Goal: Task Accomplishment & Management: Manage account settings

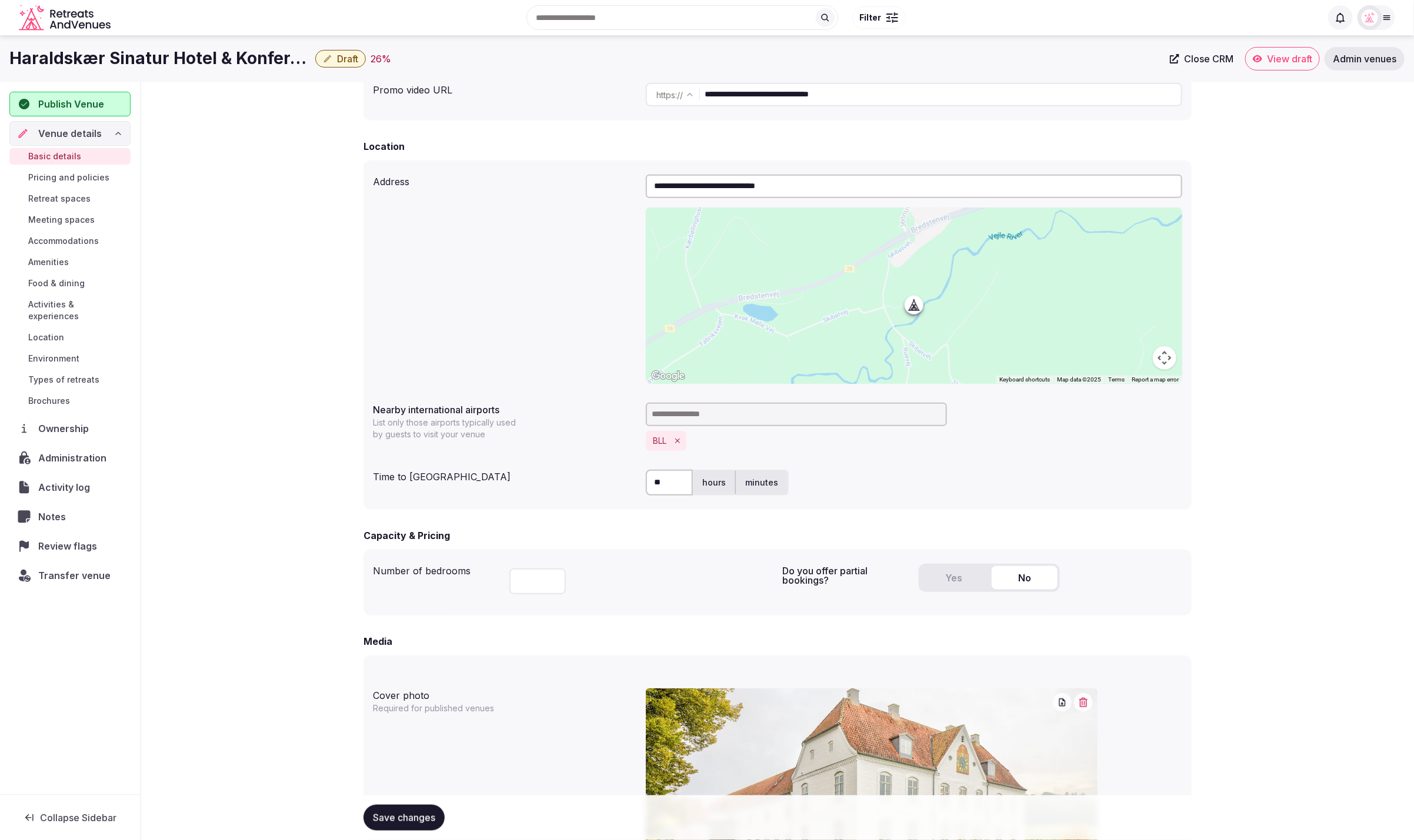
scroll to position [275, 0]
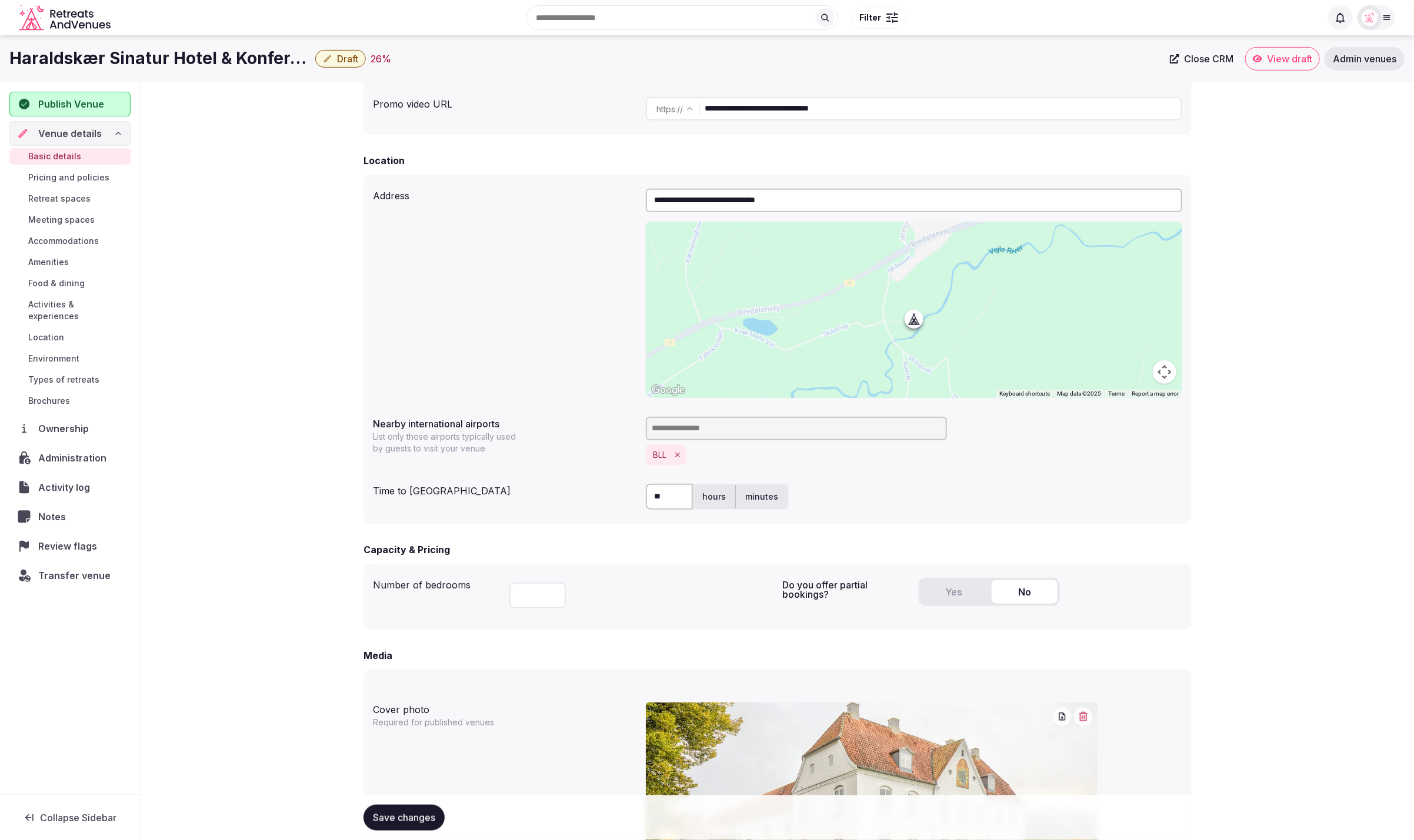
click at [93, 106] on span "Publish Venue" at bounding box center [71, 104] width 66 height 15
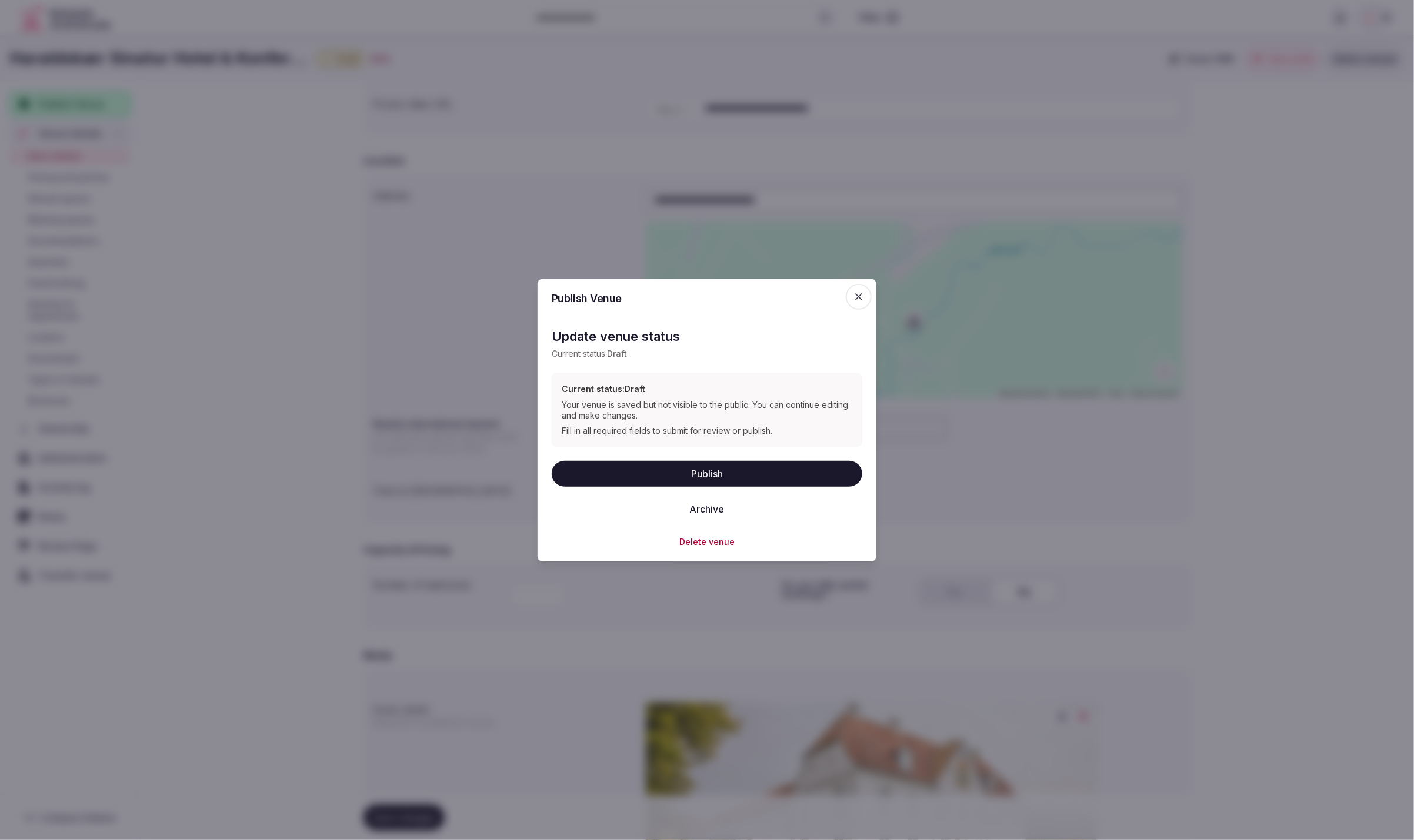
click at [863, 293] on icon "button" at bounding box center [859, 296] width 12 height 12
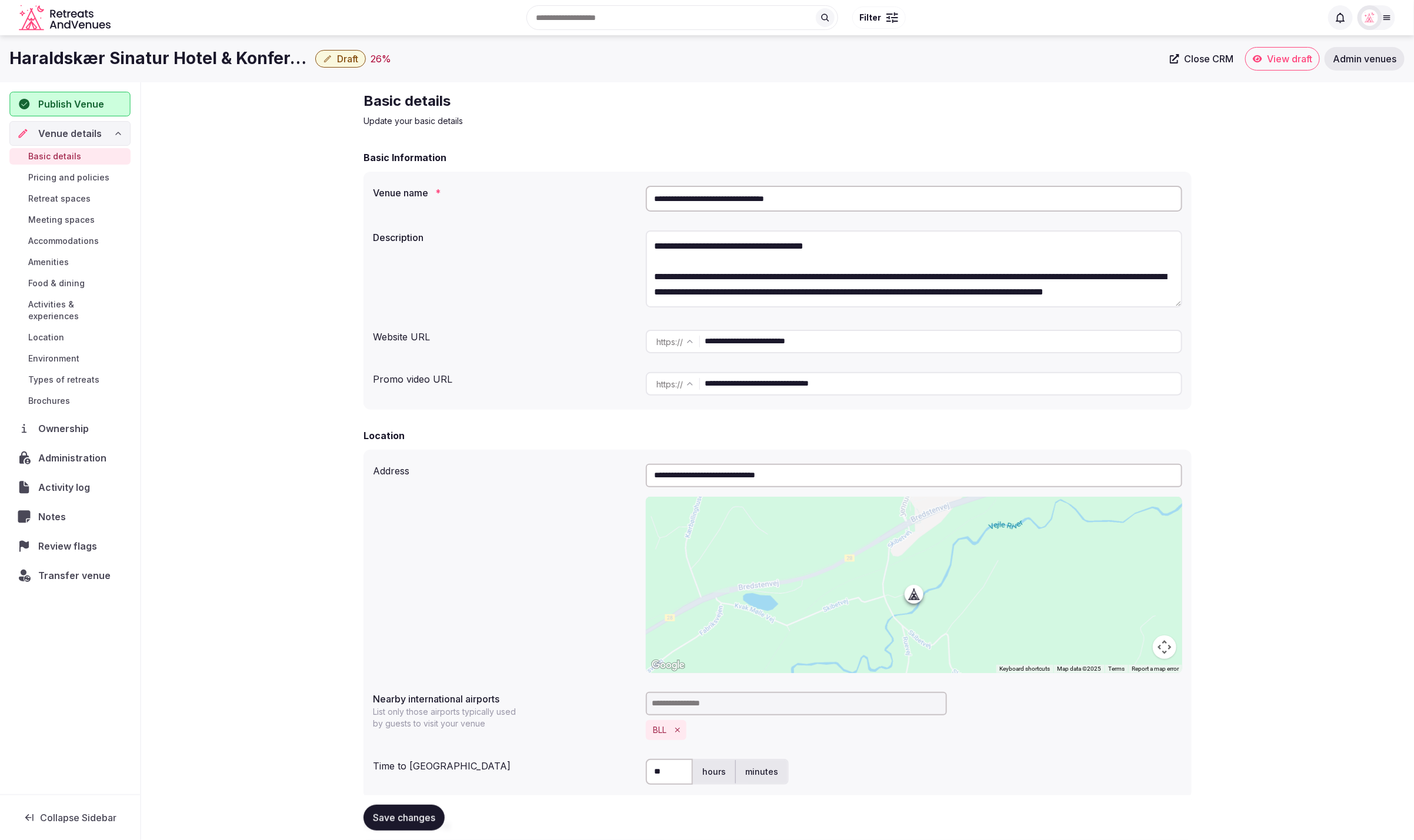
click at [88, 94] on div "Publish Venue" at bounding box center [70, 104] width 121 height 25
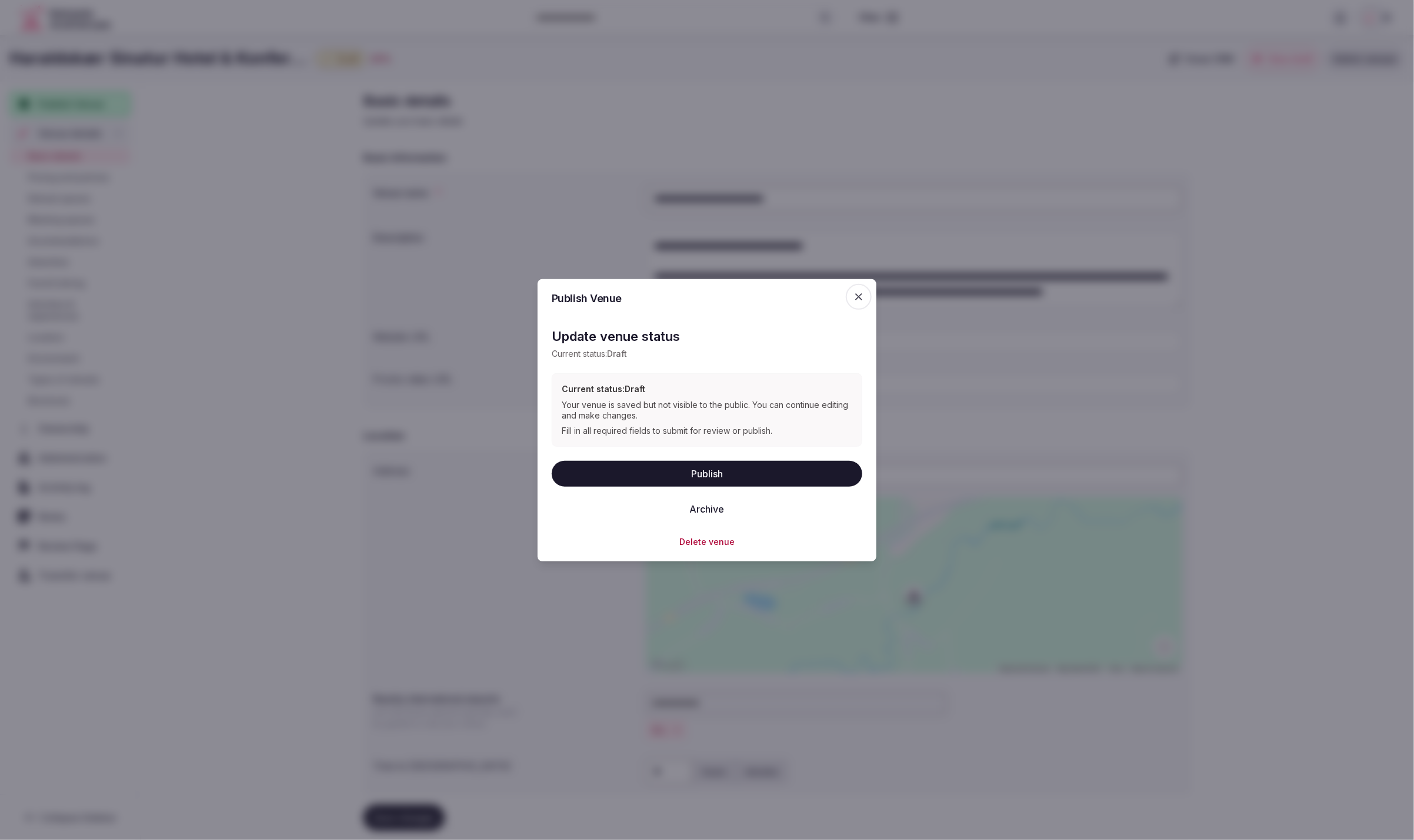
click at [698, 480] on button "Publish" at bounding box center [706, 473] width 310 height 26
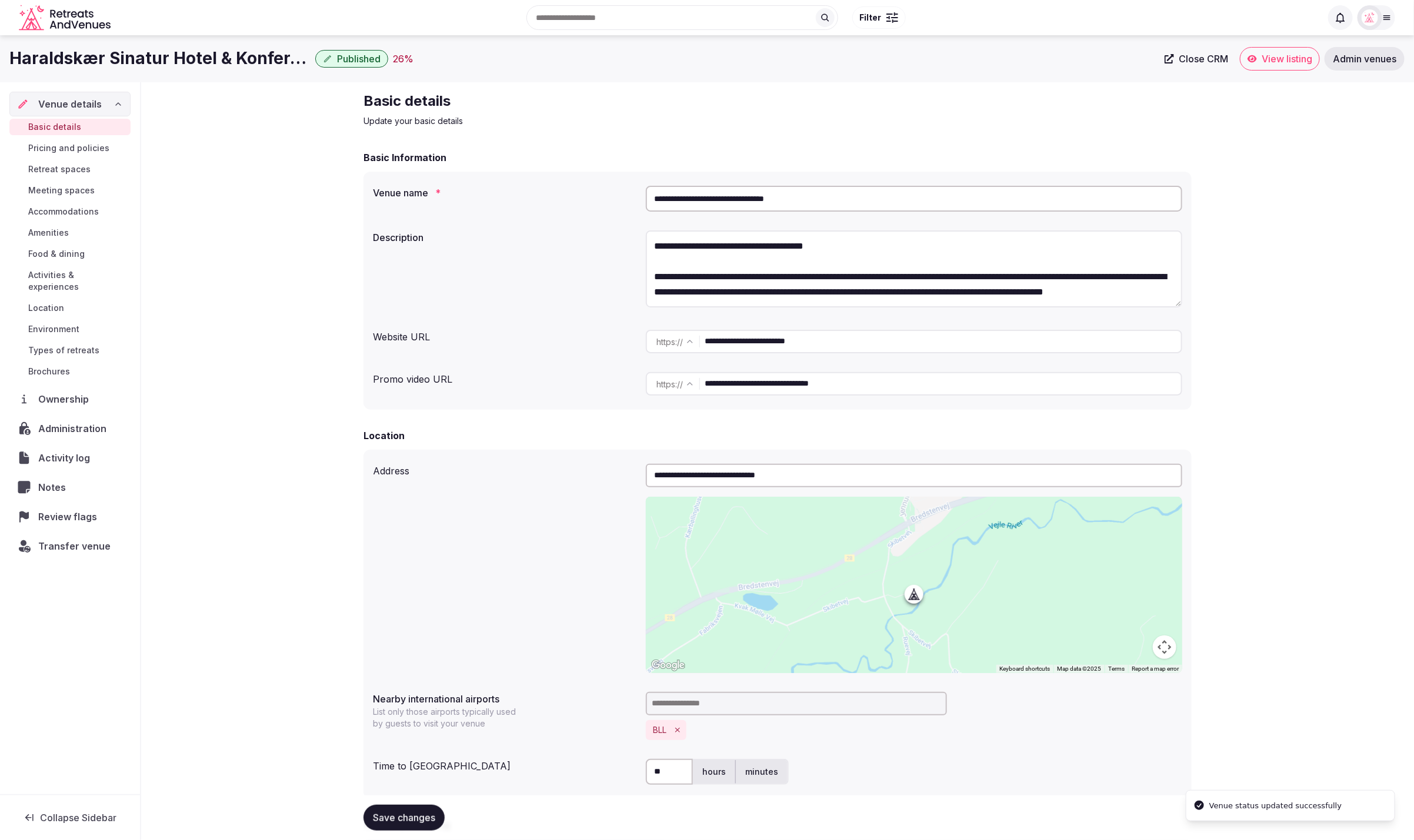
click at [744, 85] on div "**********" at bounding box center [777, 785] width 846 height 1406
drag, startPoint x: 830, startPoint y: 193, endPoint x: 853, endPoint y: 206, distance: 26.4
click at [853, 206] on input "**********" at bounding box center [913, 199] width 536 height 26
drag, startPoint x: 854, startPoint y: 338, endPoint x: 605, endPoint y: 342, distance: 249.0
click at [605, 342] on div "**********" at bounding box center [778, 341] width 809 height 33
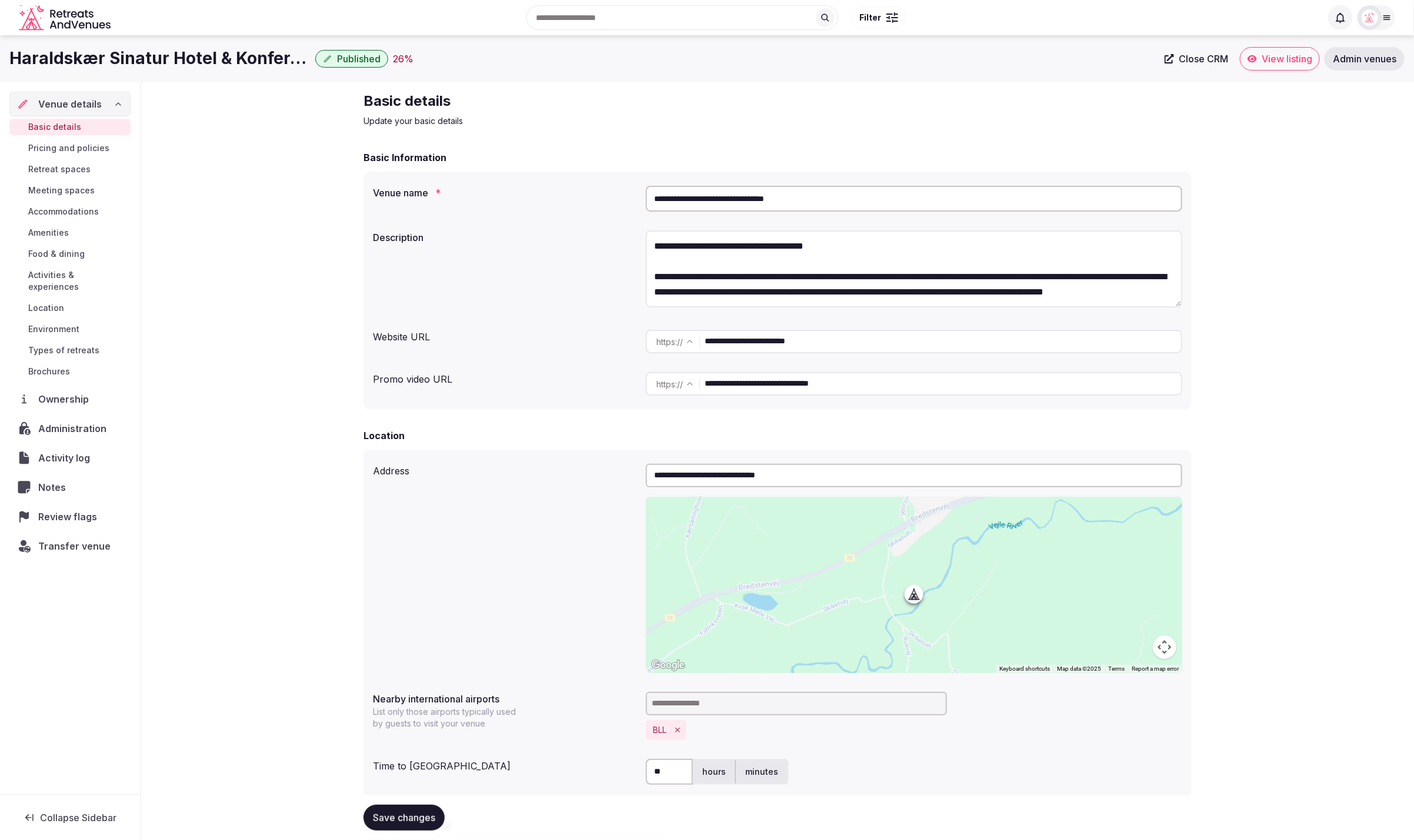
click at [1333, 499] on div "**********" at bounding box center [777, 785] width 1273 height 1406
click at [77, 188] on span "Meeting spaces" at bounding box center [61, 190] width 66 height 12
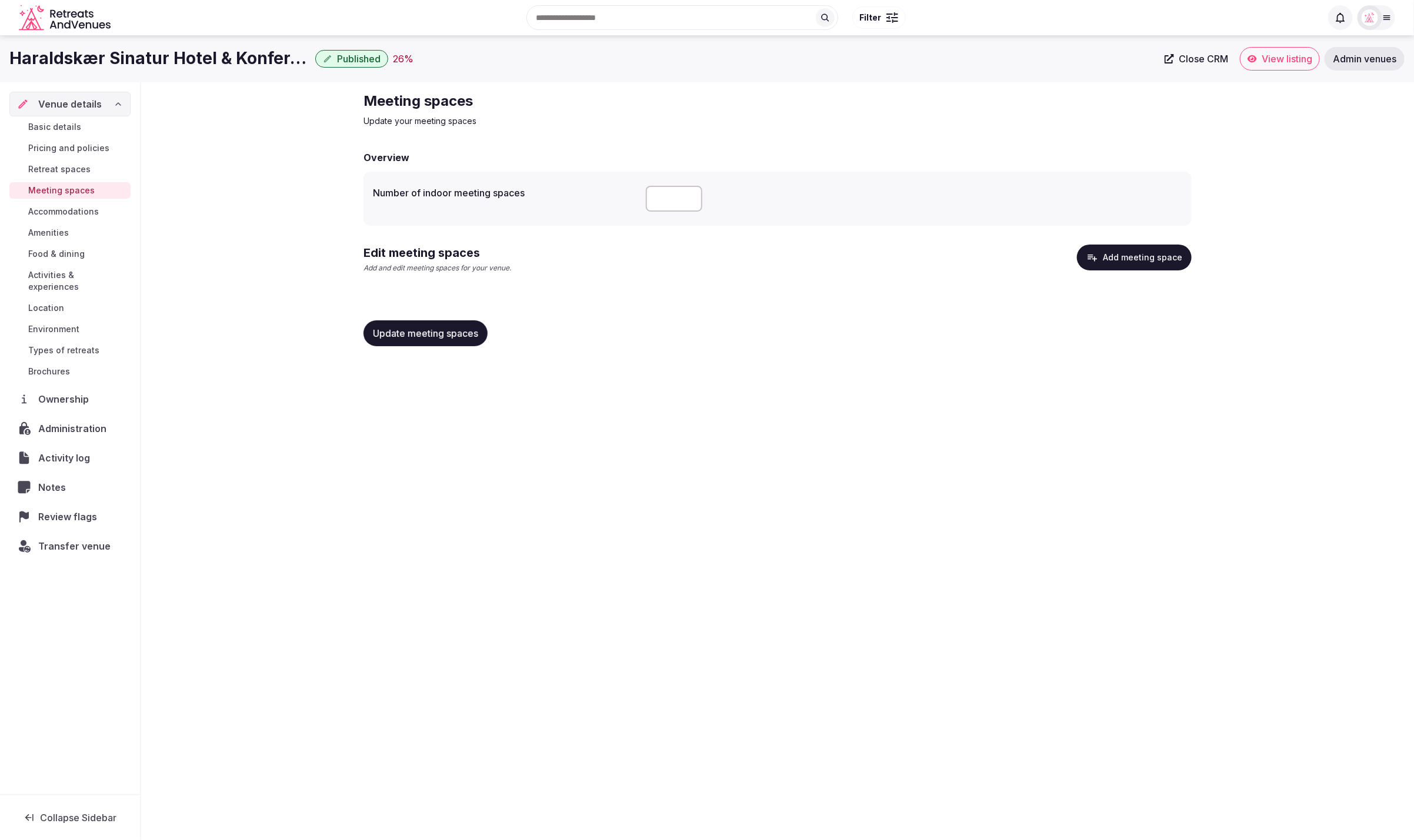
click at [1132, 260] on button "Add meeting space" at bounding box center [1134, 257] width 114 height 26
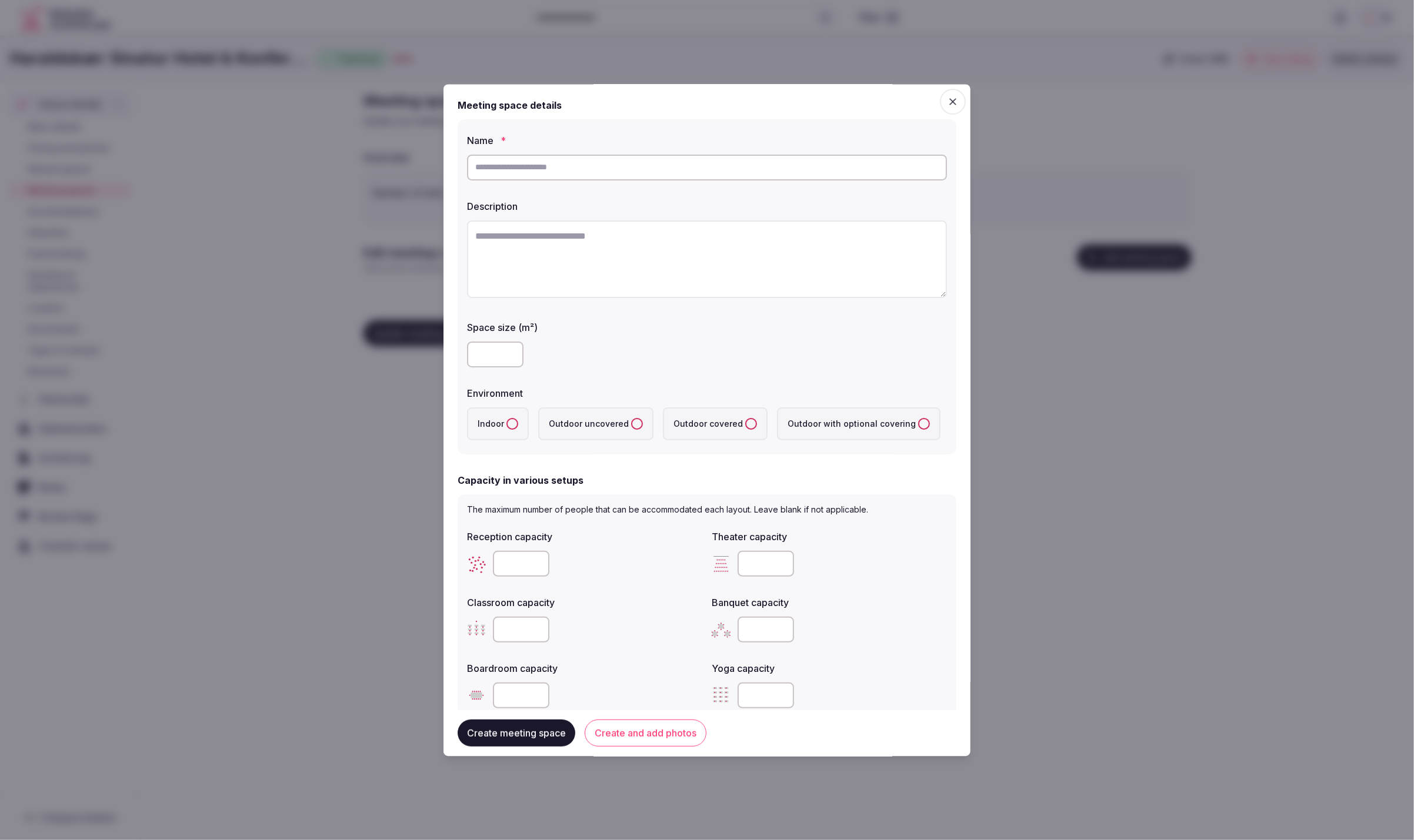
click at [652, 176] on input "text" at bounding box center [706, 168] width 480 height 26
paste input "**********"
type input "**********"
click at [634, 258] on textarea at bounding box center [706, 260] width 480 height 77
paste textarea "**********"
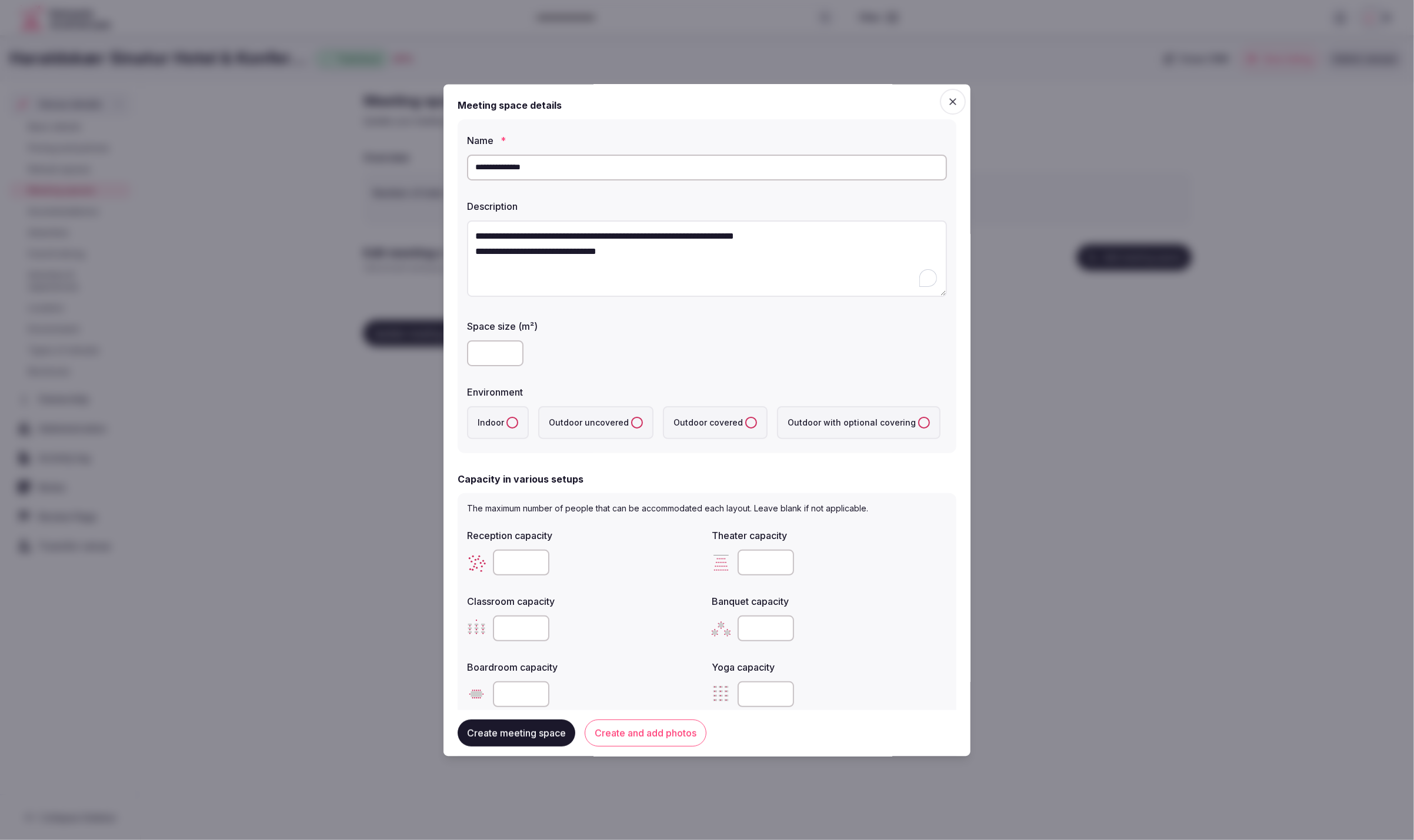
type textarea "**********"
click at [663, 368] on div at bounding box center [706, 354] width 480 height 35
drag, startPoint x: 512, startPoint y: 422, endPoint x: 630, endPoint y: 356, distance: 135.2
click at [515, 421] on button "Indoor" at bounding box center [512, 423] width 12 height 12
click at [630, 356] on div at bounding box center [706, 354] width 480 height 26
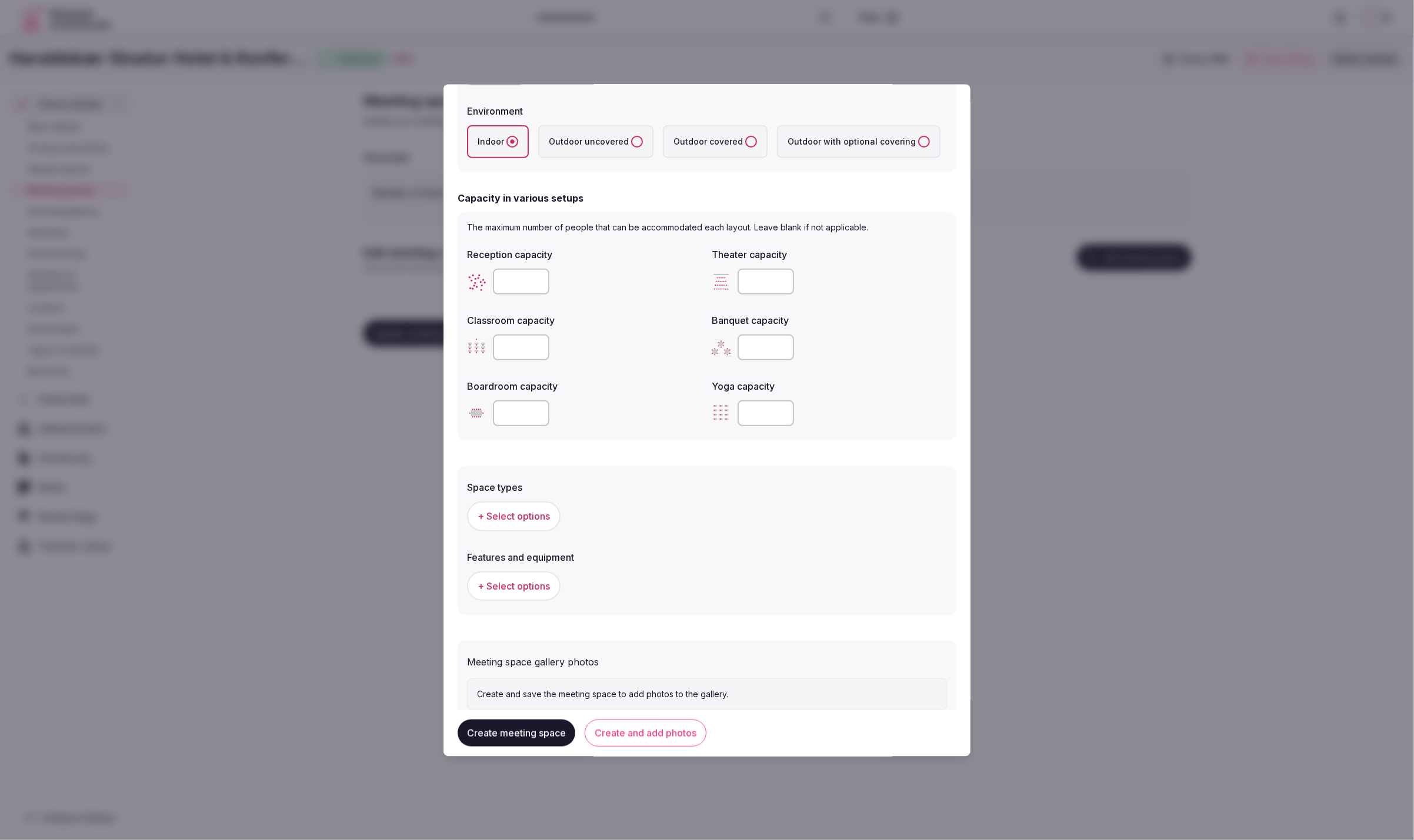
scroll to position [316, 0]
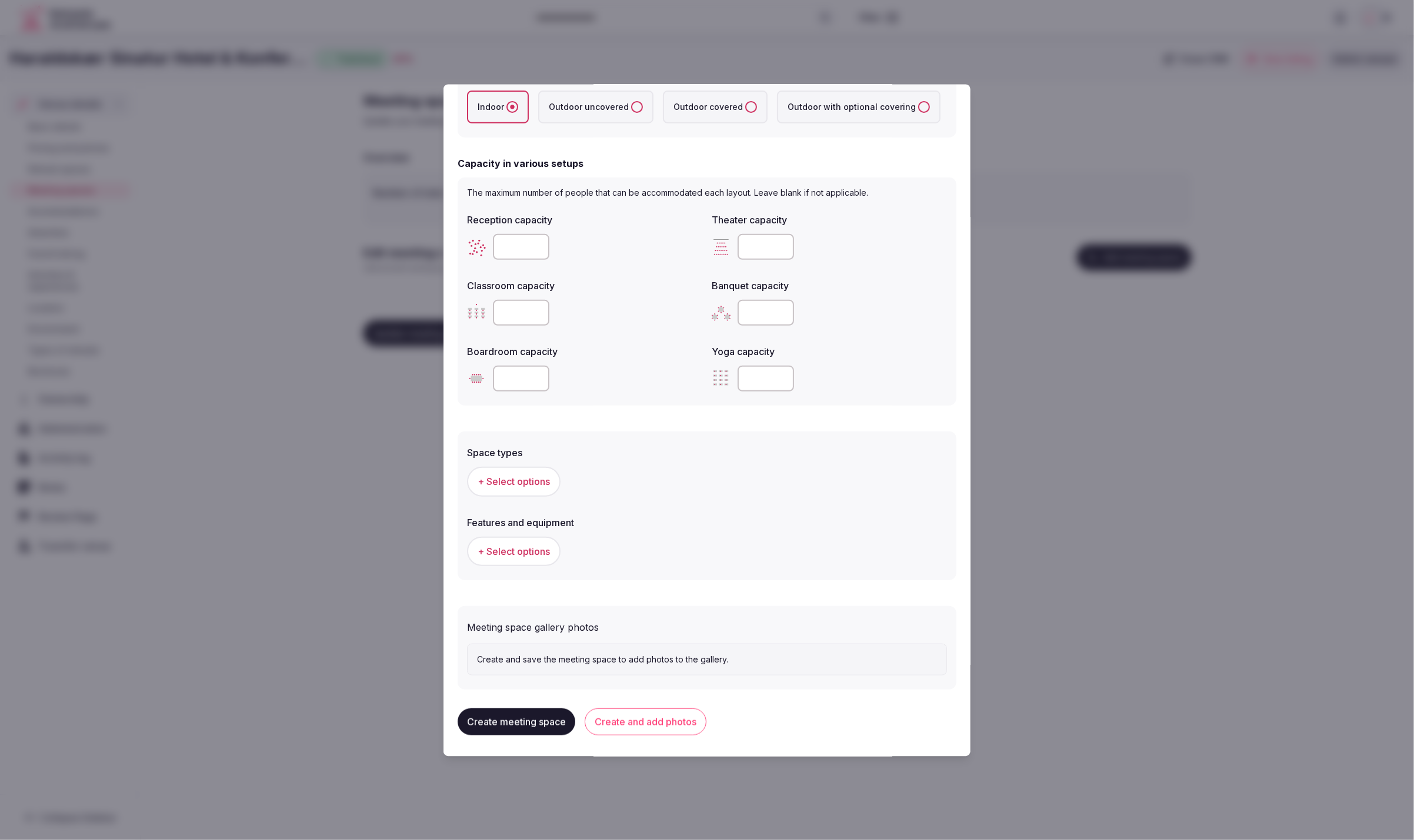
click at [518, 303] on input "number" at bounding box center [521, 314] width 56 height 26
click at [506, 313] on input "***" at bounding box center [521, 314] width 56 height 26
type input "**"
click at [591, 329] on div "**" at bounding box center [584, 314] width 235 height 35
click at [758, 243] on input "number" at bounding box center [766, 247] width 56 height 26
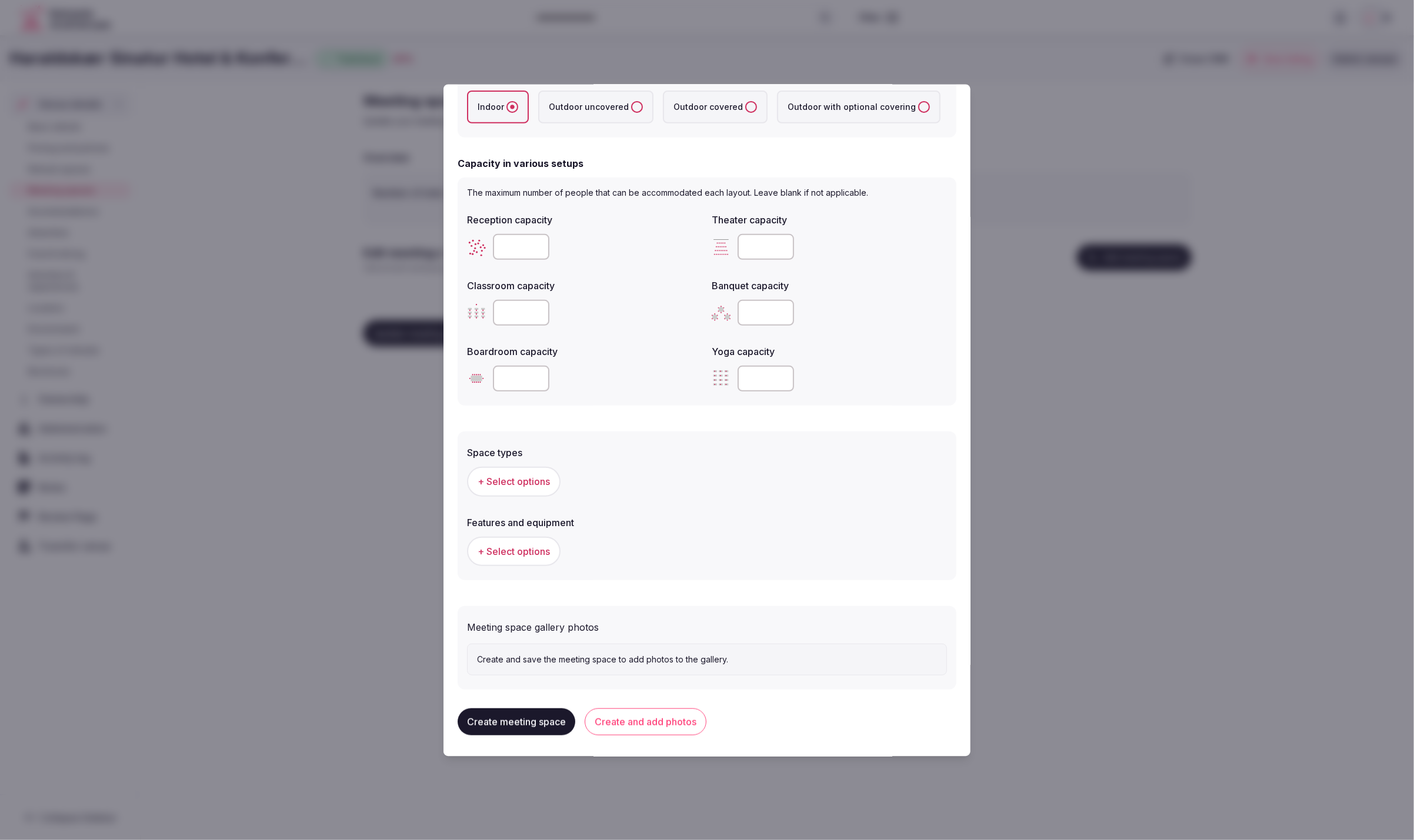
type input "**"
click at [840, 275] on div "Banquet capacity" at bounding box center [830, 283] width 235 height 16
click at [522, 377] on input "number" at bounding box center [521, 379] width 56 height 26
type input "**"
click at [630, 418] on form "**********" at bounding box center [707, 236] width 499 height 908
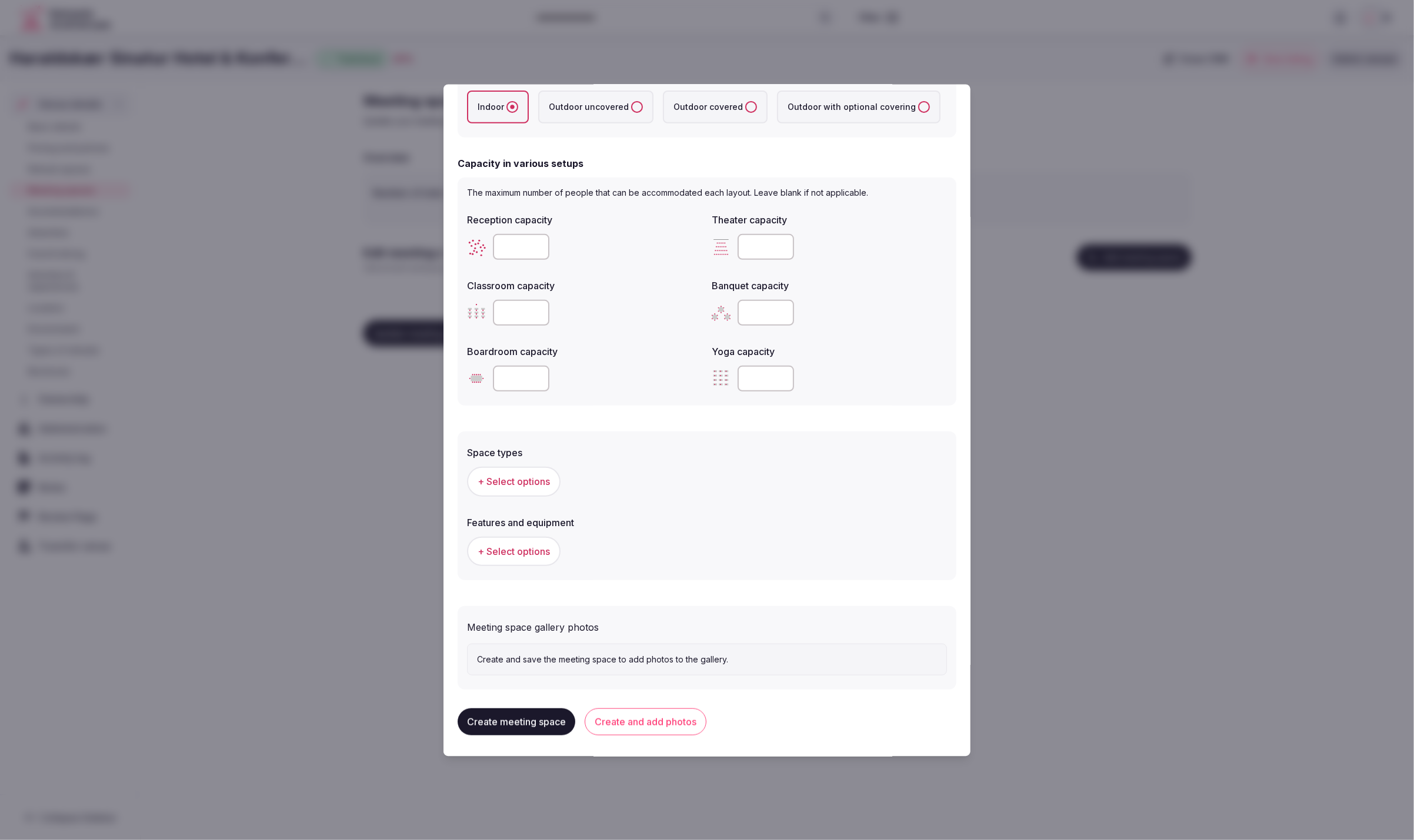
click at [751, 308] on input "number" at bounding box center [766, 314] width 56 height 26
type input "**"
click at [845, 318] on div "**" at bounding box center [830, 314] width 235 height 26
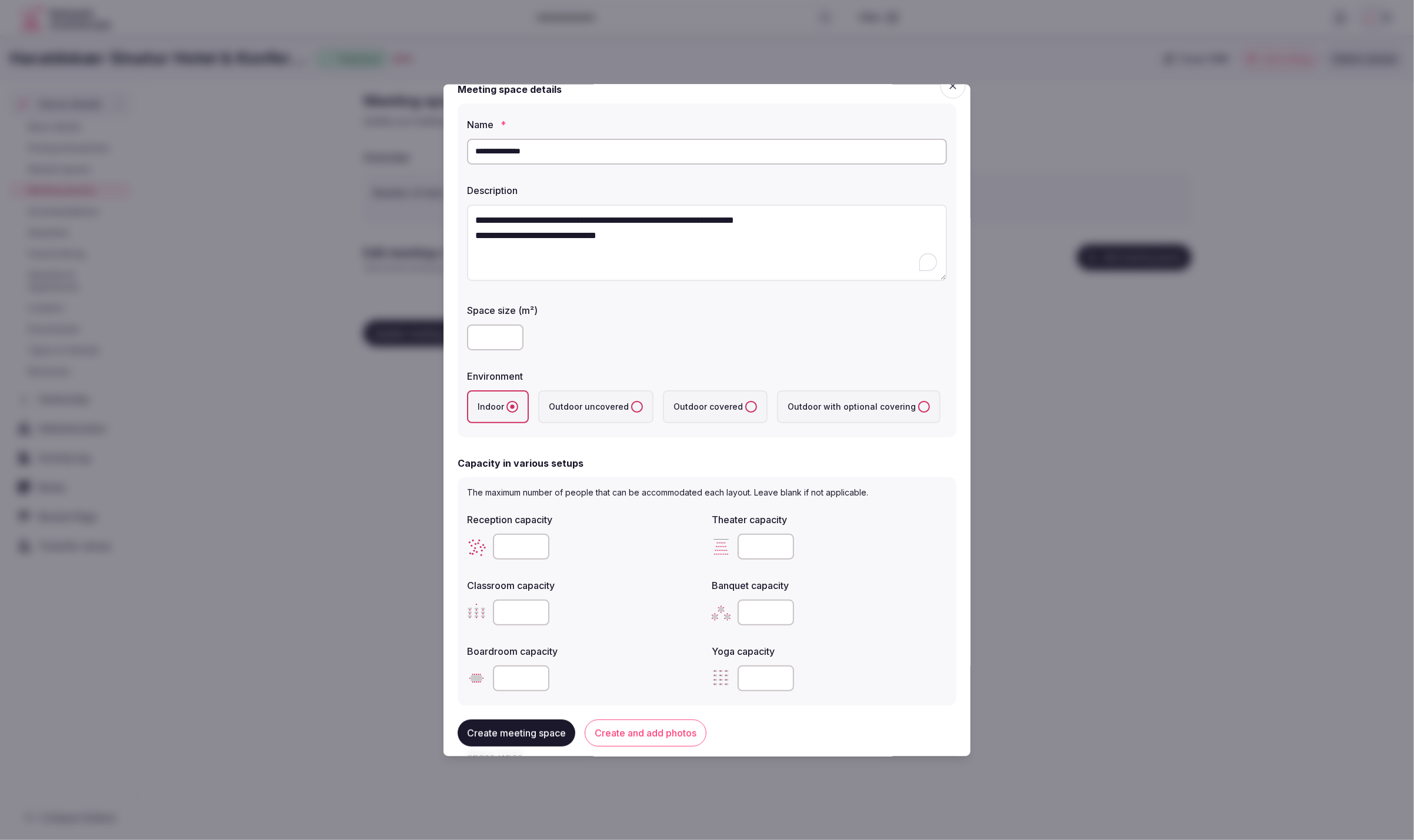
scroll to position [0, 0]
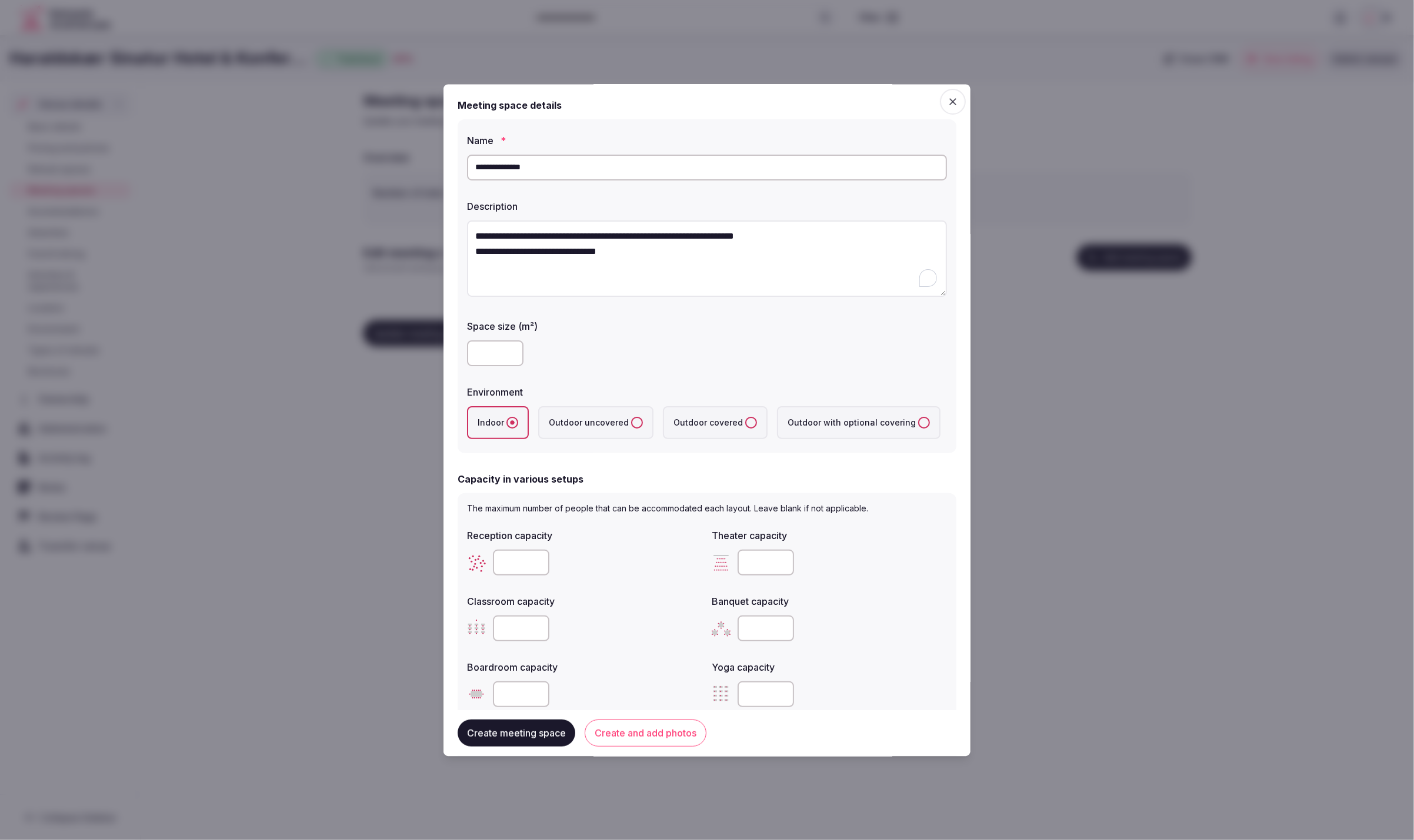
click at [689, 368] on div at bounding box center [706, 354] width 480 height 35
click at [940, 333] on div "Space size (m²)" at bounding box center [706, 343] width 480 height 56
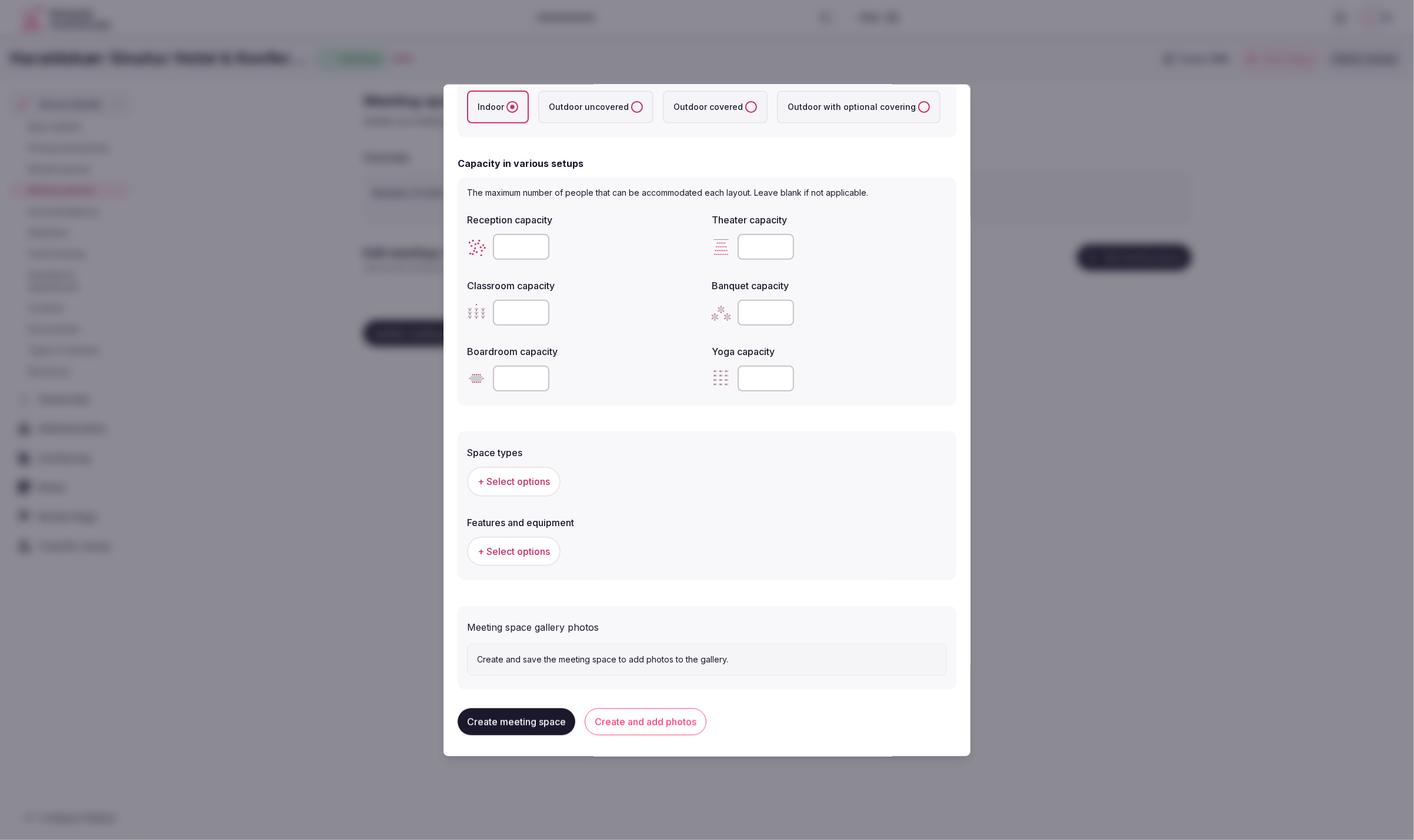
scroll to position [314, 0]
click at [873, 422] on form "**********" at bounding box center [707, 238] width 499 height 908
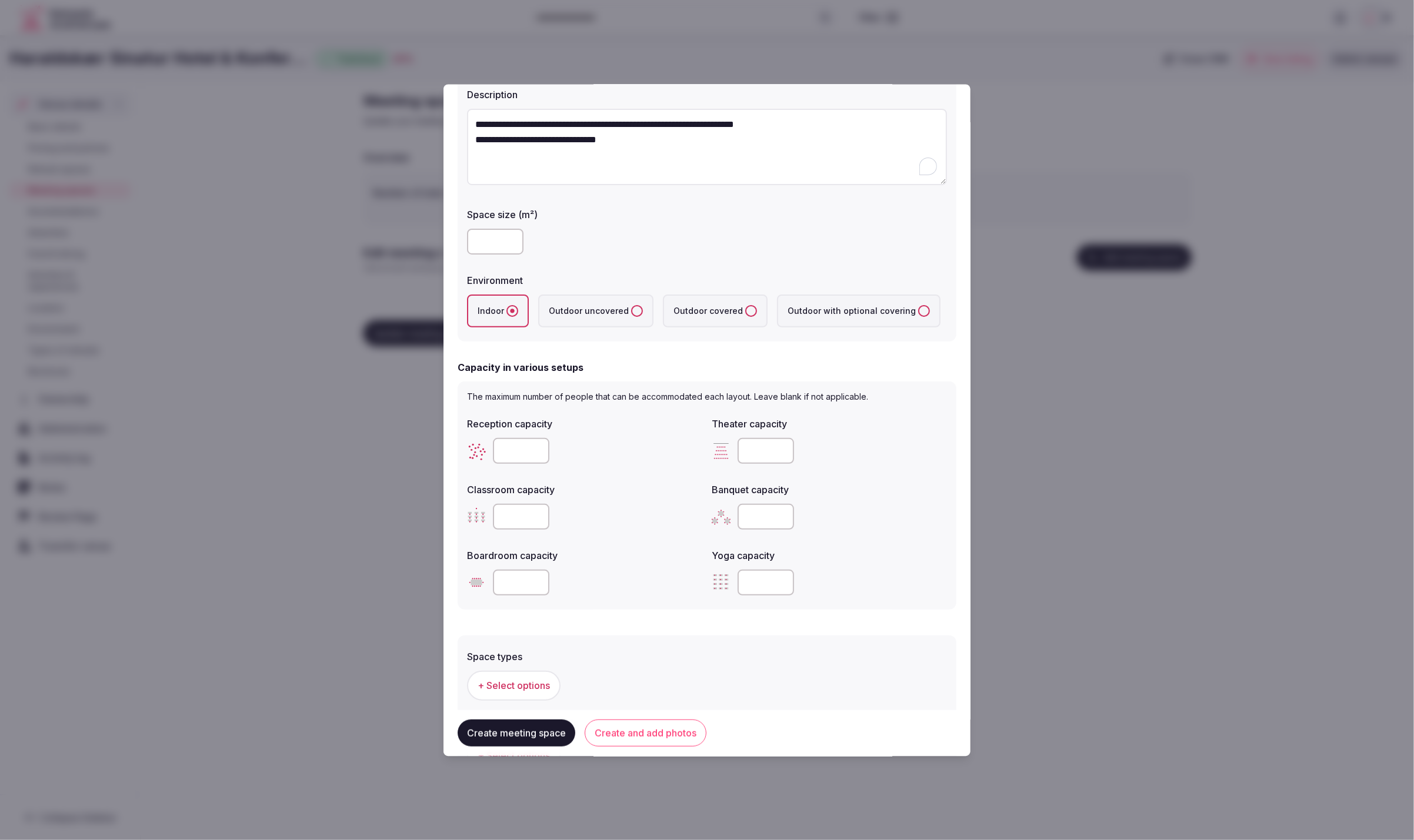
scroll to position [85, 0]
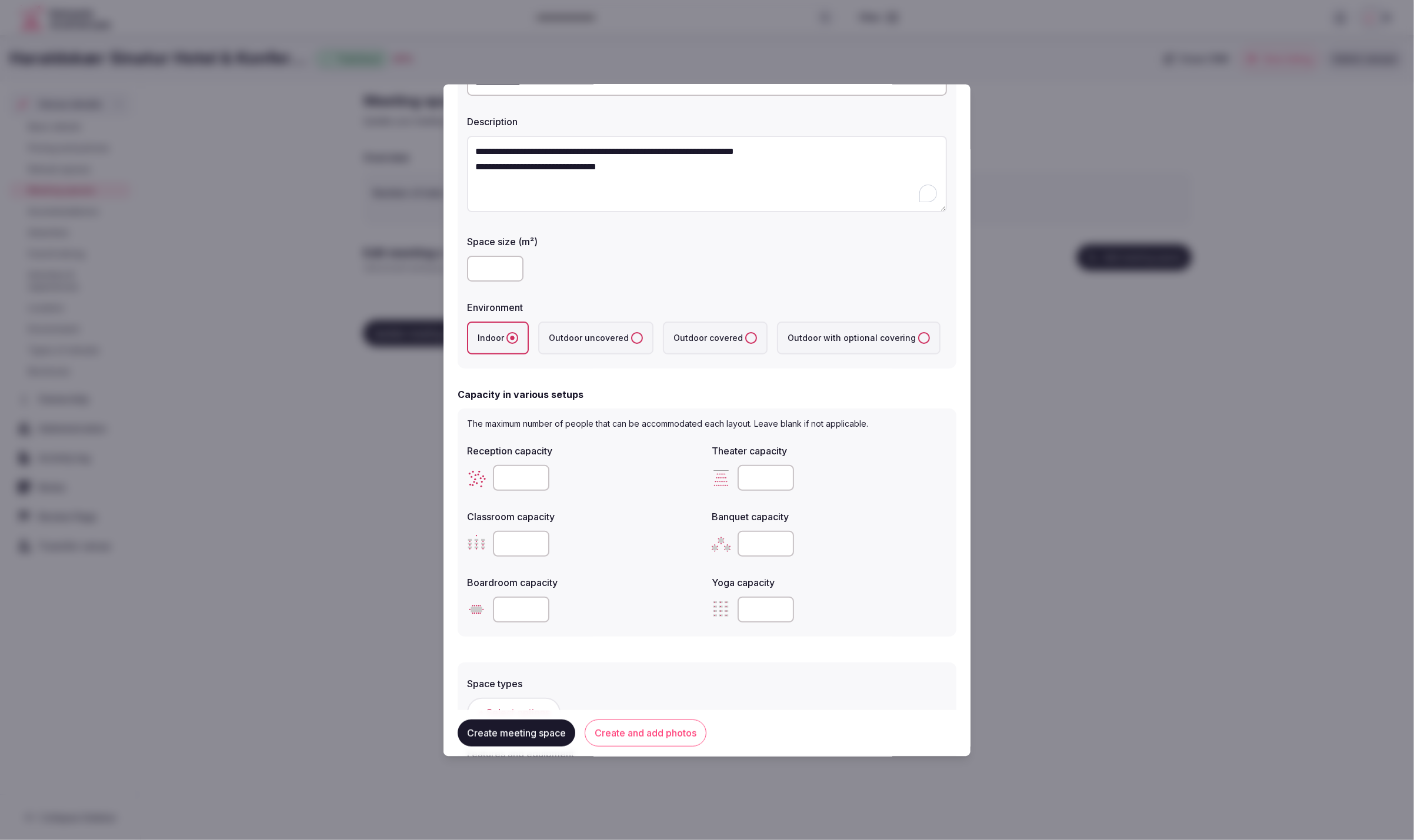
click at [911, 414] on div "The maximum number of people that can be accommodated each layout. Leave blank …" at bounding box center [707, 523] width 499 height 228
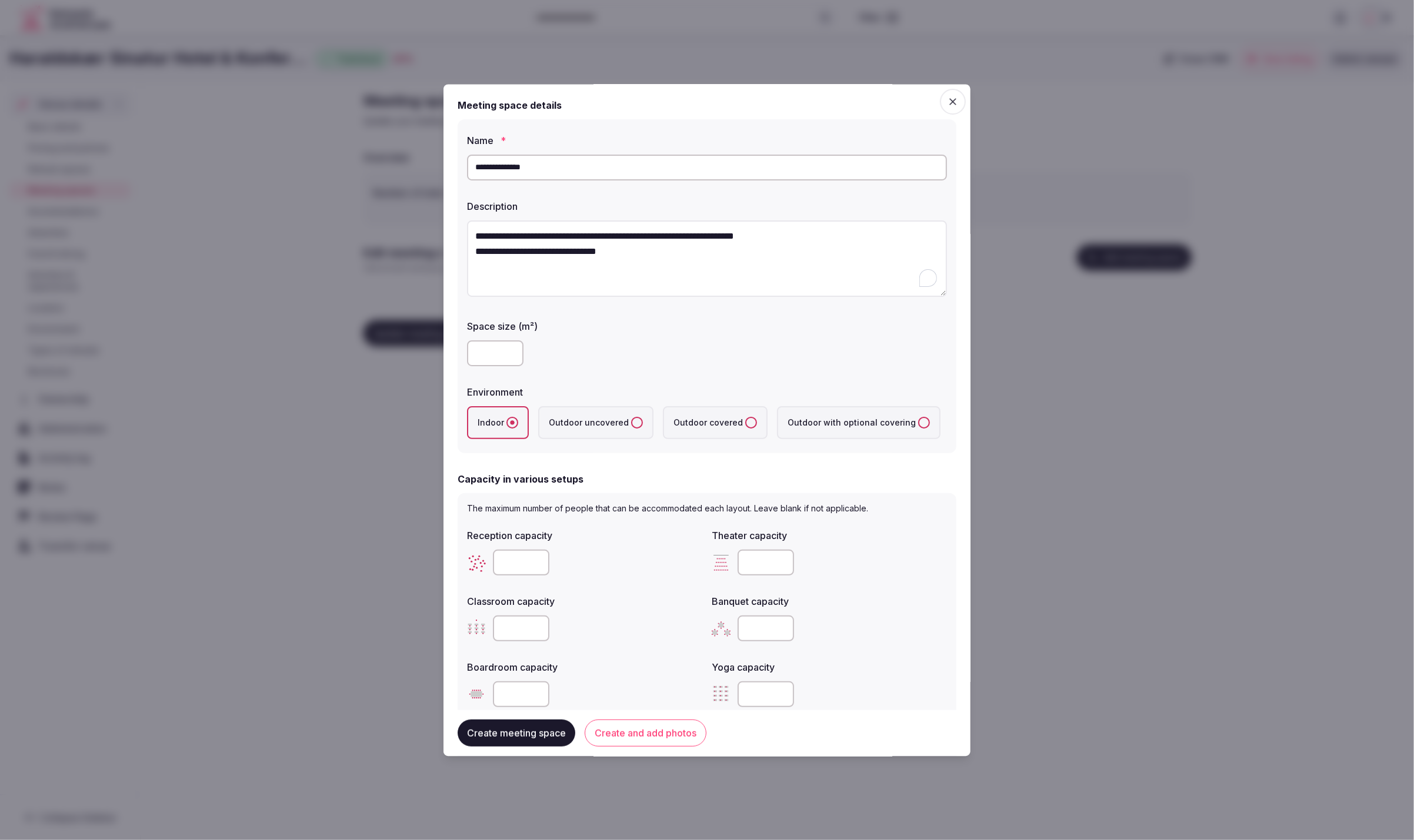
click at [940, 473] on div "Capacity in various setups" at bounding box center [707, 480] width 499 height 15
click at [835, 466] on form "**********" at bounding box center [707, 552] width 499 height 908
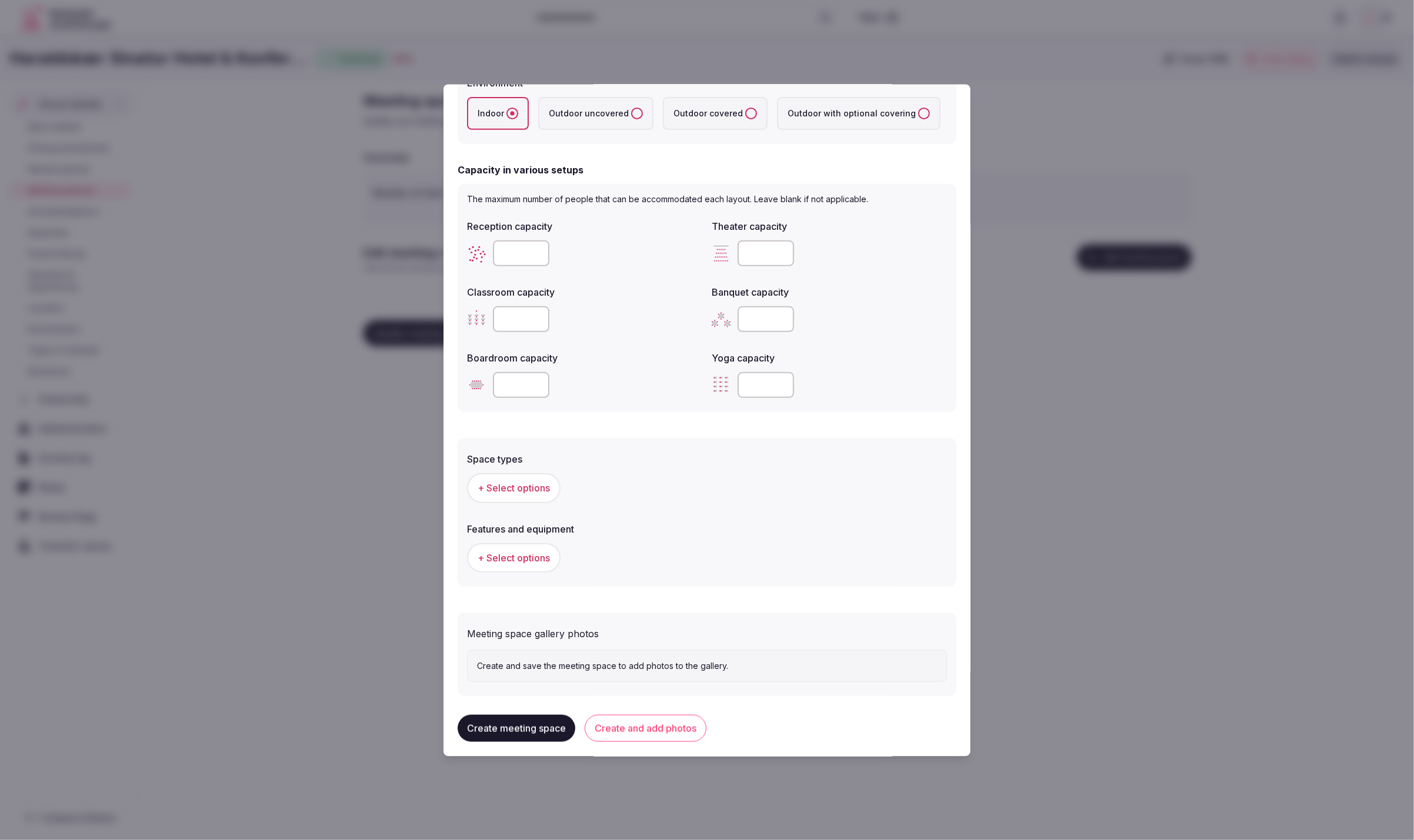
scroll to position [316, 0]
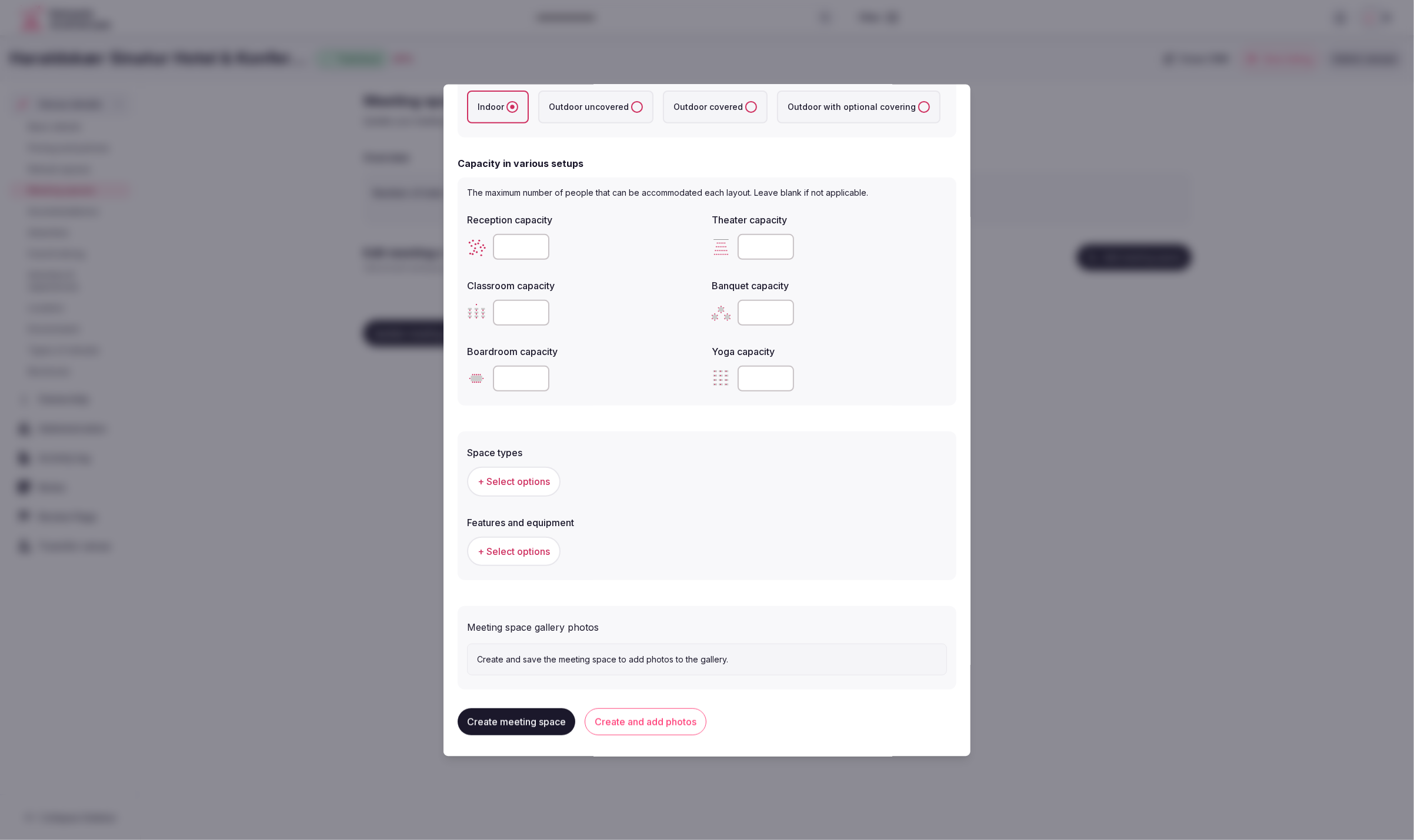
click at [499, 477] on span "+ Select options" at bounding box center [514, 482] width 73 height 13
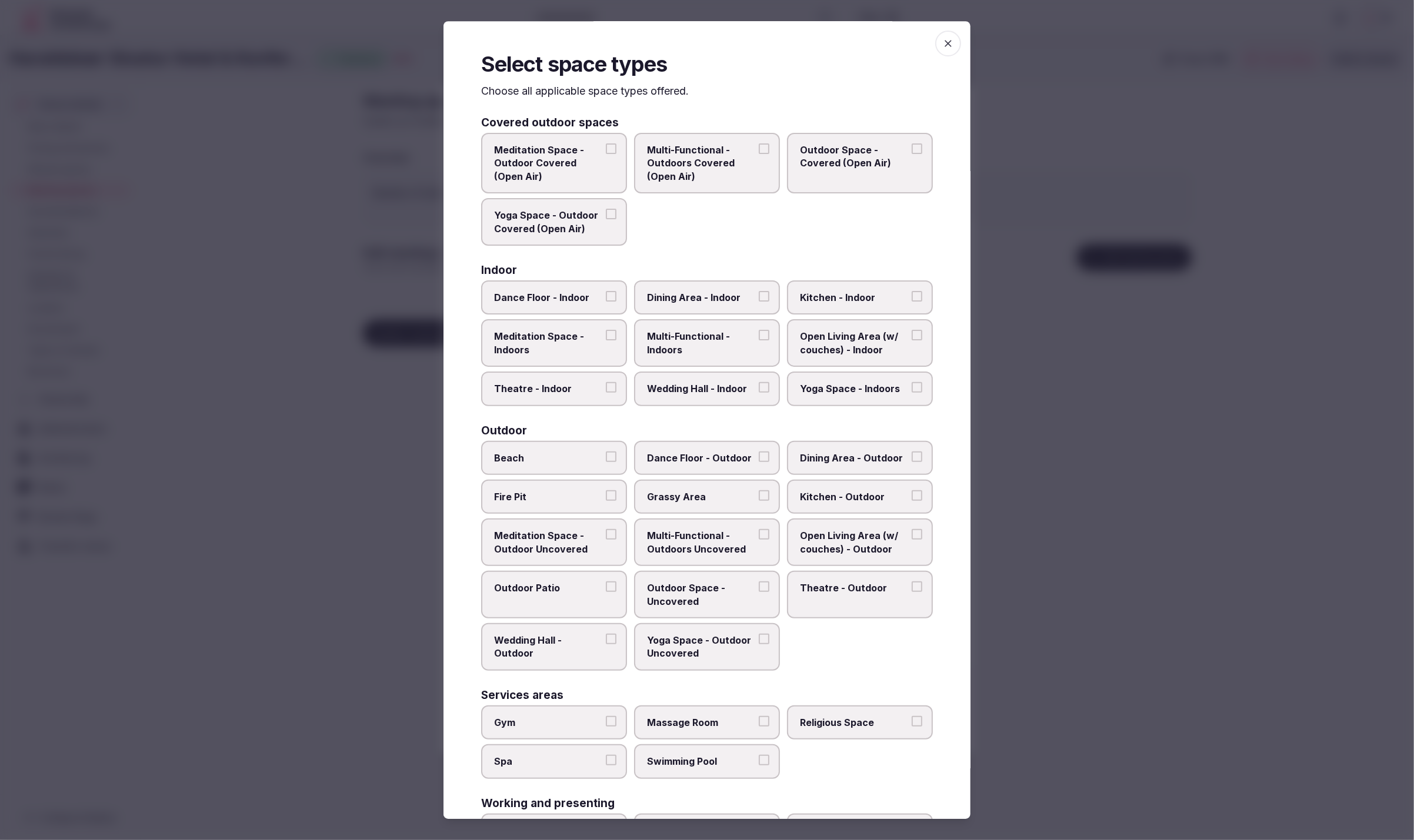
click at [950, 45] on icon "button" at bounding box center [948, 44] width 7 height 7
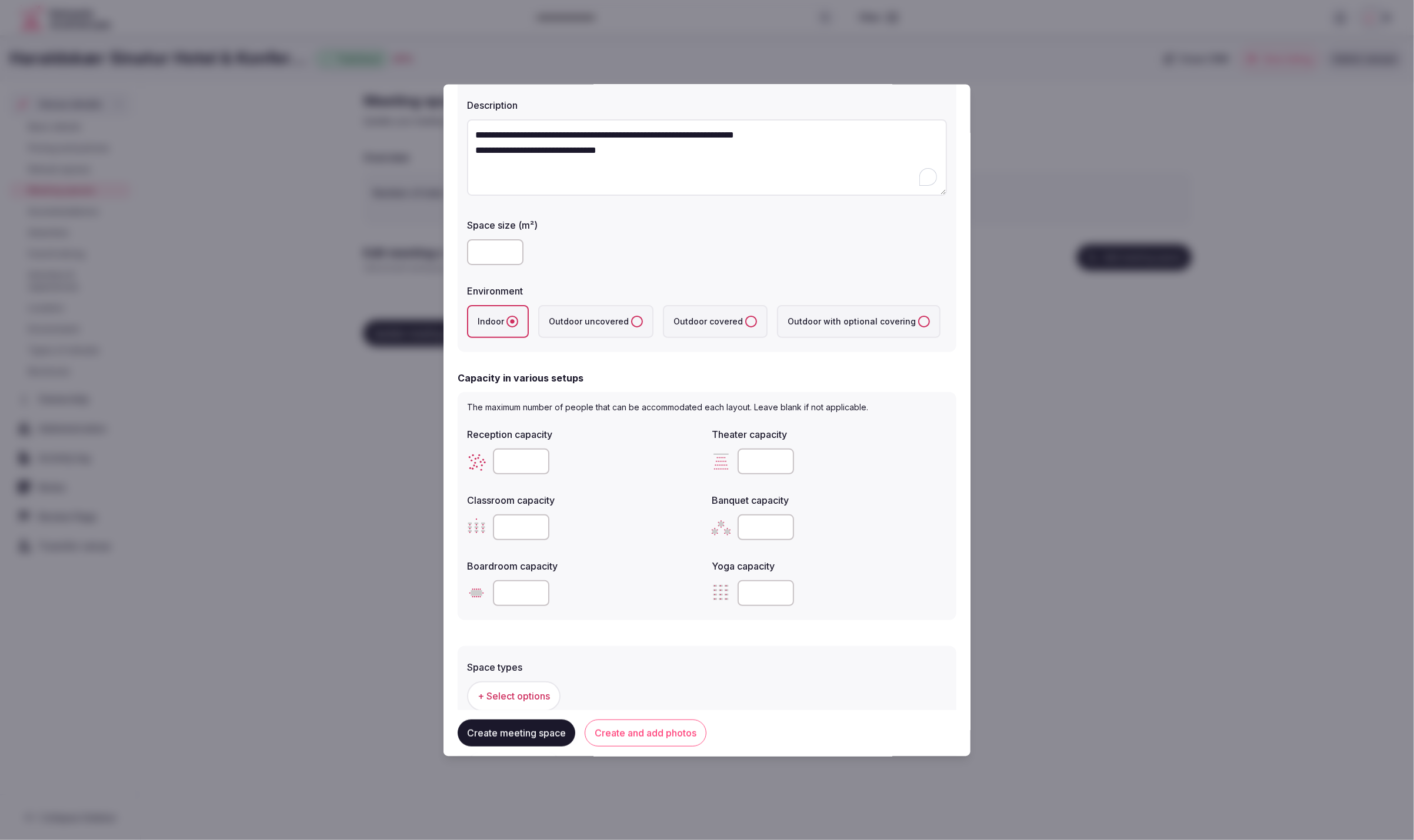
scroll to position [62, 0]
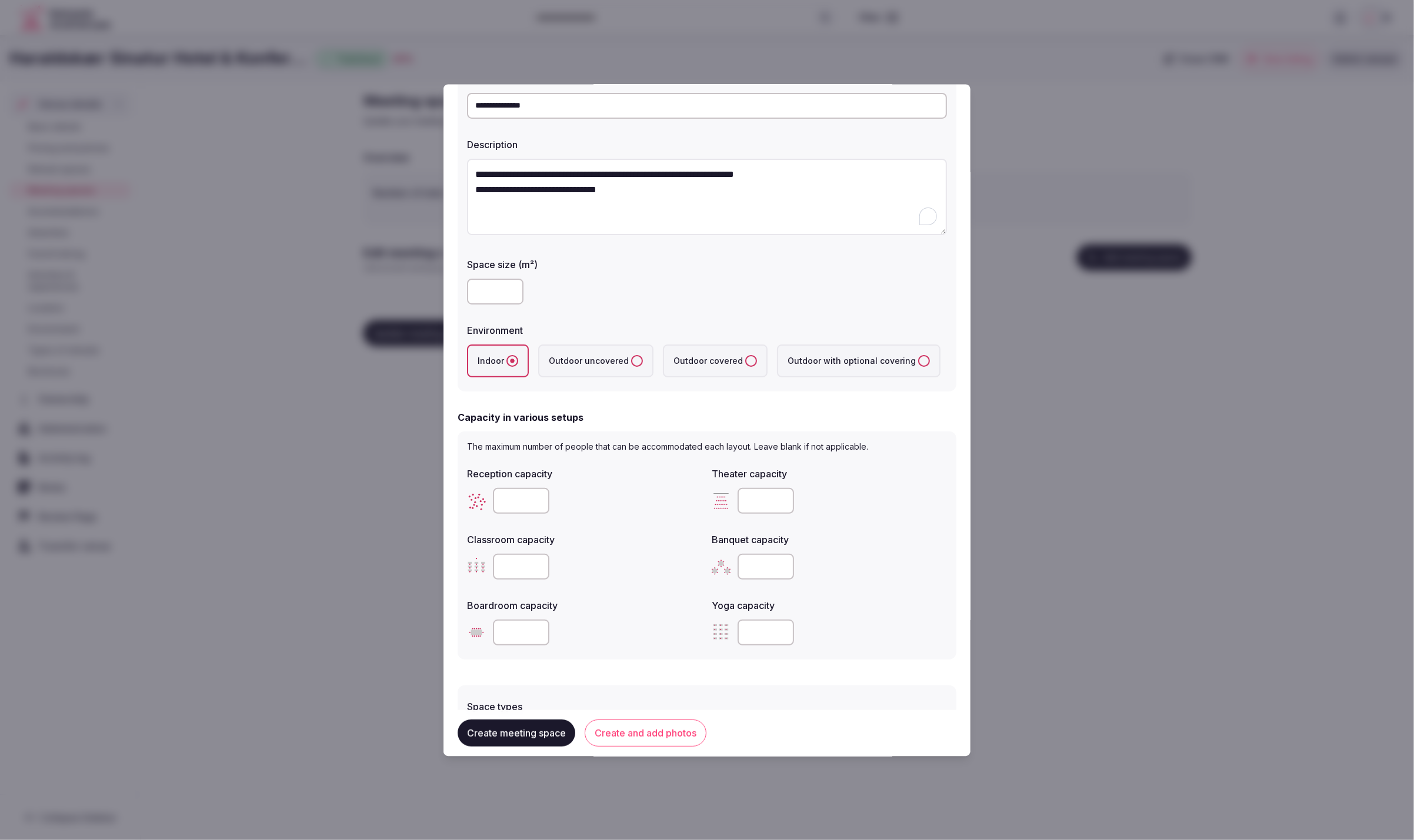
click at [827, 421] on div "Capacity in various setups" at bounding box center [707, 418] width 499 height 15
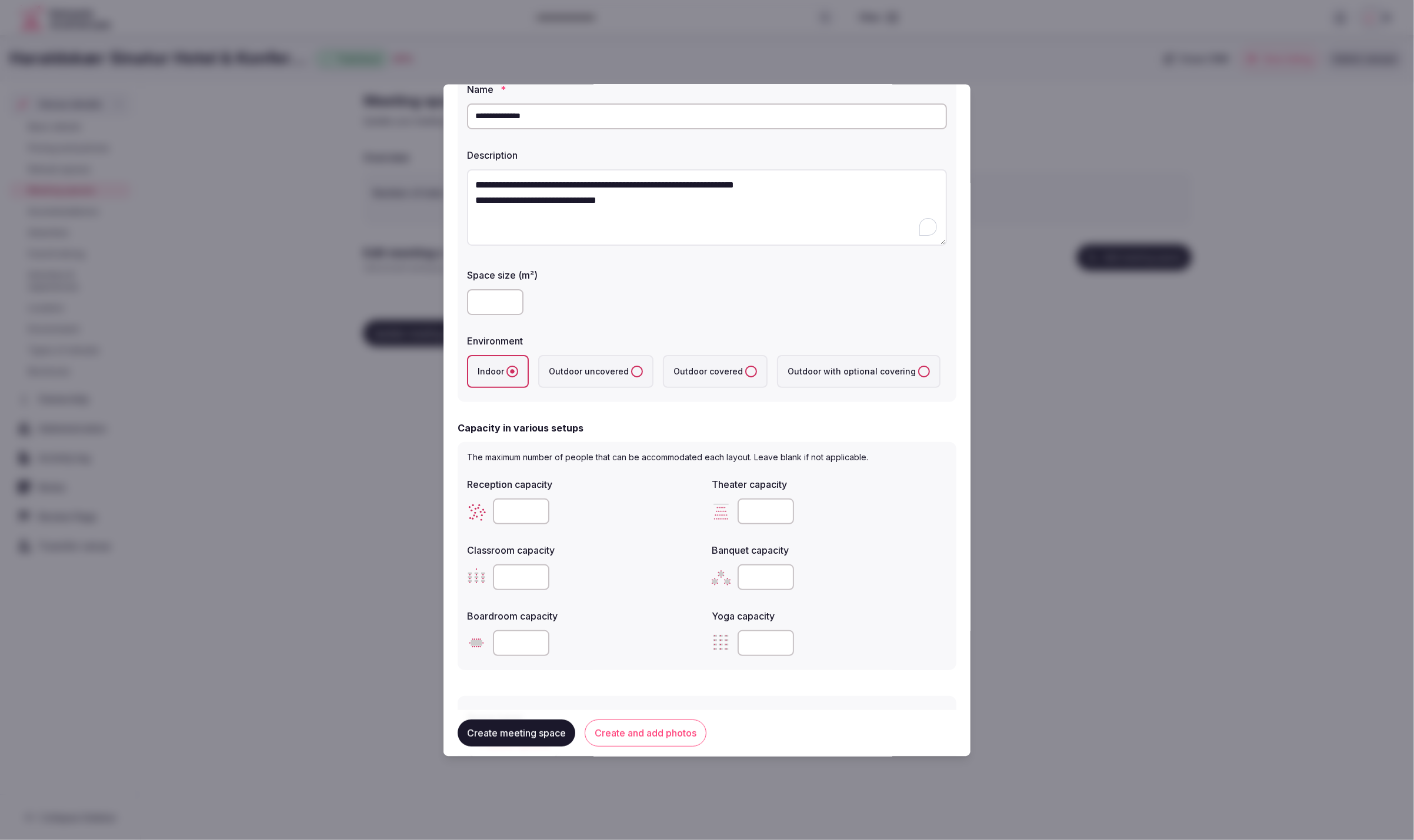
click at [760, 410] on form "**********" at bounding box center [707, 501] width 499 height 908
click at [675, 310] on div at bounding box center [706, 303] width 480 height 26
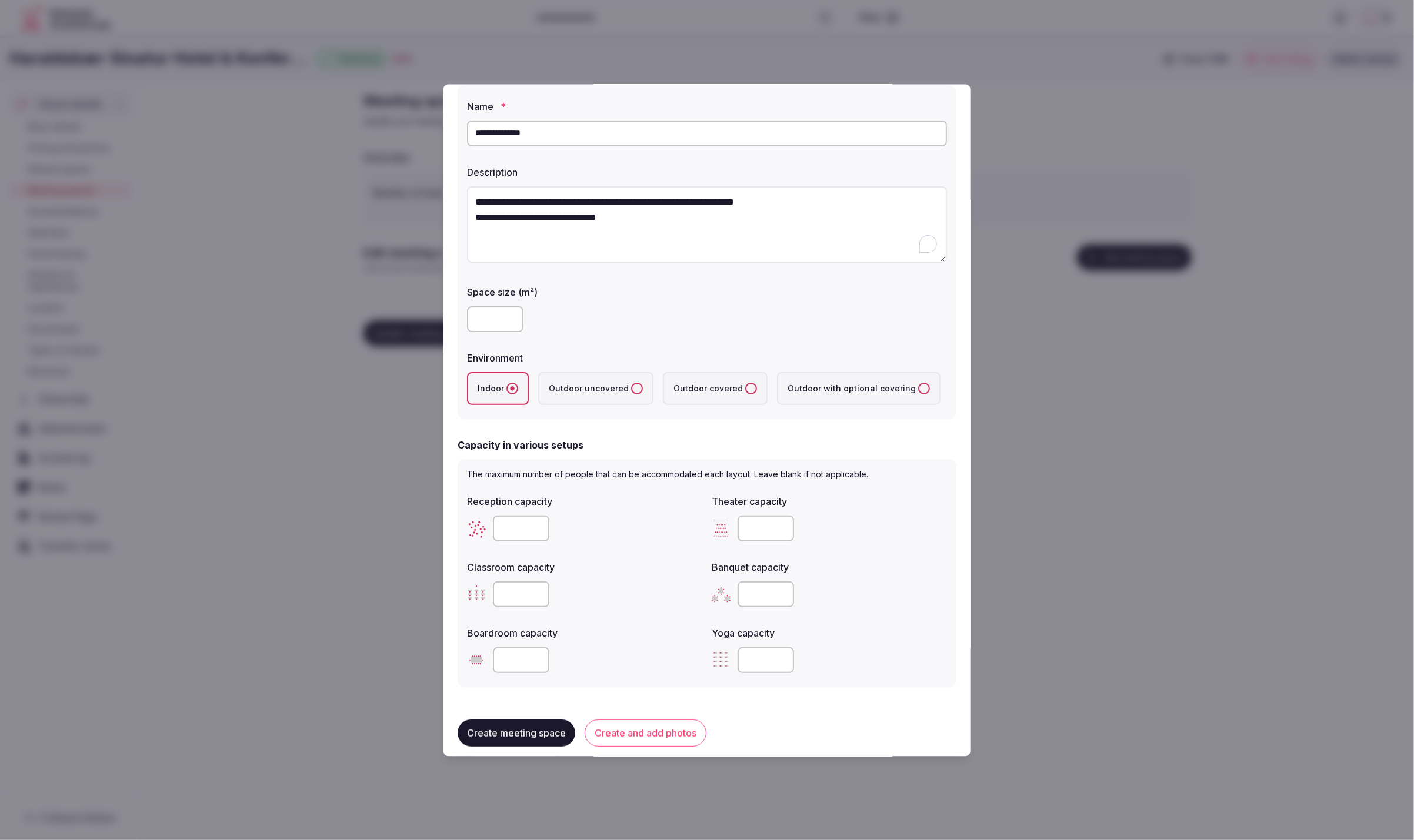
scroll to position [0, 0]
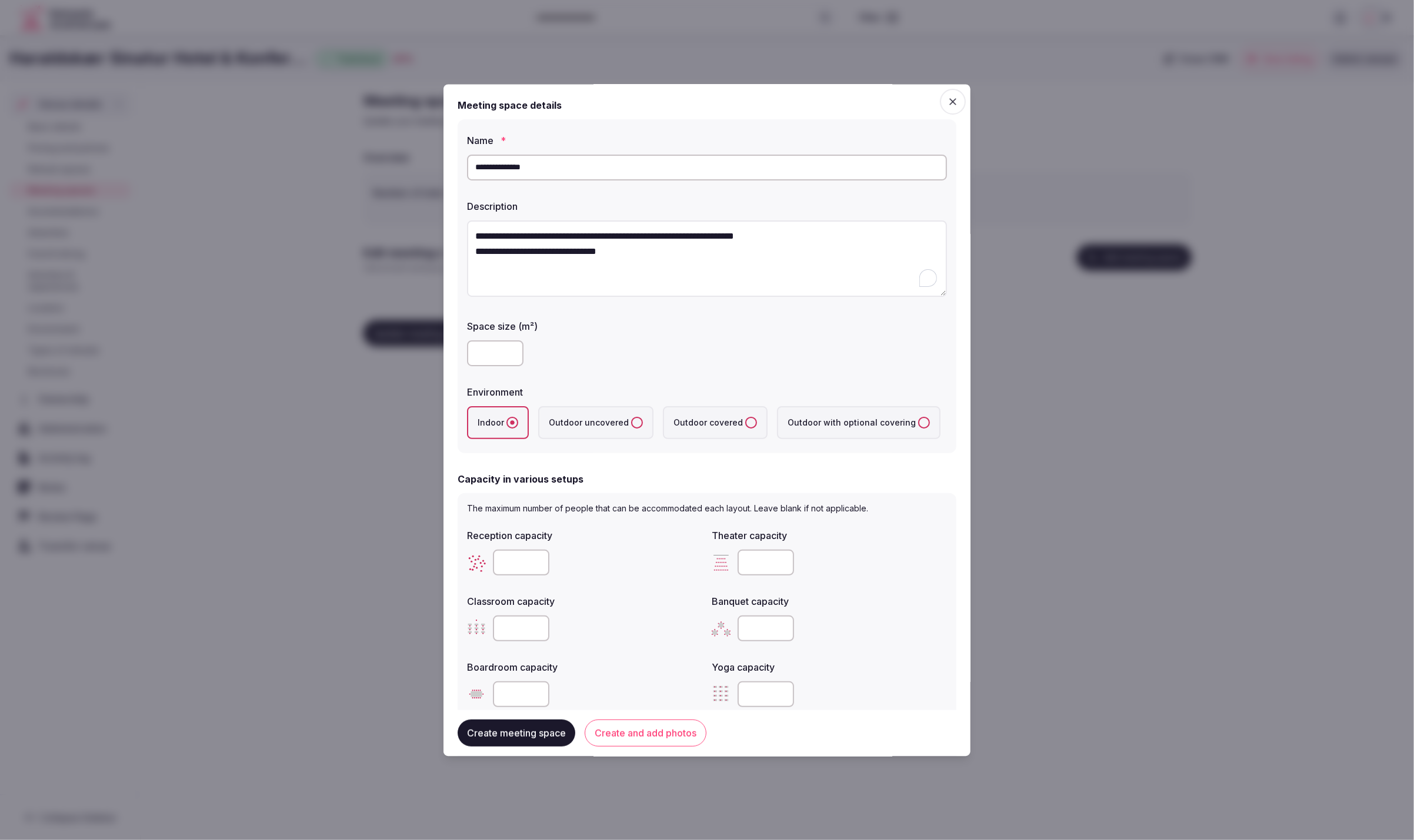
click at [895, 477] on div "Capacity in various setups" at bounding box center [707, 480] width 499 height 15
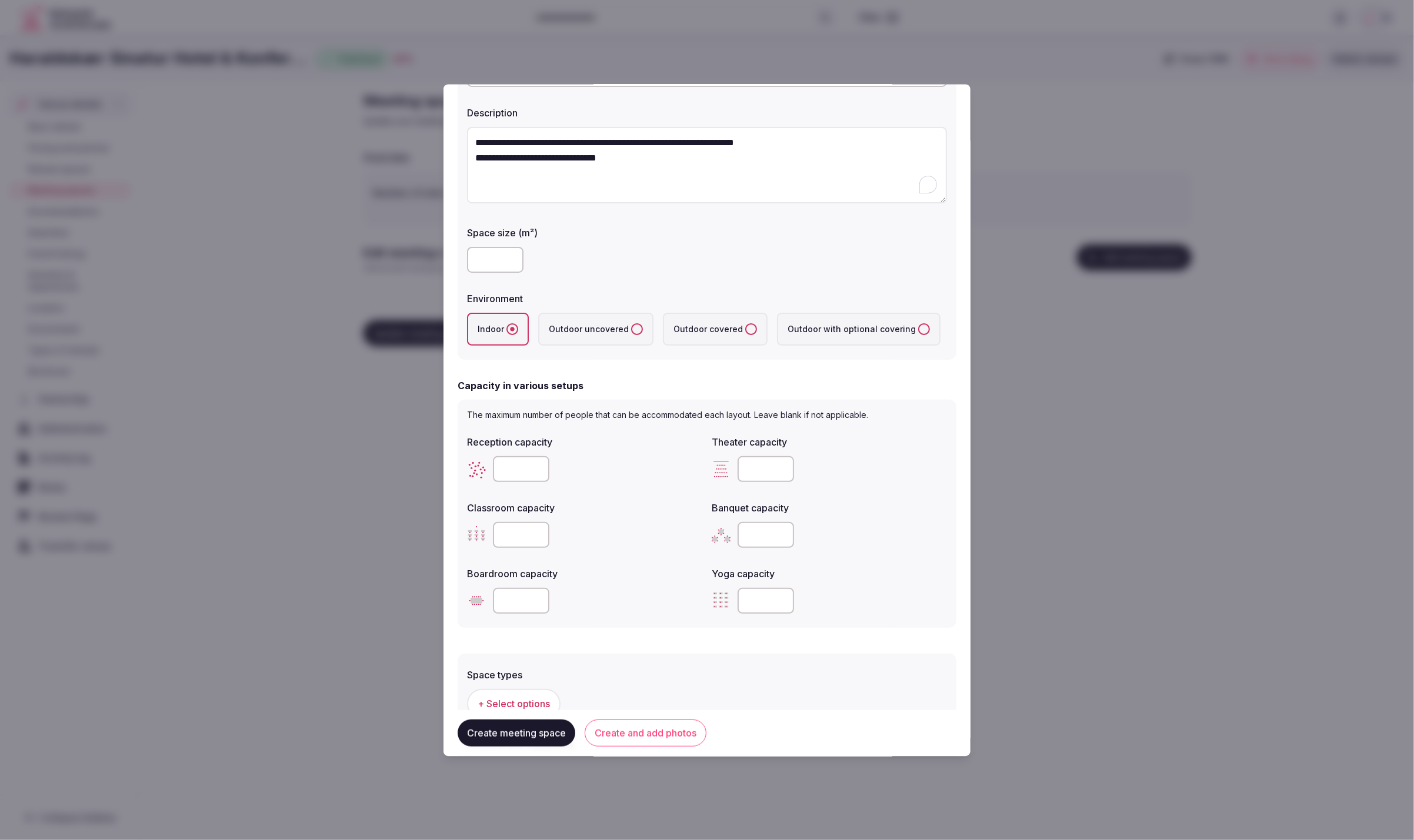
scroll to position [316, 0]
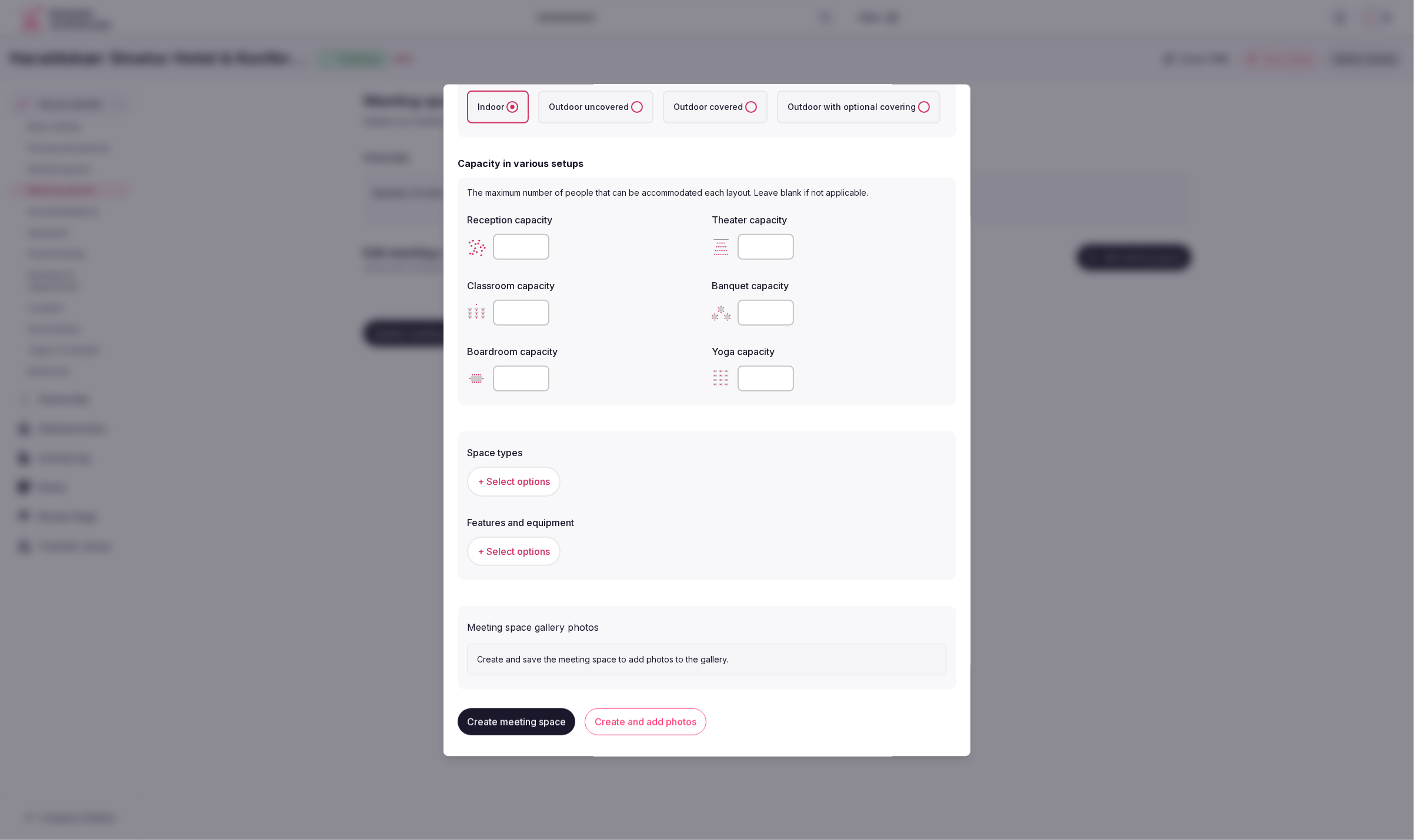
click at [892, 431] on div "Space types + Select options Features and equipment + Select options" at bounding box center [707, 502] width 499 height 156
click at [493, 490] on button "+ Select options" at bounding box center [514, 482] width 94 height 29
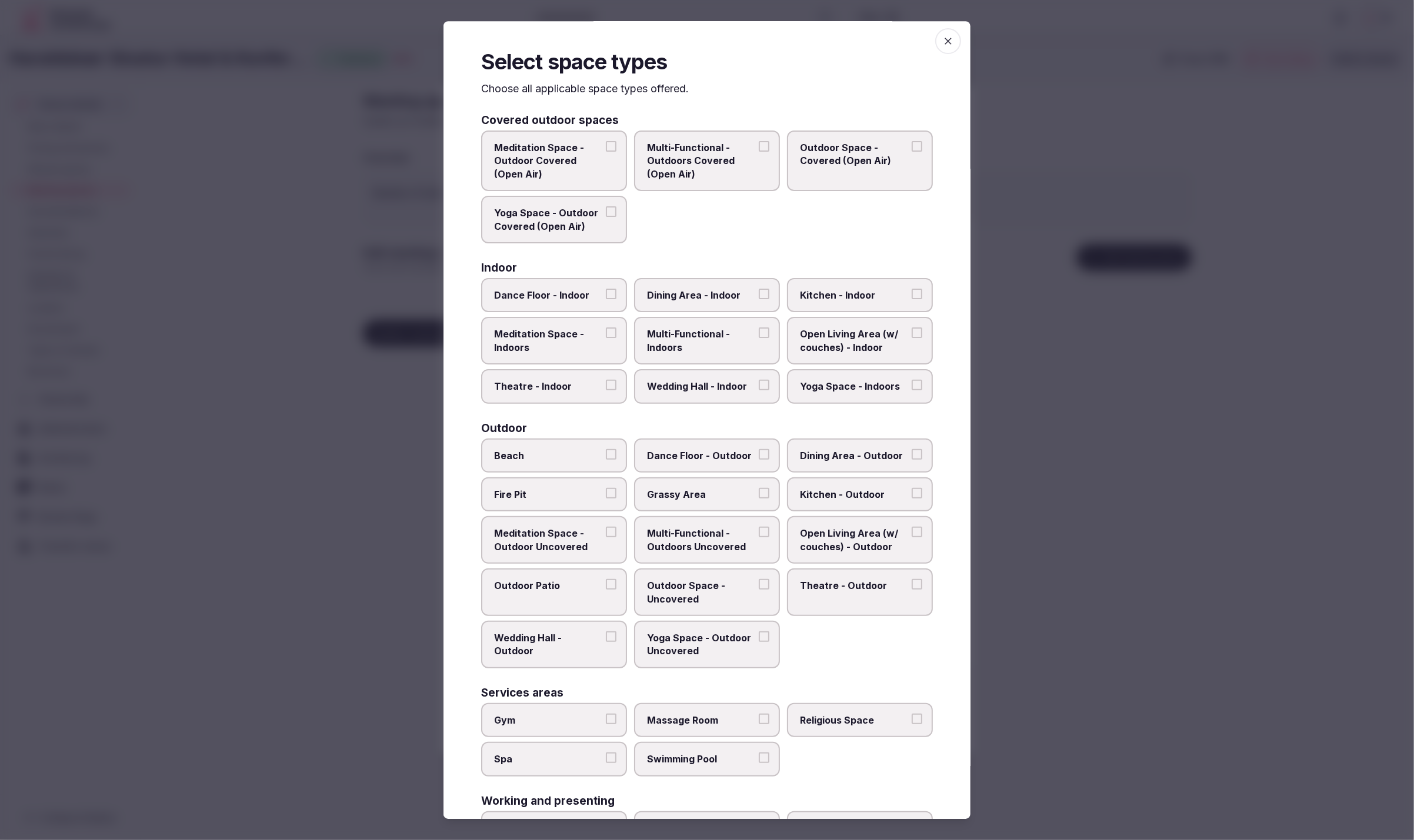
scroll to position [0, 0]
click at [913, 418] on div "Covered outdoor spaces Meditation Space - Outdoor Covered (Open Air) Multi-Func…" at bounding box center [707, 501] width 451 height 770
click at [745, 225] on div "Meditation Space - Outdoor Covered (Open Air) Multi-Functional - Outdoors Cover…" at bounding box center [707, 189] width 451 height 113
click at [746, 229] on div "Meditation Space - Outdoor Covered (Open Air) Multi-Functional - Outdoors Cover…" at bounding box center [707, 189] width 451 height 113
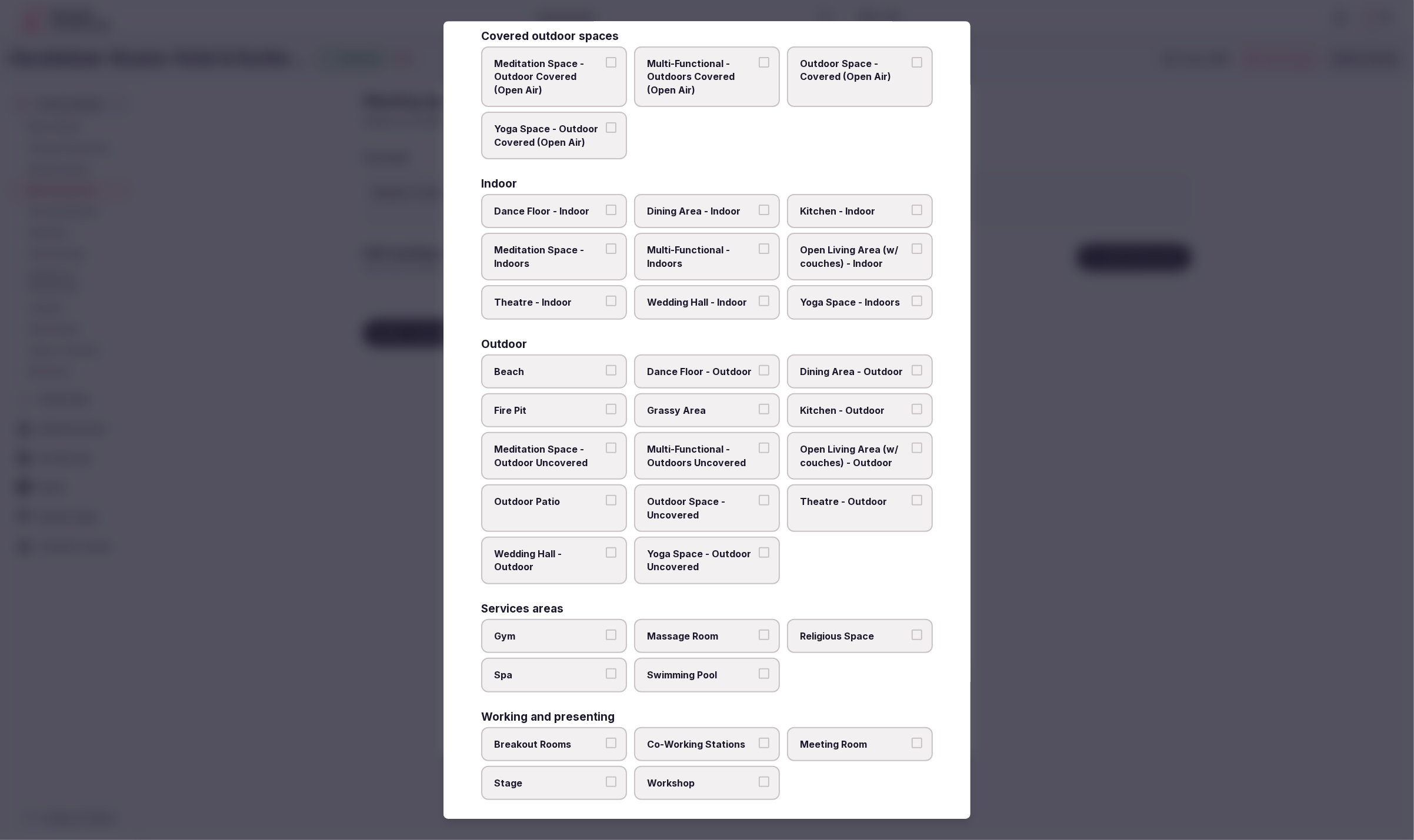
scroll to position [87, 0]
click at [721, 332] on div "Covered outdoor spaces Meditation Space - Outdoor Covered (Open Air) Multi-Func…" at bounding box center [707, 414] width 451 height 770
click at [522, 306] on label "Theatre - Indoor" at bounding box center [554, 301] width 146 height 34
click at [605, 306] on button "Theatre - Indoor" at bounding box center [610, 300] width 10 height 10
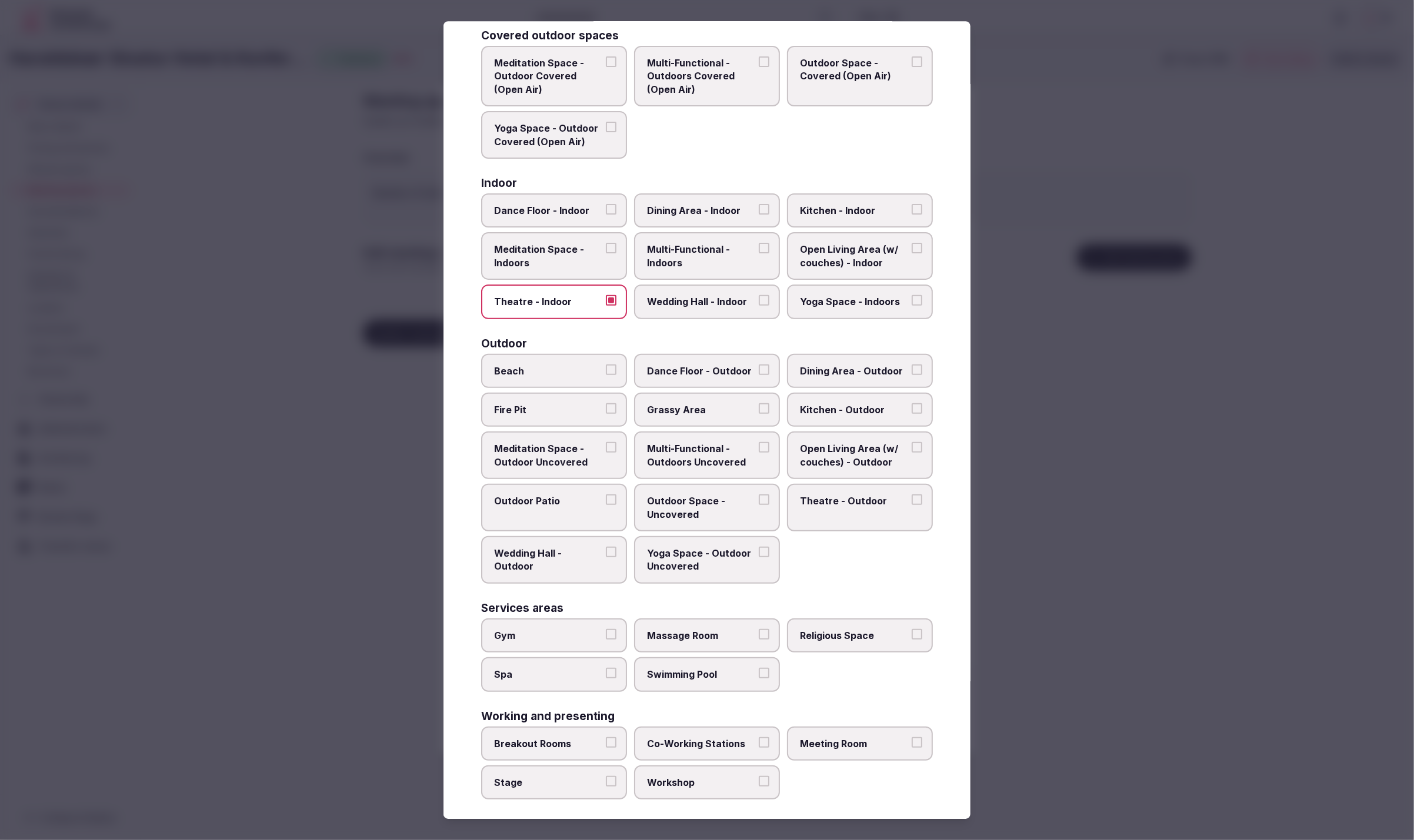
click at [701, 256] on span "Multi-Functional - Indoors" at bounding box center [701, 256] width 108 height 27
click at [759, 254] on button "Multi-Functional - Indoors" at bounding box center [763, 248] width 10 height 10
click at [725, 212] on span "Dining Area - Indoor" at bounding box center [701, 210] width 108 height 13
click at [759, 212] on button "Dining Area - Indoor" at bounding box center [763, 209] width 10 height 10
click at [846, 738] on span "Meeting Room" at bounding box center [854, 744] width 108 height 13
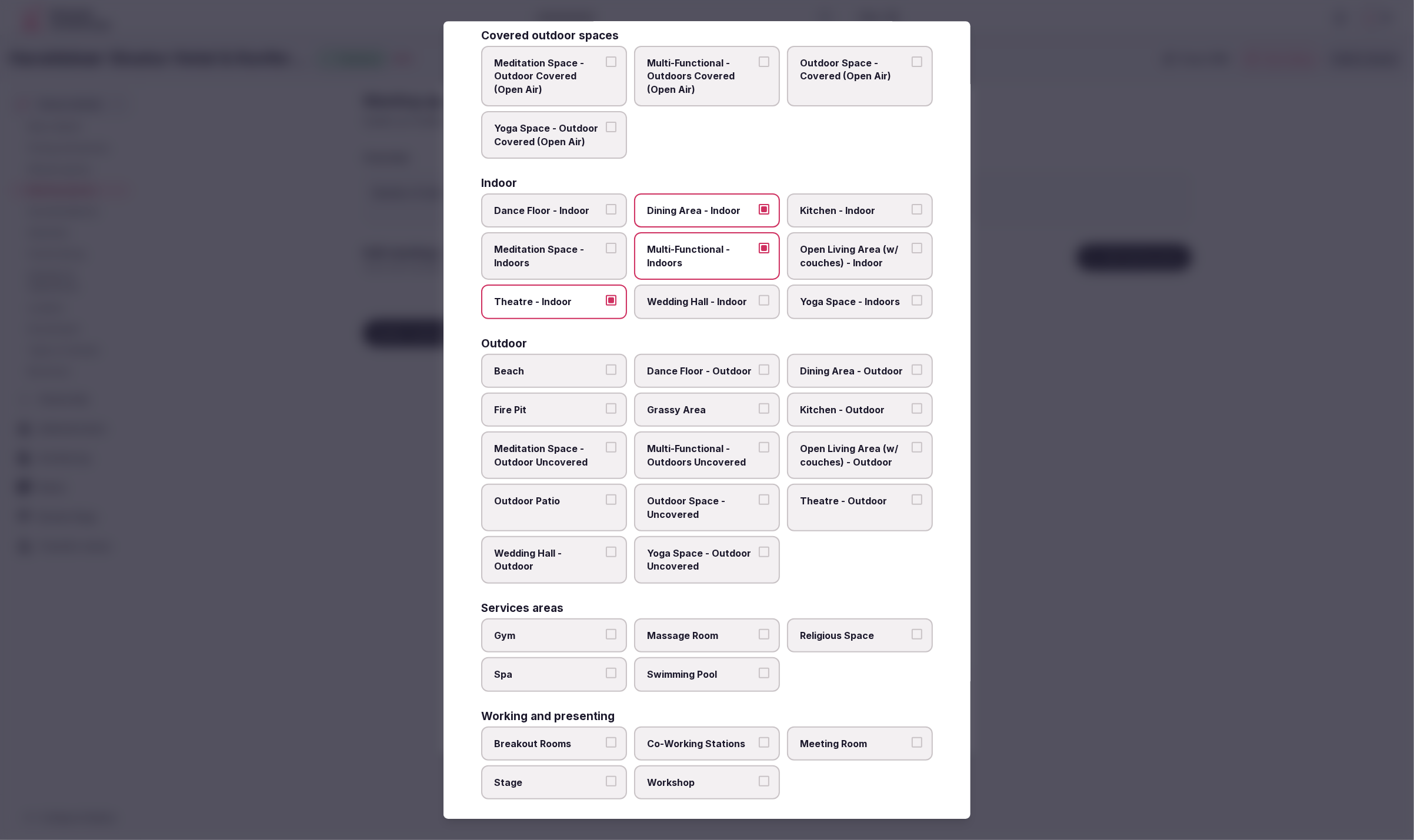
click at [912, 738] on button "Meeting Room" at bounding box center [917, 742] width 10 height 10
click at [1110, 660] on div at bounding box center [707, 420] width 1414 height 840
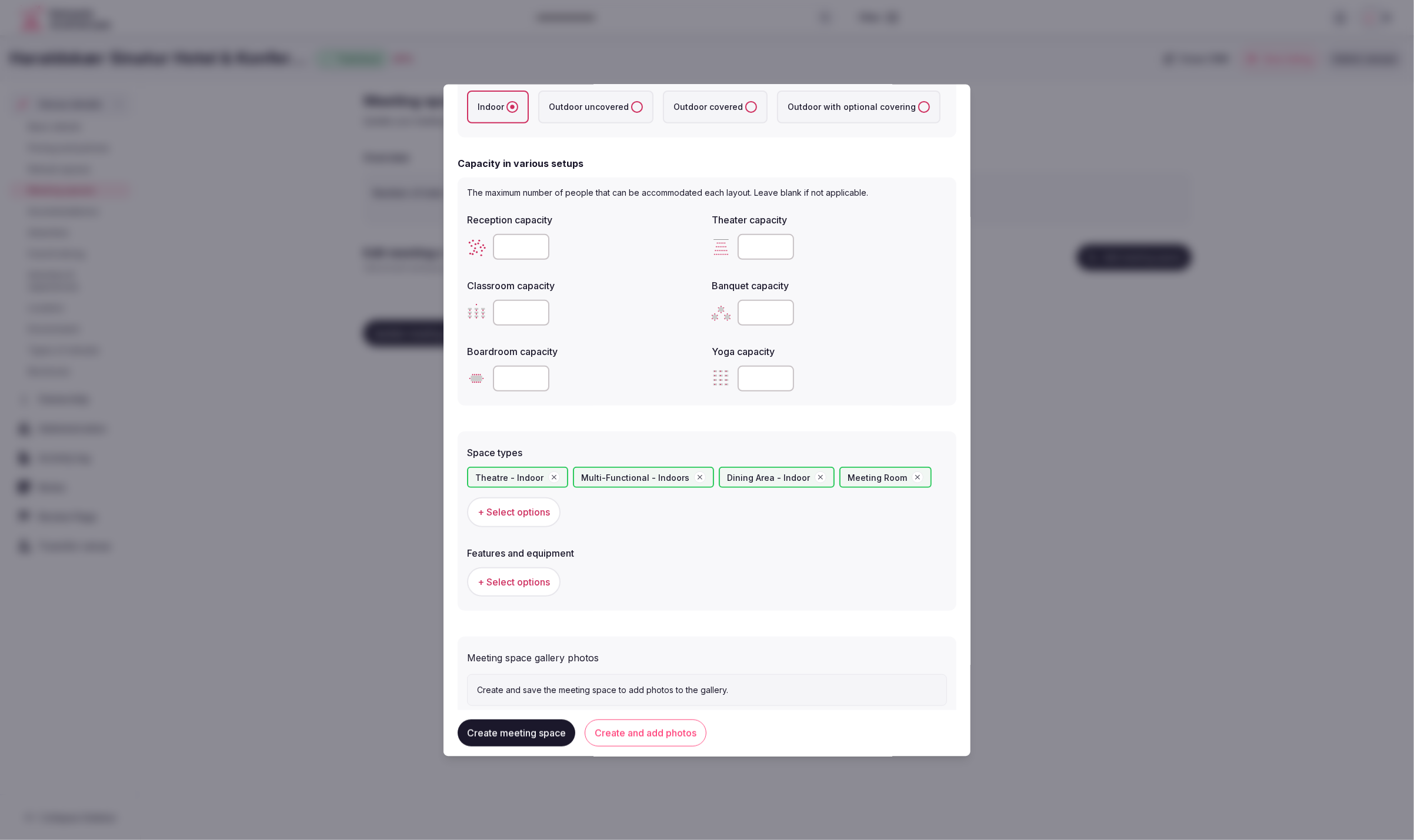
scroll to position [346, 0]
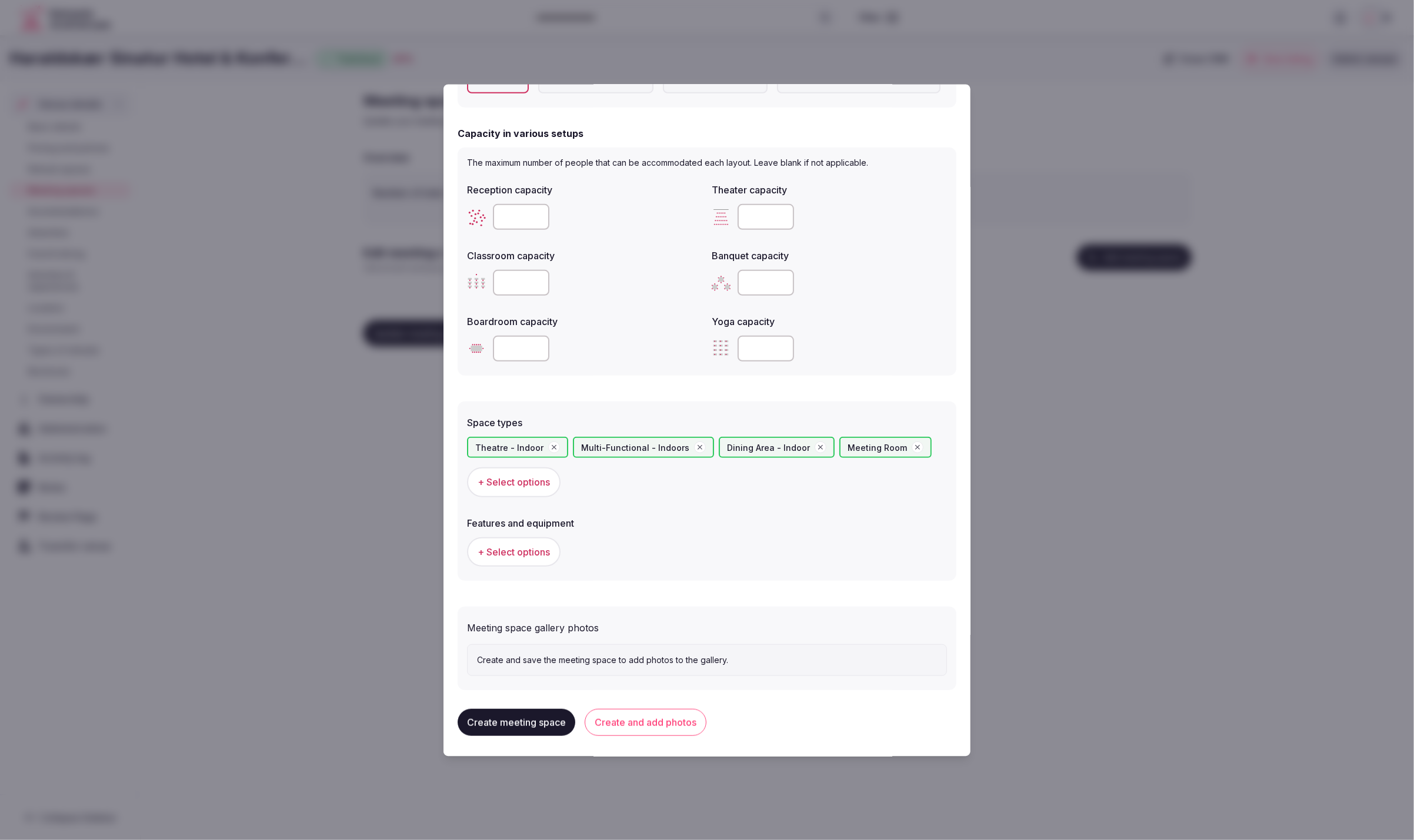
click at [511, 547] on span "+ Select options" at bounding box center [514, 552] width 73 height 13
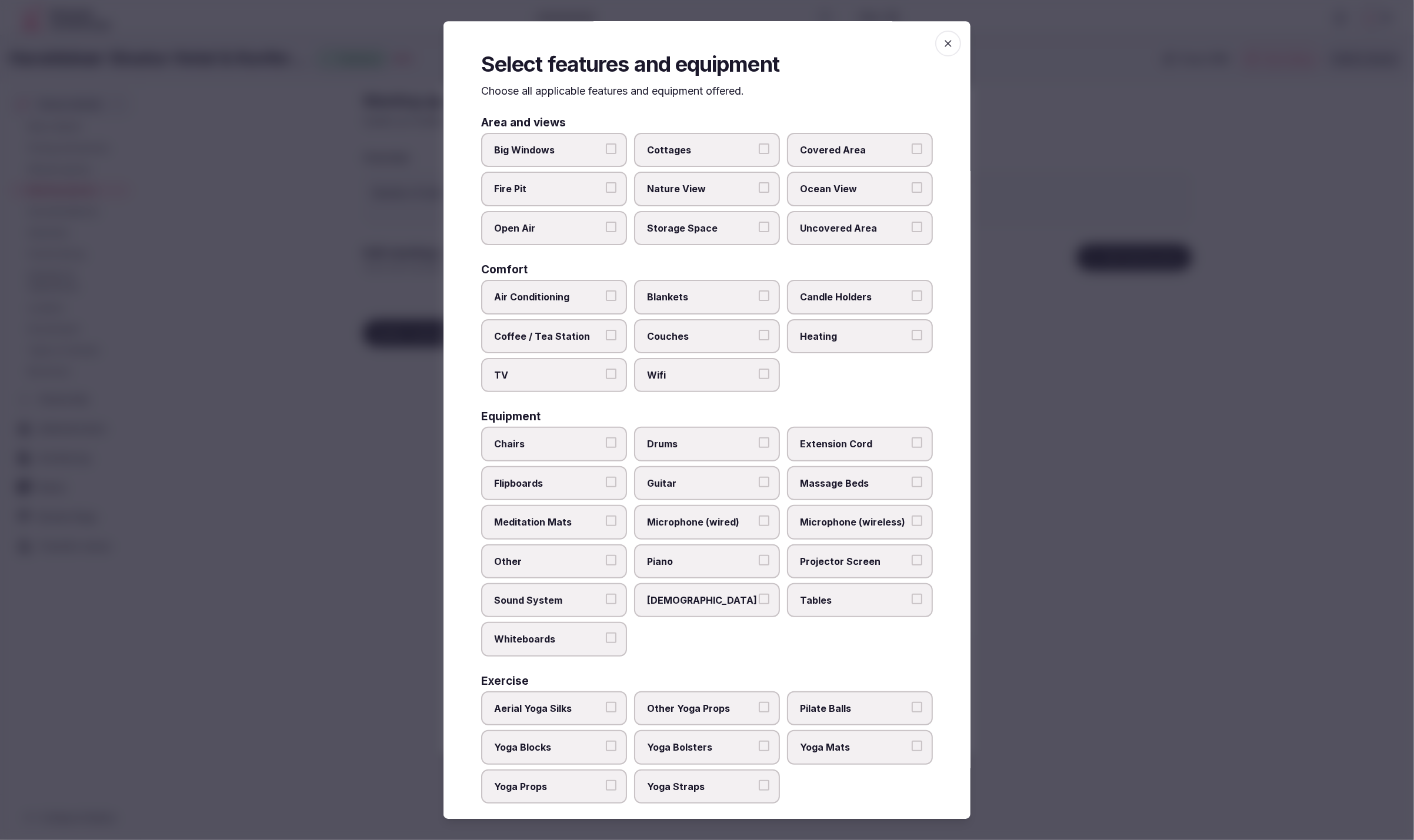
scroll to position [3, 0]
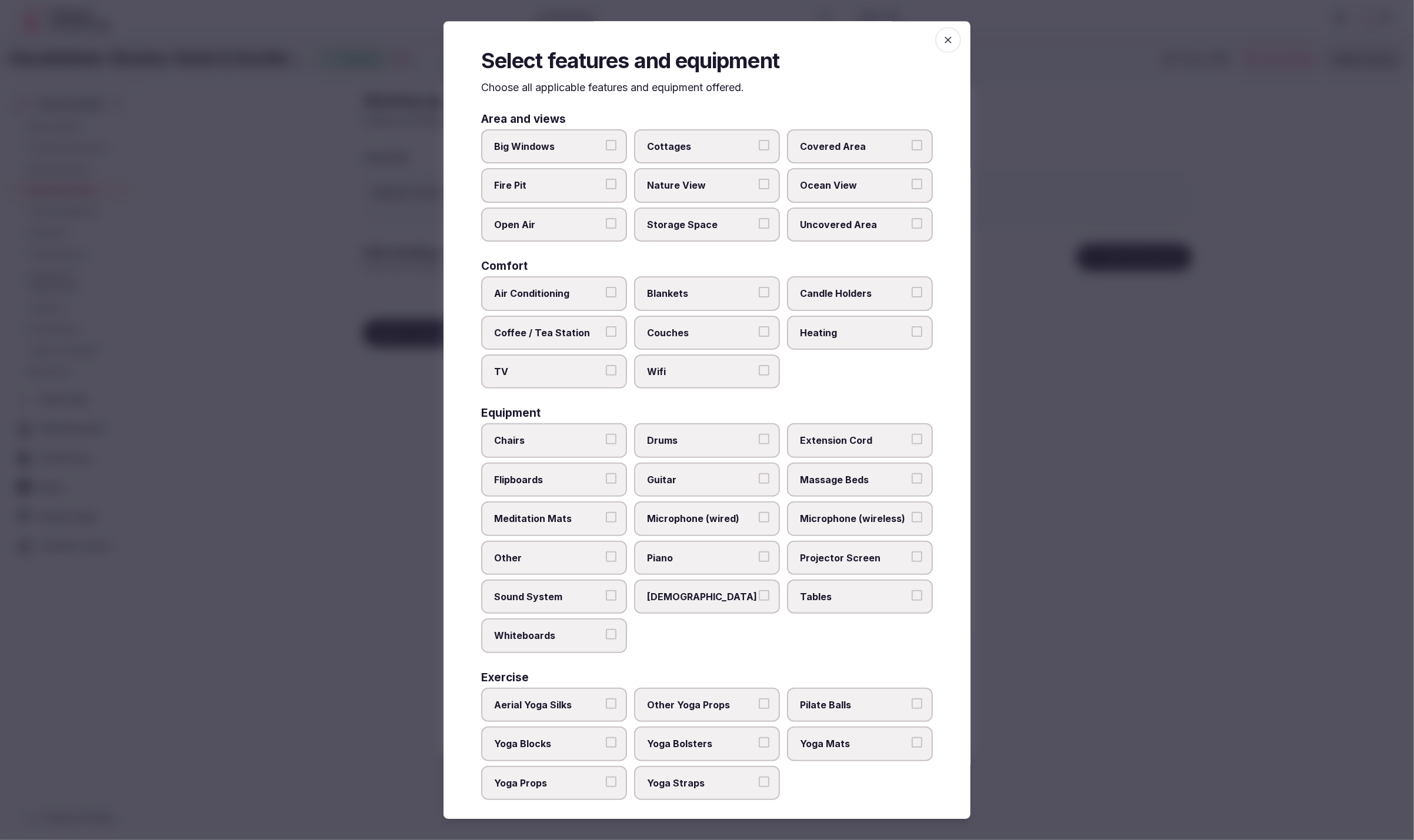
click at [518, 436] on span "Chairs" at bounding box center [548, 441] width 108 height 13
click at [605, 436] on button "Chairs" at bounding box center [610, 439] width 10 height 10
click at [879, 592] on span "Tables" at bounding box center [854, 597] width 108 height 13
click at [912, 592] on button "Tables" at bounding box center [917, 595] width 10 height 10
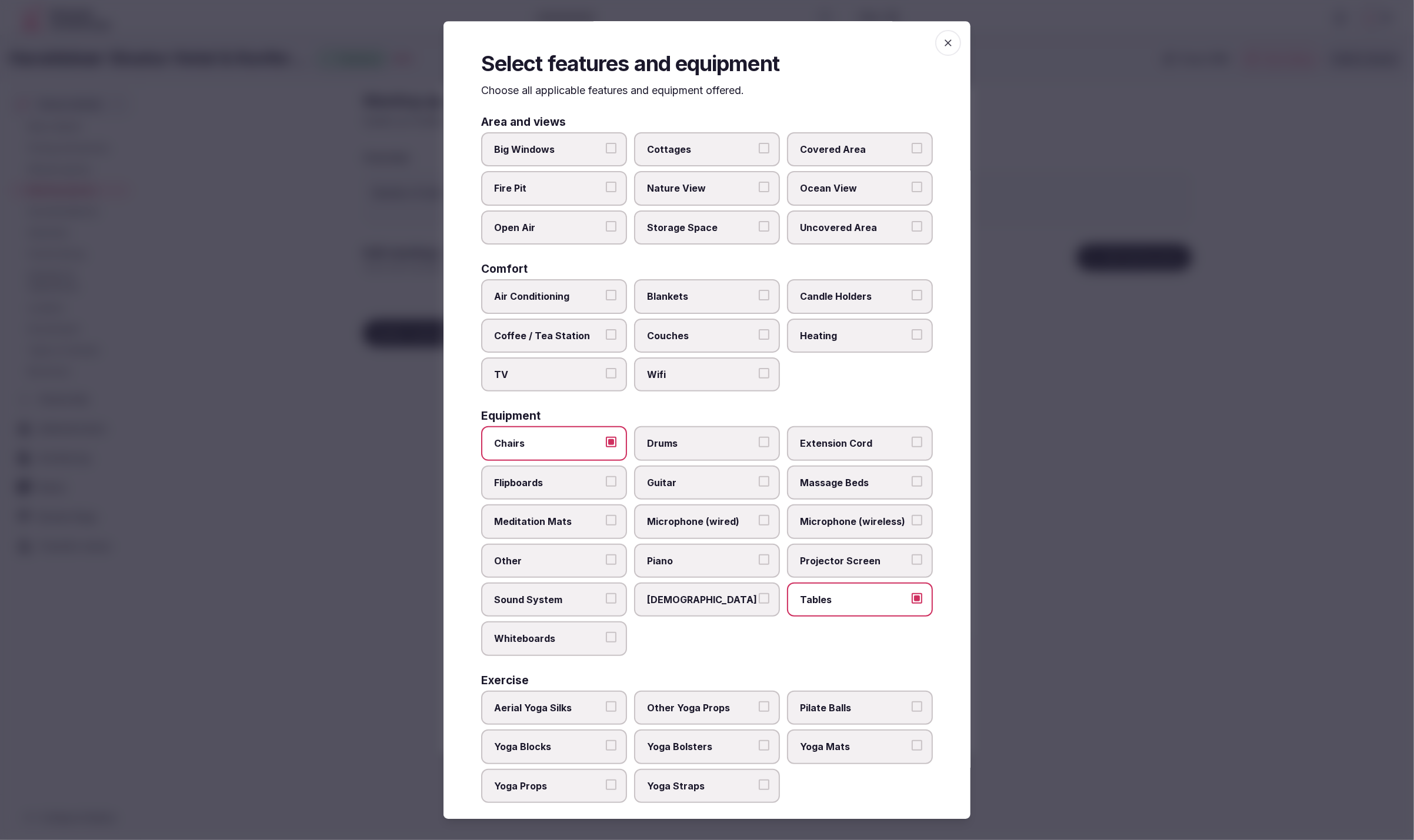
click at [573, 593] on span "Sound System" at bounding box center [548, 600] width 108 height 13
click at [605, 593] on button "Sound System" at bounding box center [610, 598] width 10 height 10
click at [832, 559] on span "Projector Screen" at bounding box center [854, 559] width 108 height 13
click at [912, 559] on button "Projector Screen" at bounding box center [917, 558] width 10 height 10
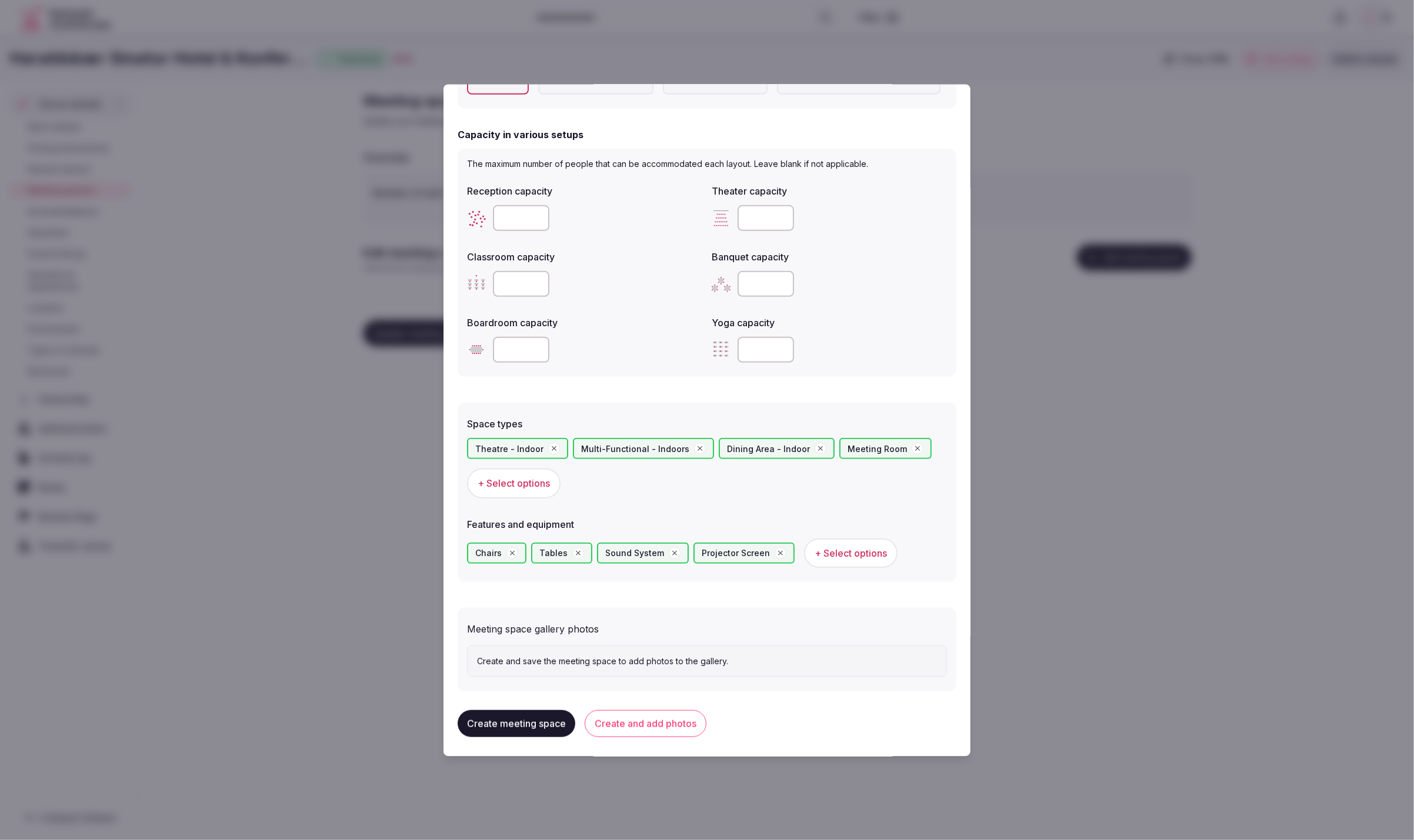
scroll to position [346, 0]
click at [787, 597] on form "**********" at bounding box center [707, 222] width 499 height 938
click at [770, 585] on form "**********" at bounding box center [707, 222] width 499 height 938
click at [639, 717] on button "Create and add photos" at bounding box center [645, 723] width 122 height 27
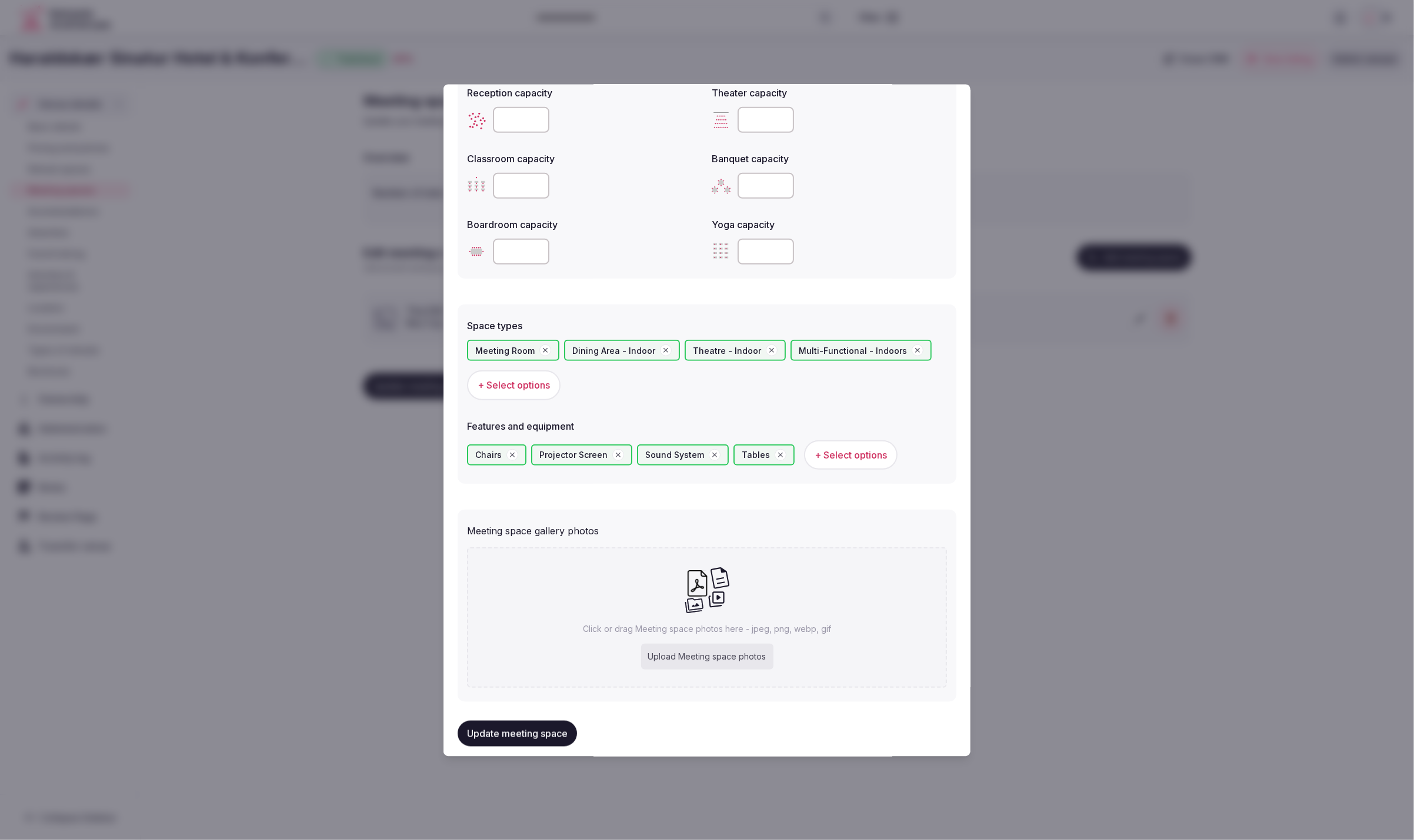
scroll to position [454, 0]
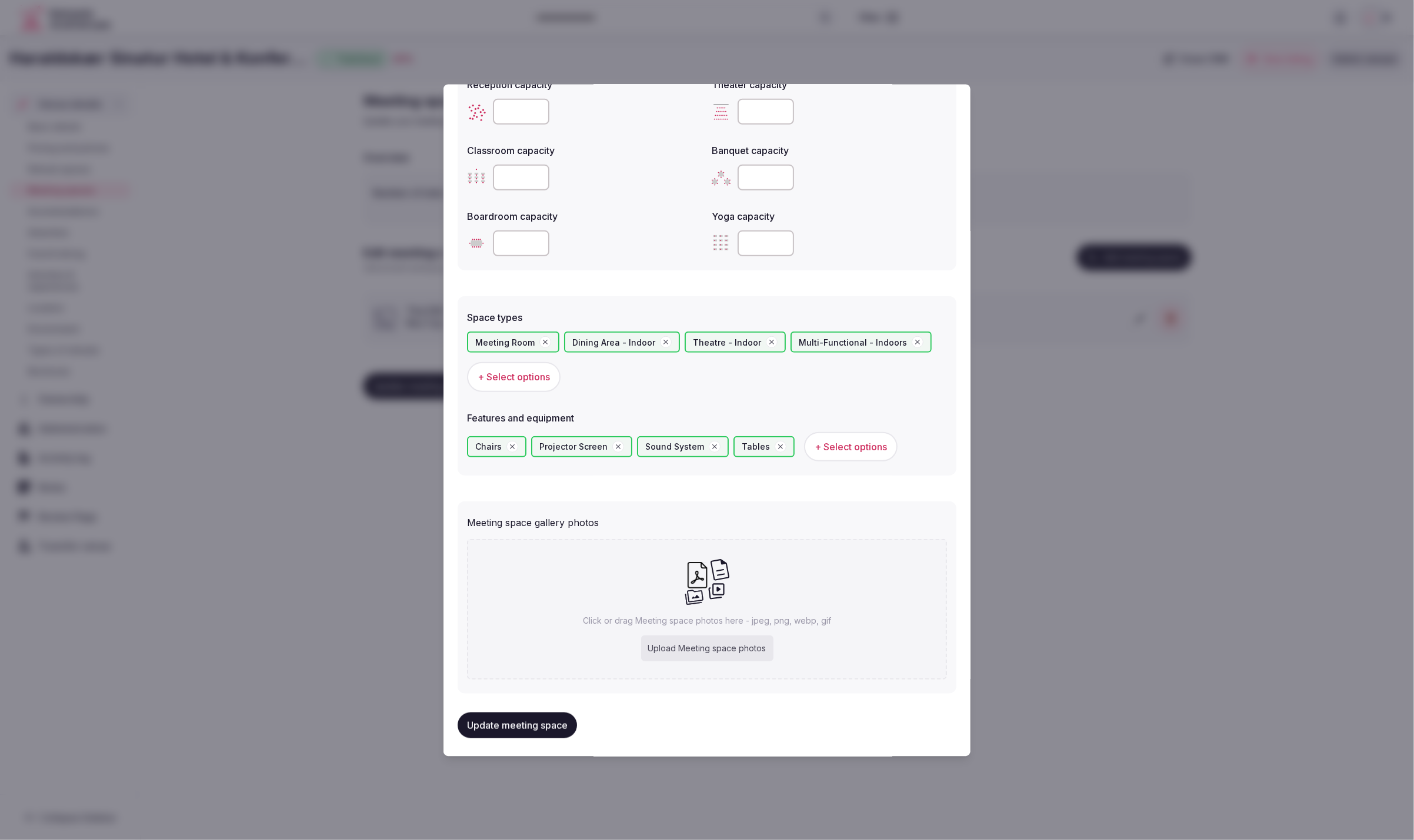
click at [917, 485] on form "**********" at bounding box center [707, 170] width 499 height 1047
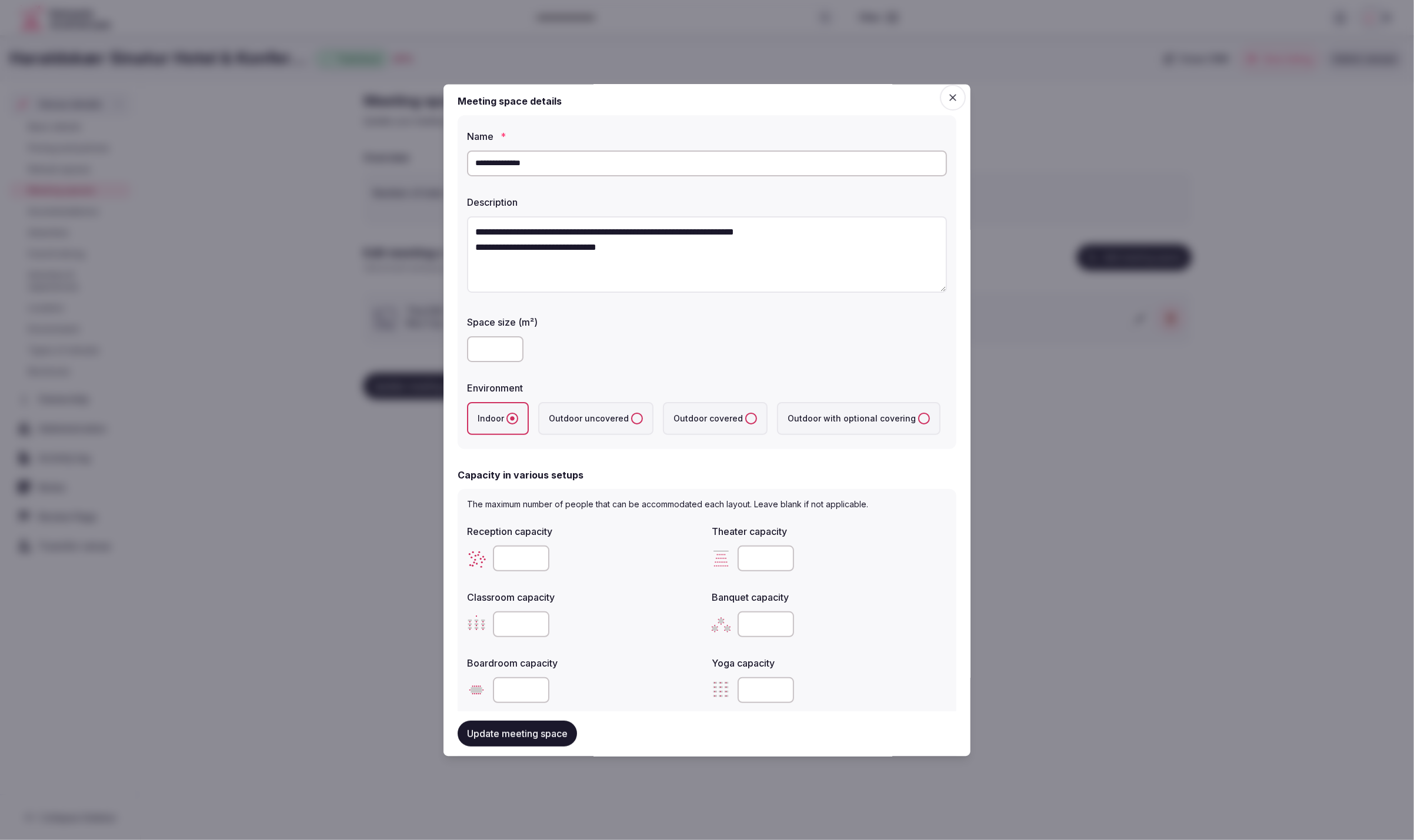
scroll to position [0, 0]
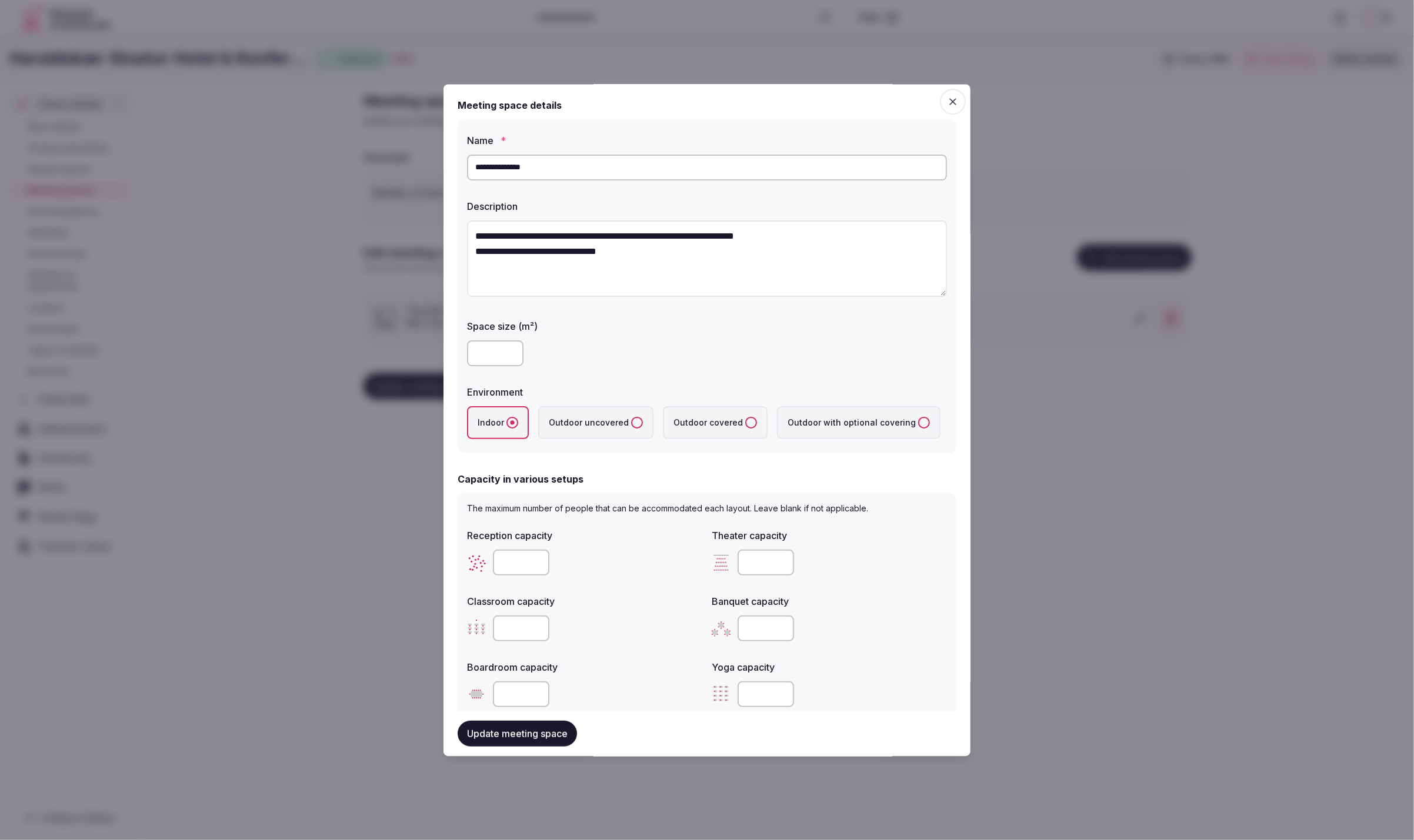
click at [840, 473] on div "Capacity in various setups" at bounding box center [707, 480] width 499 height 15
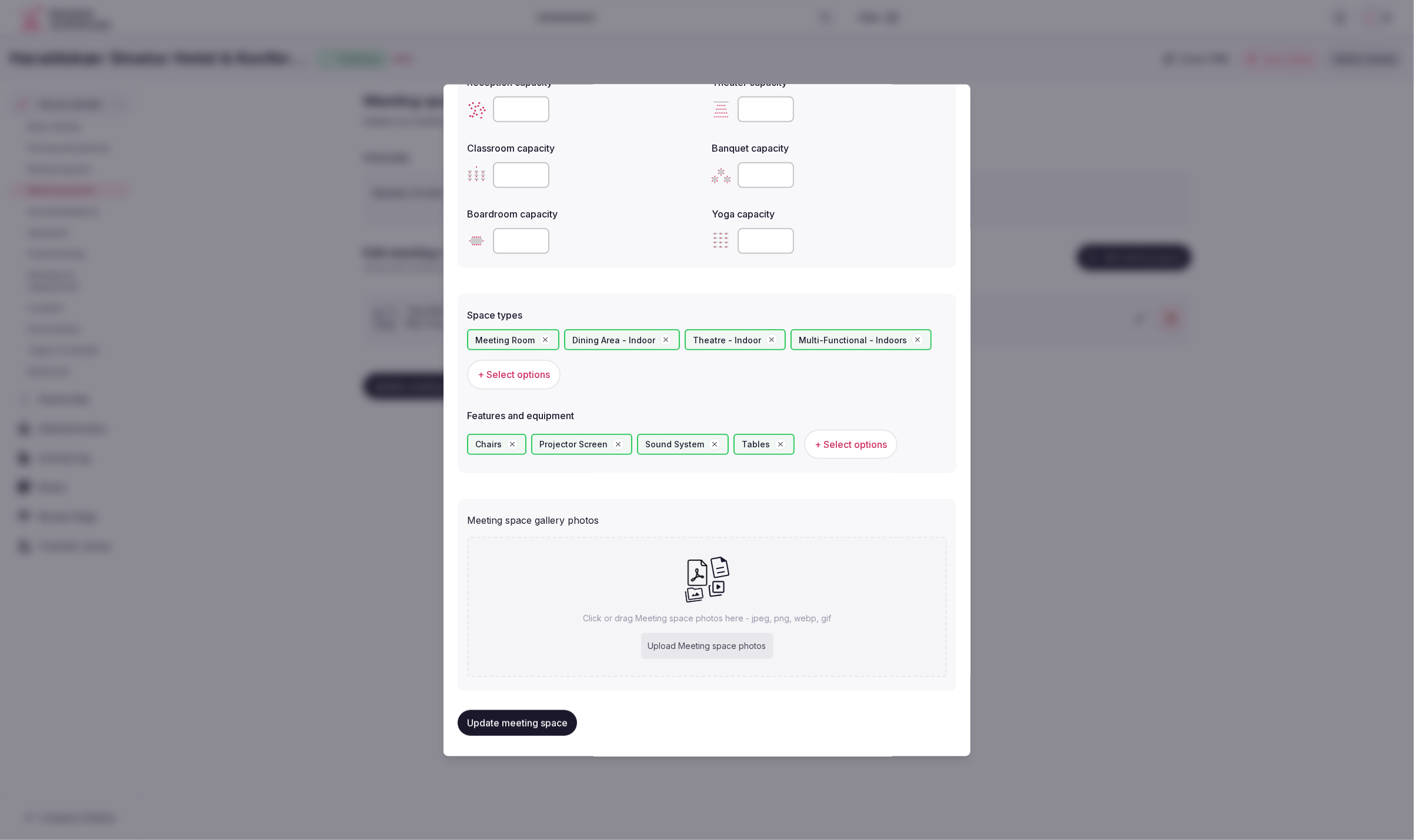
click at [732, 644] on div "Upload Meeting space photos" at bounding box center [707, 647] width 132 height 26
type input "**********"
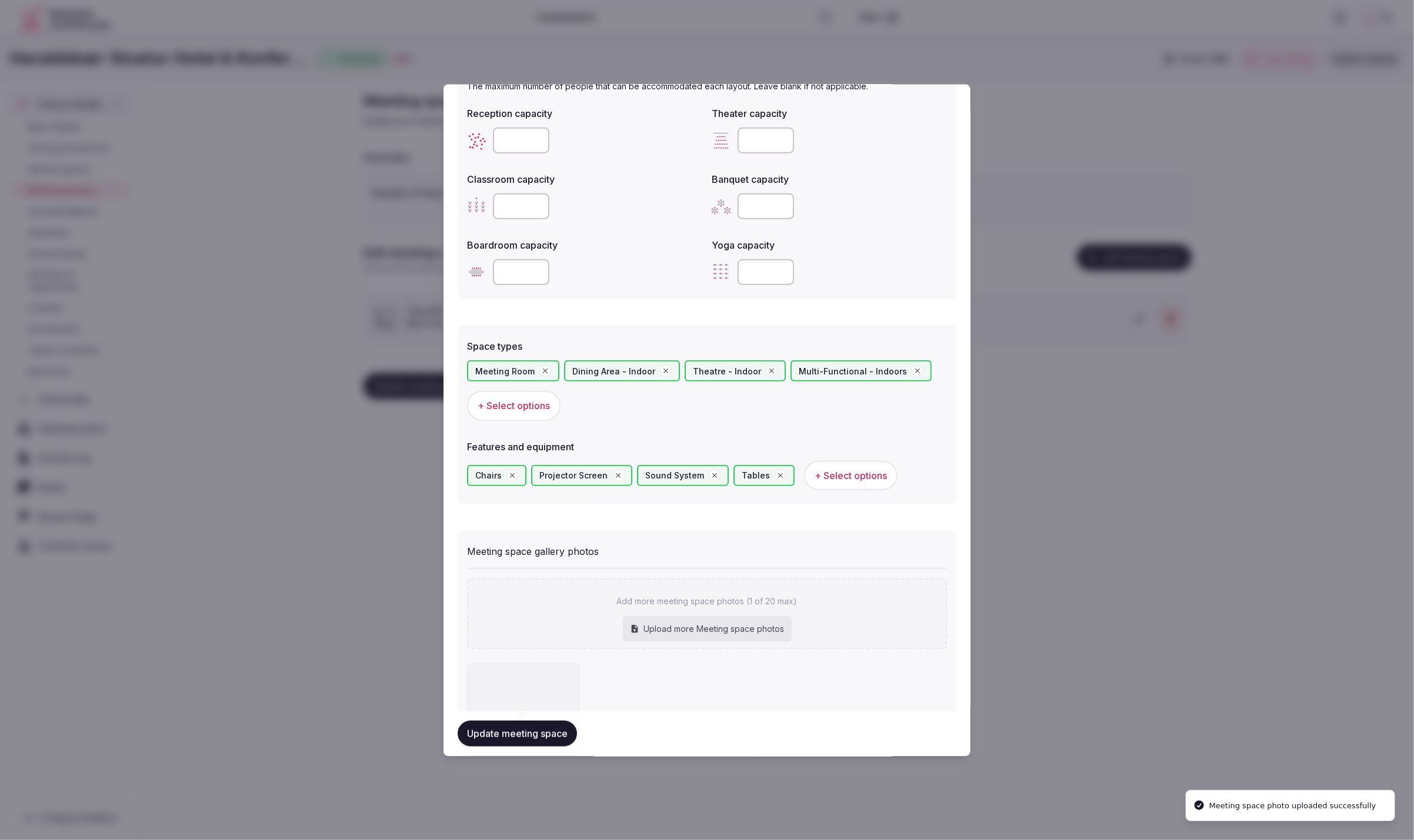
click at [497, 723] on button "Update meeting space" at bounding box center [518, 734] width 119 height 26
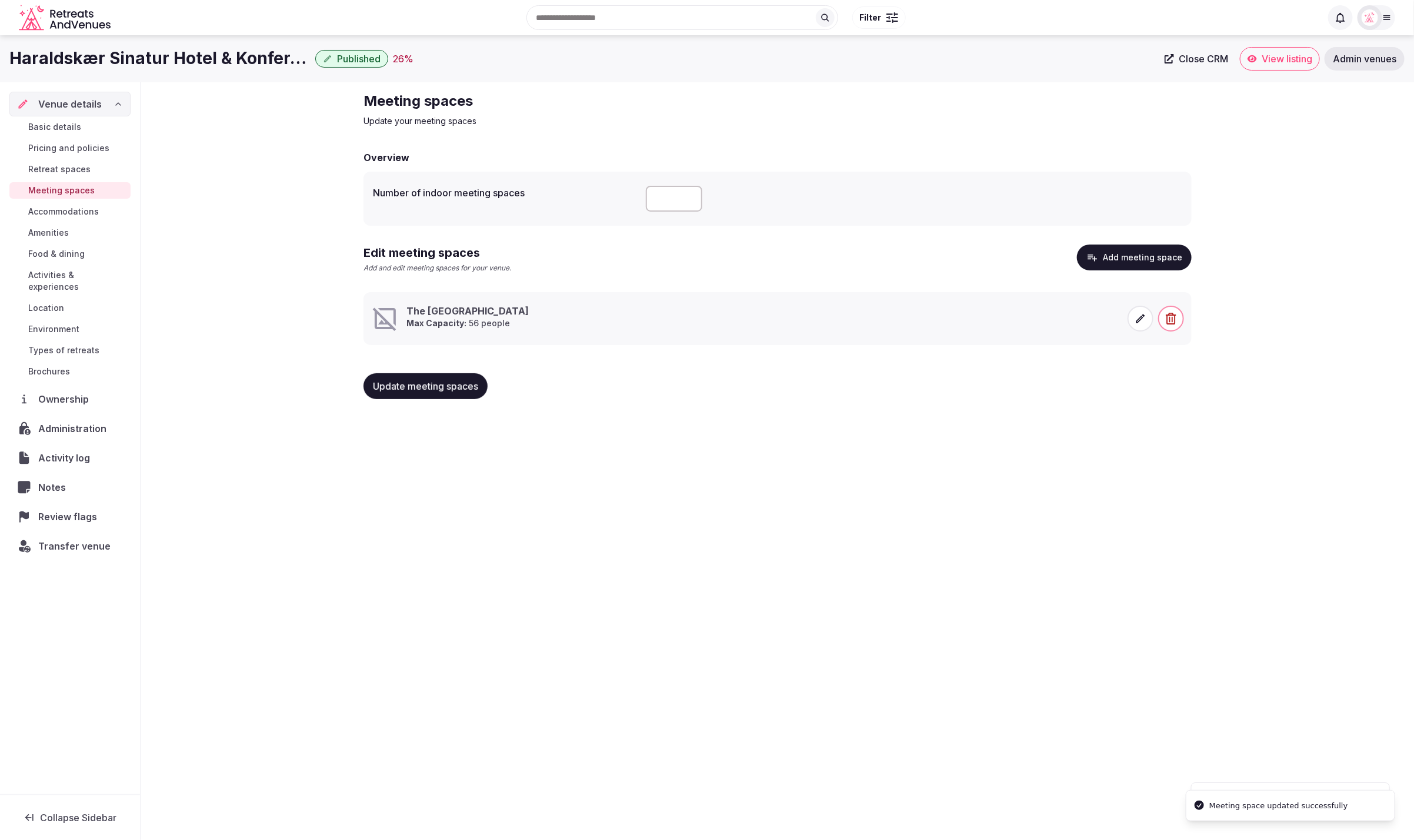
click at [928, 651] on div "Haraldskær Sinatur Hotel & Konference Published 26 % Close CRM View listing Adm…" at bounding box center [707, 435] width 1414 height 798
click at [444, 308] on h3 "The Meadow Hall" at bounding box center [468, 311] width 123 height 13
click at [1137, 319] on icon at bounding box center [1140, 318] width 12 height 12
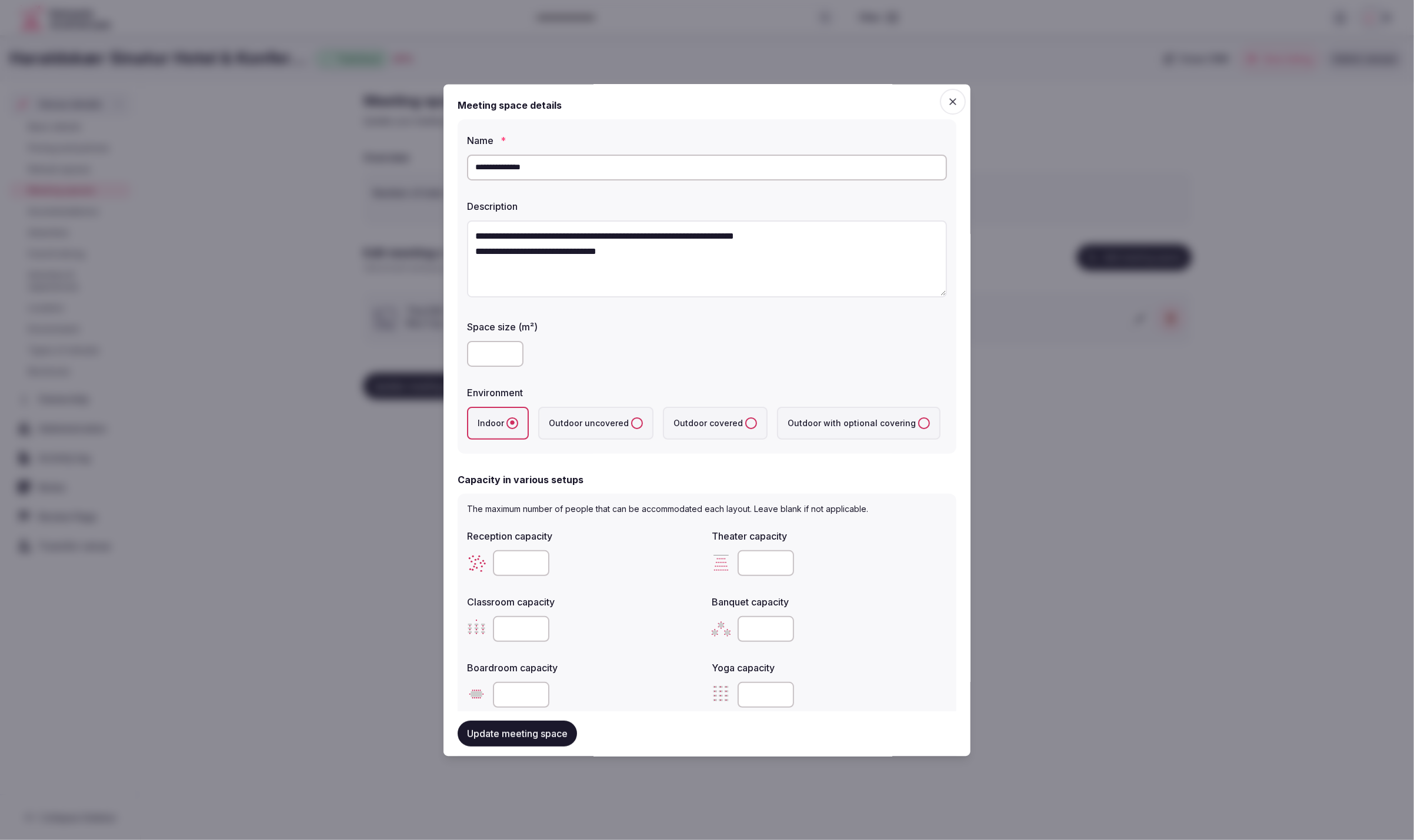
scroll to position [511, 0]
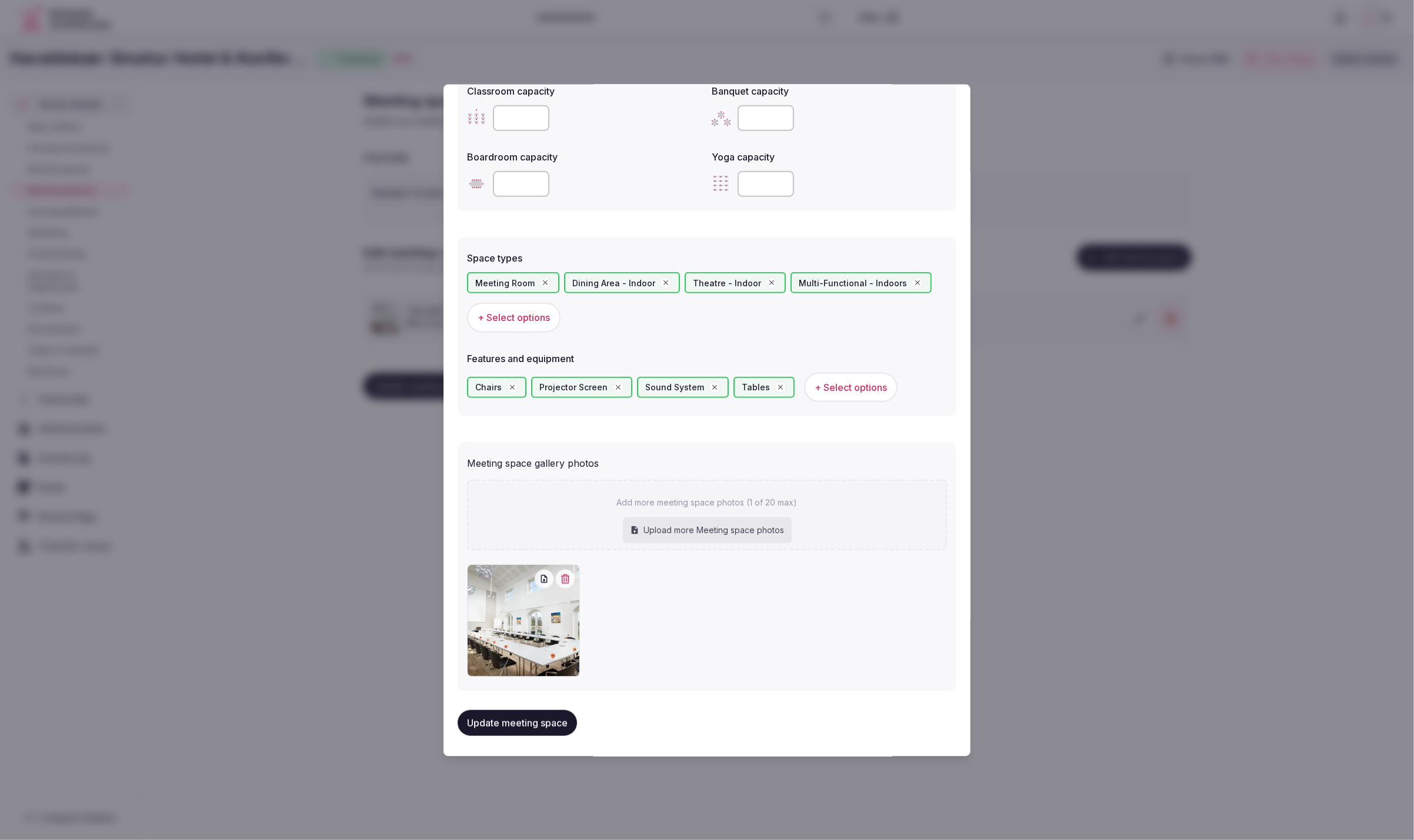
click at [531, 730] on button "Update meeting space" at bounding box center [518, 723] width 119 height 26
click at [1055, 707] on div at bounding box center [707, 420] width 1414 height 840
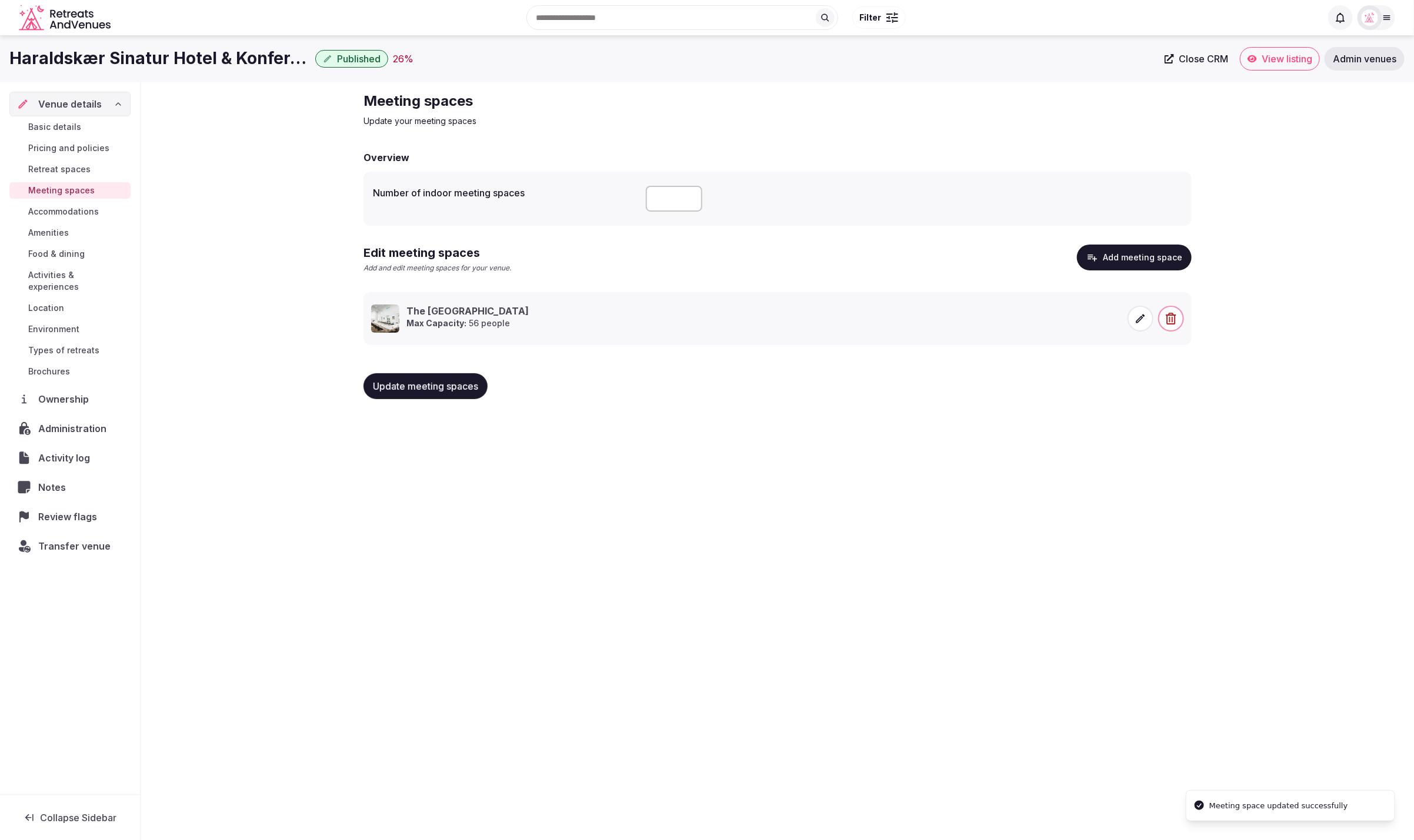
click at [77, 213] on span "Accommodations" at bounding box center [64, 211] width 71 height 12
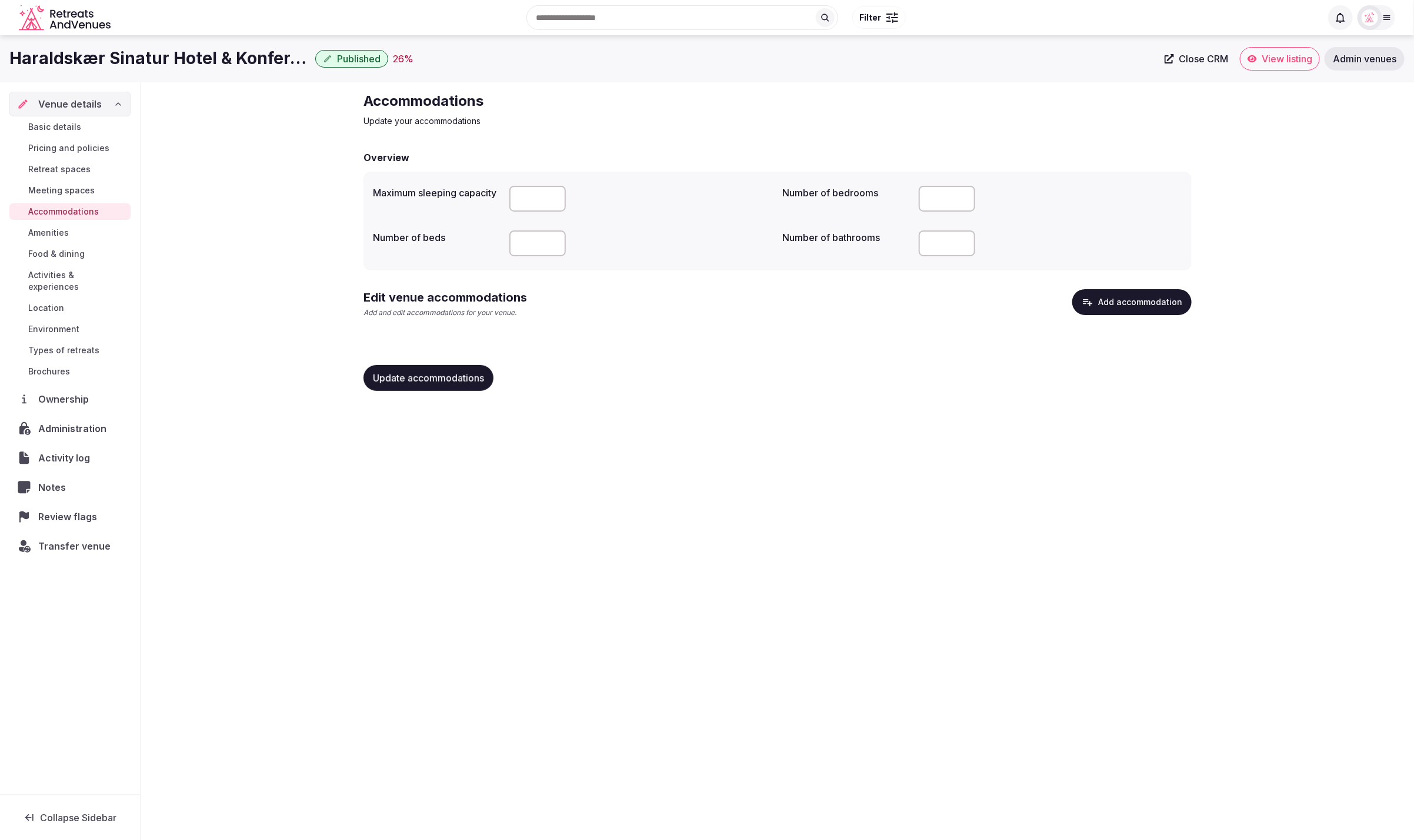
click at [1112, 293] on button "Add accommodation" at bounding box center [1132, 302] width 119 height 26
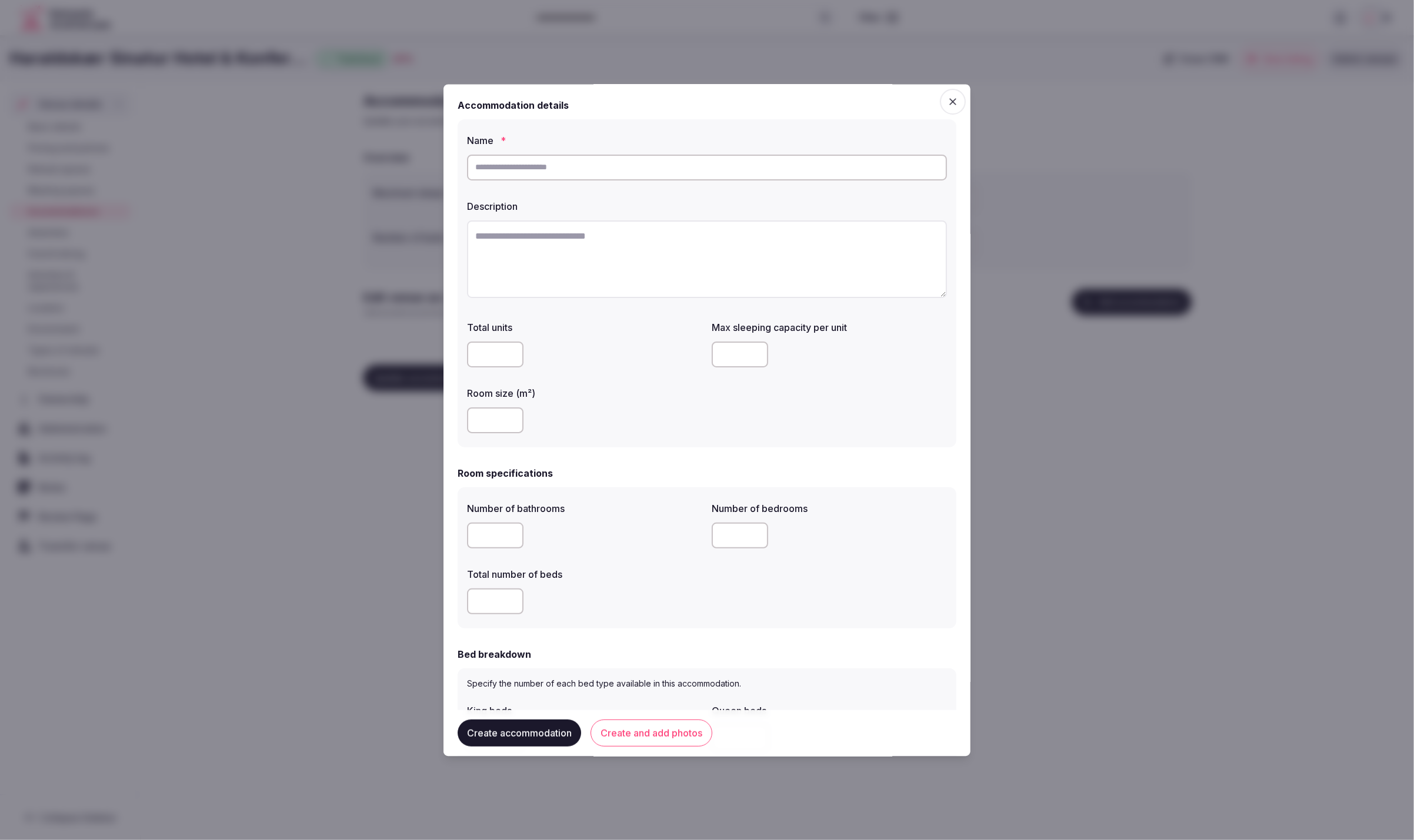
click at [616, 155] on input "text" at bounding box center [706, 168] width 480 height 26
paste input "**********"
drag, startPoint x: 609, startPoint y: 168, endPoint x: 587, endPoint y: 167, distance: 22.0
click at [587, 167] on input "**********" at bounding box center [706, 168] width 480 height 26
type input "**********"
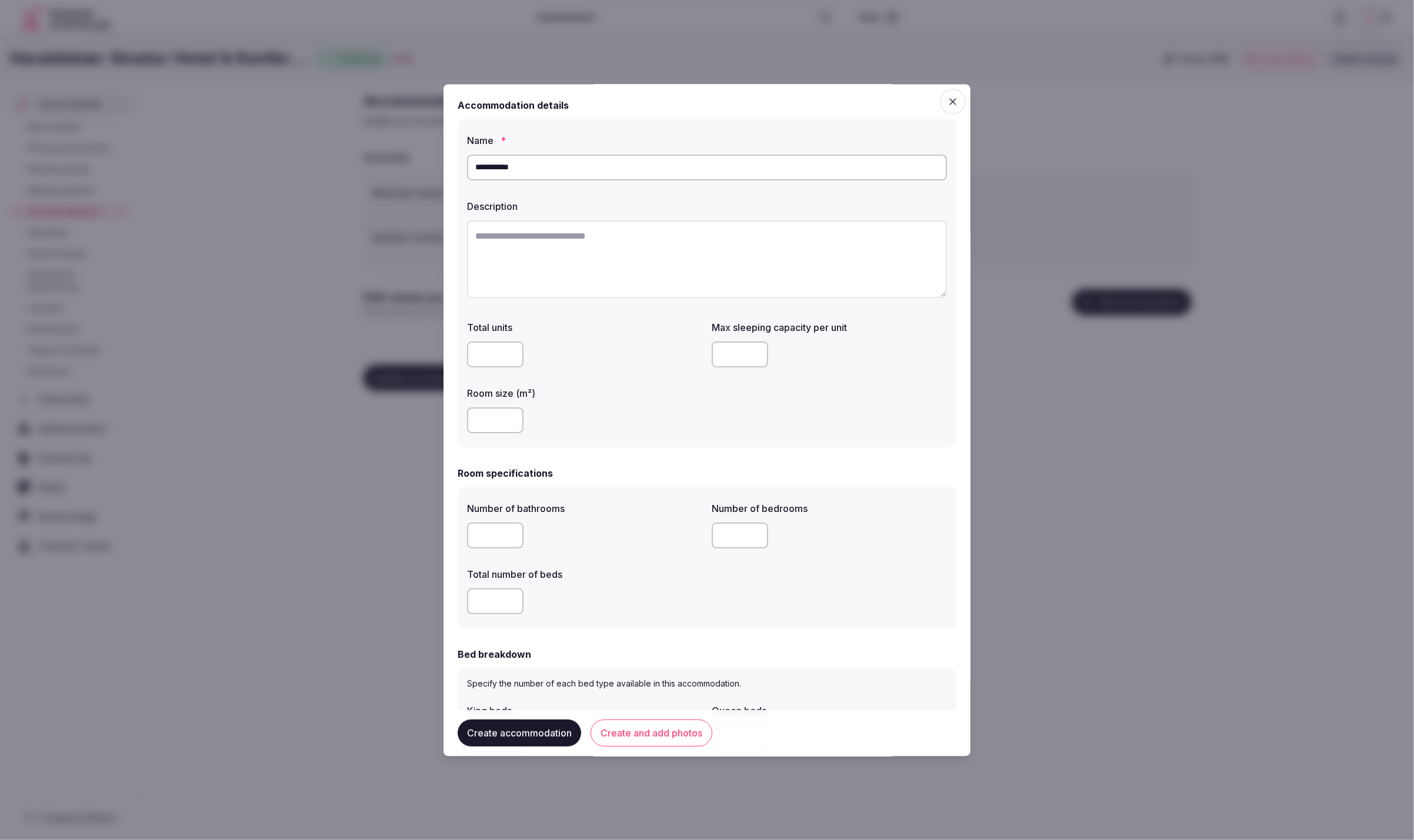
click at [813, 229] on textarea at bounding box center [706, 260] width 480 height 77
click at [662, 235] on textarea "To enrich screen reader interactions, please activate Accessibility in Grammarl…" at bounding box center [706, 260] width 480 height 77
paste textarea "**********"
type textarea "**********"
click at [660, 543] on div at bounding box center [584, 535] width 235 height 26
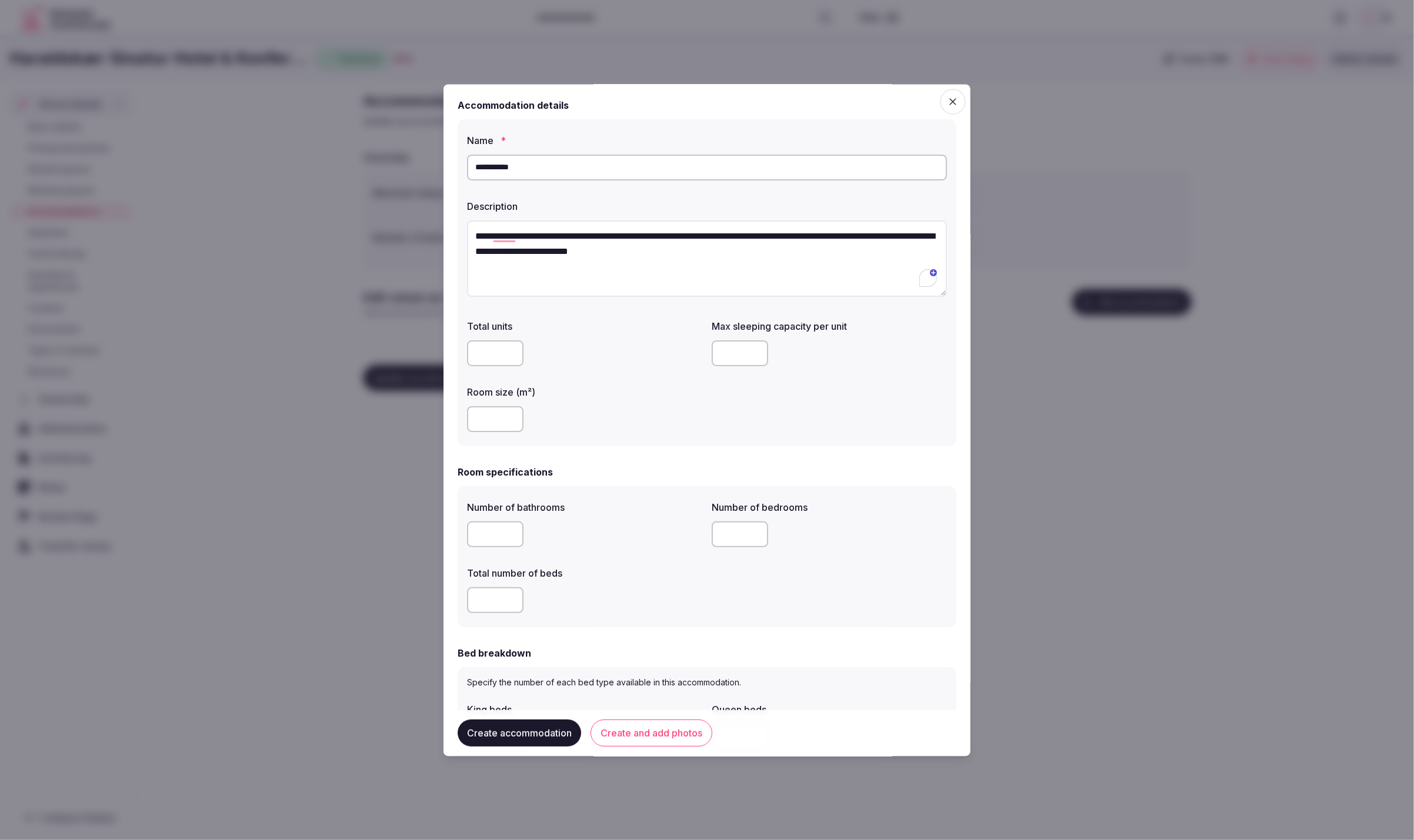
click at [495, 412] on input "number" at bounding box center [495, 420] width 56 height 26
type input "**"
click at [518, 738] on button "Create accommodation" at bounding box center [519, 734] width 123 height 27
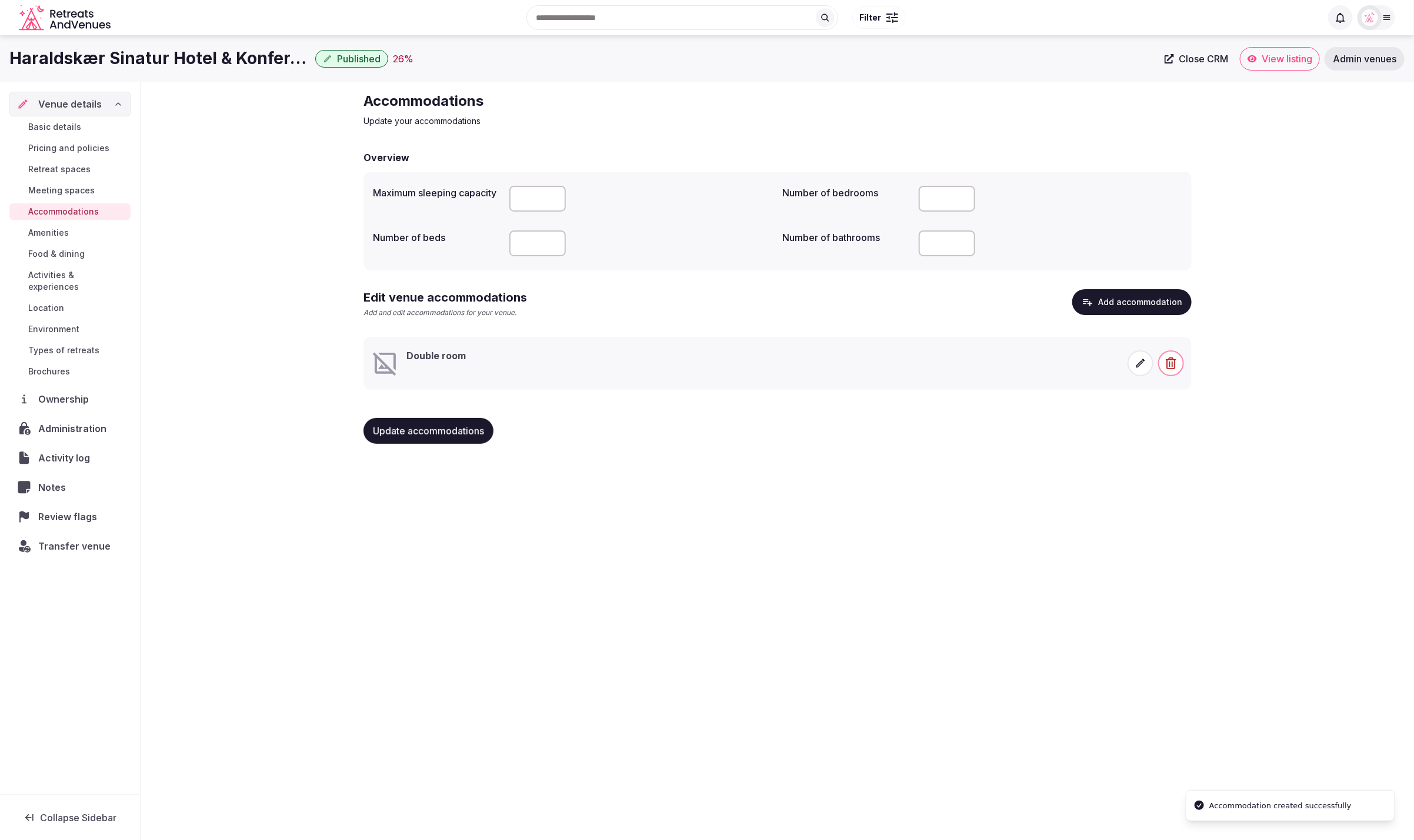
click at [56, 148] on span "Pricing and policies" at bounding box center [69, 148] width 81 height 12
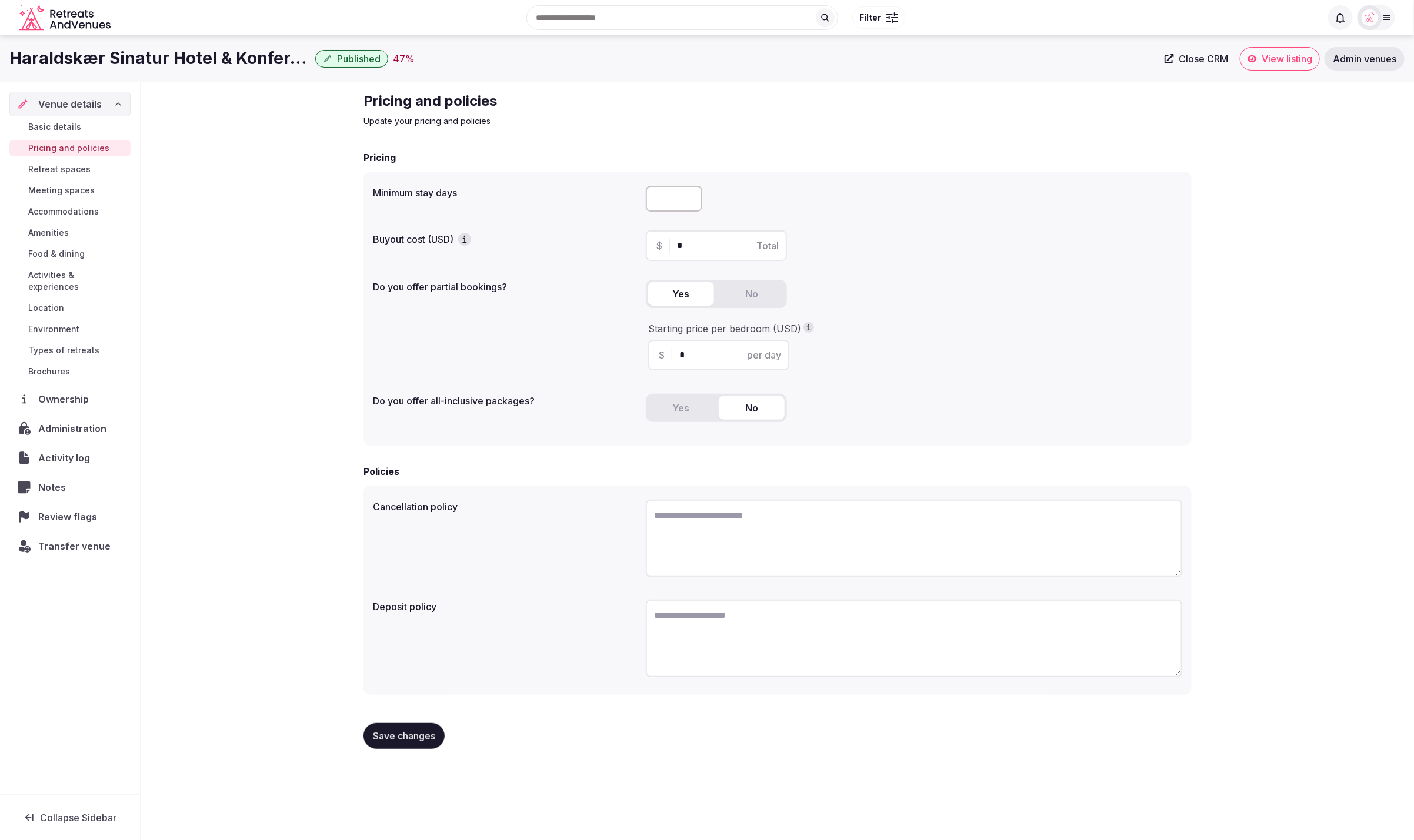
click at [685, 297] on button "Yes" at bounding box center [681, 293] width 66 height 23
click at [684, 351] on input "*" at bounding box center [729, 356] width 99 height 15
type input "***"
click at [980, 384] on div "Minimum stay days Buyout cost (USD) $ * Total Do you offer partial bookings? Ye…" at bounding box center [777, 309] width 828 height 274
click at [666, 194] on input "number" at bounding box center [674, 199] width 56 height 26
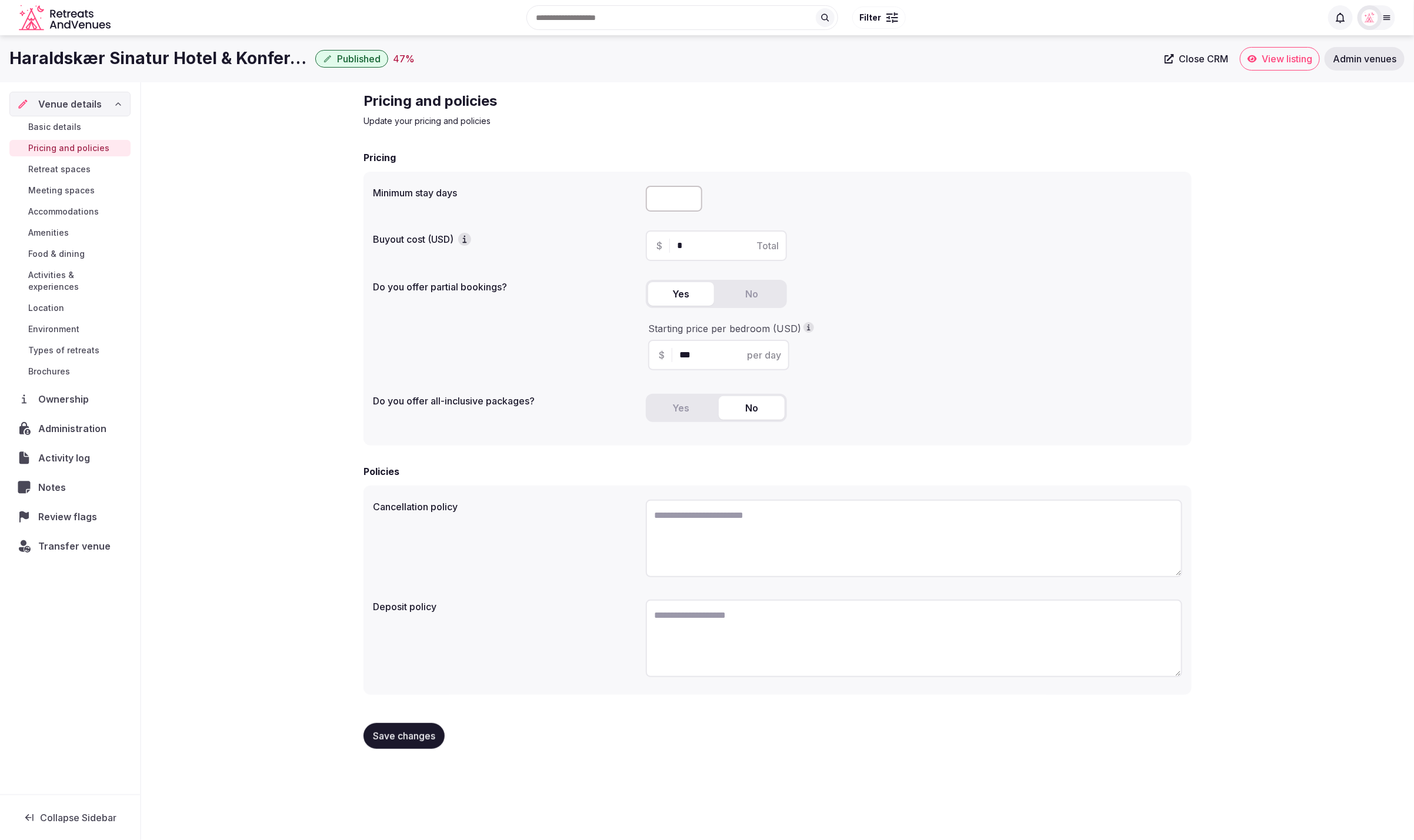
click at [668, 199] on input "number" at bounding box center [674, 199] width 56 height 26
type input "*"
click at [1033, 234] on div "$ * Total" at bounding box center [913, 246] width 536 height 31
click at [397, 740] on button "Save changes" at bounding box center [404, 736] width 81 height 26
click at [904, 767] on div "Haraldskær Sinatur Hotel & Konference Published 53 % Close CRM View listing Adm…" at bounding box center [707, 435] width 1414 height 798
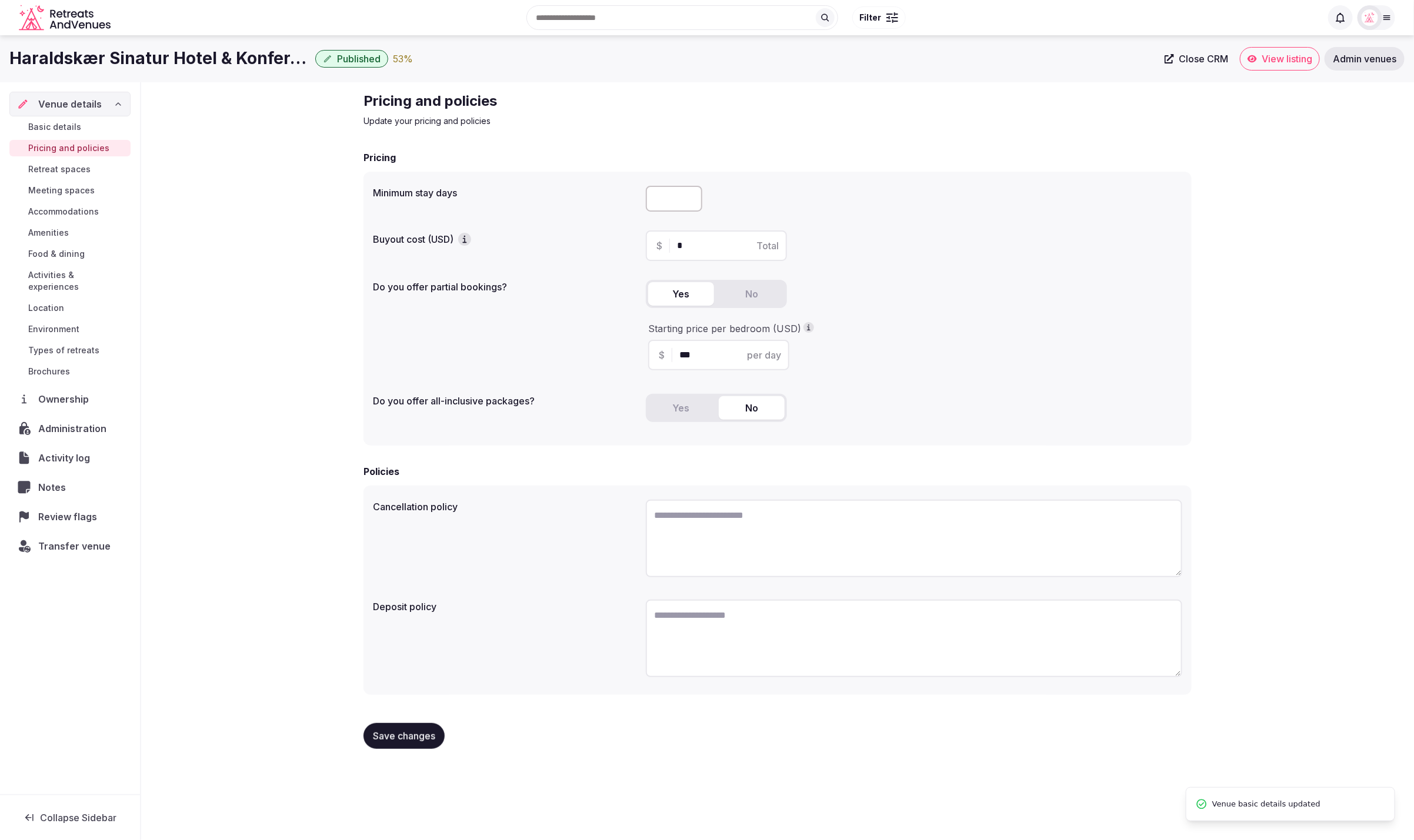
click at [215, 205] on div "Pricing and policies Update your pricing and policies Pricing Minimum stay days…" at bounding box center [777, 425] width 1273 height 686
click at [57, 212] on span "Accommodations" at bounding box center [64, 211] width 71 height 12
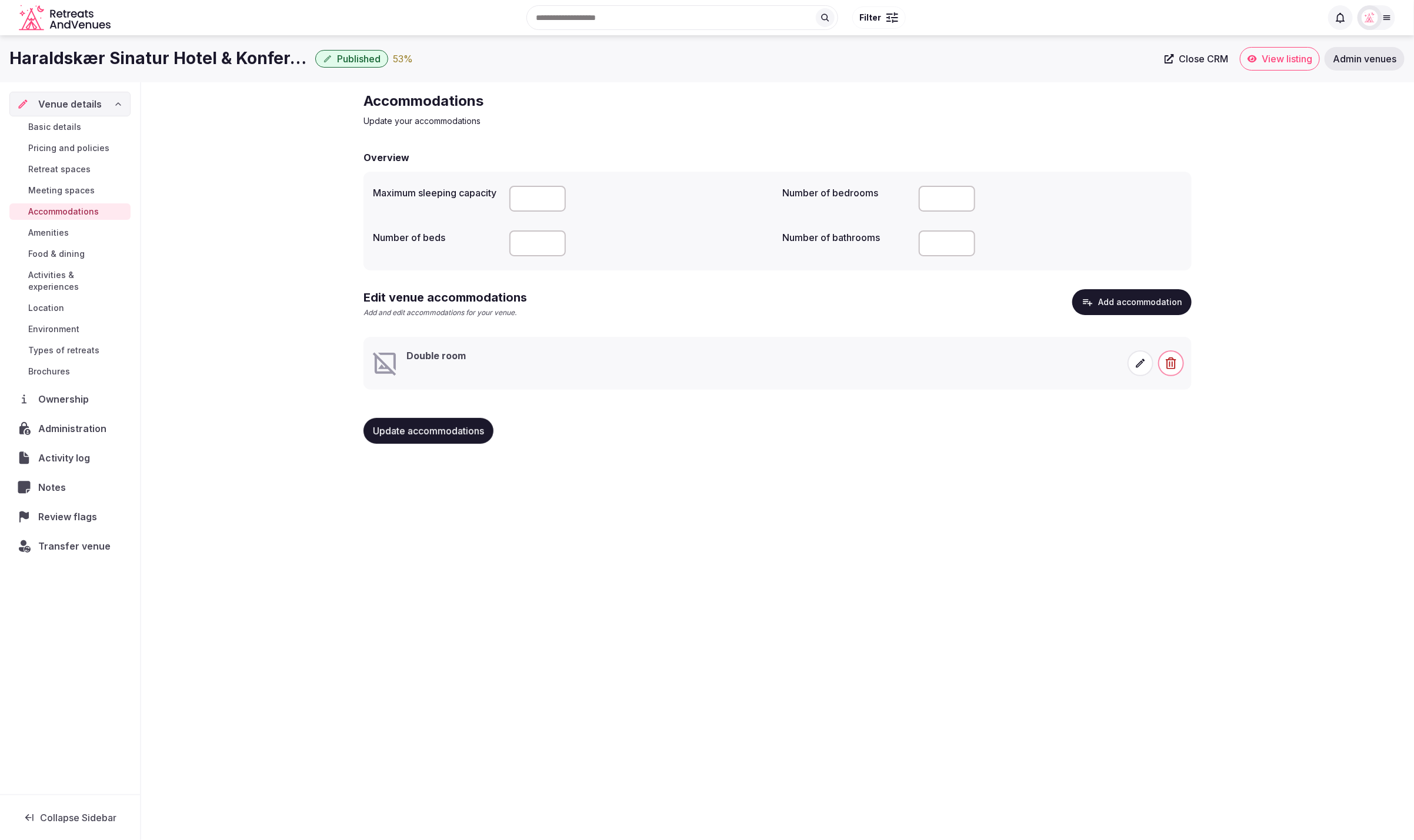
click at [1146, 364] on icon at bounding box center [1140, 364] width 12 height 12
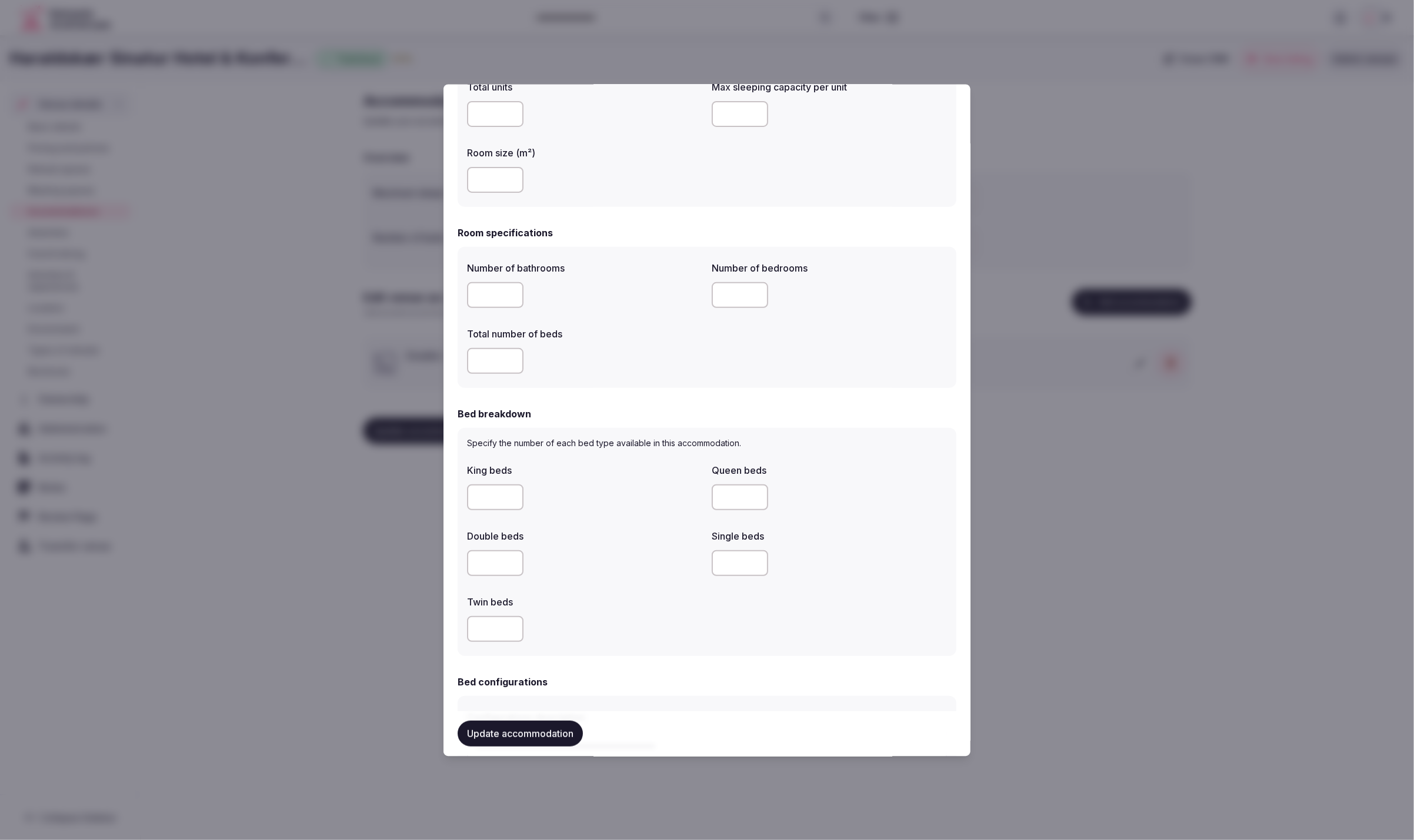
scroll to position [245, 0]
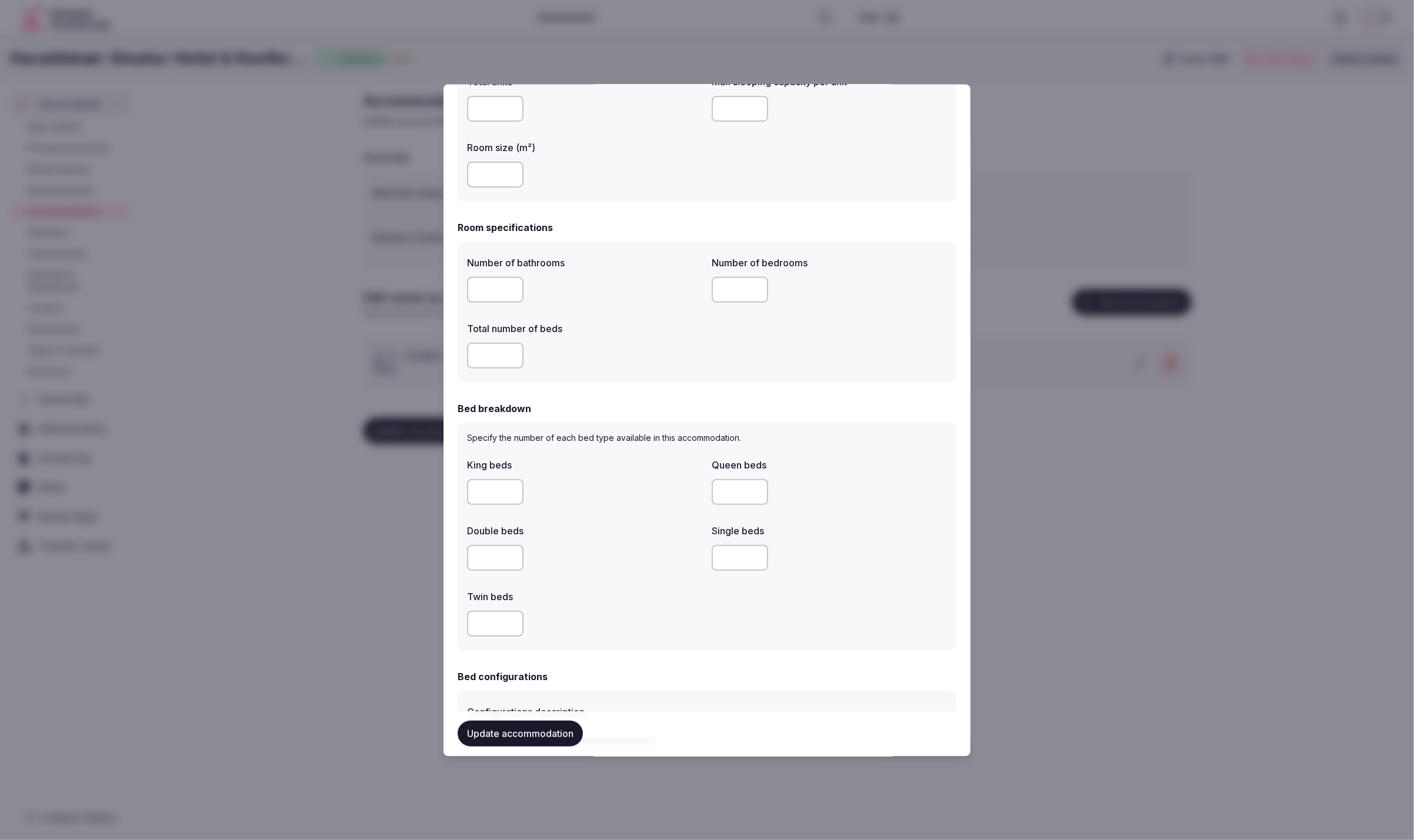
click at [487, 290] on input "number" at bounding box center [495, 290] width 56 height 26
type input "*"
click at [494, 364] on input "number" at bounding box center [495, 356] width 56 height 26
type input "*"
click at [732, 288] on input "number" at bounding box center [740, 290] width 56 height 26
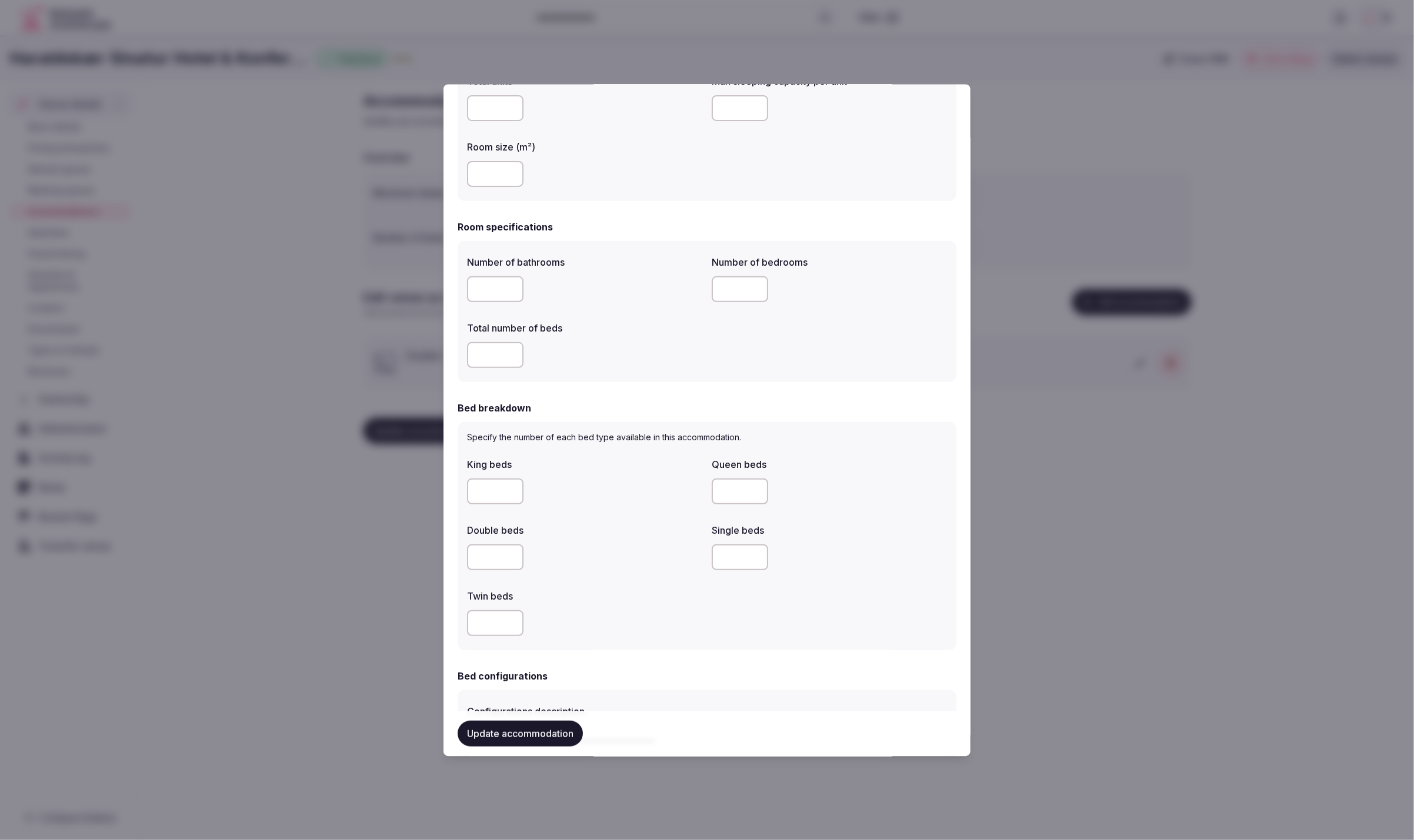
type input "*"
click at [763, 344] on div "Number of bathrooms * Number of bedrooms * Total number of beds *" at bounding box center [706, 313] width 480 height 123
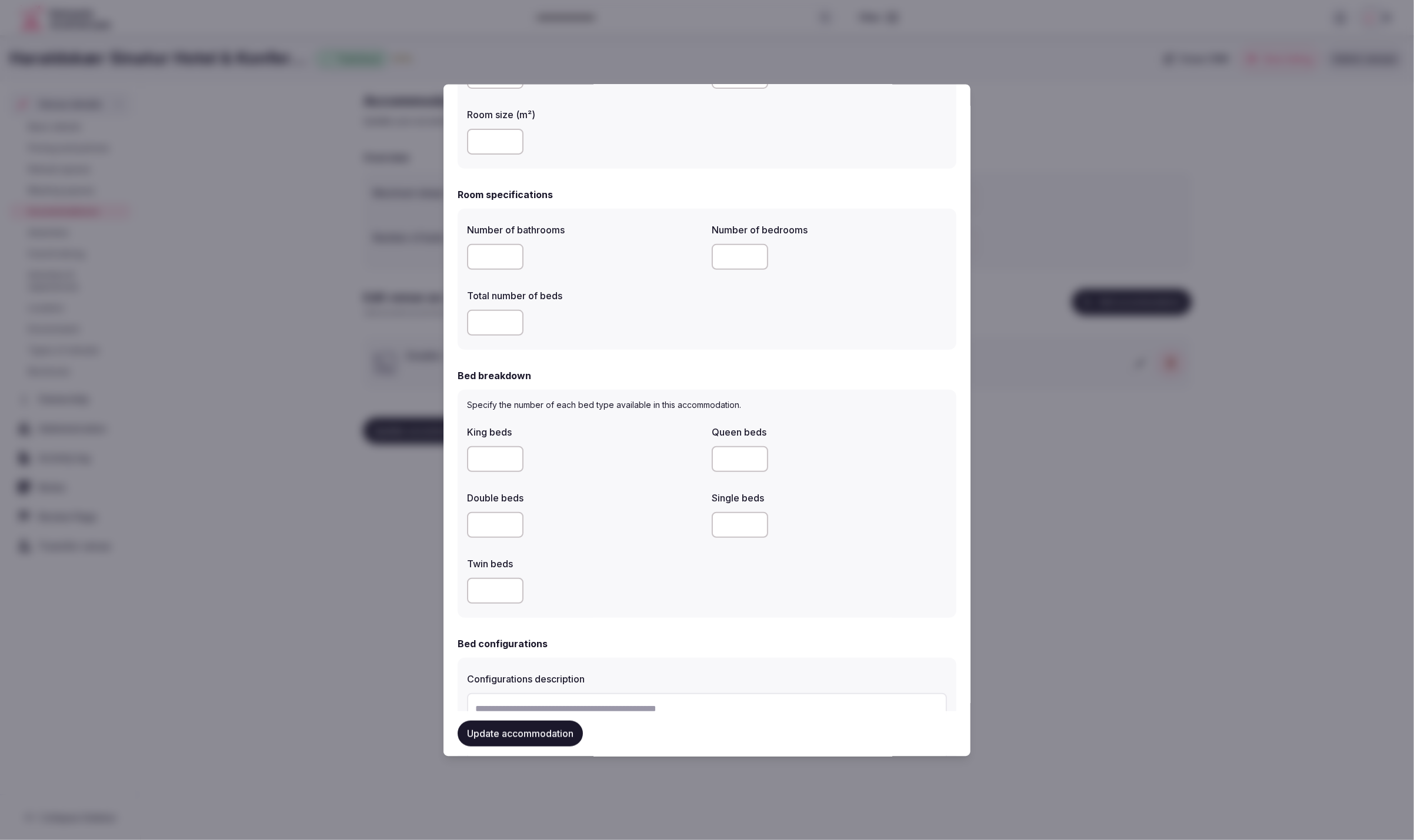
scroll to position [0, 0]
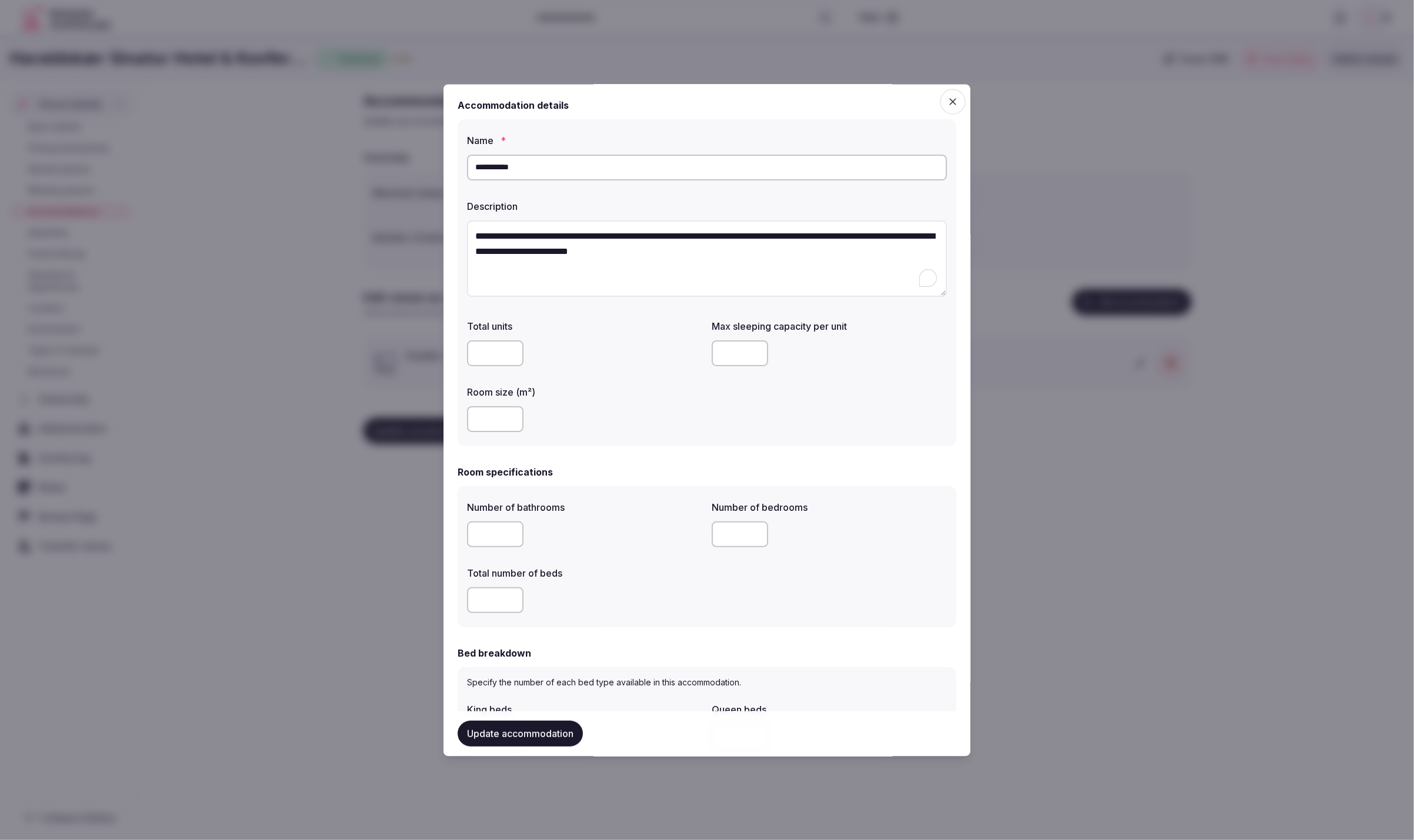
drag, startPoint x: 649, startPoint y: 253, endPoint x: 471, endPoint y: 237, distance: 178.7
click at [471, 237] on textarea "**********" at bounding box center [706, 260] width 480 height 77
paste textarea "**********"
type textarea "**********"
click at [876, 390] on div "Total units Max sleeping capacity per unit Room size (m²) **" at bounding box center [706, 376] width 480 height 123
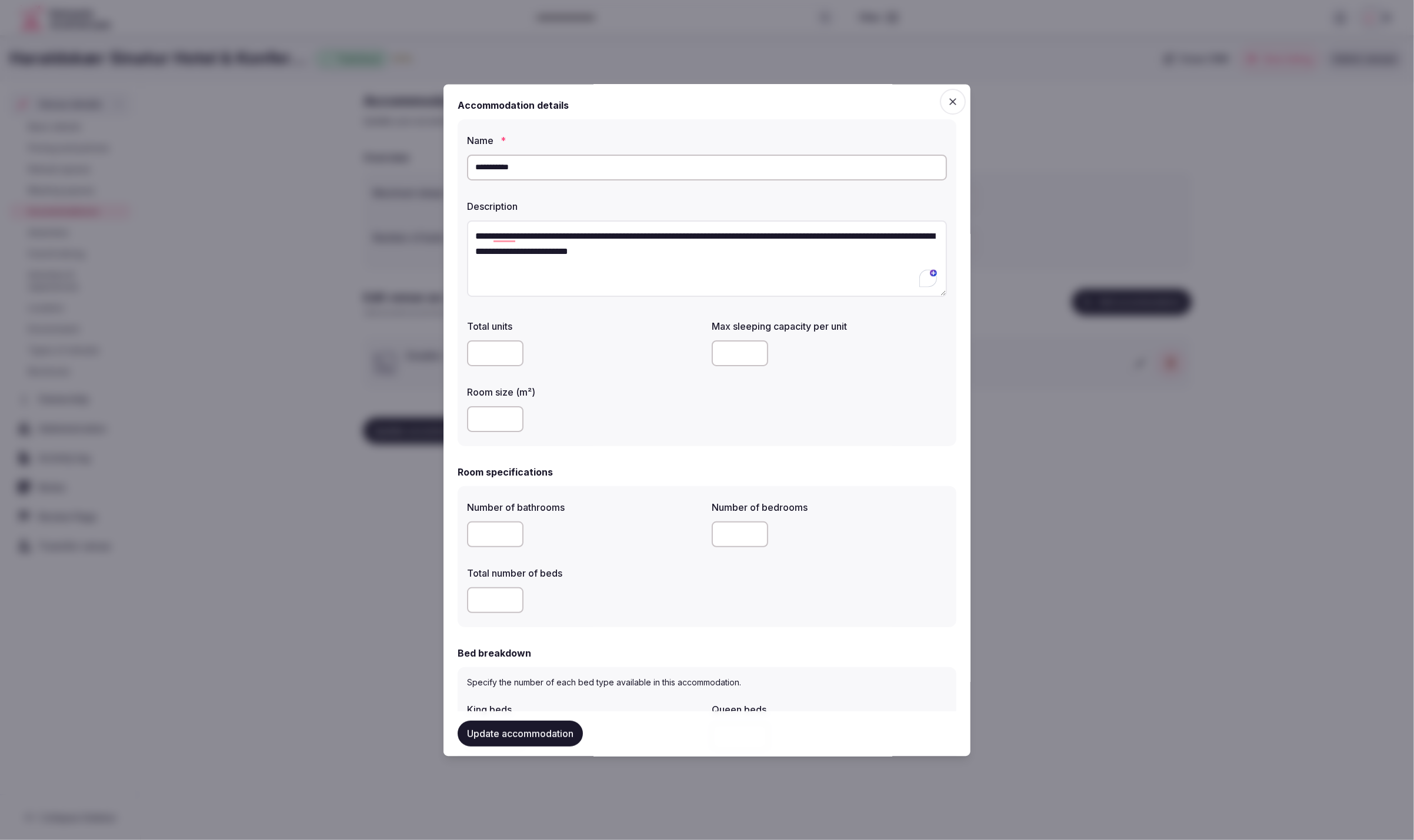
scroll to position [28, 0]
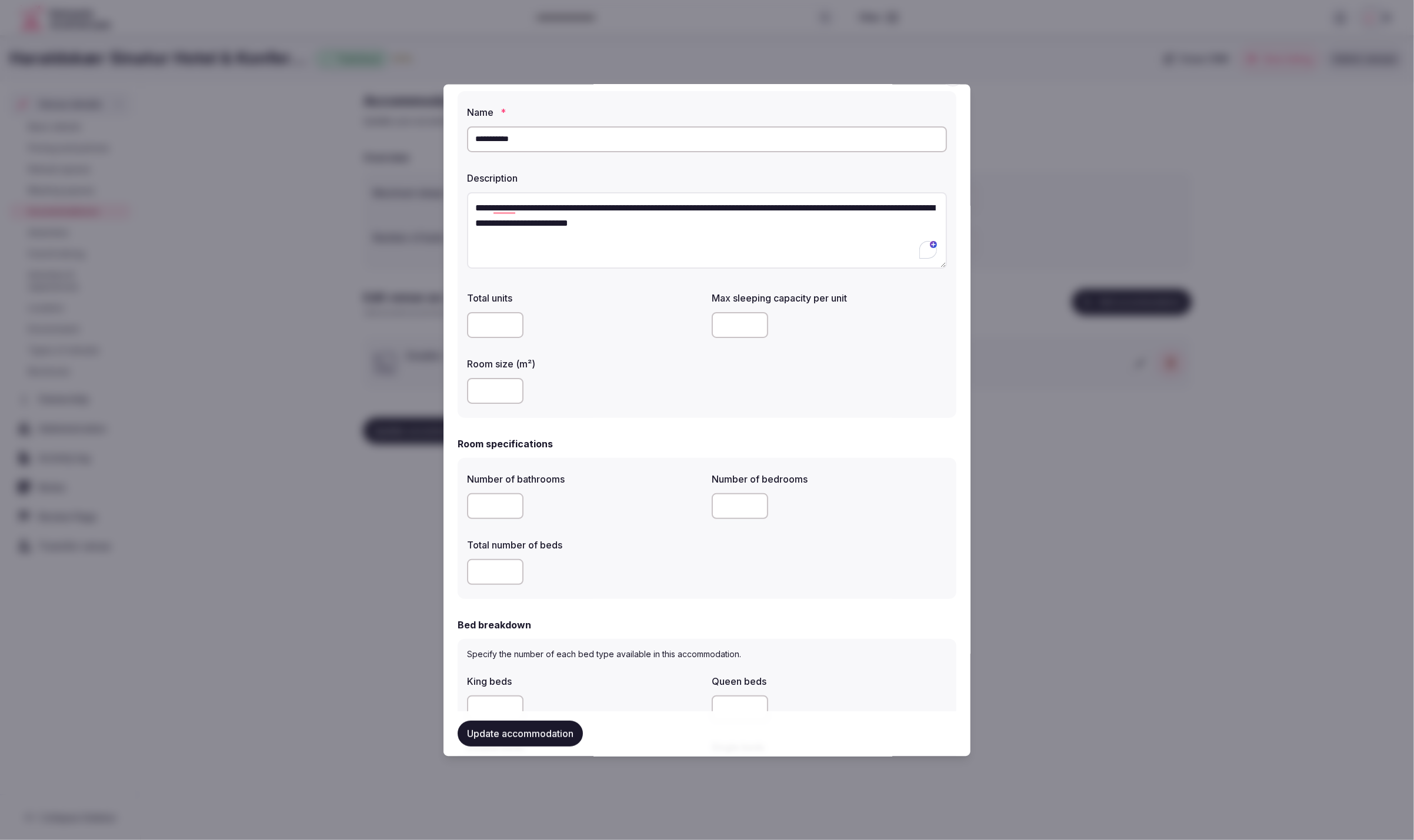
click at [730, 318] on input "number" at bounding box center [740, 326] width 56 height 26
type input "*"
click at [756, 404] on div "Total units Max sleeping capacity per unit * Room size (m²) **" at bounding box center [706, 348] width 480 height 123
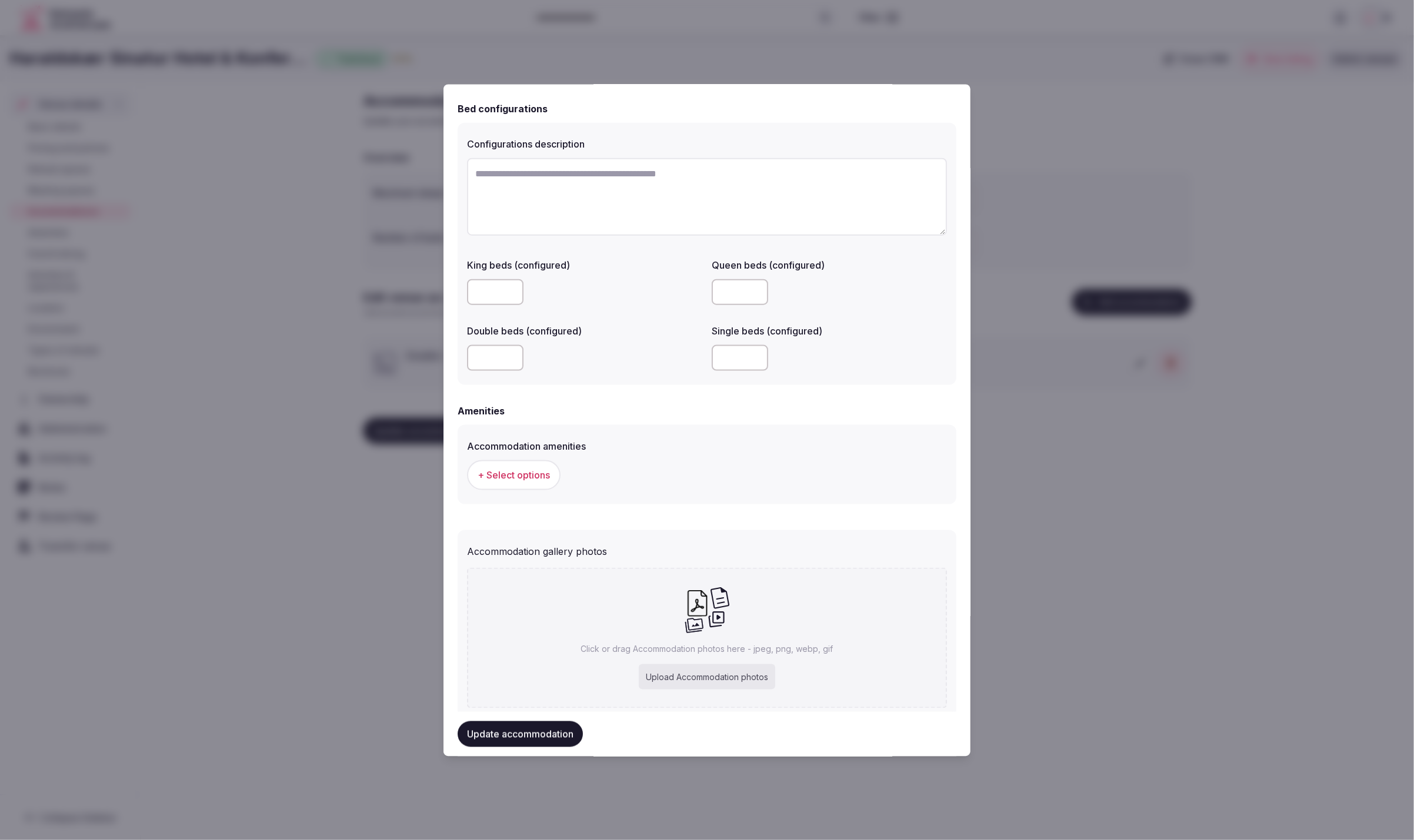
scroll to position [845, 0]
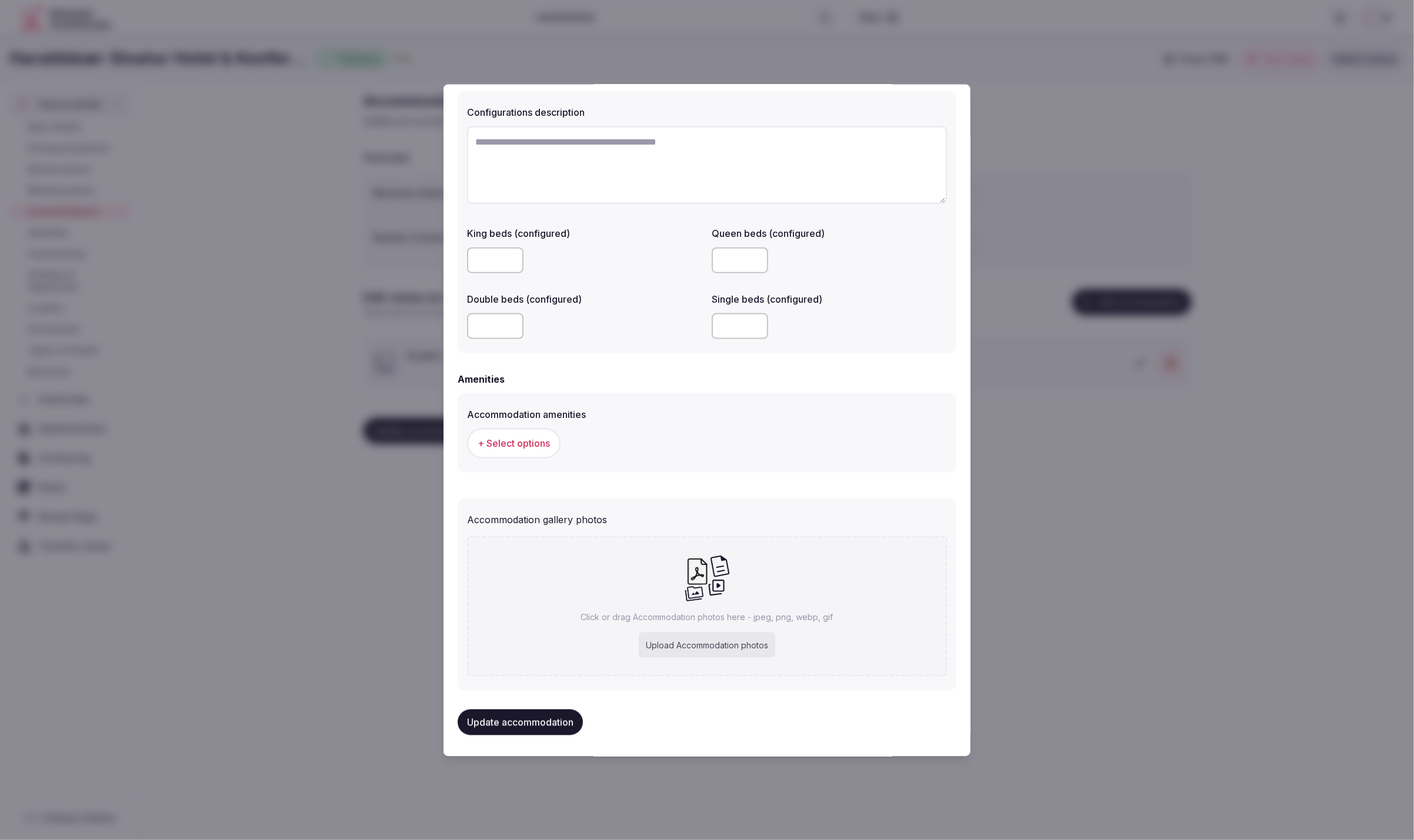
click at [684, 645] on div "Upload Accommodation photos" at bounding box center [706, 645] width 136 height 26
click at [702, 630] on div "Click or drag Accommodation photos here - jpeg, png, webp, gif Upload Accommoda…" at bounding box center [706, 609] width 480 height 140
type input "**********"
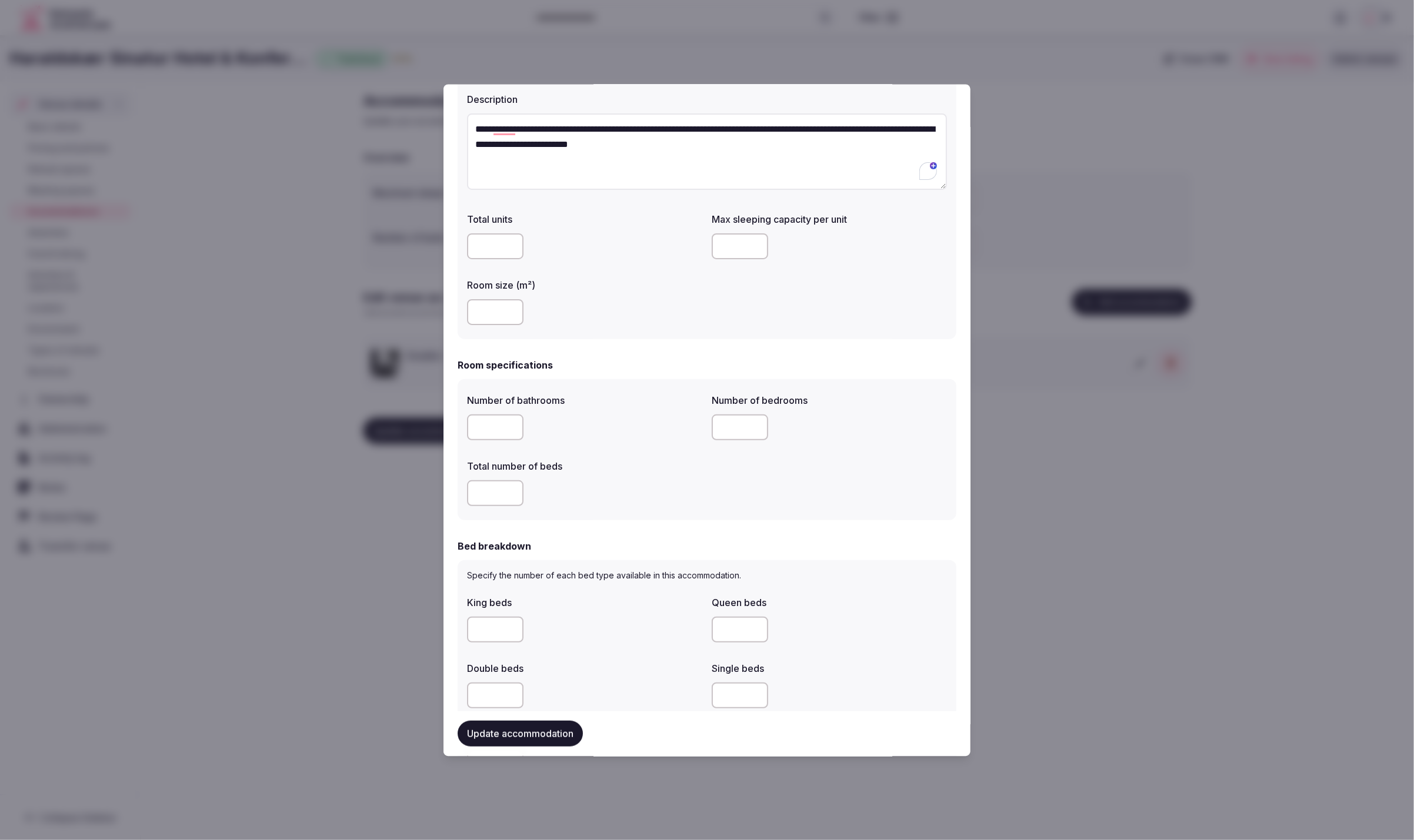
scroll to position [0, 0]
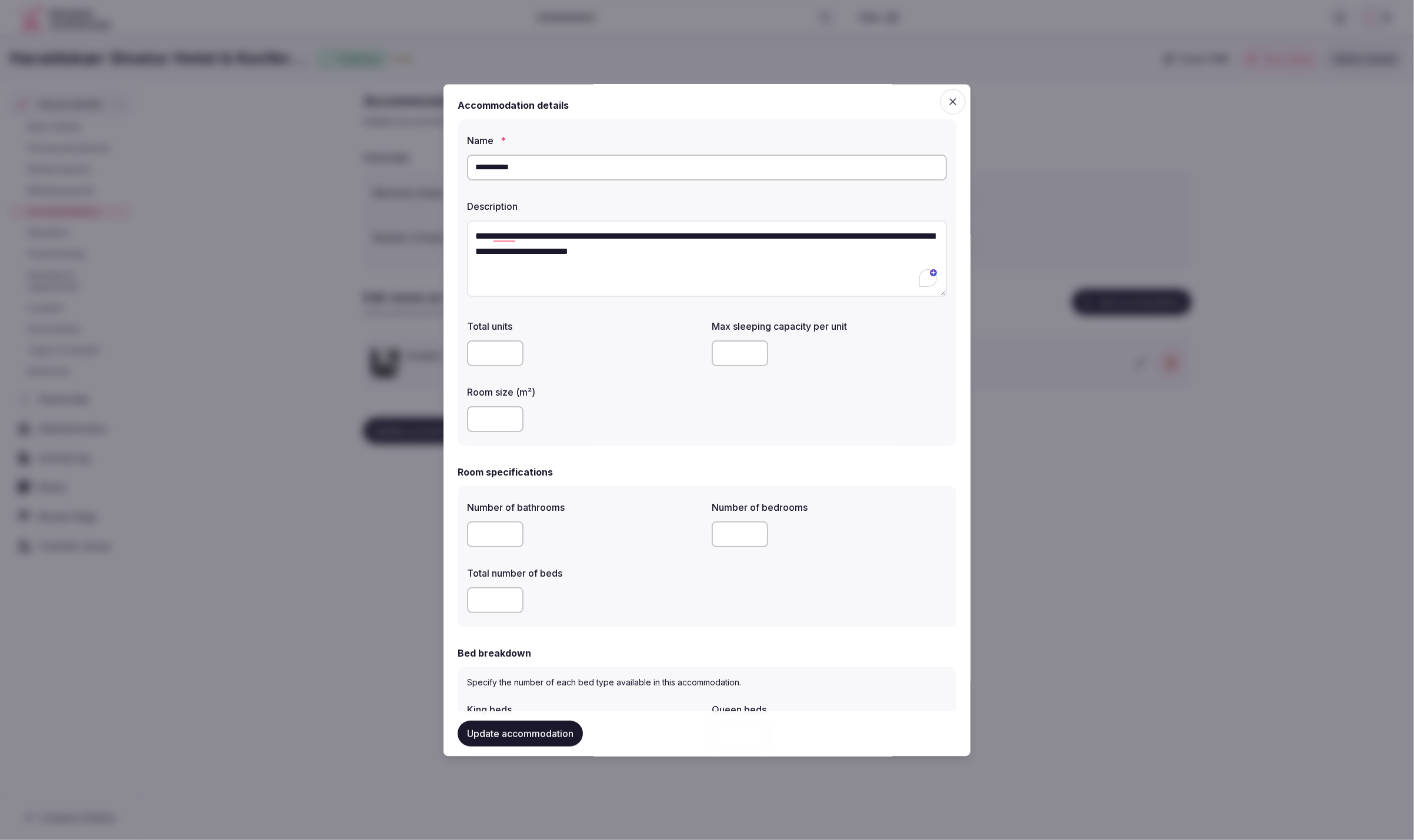
click at [476, 530] on input "number" at bounding box center [495, 535] width 56 height 26
click at [495, 601] on input "number" at bounding box center [495, 601] width 56 height 26
type input "*"
click at [481, 536] on input "number" at bounding box center [495, 535] width 56 height 26
click at [487, 538] on input "number" at bounding box center [495, 535] width 56 height 26
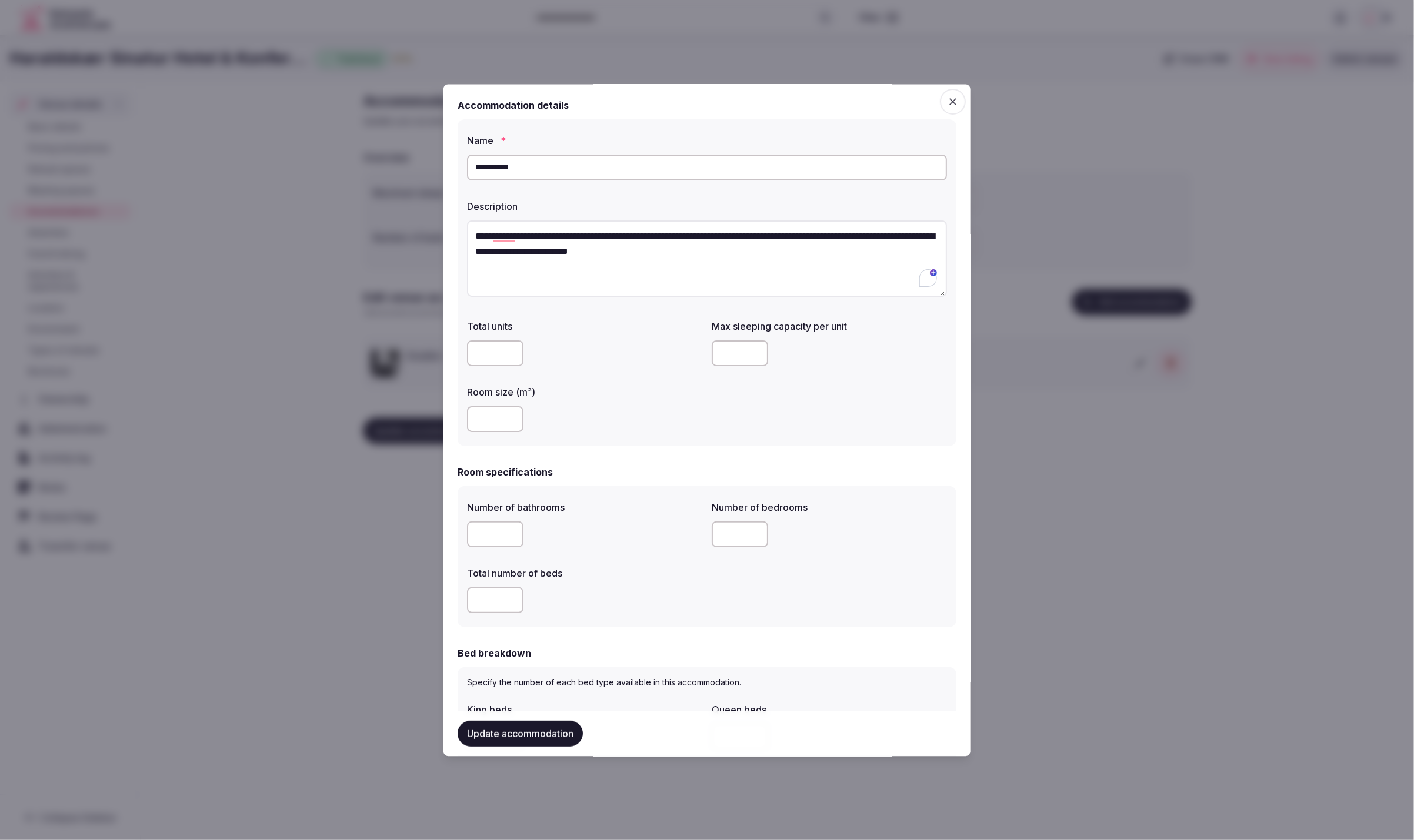
type input "*"
click at [720, 534] on input "number" at bounding box center [740, 535] width 56 height 26
click at [735, 537] on input "number" at bounding box center [740, 535] width 56 height 26
type input "*"
click at [643, 573] on label "Total number of beds" at bounding box center [584, 574] width 235 height 10
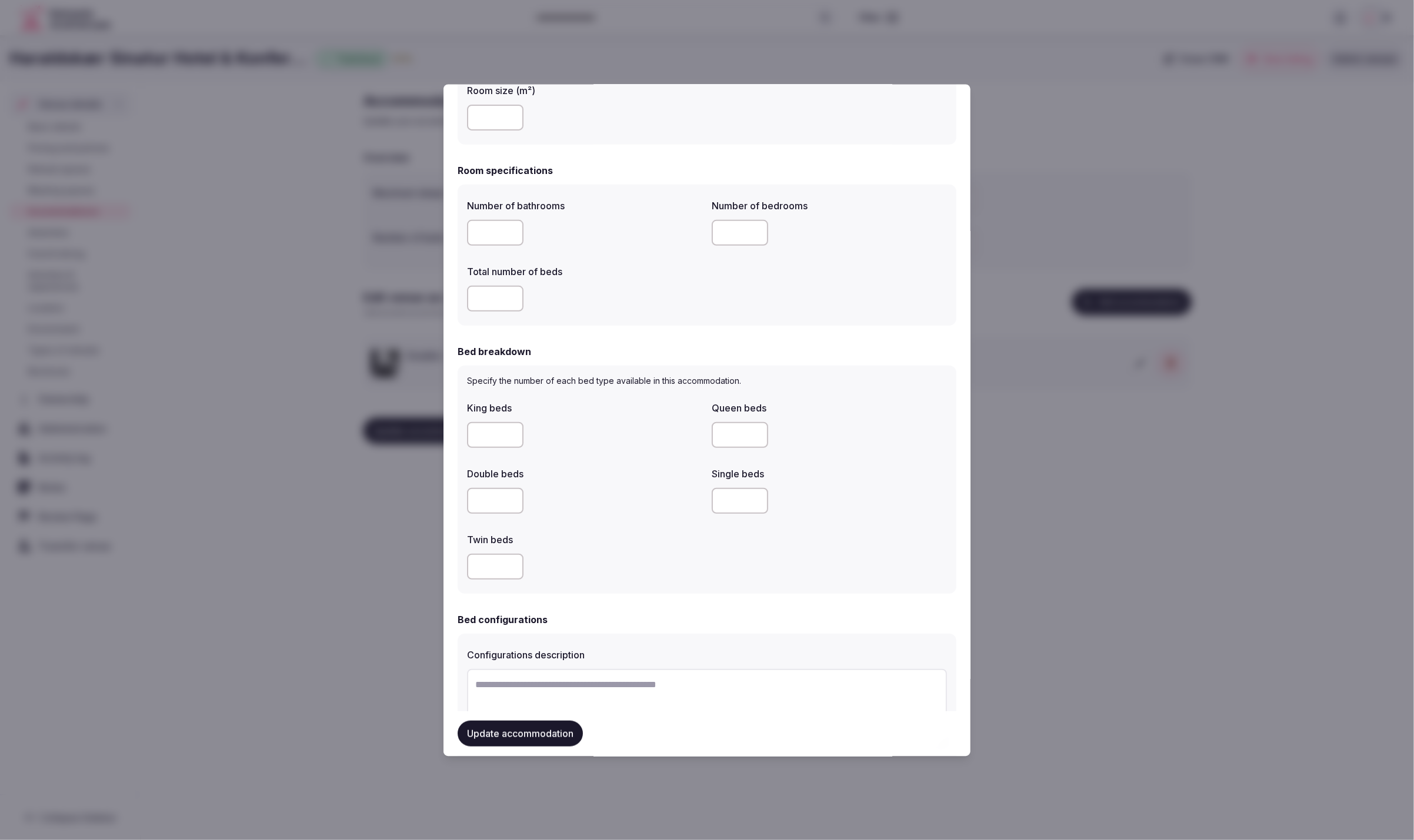
scroll to position [302, 0]
click at [482, 504] on input "number" at bounding box center [495, 501] width 56 height 26
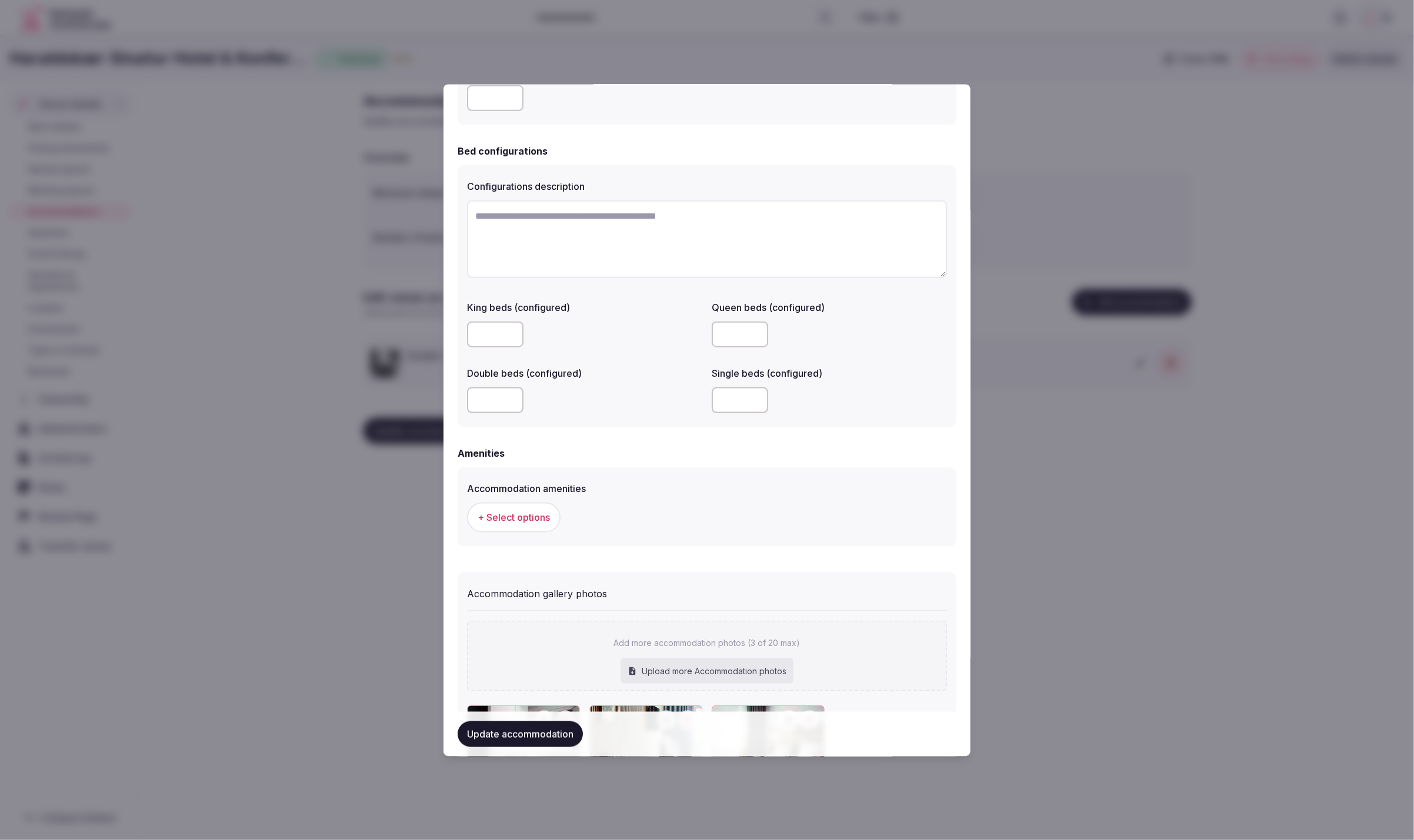
scroll to position [787, 0]
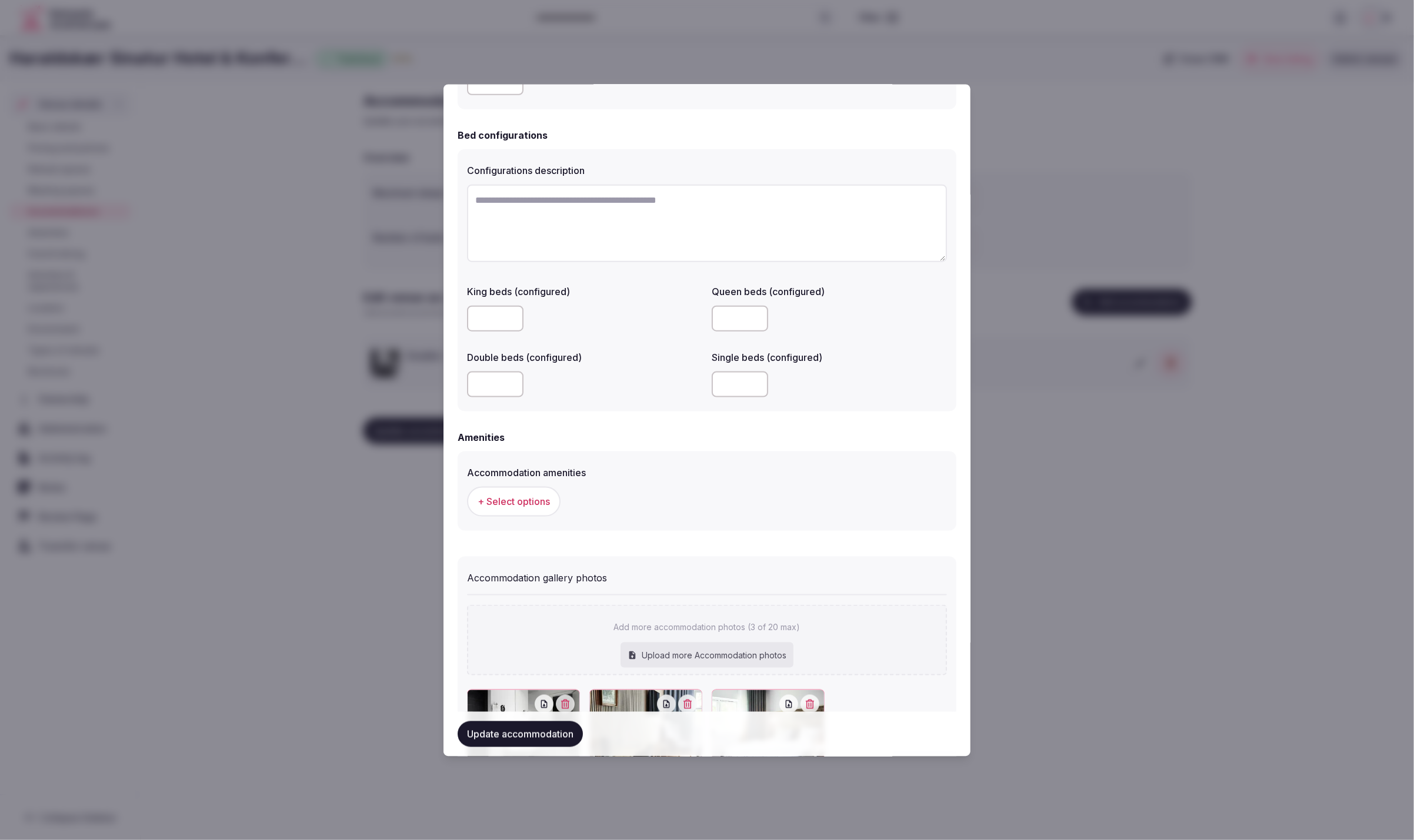
type input "*"
click at [534, 490] on button "+ Select options" at bounding box center [514, 501] width 94 height 29
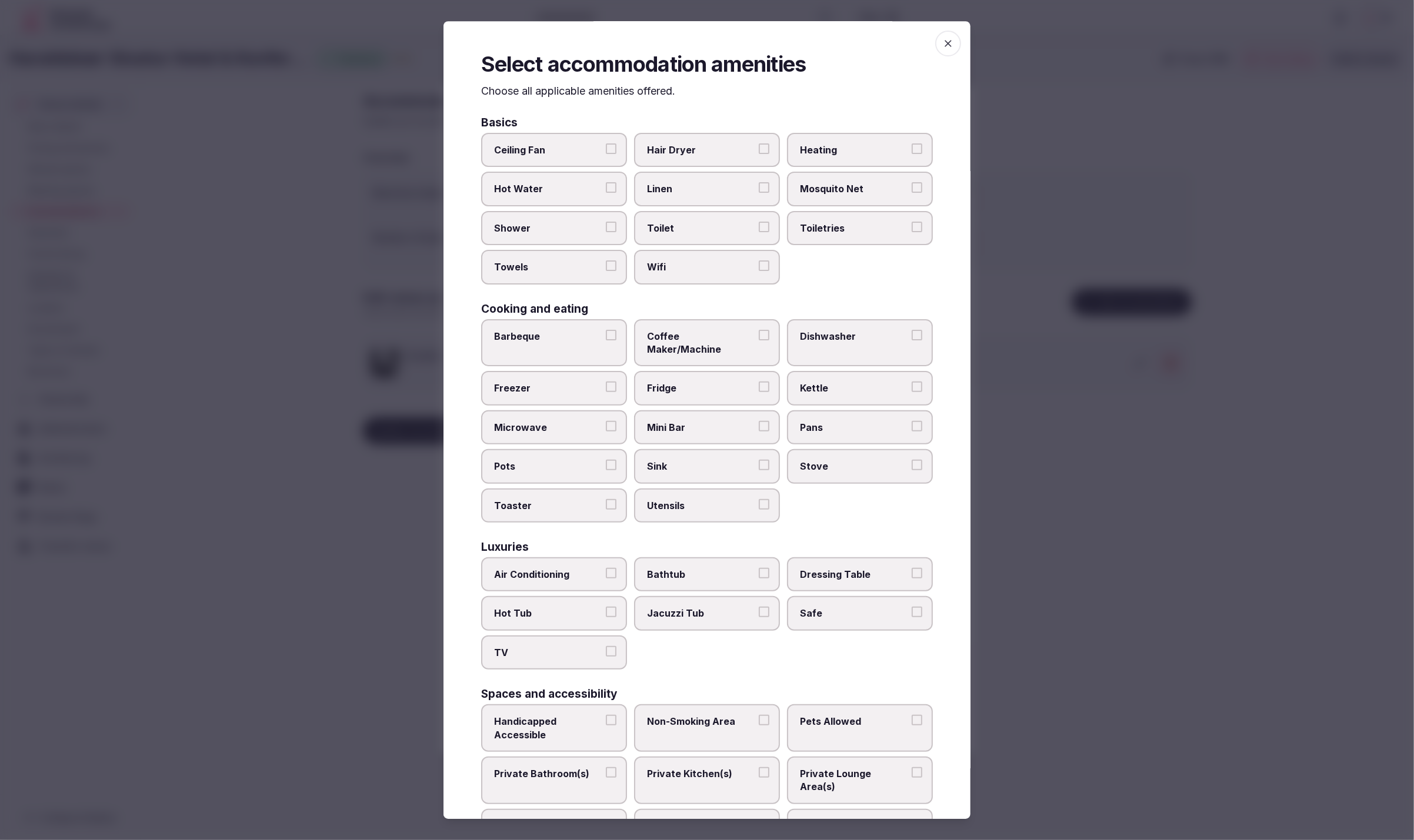
click at [717, 270] on span "Wifi" at bounding box center [701, 267] width 108 height 13
click at [759, 270] on button "Wifi" at bounding box center [763, 265] width 10 height 10
click at [731, 230] on span "Toilet" at bounding box center [701, 228] width 108 height 13
click at [759, 230] on button "Toilet" at bounding box center [763, 227] width 10 height 10
click at [712, 188] on span "Linen" at bounding box center [701, 189] width 108 height 13
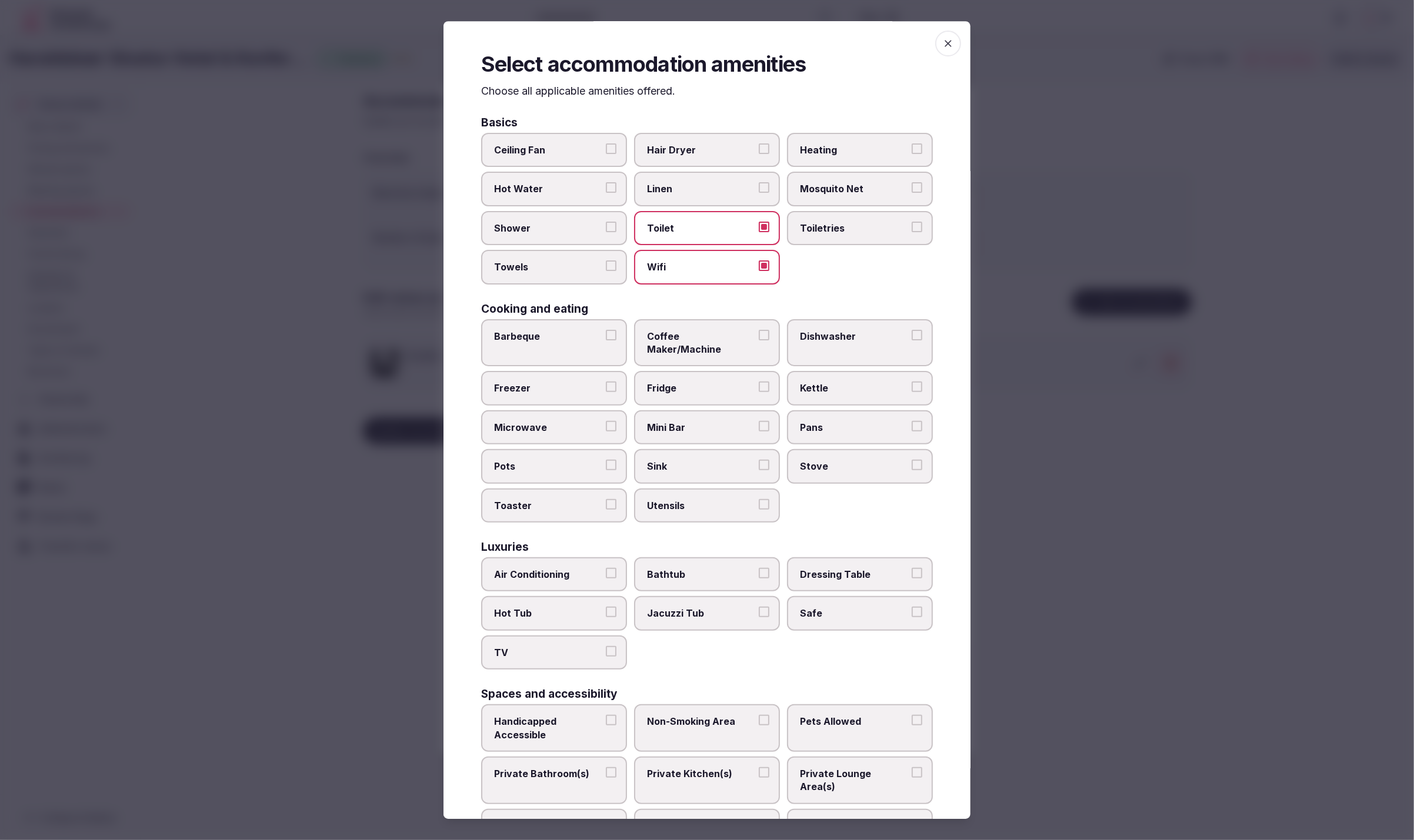
click at [759, 188] on button "Linen" at bounding box center [763, 188] width 10 height 10
click at [716, 152] on span "Hair Dryer" at bounding box center [701, 150] width 108 height 13
click at [759, 152] on button "Hair Dryer" at bounding box center [763, 148] width 10 height 10
click at [555, 222] on span "Shower" at bounding box center [548, 228] width 108 height 13
click at [605, 222] on button "Shower" at bounding box center [610, 227] width 10 height 10
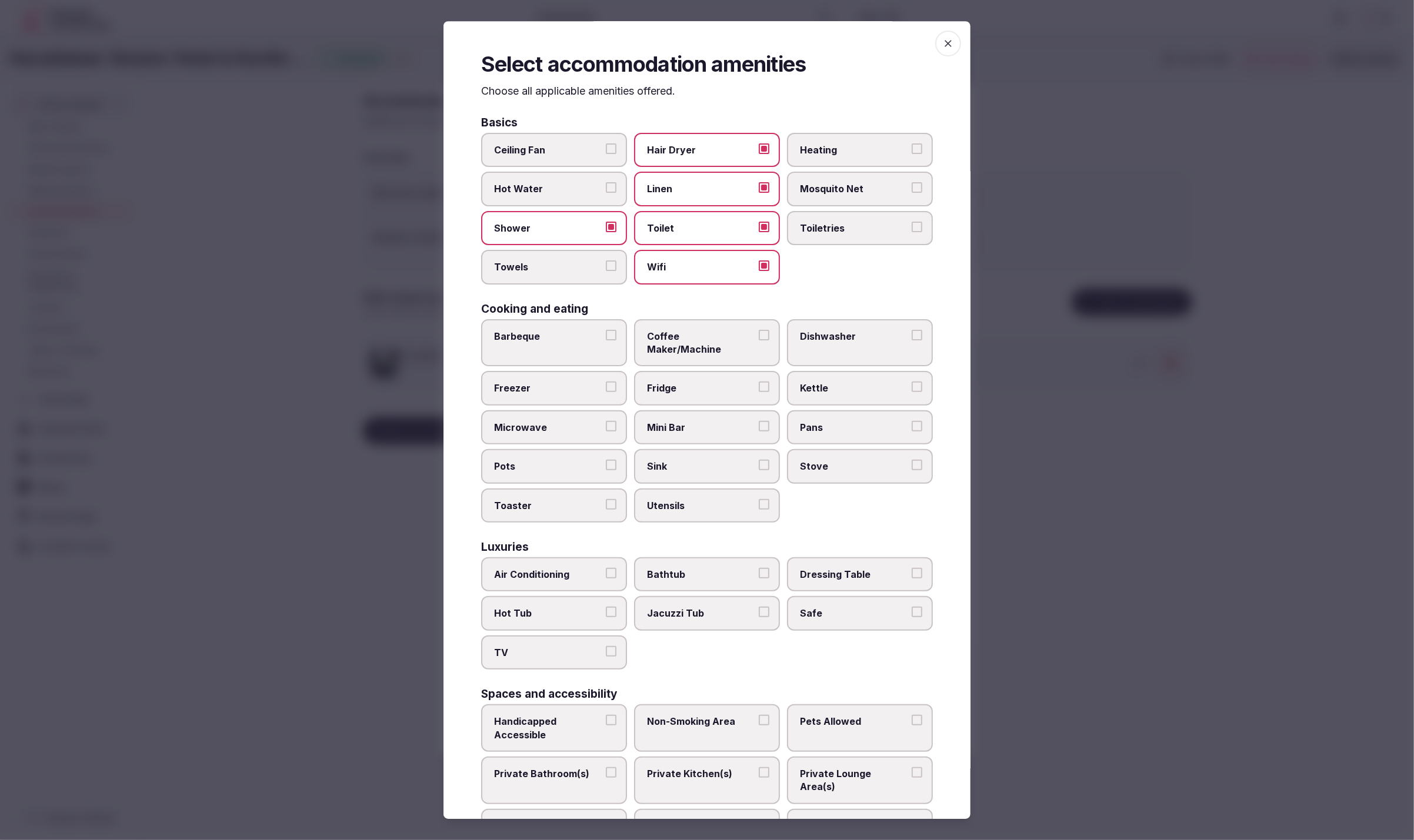
click at [556, 264] on span "Towels" at bounding box center [548, 267] width 108 height 13
click at [605, 264] on button "Towels" at bounding box center [610, 265] width 10 height 10
click at [867, 232] on span "Toiletries" at bounding box center [854, 228] width 108 height 13
click at [912, 232] on button "Toiletries" at bounding box center [917, 227] width 10 height 10
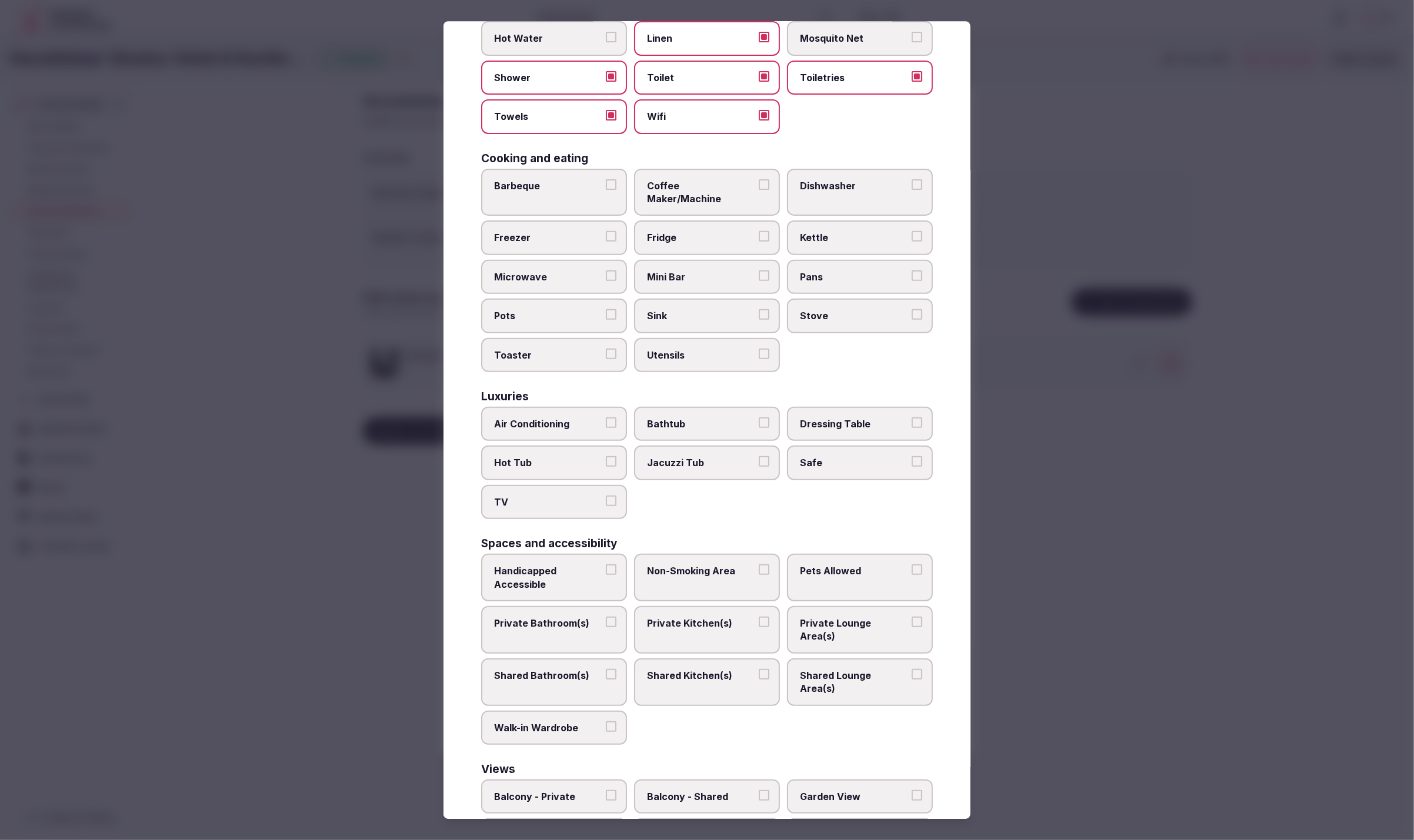
scroll to position [166, 0]
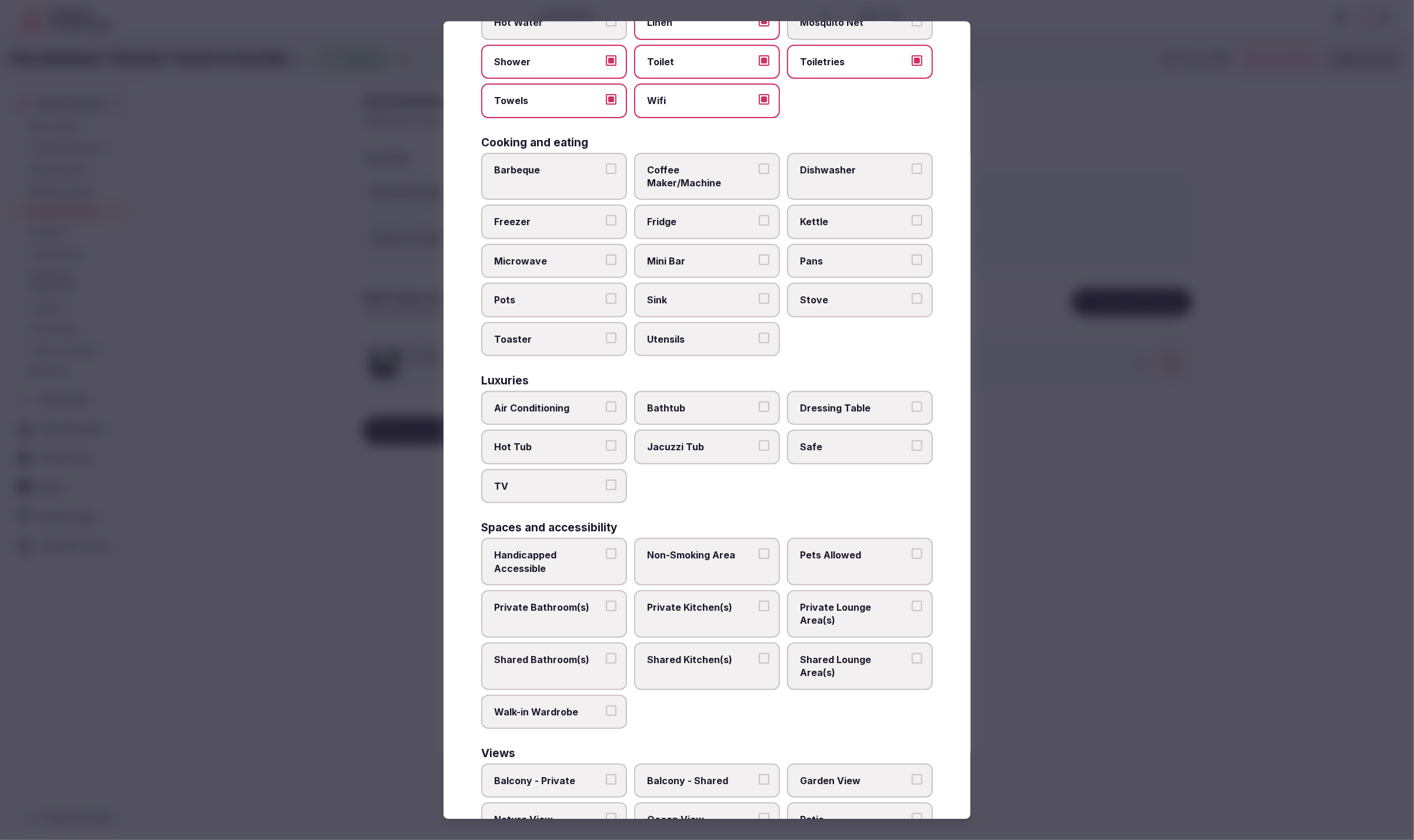
click at [532, 401] on span "Air Conditioning" at bounding box center [548, 408] width 108 height 13
click at [605, 401] on button "Air Conditioning" at bounding box center [610, 406] width 10 height 10
click at [568, 480] on span "TV" at bounding box center [548, 486] width 108 height 13
click at [605, 480] on button "TV" at bounding box center [610, 484] width 10 height 10
click at [900, 441] on span "Safe" at bounding box center [854, 447] width 108 height 13
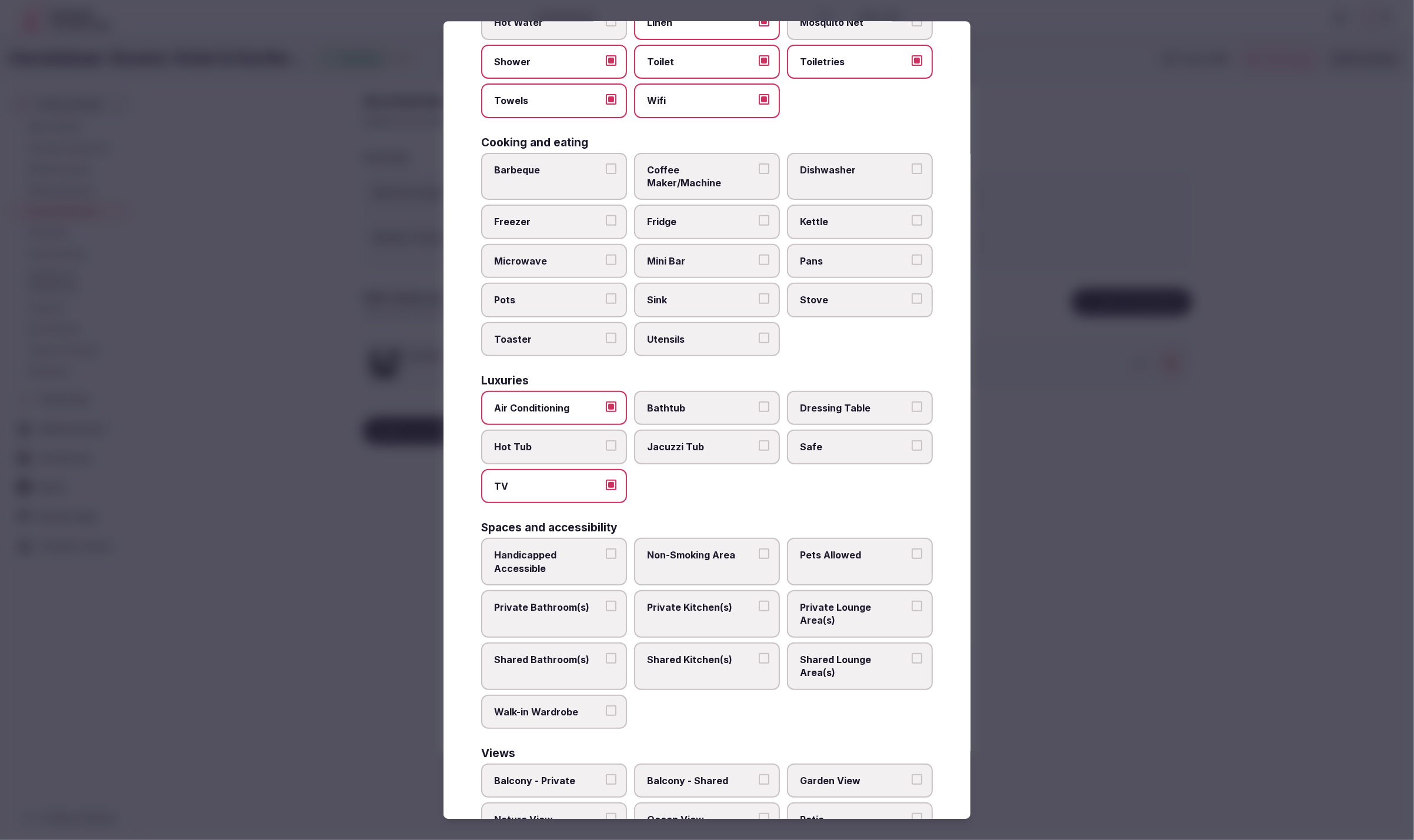
click at [912, 441] on button "Safe" at bounding box center [917, 446] width 10 height 10
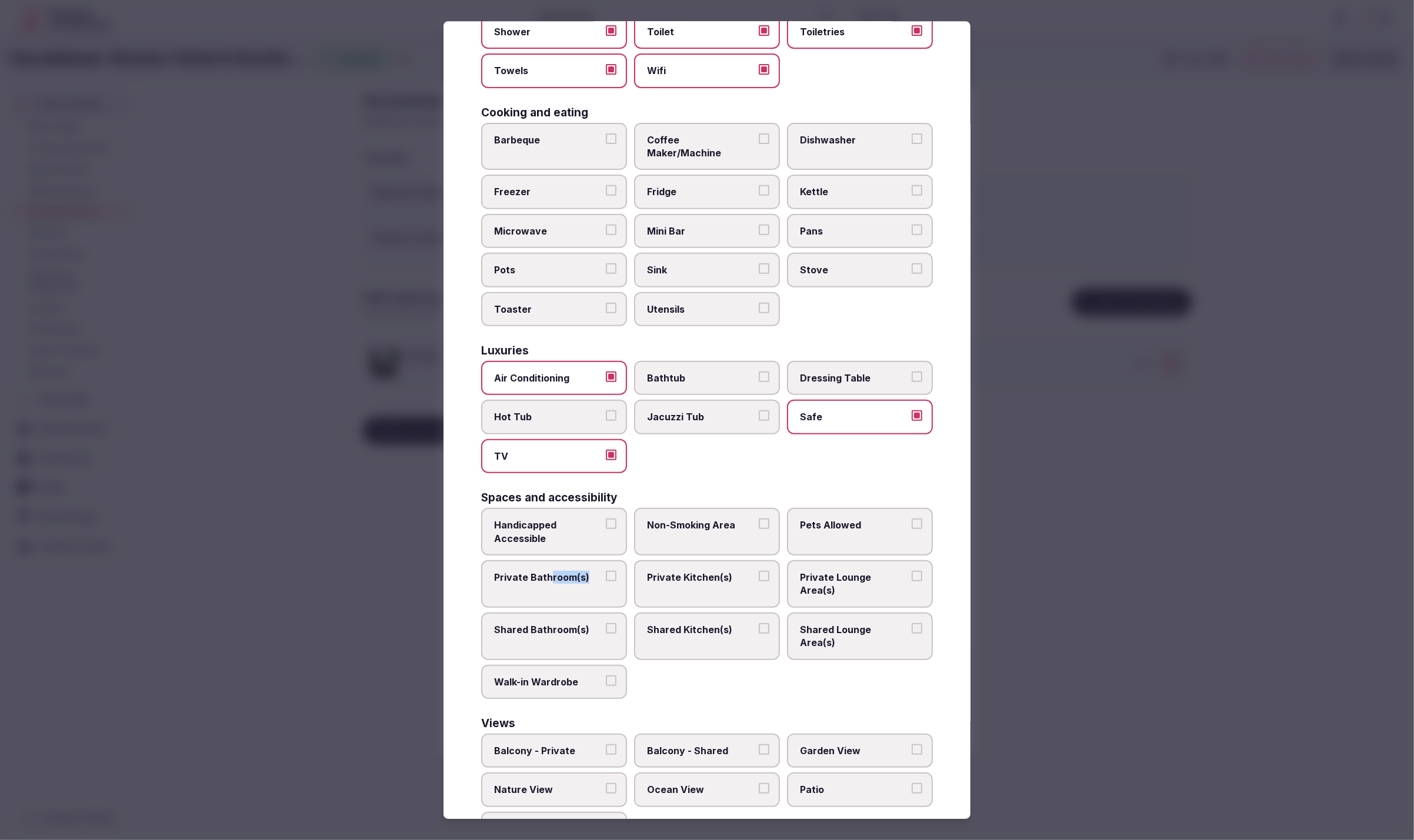
click at [551, 561] on label "Private Bathroom(s)" at bounding box center [554, 584] width 146 height 48
click at [617, 558] on label "Private Bathroom(s)" at bounding box center [554, 581] width 146 height 48
click at [617, 568] on button "Private Bathroom(s)" at bounding box center [610, 573] width 10 height 10
click at [925, 558] on label "Private Lounge Area(s)" at bounding box center [859, 581] width 146 height 48
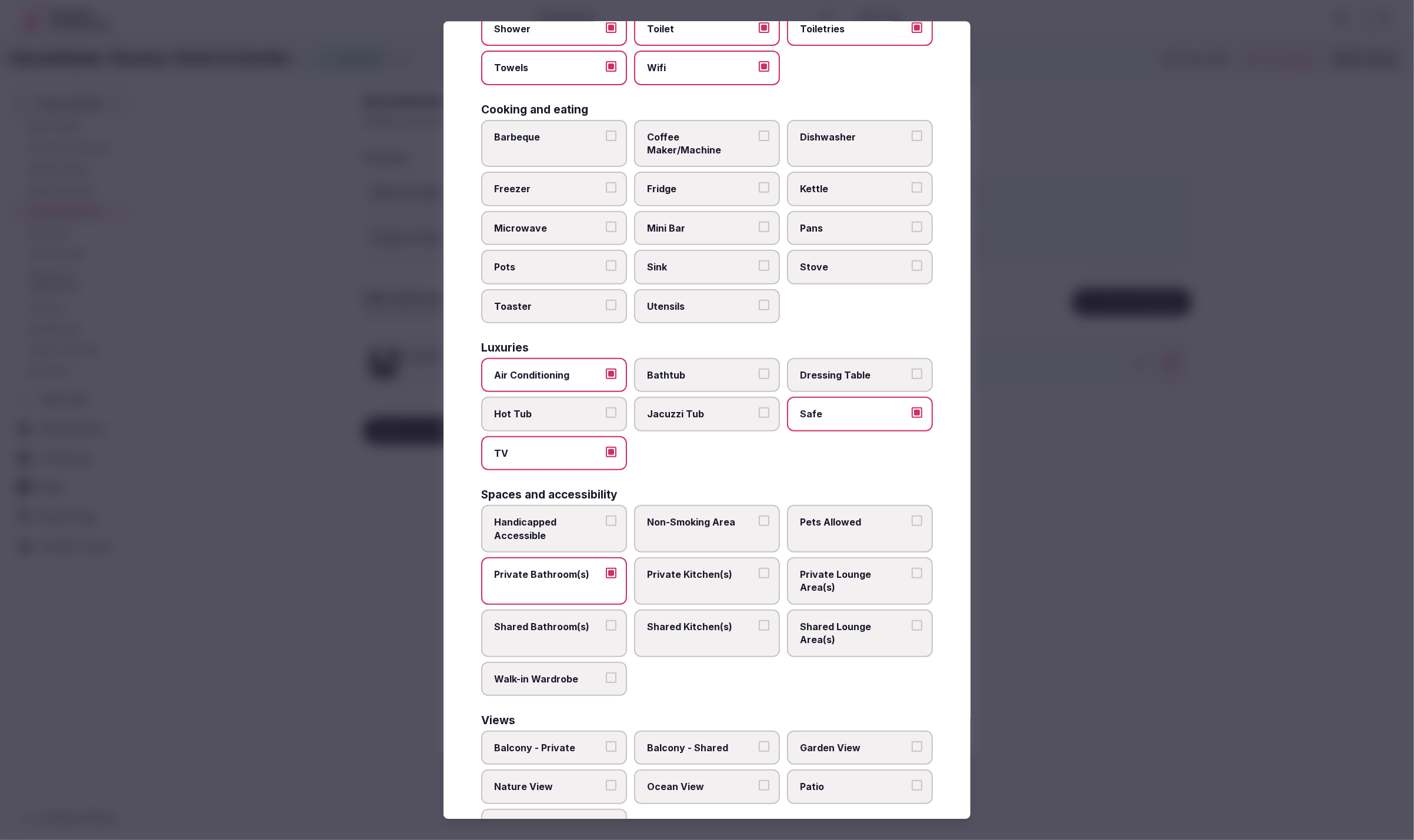
click at [922, 568] on button "Private Lounge Area(s)" at bounding box center [917, 573] width 10 height 10
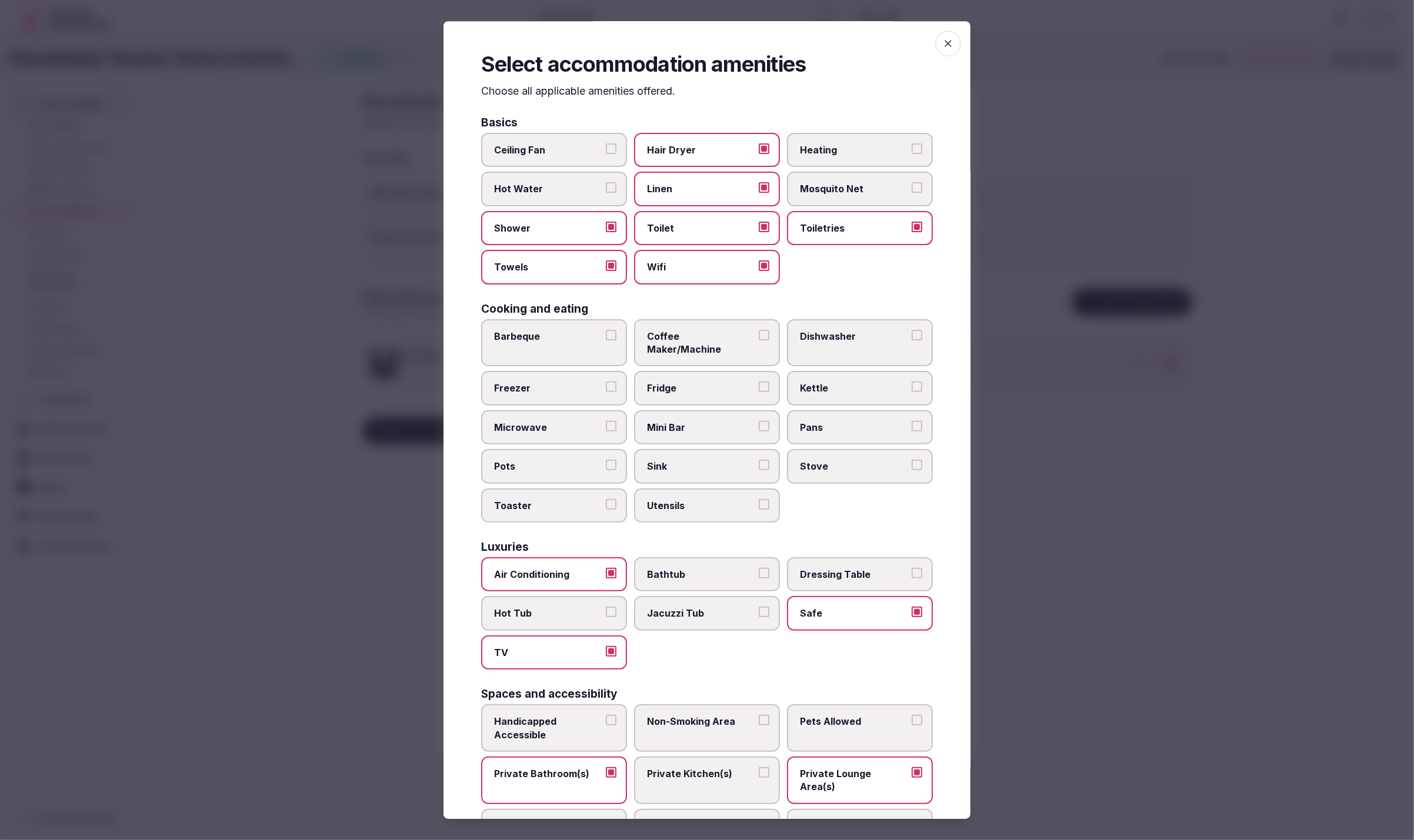
scroll to position [200, 0]
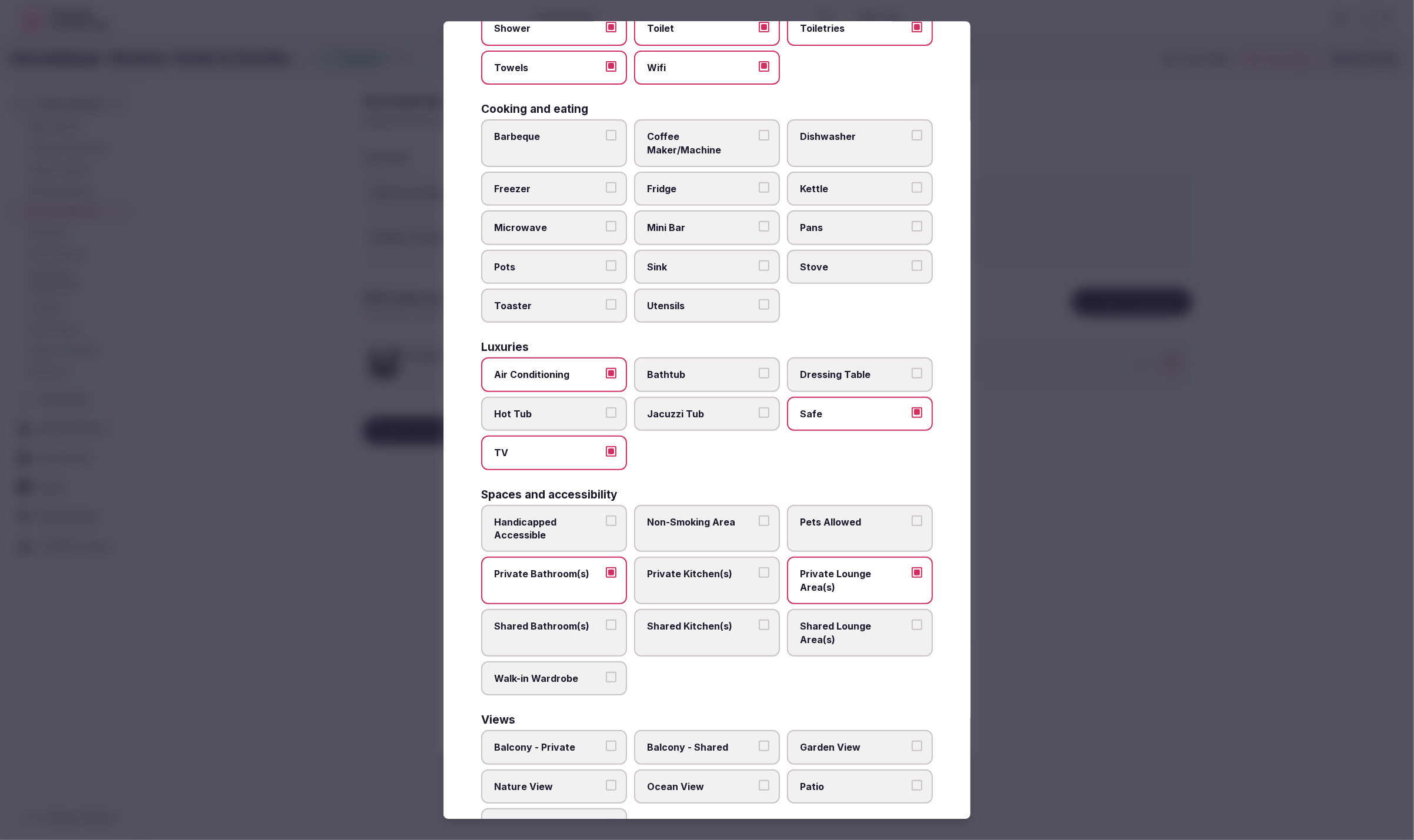
click at [1036, 754] on div at bounding box center [707, 420] width 1414 height 840
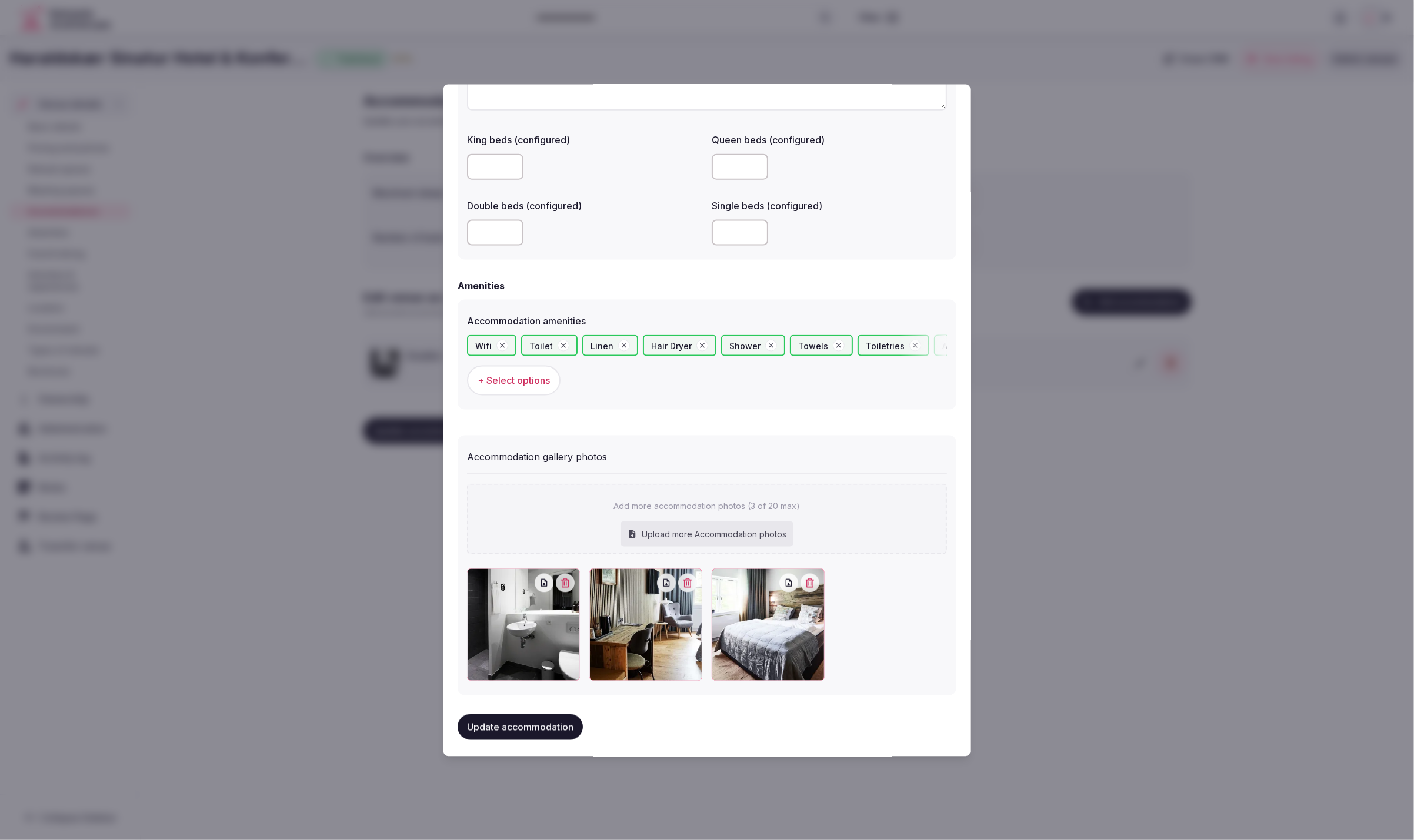
scroll to position [942, 0]
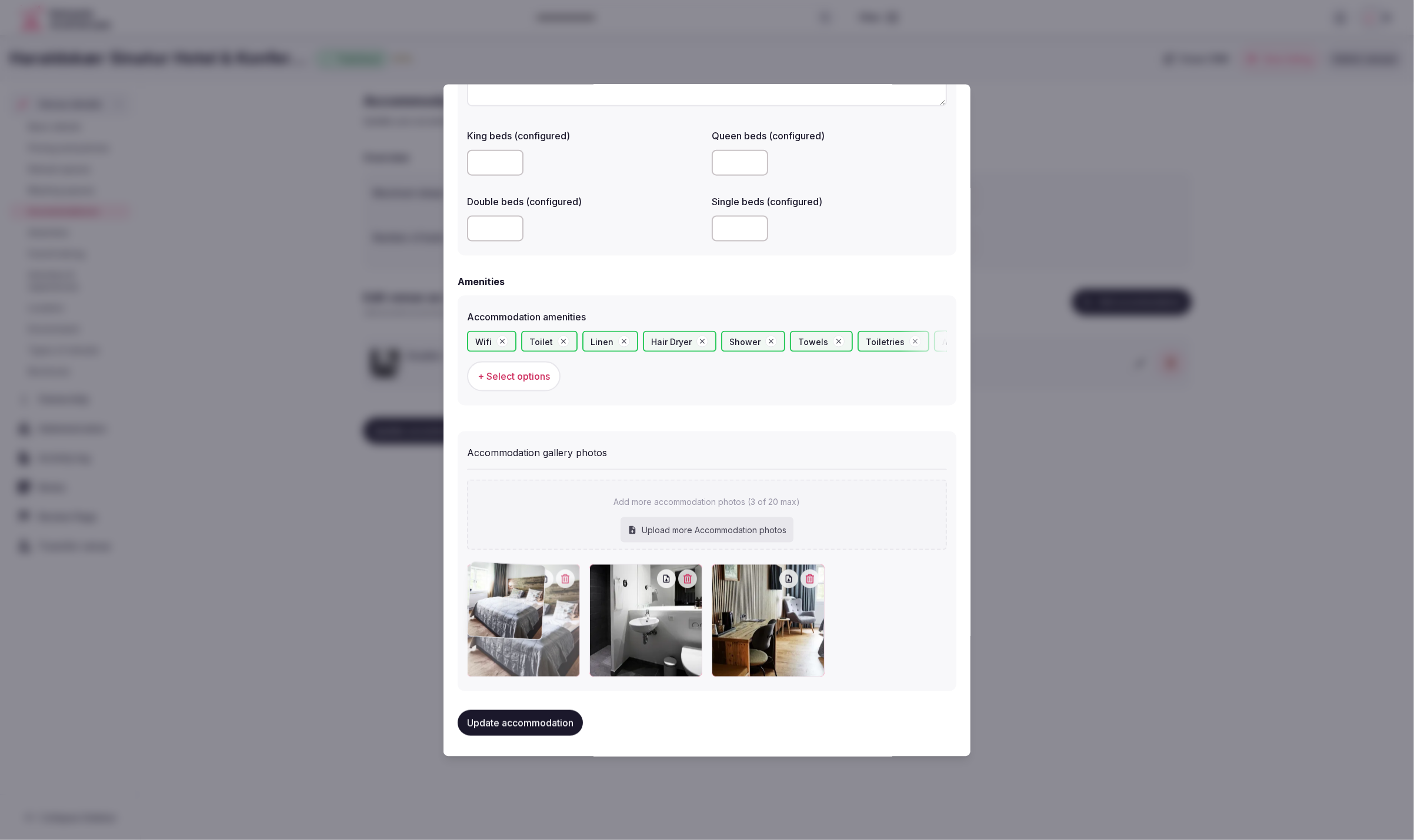
drag, startPoint x: 757, startPoint y: 637, endPoint x: 543, endPoint y: 641, distance: 214.0
click at [543, 641] on div at bounding box center [523, 621] width 113 height 113
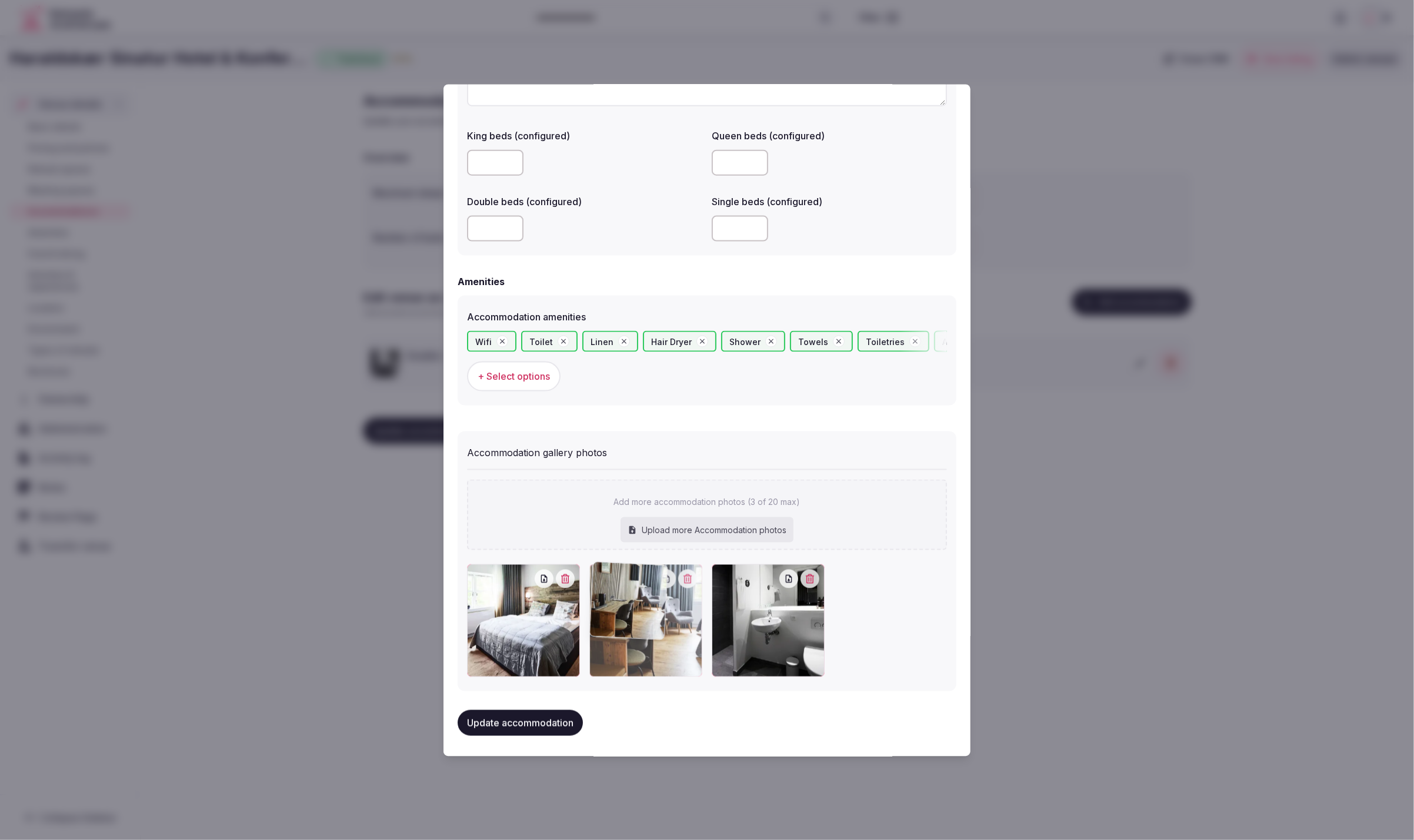
drag, startPoint x: 774, startPoint y: 644, endPoint x: 636, endPoint y: 642, distance: 138.0
click at [631, 642] on div at bounding box center [646, 621] width 113 height 113
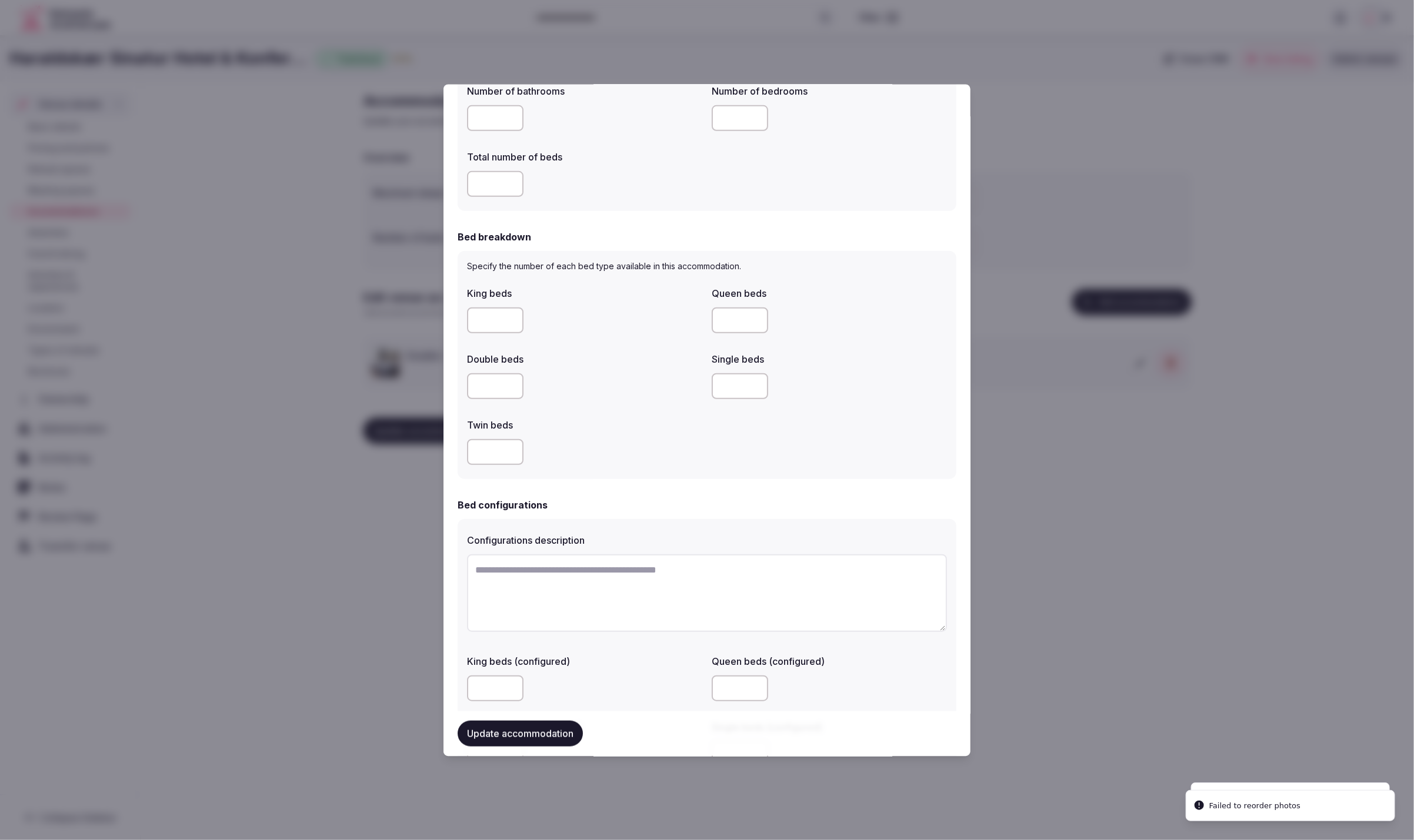
scroll to position [913, 0]
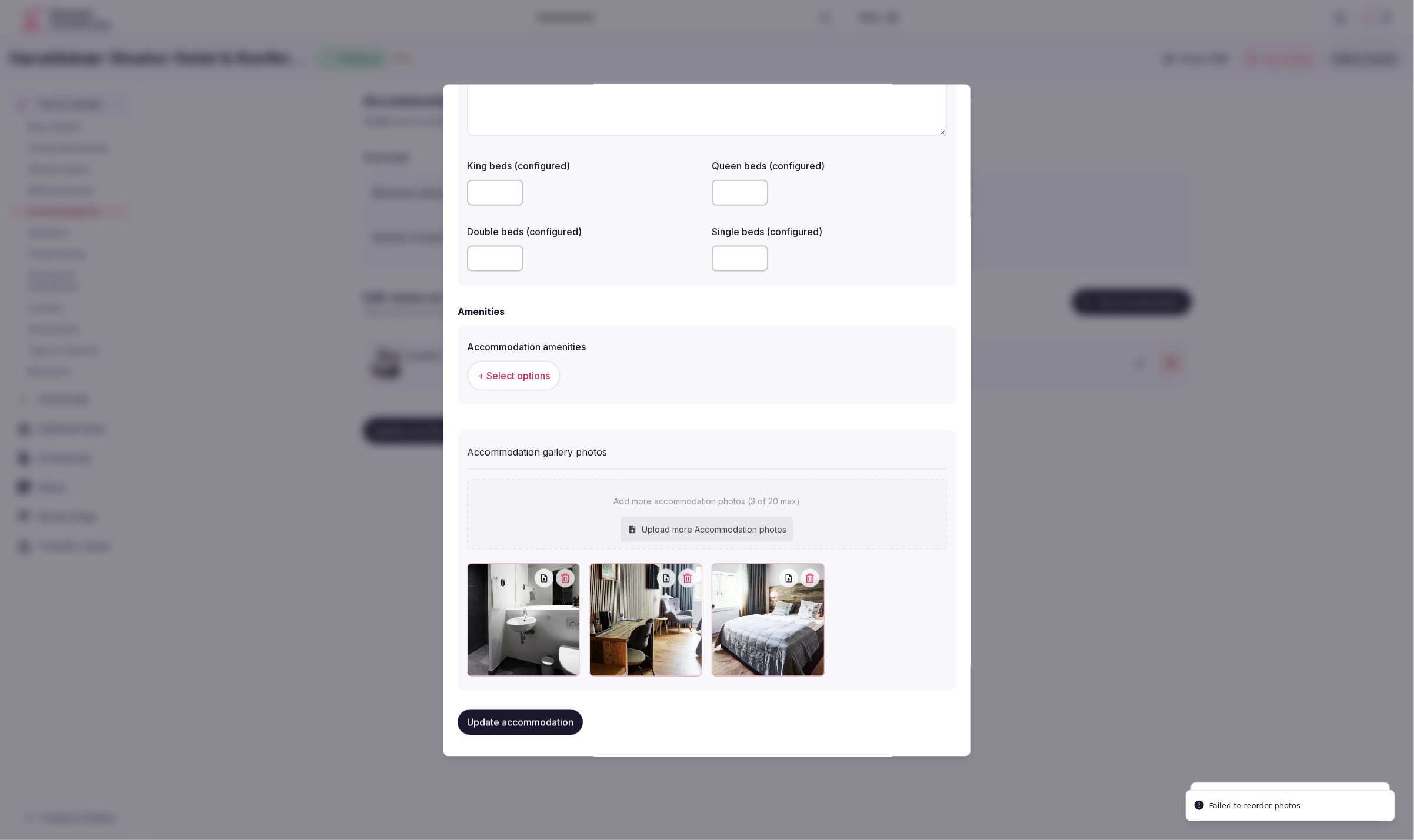
click at [531, 375] on span "+ Select options" at bounding box center [514, 376] width 73 height 13
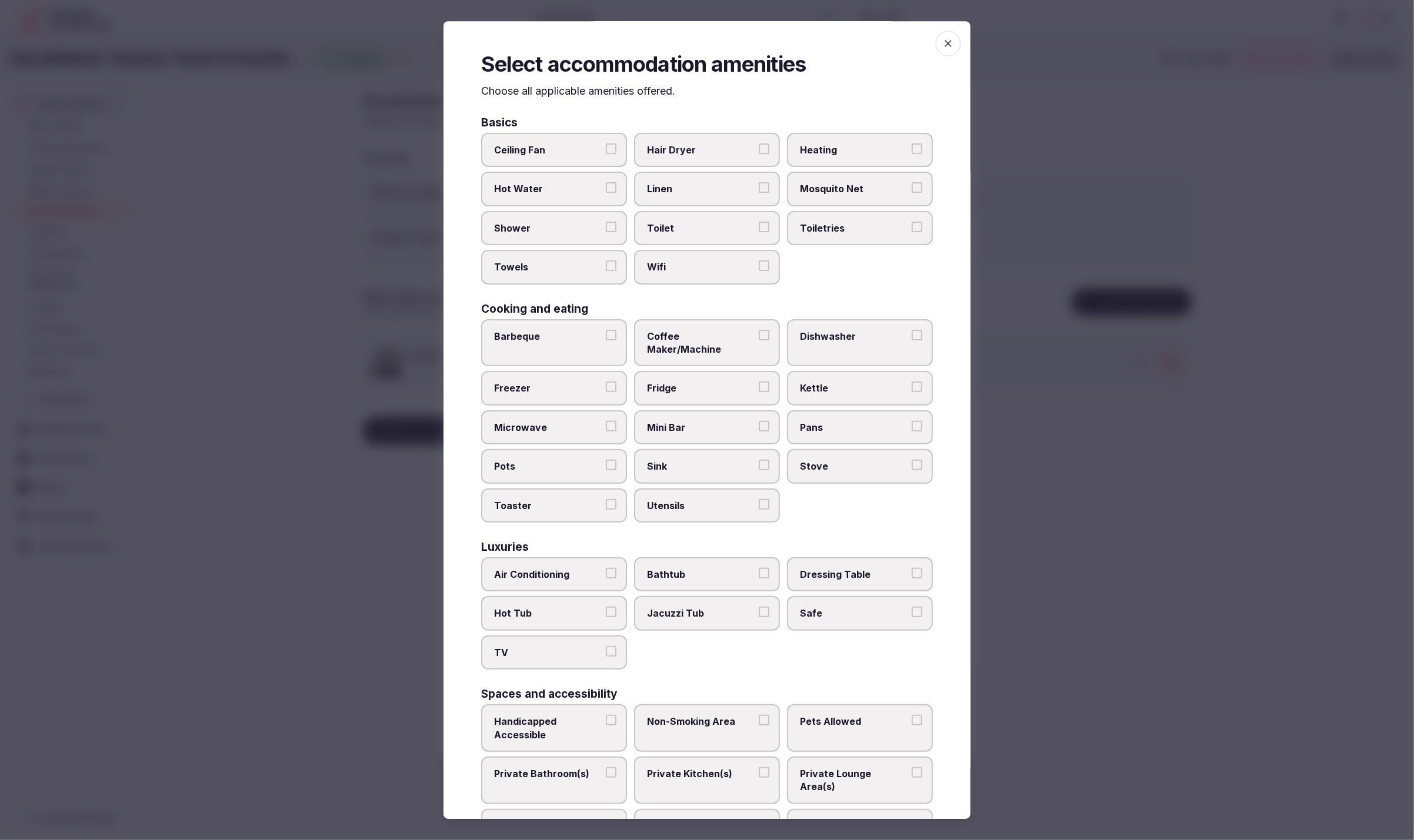
drag, startPoint x: 691, startPoint y: 147, endPoint x: 686, endPoint y: 164, distance: 17.7
click at [688, 153] on span "Hair Dryer" at bounding box center [701, 150] width 108 height 13
click at [759, 153] on button "Hair Dryer" at bounding box center [763, 148] width 10 height 10
drag, startPoint x: 686, startPoint y: 186, endPoint x: 697, endPoint y: 222, distance: 37.6
click at [686, 186] on span "Linen" at bounding box center [701, 189] width 108 height 13
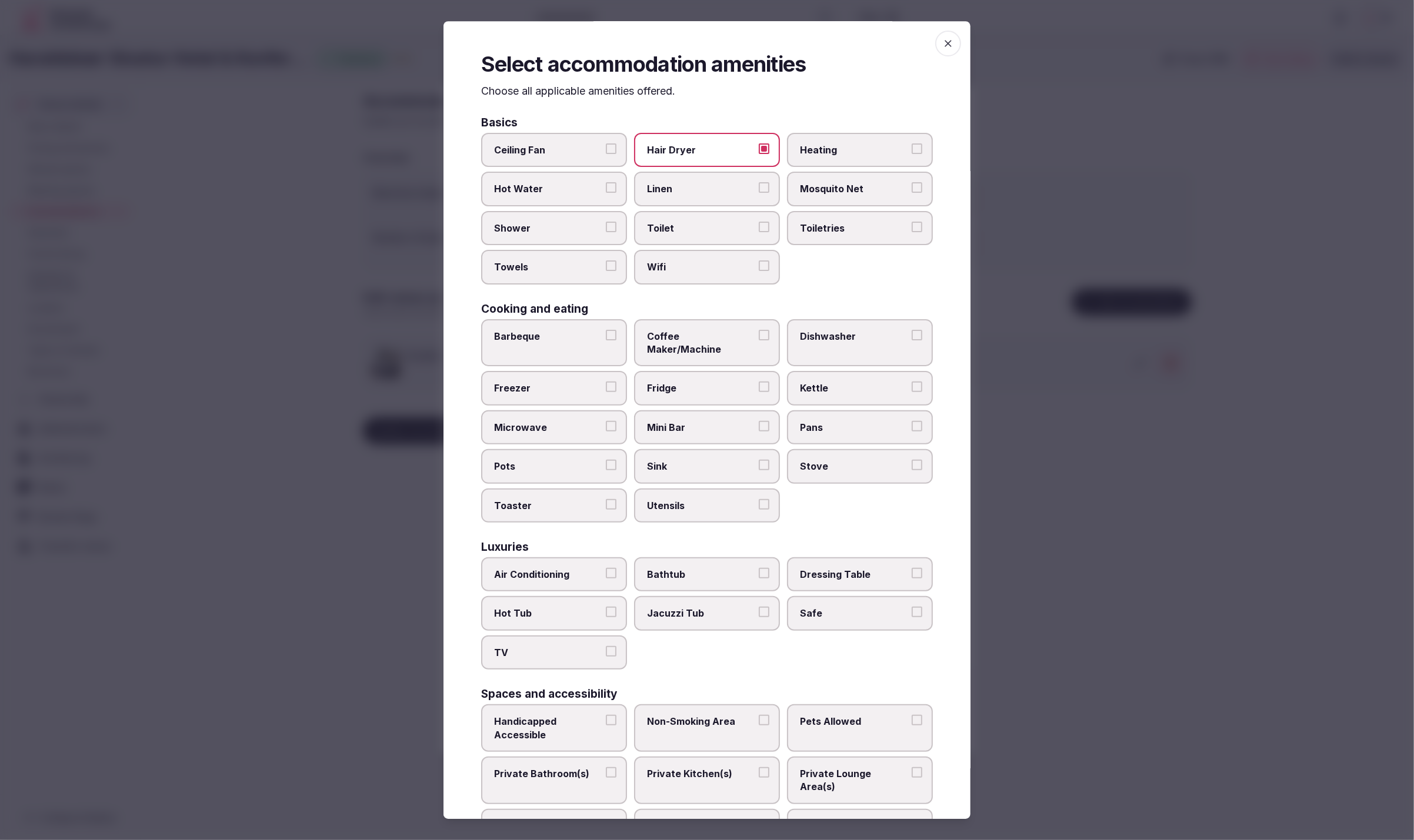
click at [759, 186] on button "Linen" at bounding box center [763, 188] width 10 height 10
click at [697, 232] on span "Toilet" at bounding box center [701, 228] width 108 height 13
click at [759, 232] on button "Toilet" at bounding box center [763, 227] width 10 height 10
click at [717, 258] on label "Wifi" at bounding box center [706, 267] width 146 height 34
click at [759, 260] on button "Wifi" at bounding box center [763, 265] width 10 height 10
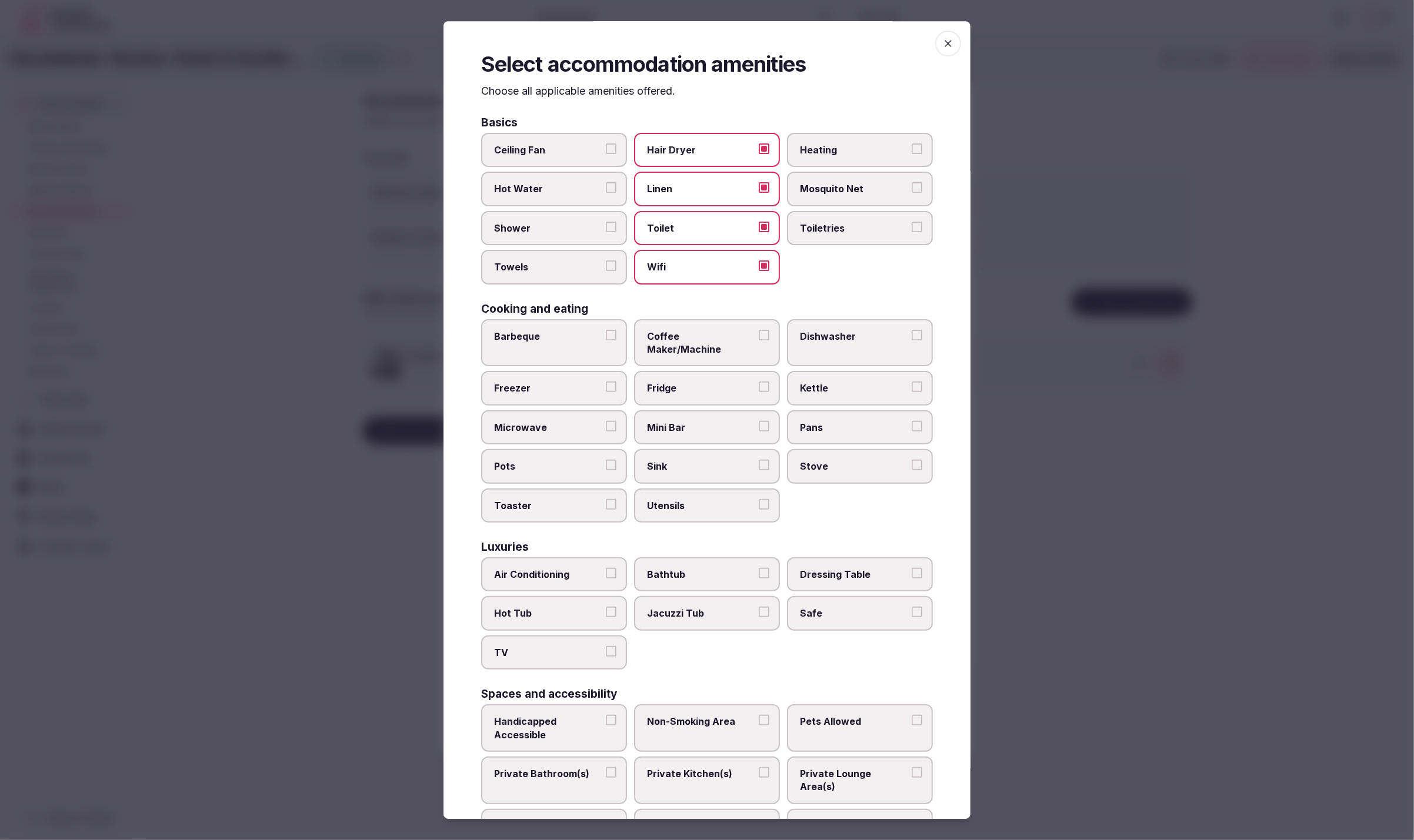
click at [842, 235] on label "Toiletries" at bounding box center [859, 228] width 146 height 34
click at [912, 232] on button "Toiletries" at bounding box center [917, 227] width 10 height 10
click at [543, 218] on label "Shower" at bounding box center [554, 228] width 146 height 34
click at [605, 222] on button "Shower" at bounding box center [610, 227] width 10 height 10
click at [543, 256] on label "Towels" at bounding box center [554, 267] width 146 height 34
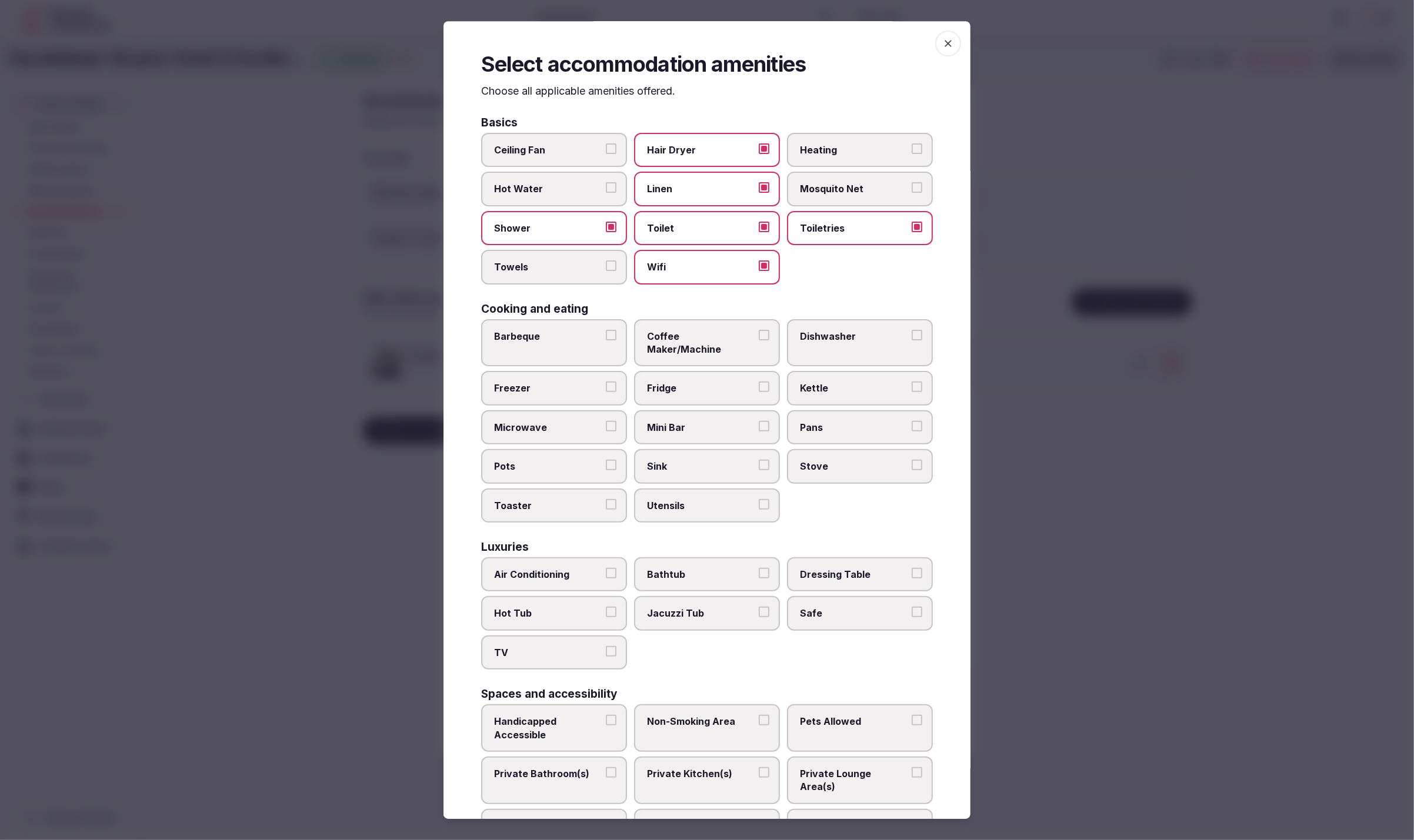
click at [605, 260] on button "Towels" at bounding box center [610, 265] width 10 height 10
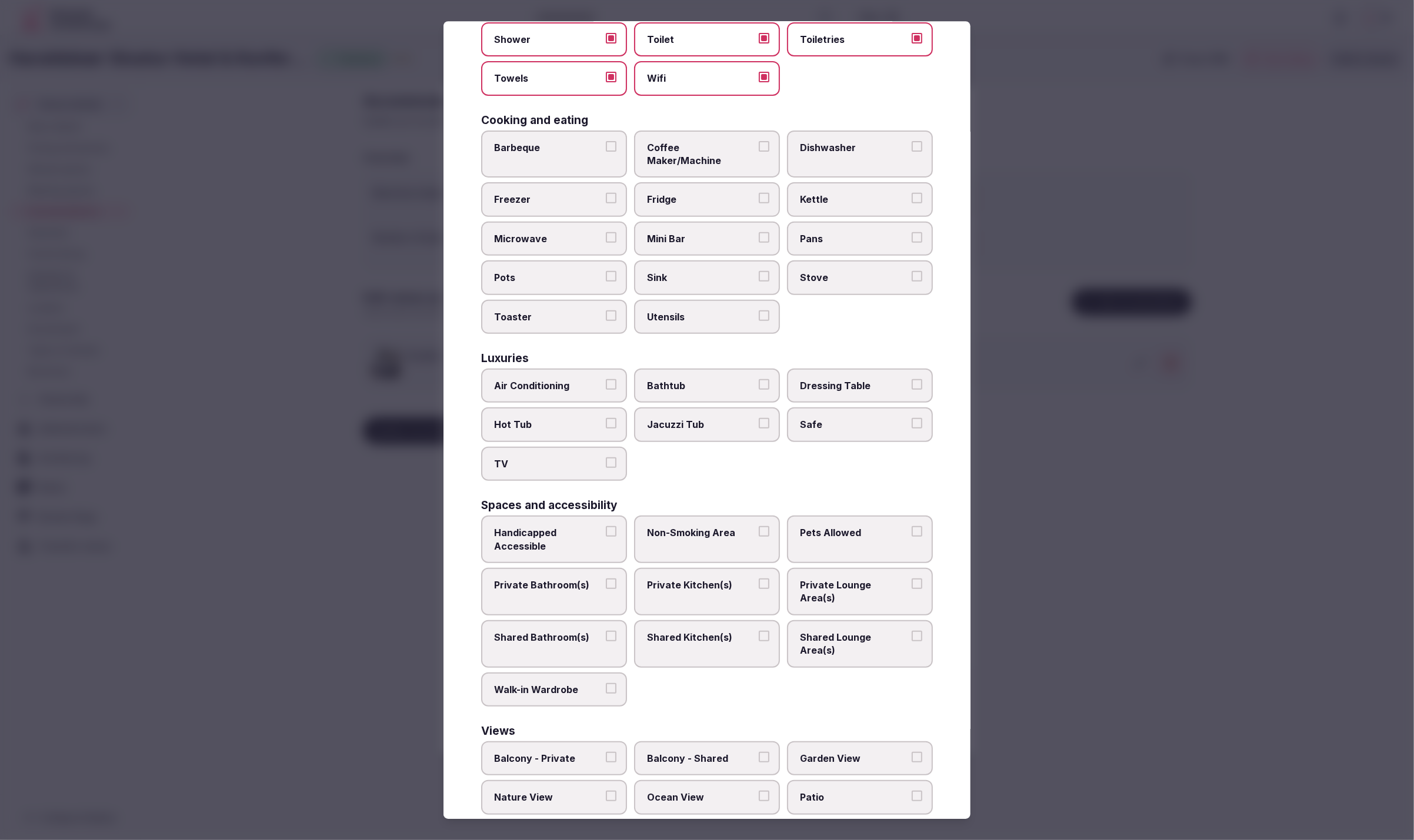
scroll to position [200, 0]
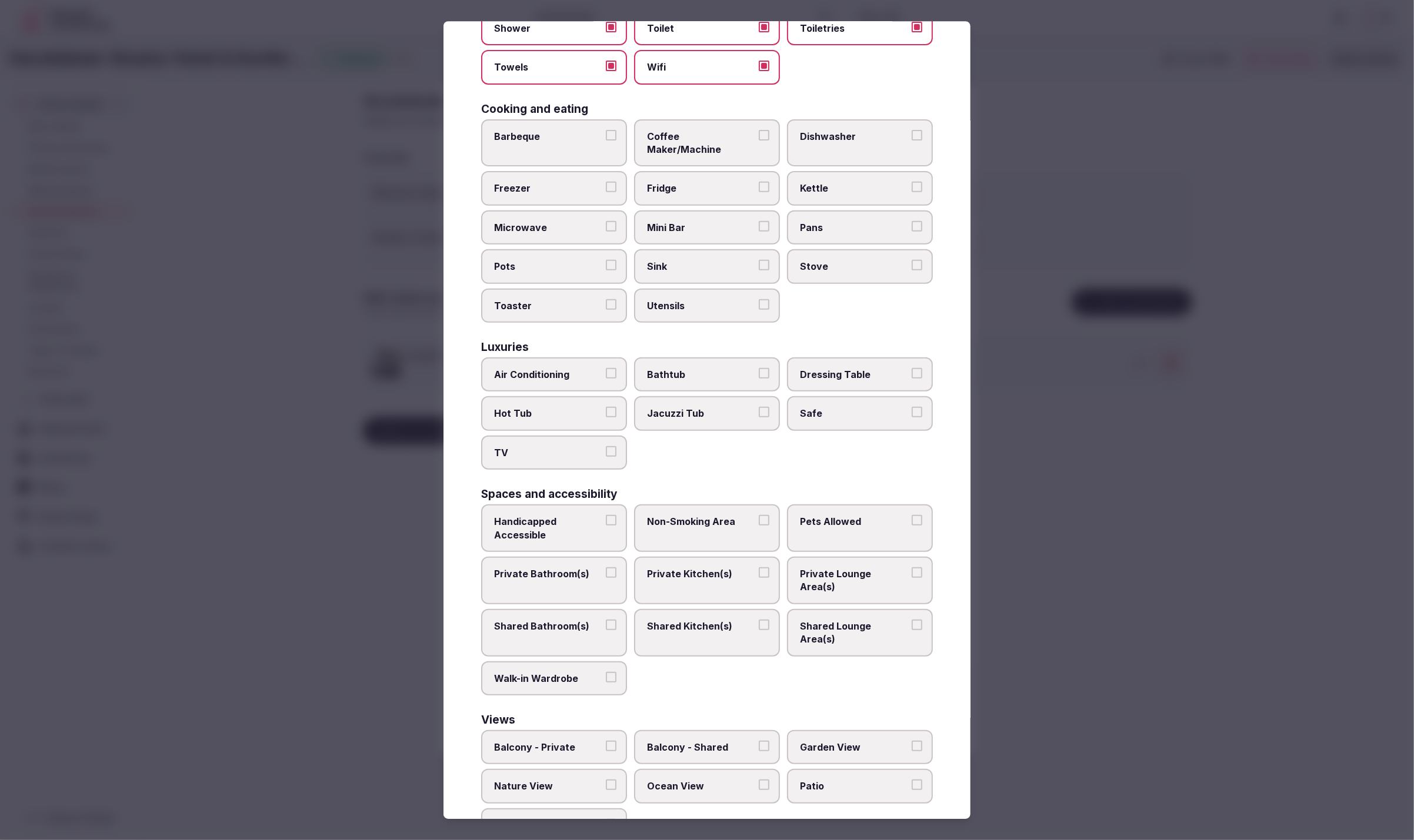
click at [573, 368] on span "Air Conditioning" at bounding box center [548, 375] width 108 height 13
click at [605, 368] on button "Air Conditioning" at bounding box center [610, 373] width 10 height 10
click at [584, 440] on label "TV" at bounding box center [554, 453] width 146 height 34
click at [605, 447] on button "TV" at bounding box center [610, 451] width 10 height 10
click at [860, 401] on label "Safe" at bounding box center [859, 414] width 146 height 34
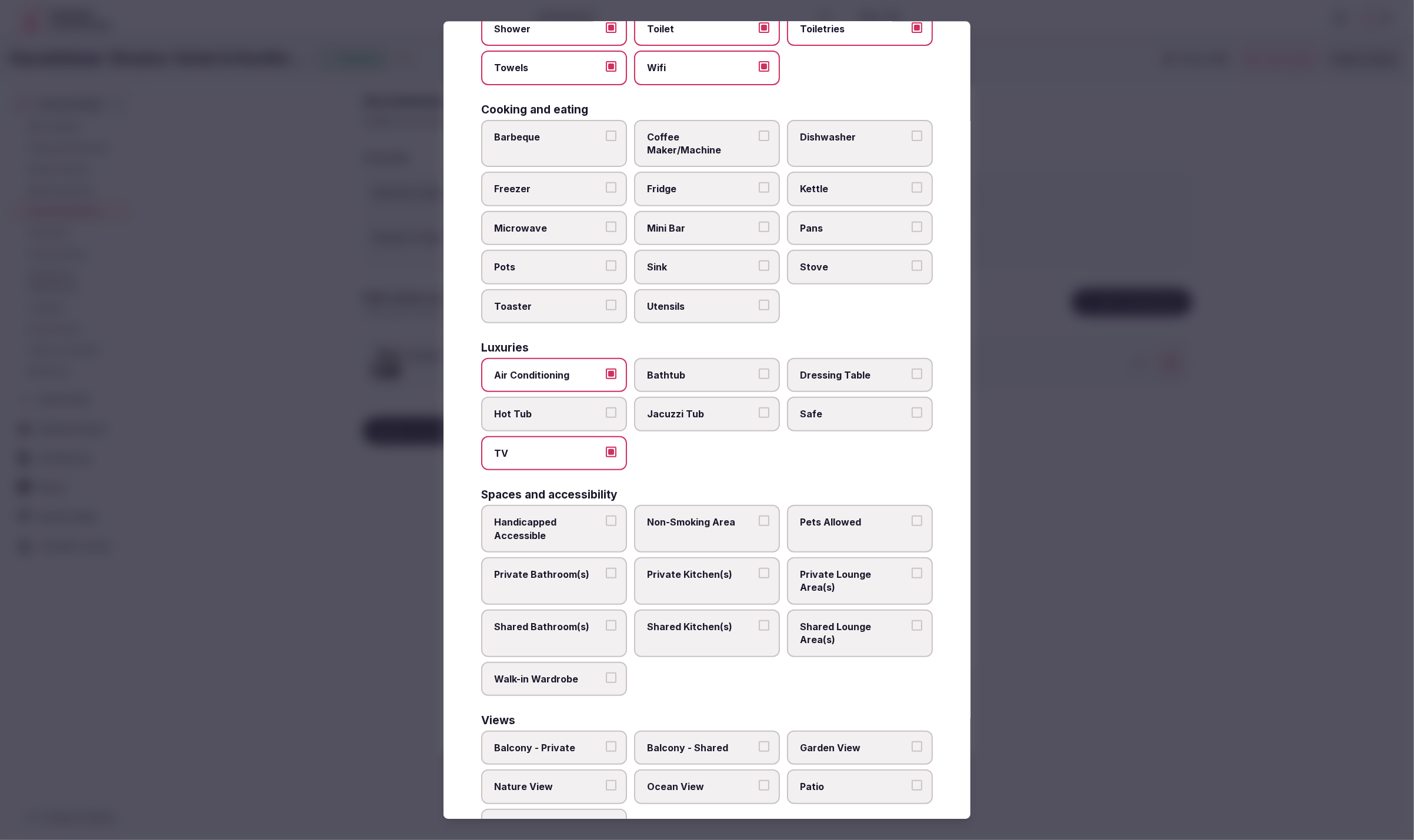
click at [912, 408] on button "Safe" at bounding box center [917, 413] width 10 height 10
click at [541, 568] on span "Private Bathroom(s)" at bounding box center [548, 575] width 108 height 13
click at [605, 568] on button "Private Bathroom(s)" at bounding box center [610, 573] width 10 height 10
click at [831, 564] on label "Private Lounge Area(s)" at bounding box center [859, 581] width 146 height 48
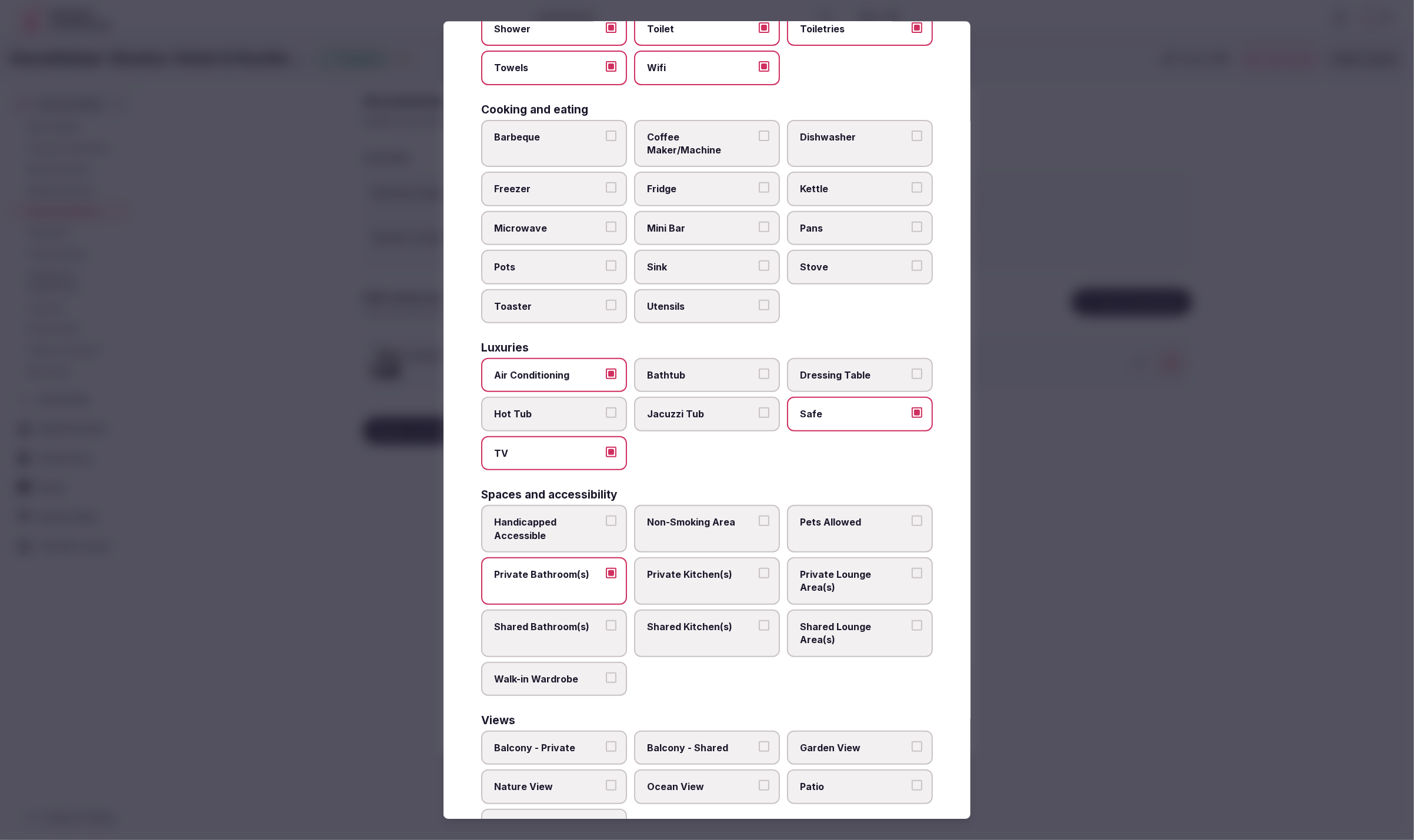
click at [912, 568] on button "Private Lounge Area(s)" at bounding box center [917, 573] width 10 height 10
click at [1044, 641] on div at bounding box center [707, 420] width 1414 height 840
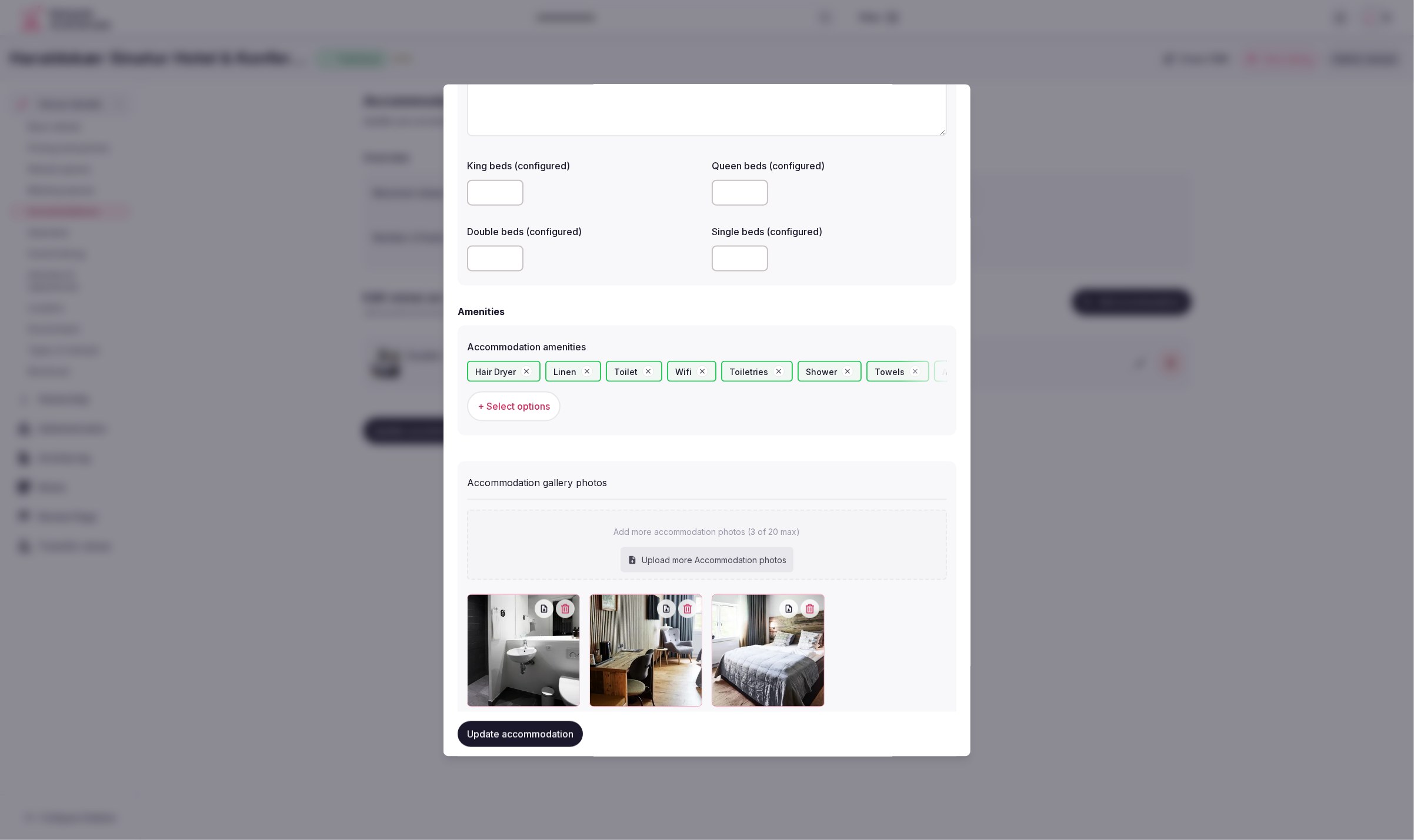
scroll to position [942, 0]
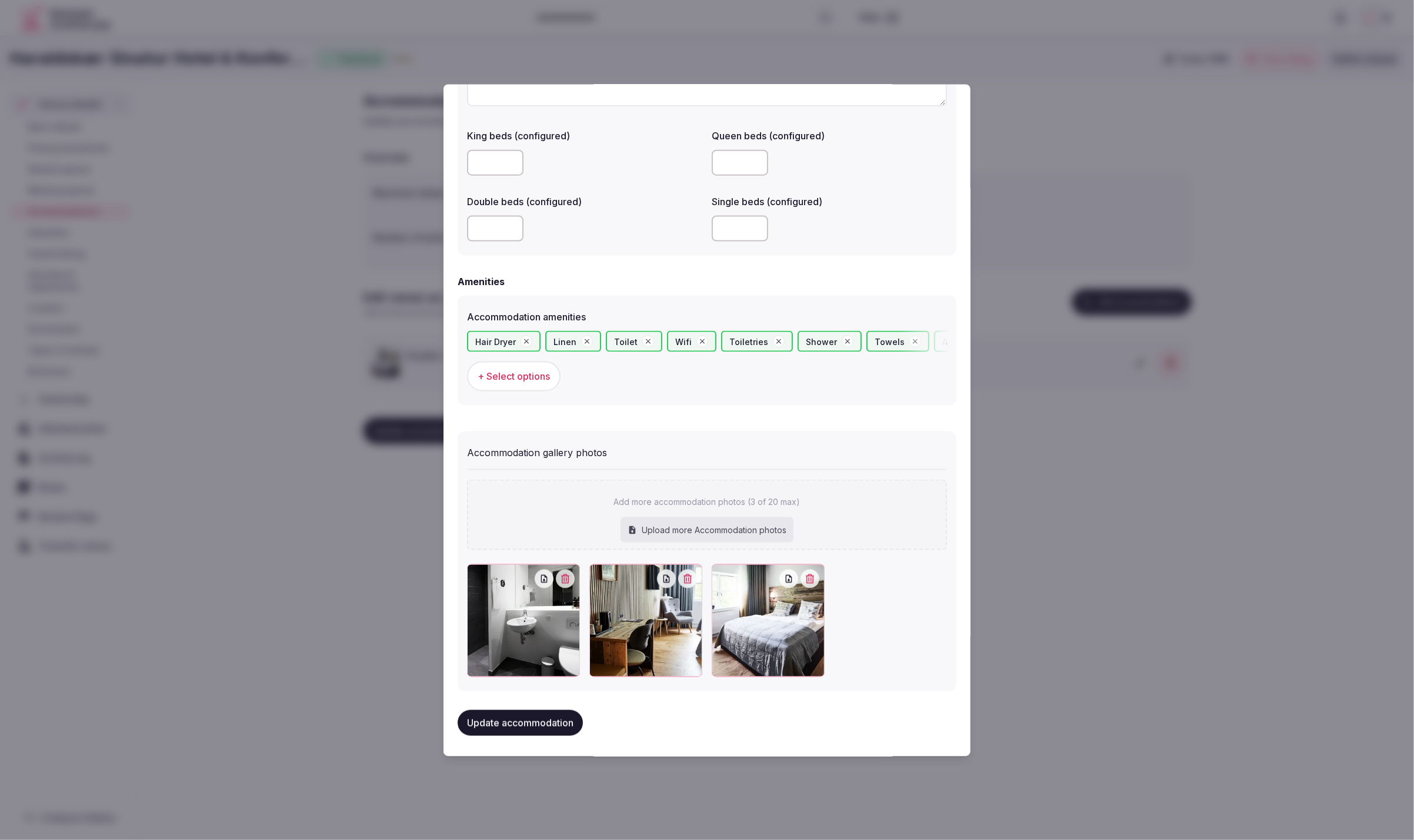
click at [545, 729] on button "Update accommodation" at bounding box center [520, 723] width 125 height 26
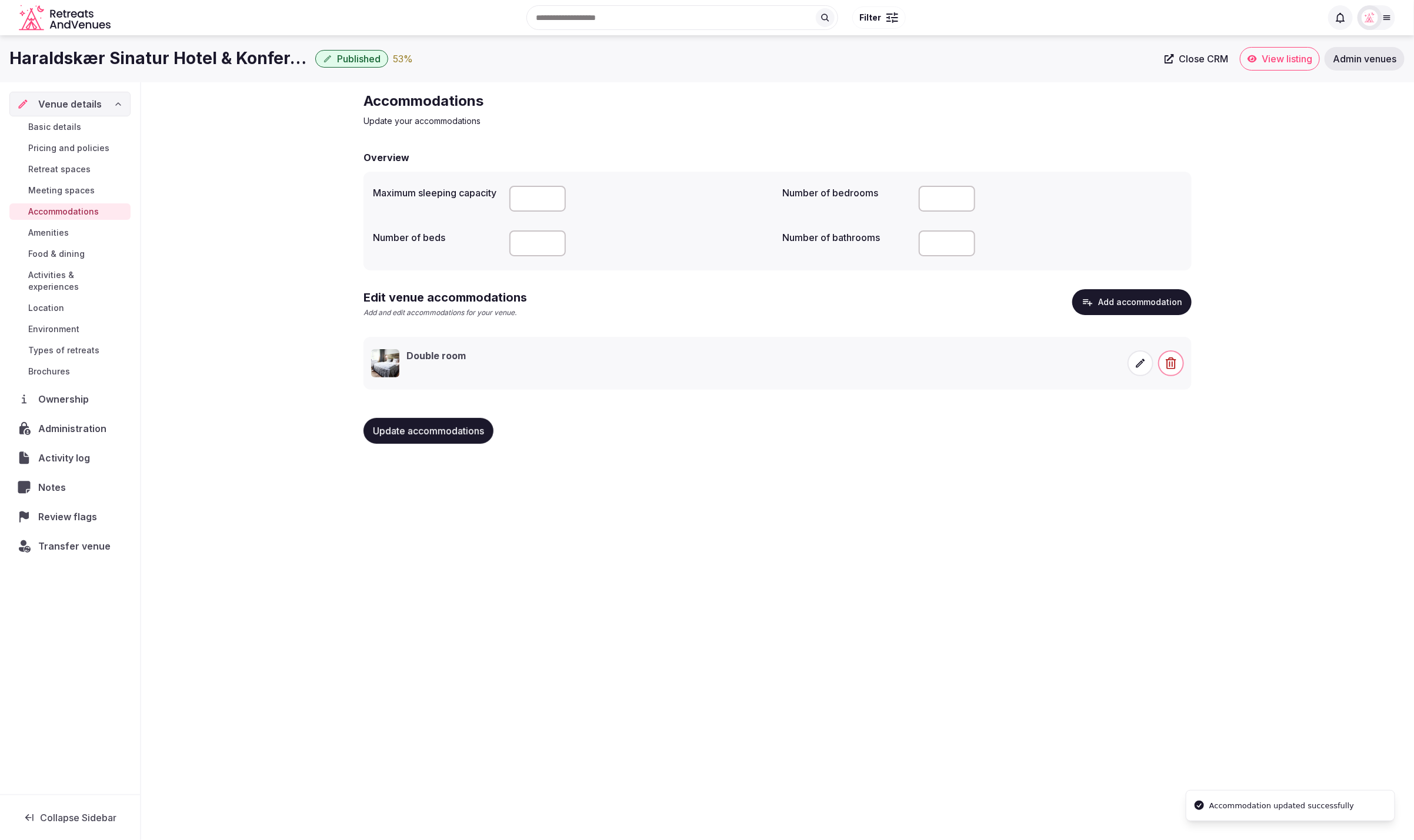
click at [53, 250] on span "Food & dining" at bounding box center [56, 254] width 56 height 12
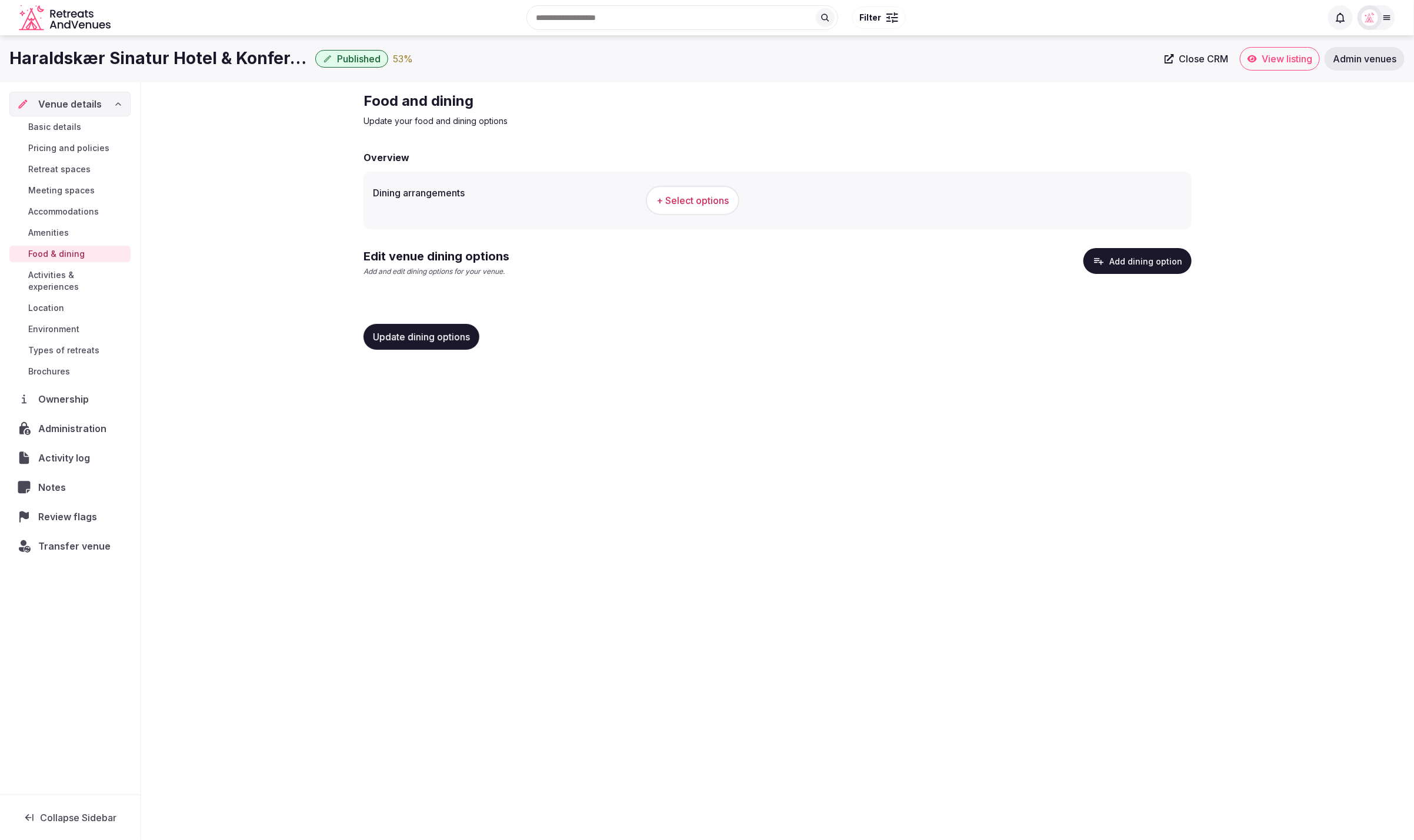
click at [57, 131] on span "Basic details" at bounding box center [55, 127] width 53 height 12
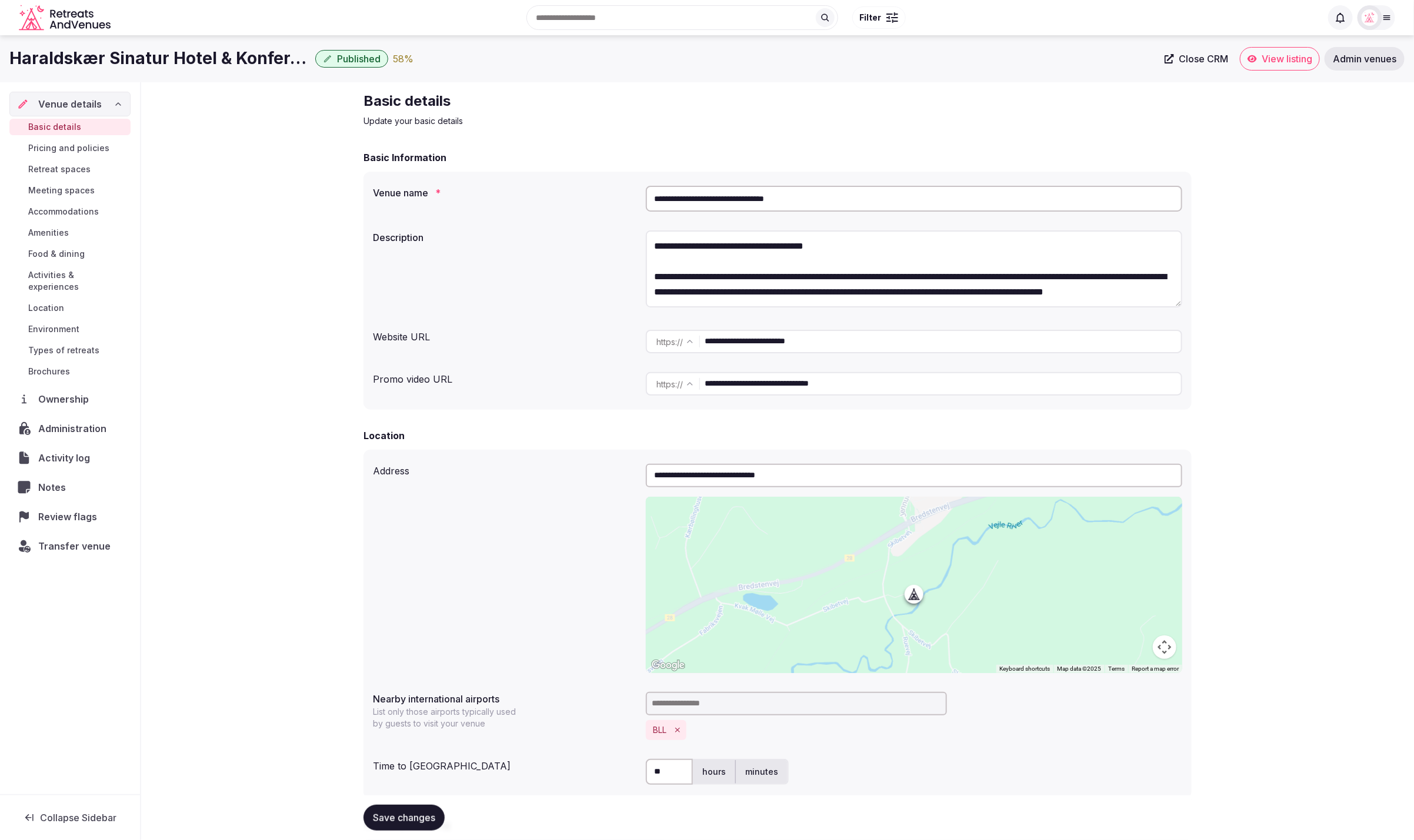
drag, startPoint x: 838, startPoint y: 341, endPoint x: 684, endPoint y: 336, distance: 154.1
click at [684, 336] on div "**********" at bounding box center [913, 341] width 536 height 23
paste input "***"
type input "**********"
click at [561, 336] on div "Website URL" at bounding box center [505, 334] width 264 height 19
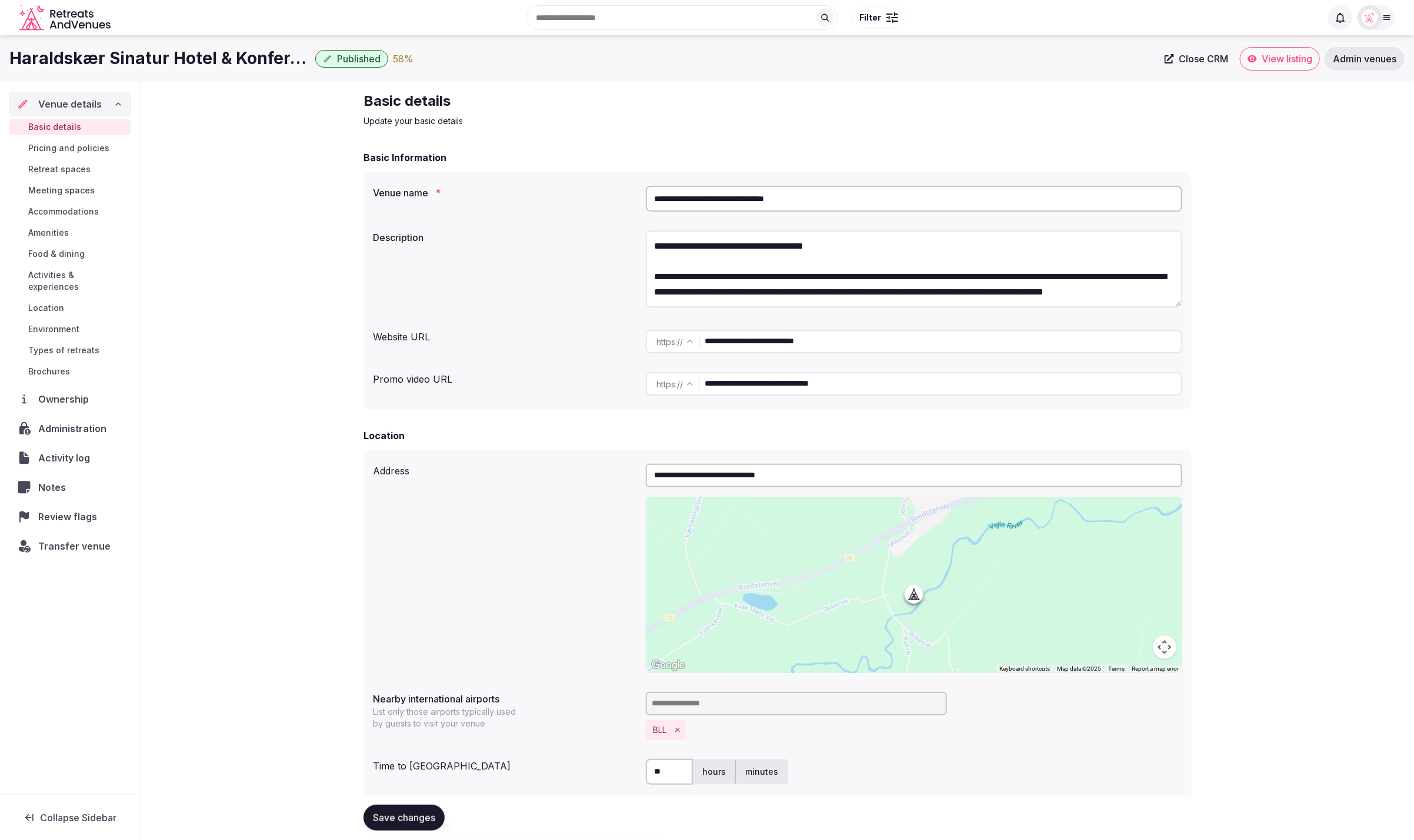
click at [299, 153] on div "**********" at bounding box center [777, 813] width 1273 height 1463
click at [1360, 169] on div "**********" at bounding box center [777, 813] width 1273 height 1463
click at [64, 254] on span "Food & dining" at bounding box center [56, 254] width 56 height 12
click at [801, 135] on div "**********" at bounding box center [707, 790] width 1414 height 1510
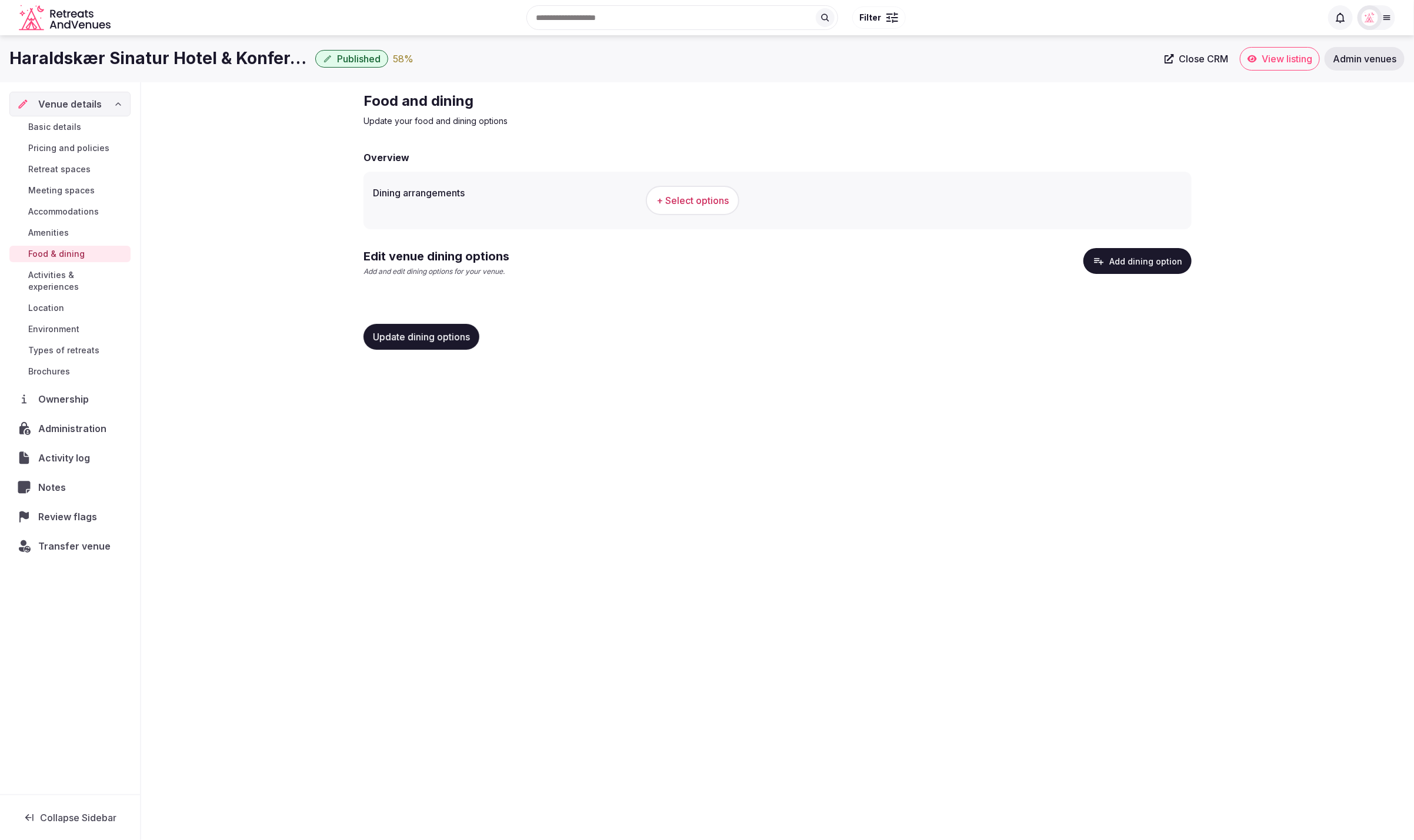
click at [737, 480] on div "Haraldskær Sinatur Hotel & Konference Published 58 % Close CRM View listing Adm…" at bounding box center [707, 435] width 1414 height 798
click at [949, 116] on div "Food and dining Update your food and dining options" at bounding box center [777, 110] width 828 height 35
click at [963, 412] on div "Haraldskær Sinatur Hotel & Konference Published 58 % Close CRM View listing Adm…" at bounding box center [707, 435] width 1414 height 798
click at [682, 199] on span "+ Select options" at bounding box center [692, 201] width 73 height 13
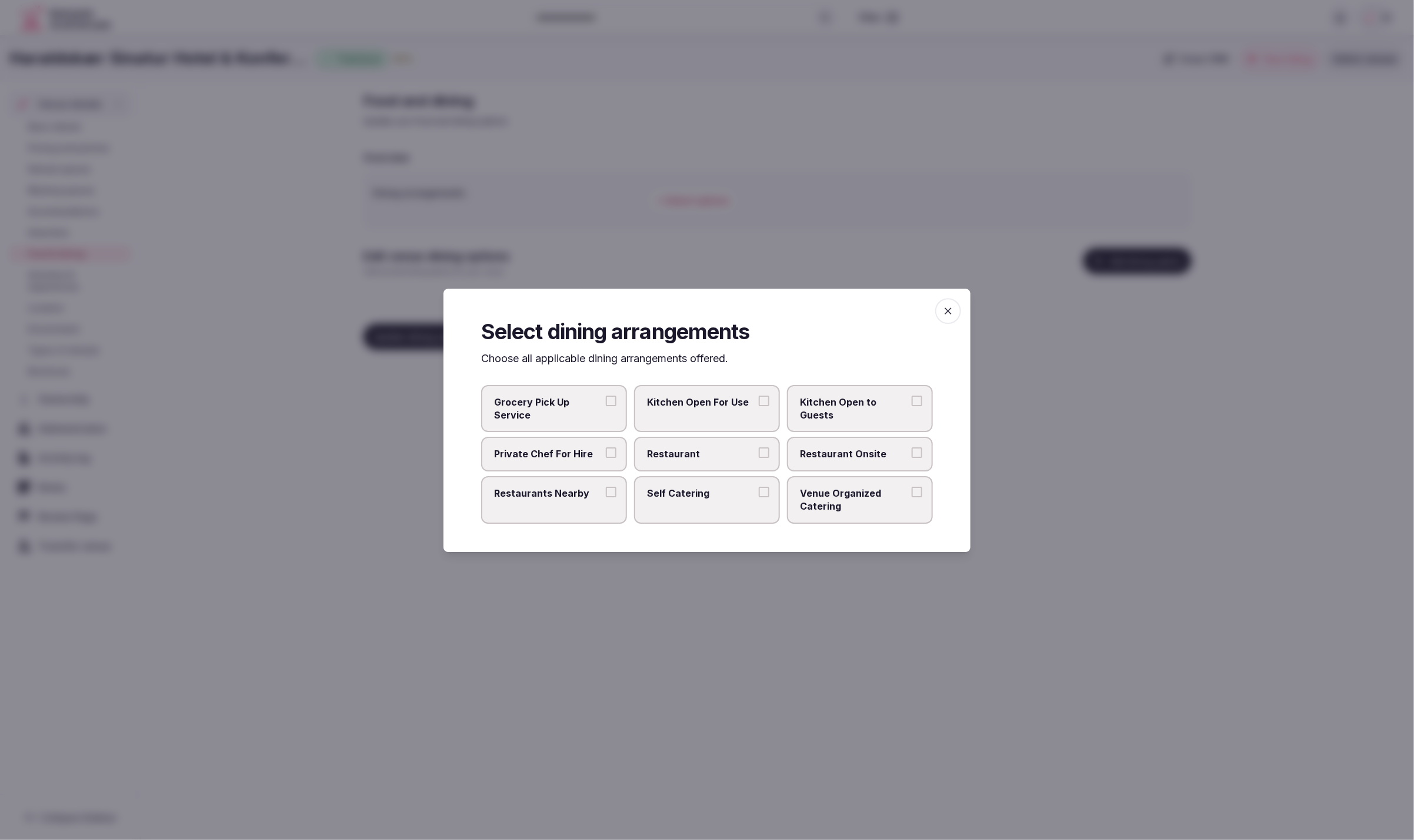
click at [675, 454] on span "Restaurant" at bounding box center [701, 454] width 108 height 13
click at [759, 454] on button "Restaurant" at bounding box center [763, 452] width 10 height 10
click at [866, 447] on label "Restaurant Onsite" at bounding box center [859, 454] width 146 height 34
click at [912, 447] on button "Restaurant Onsite" at bounding box center [917, 452] width 10 height 10
click at [1311, 516] on div at bounding box center [707, 420] width 1414 height 840
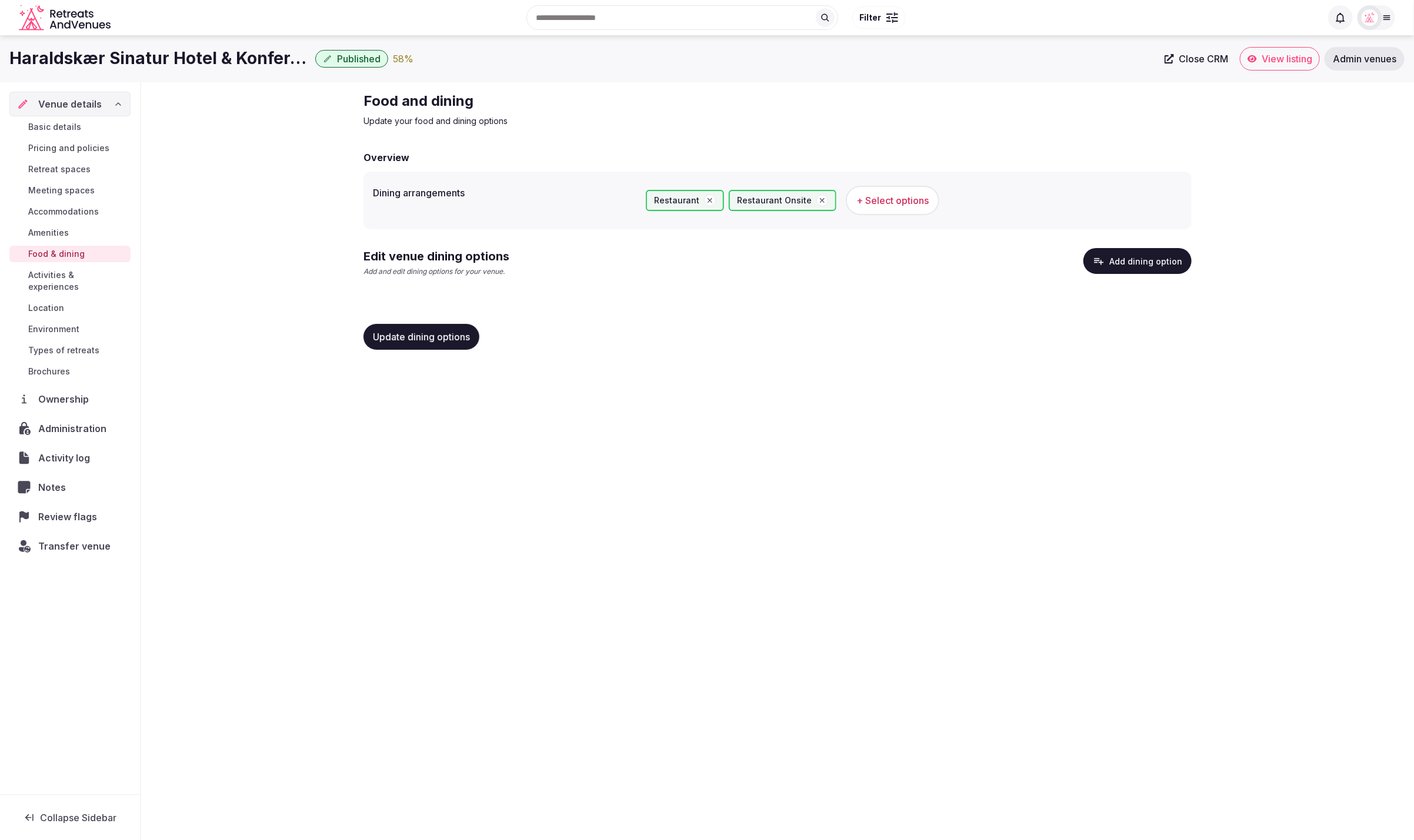
click at [1154, 256] on button "Add dining option" at bounding box center [1137, 261] width 108 height 26
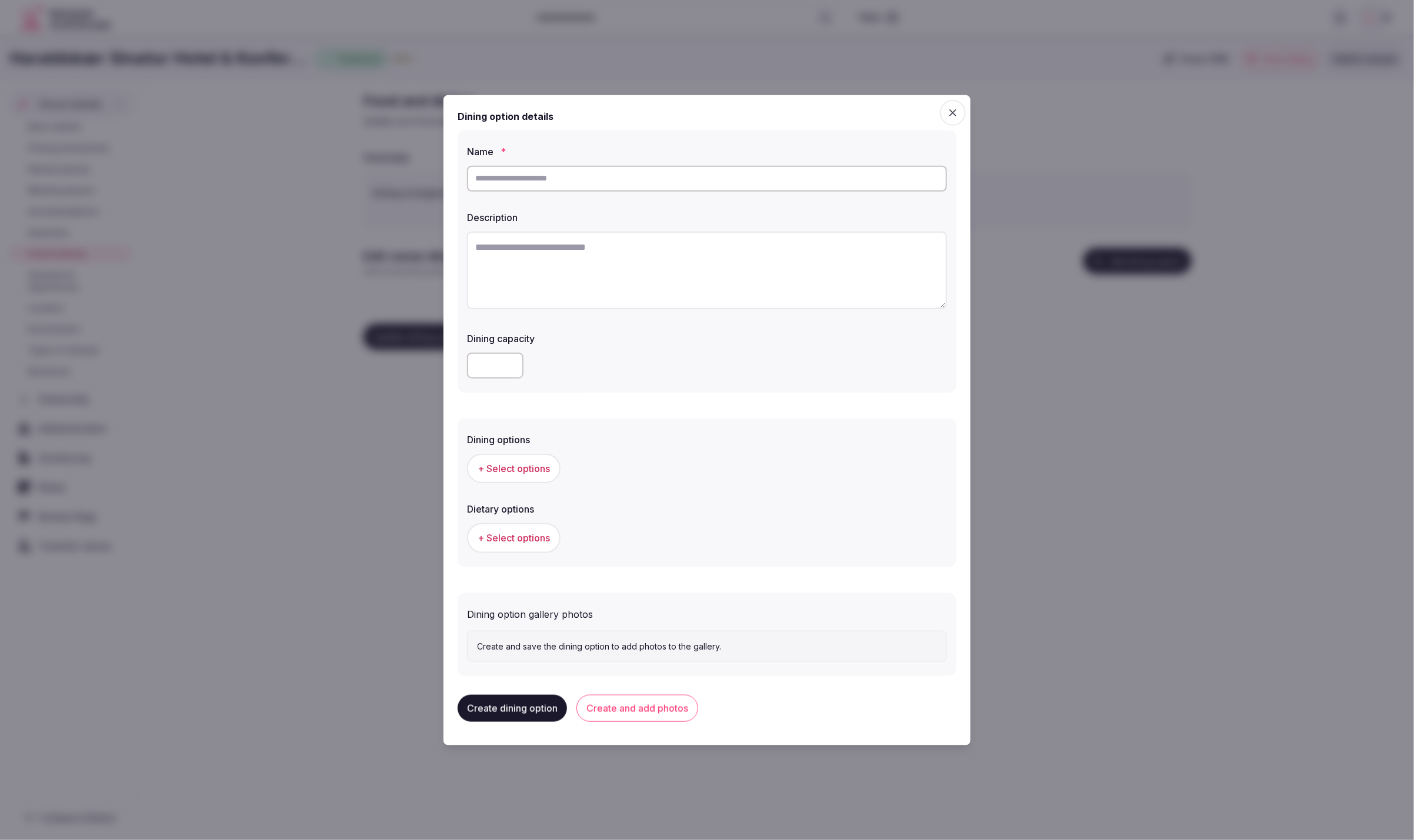
click at [812, 114] on div "Dining option details" at bounding box center [707, 116] width 499 height 15
click at [1184, 389] on div at bounding box center [707, 420] width 1414 height 840
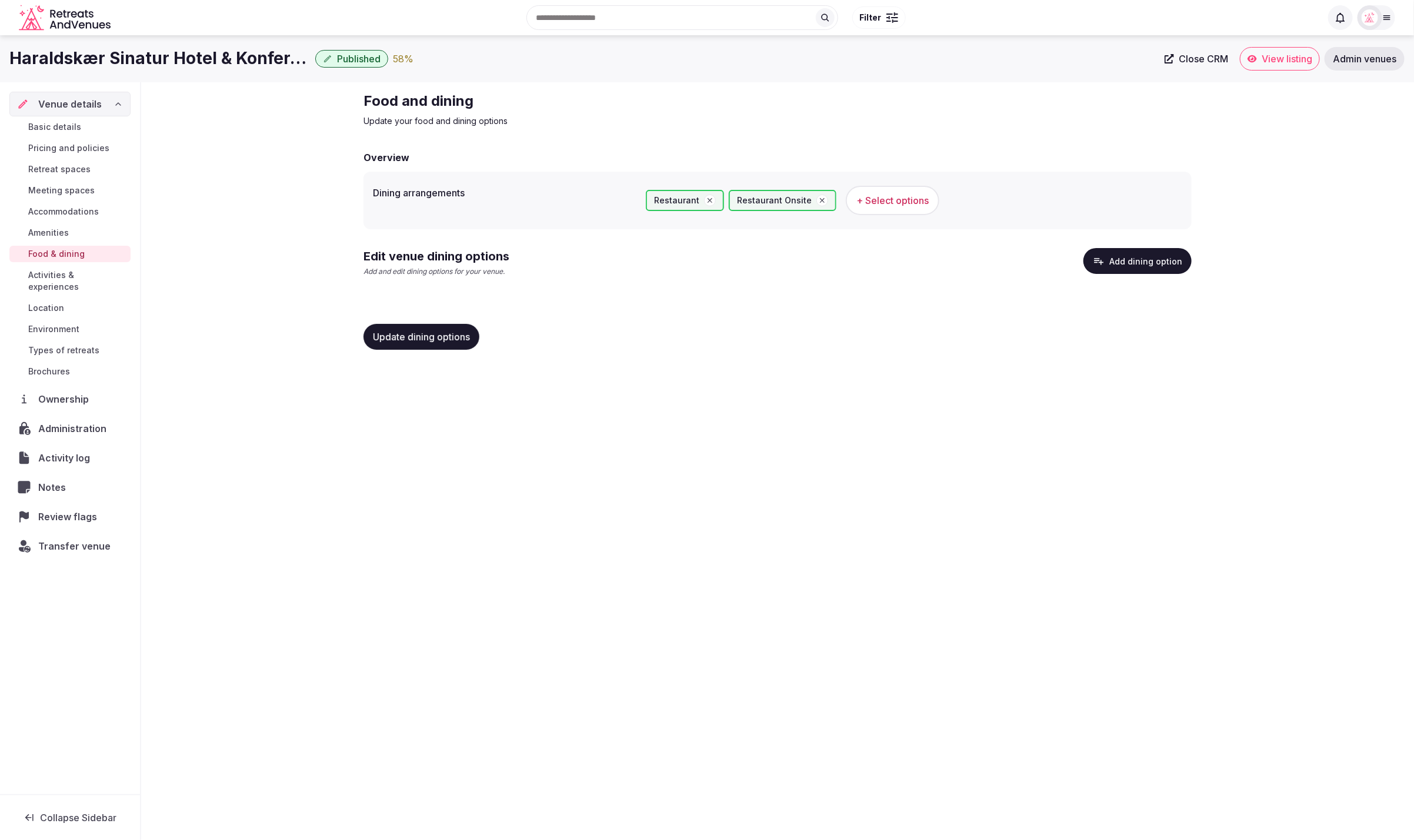
click at [48, 274] on span "Activities & experiences" at bounding box center [77, 281] width 98 height 23
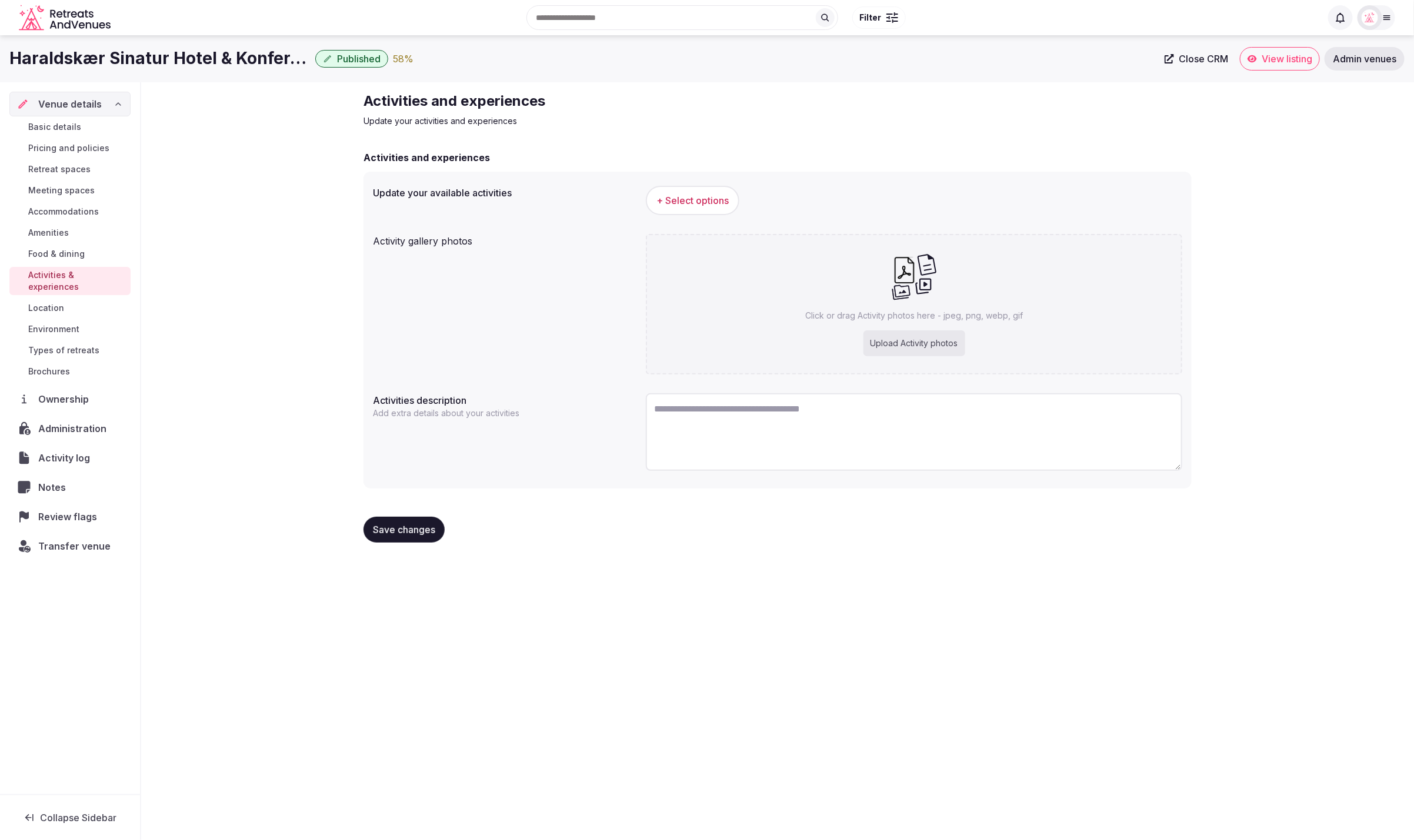
click at [1033, 424] on textarea at bounding box center [913, 432] width 536 height 77
paste textarea "**********"
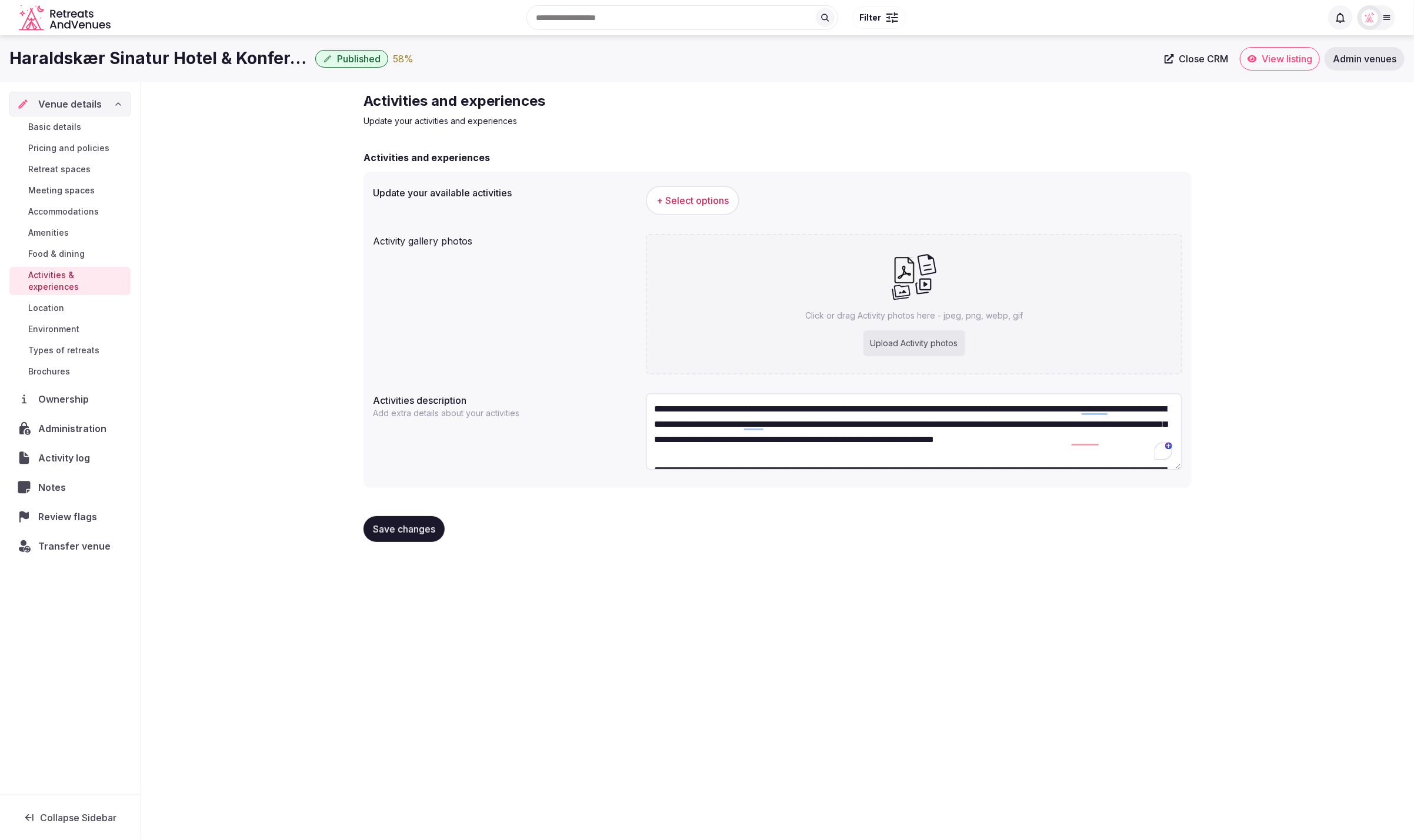
type textarea "**********"
click at [1001, 562] on div "Haraldskær Sinatur Hotel & Konference Published 58 % Close CRM View listing Adm…" at bounding box center [707, 435] width 1414 height 798
click at [953, 122] on div "Activities and experiences Update your activities and experiences" at bounding box center [777, 110] width 828 height 35
drag, startPoint x: 1123, startPoint y: 651, endPoint x: 1013, endPoint y: 622, distance: 113.8
click at [1122, 651] on div "Haraldskær Sinatur Hotel & Konference Published 58 % Close CRM View listing Adm…" at bounding box center [707, 435] width 1414 height 798
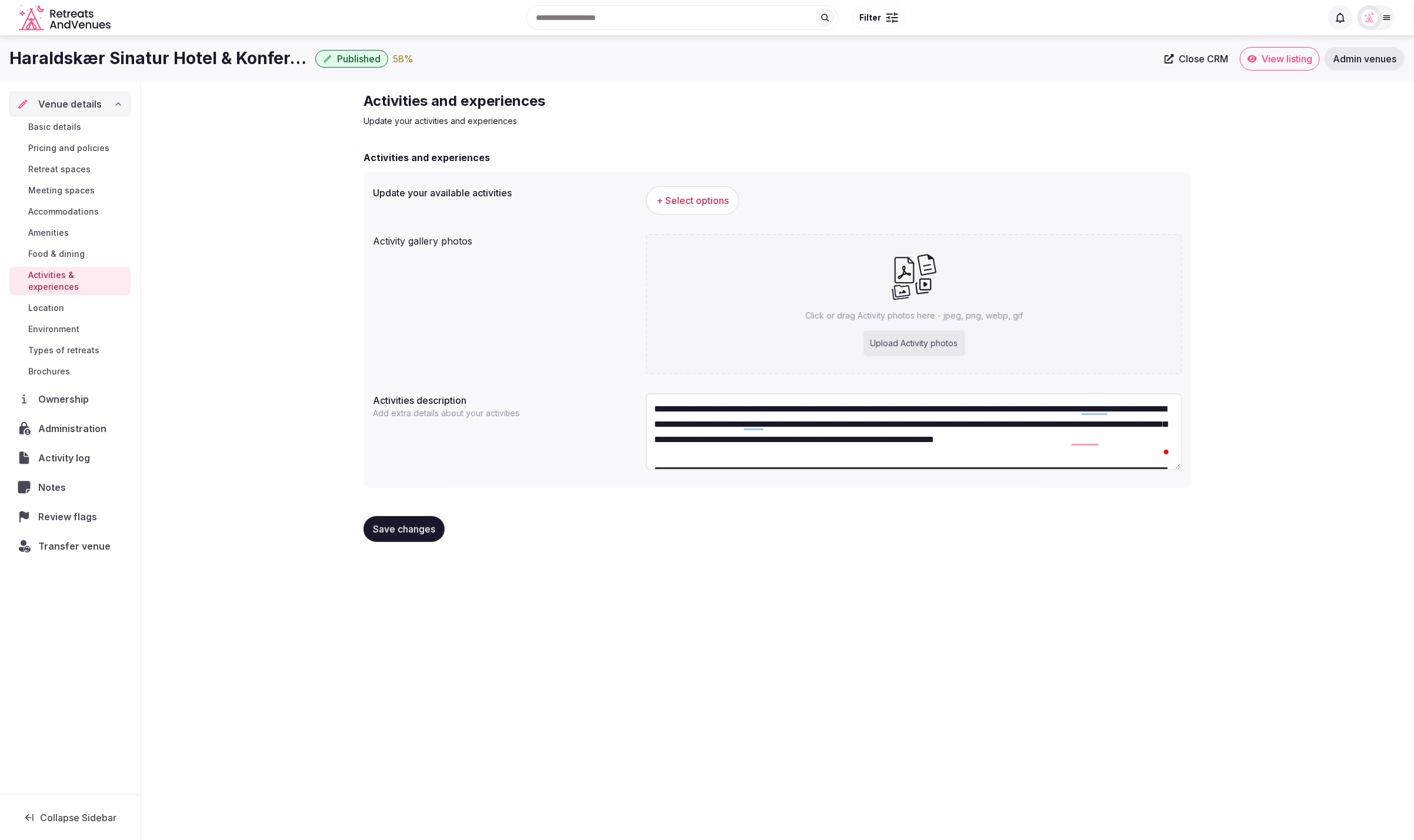
click at [710, 202] on span "+ Select options" at bounding box center [692, 201] width 73 height 13
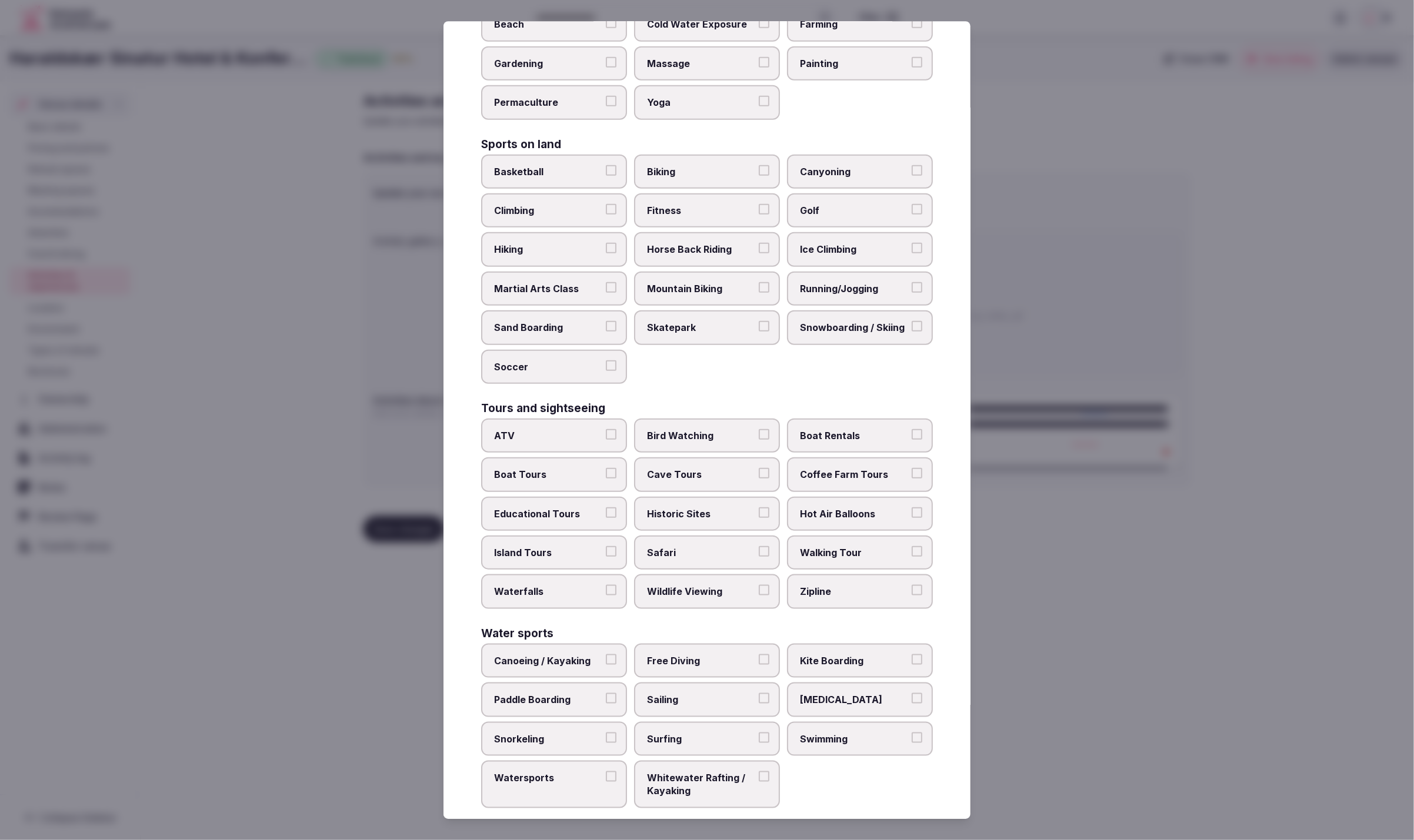
scroll to position [514, 0]
click at [935, 385] on div "Select your activities Choose all applicable activities offered. Culture Dancin…" at bounding box center [707, 420] width 527 height 799
click at [792, 380] on div "Culture Dancing Food and Culinary Classes Hip Hop Language Class Local Cultural…" at bounding box center [707, 205] width 451 height 1204
click at [904, 381] on div "Culture Dancing Food and Culinary Classes Hip Hop Language Class Local Cultural…" at bounding box center [707, 205] width 451 height 1204
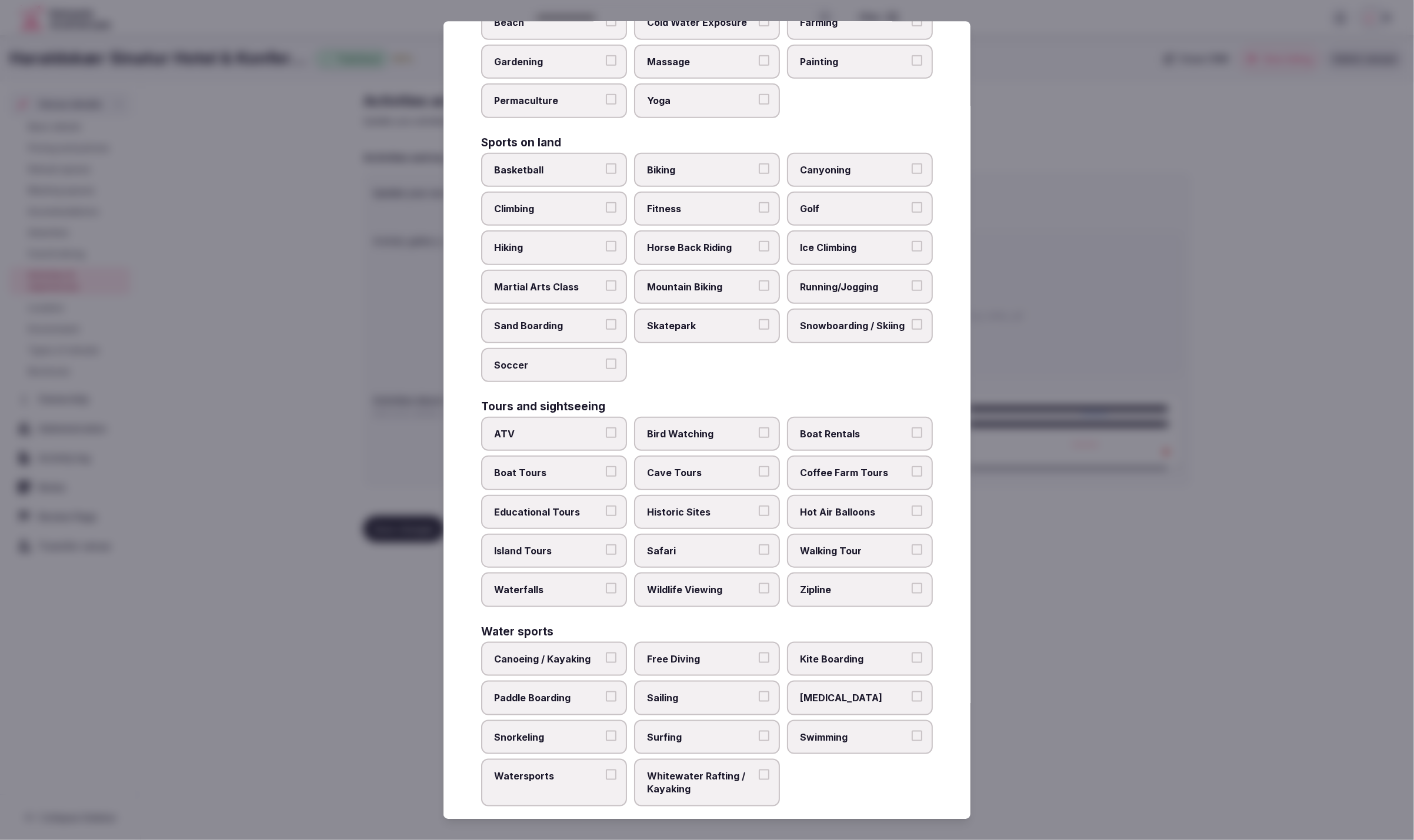
click at [904, 381] on div "Culture Dancing Food and Culinary Classes Hip Hop Language Class Local Cultural…" at bounding box center [707, 205] width 451 height 1204
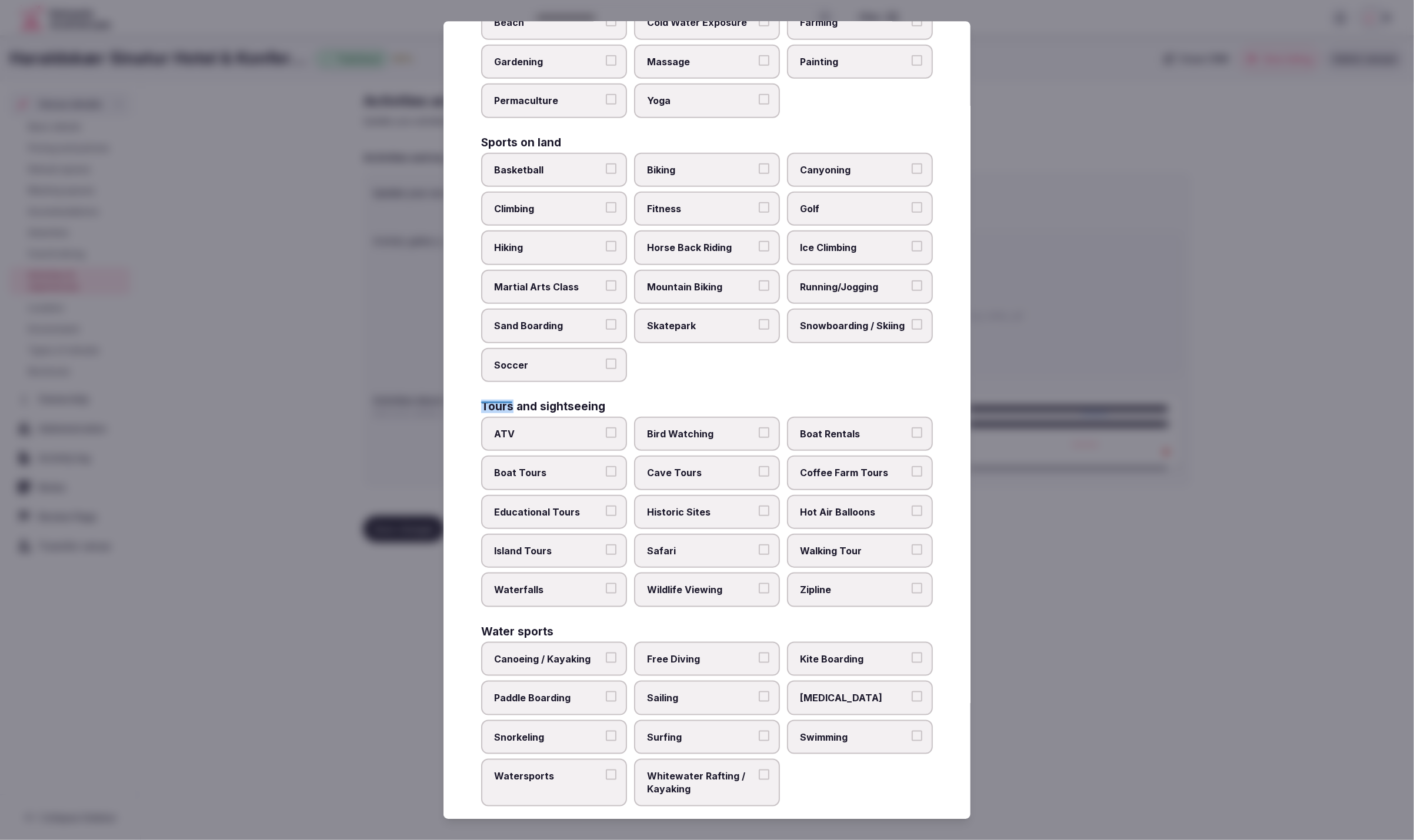
click at [904, 381] on div "Culture Dancing Food and Culinary Classes Hip Hop Language Class Local Cultural…" at bounding box center [707, 205] width 451 height 1204
click at [873, 545] on span "Walking Tour" at bounding box center [854, 551] width 108 height 13
click at [912, 545] on button "Walking Tour" at bounding box center [917, 550] width 10 height 10
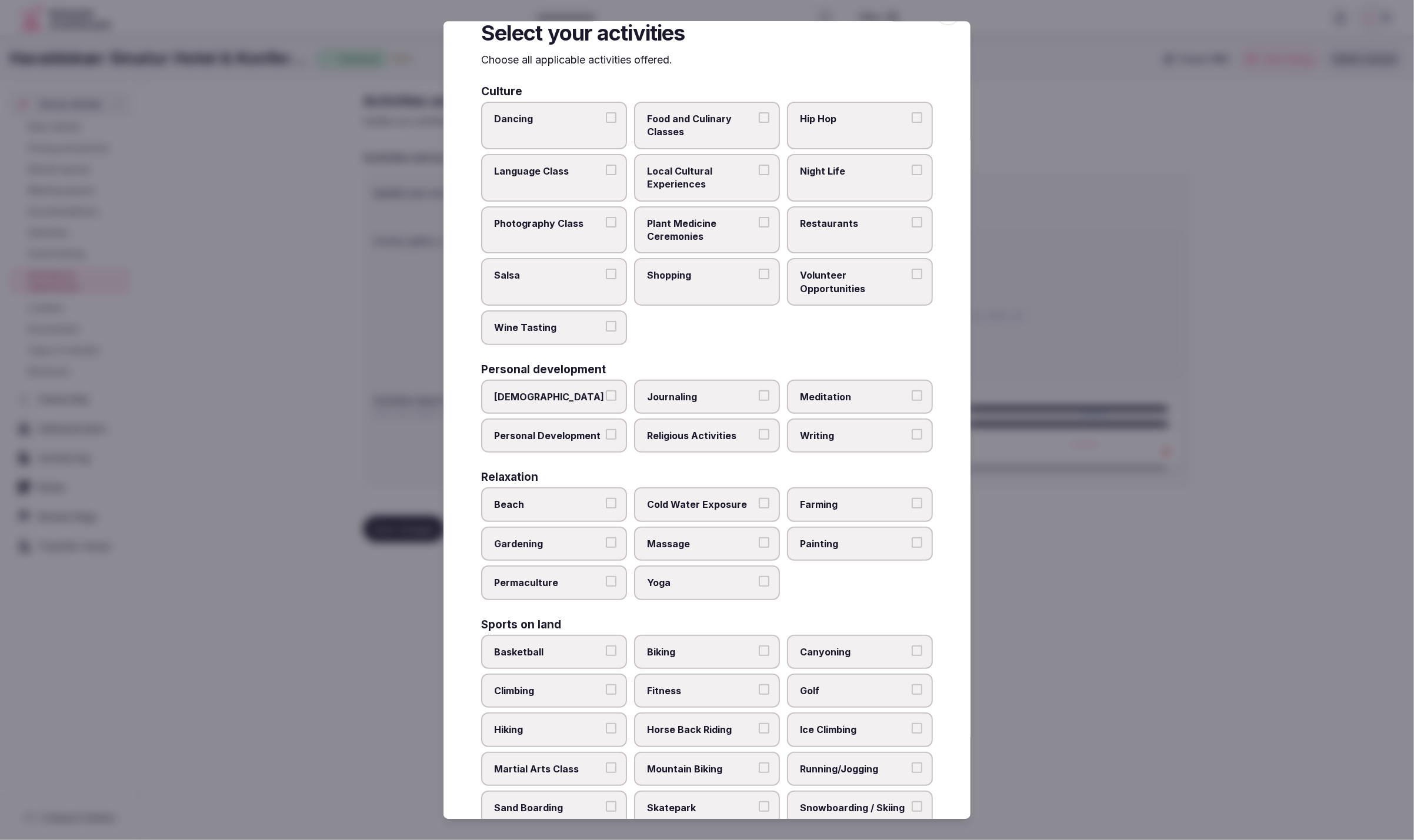
scroll to position [0, 0]
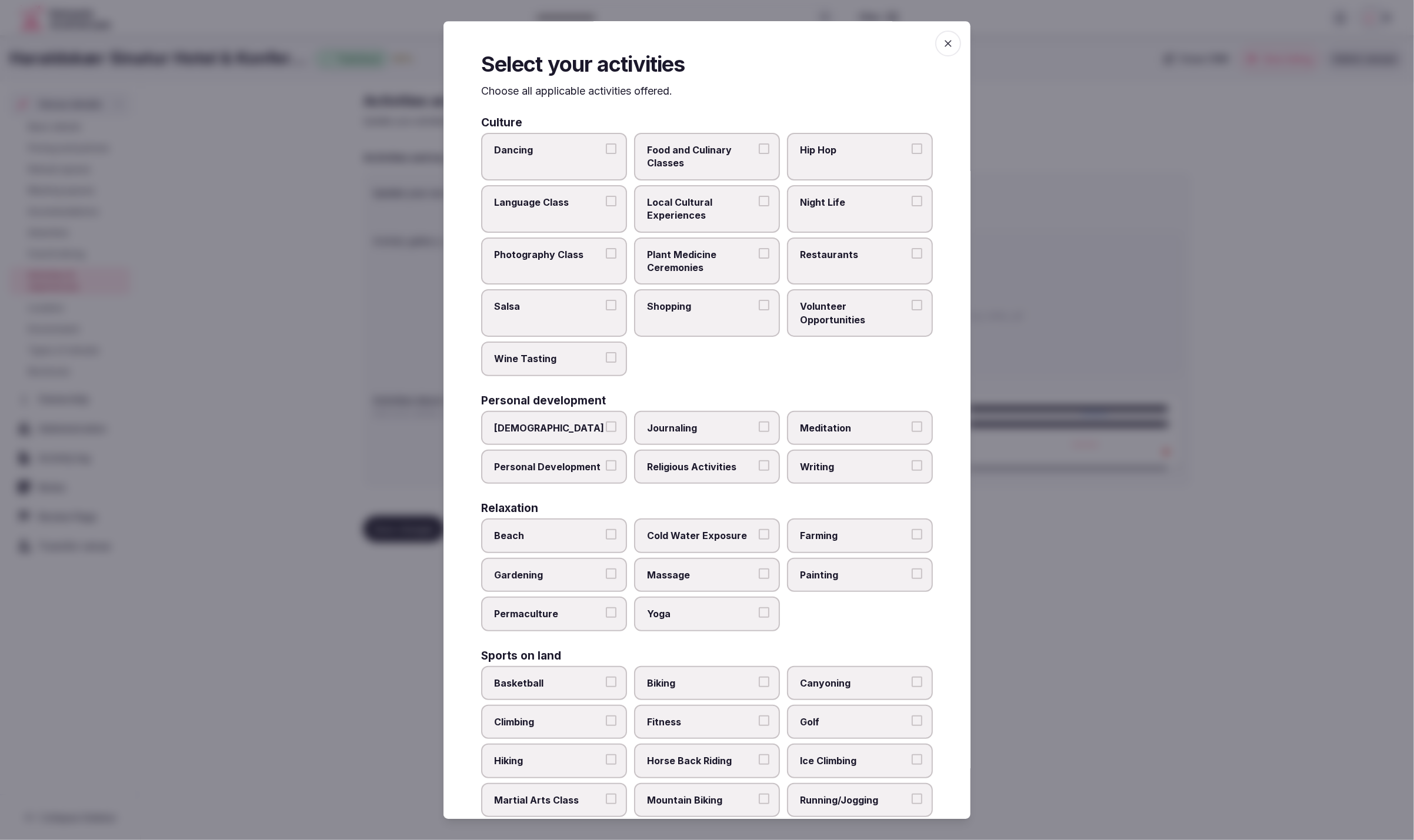
click at [749, 389] on div "Culture Dancing Food and Culinary Classes Hip Hop Language Class Local Cultural…" at bounding box center [707, 718] width 451 height 1204
click at [838, 248] on span "Restaurants" at bounding box center [854, 255] width 108 height 13
click at [912, 248] on button "Restaurants" at bounding box center [917, 253] width 10 height 10
click at [863, 380] on div "Culture Dancing Food and Culinary Classes Hip Hop Language Class Local Cultural…" at bounding box center [707, 718] width 451 height 1204
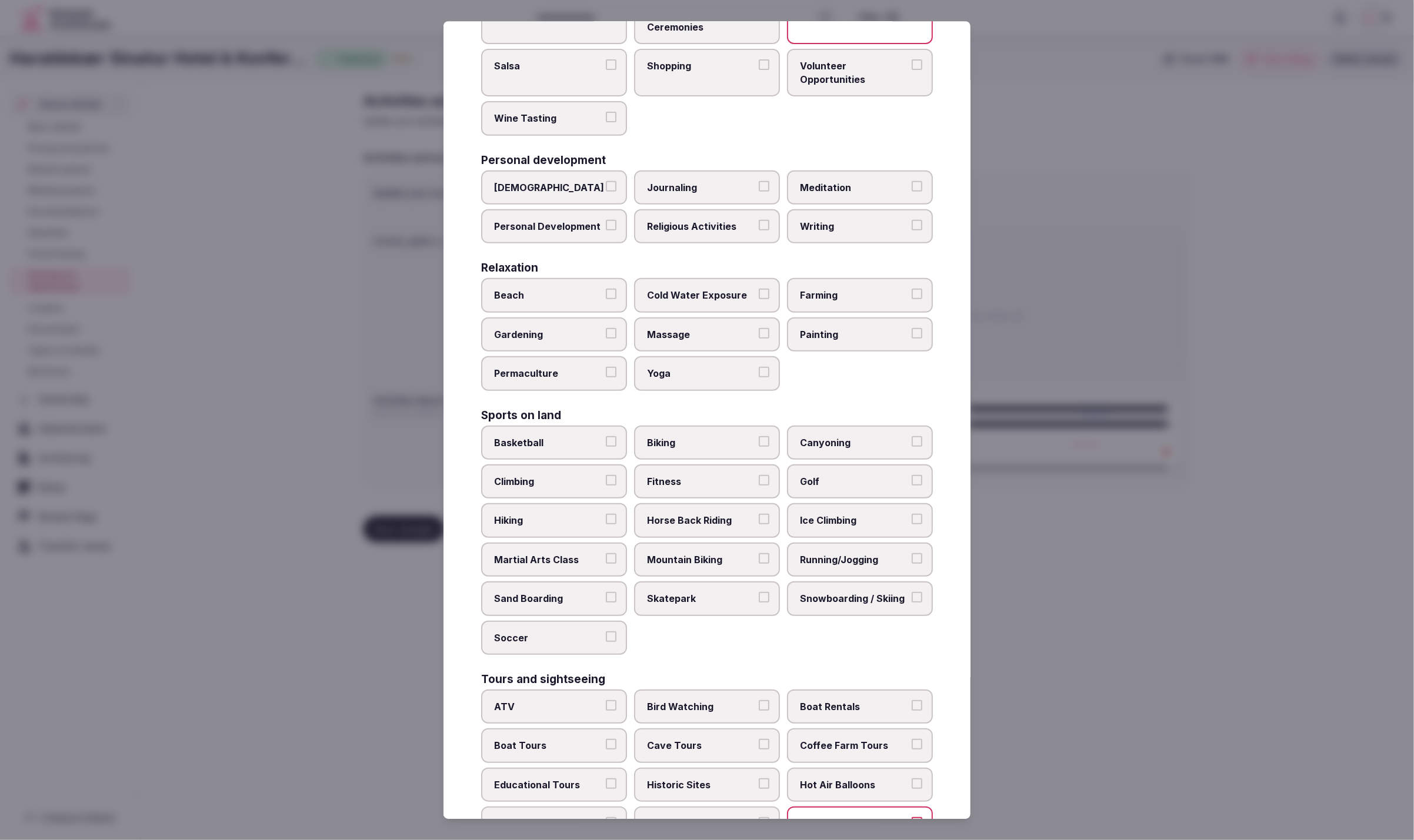
scroll to position [240, 0]
click at [853, 290] on span "Farming" at bounding box center [854, 297] width 108 height 13
click at [912, 290] on button "Farming" at bounding box center [917, 295] width 10 height 10
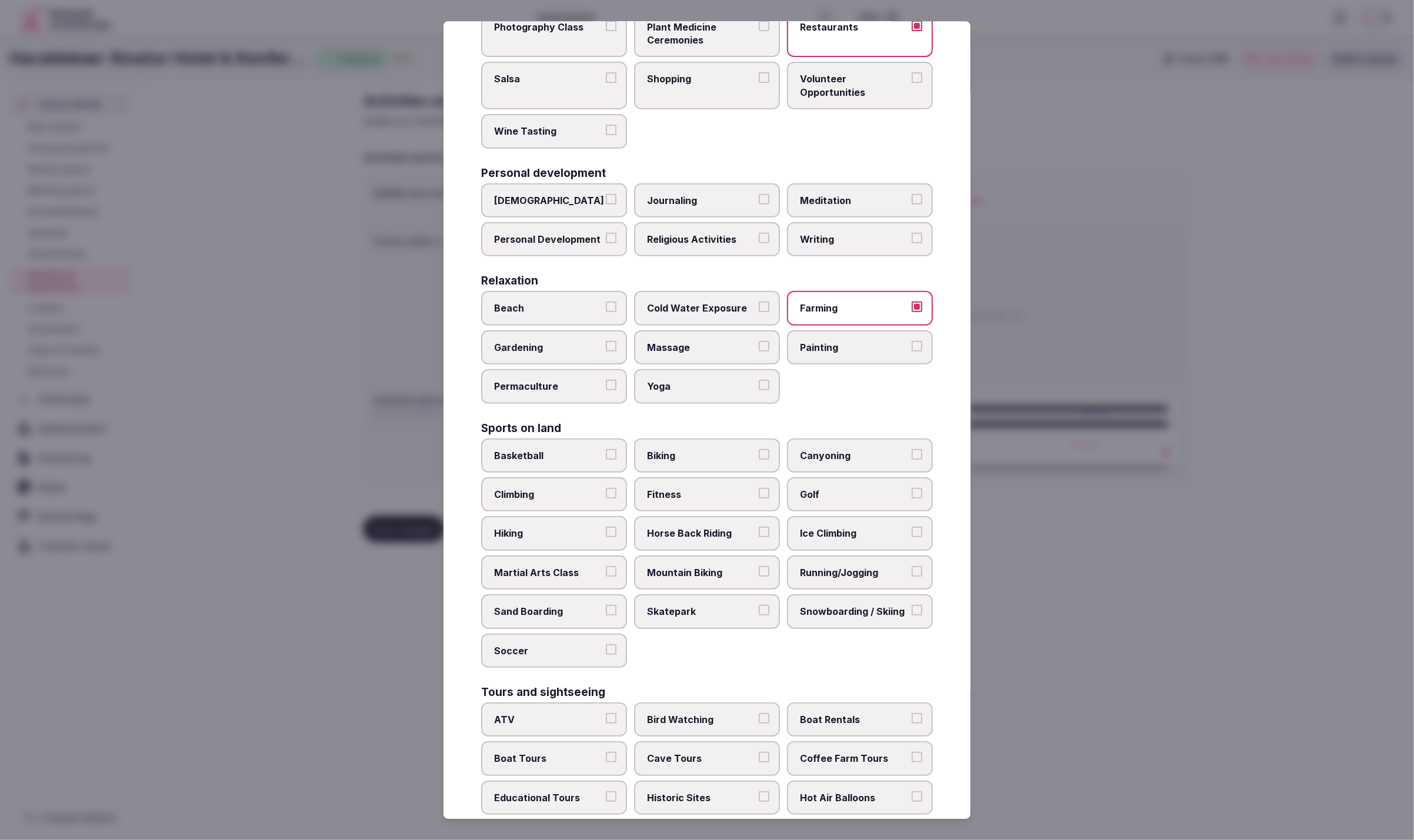
scroll to position [219, 0]
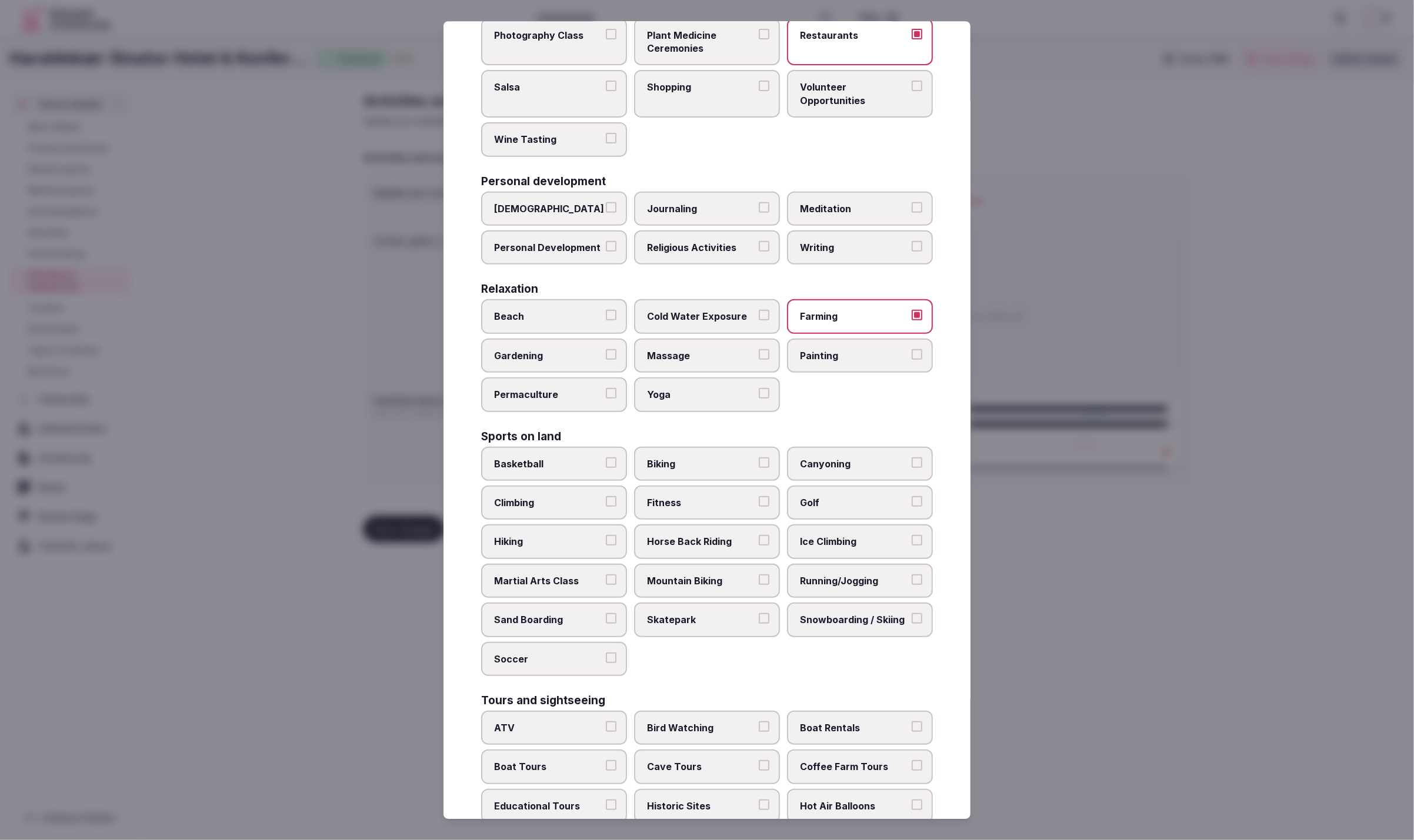
click at [839, 382] on div "Beach Cold Water Exposure Farming Gardening Massage Painting Permaculture Yoga" at bounding box center [707, 356] width 451 height 112
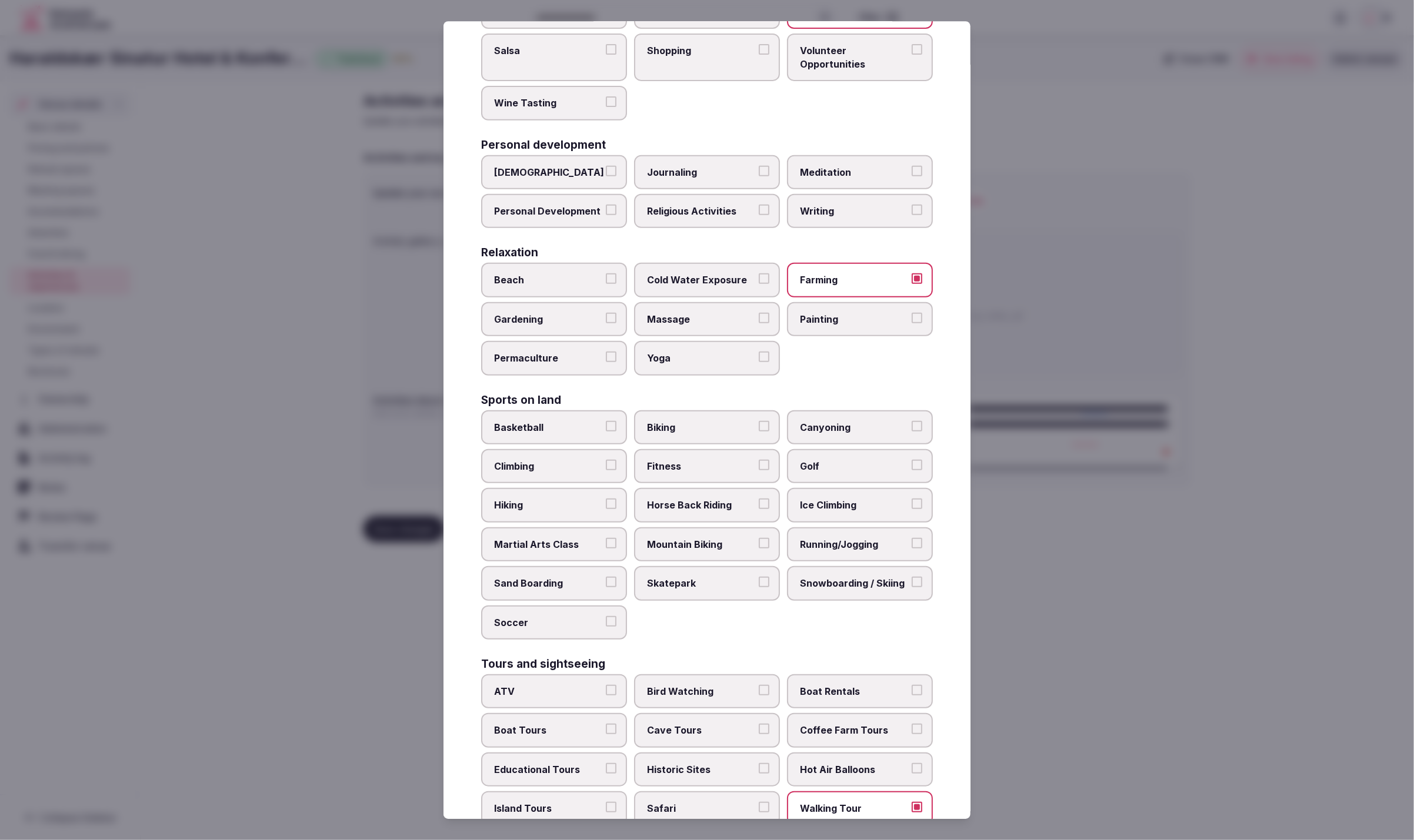
scroll to position [258, 0]
click at [705, 462] on span "Fitness" at bounding box center [701, 464] width 108 height 13
click at [759, 462] on button "Fitness" at bounding box center [763, 463] width 10 height 10
click at [706, 460] on span "Fitness" at bounding box center [701, 466] width 108 height 13
click at [759, 460] on button "Fitness" at bounding box center [763, 464] width 10 height 10
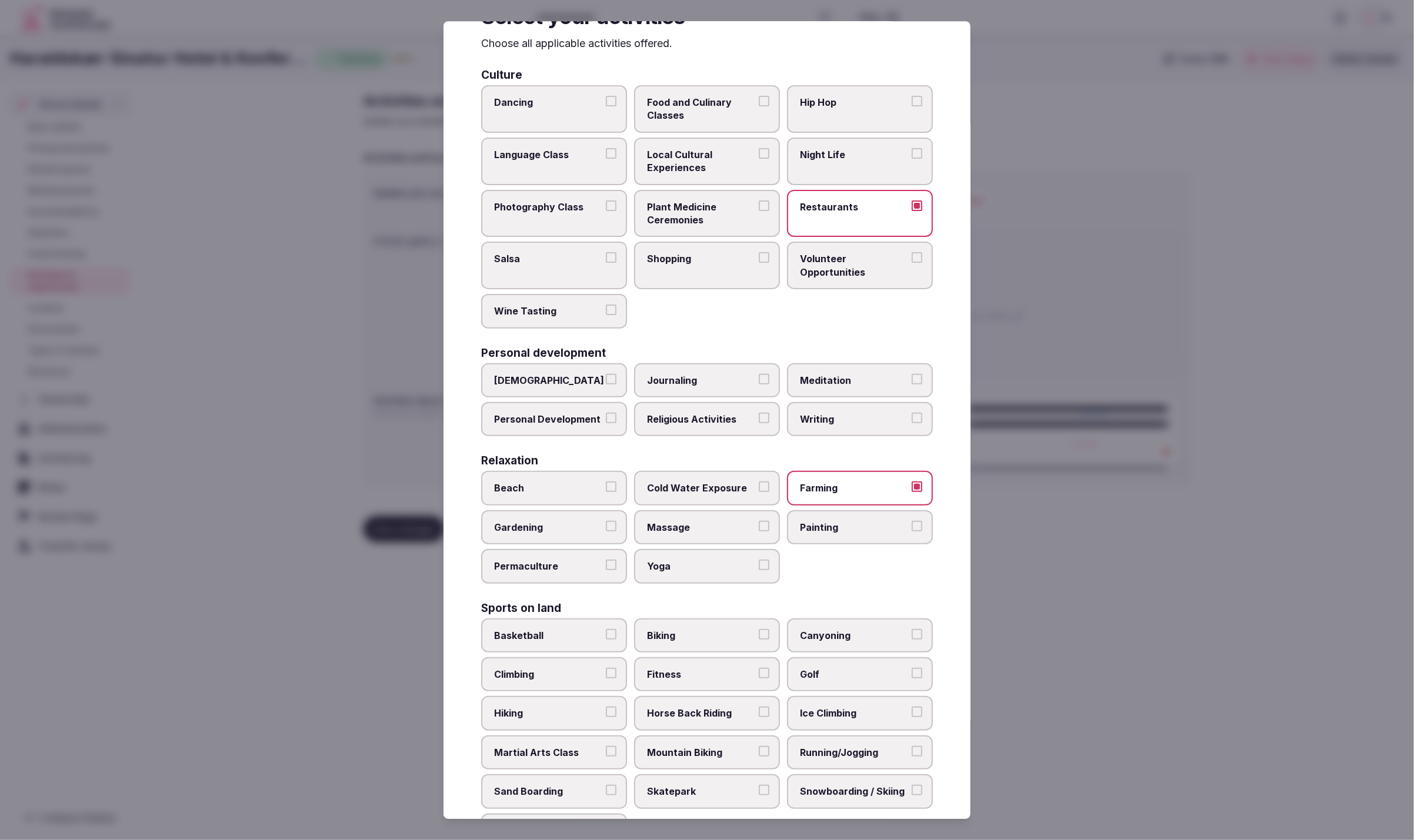
scroll to position [0, 0]
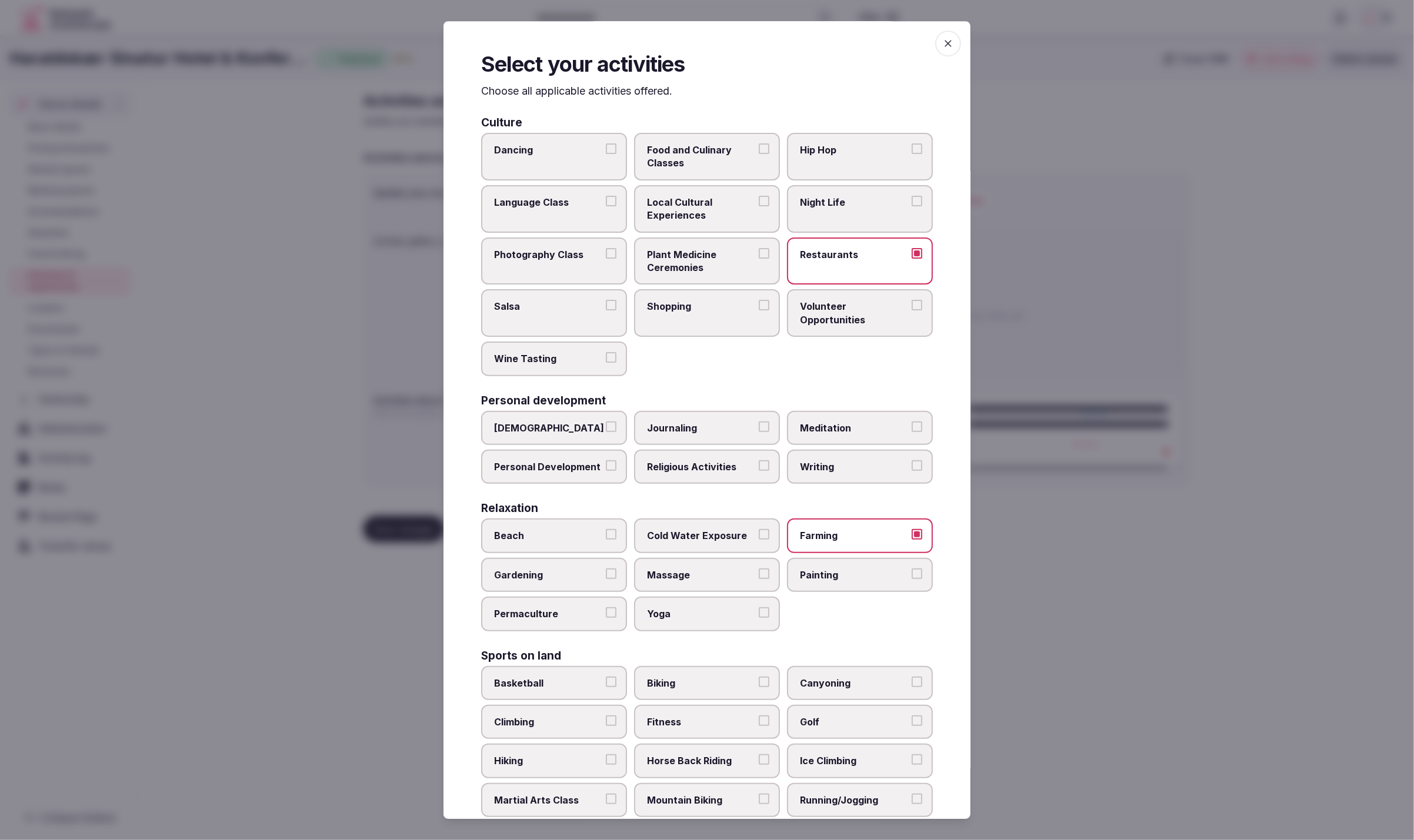
click at [686, 140] on label "Food and Culinary Classes" at bounding box center [706, 156] width 146 height 48
click at [759, 143] on button "Food and Culinary Classes" at bounding box center [763, 148] width 10 height 10
click at [726, 211] on span "Local Cultural Experiences" at bounding box center [701, 206] width 108 height 27
click at [759, 204] on button "Local Cultural Experiences" at bounding box center [763, 198] width 10 height 10
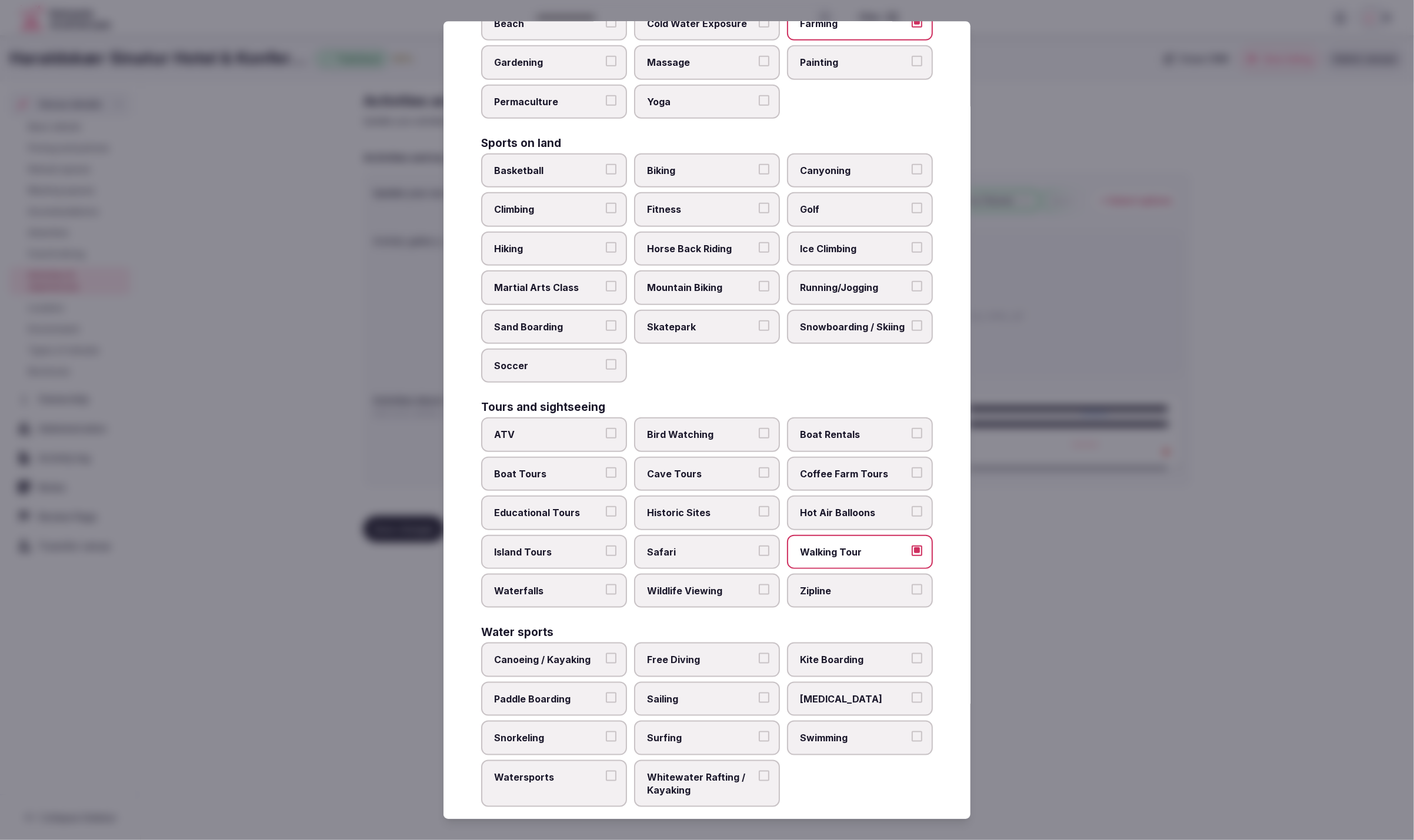
scroll to position [511, 0]
click at [1004, 736] on div at bounding box center [707, 420] width 1414 height 840
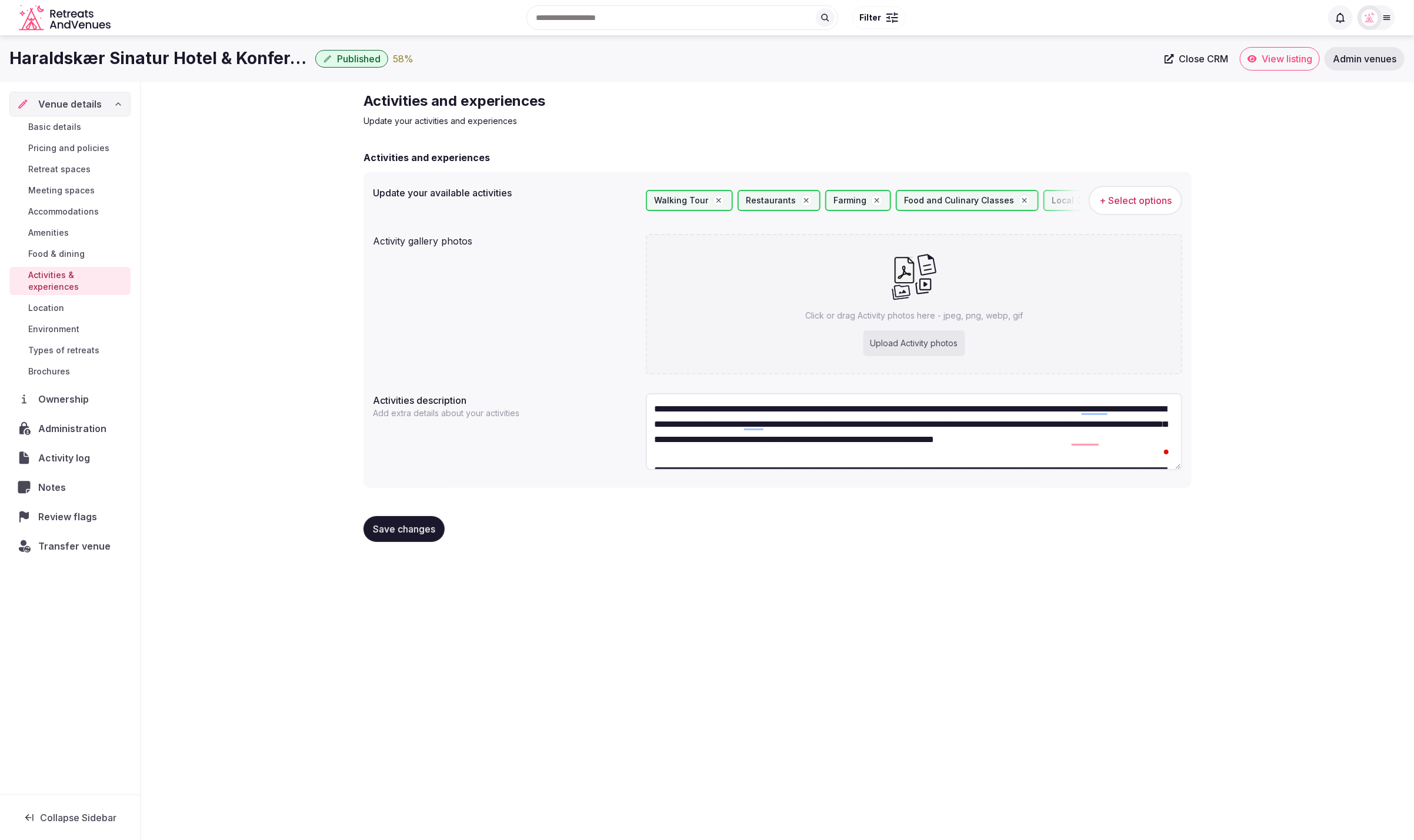
click at [920, 351] on div "Upload Activity photos" at bounding box center [914, 343] width 102 height 26
type input "**********"
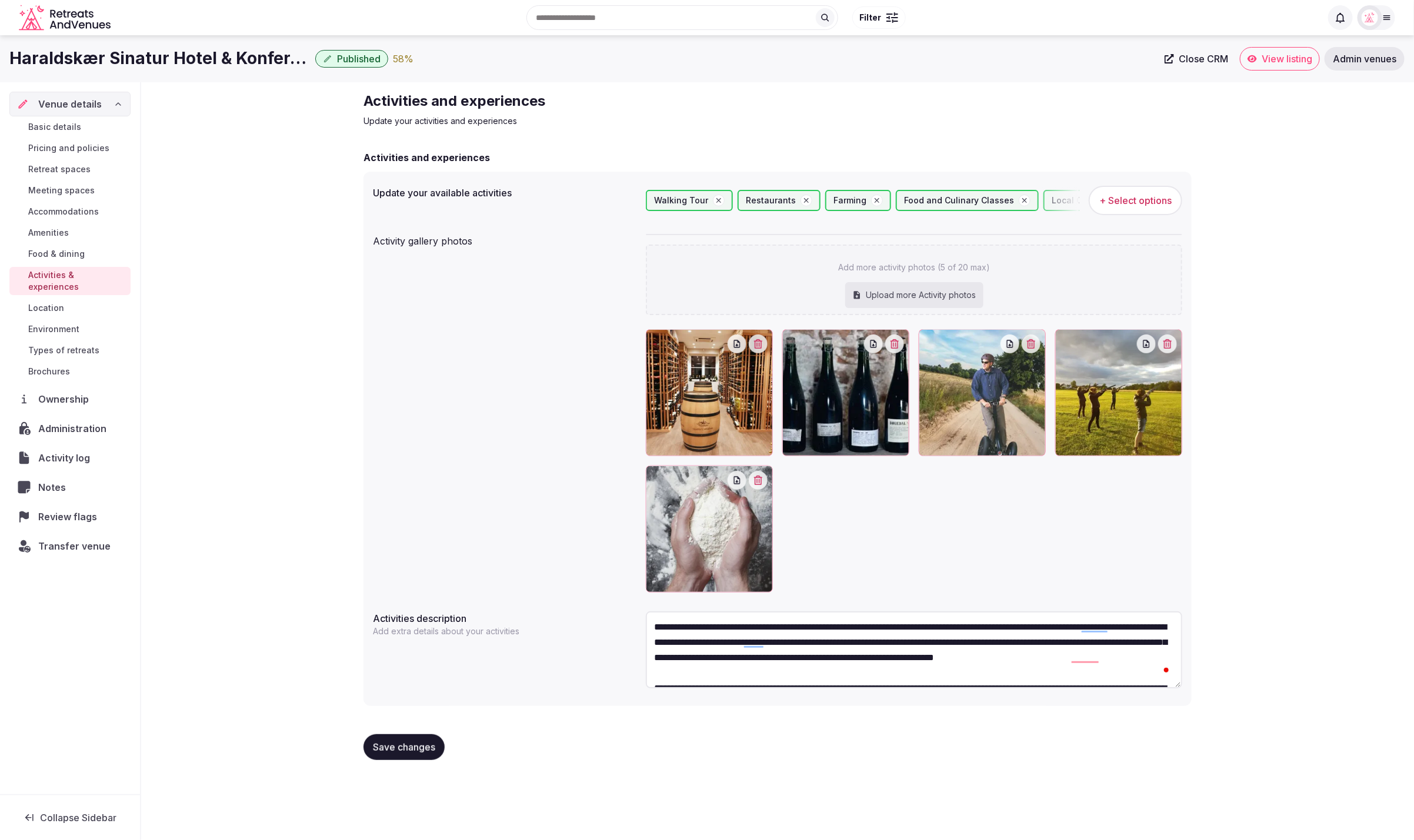
click at [887, 292] on div "Upload more Activity photos" at bounding box center [913, 295] width 138 height 26
type input "**********"
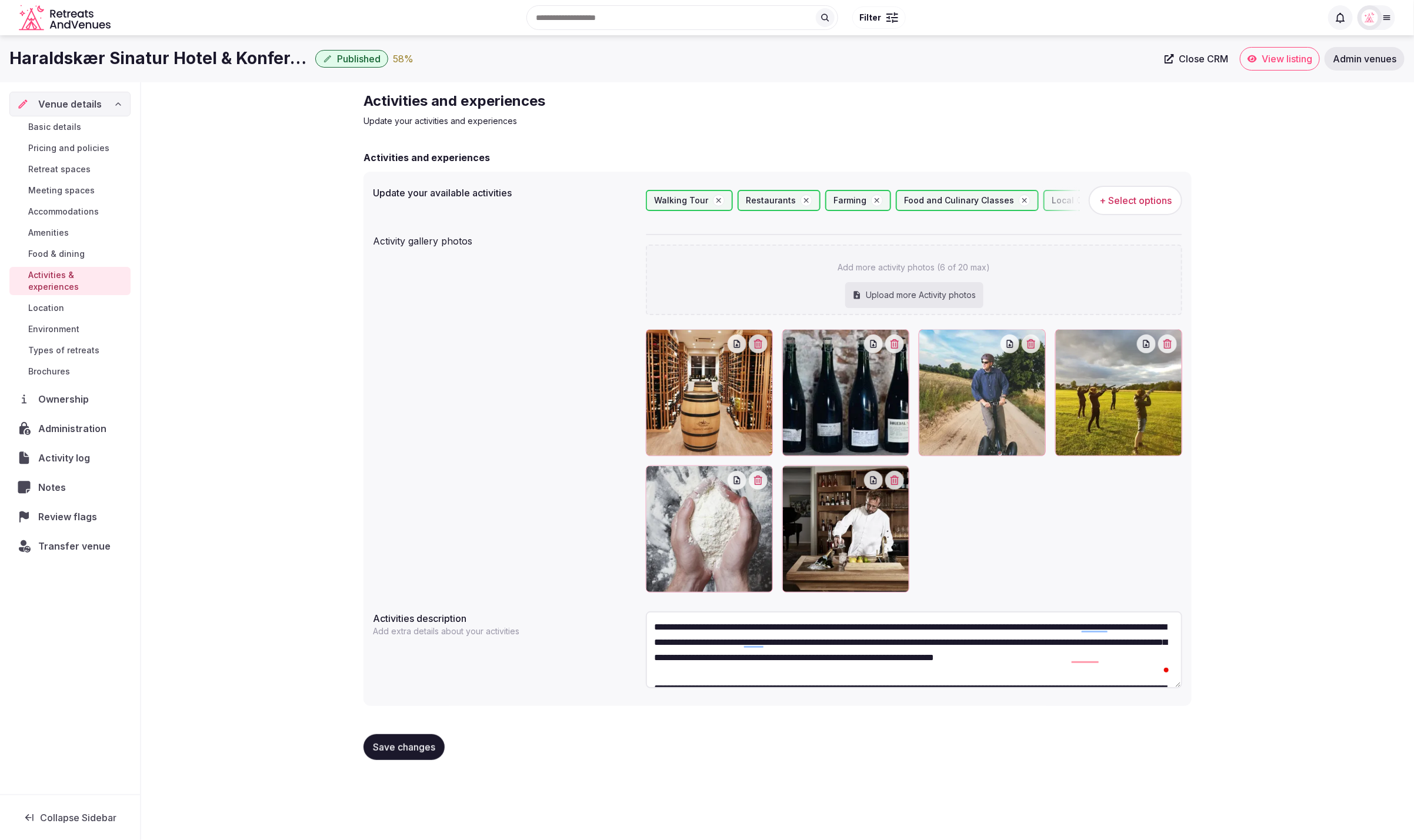
click at [384, 745] on span "Save changes" at bounding box center [404, 747] width 62 height 12
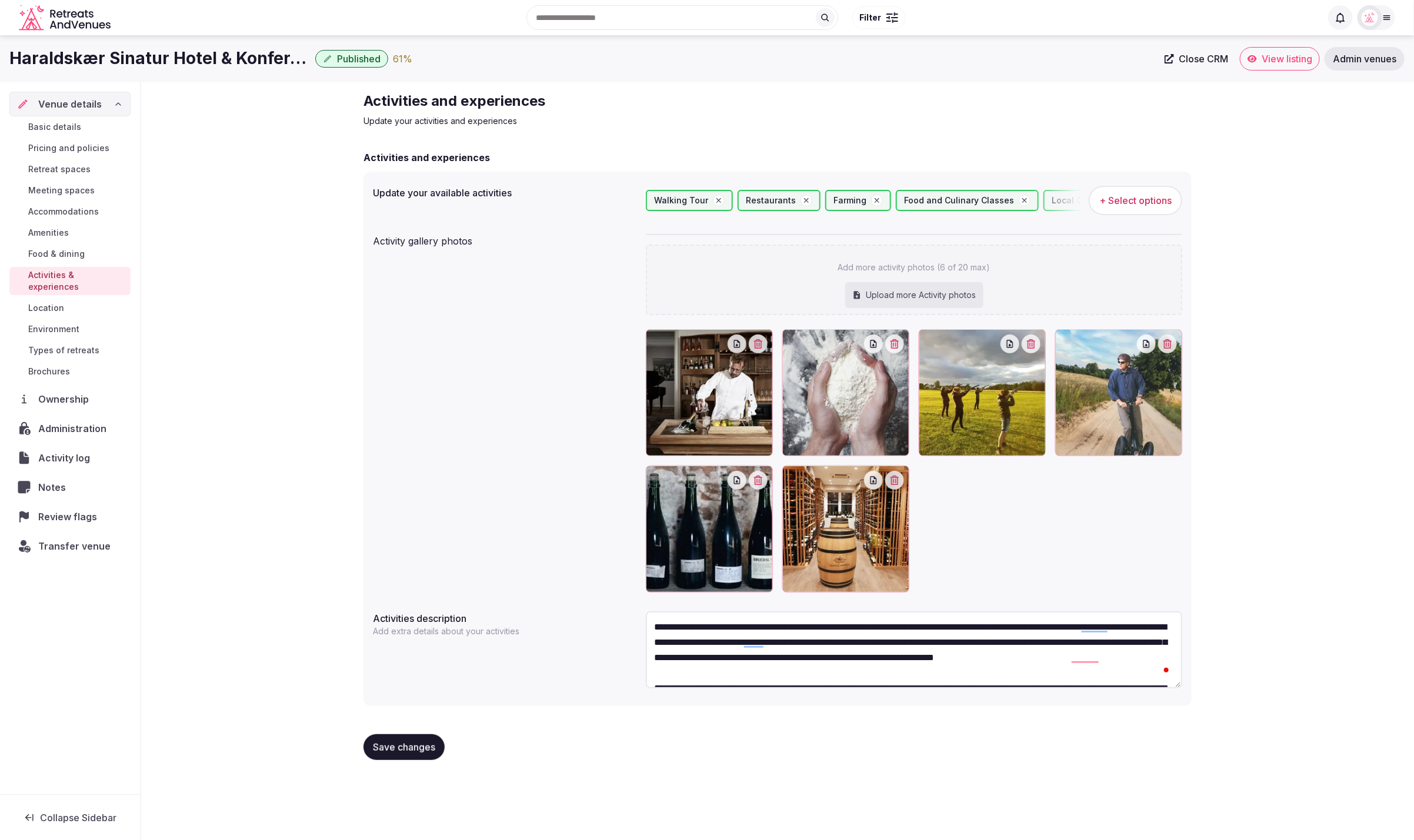
click at [46, 302] on span "Location" at bounding box center [46, 308] width 36 height 12
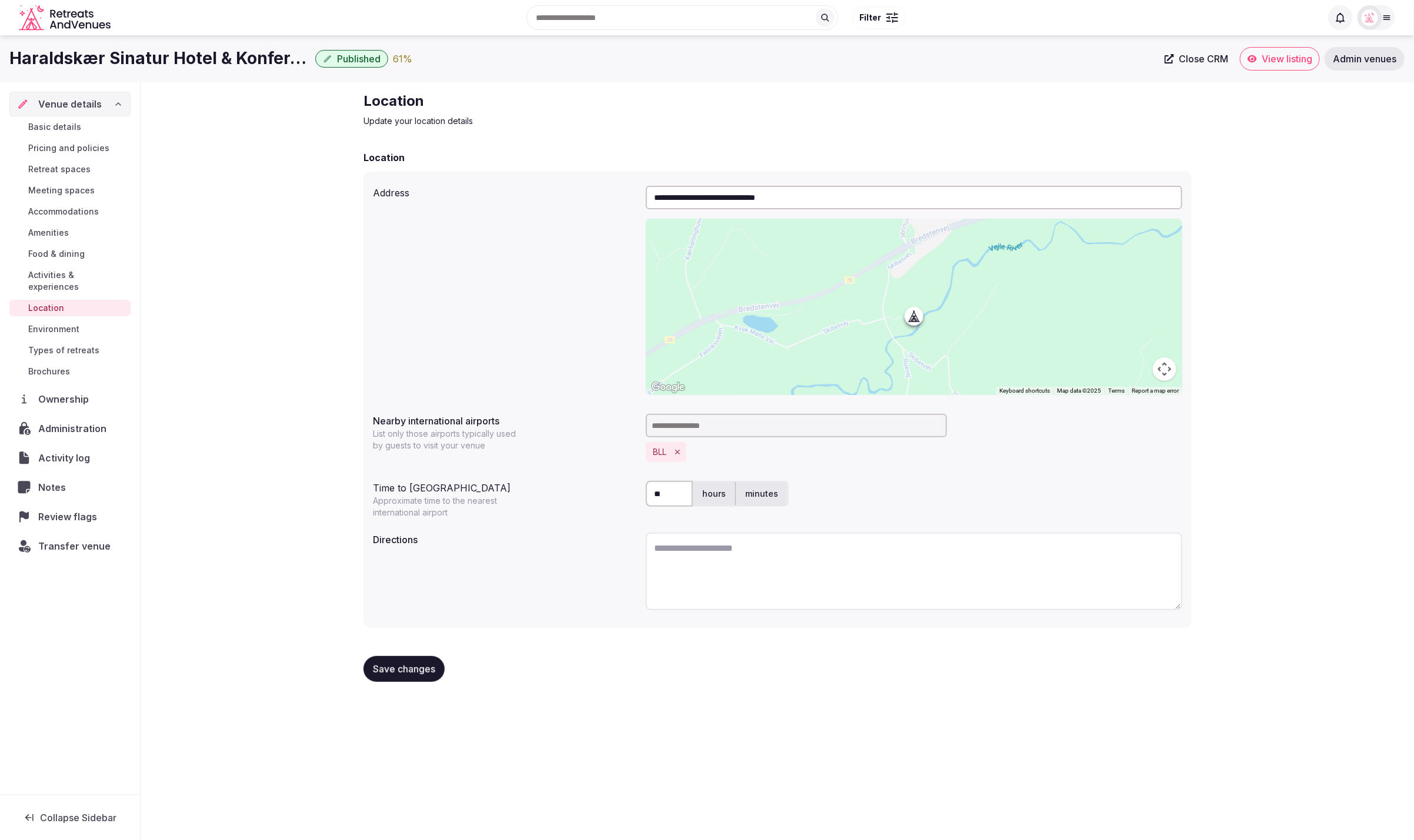
click at [55, 323] on span "Environment" at bounding box center [53, 329] width 51 height 12
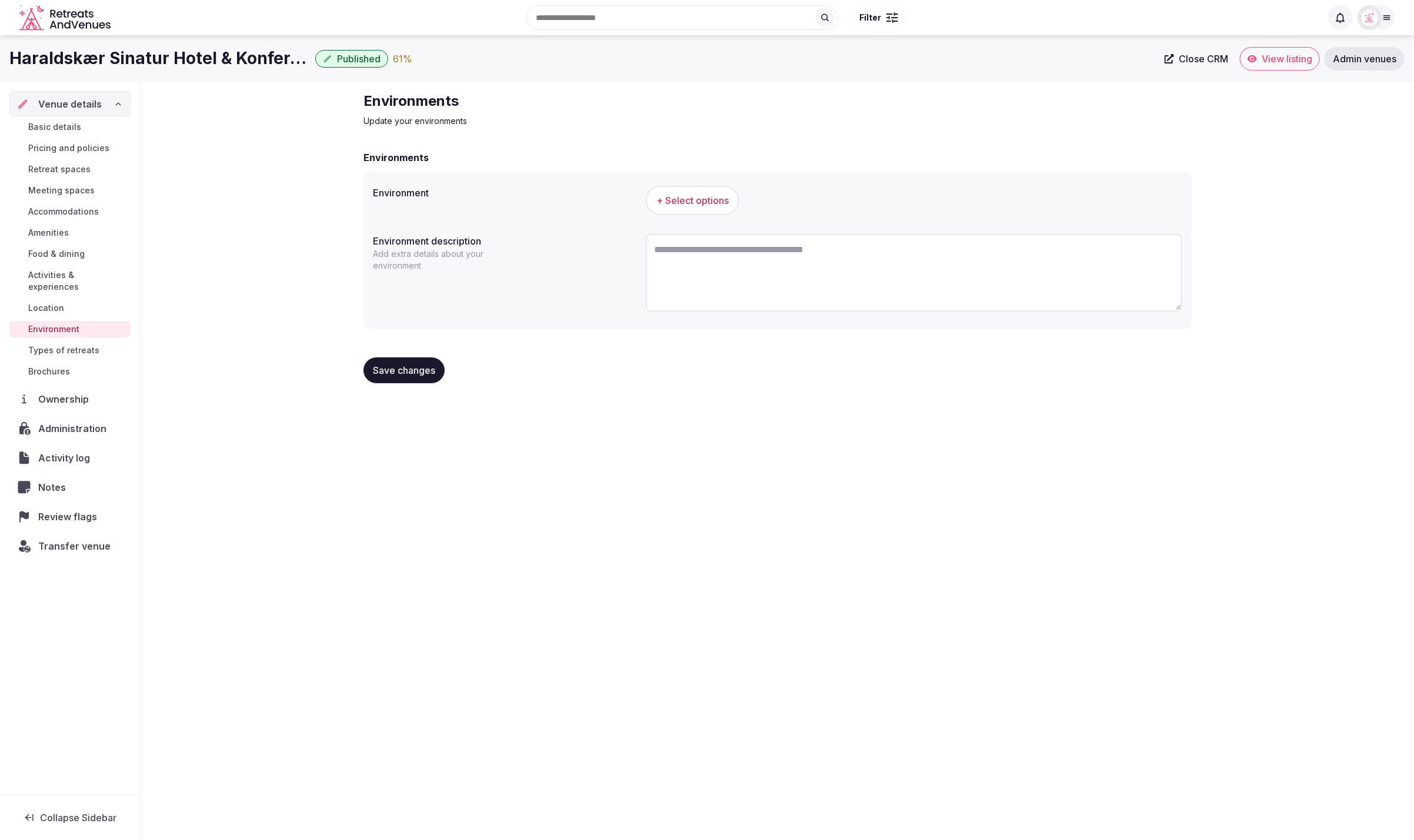
click at [840, 243] on textarea at bounding box center [913, 272] width 536 height 77
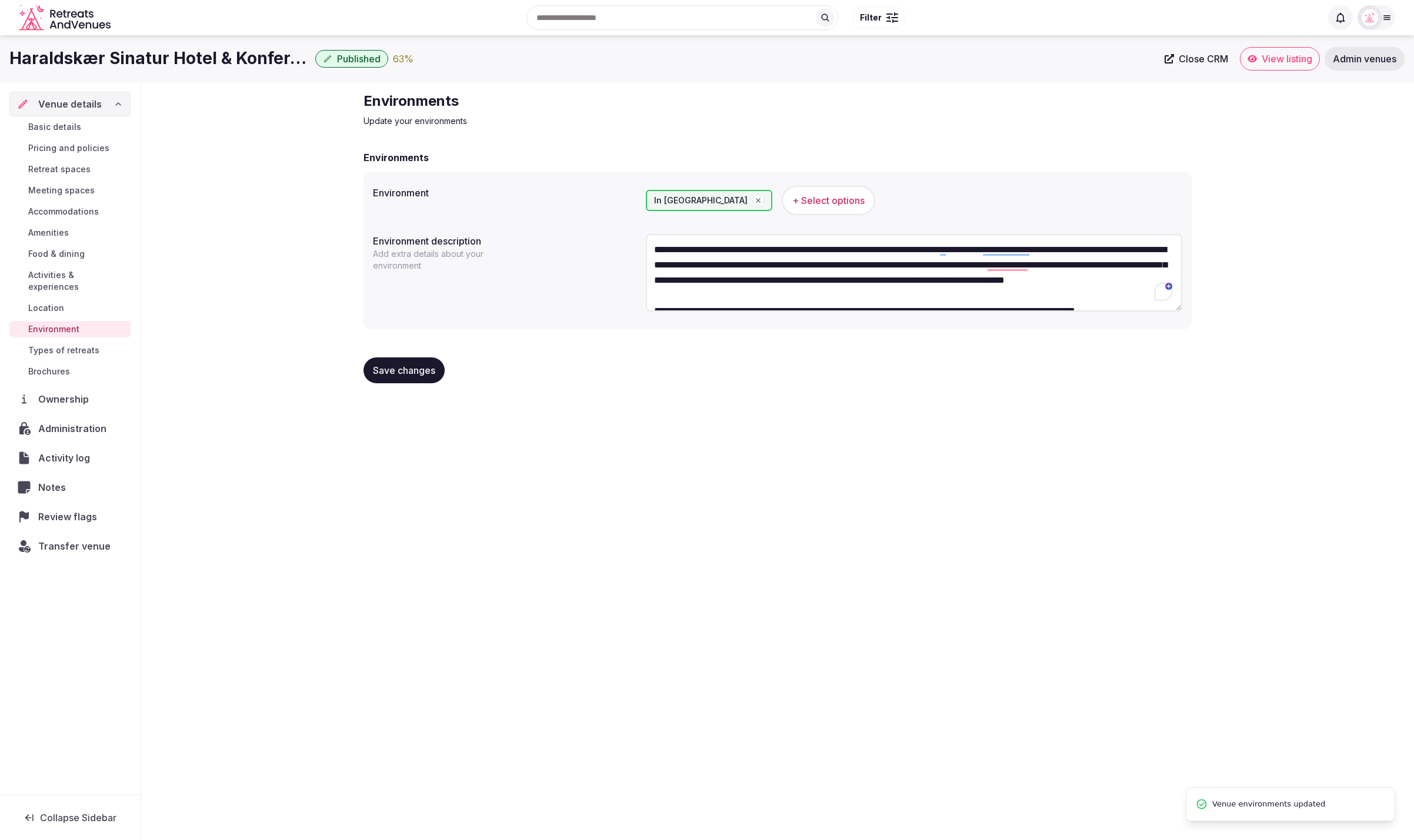
click at [44, 302] on span "Location" at bounding box center [46, 308] width 36 height 12
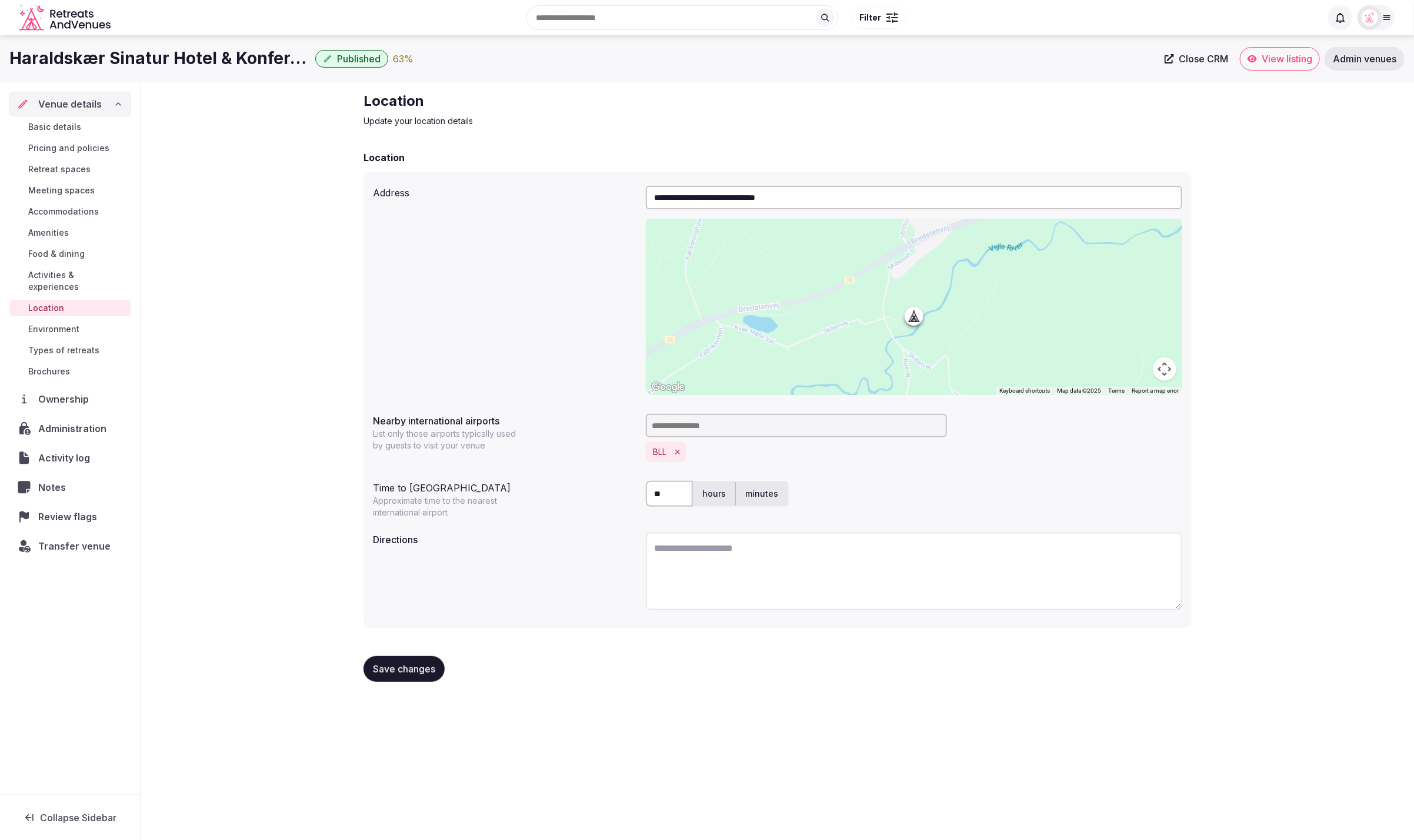
click at [878, 575] on textarea at bounding box center [913, 572] width 536 height 77
paste textarea "**********"
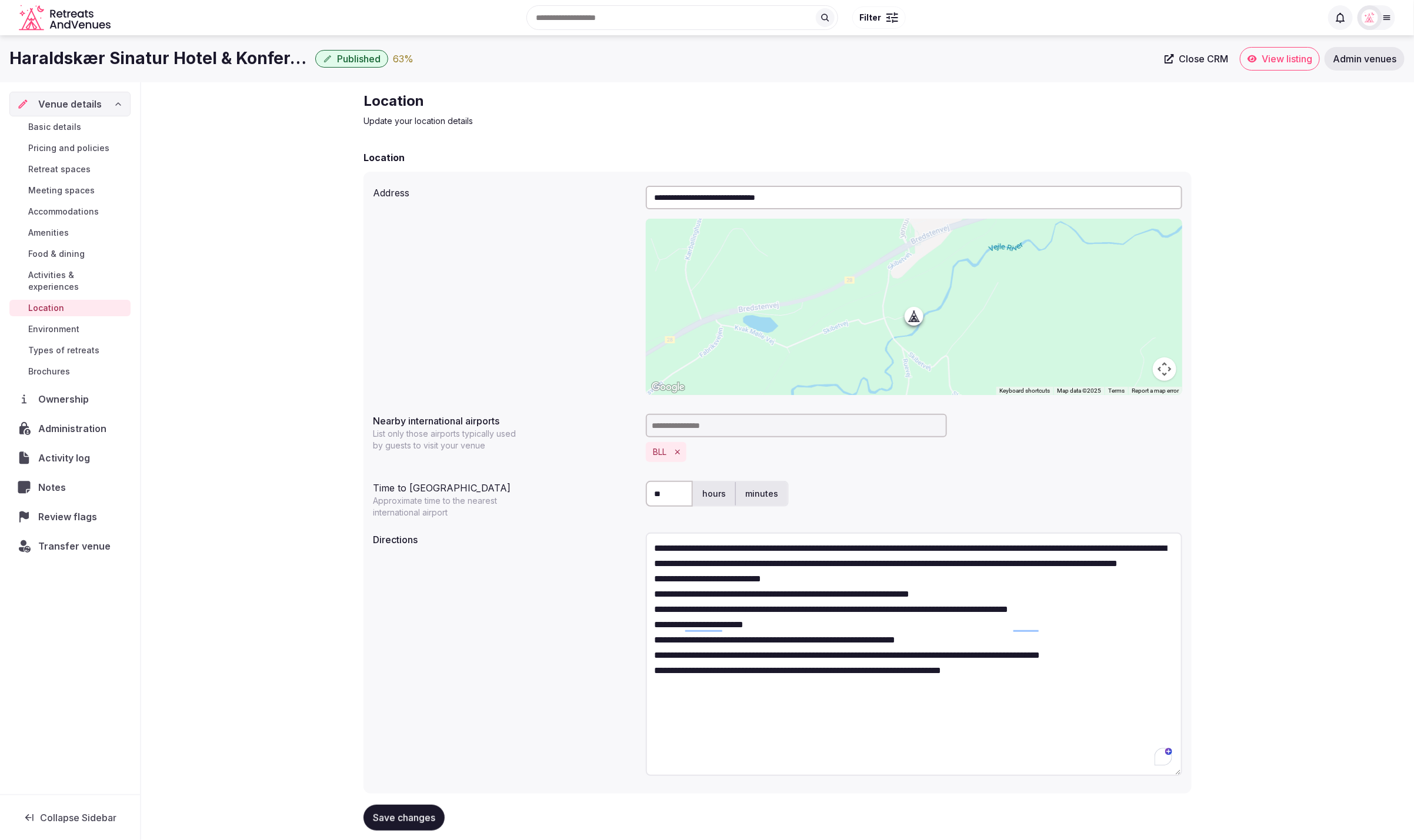
drag, startPoint x: 1177, startPoint y: 602, endPoint x: 1197, endPoint y: 802, distance: 201.0
click at [1197, 802] on div "**********" at bounding box center [777, 474] width 846 height 784
click at [946, 572] on textarea "**********" at bounding box center [913, 672] width 536 height 277
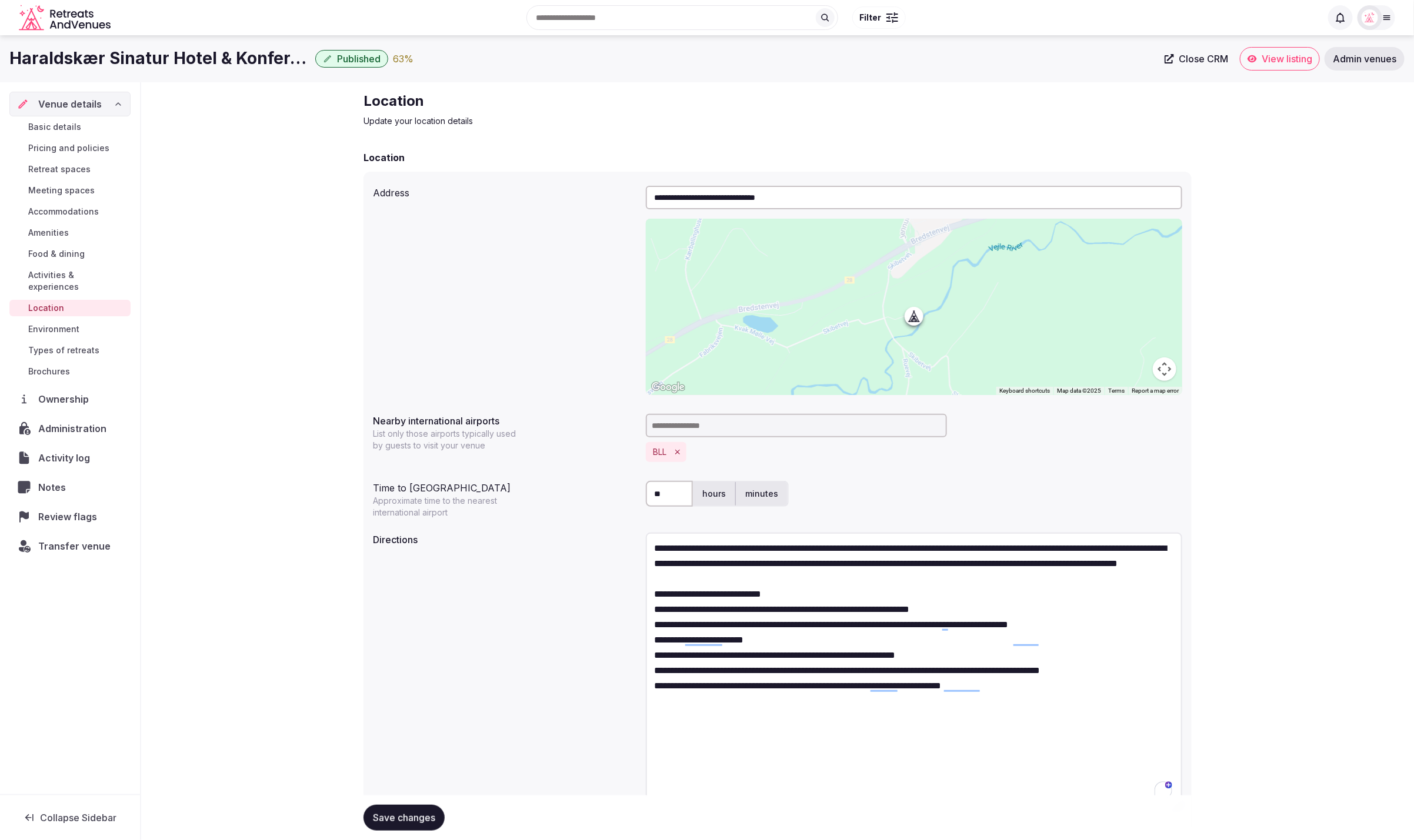
click at [792, 611] on textarea "**********" at bounding box center [913, 672] width 536 height 277
click at [824, 609] on textarea "**********" at bounding box center [913, 672] width 536 height 277
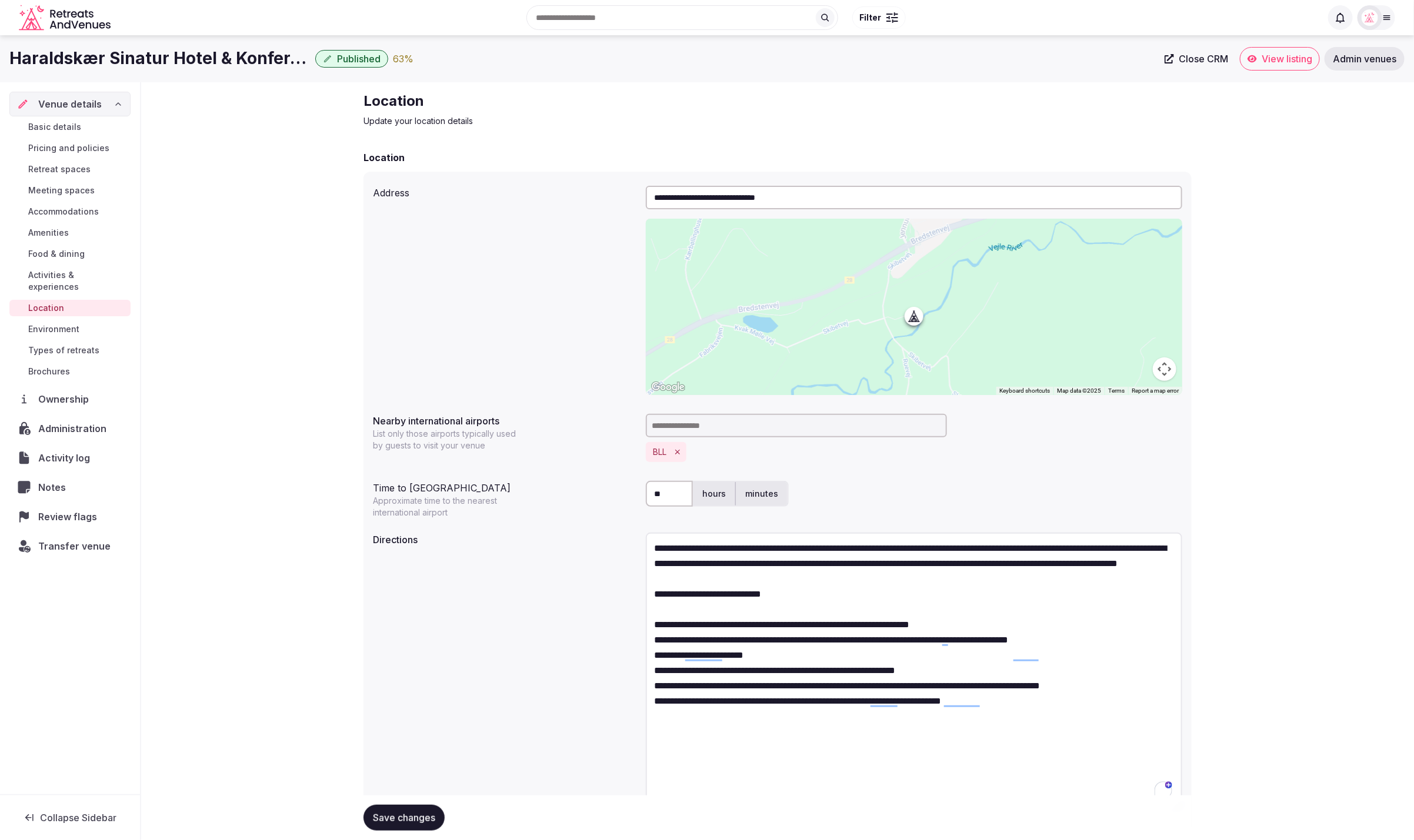
click at [1120, 656] on textarea "**********" at bounding box center [913, 672] width 536 height 277
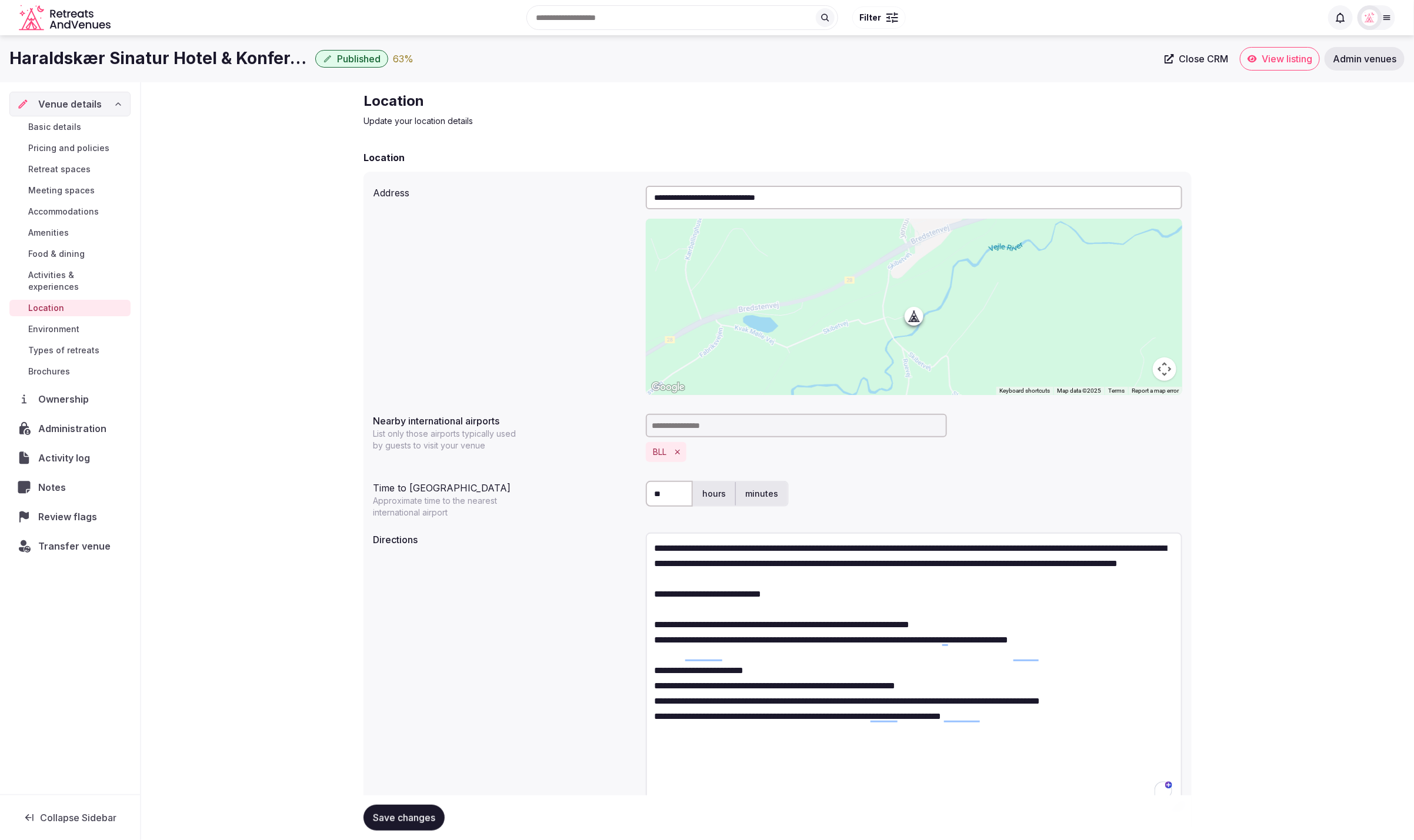
click at [943, 689] on textarea "**********" at bounding box center [913, 672] width 536 height 277
type textarea "**********"
click at [843, 799] on div "Save changes" at bounding box center [777, 817] width 828 height 44
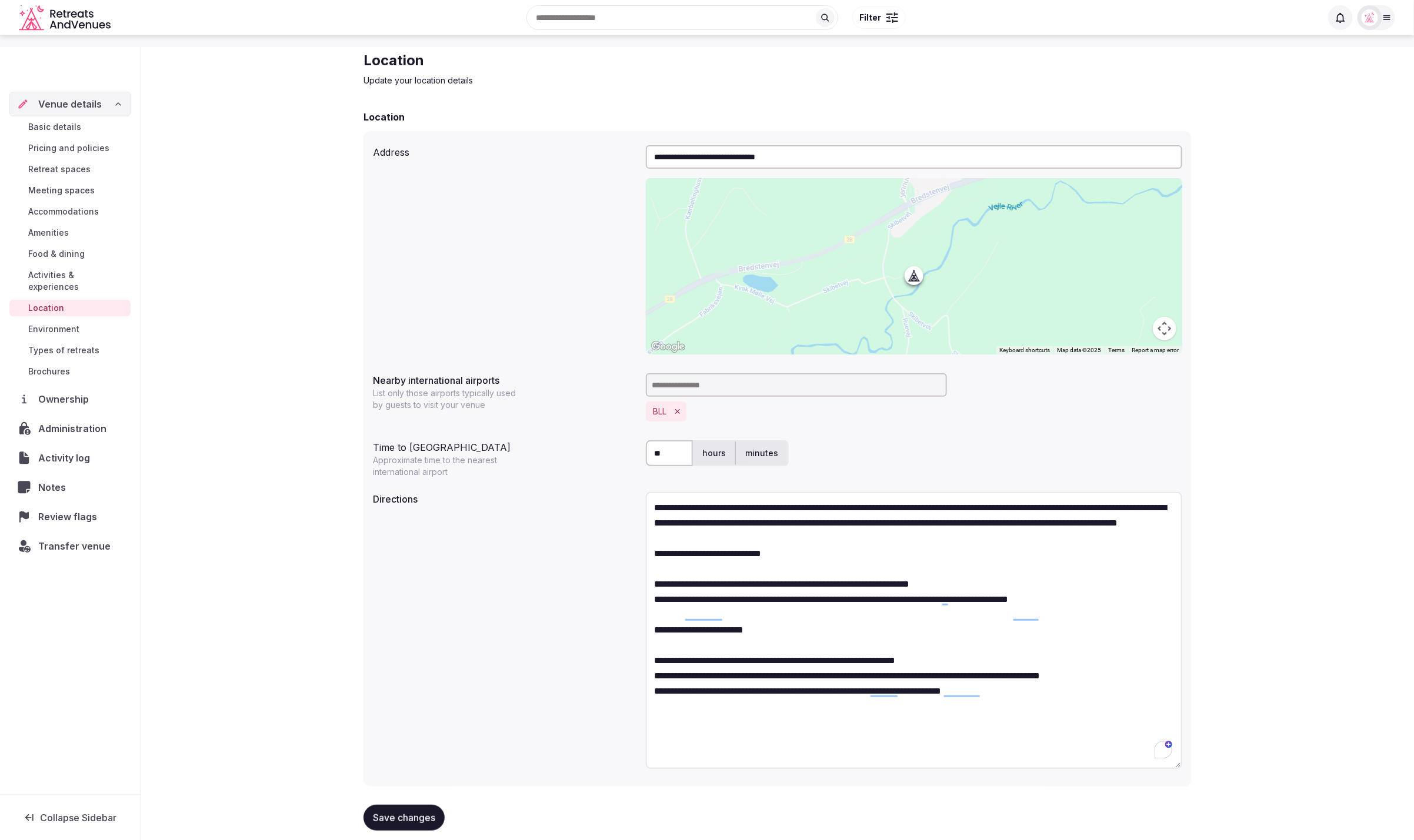
scroll to position [60, 0]
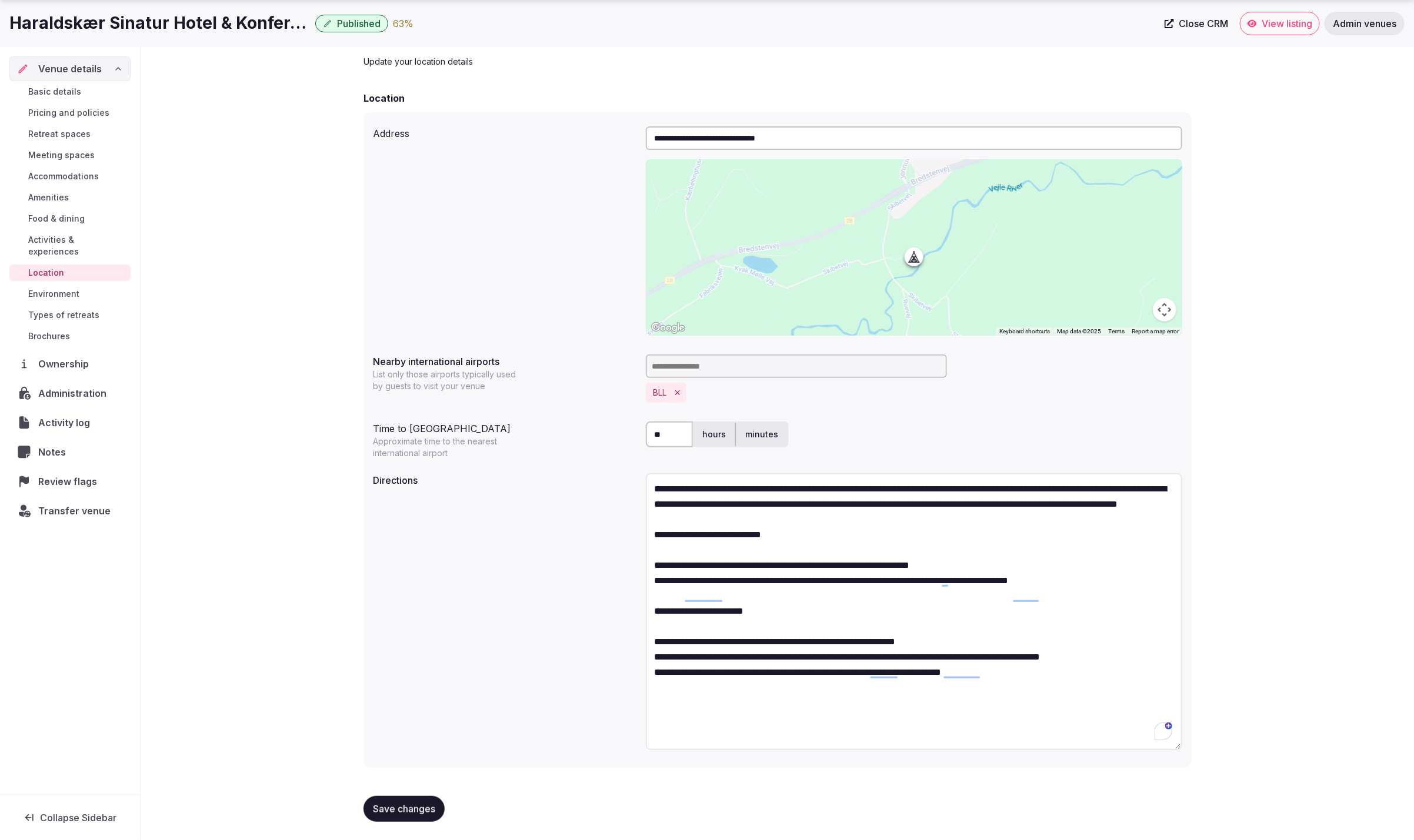
click at [413, 809] on span "Save changes" at bounding box center [404, 809] width 62 height 12
click at [480, 714] on div "**********" at bounding box center [778, 613] width 809 height 290
click at [414, 801] on button "Save changes" at bounding box center [404, 809] width 81 height 26
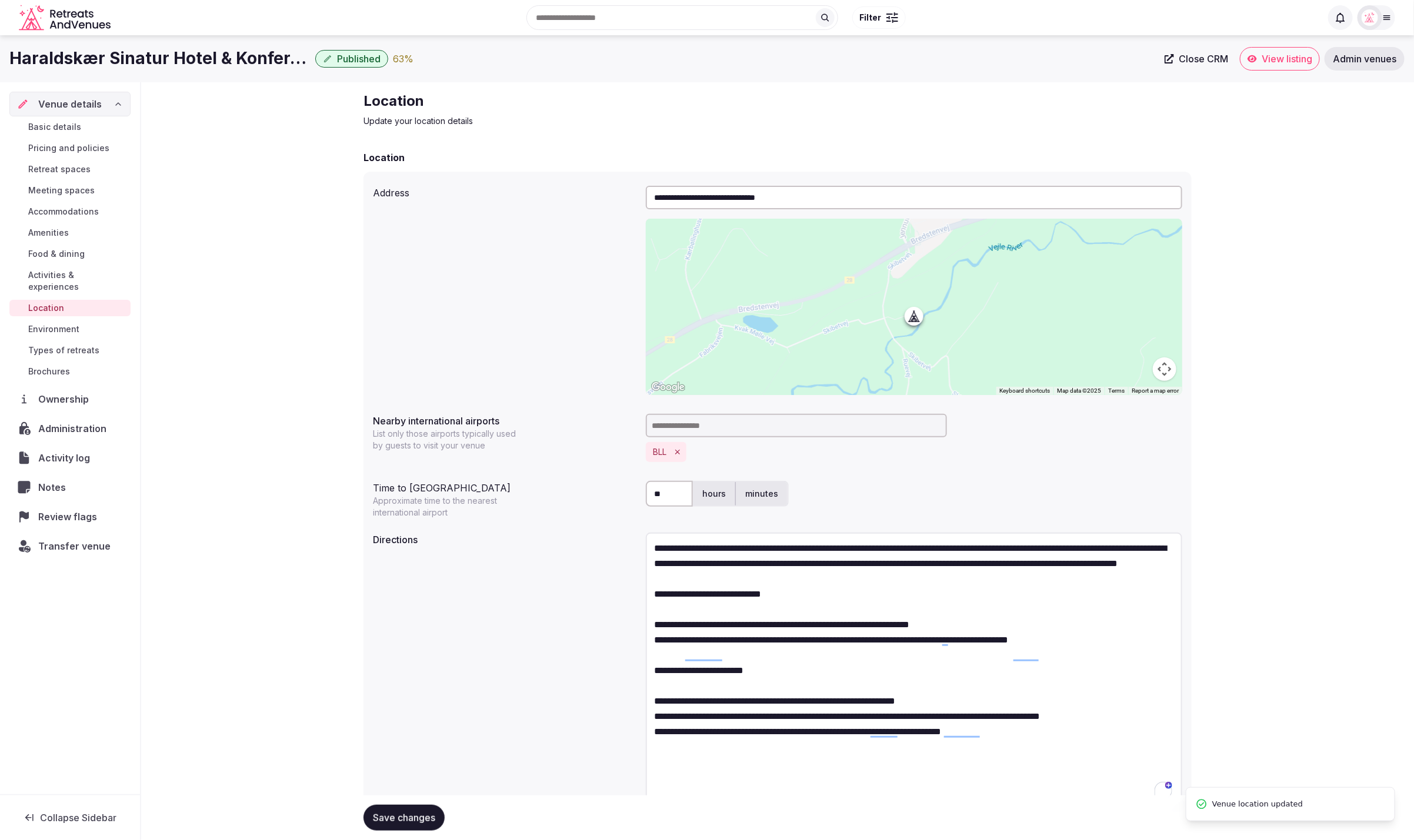
click at [71, 344] on span "Types of retreats" at bounding box center [64, 350] width 71 height 12
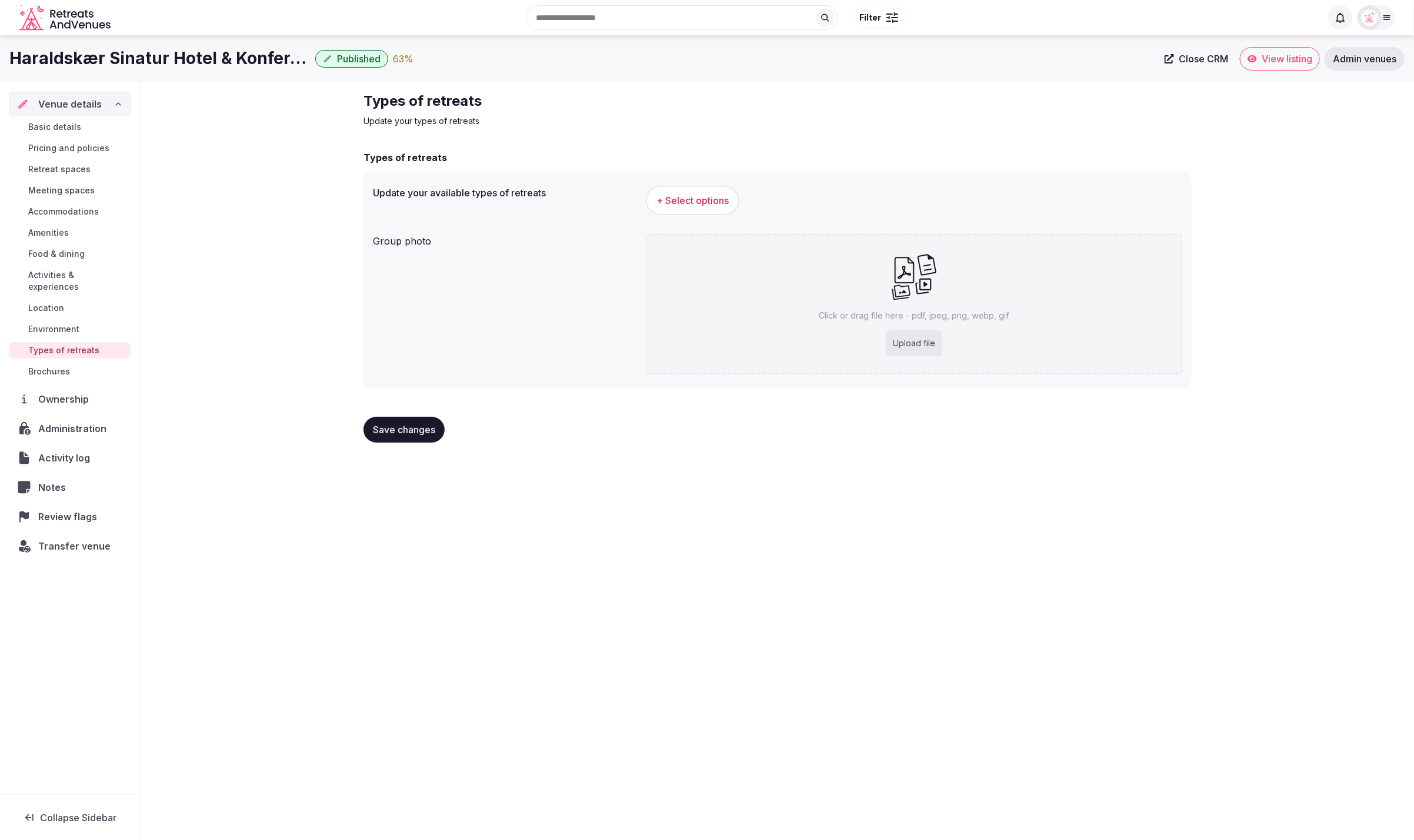
drag, startPoint x: 1222, startPoint y: 601, endPoint x: 754, endPoint y: 270, distance: 573.2
click at [1204, 575] on div "Haraldskær Sinatur Hotel & Konference Published 63 % Close CRM View listing Adm…" at bounding box center [707, 435] width 1414 height 798
click at [691, 208] on button "+ Select options" at bounding box center [692, 201] width 94 height 29
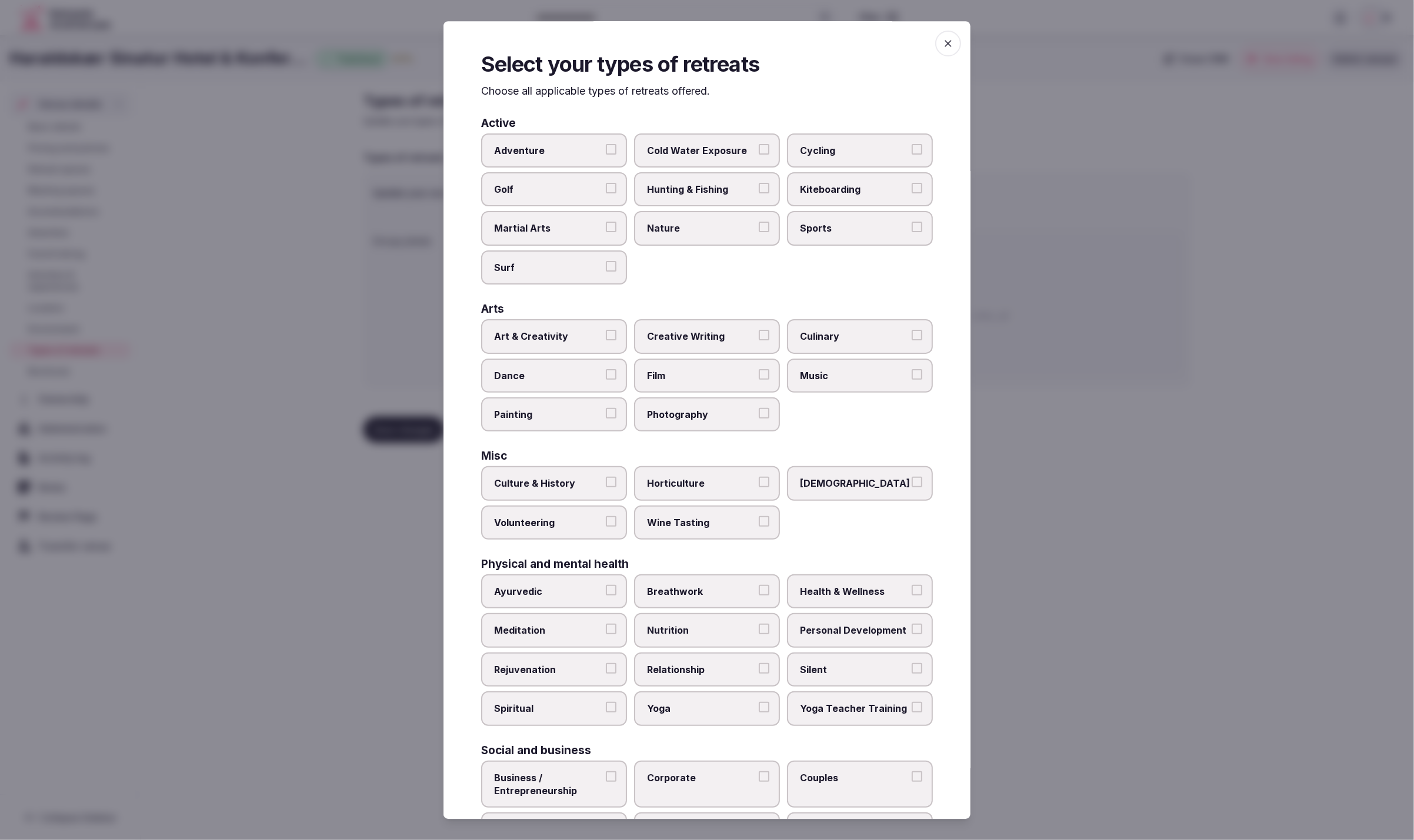
click at [835, 264] on div "Adventure Cold Water Exposure Cycling Golf Hunting & Fishing Kiteboarding Marti…" at bounding box center [707, 209] width 451 height 152
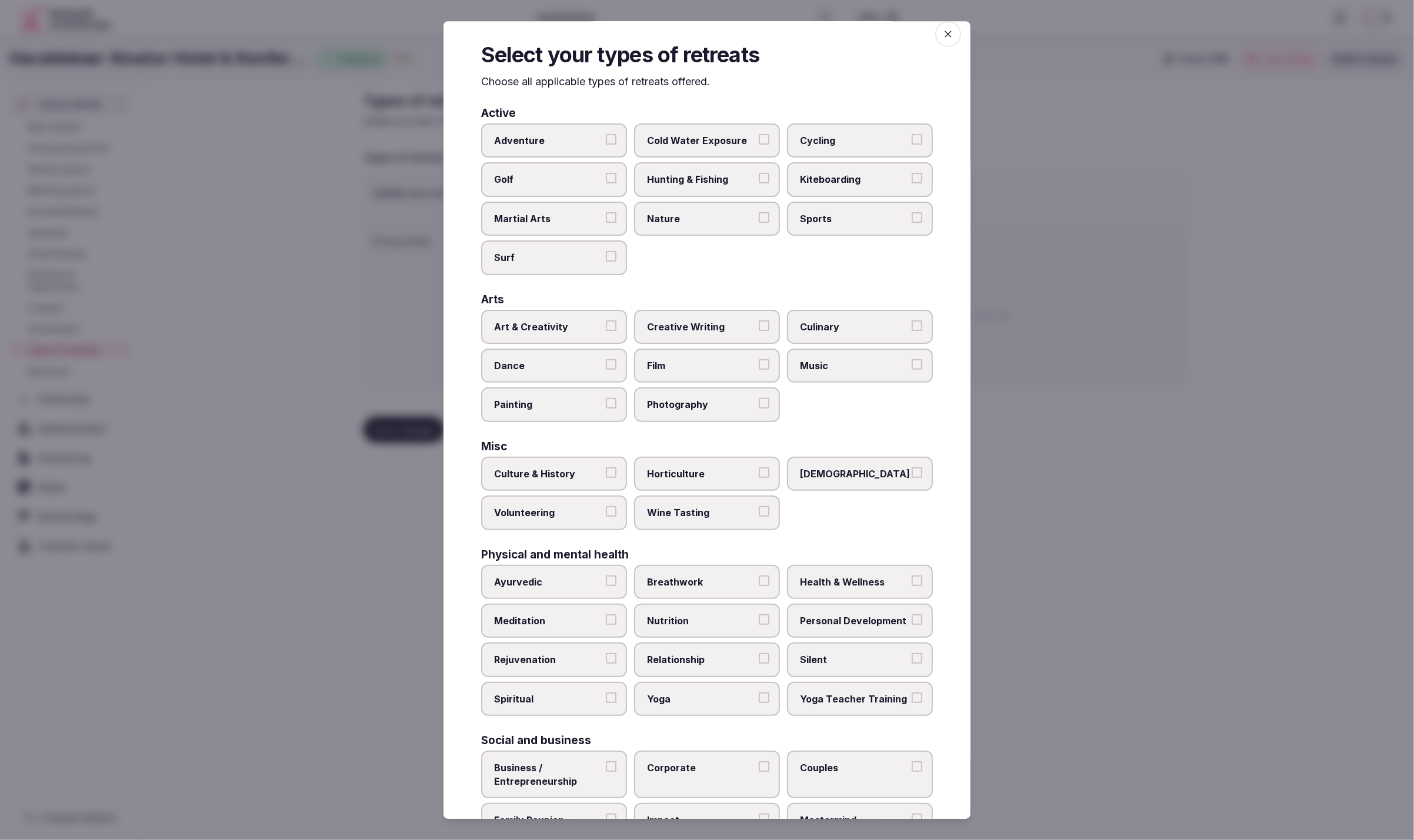
scroll to position [85, 0]
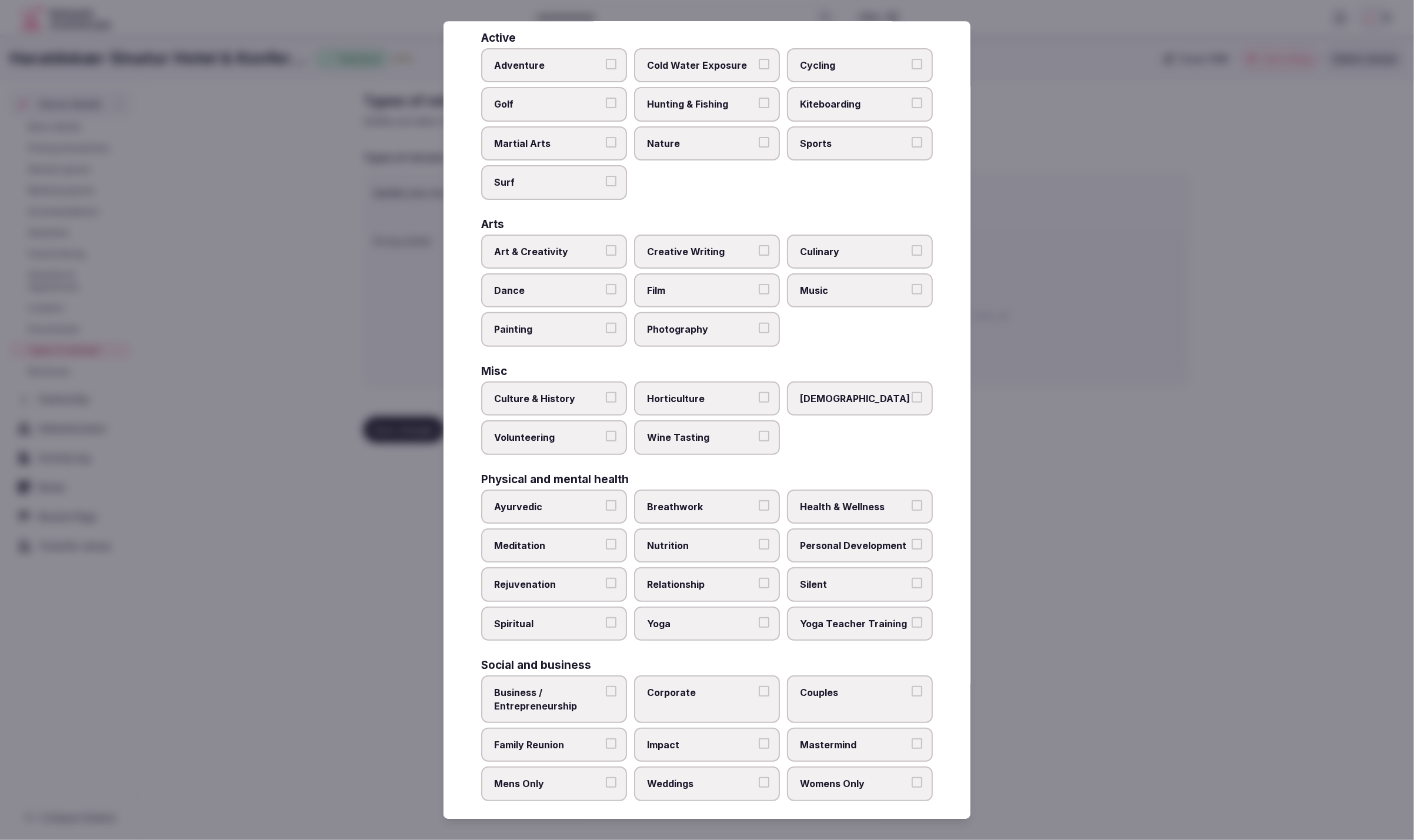
click at [527, 676] on label "Business / Entrepreneurship" at bounding box center [554, 699] width 146 height 48
click at [605, 686] on button "Business / Entrepreneurship" at bounding box center [610, 691] width 10 height 10
click at [739, 676] on label "Corporate" at bounding box center [706, 699] width 146 height 48
click at [759, 686] on button "Corporate" at bounding box center [763, 691] width 10 height 10
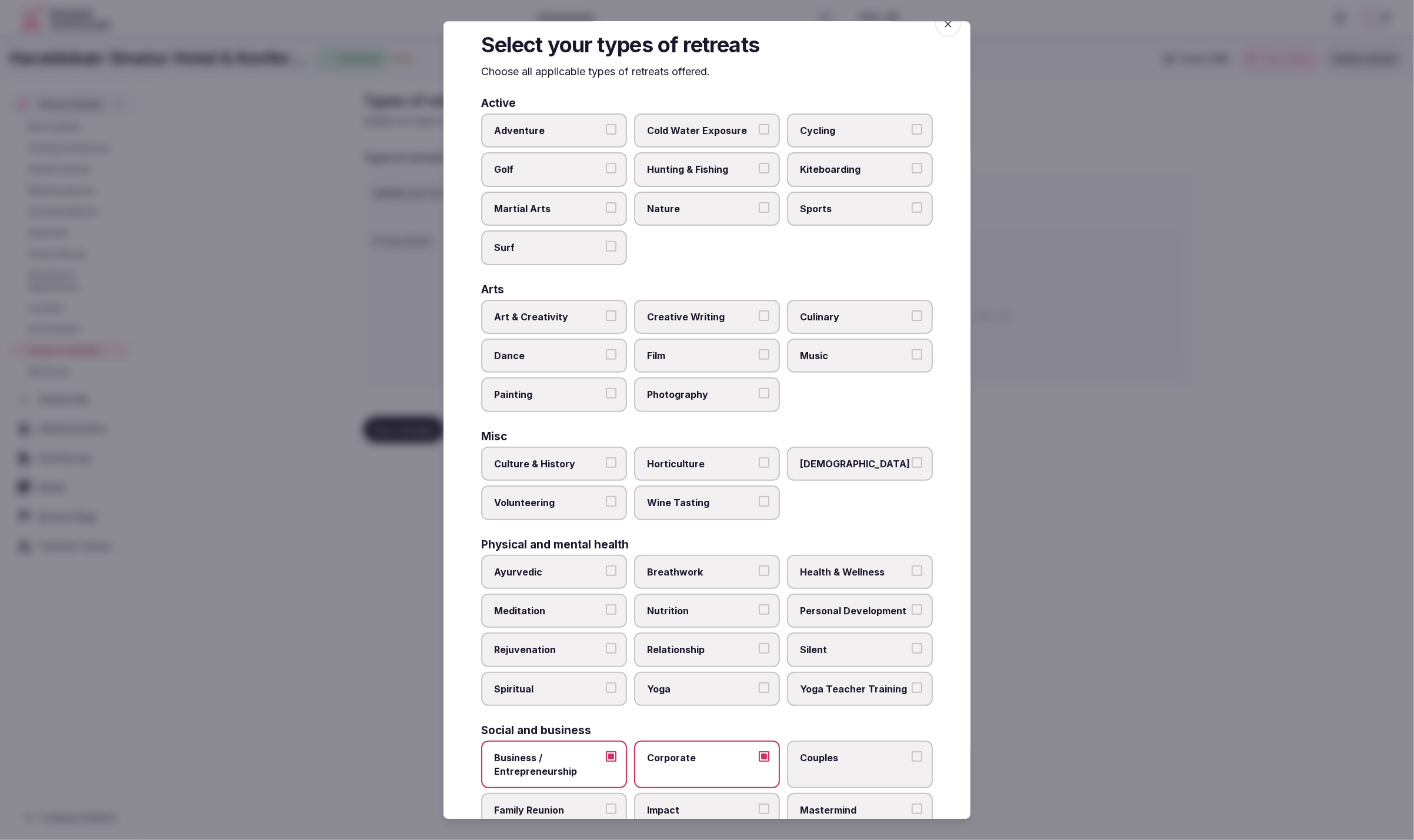
scroll to position [0, 0]
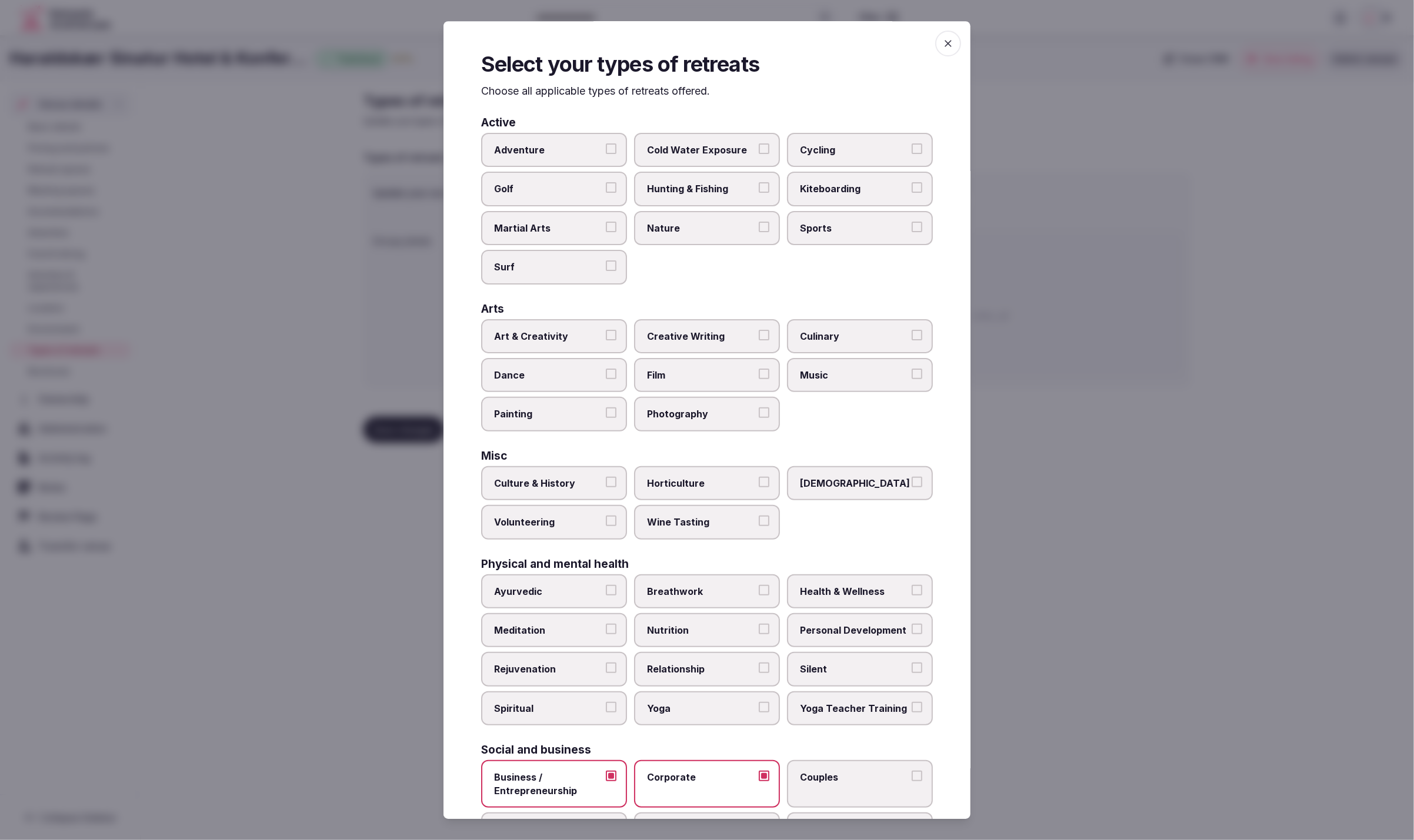
click at [830, 334] on span "Culinary" at bounding box center [854, 336] width 108 height 13
click at [912, 334] on button "Culinary" at bounding box center [917, 335] width 10 height 10
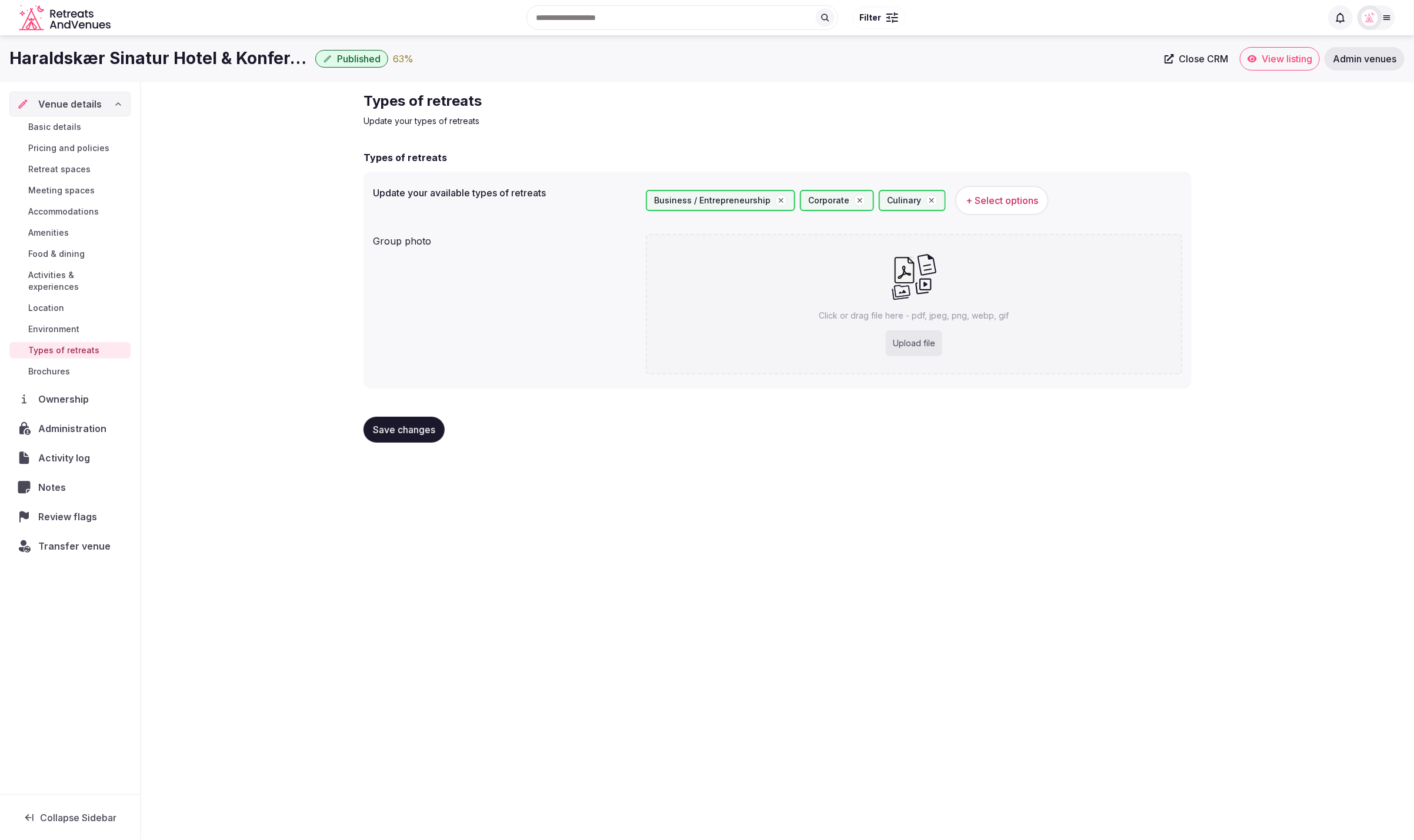
click at [377, 431] on span "Save changes" at bounding box center [404, 430] width 62 height 12
click at [418, 433] on span "Save changes" at bounding box center [404, 430] width 62 height 12
click at [66, 125] on span "Basic details" at bounding box center [55, 127] width 53 height 12
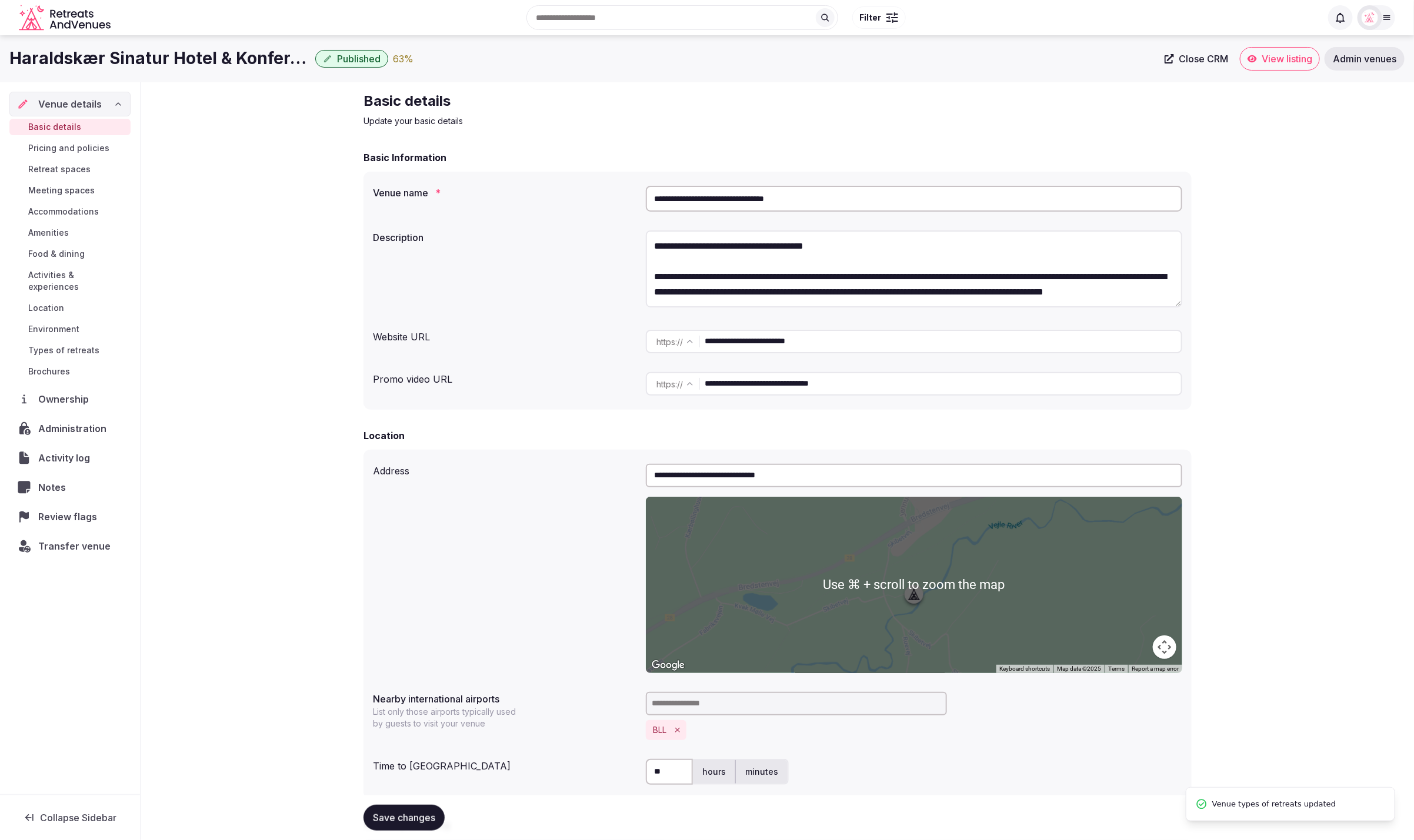
scroll to position [704, 0]
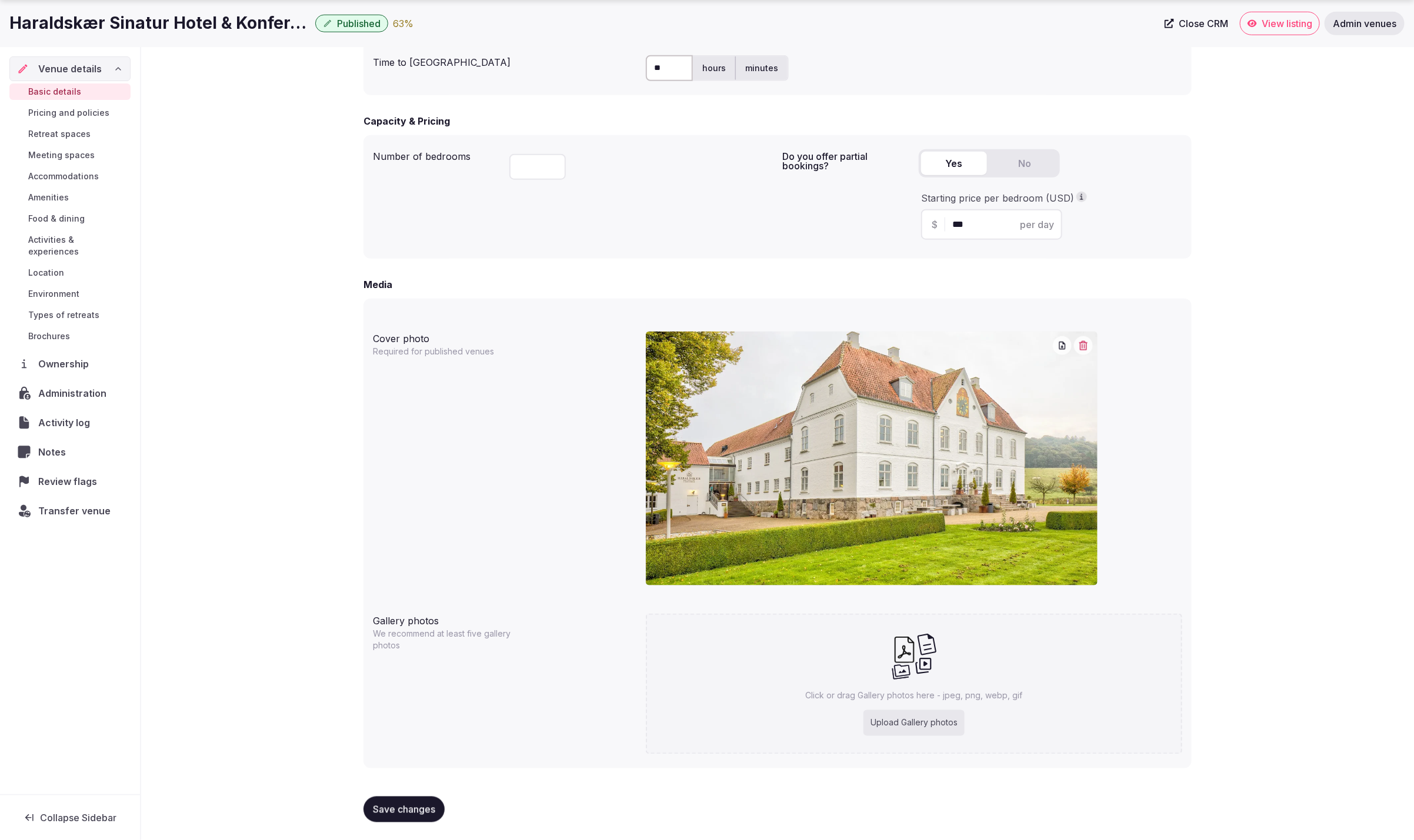
click at [934, 725] on div "Upload Gallery photos" at bounding box center [913, 723] width 101 height 26
type input "**********"
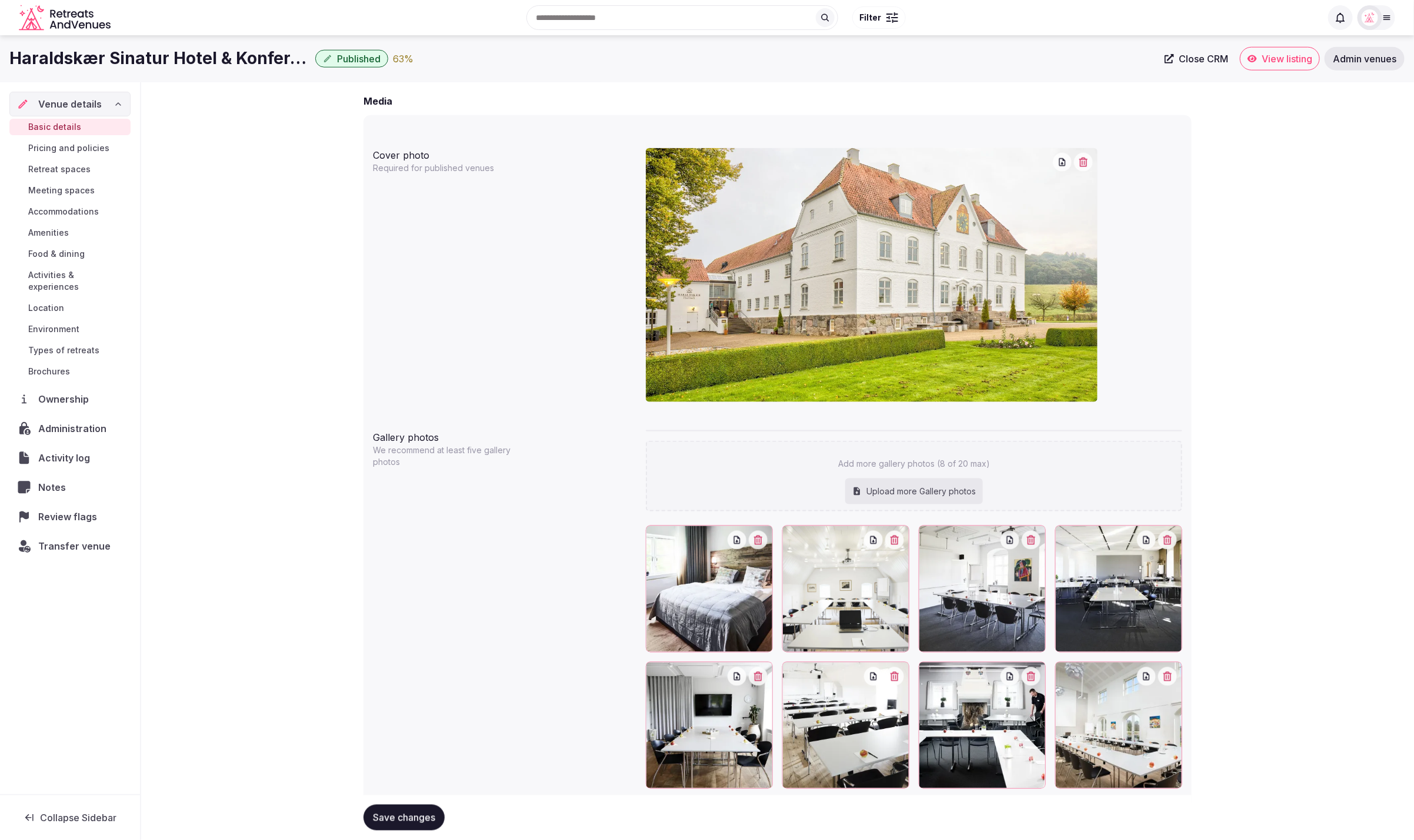
scroll to position [922, 0]
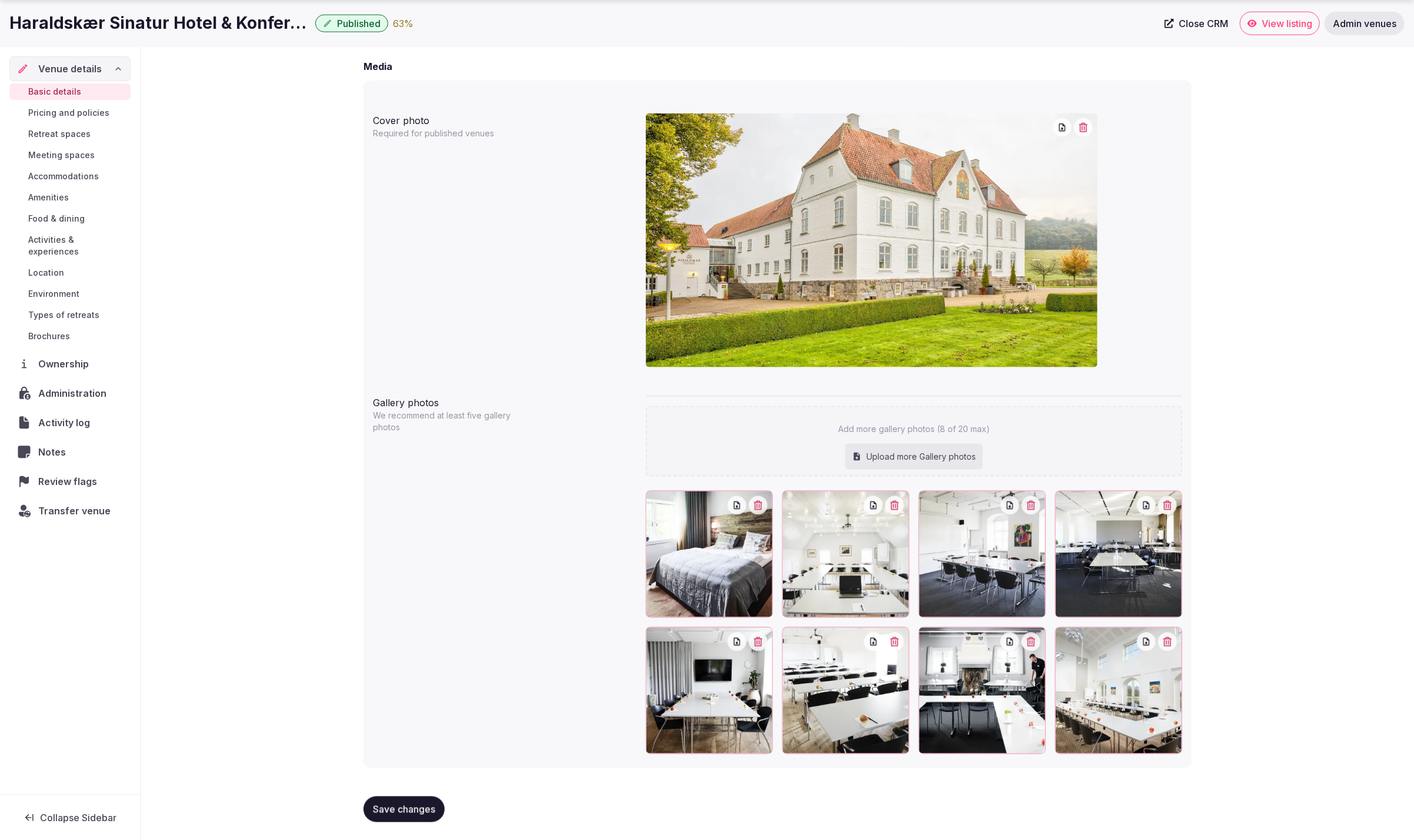
click at [874, 452] on div "Upload more Gallery photos" at bounding box center [913, 457] width 138 height 26
type input "**********"
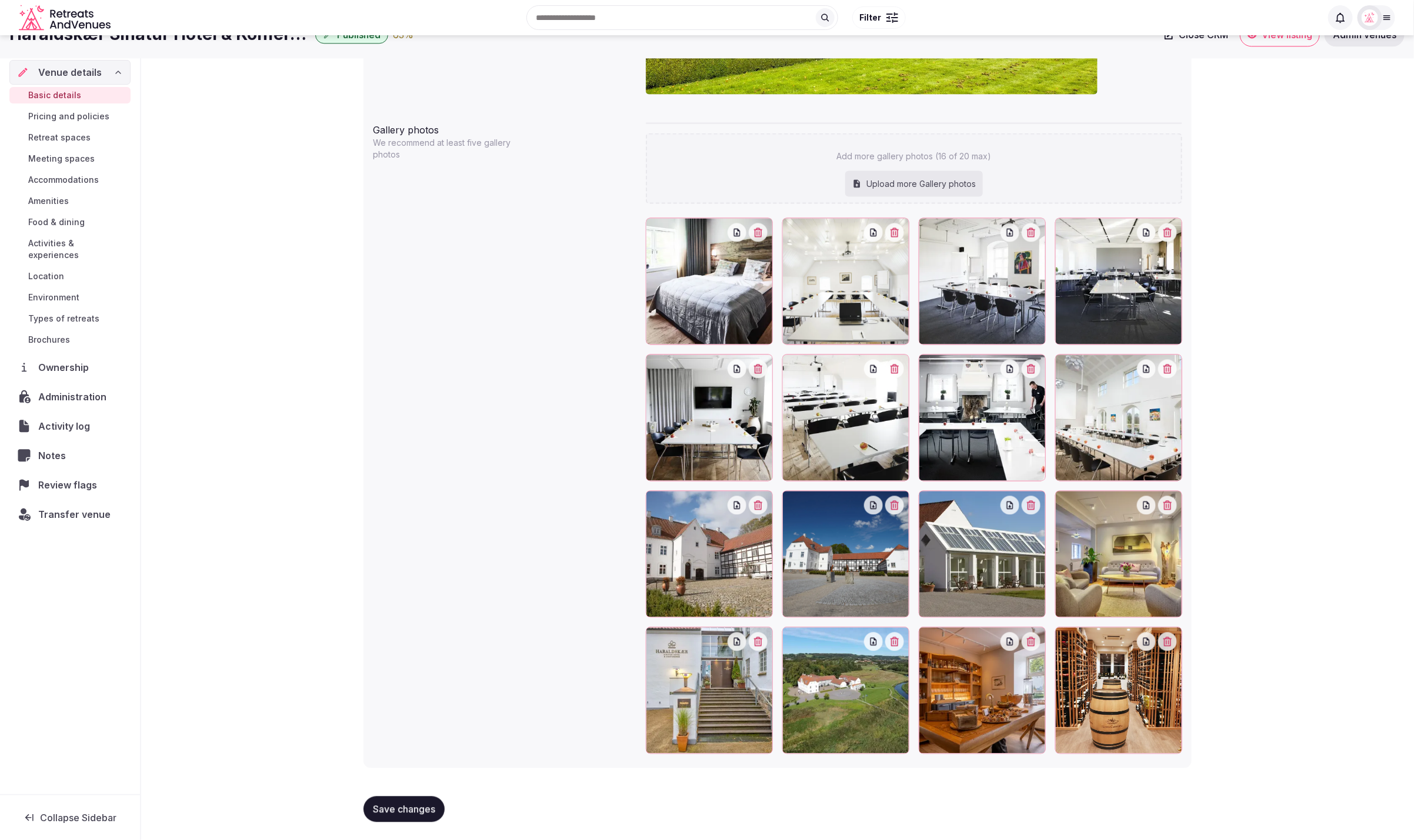
scroll to position [1141, 0]
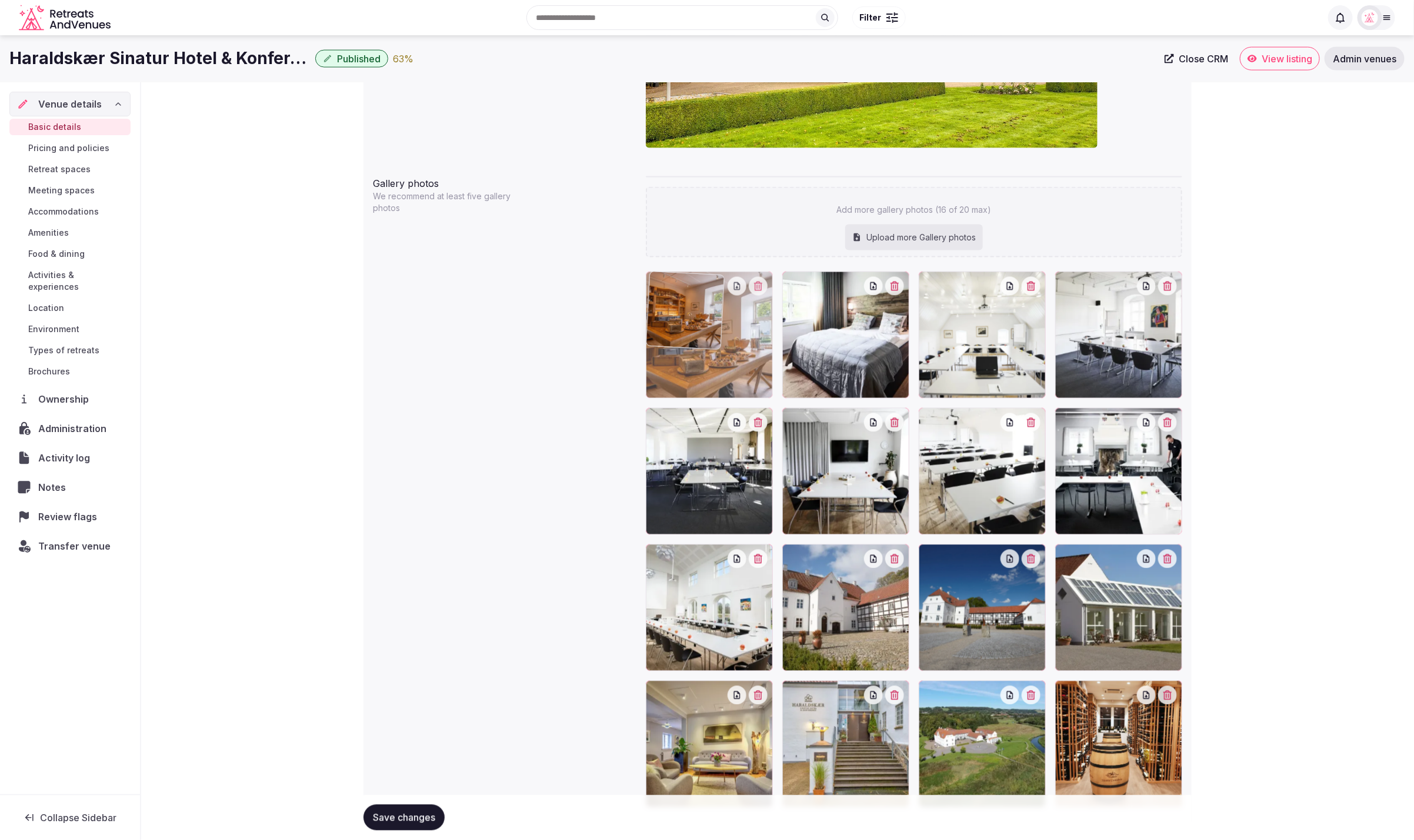
drag, startPoint x: 969, startPoint y: 767, endPoint x: 744, endPoint y: 338, distance: 484.4
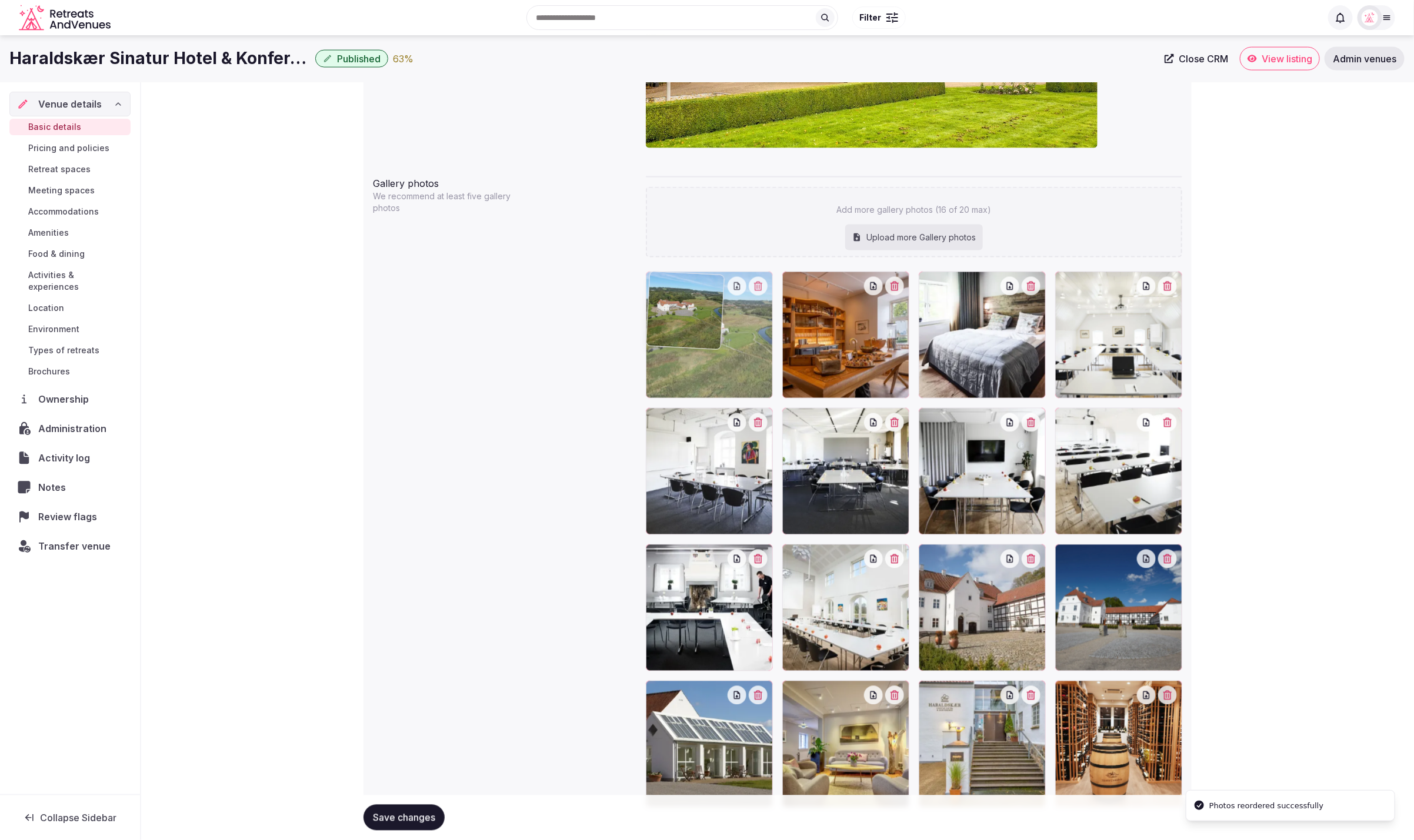
drag, startPoint x: 1004, startPoint y: 776, endPoint x: 734, endPoint y: 388, distance: 472.7
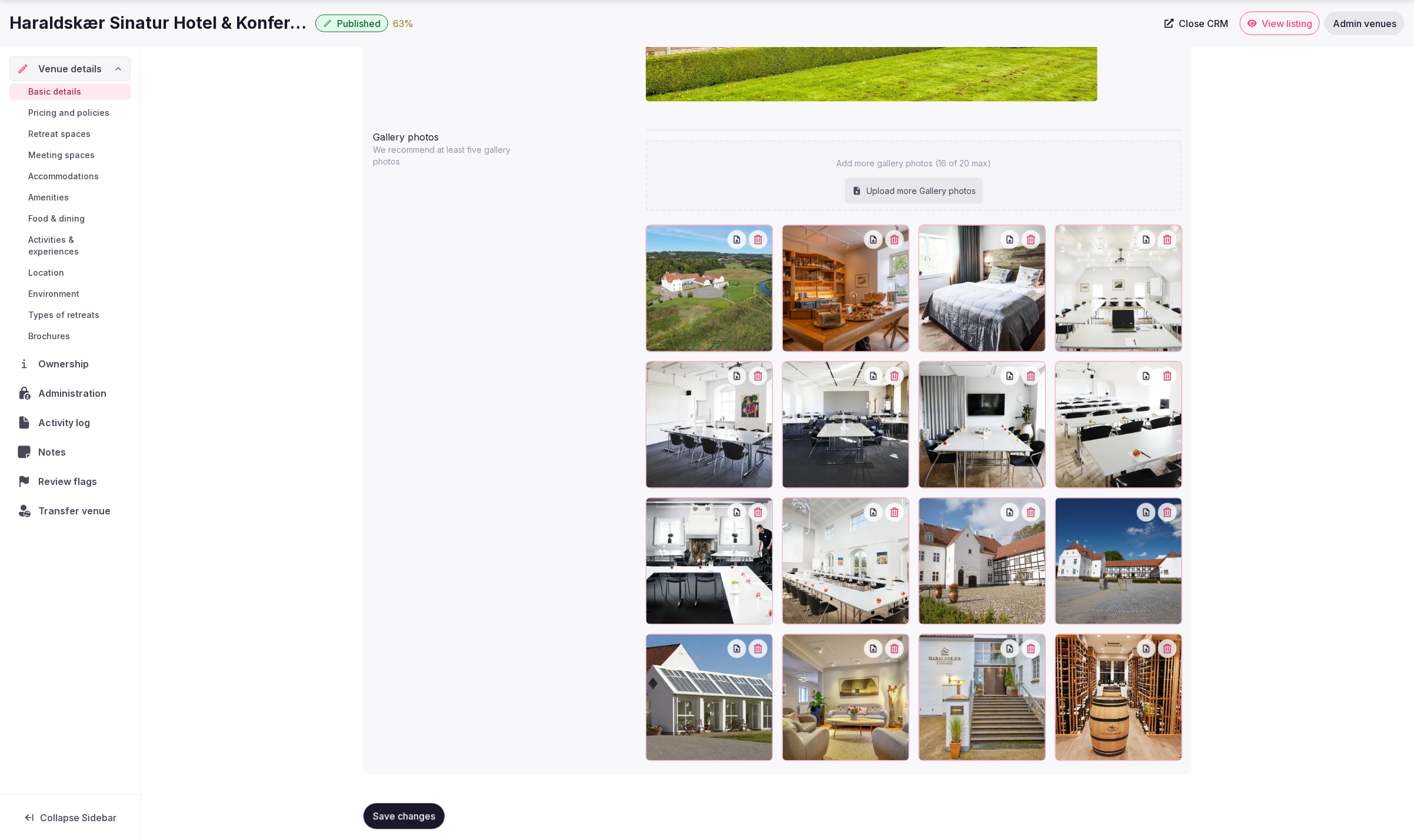
scroll to position [1195, 0]
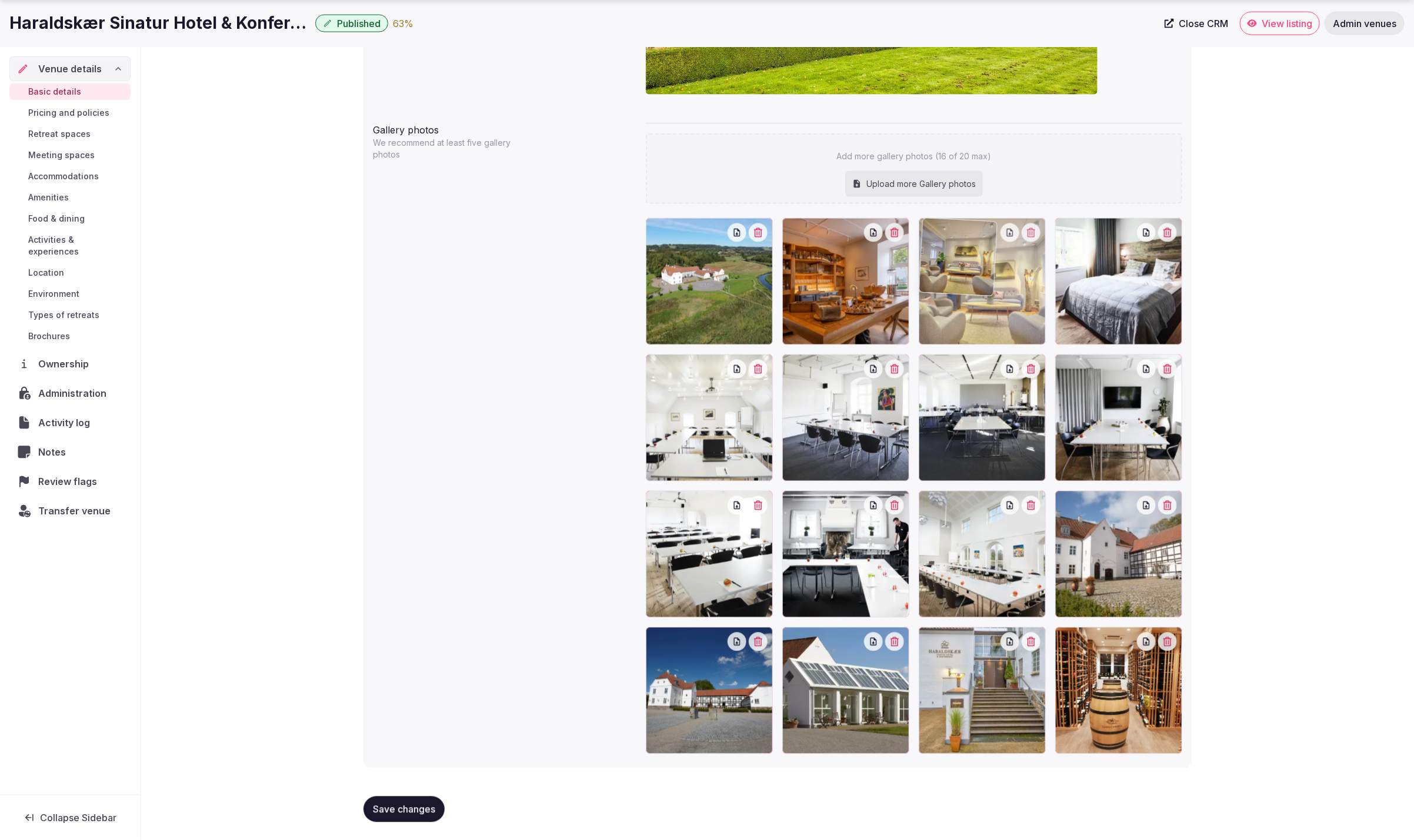
drag, startPoint x: 860, startPoint y: 694, endPoint x: 1038, endPoint y: 281, distance: 449.7
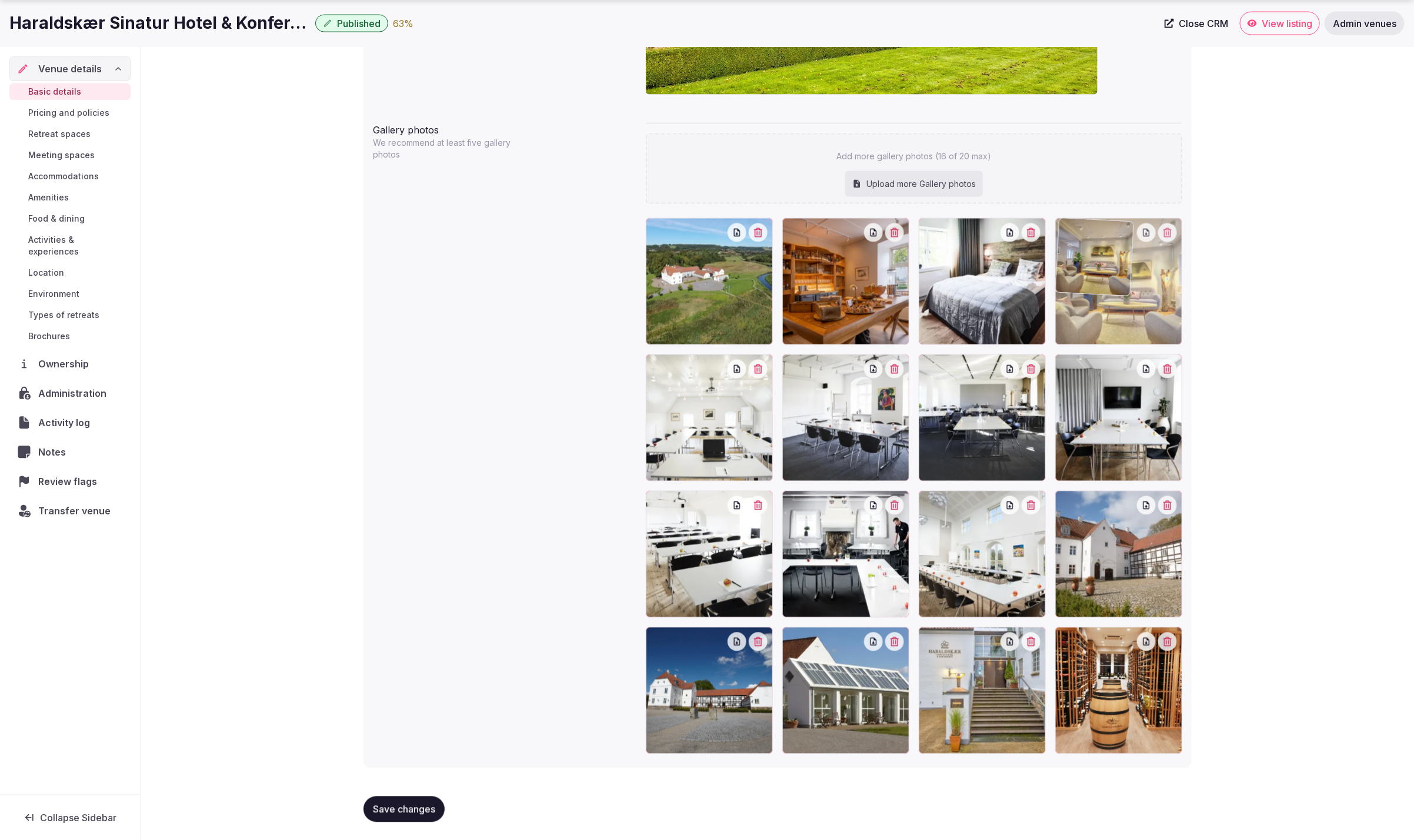
drag, startPoint x: 1016, startPoint y: 264, endPoint x: 1121, endPoint y: 276, distance: 105.7
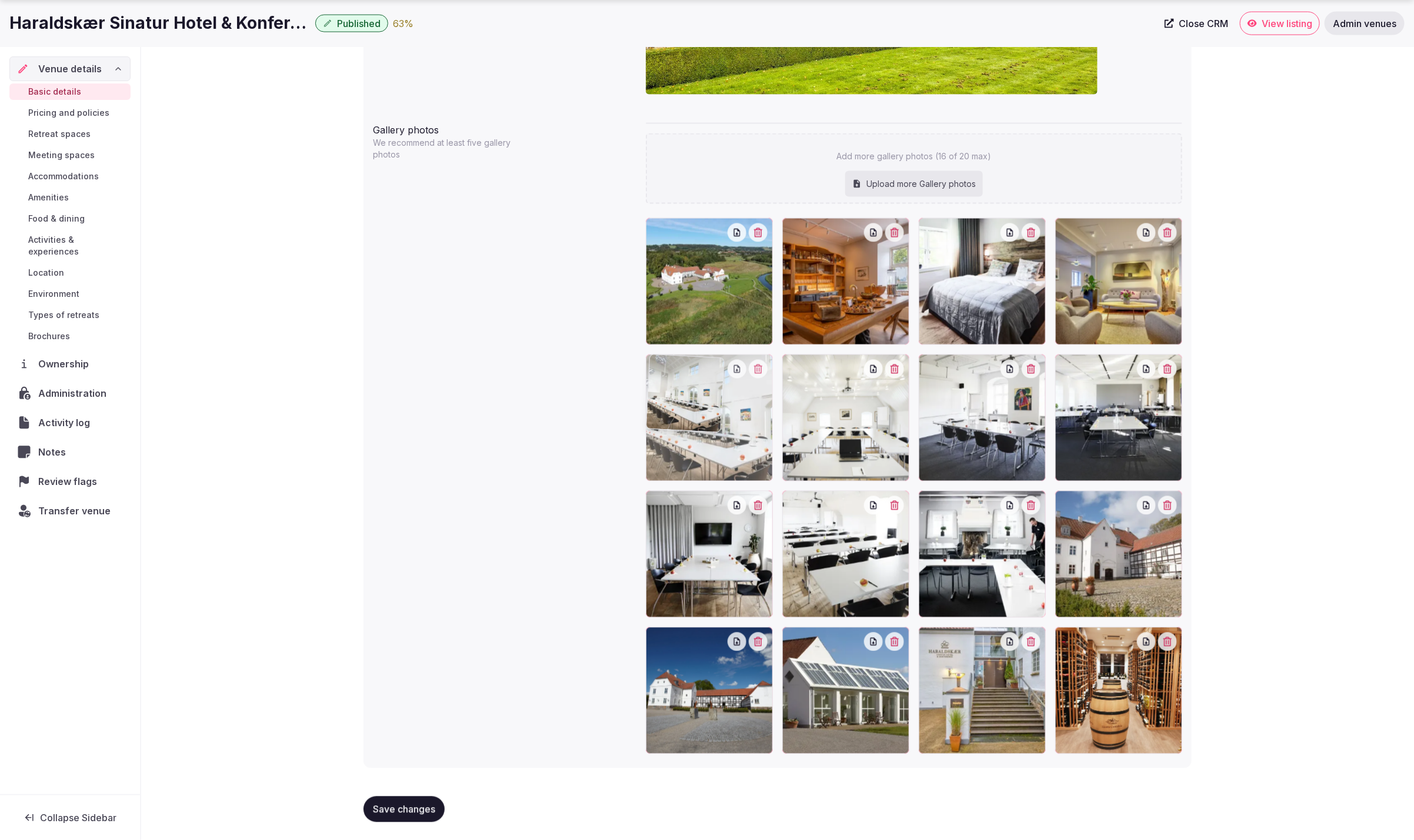
drag, startPoint x: 1044, startPoint y: 572, endPoint x: 771, endPoint y: 425, distance: 310.1
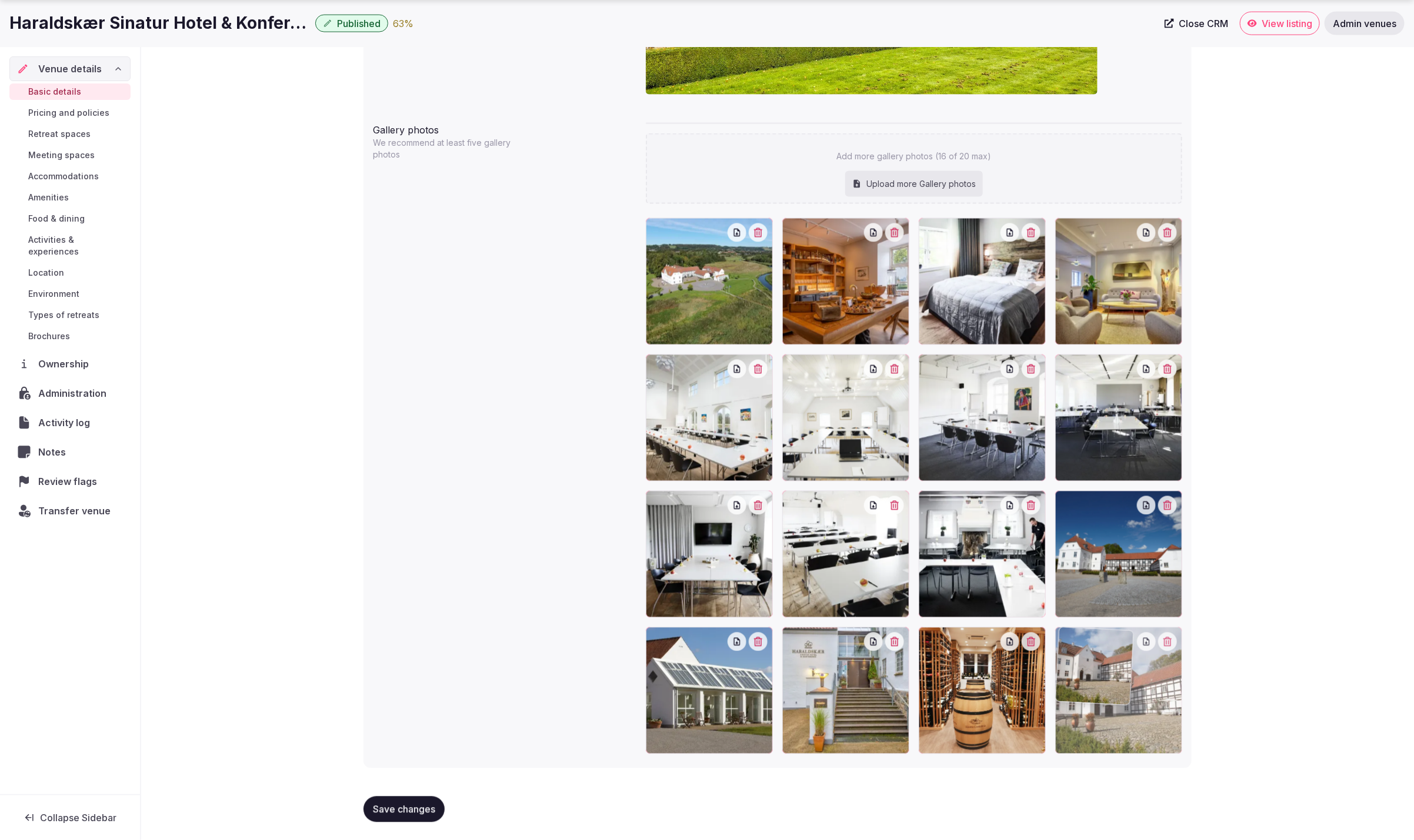
drag, startPoint x: 1088, startPoint y: 609, endPoint x: 1099, endPoint y: 726, distance: 117.5
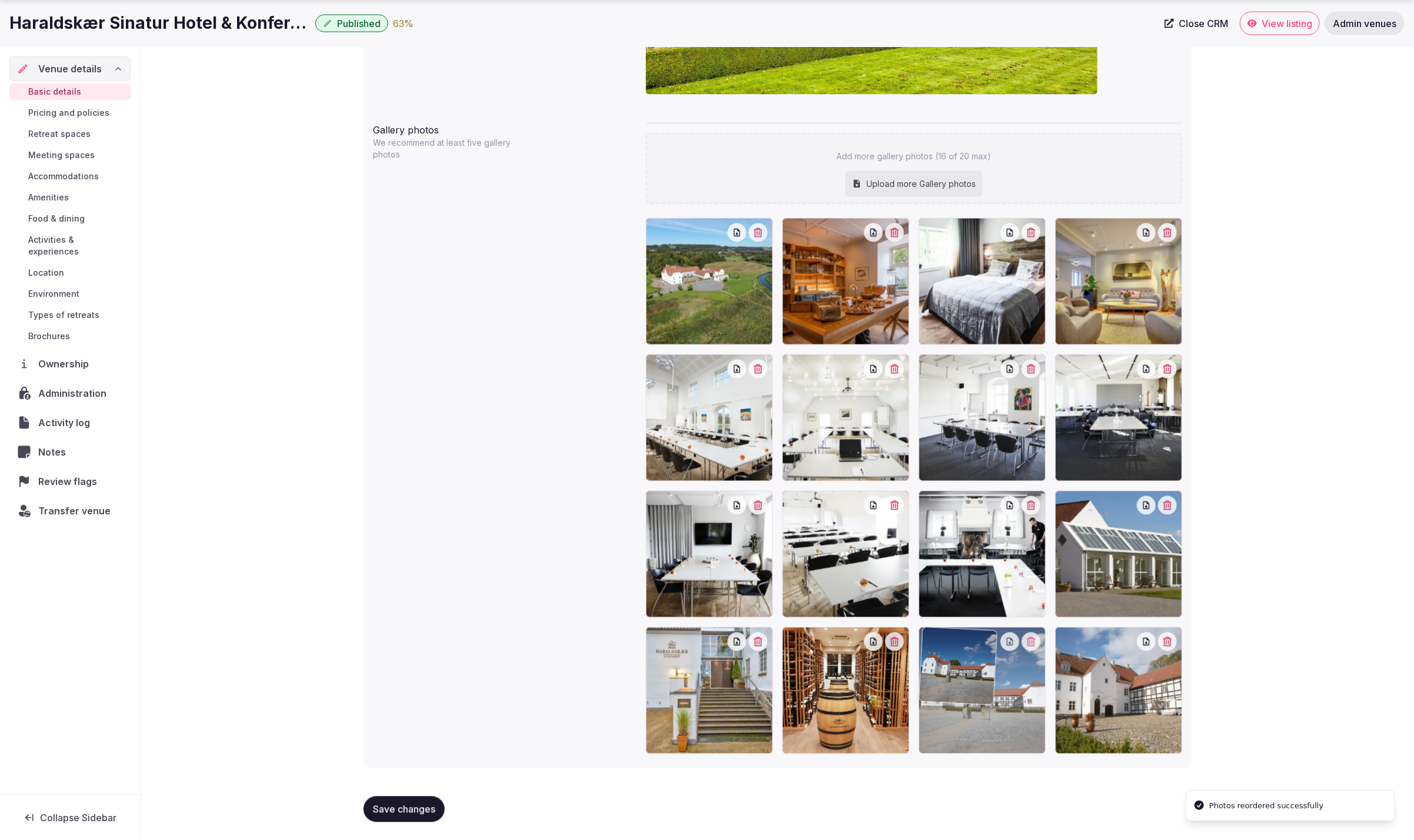
drag, startPoint x: 1105, startPoint y: 607, endPoint x: 992, endPoint y: 741, distance: 175.3
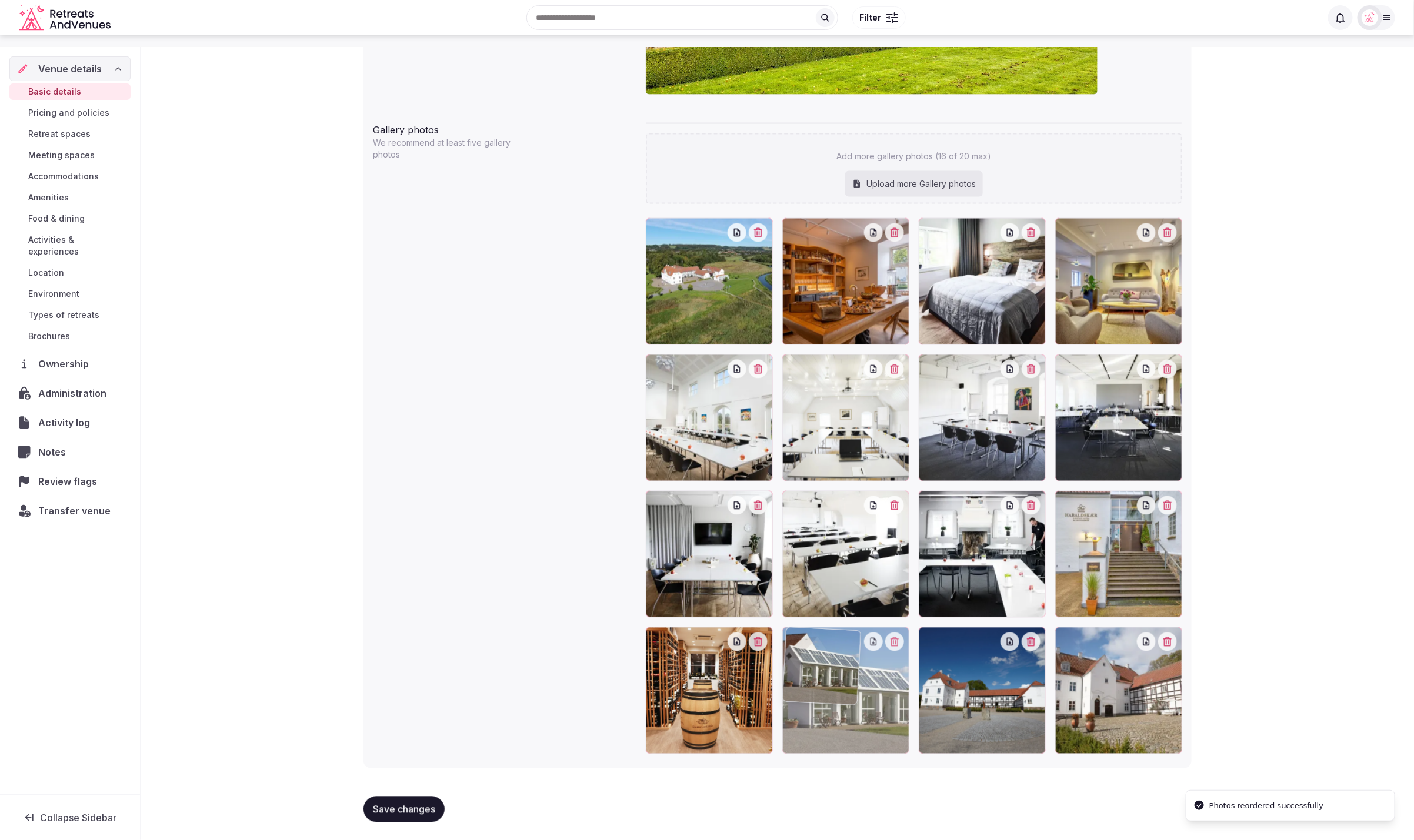
drag, startPoint x: 1125, startPoint y: 614, endPoint x: 891, endPoint y: 748, distance: 269.7
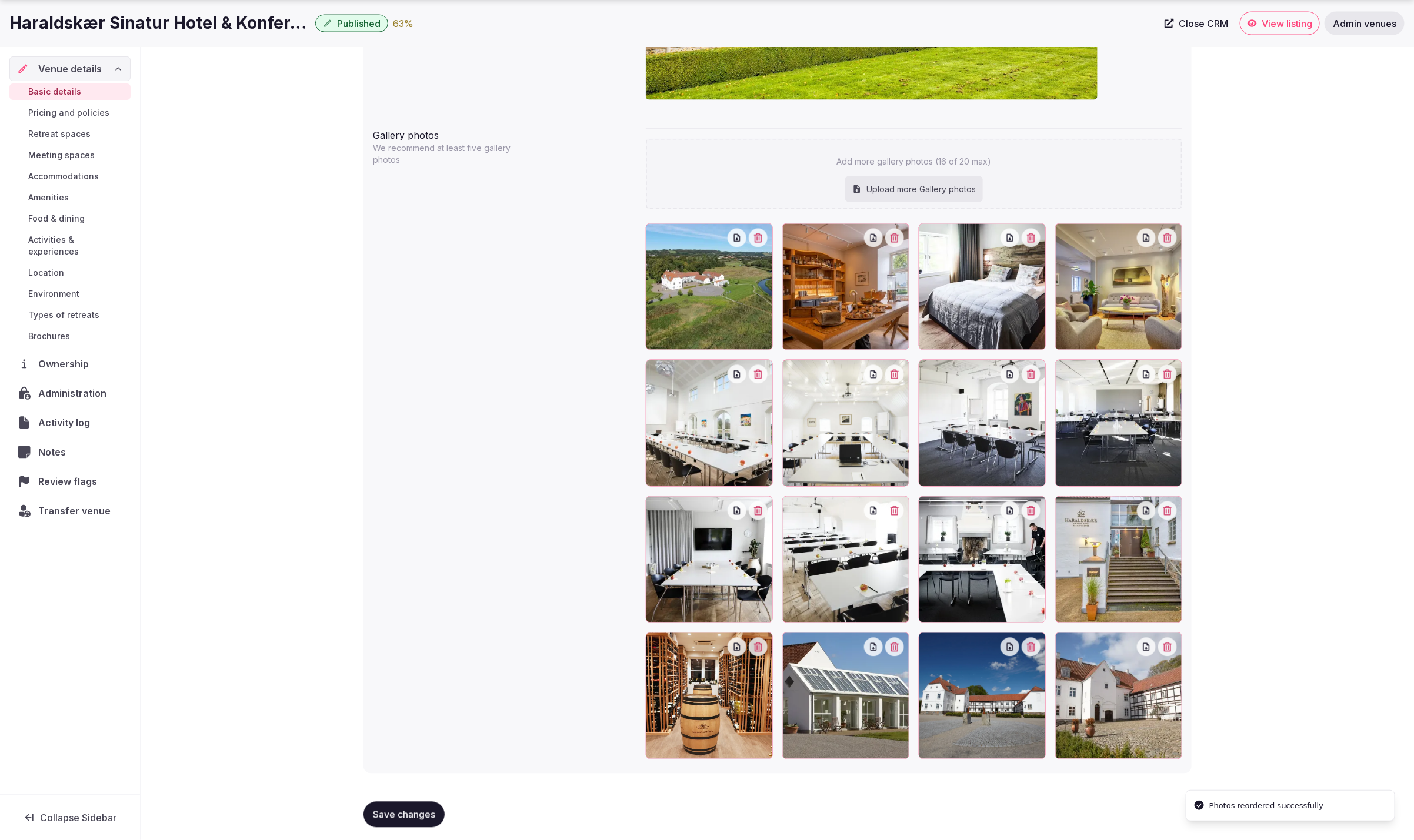
scroll to position [1191, 0]
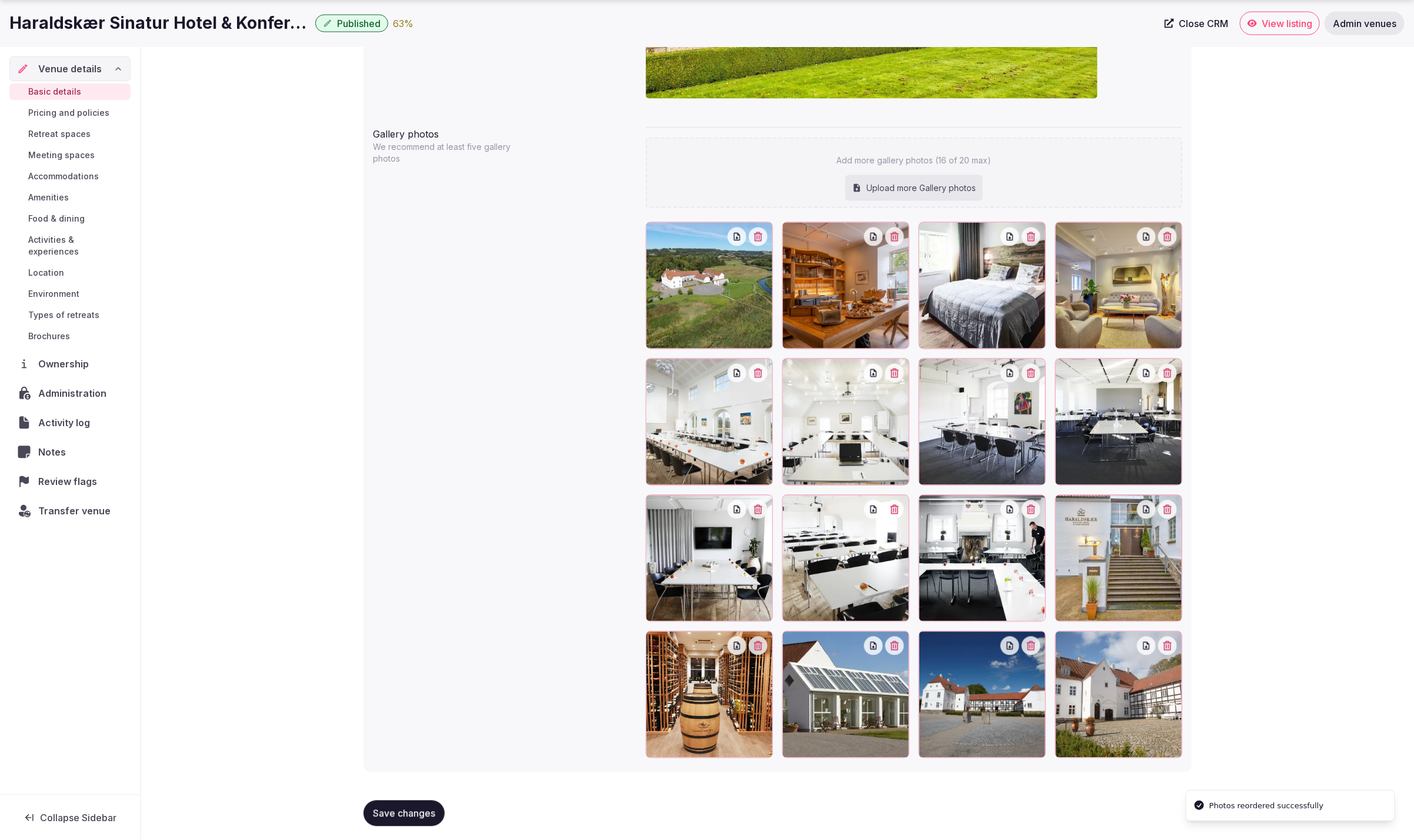
click at [405, 818] on span "Save changes" at bounding box center [404, 813] width 62 height 12
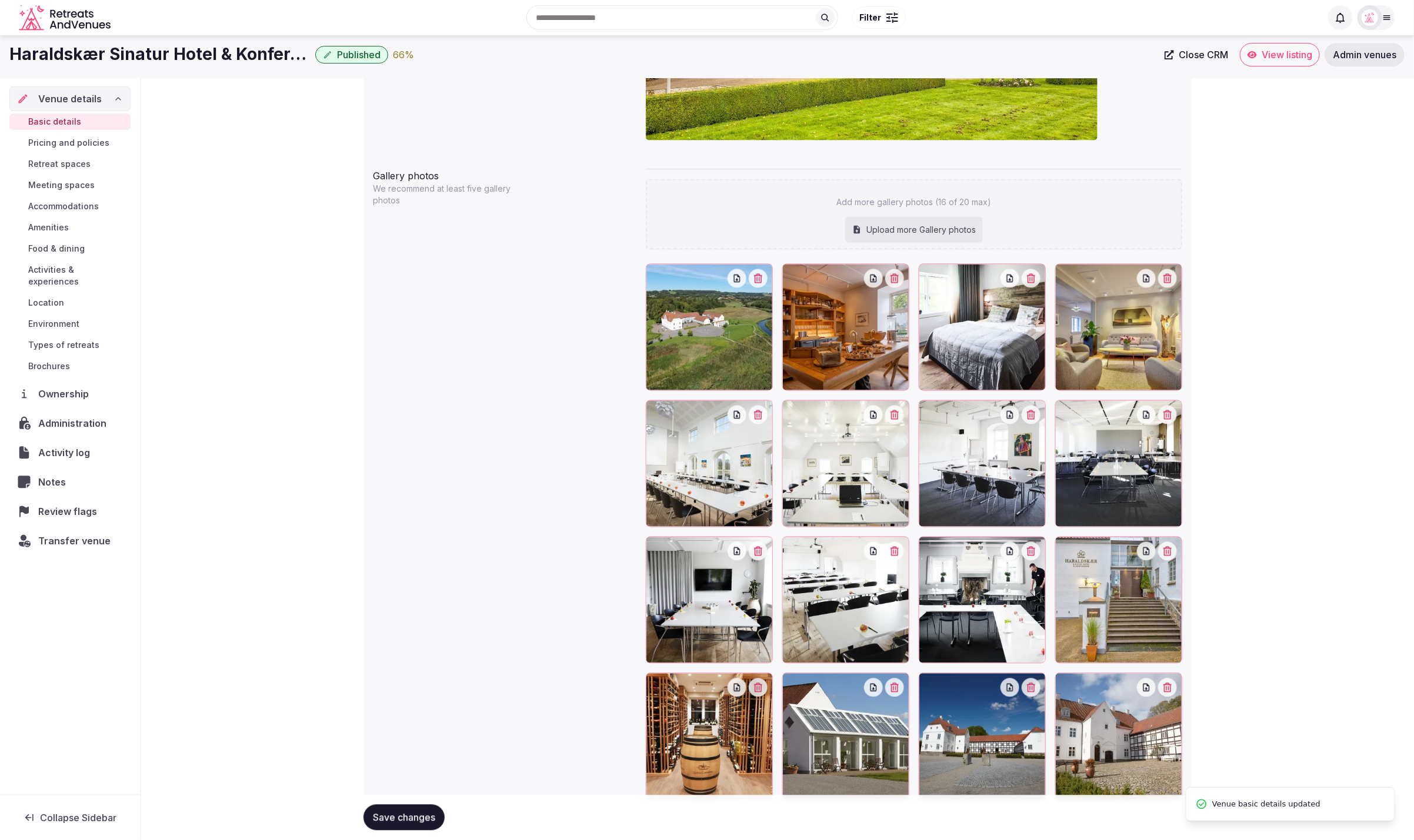
scroll to position [1147, 0]
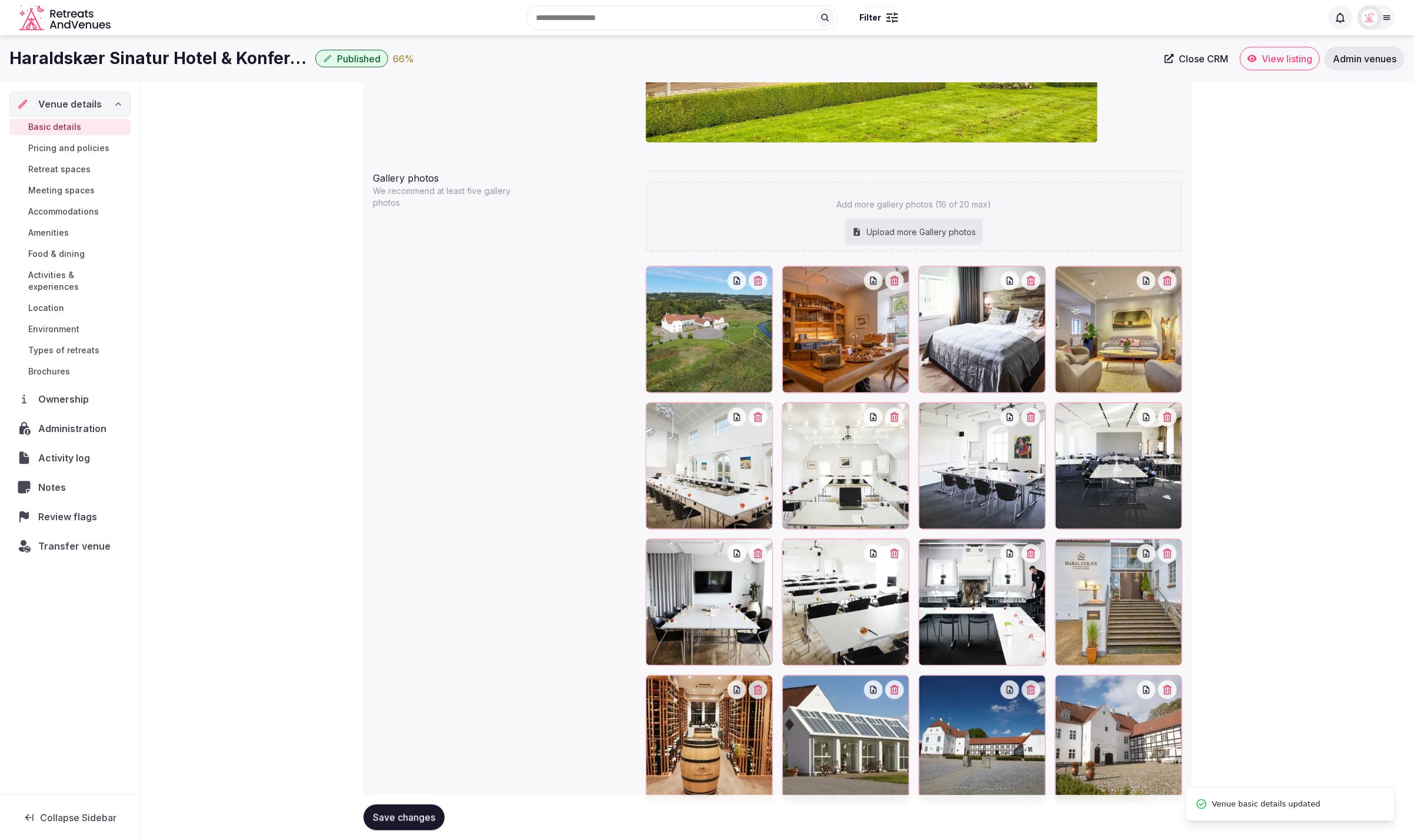
click at [669, 726] on div at bounding box center [709, 739] width 127 height 127
click at [400, 817] on span "Save changes" at bounding box center [404, 817] width 62 height 12
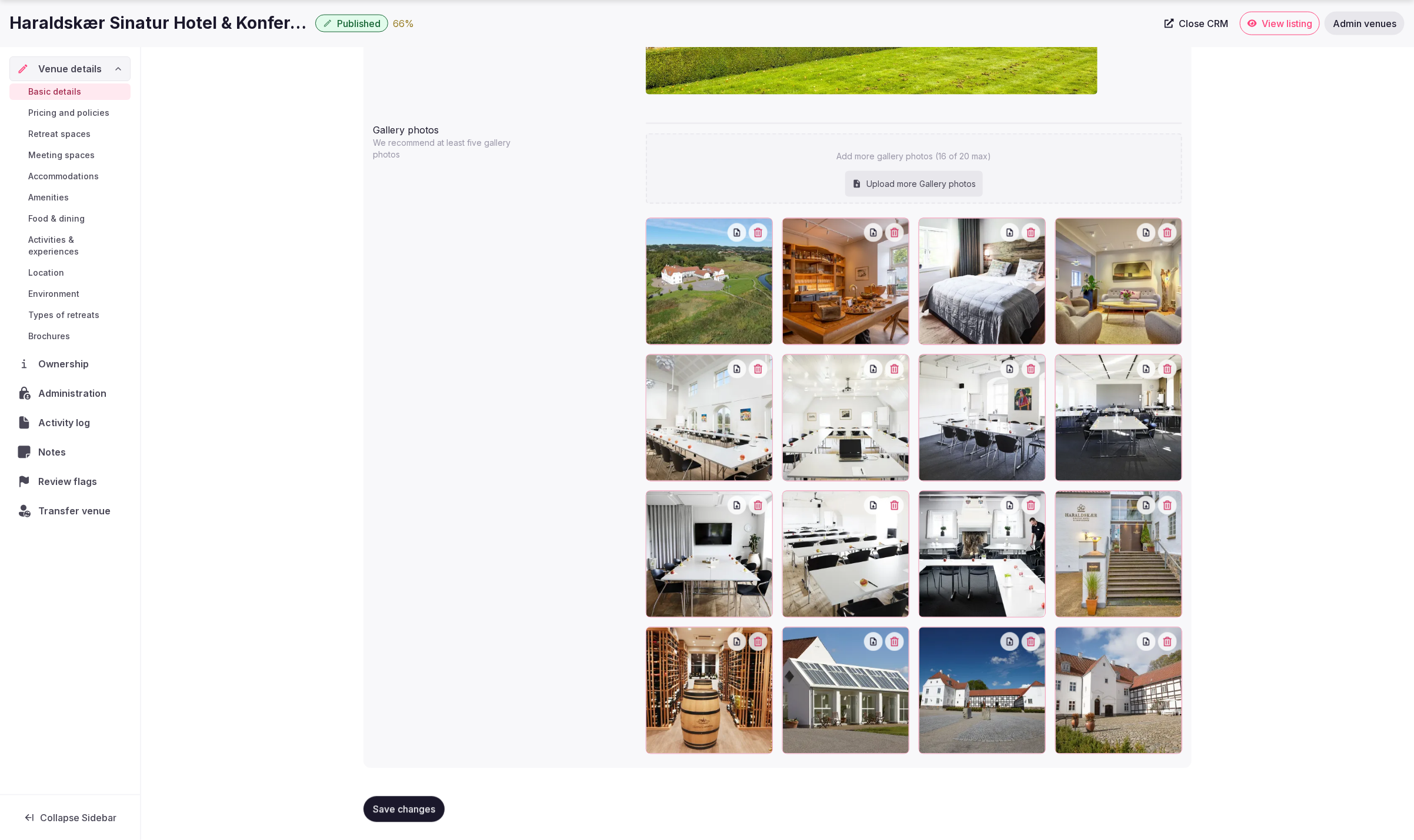
click at [410, 799] on button "Save changes" at bounding box center [404, 809] width 81 height 26
click at [492, 649] on div "Gallery photos We recommend at least five gallery photos Add more gallery photo…" at bounding box center [778, 439] width 809 height 641
click at [413, 814] on span "Save changes" at bounding box center [404, 809] width 62 height 12
click at [84, 93] on link "Basic details" at bounding box center [70, 92] width 121 height 16
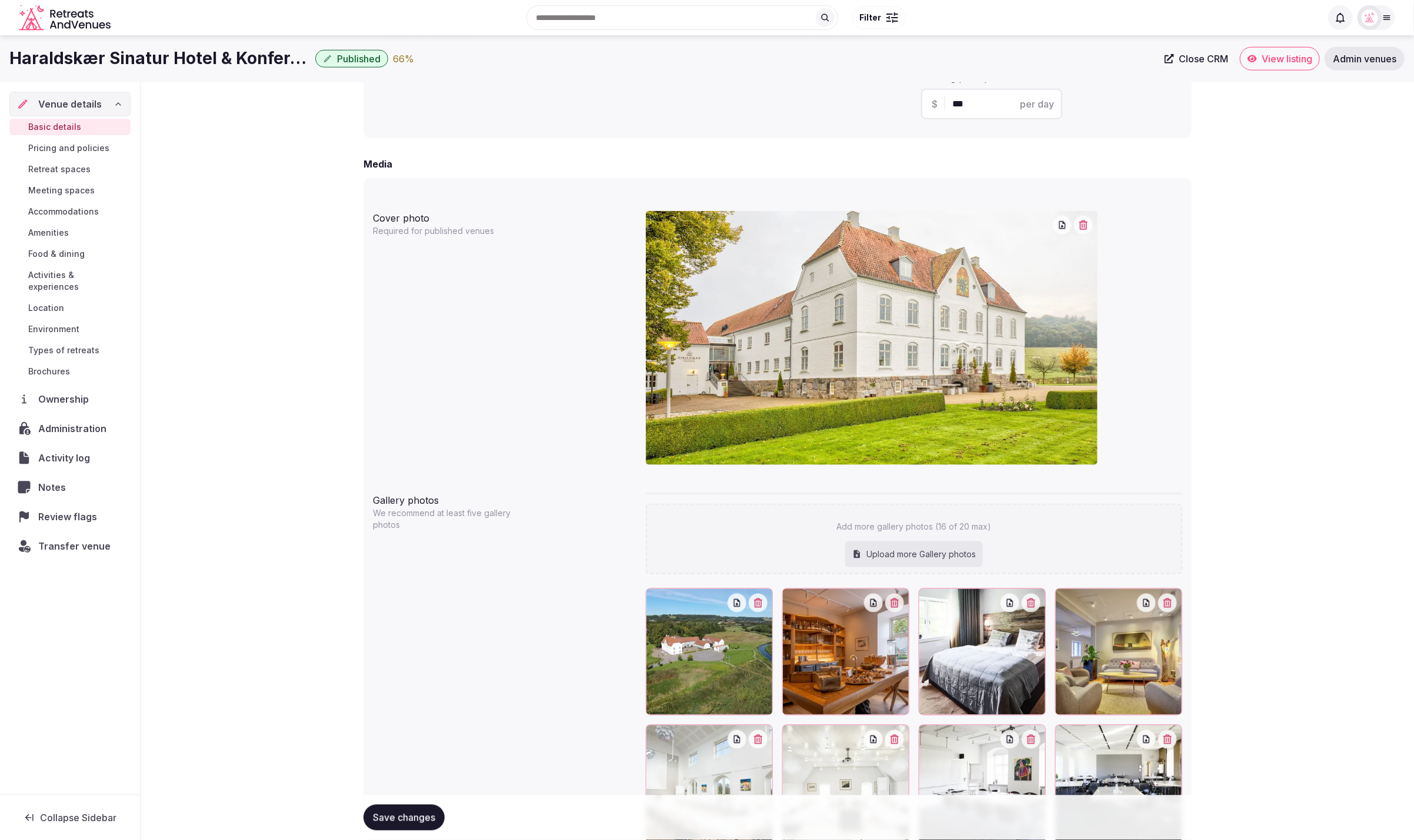
scroll to position [761, 0]
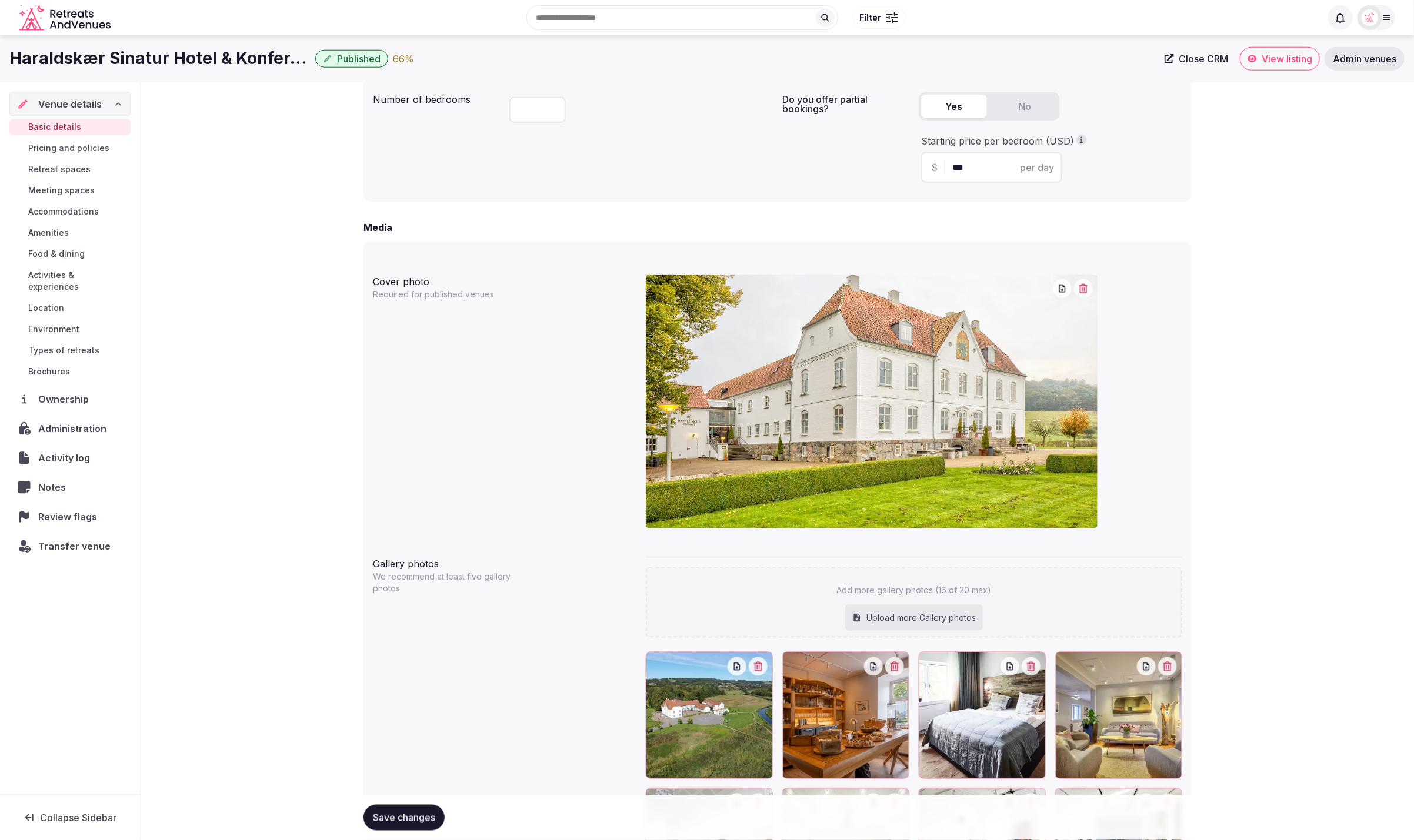
click at [49, 144] on span "Pricing and policies" at bounding box center [69, 148] width 81 height 12
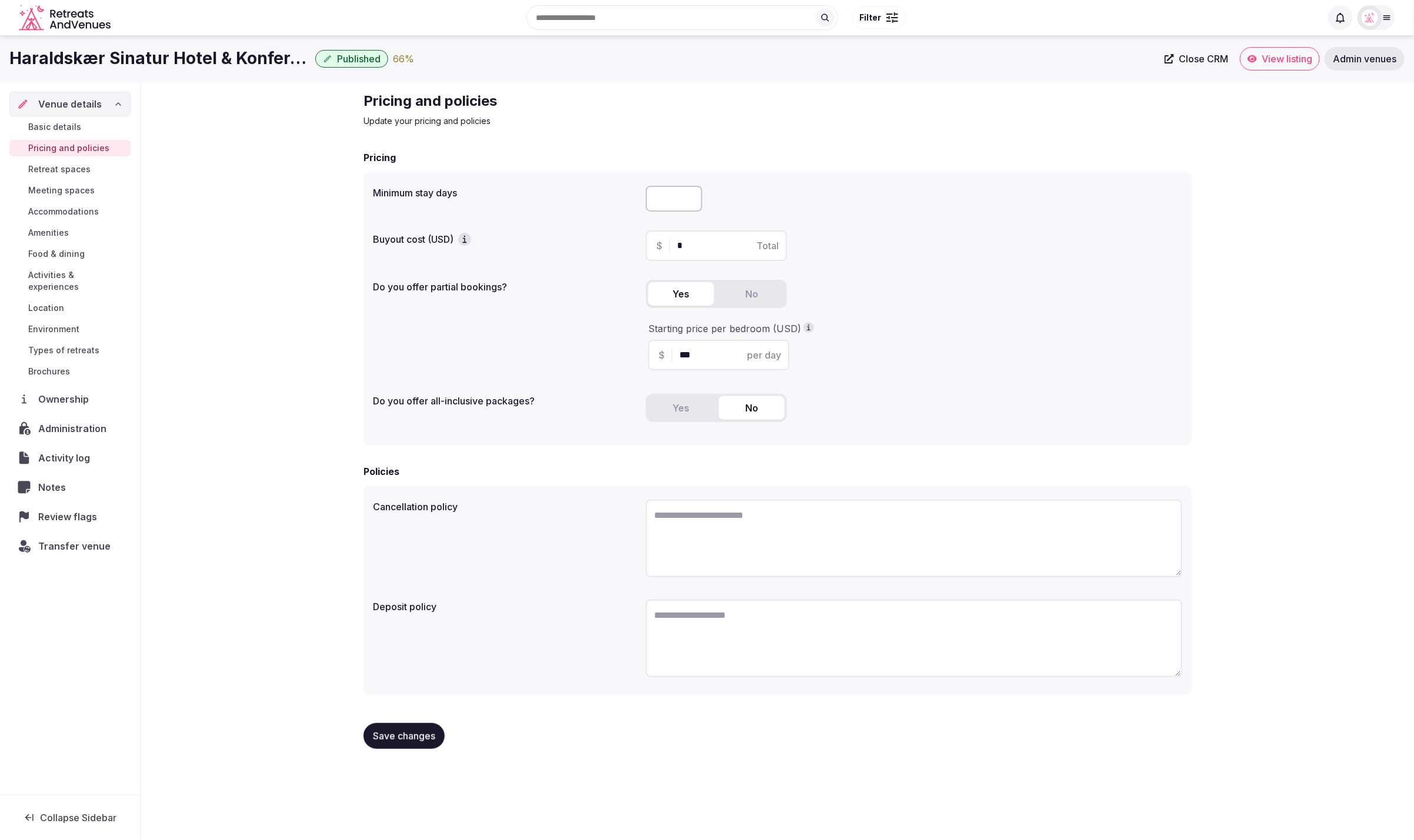
click at [75, 165] on span "Retreat spaces" at bounding box center [59, 169] width 62 height 12
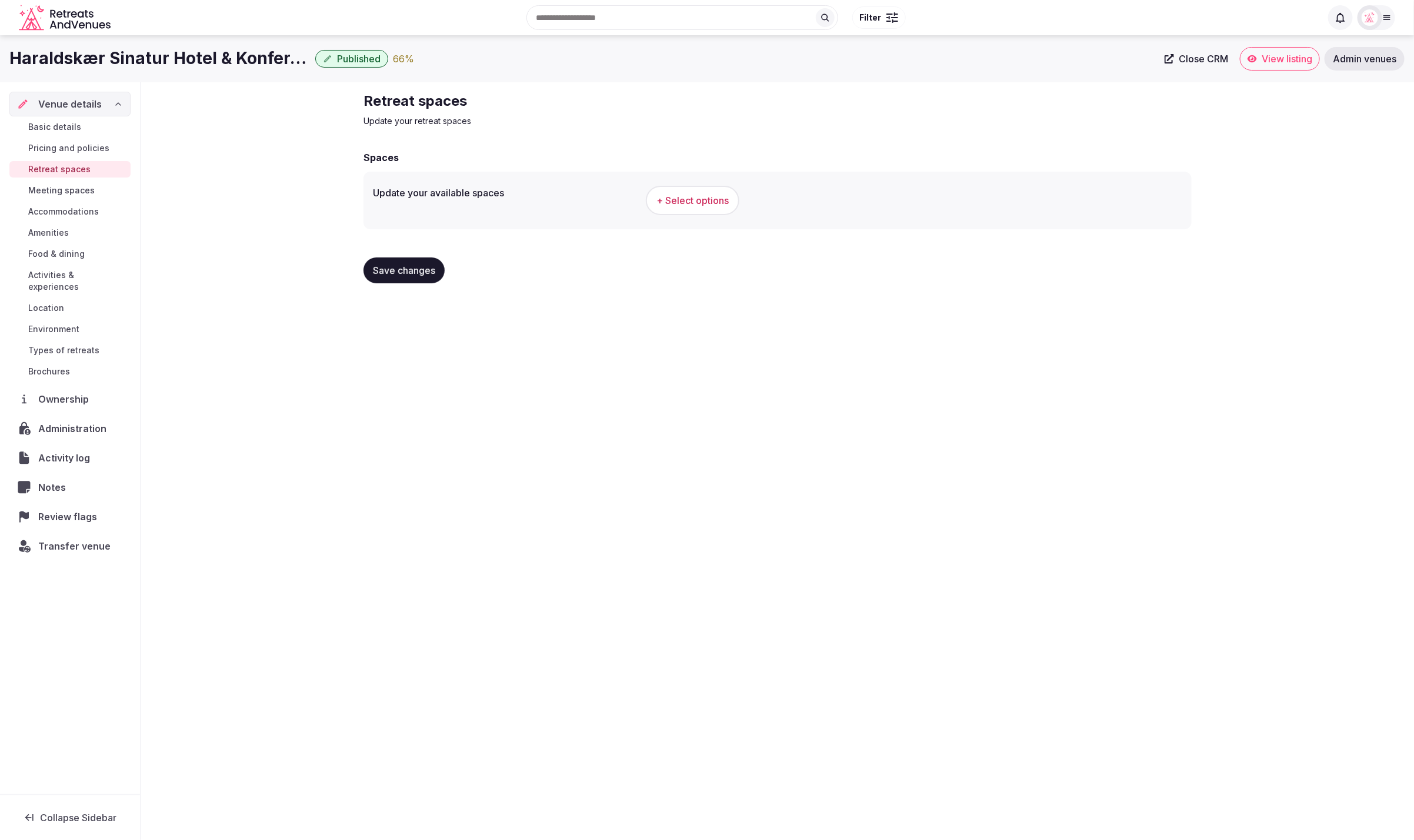
click at [680, 215] on div "+ Select options" at bounding box center [913, 201] width 536 height 39
click at [686, 197] on span "+ Select options" at bounding box center [692, 201] width 73 height 13
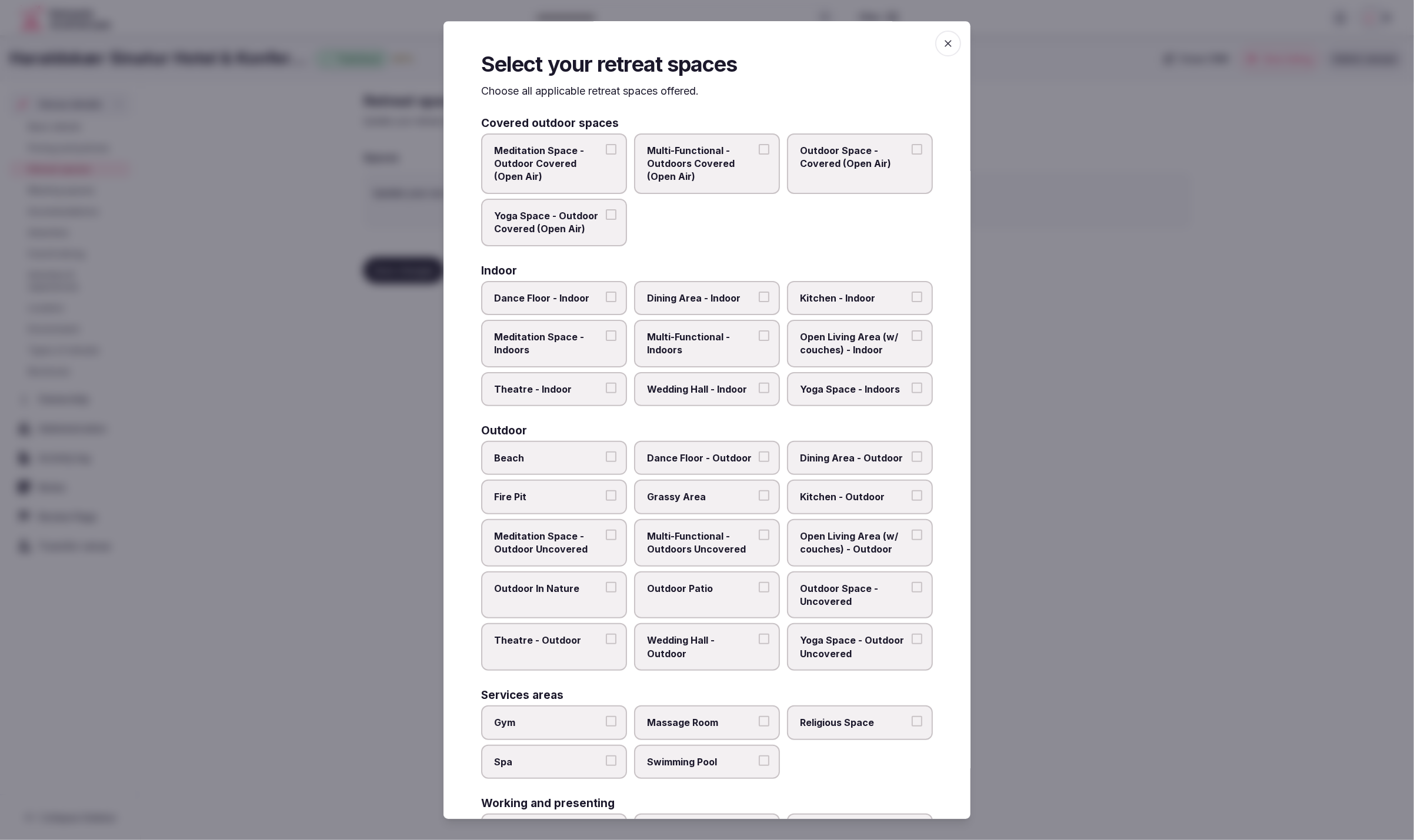
click at [568, 397] on label "Theatre - Indoor" at bounding box center [554, 389] width 146 height 34
click at [605, 393] on button "Theatre - Indoor" at bounding box center [610, 387] width 10 height 10
click at [670, 294] on span "Dining Area - Indoor" at bounding box center [701, 297] width 108 height 13
click at [759, 294] on button "Dining Area - Indoor" at bounding box center [763, 296] width 10 height 10
click at [736, 339] on span "Multi-Functional - Indoors" at bounding box center [701, 343] width 108 height 27
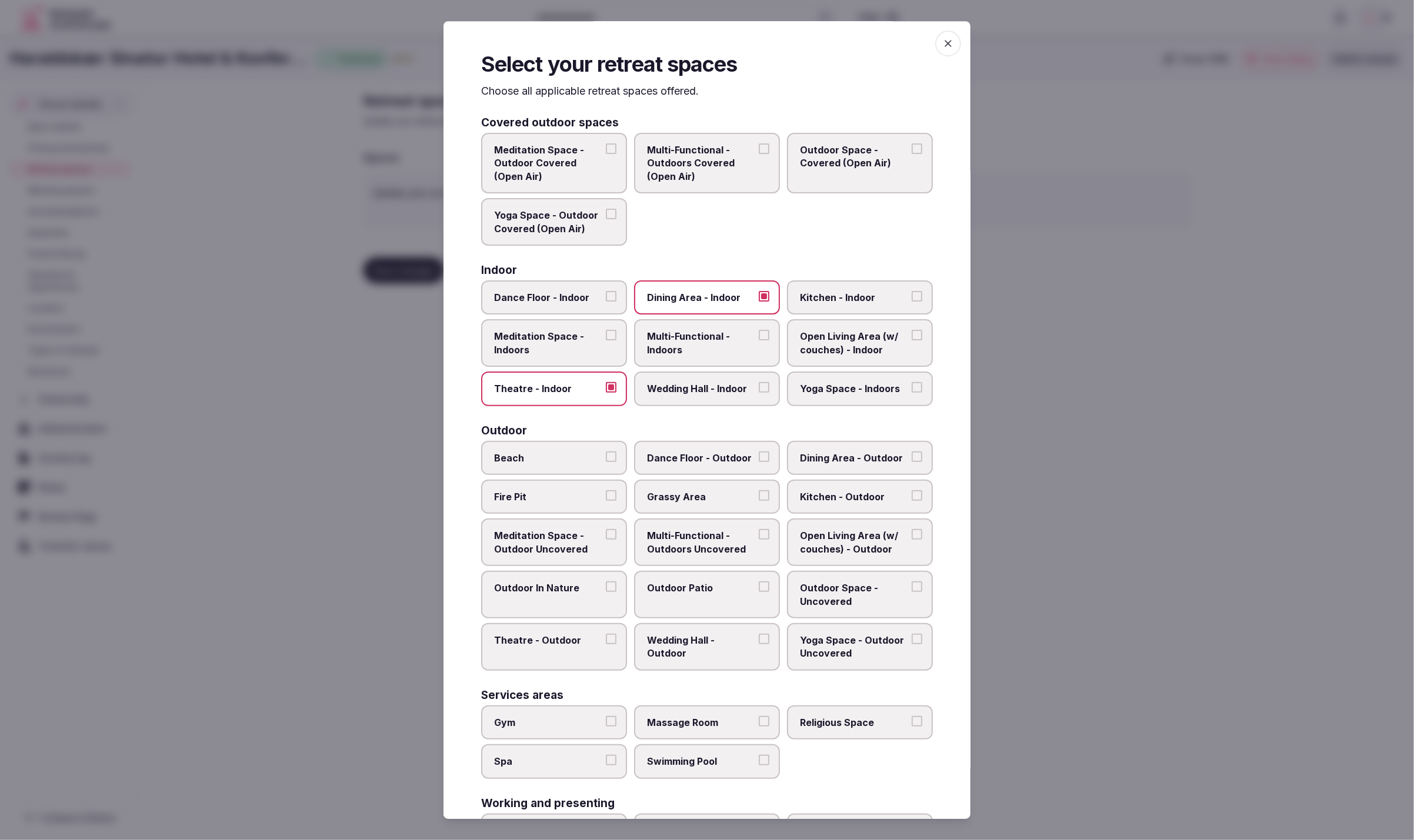
click at [759, 339] on button "Multi-Functional - Indoors" at bounding box center [763, 335] width 10 height 10
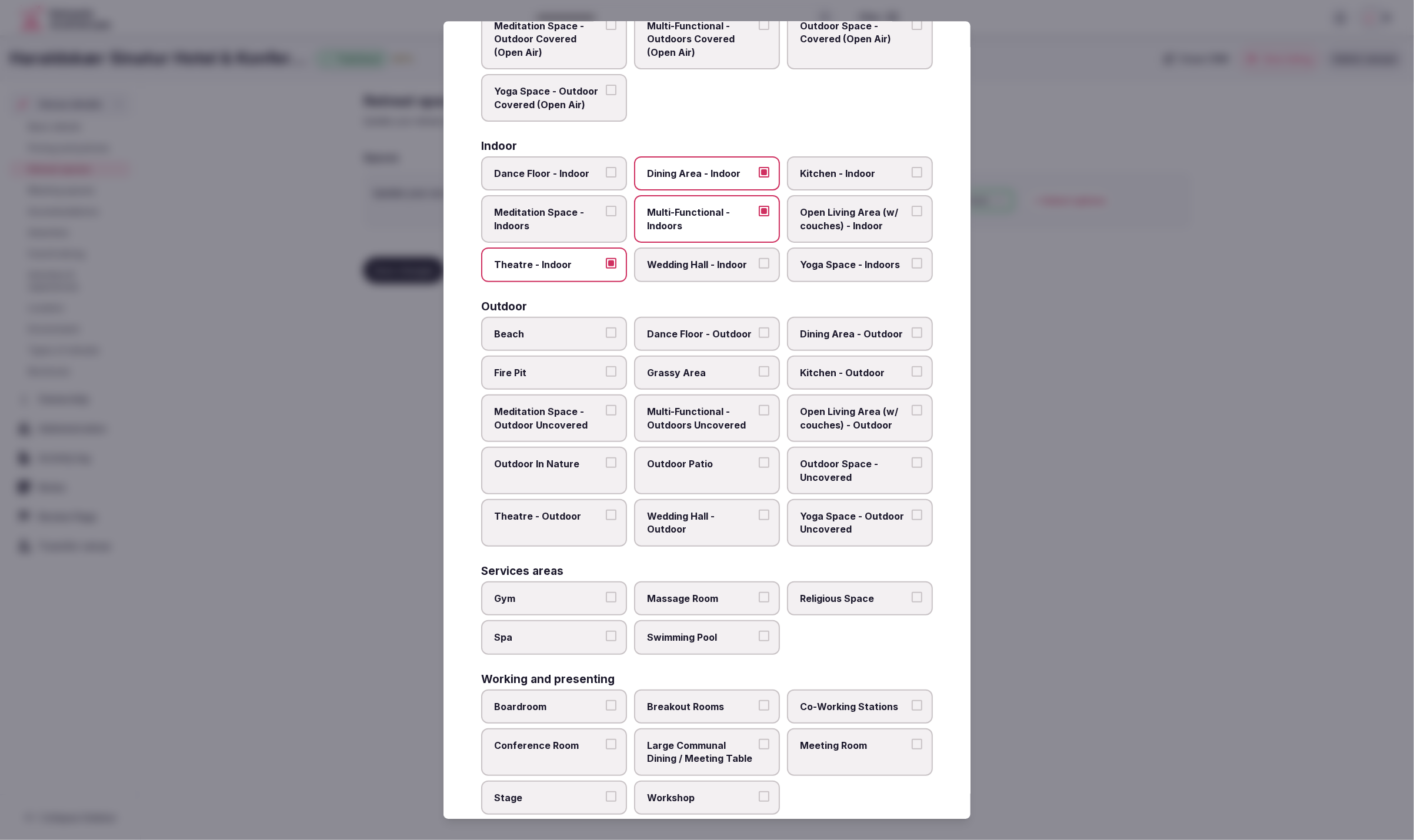
scroll to position [139, 0]
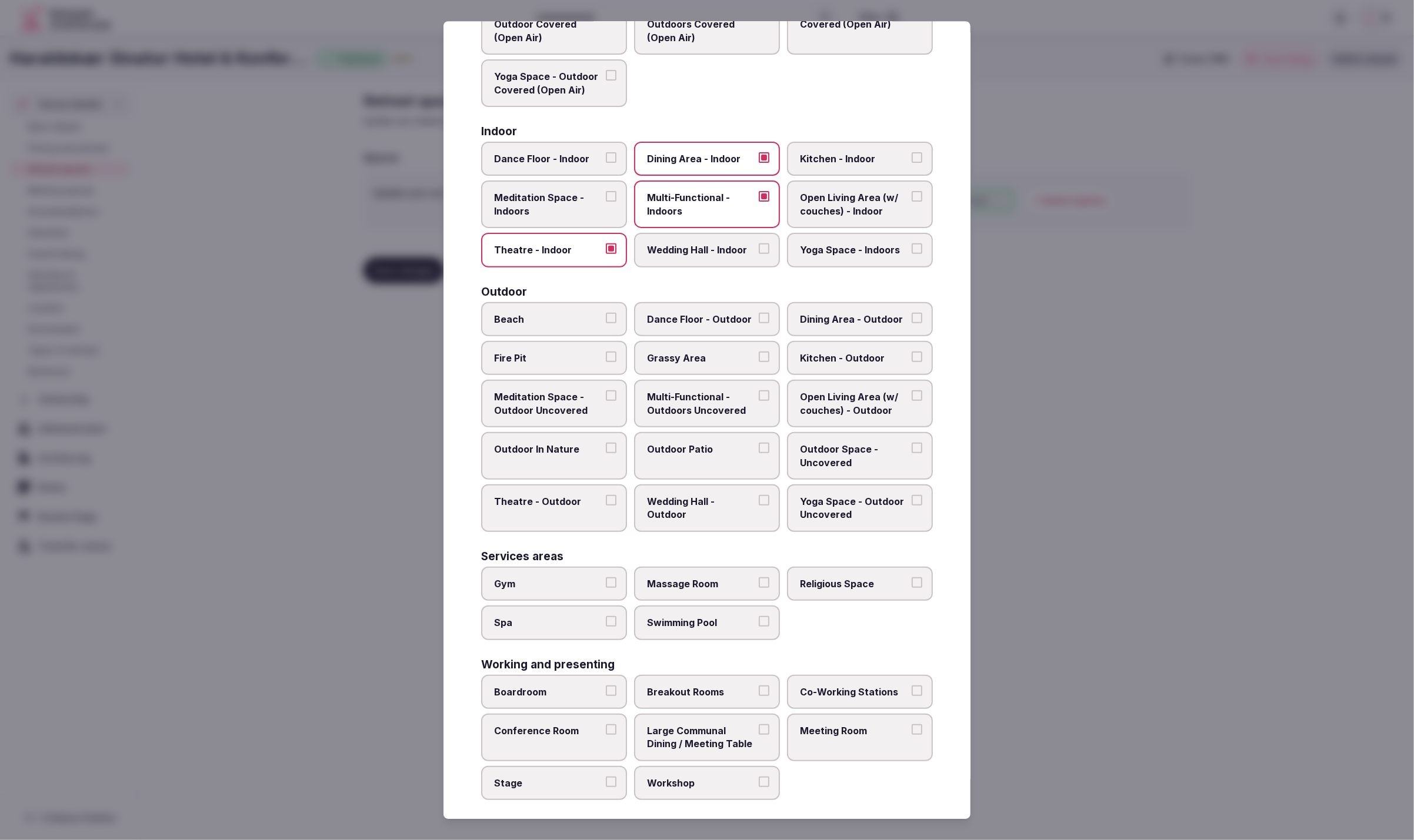
click at [723, 360] on span "Grassy Area" at bounding box center [701, 358] width 108 height 13
click at [759, 360] on button "Grassy Area" at bounding box center [763, 356] width 10 height 10
click at [651, 455] on label "Outdoor Patio" at bounding box center [706, 455] width 146 height 48
click at [759, 453] on button "Outdoor Patio" at bounding box center [763, 447] width 10 height 10
click at [828, 464] on span "Outdoor Space - Uncovered" at bounding box center [854, 455] width 108 height 27
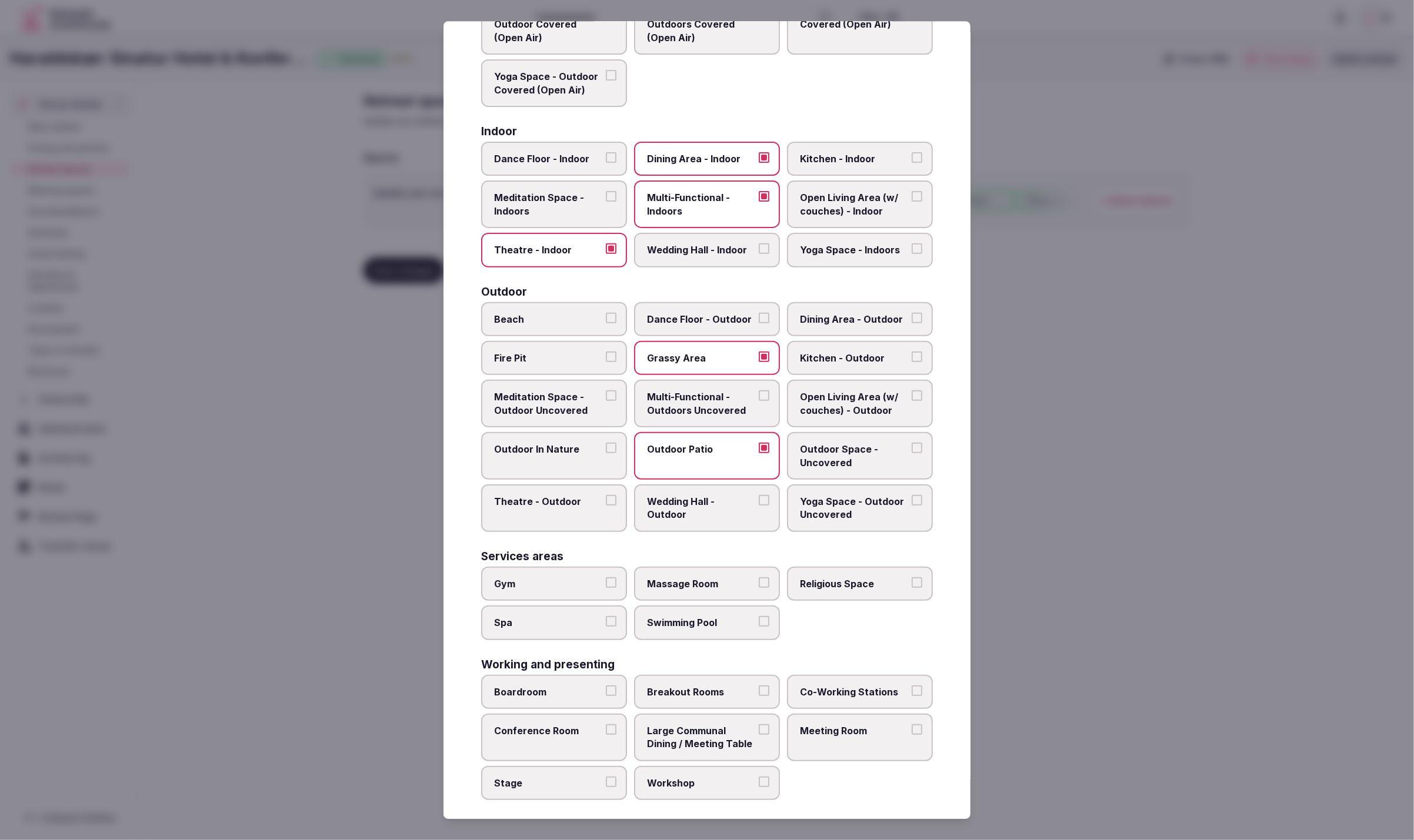
click at [912, 453] on button "Outdoor Space - Uncovered" at bounding box center [917, 447] width 10 height 10
click at [507, 455] on label "Outdoor In Nature" at bounding box center [554, 455] width 146 height 48
click at [605, 453] on button "Outdoor In Nature" at bounding box center [610, 447] width 10 height 10
click at [851, 726] on span "Meeting Room" at bounding box center [854, 733] width 108 height 13
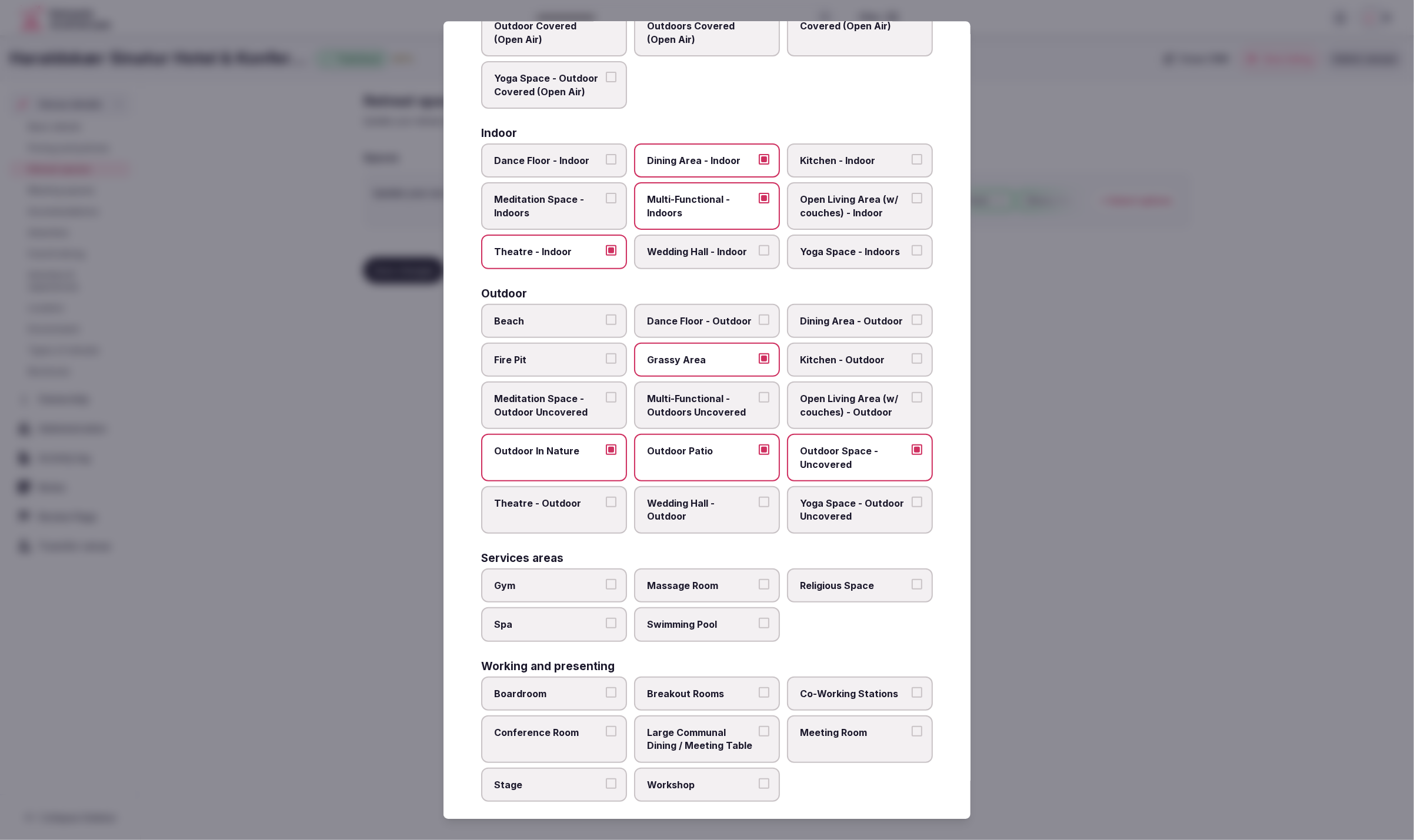
click at [912, 726] on button "Meeting Room" at bounding box center [917, 731] width 10 height 10
click at [674, 731] on span "Large Communal Dining / Meeting Table" at bounding box center [701, 739] width 108 height 27
click at [759, 731] on button "Large Communal Dining / Meeting Table" at bounding box center [763, 731] width 10 height 10
click at [545, 688] on span "Boardroom" at bounding box center [548, 694] width 108 height 13
click at [605, 688] on button "Boardroom" at bounding box center [610, 692] width 10 height 10
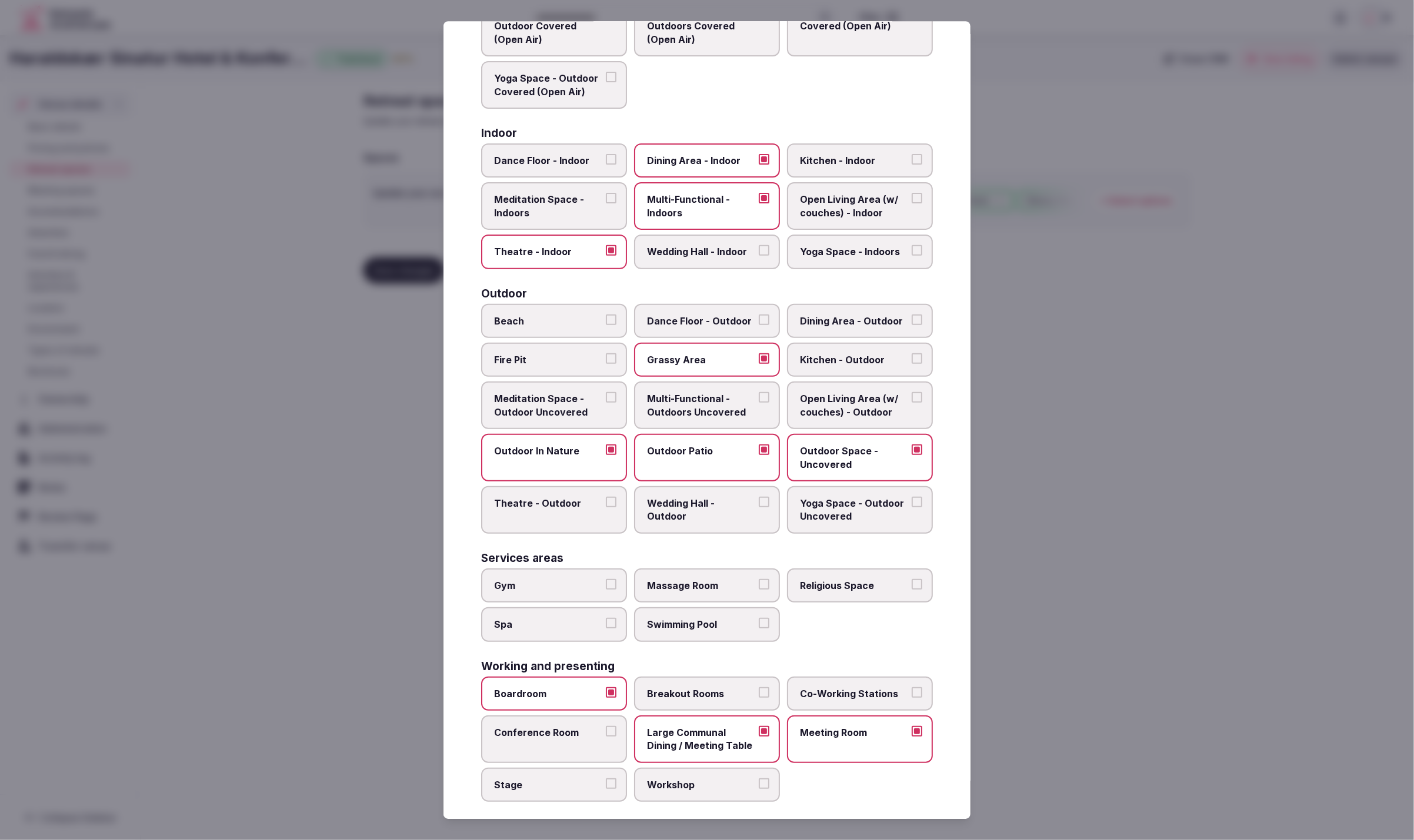
click at [536, 737] on label "Conference Room" at bounding box center [554, 739] width 146 height 48
click at [605, 737] on button "Conference Room" at bounding box center [610, 731] width 10 height 10
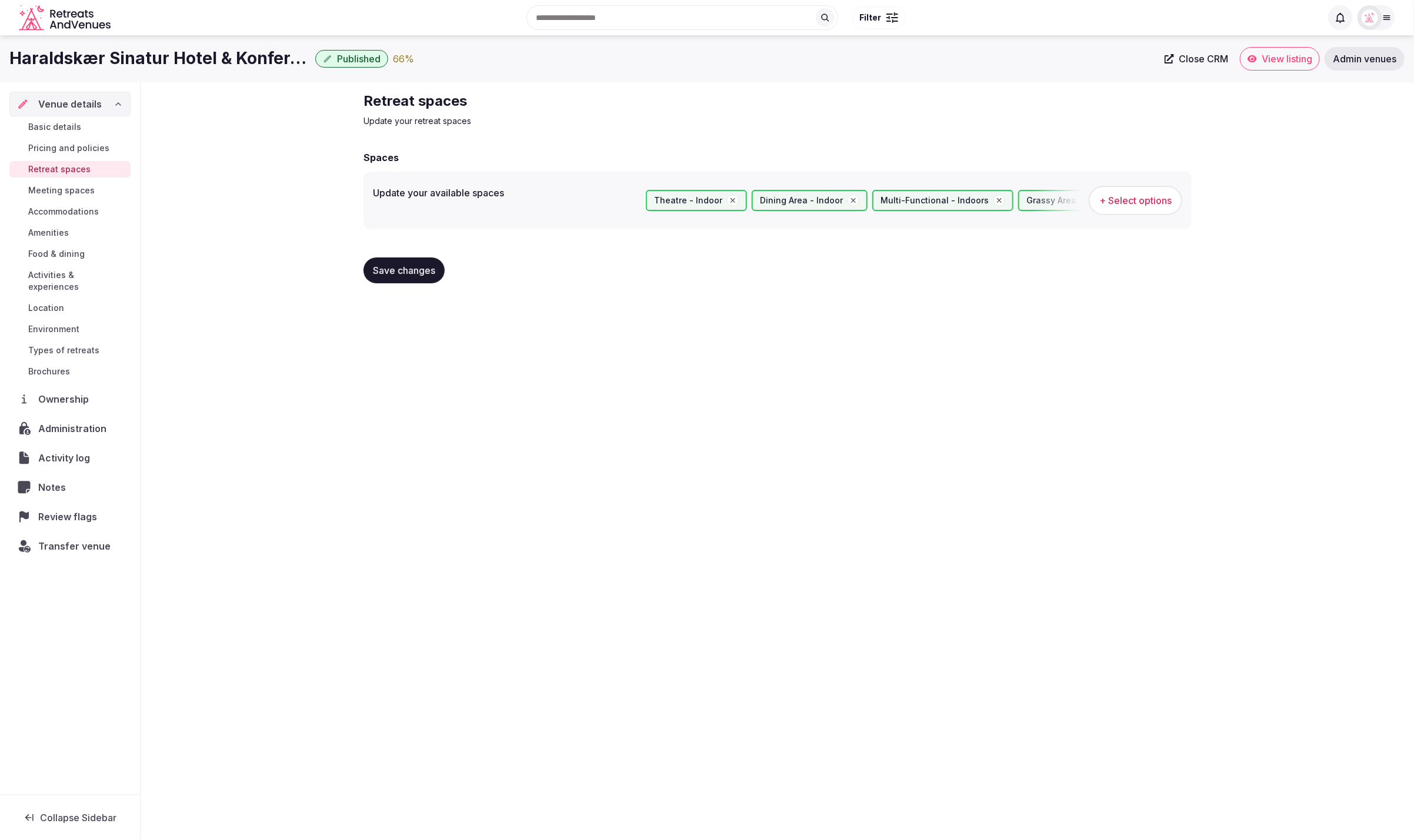
click at [419, 273] on span "Save changes" at bounding box center [404, 270] width 62 height 12
click at [49, 227] on span "Amenities" at bounding box center [48, 233] width 40 height 12
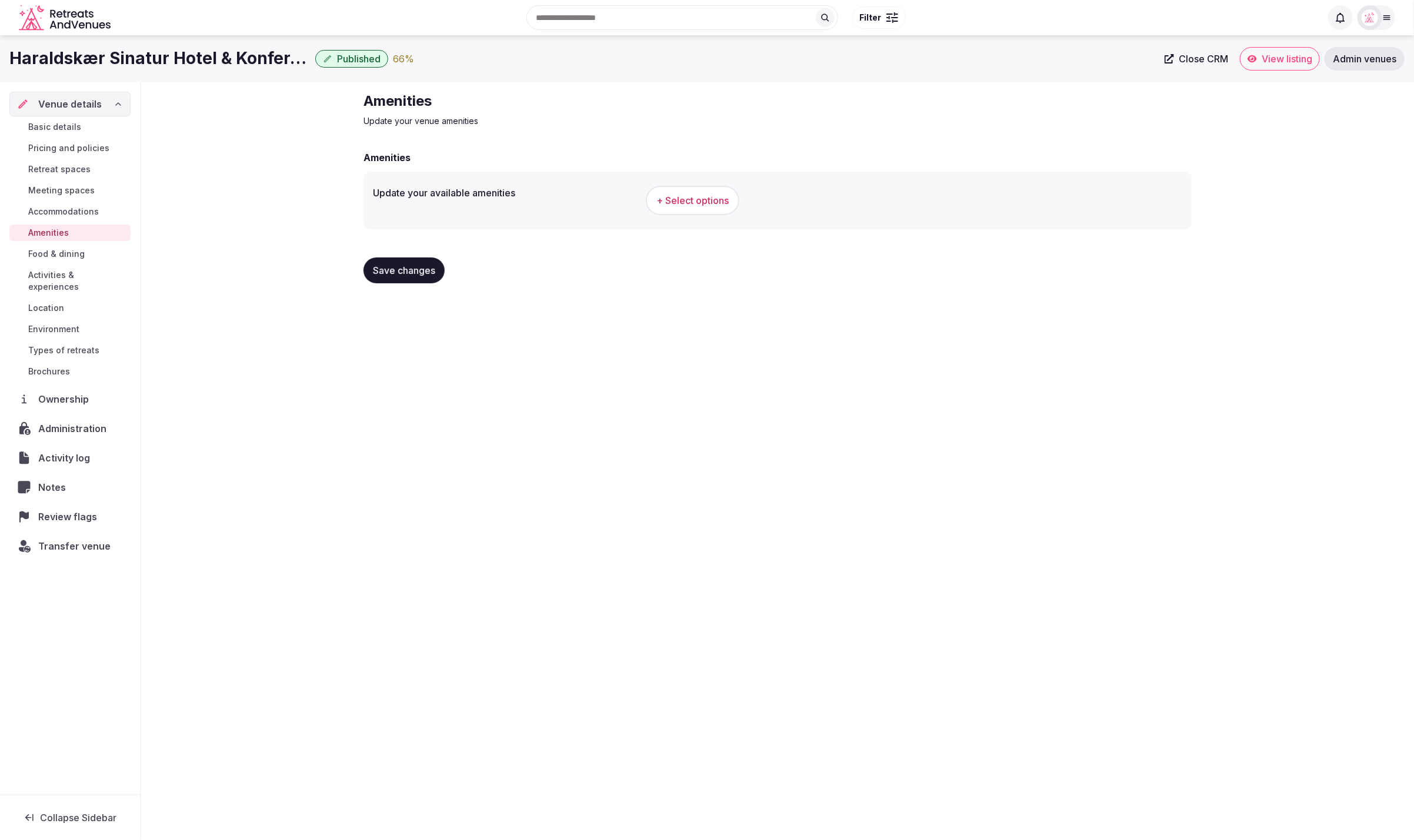
click at [712, 194] on span "+ Select options" at bounding box center [692, 201] width 73 height 13
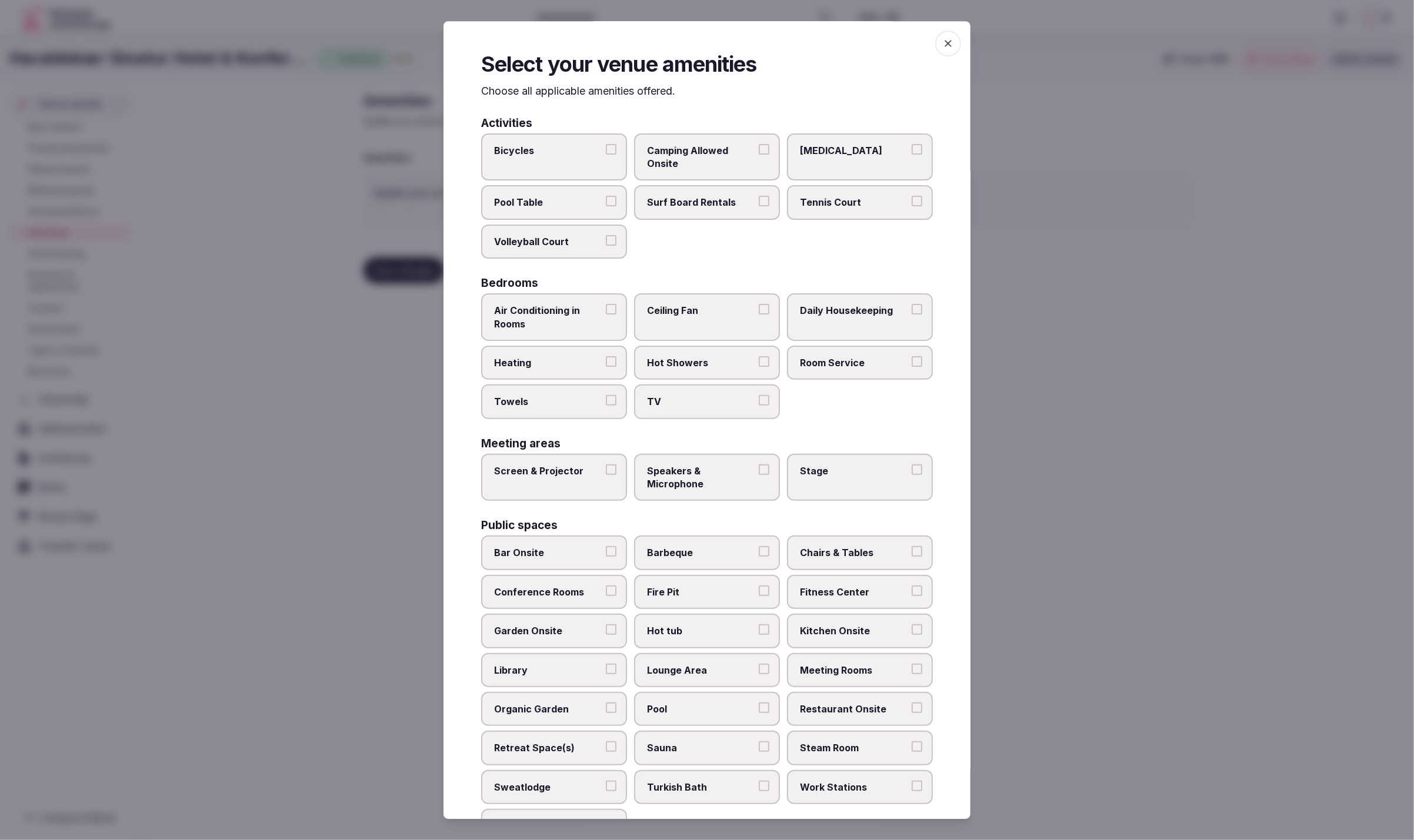
click at [914, 247] on div "Bicycles Camping Allowed Onsite Ice Bath Pool Table Surf Board Rentals Tennis C…" at bounding box center [707, 196] width 451 height 126
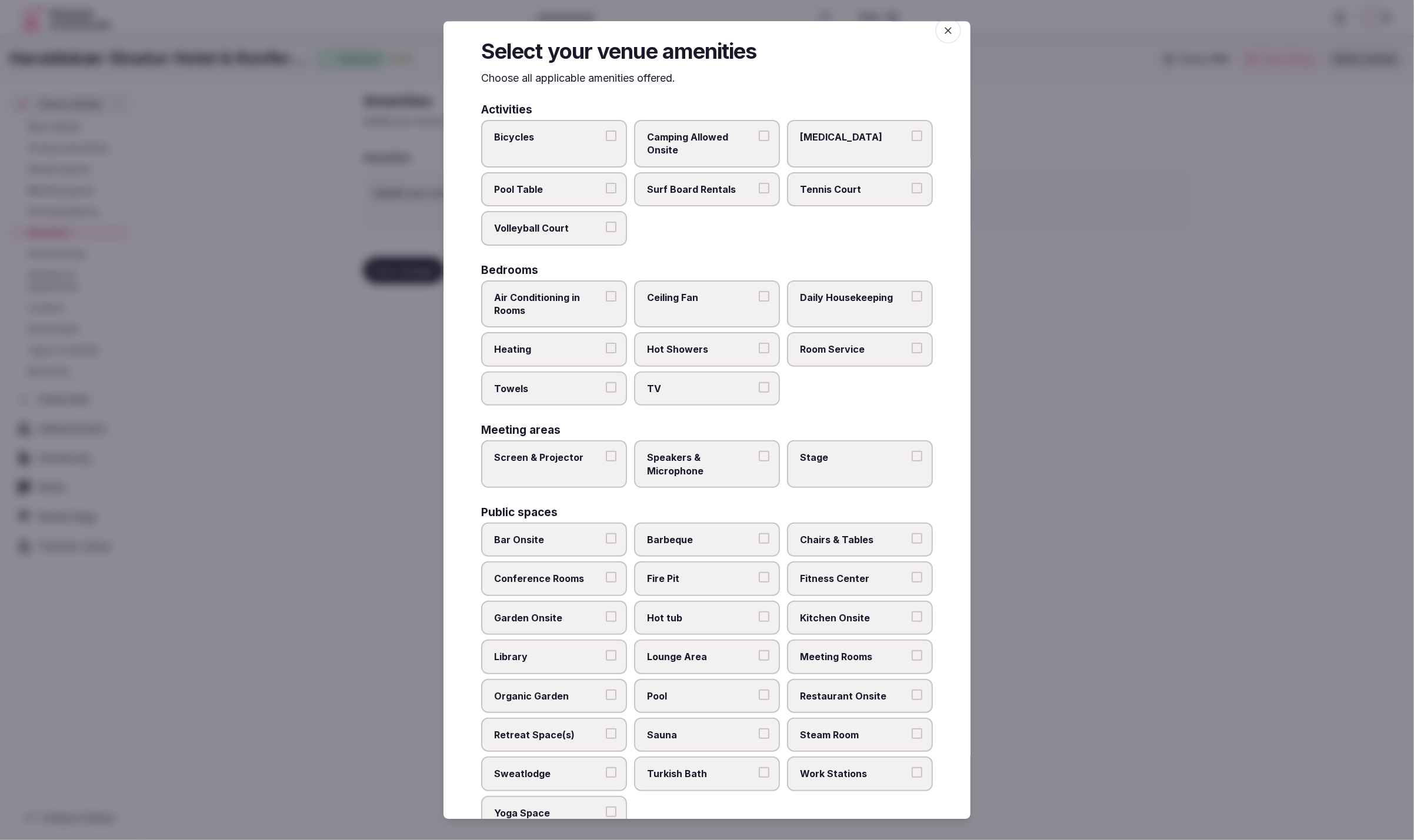
scroll to position [32, 0]
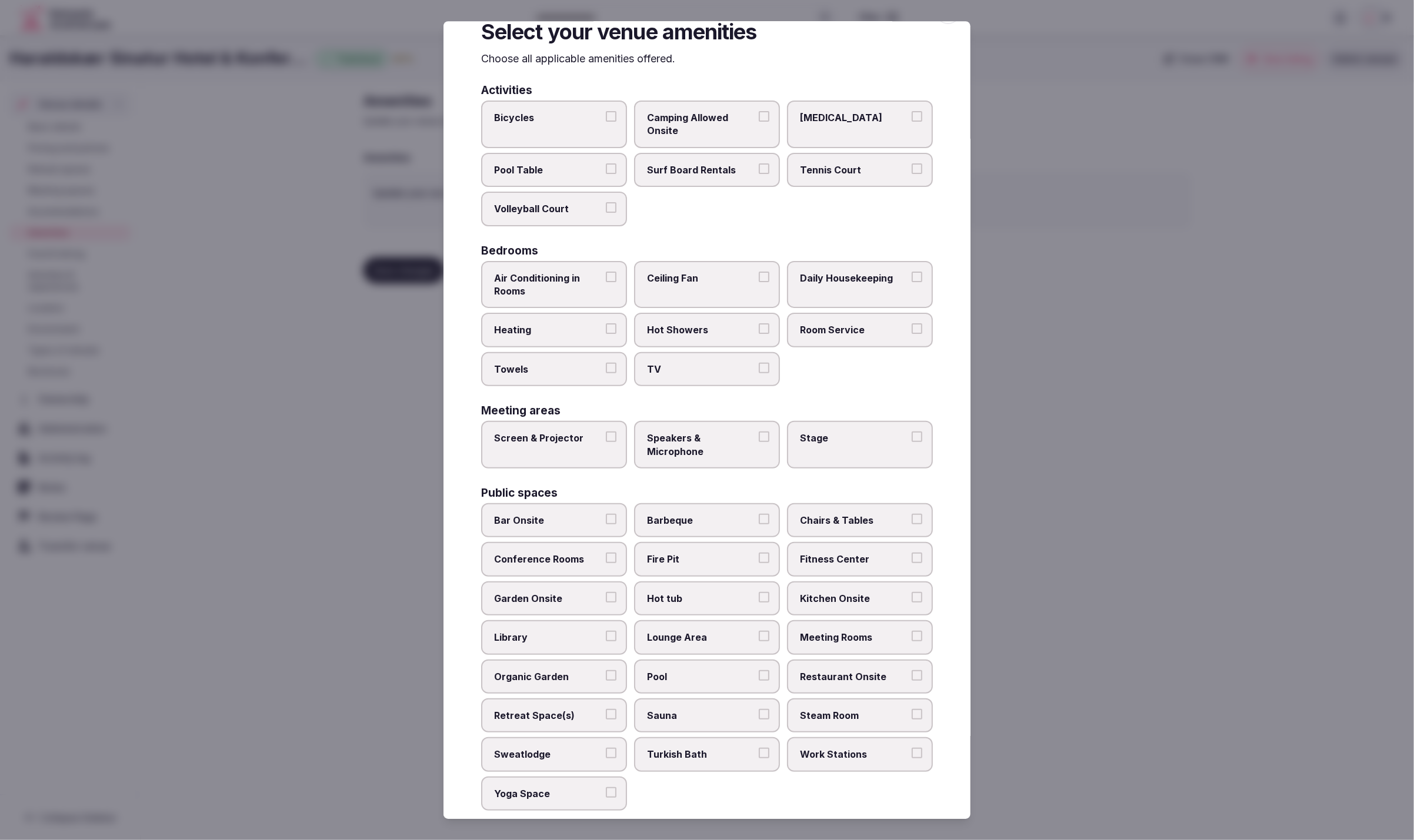
click at [692, 370] on span "TV" at bounding box center [701, 369] width 108 height 13
click at [759, 370] on button "TV" at bounding box center [763, 368] width 10 height 10
drag, startPoint x: 684, startPoint y: 322, endPoint x: 690, endPoint y: 286, distance: 36.5
click at [688, 314] on label "Hot Showers" at bounding box center [706, 331] width 146 height 34
click at [690, 286] on label "Ceiling Fan" at bounding box center [706, 285] width 146 height 48
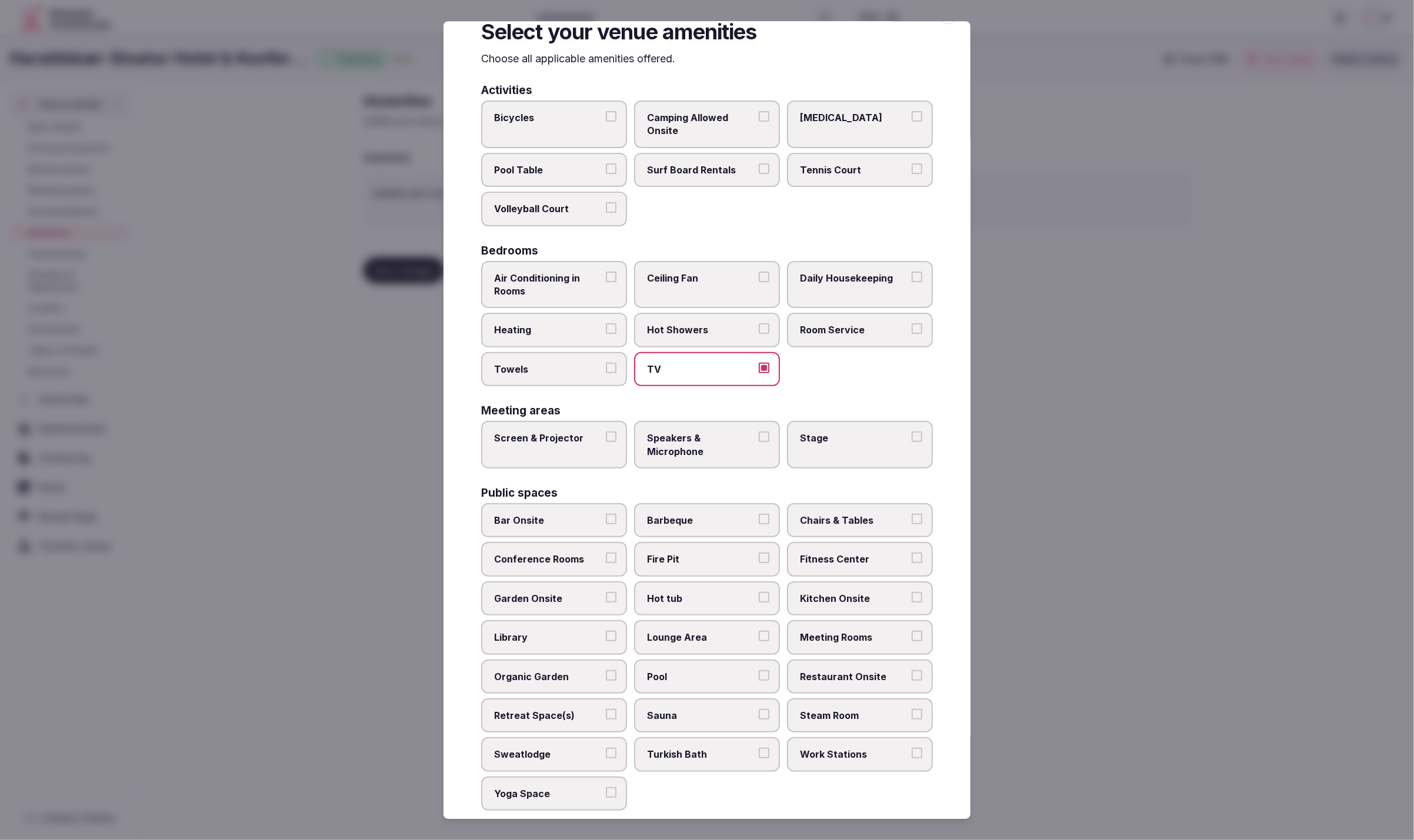
click at [759, 282] on button "Ceiling Fan" at bounding box center [763, 277] width 10 height 10
click at [593, 296] on label "Air Conditioning in Rooms" at bounding box center [554, 285] width 146 height 48
click at [605, 282] on button "Air Conditioning in Rooms" at bounding box center [610, 277] width 10 height 10
click at [587, 328] on span "Heating" at bounding box center [548, 331] width 108 height 13
click at [605, 328] on button "Heating" at bounding box center [610, 329] width 10 height 10
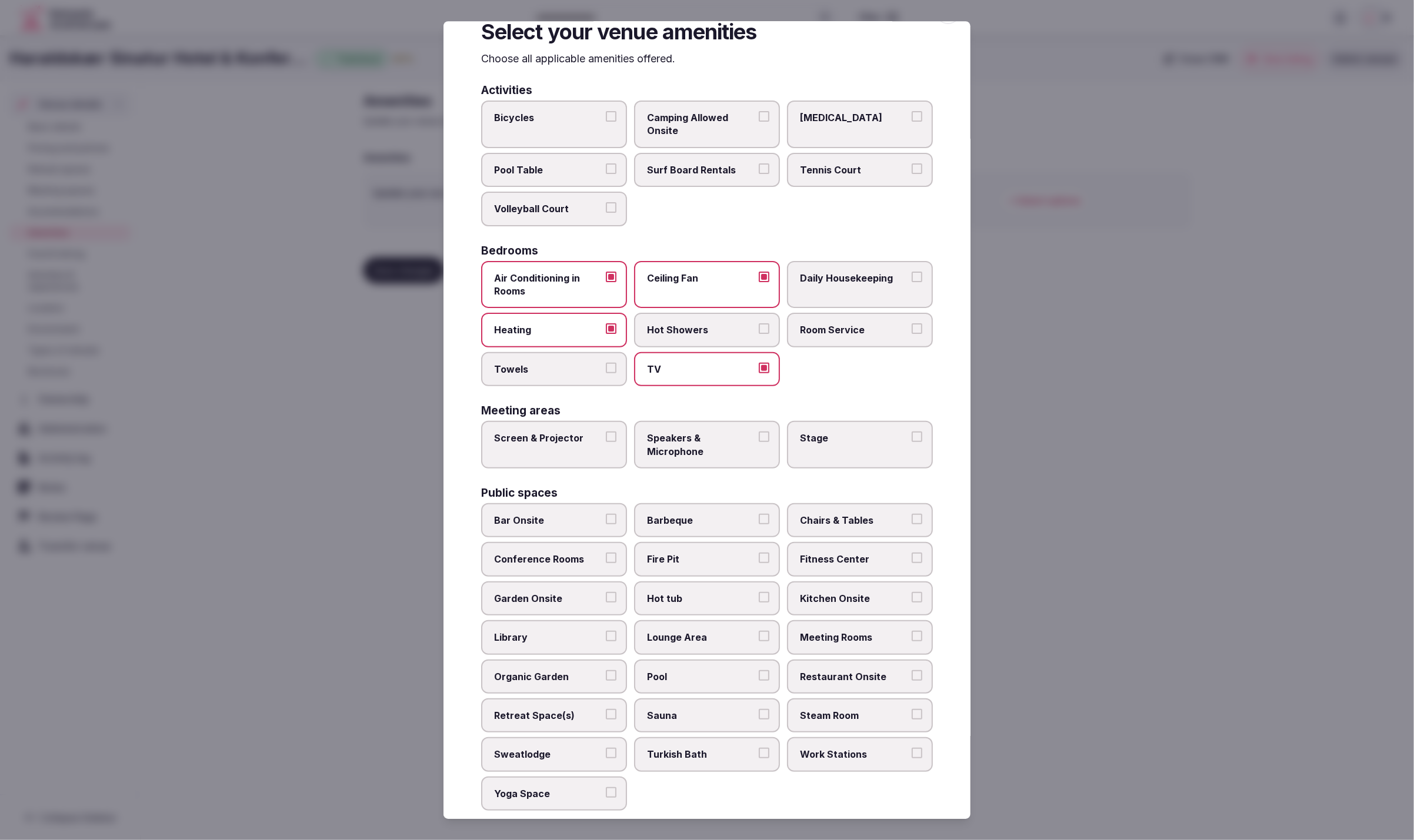
click at [584, 368] on span "Towels" at bounding box center [548, 369] width 108 height 13
click at [605, 368] on button "Towels" at bounding box center [610, 368] width 10 height 10
click at [694, 334] on label "Hot Showers" at bounding box center [706, 331] width 146 height 34
click at [759, 334] on button "Hot Showers" at bounding box center [763, 329] width 10 height 10
click at [817, 331] on span "Room Service" at bounding box center [854, 331] width 108 height 13
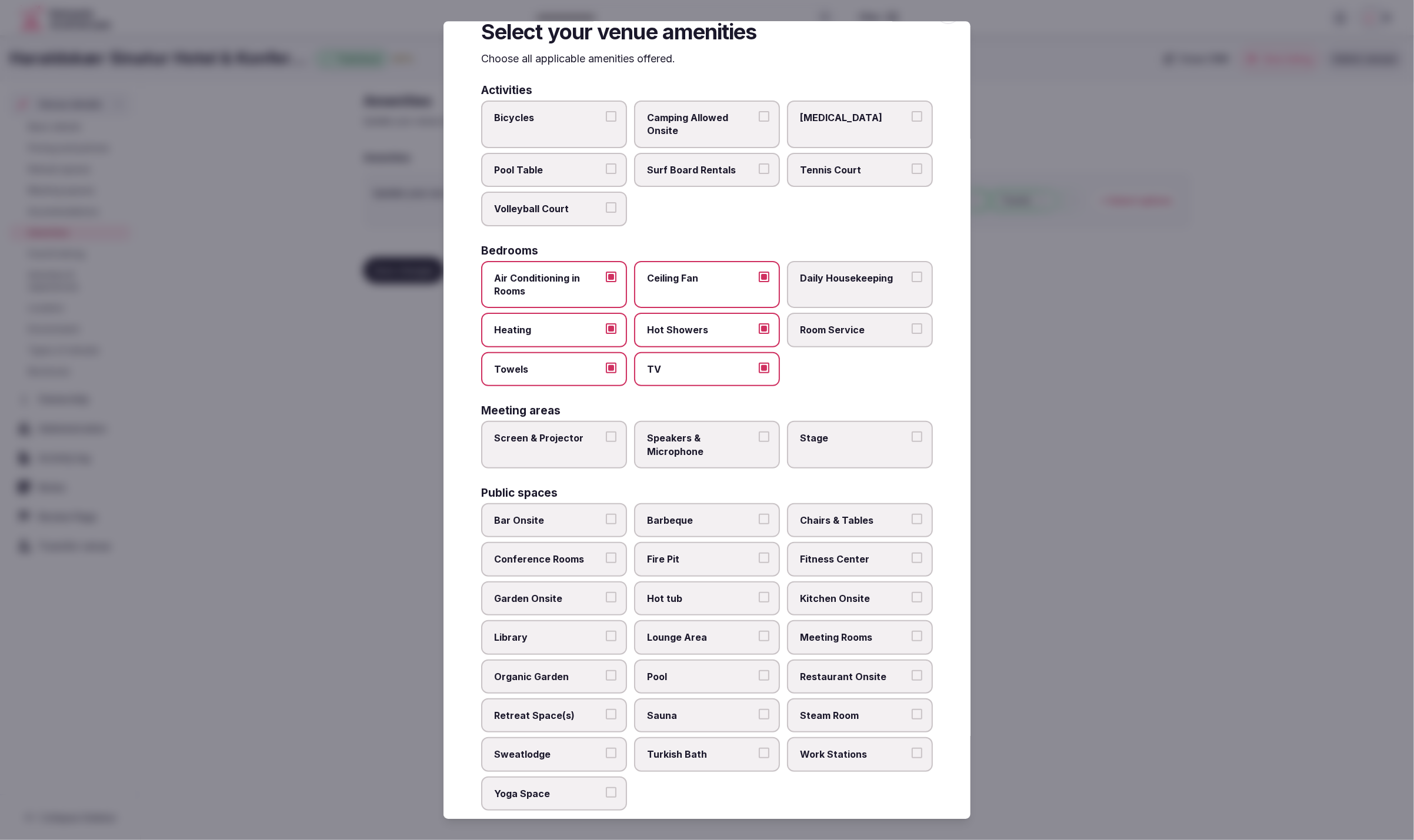
click at [912, 331] on button "Room Service" at bounding box center [917, 329] width 10 height 10
click at [859, 288] on label "Daily Housekeeping" at bounding box center [859, 285] width 146 height 48
click at [912, 282] on button "Daily Housekeeping" at bounding box center [917, 277] width 10 height 10
click at [501, 438] on span "Screen & Projector" at bounding box center [548, 438] width 108 height 13
click at [605, 438] on button "Screen & Projector" at bounding box center [610, 436] width 10 height 10
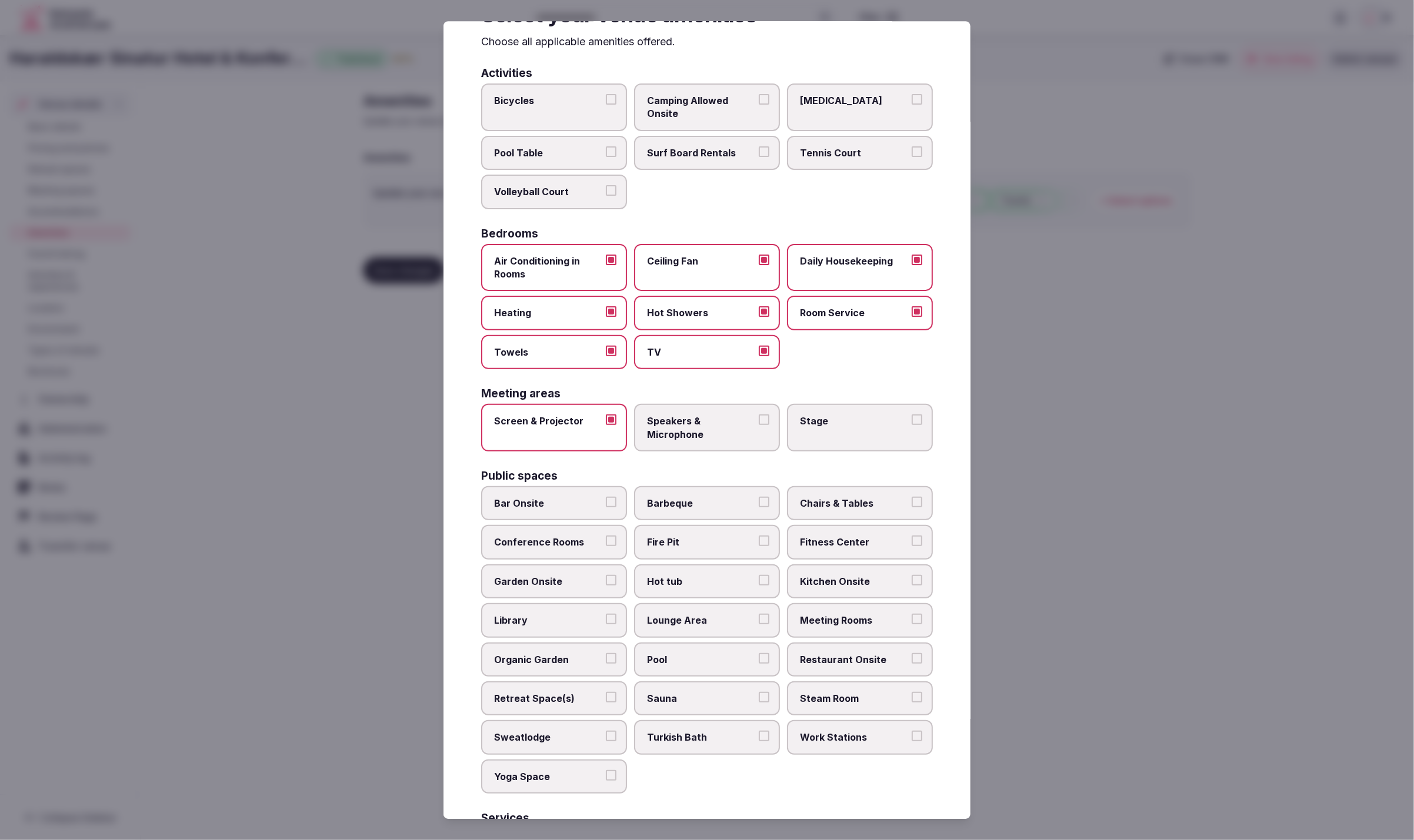
scroll to position [55, 0]
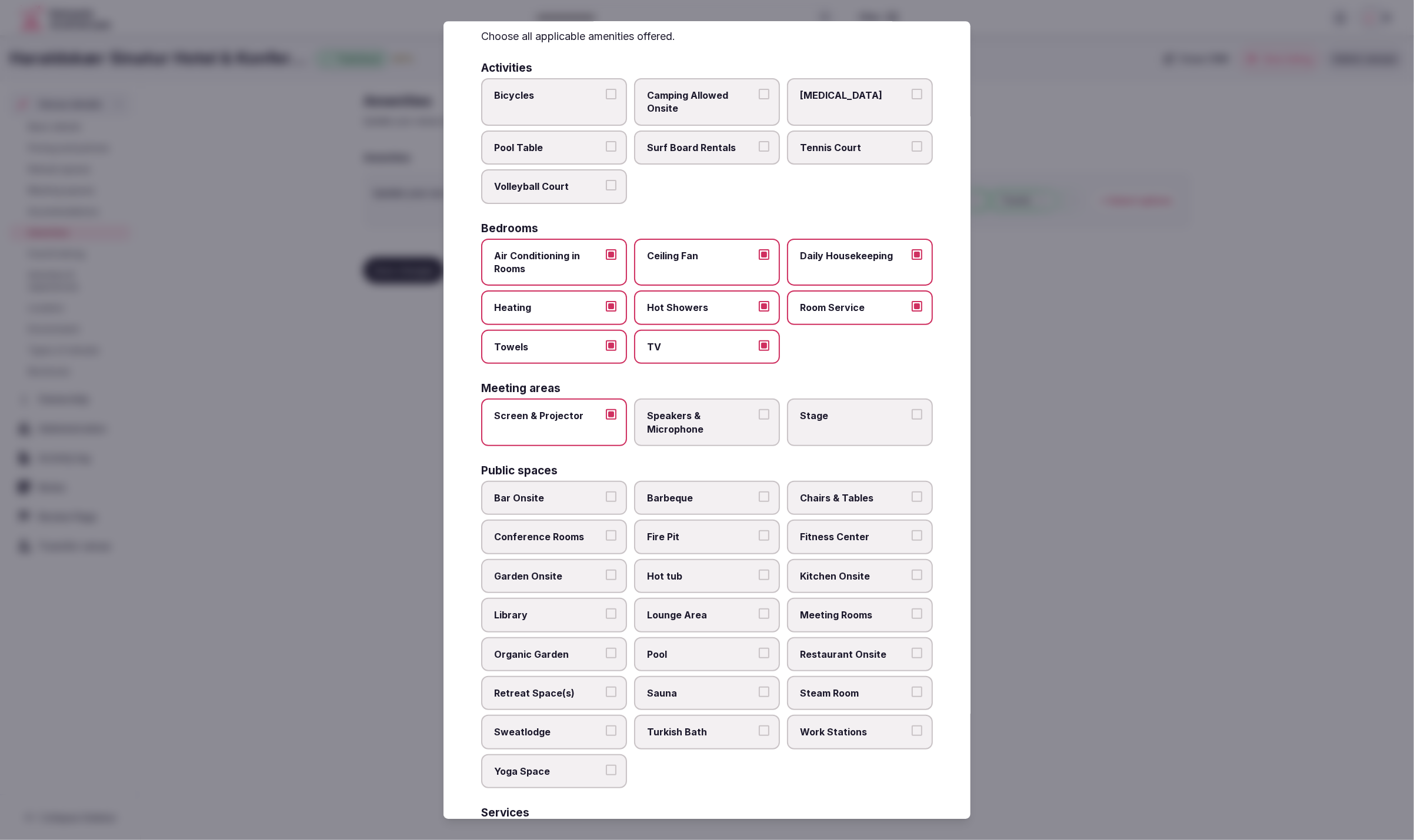
click at [695, 416] on span "Speakers & Microphone" at bounding box center [701, 422] width 108 height 27
click at [759, 416] on button "Speakers & Microphone" at bounding box center [763, 414] width 10 height 10
click at [854, 499] on span "Chairs & Tables" at bounding box center [854, 498] width 108 height 13
click at [912, 499] on button "Chairs & Tables" at bounding box center [917, 497] width 10 height 10
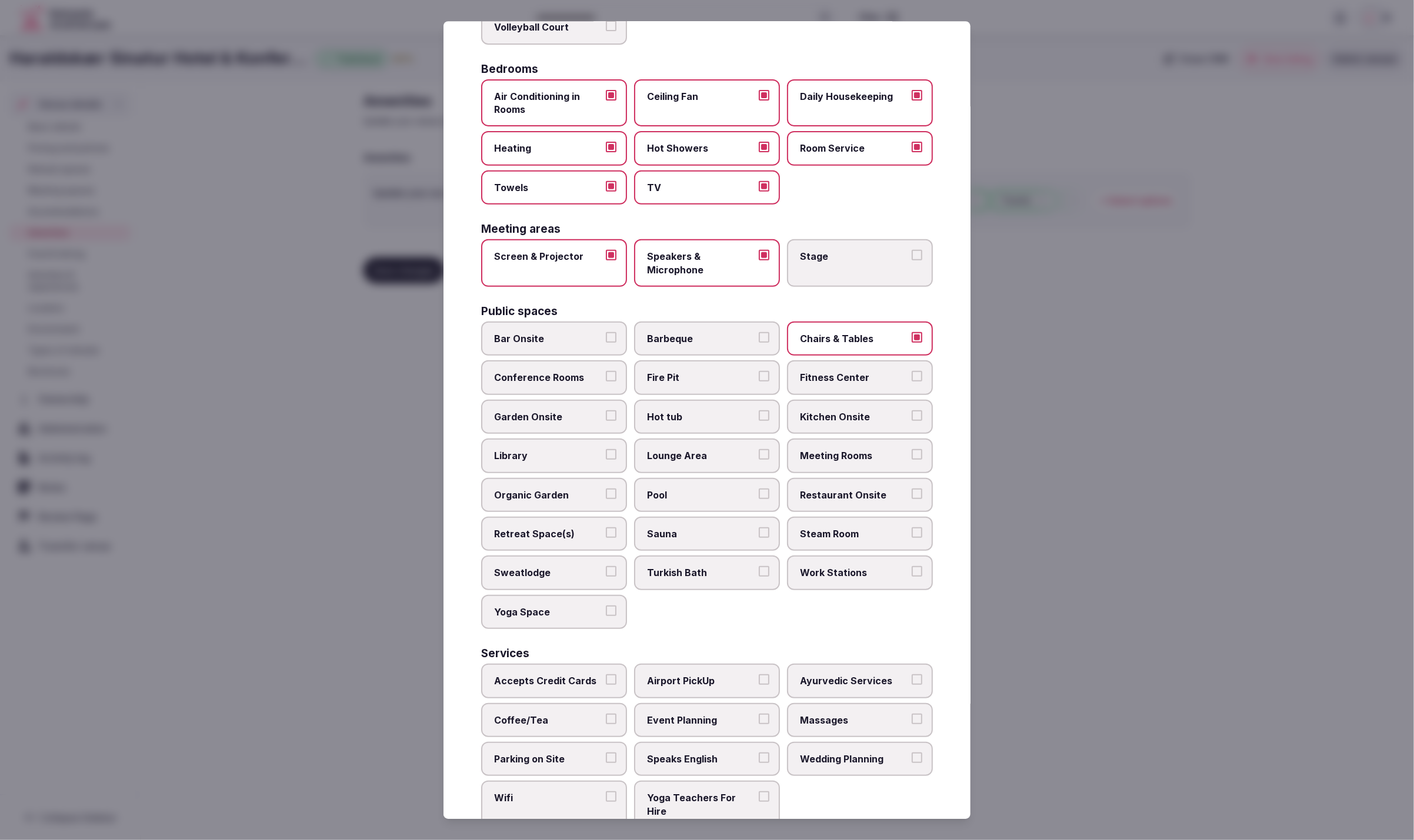
scroll to position [227, 0]
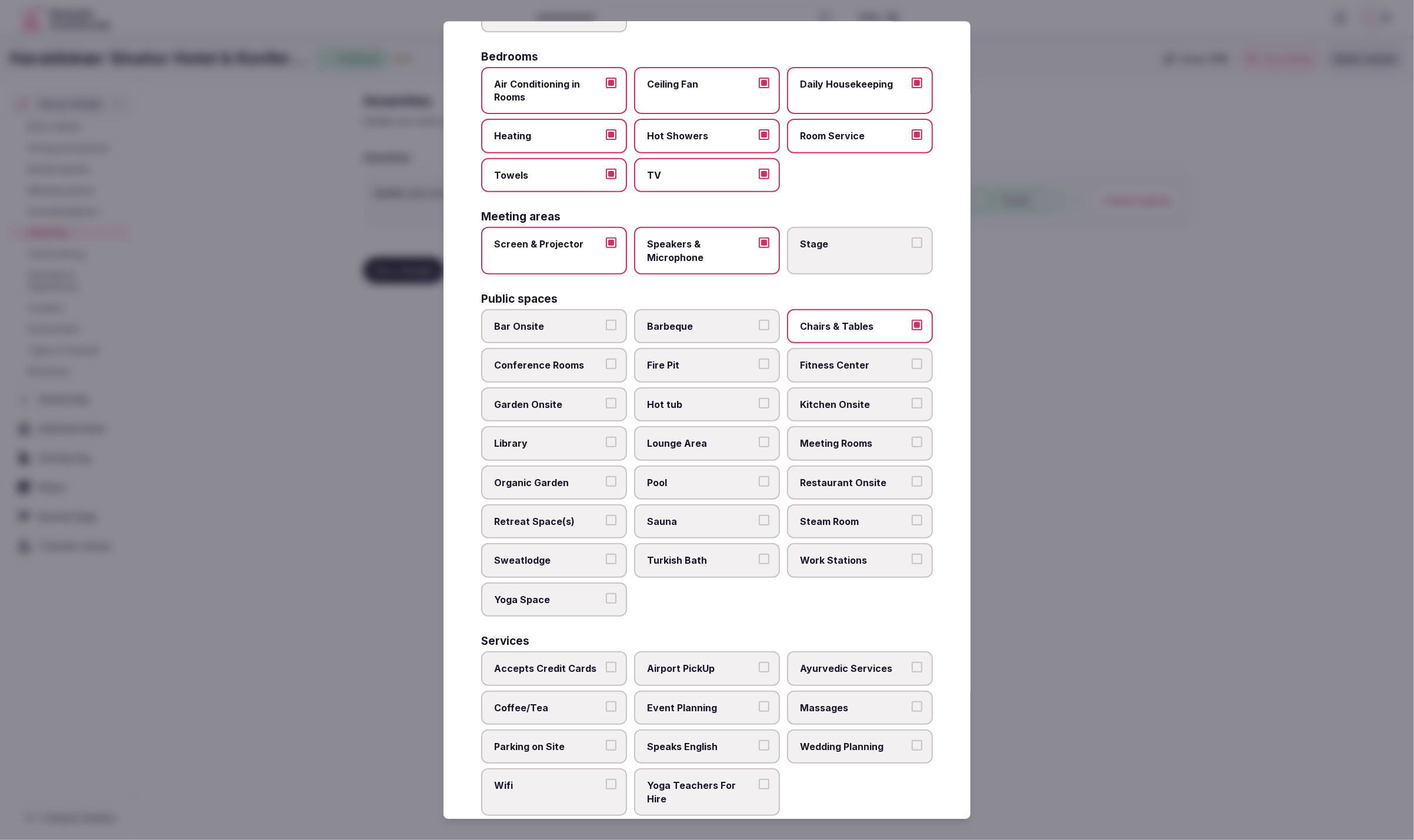
drag, startPoint x: 512, startPoint y: 654, endPoint x: 509, endPoint y: 684, distance: 30.1
click at [512, 662] on span "Accepts Credit Cards" at bounding box center [548, 668] width 108 height 13
click at [605, 662] on button "Accepts Credit Cards" at bounding box center [610, 667] width 10 height 10
click at [510, 691] on label "Coffee/Tea" at bounding box center [554, 708] width 146 height 34
click at [605, 701] on button "Coffee/Tea" at bounding box center [610, 706] width 10 height 10
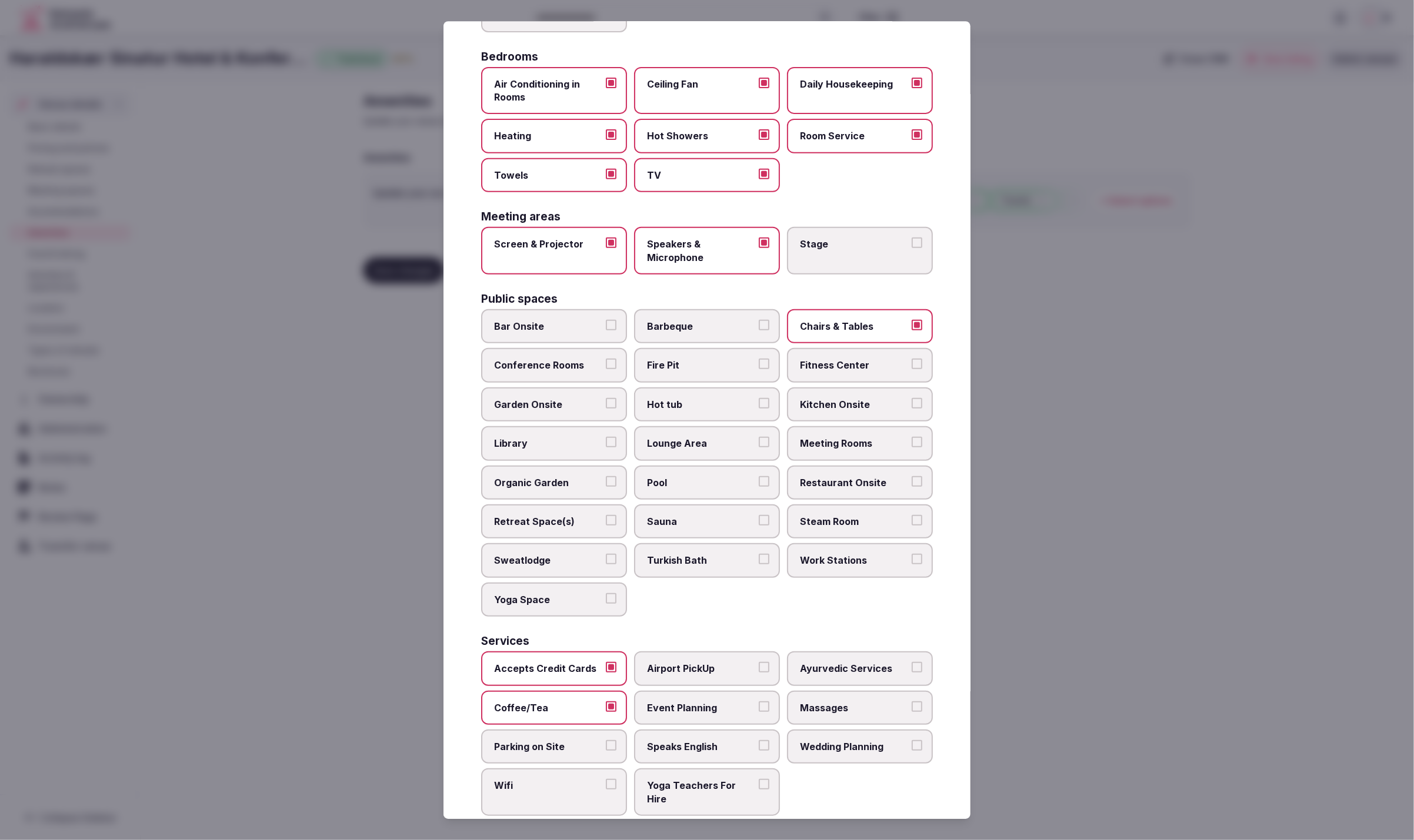
click at [536, 747] on label "Parking on Site" at bounding box center [554, 746] width 146 height 34
click at [605, 747] on button "Parking on Site" at bounding box center [610, 745] width 10 height 10
click at [545, 780] on span "Wifi" at bounding box center [548, 786] width 108 height 13
click at [605, 780] on button "Wifi" at bounding box center [610, 784] width 10 height 10
click at [713, 703] on span "Event Planning" at bounding box center [701, 708] width 108 height 13
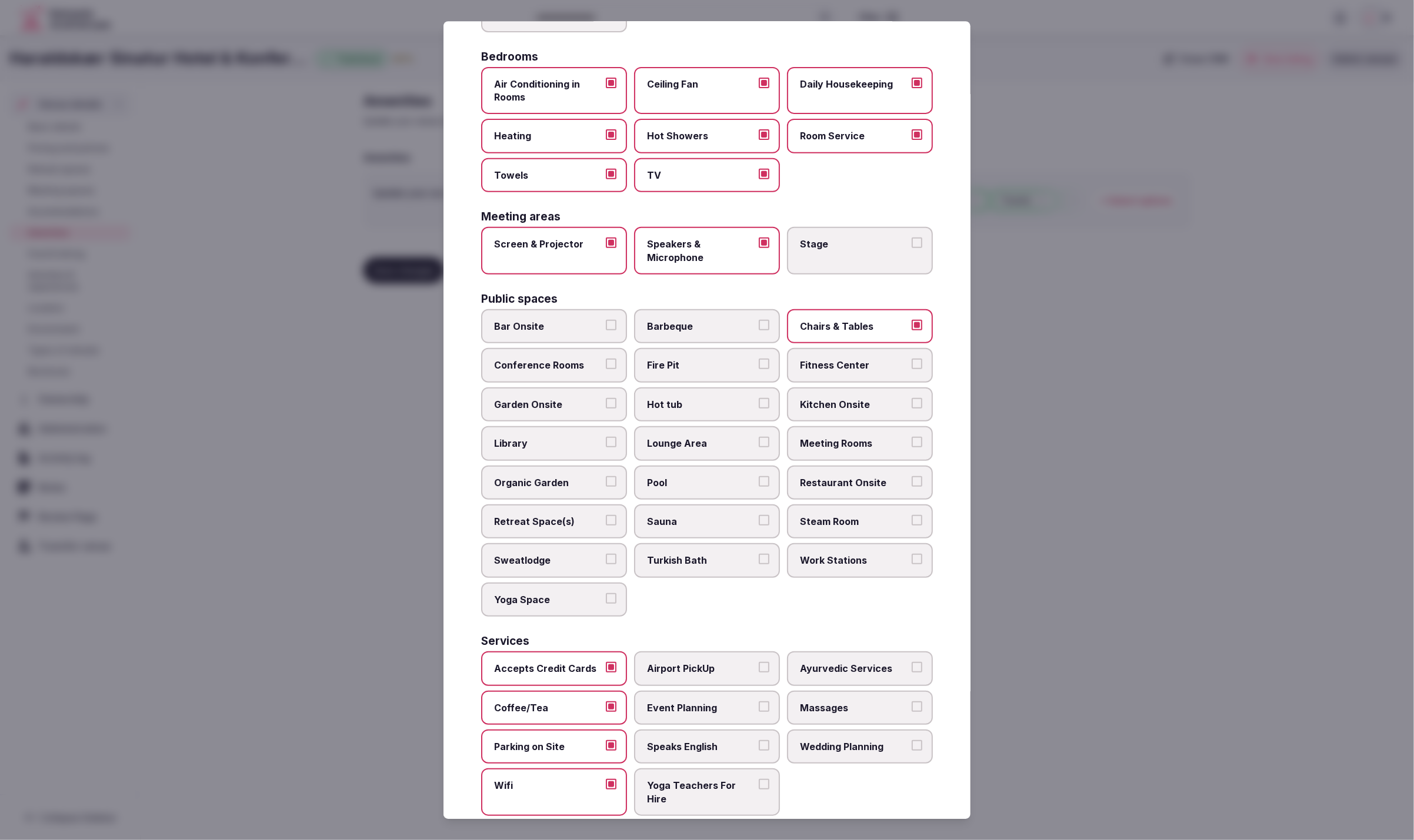
click at [759, 703] on button "Event Planning" at bounding box center [763, 706] width 10 height 10
click at [736, 609] on div "Activities Bicycles Camping Allowed Onsite Ice Bath Pool Table Surf Board Renta…" at bounding box center [707, 353] width 451 height 925
click at [862, 437] on span "Meeting Rooms" at bounding box center [854, 443] width 108 height 13
click at [912, 437] on button "Meeting Rooms" at bounding box center [917, 442] width 10 height 10
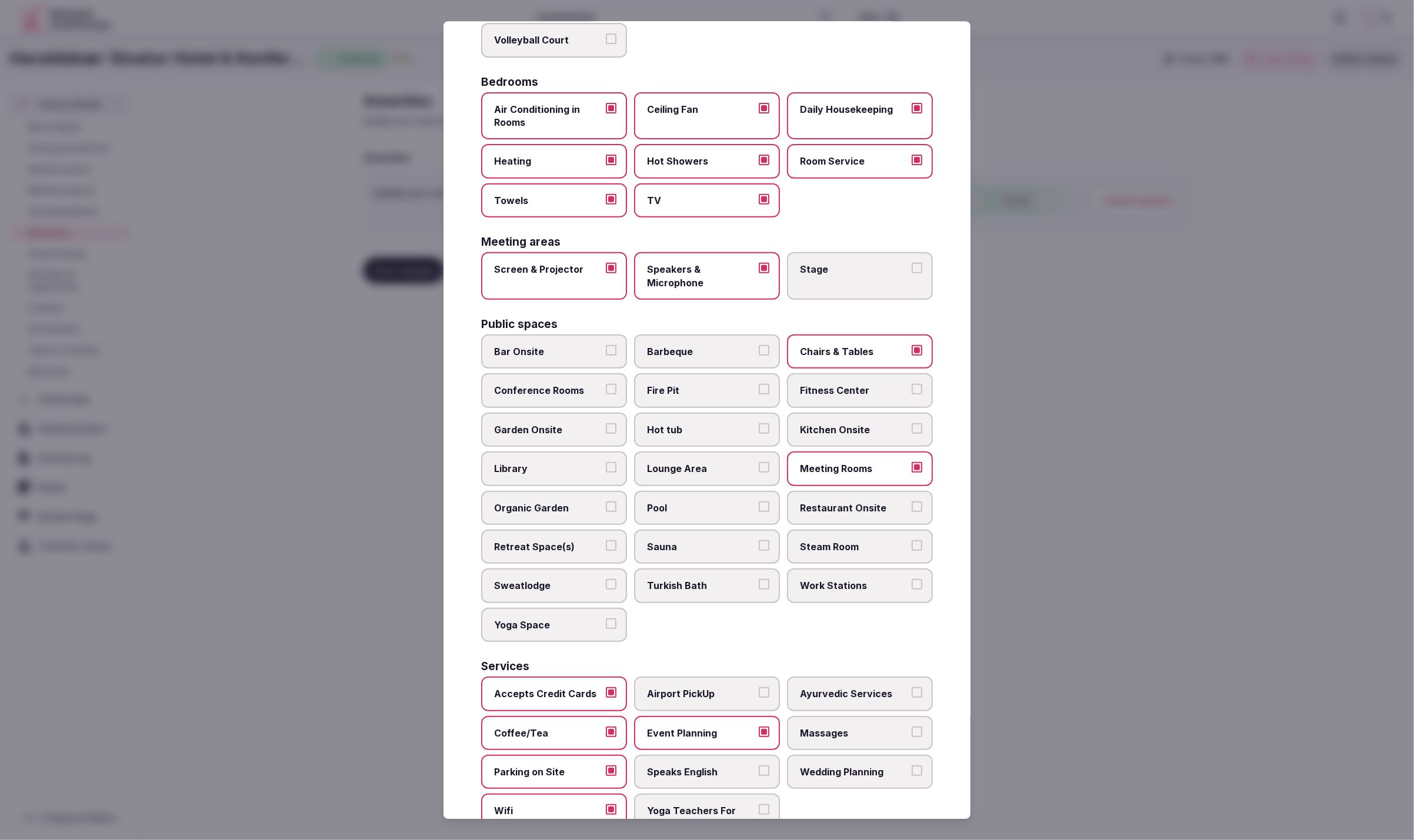
scroll to position [194, 0]
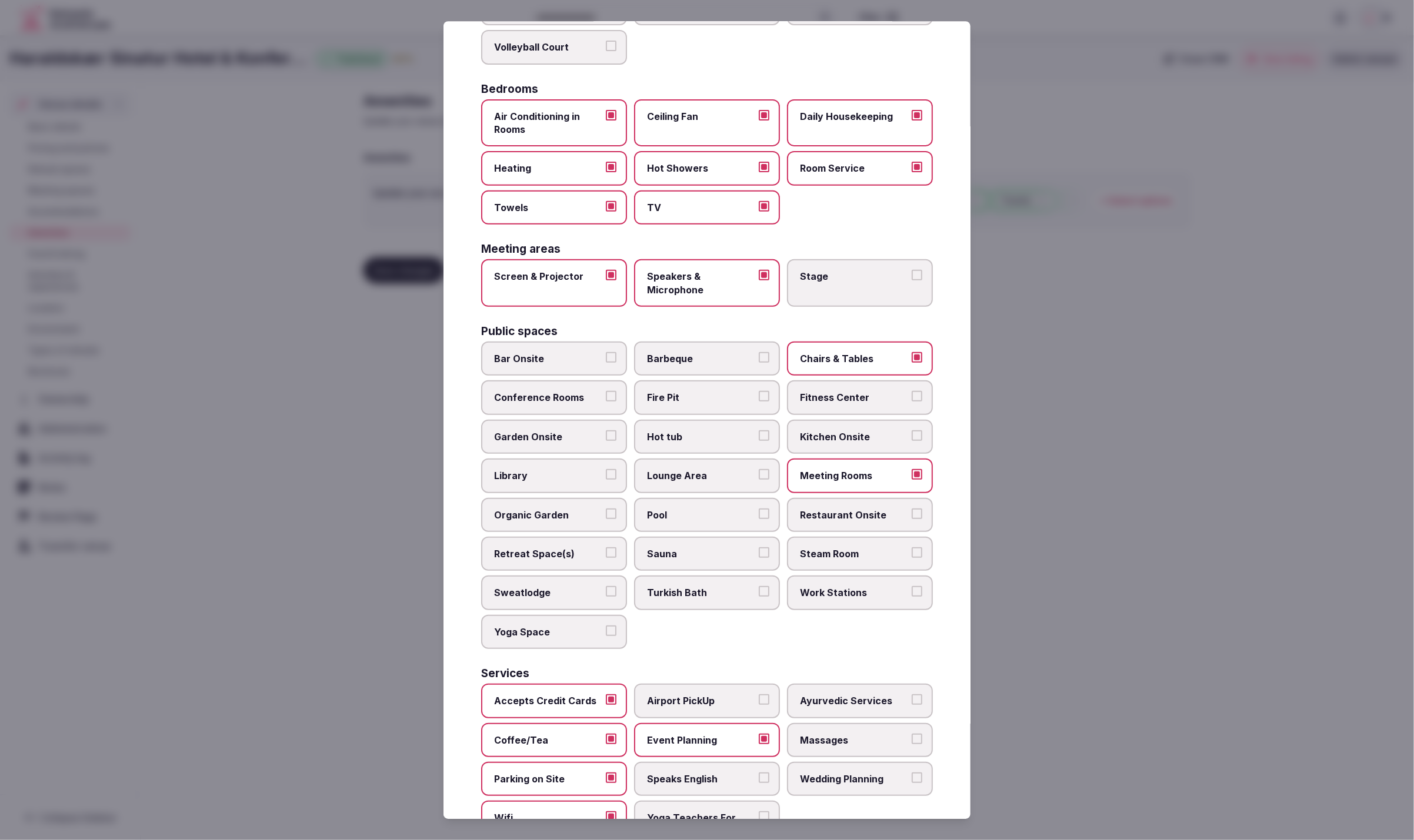
click at [688, 469] on span "Lounge Area" at bounding box center [701, 476] width 108 height 13
click at [759, 469] on button "Lounge Area" at bounding box center [763, 474] width 10 height 10
click at [579, 393] on span "Conference Rooms" at bounding box center [548, 398] width 108 height 13
click at [605, 393] on button "Conference Rooms" at bounding box center [610, 397] width 10 height 10
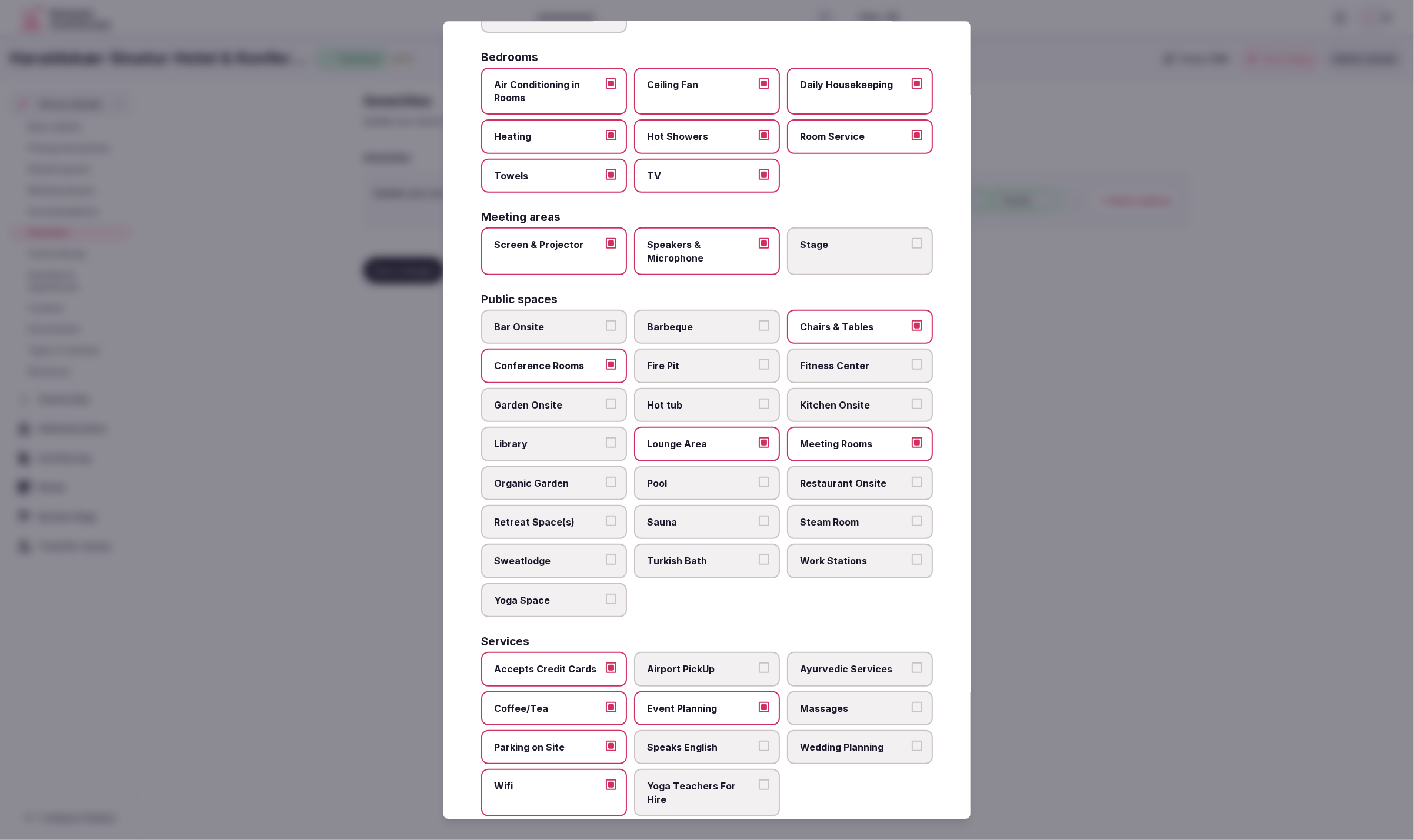
scroll to position [227, 0]
click at [1103, 537] on div at bounding box center [707, 420] width 1414 height 840
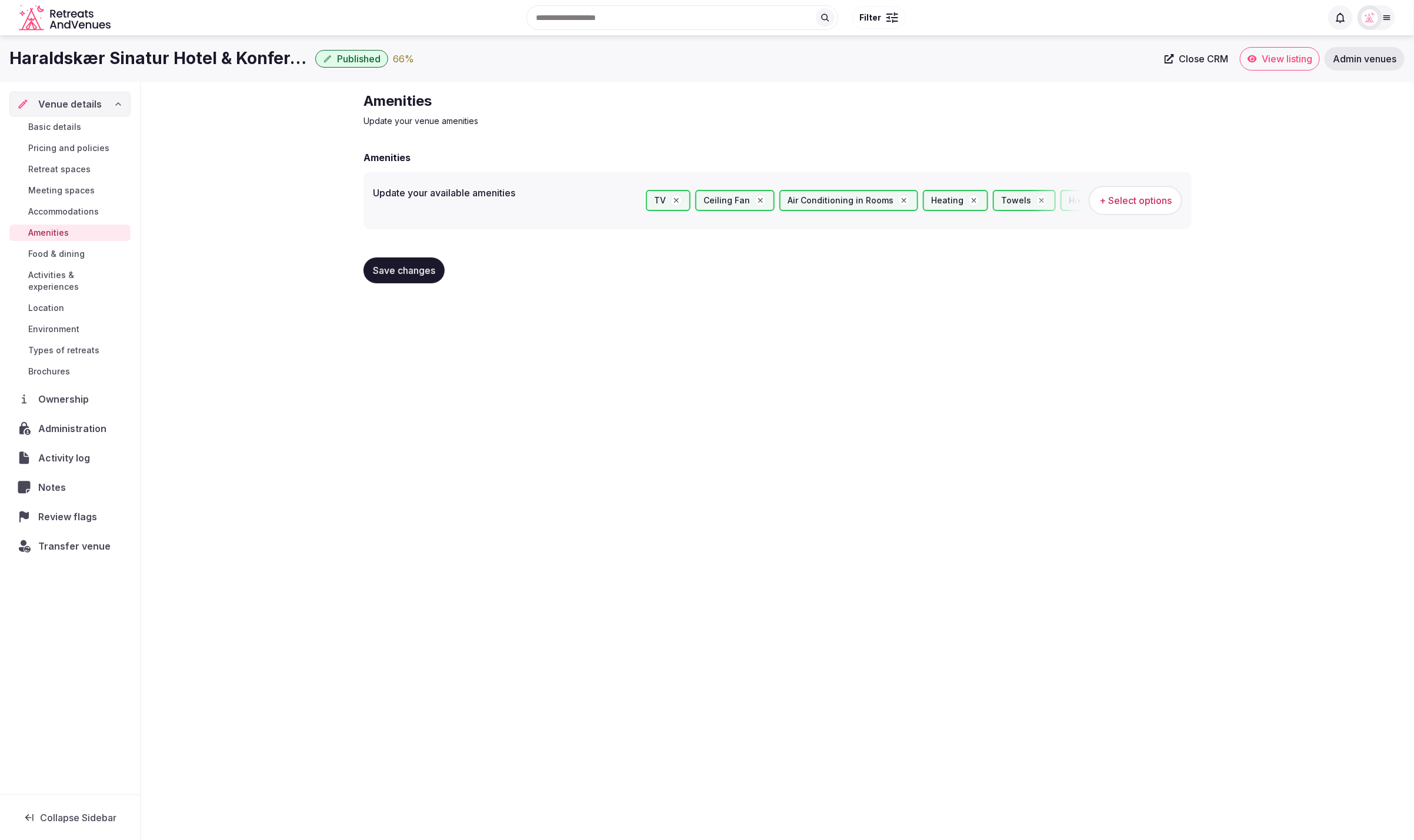
click at [403, 275] on span "Save changes" at bounding box center [404, 270] width 62 height 12
click at [290, 221] on div "Amenities Update your venue amenities Amenities Update your available amenities…" at bounding box center [777, 192] width 1273 height 220
click at [71, 130] on span "Basic details" at bounding box center [55, 127] width 53 height 12
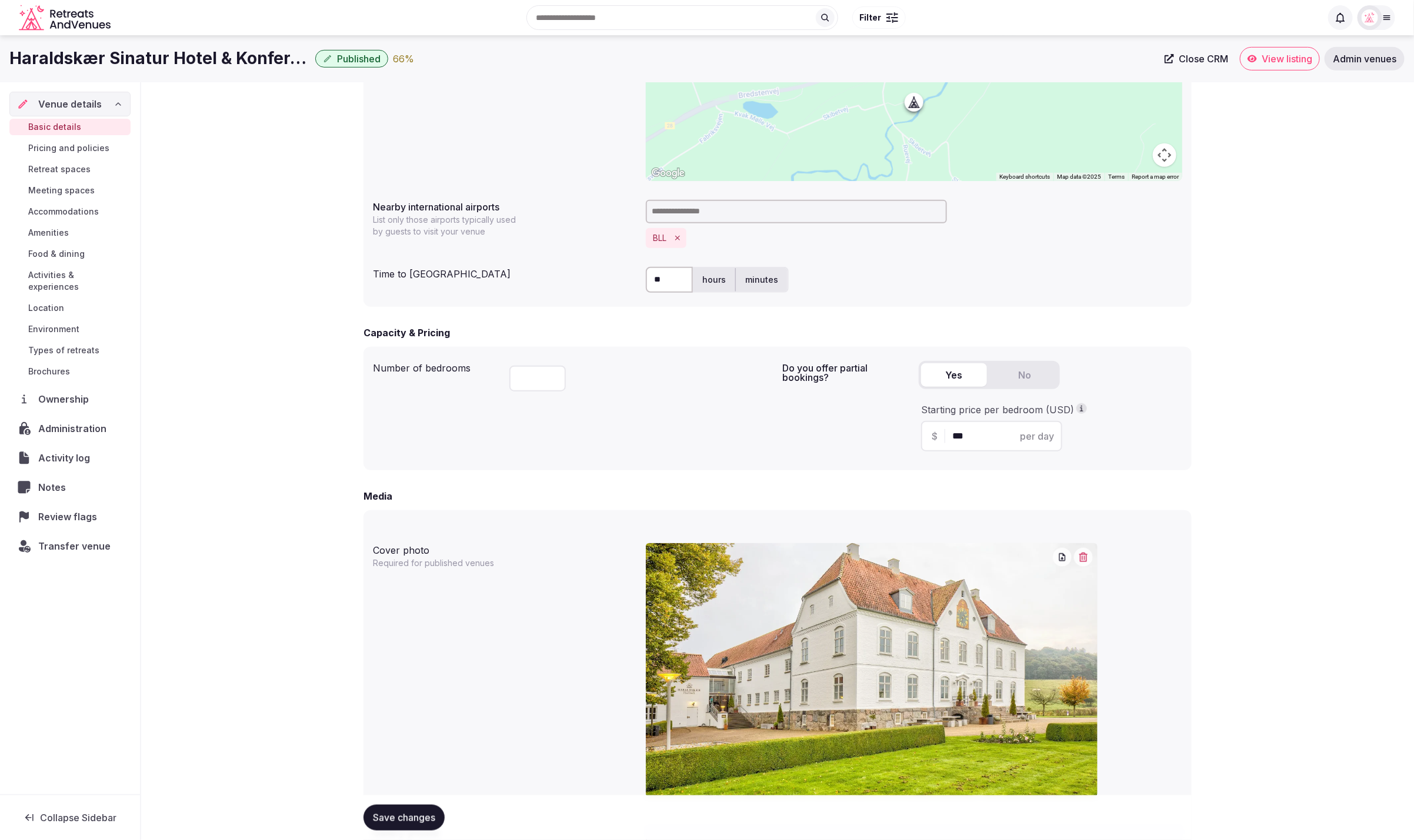
scroll to position [490, 0]
click at [72, 151] on span "Pricing and policies" at bounding box center [69, 148] width 81 height 12
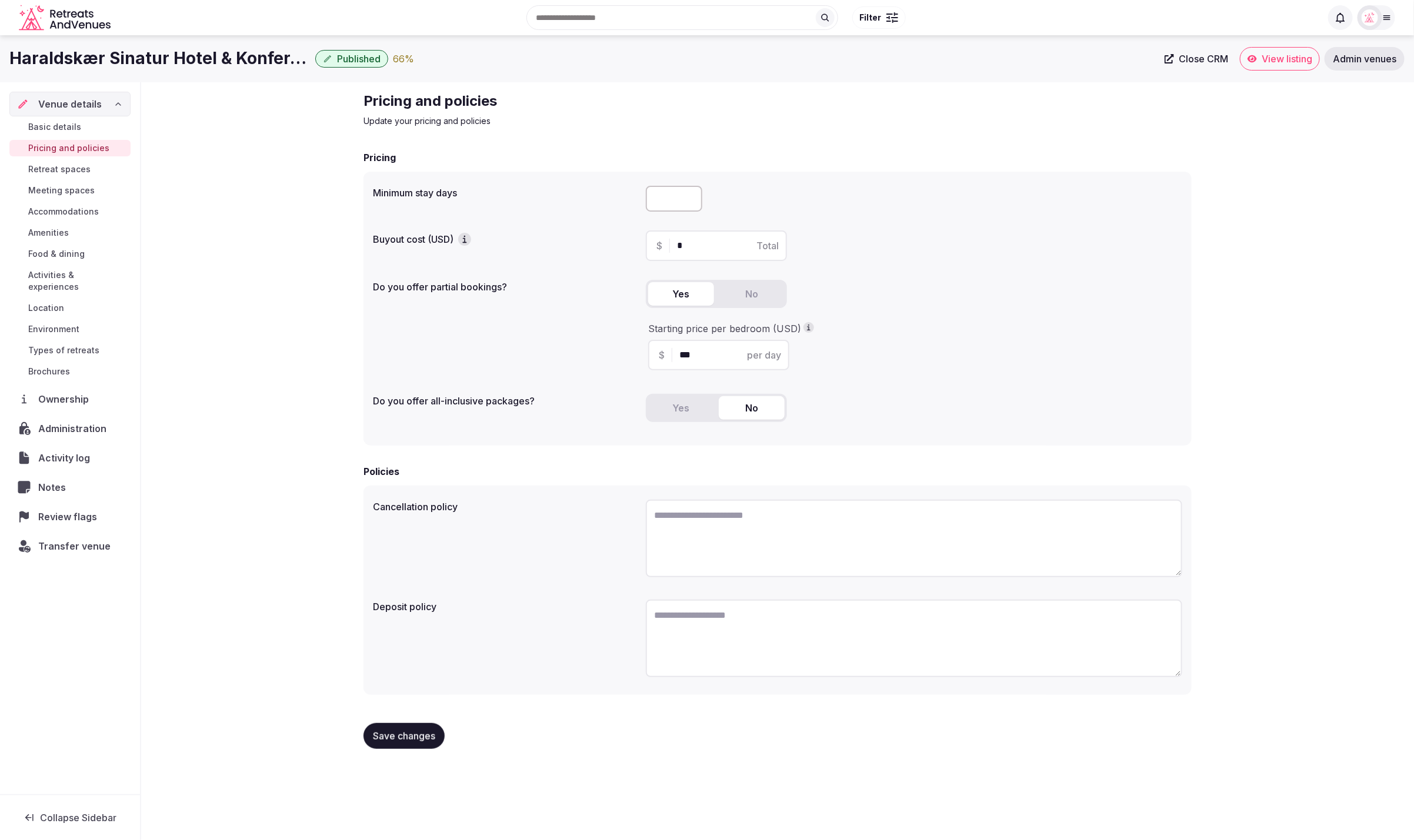
click at [69, 175] on span "Retreat spaces" at bounding box center [59, 169] width 62 height 12
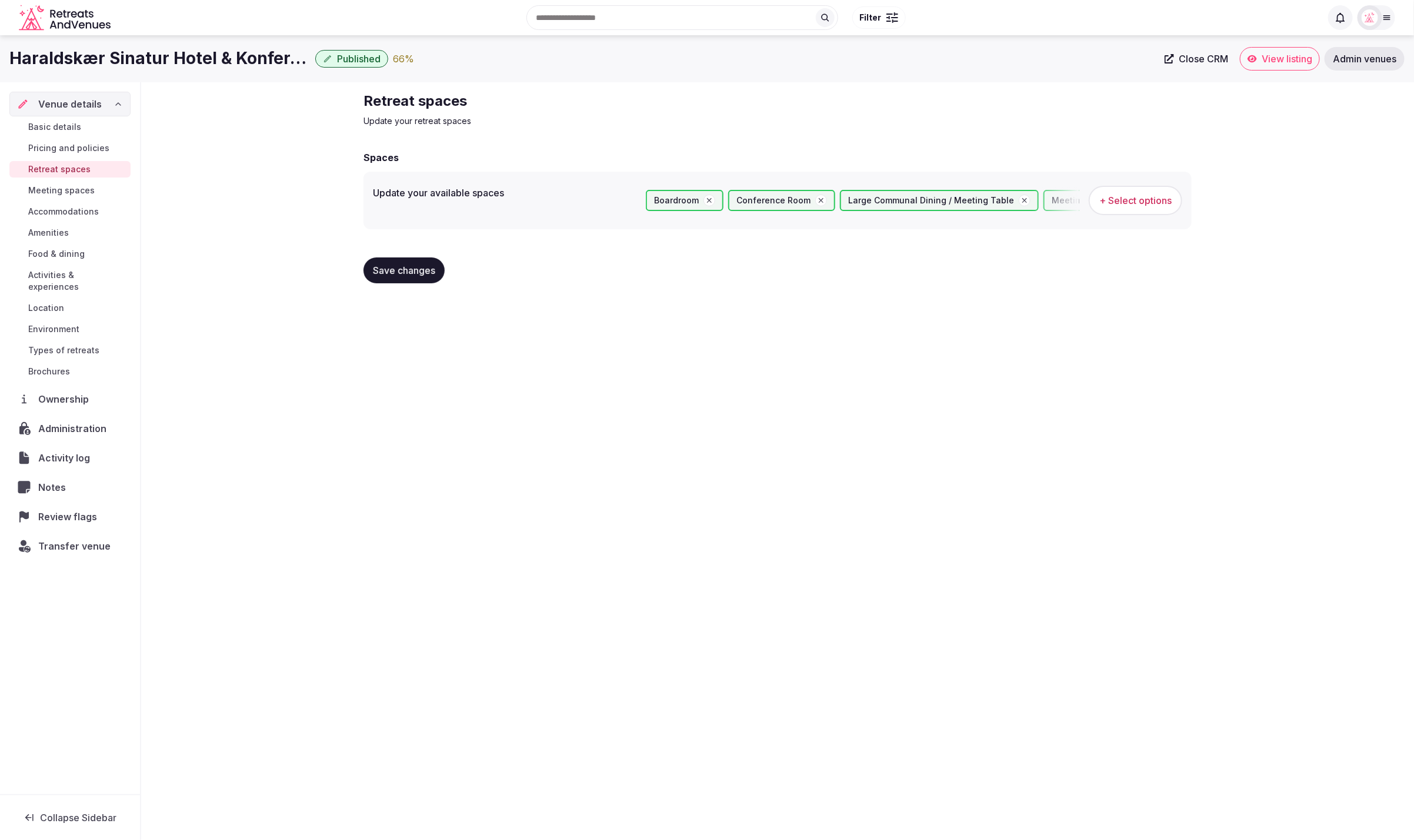
click at [66, 197] on link "Meeting spaces" at bounding box center [70, 190] width 121 height 16
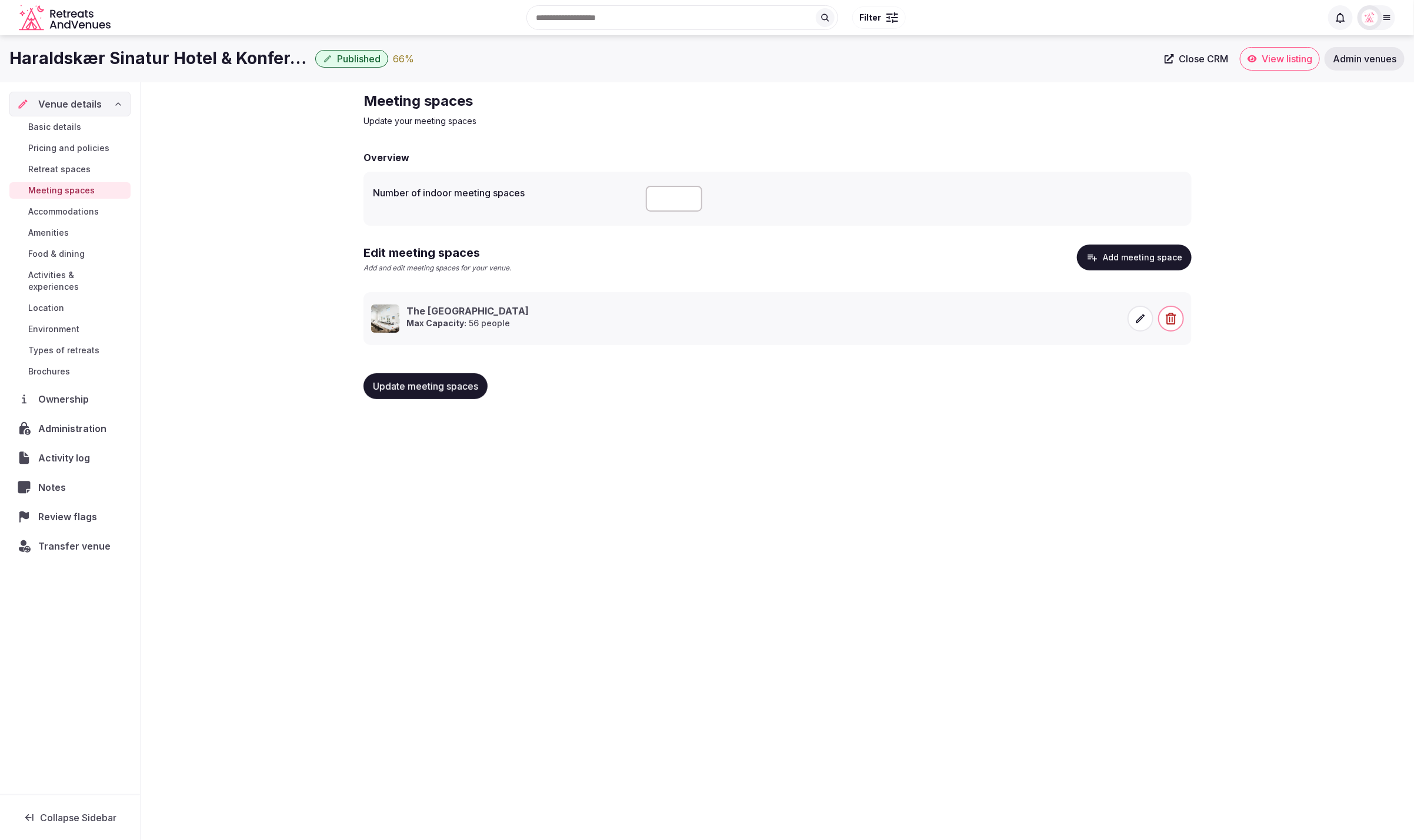
click at [63, 212] on span "Accommodations" at bounding box center [64, 211] width 71 height 12
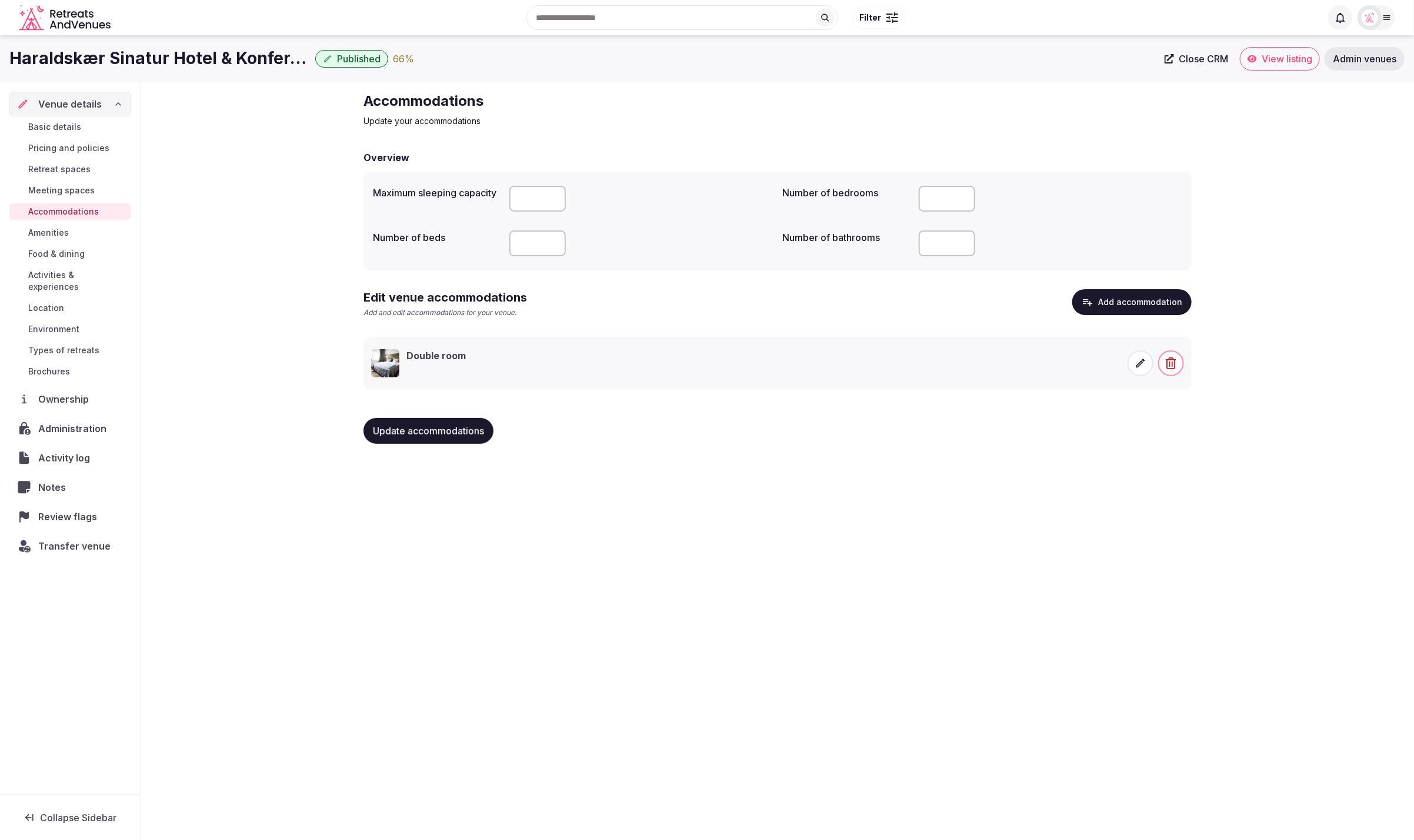
click at [62, 234] on span "Amenities" at bounding box center [48, 233] width 40 height 12
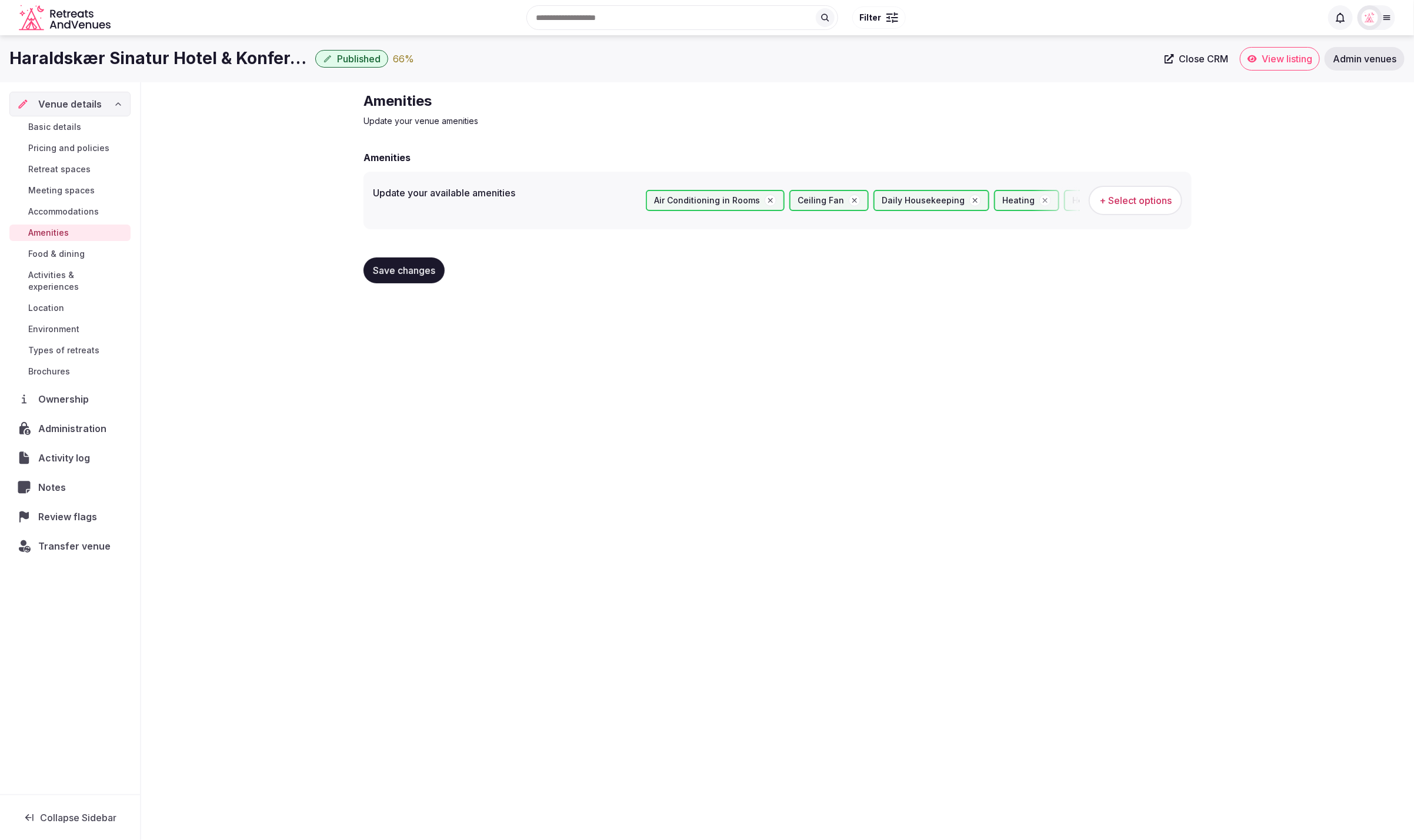
click at [68, 255] on span "Food & dining" at bounding box center [56, 254] width 56 height 12
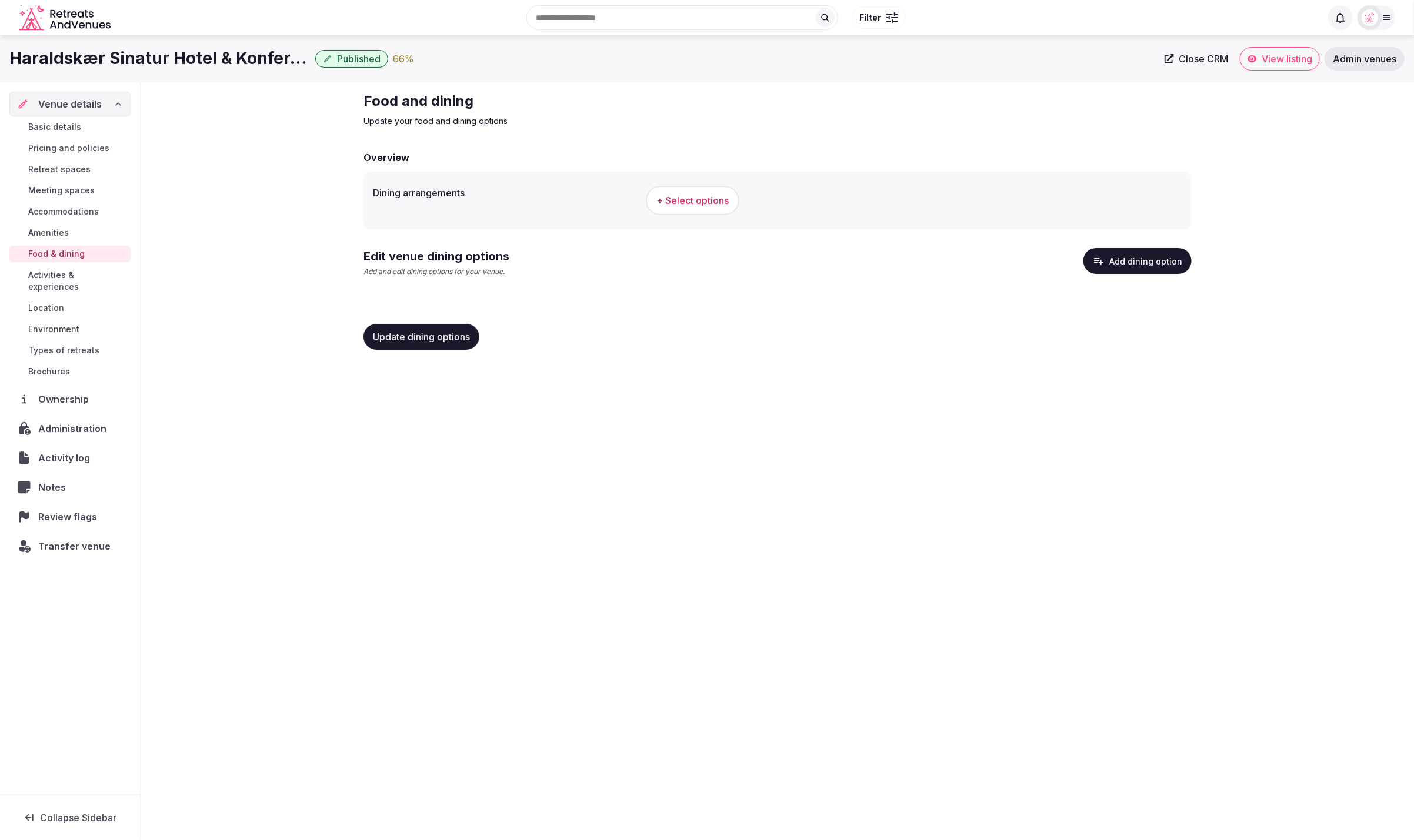
click at [1155, 265] on button "Add dining option" at bounding box center [1137, 261] width 108 height 26
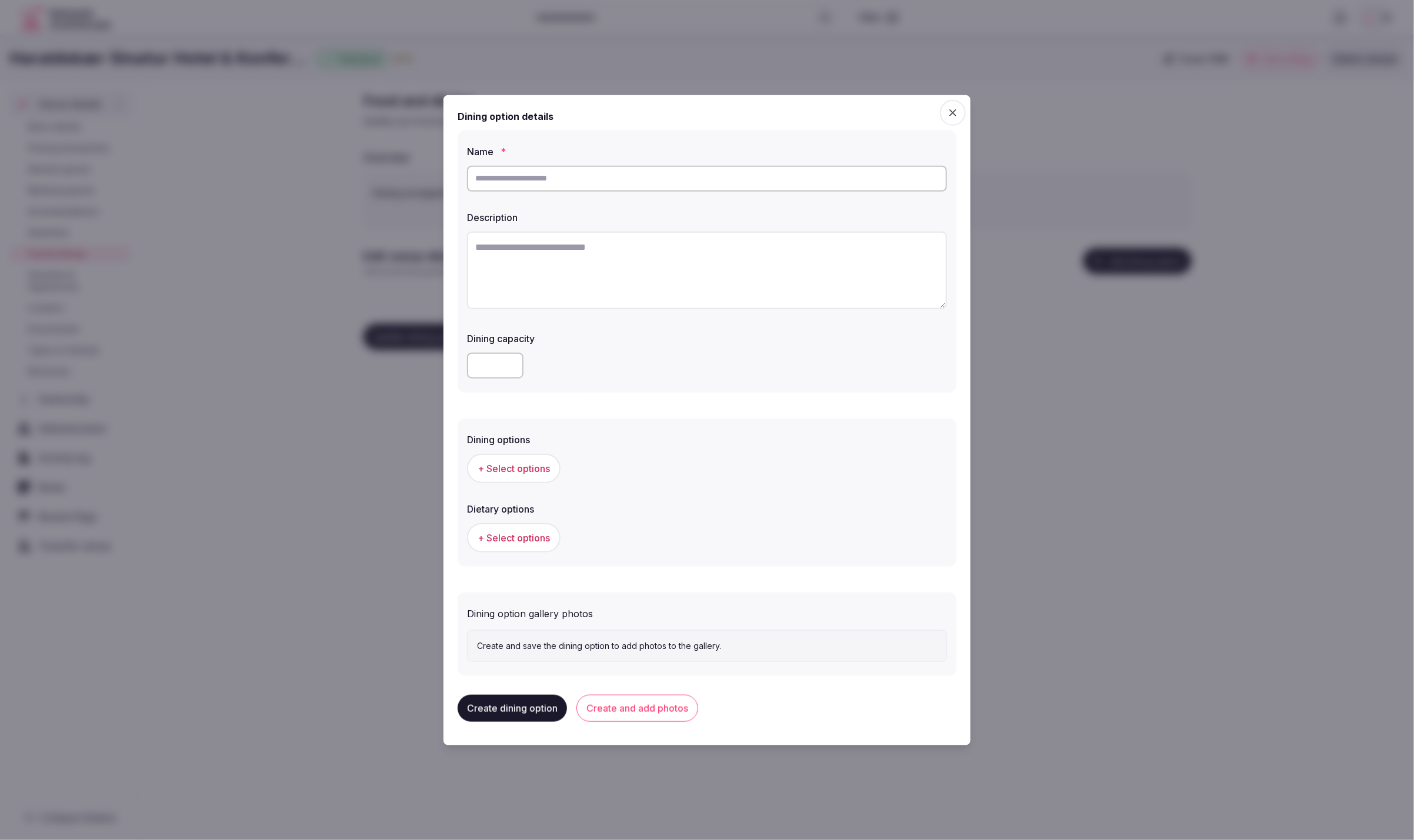
click at [658, 193] on div at bounding box center [706, 178] width 480 height 35
click at [679, 175] on input "text" at bounding box center [706, 178] width 480 height 26
paste input "**********"
type input "**********"
click at [699, 268] on textarea at bounding box center [706, 270] width 480 height 77
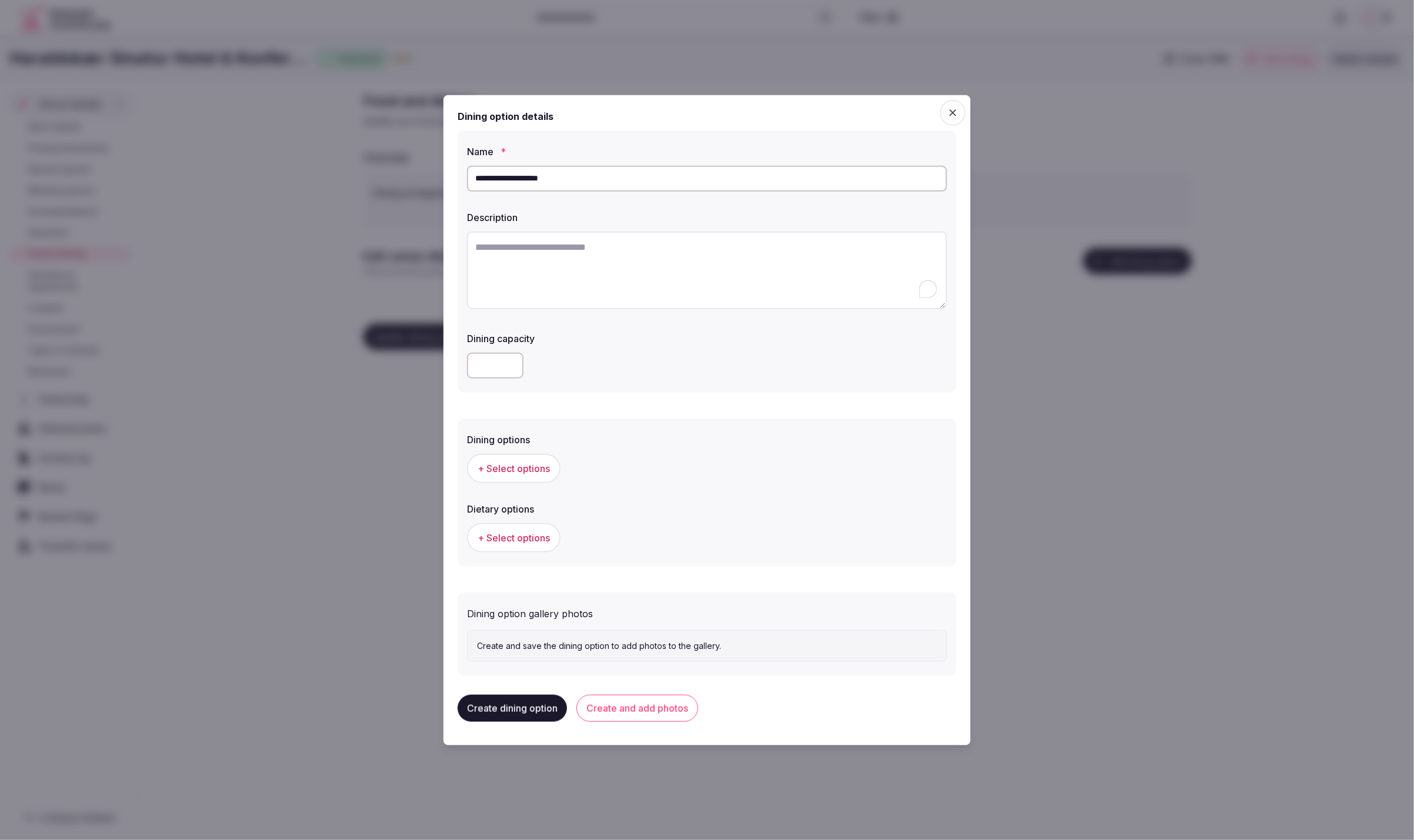
click at [634, 258] on textarea "To enrich screen reader interactions, please activate Accessibility in Grammarl…" at bounding box center [706, 270] width 480 height 77
paste textarea "**********"
click at [885, 264] on textarea "**********" at bounding box center [706, 270] width 480 height 77
paste textarea "**********"
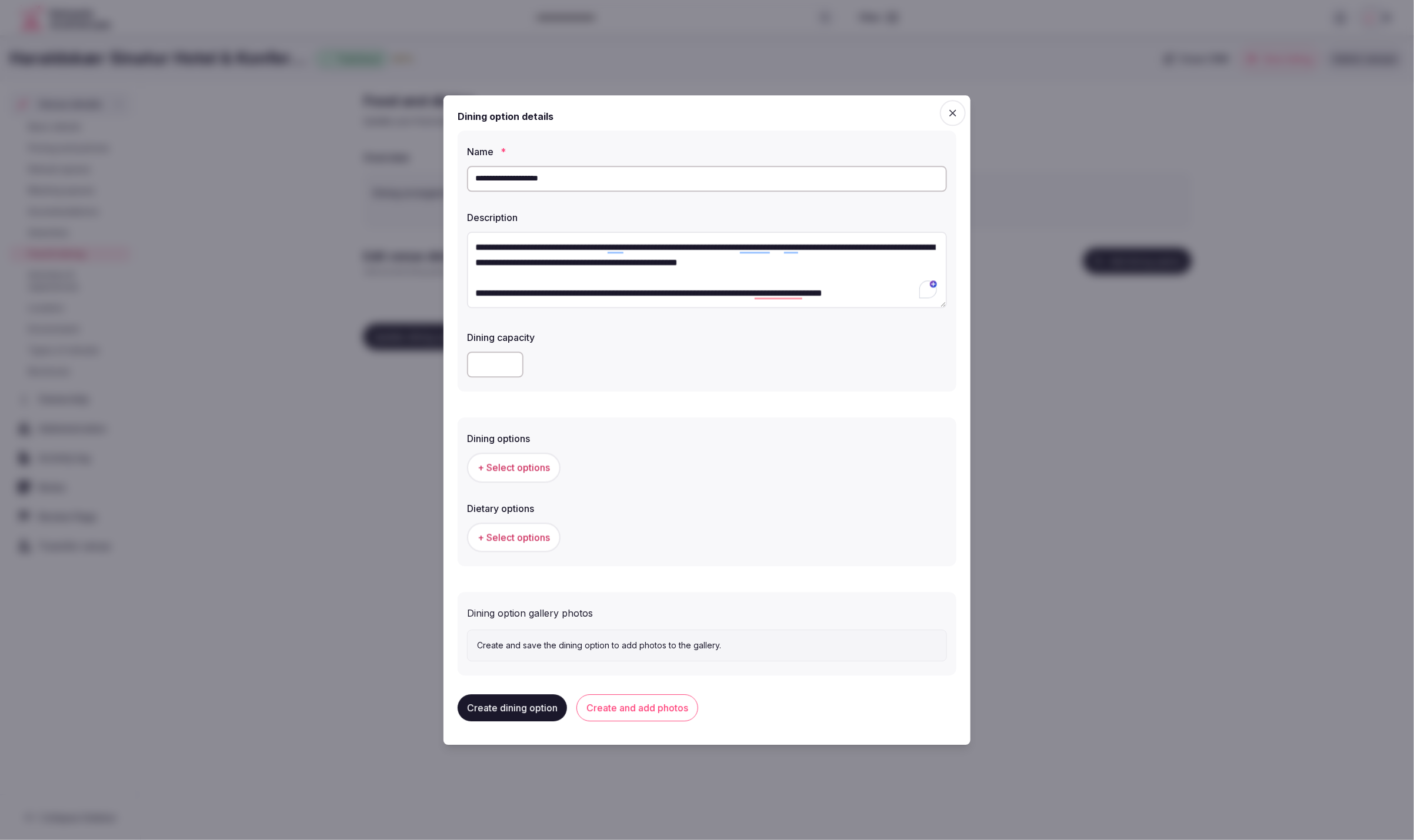
type textarea "**********"
click at [669, 408] on form "**********" at bounding box center [707, 393] width 499 height 567
click at [529, 468] on span "+ Select options" at bounding box center [514, 468] width 73 height 13
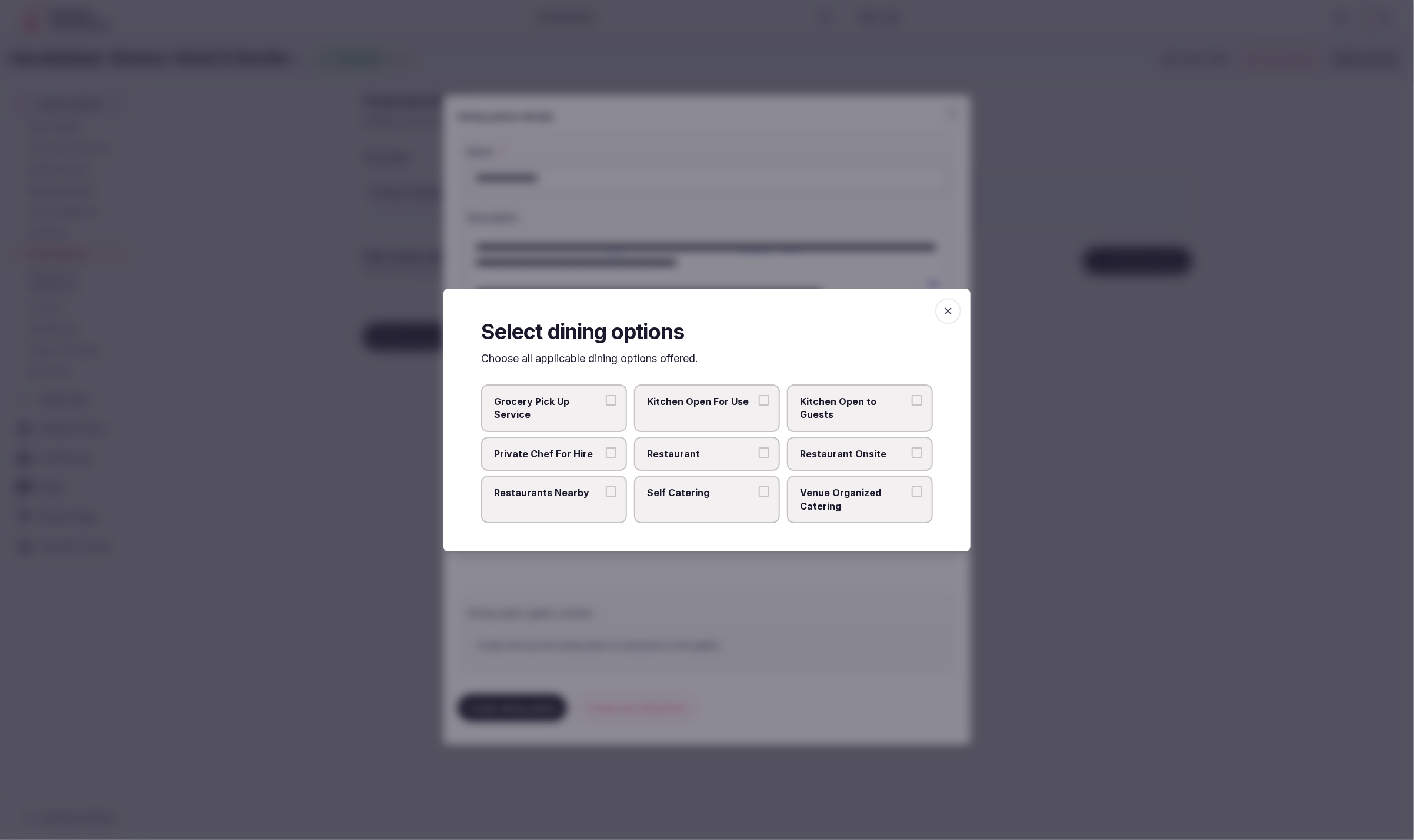
drag, startPoint x: 764, startPoint y: 455, endPoint x: 771, endPoint y: 455, distance: 7.0
click at [771, 455] on label "Restaurant" at bounding box center [706, 454] width 146 height 34
click at [769, 455] on button "Restaurant" at bounding box center [763, 452] width 10 height 10
click at [917, 451] on button "Restaurant Onsite" at bounding box center [917, 452] width 10 height 10
click at [897, 593] on div at bounding box center [707, 420] width 1414 height 840
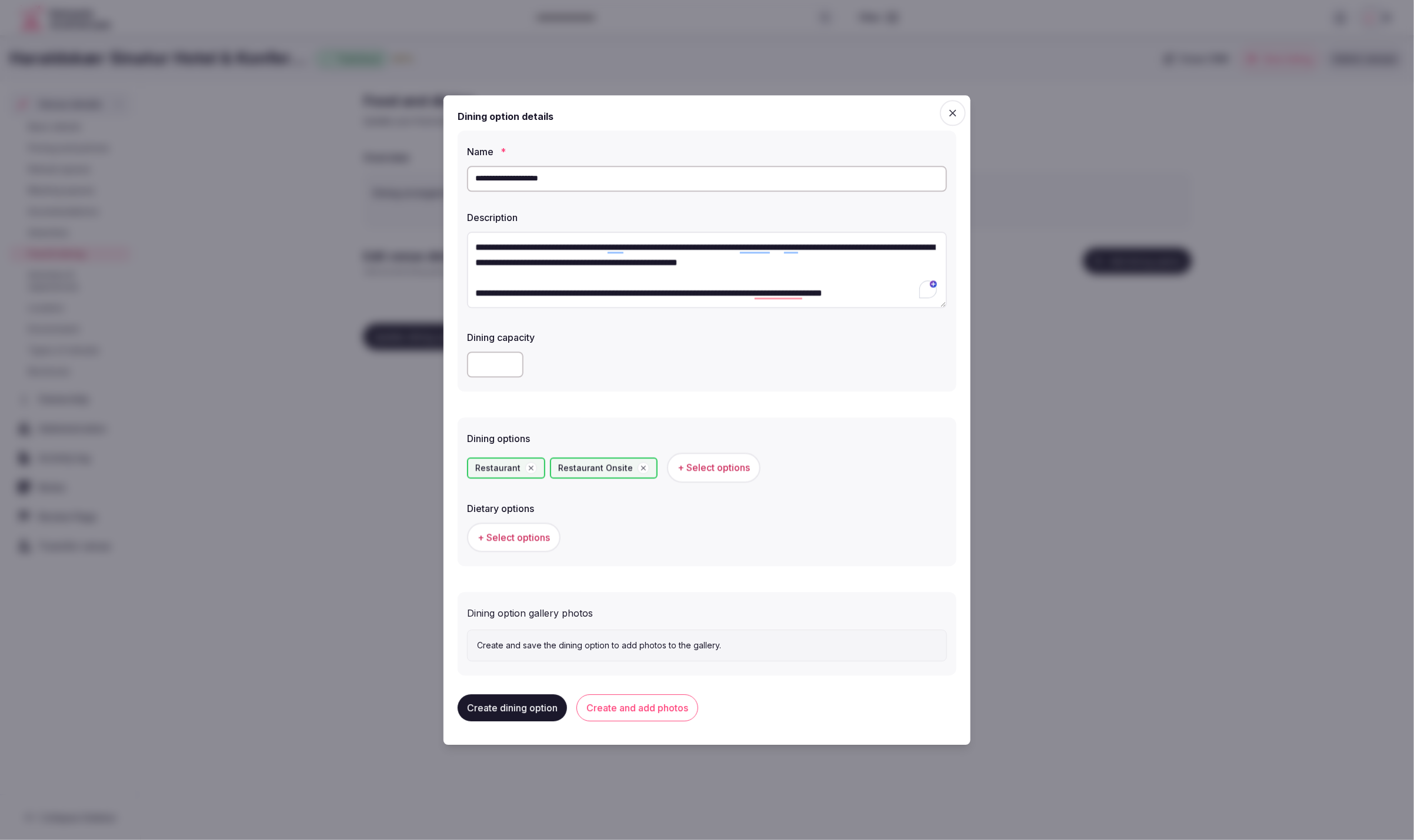
click at [519, 544] on span "+ Select options" at bounding box center [514, 538] width 73 height 13
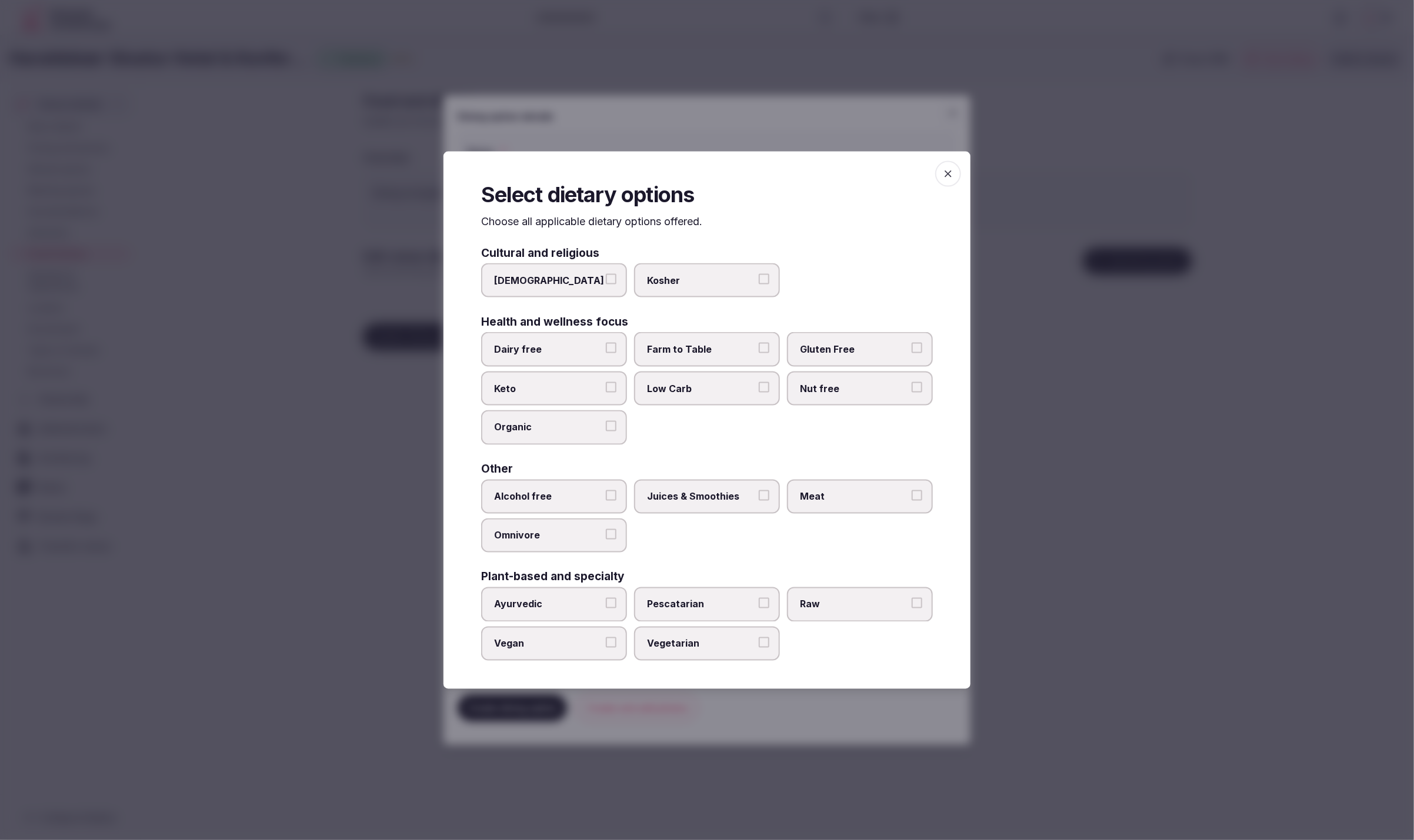
click at [689, 484] on label "Juices & Smoothies" at bounding box center [706, 497] width 146 height 34
click at [759, 490] on button "Juices & Smoothies" at bounding box center [763, 495] width 10 height 10
click at [855, 501] on span "Meat" at bounding box center [854, 497] width 108 height 13
click at [912, 501] on button "Meat" at bounding box center [917, 495] width 10 height 10
click at [760, 439] on div "Dairy free Farm to Table Gluten Free Keto Low Carb Nut free Organic" at bounding box center [707, 388] width 451 height 112
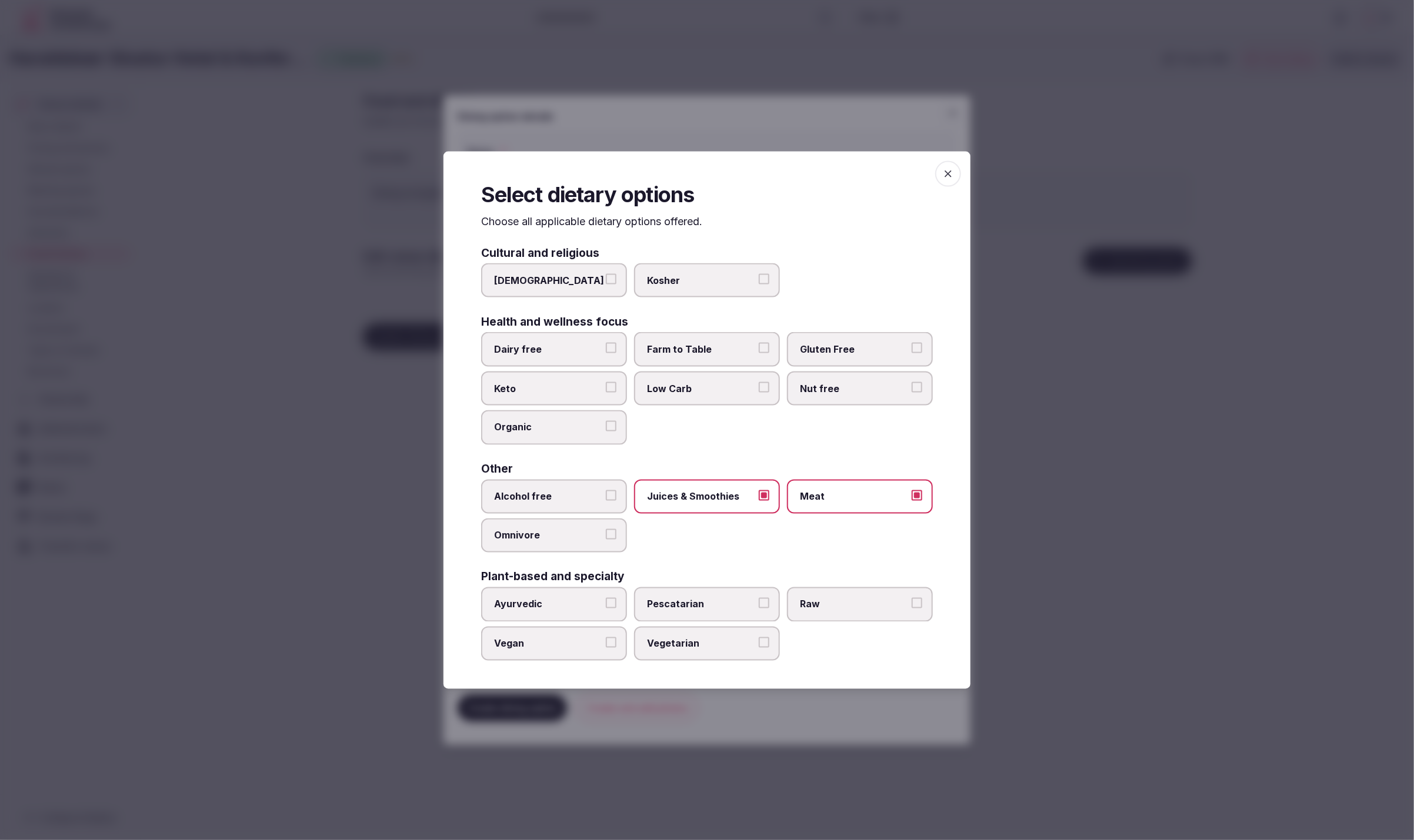
click at [1158, 521] on div at bounding box center [707, 420] width 1414 height 840
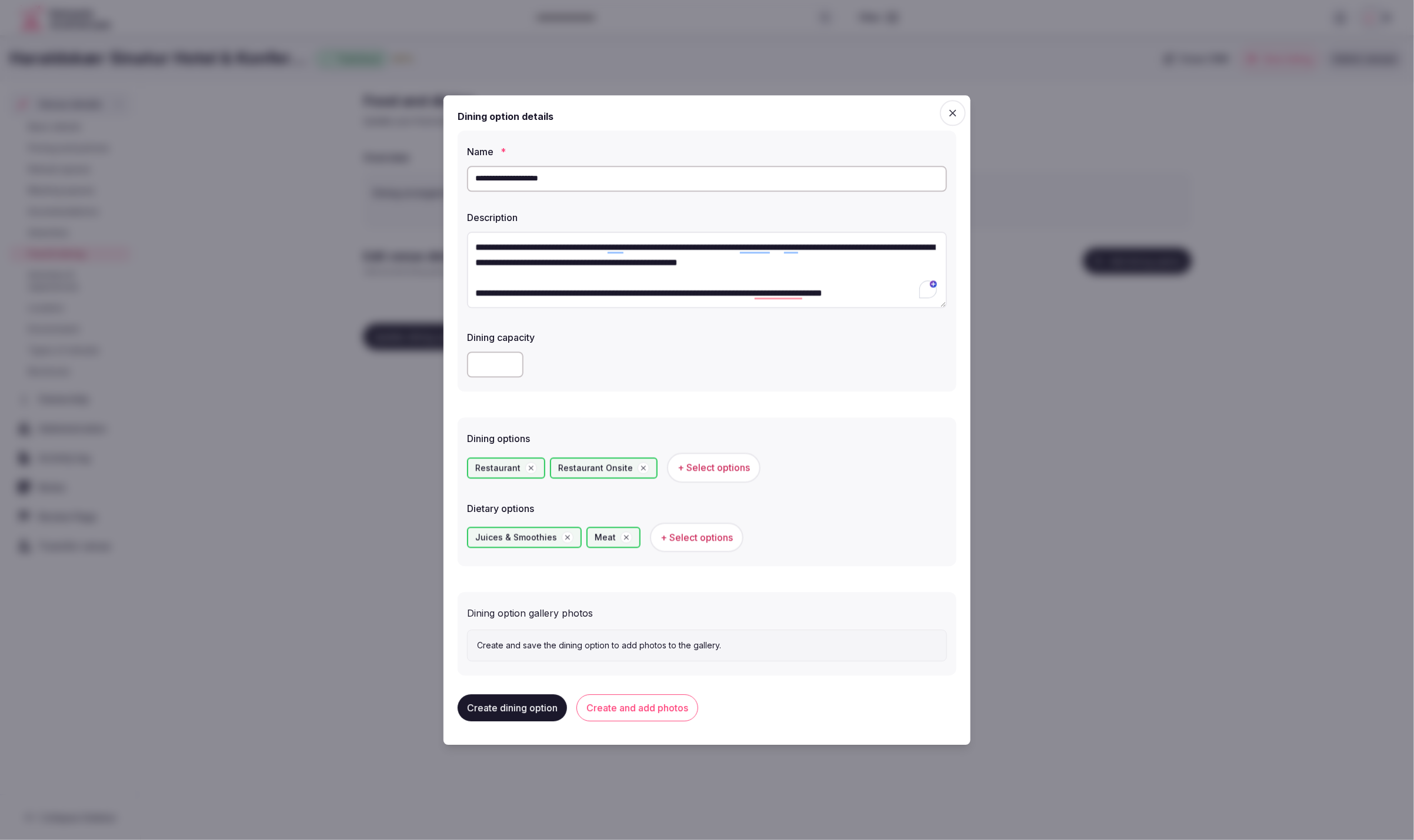
click at [650, 713] on button "Create and add photos" at bounding box center [637, 709] width 122 height 27
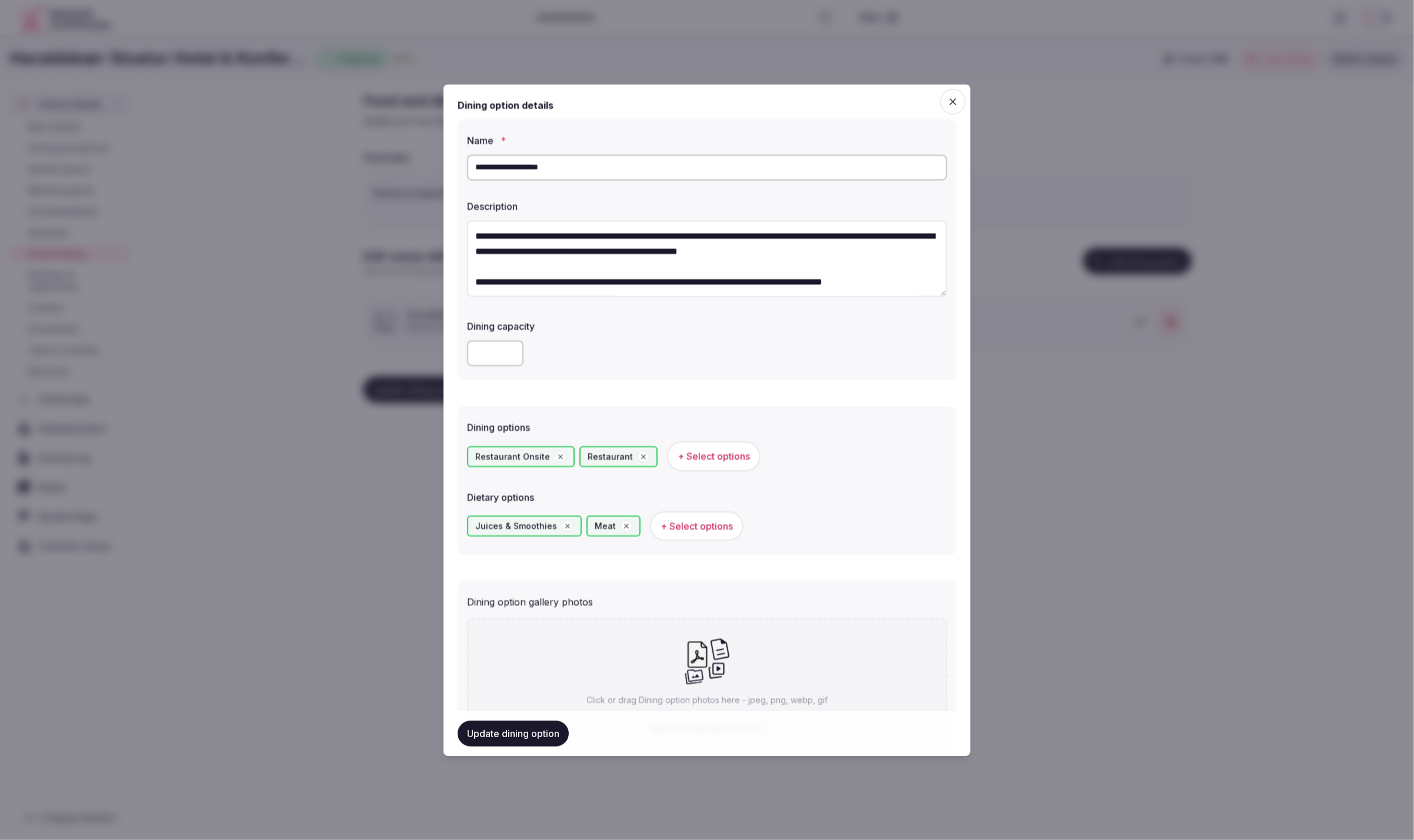
click at [714, 680] on icon at bounding box center [706, 661] width 46 height 48
type input "**********"
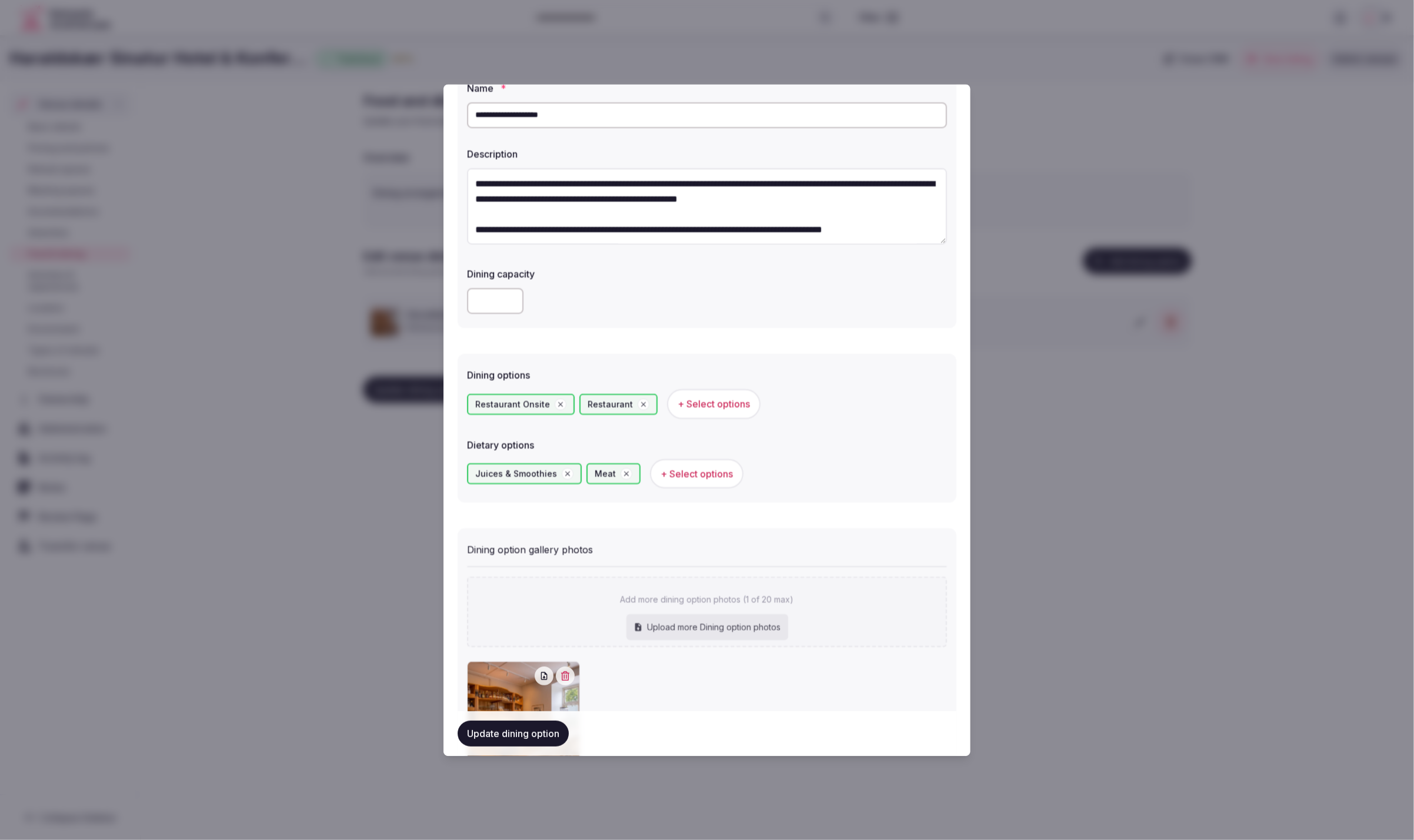
click at [717, 631] on div "Upload more Dining option photos" at bounding box center [707, 628] width 162 height 26
click at [726, 618] on div "Upload more Dining option photos" at bounding box center [707, 628] width 162 height 26
type input "**********"
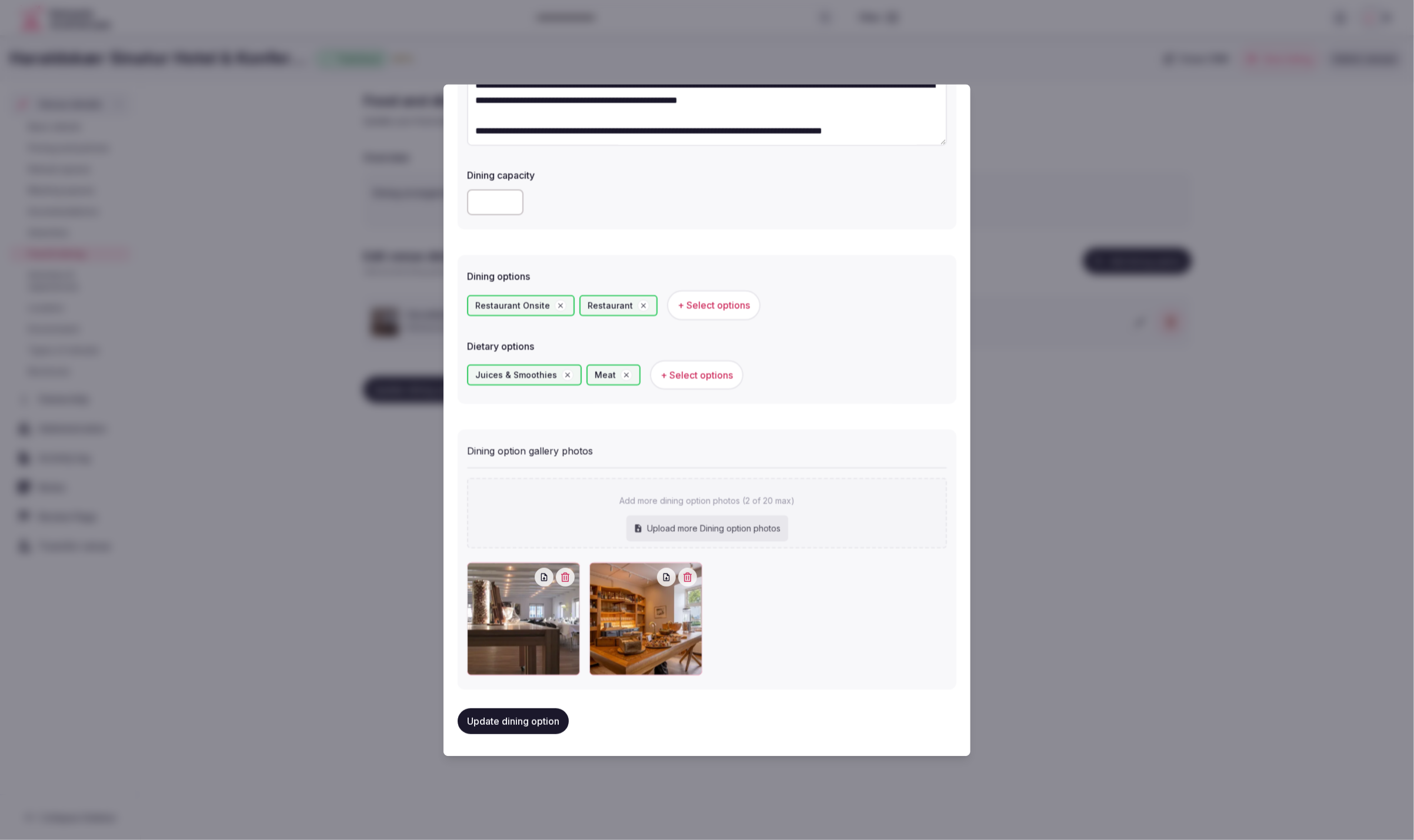
scroll to position [149, 0]
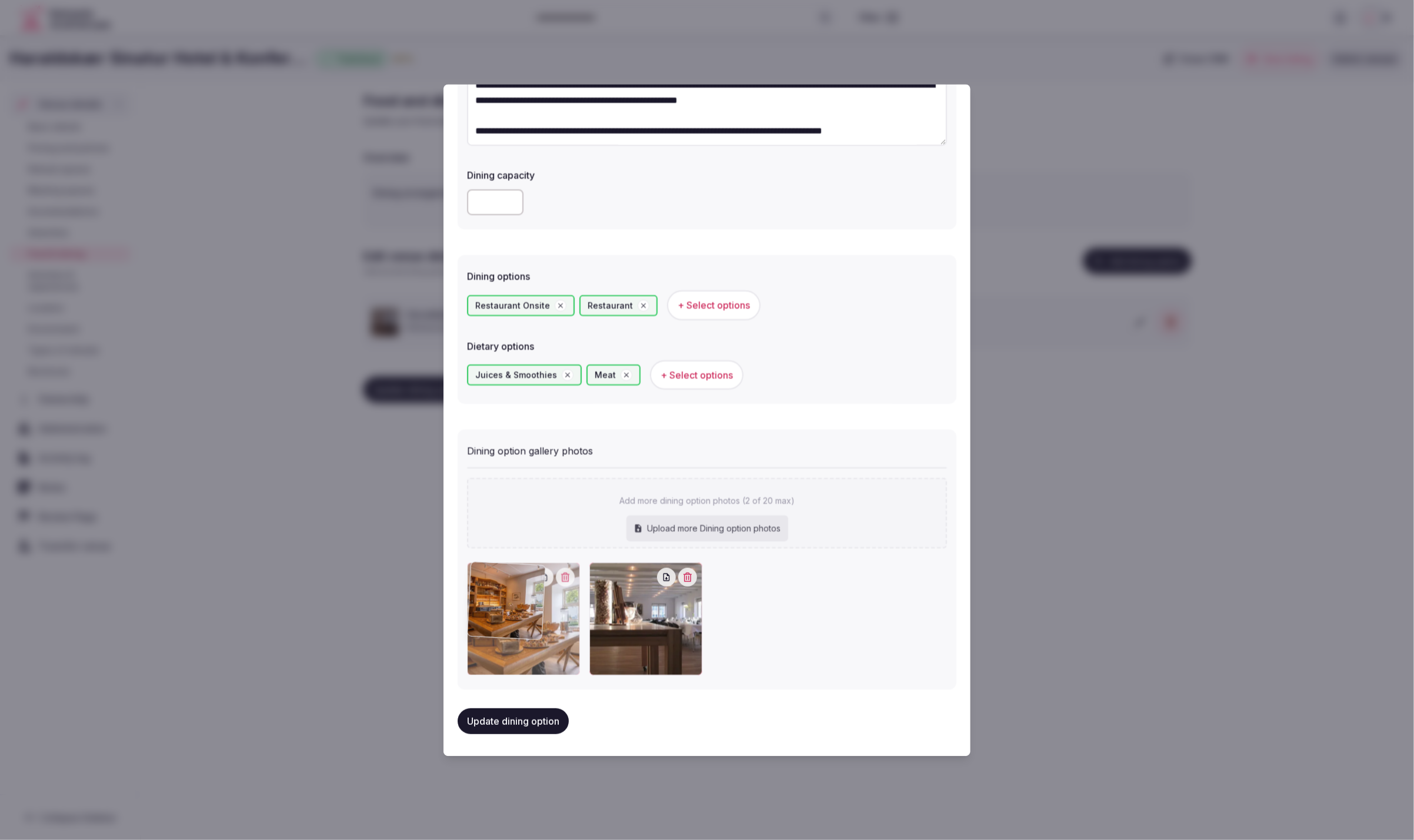
drag, startPoint x: 672, startPoint y: 646, endPoint x: 562, endPoint y: 651, distance: 110.1
click at [562, 651] on div at bounding box center [523, 620] width 113 height 113
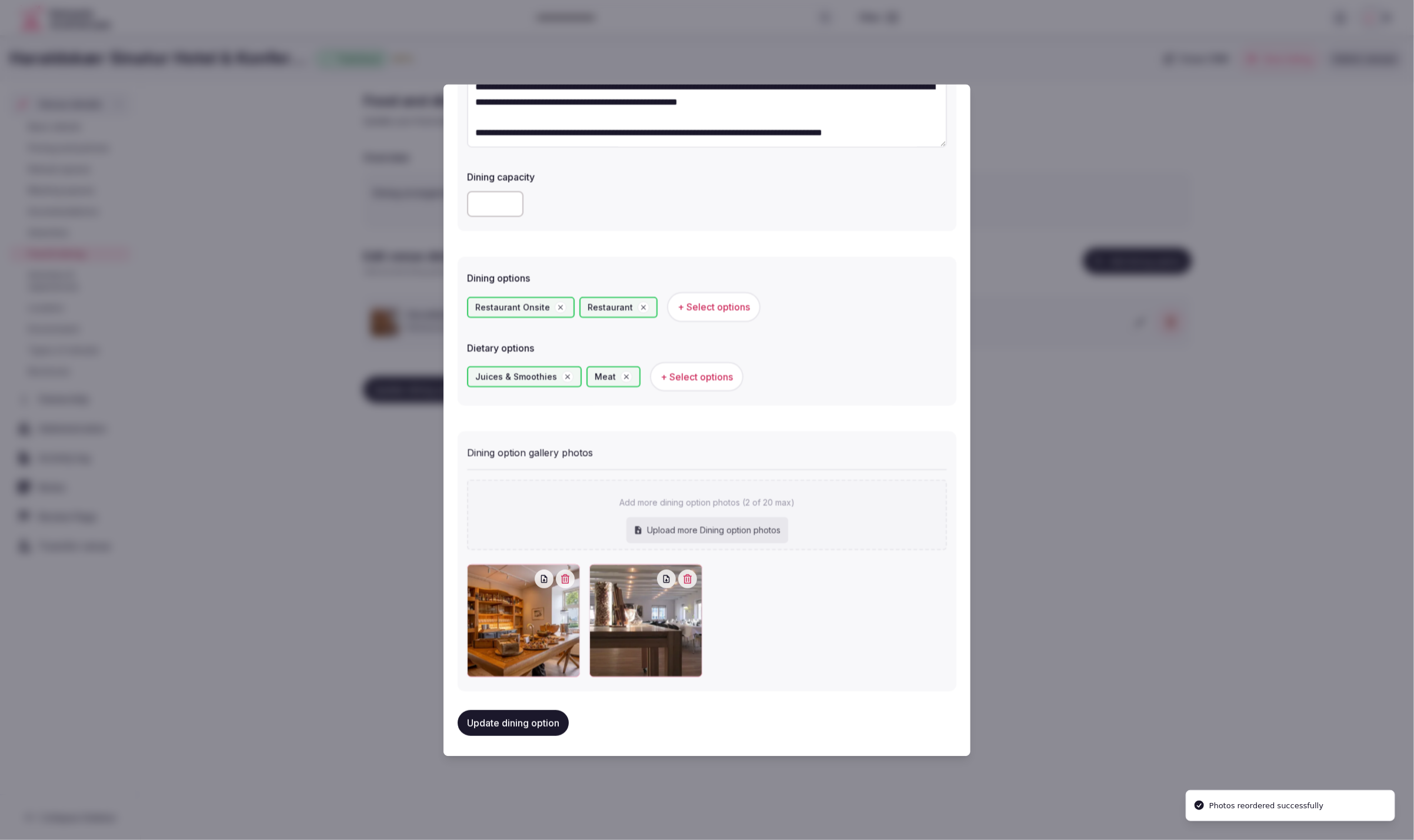
scroll to position [150, 0]
click at [527, 724] on button "Update dining option" at bounding box center [514, 723] width 111 height 26
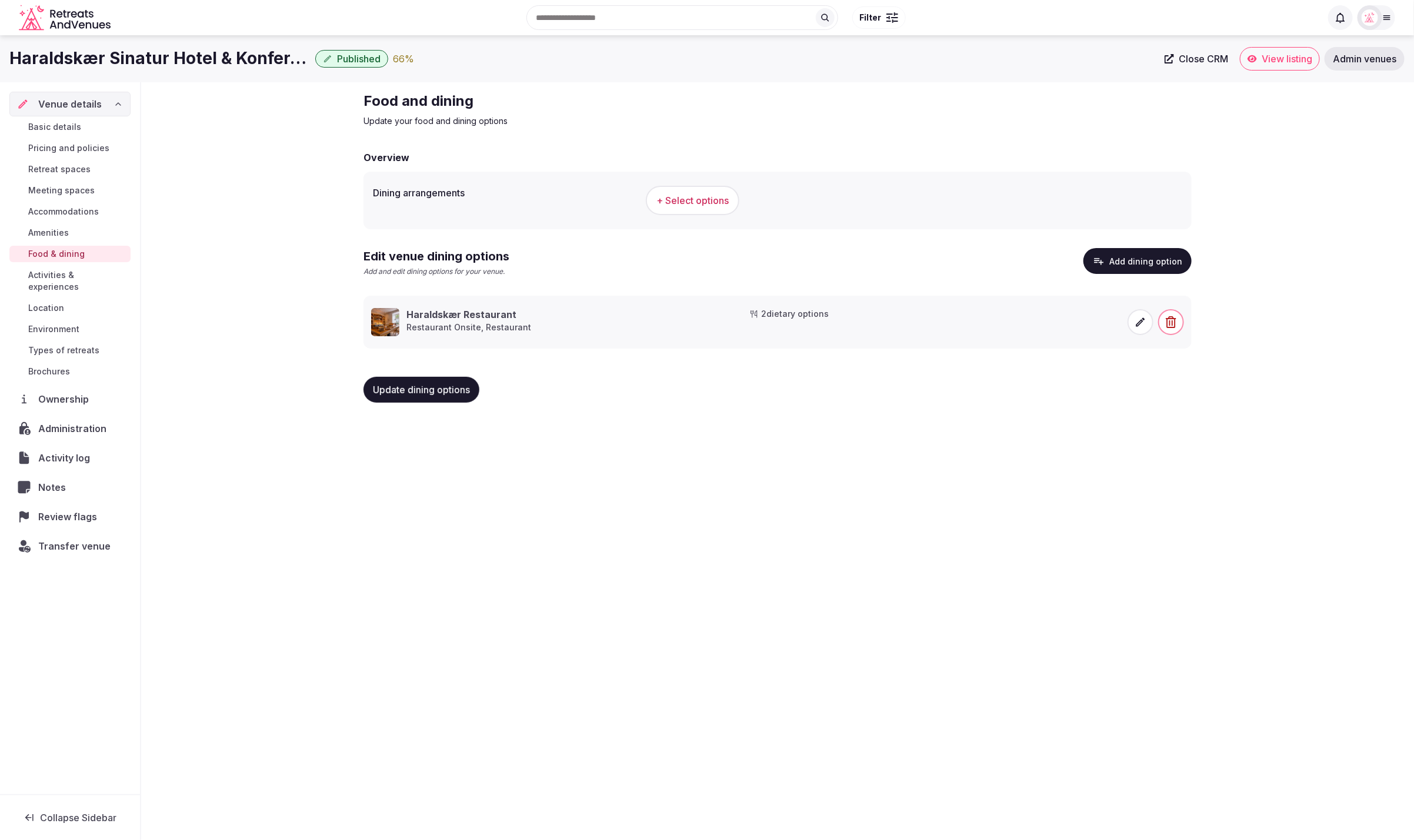
click at [48, 121] on span "Basic details" at bounding box center [55, 127] width 53 height 12
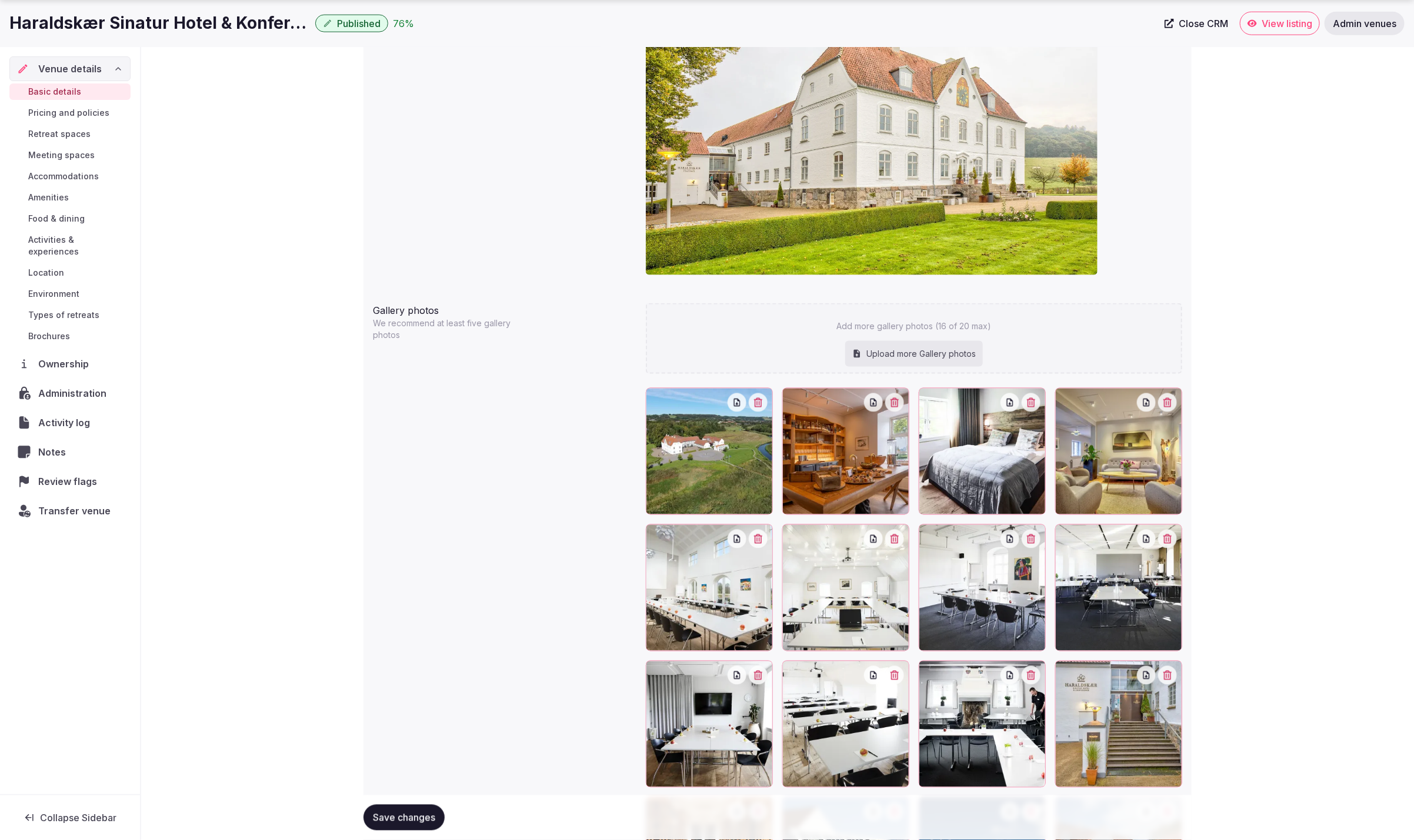
scroll to position [1185, 0]
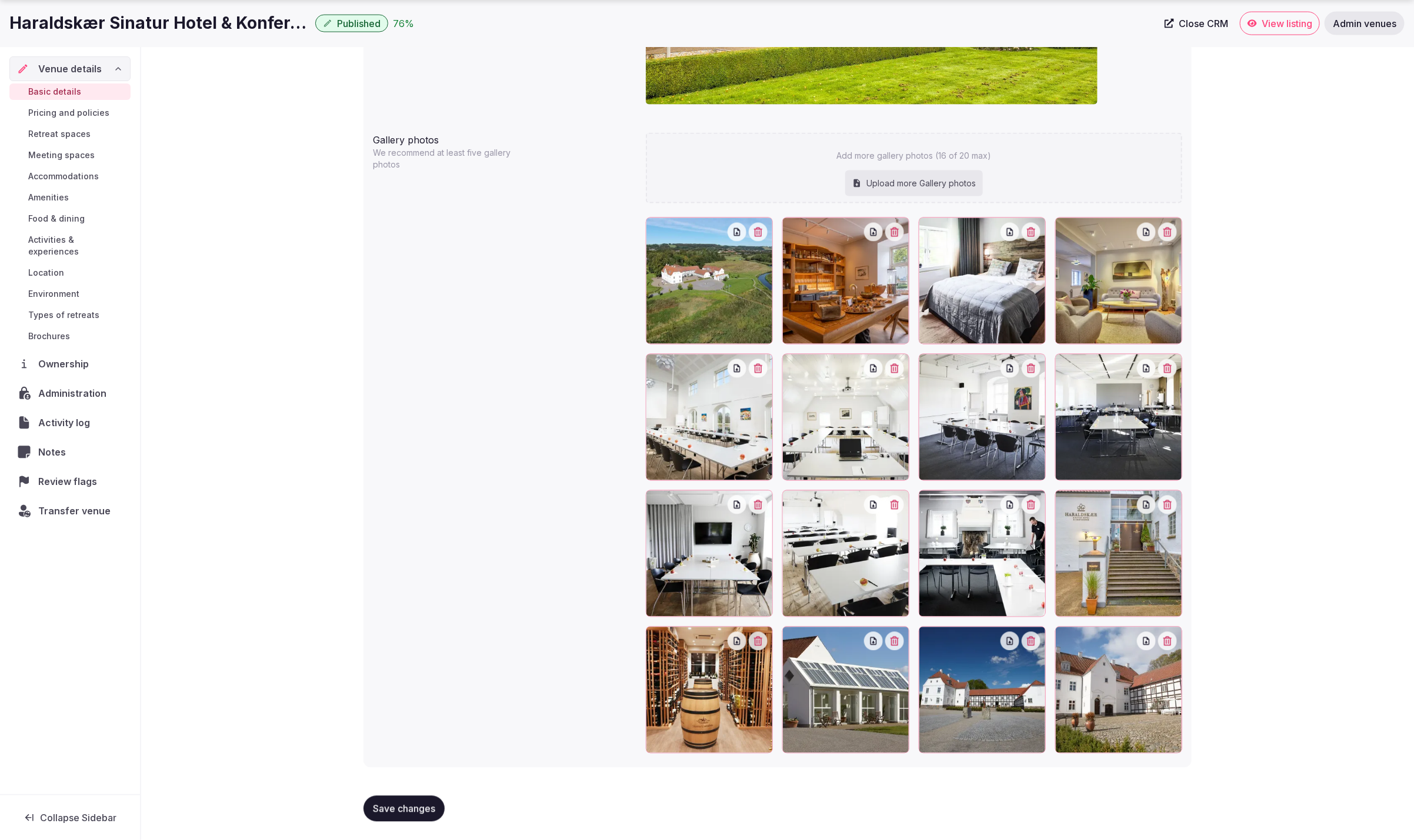
click at [395, 805] on span "Save changes" at bounding box center [404, 809] width 62 height 12
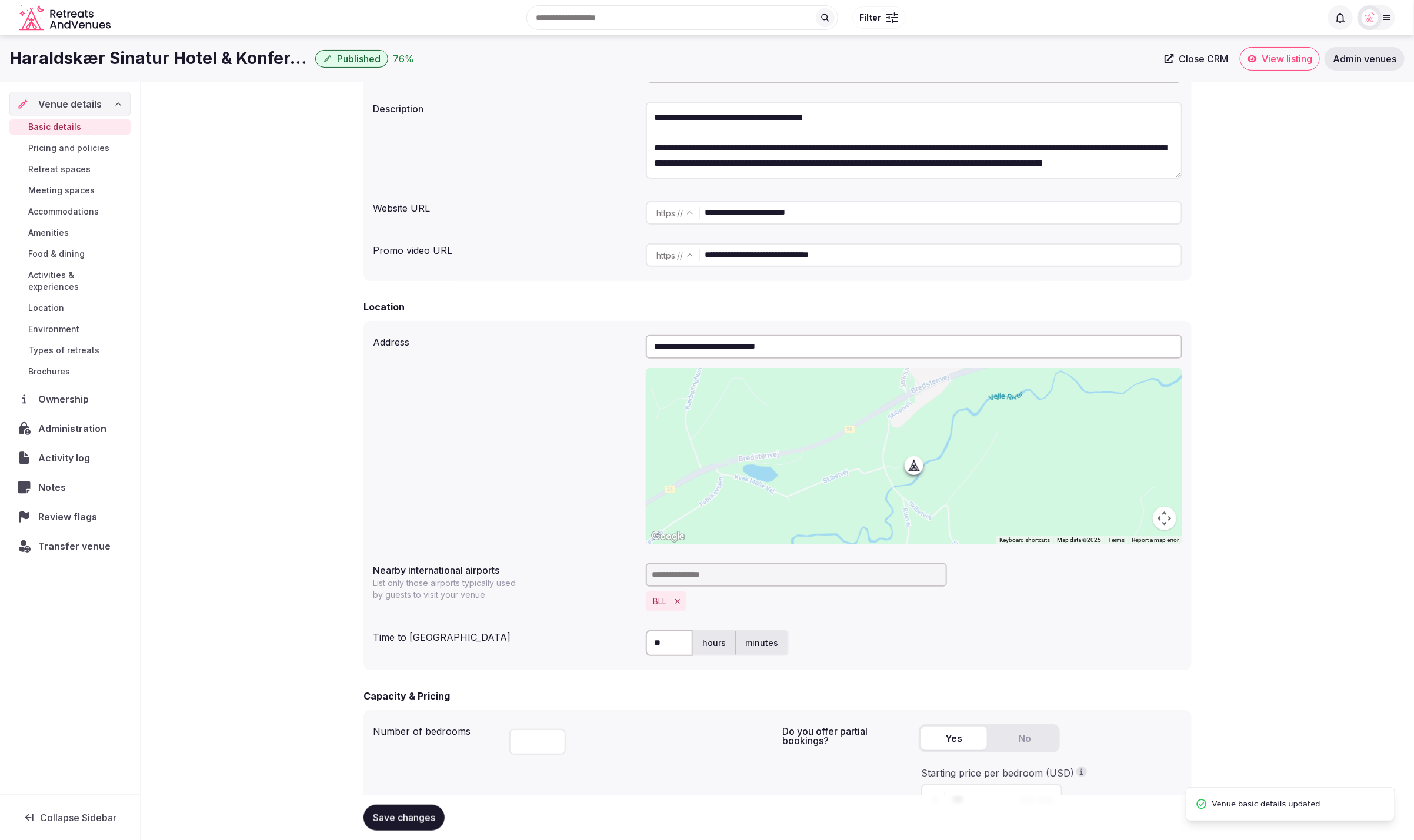
scroll to position [0, 0]
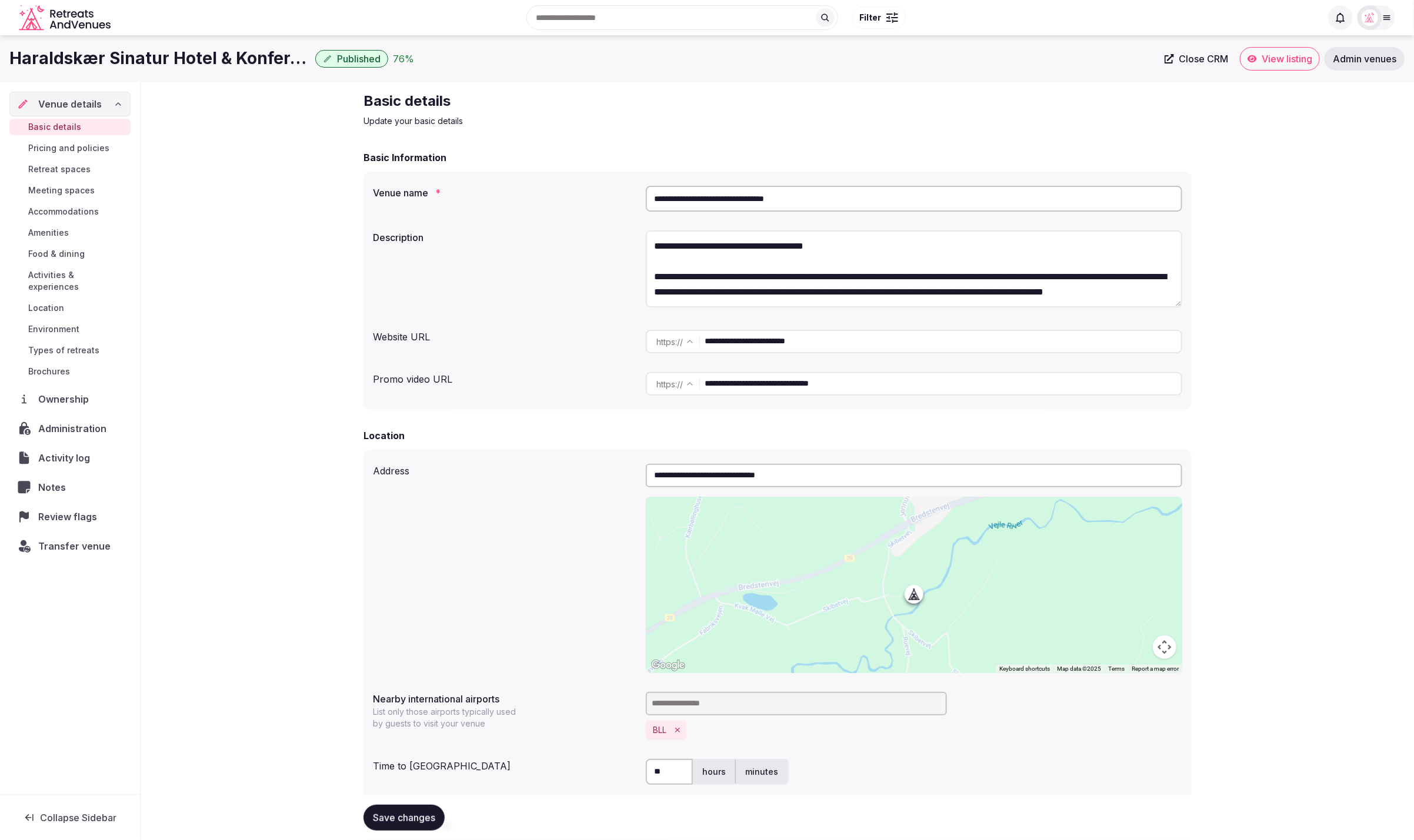
click at [717, 125] on p "Update your basic details" at bounding box center [561, 121] width 395 height 12
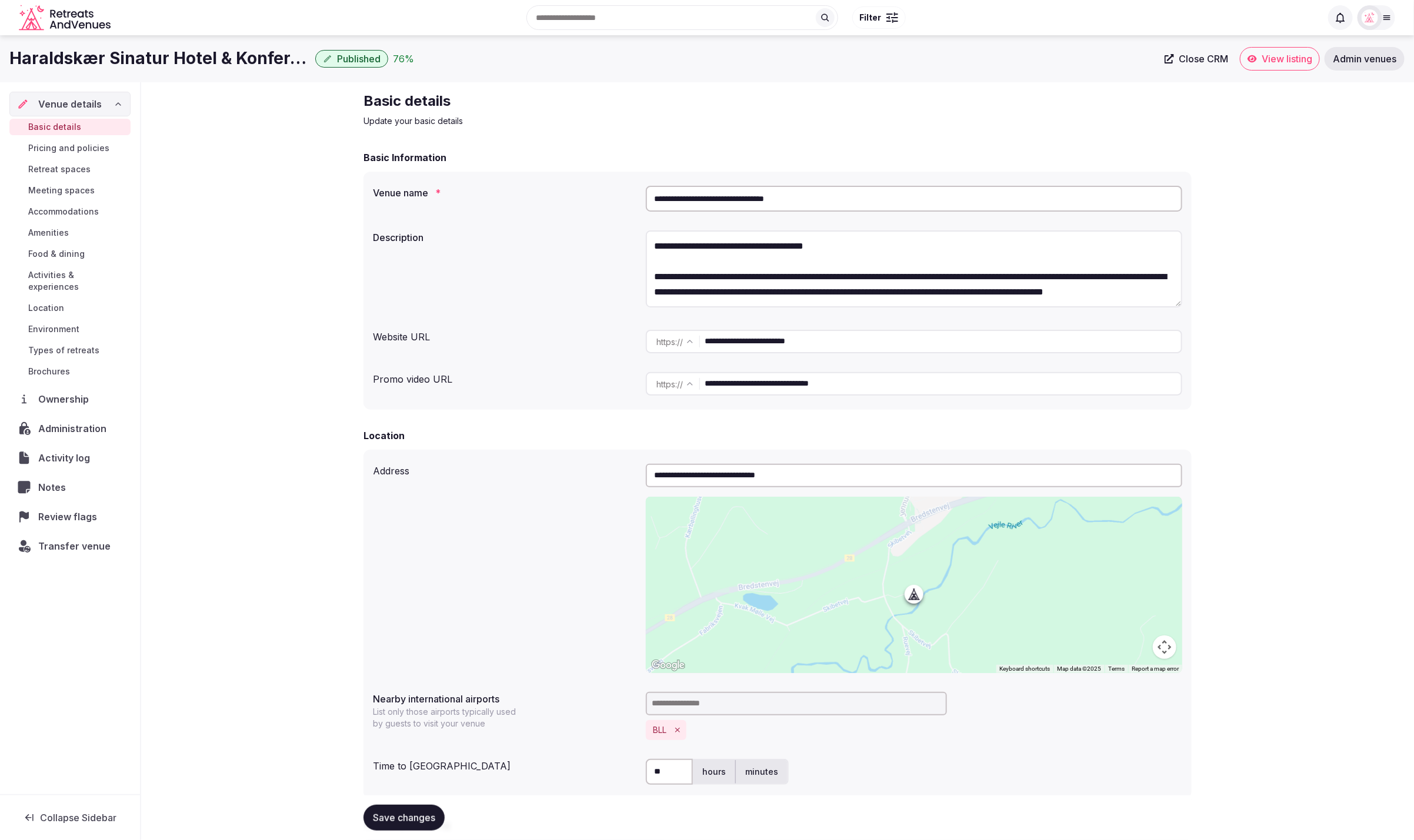
drag, startPoint x: 847, startPoint y: 207, endPoint x: 551, endPoint y: 200, distance: 296.1
click at [551, 200] on div "**********" at bounding box center [778, 199] width 809 height 35
click at [751, 119] on p "Update your basic details" at bounding box center [561, 121] width 395 height 12
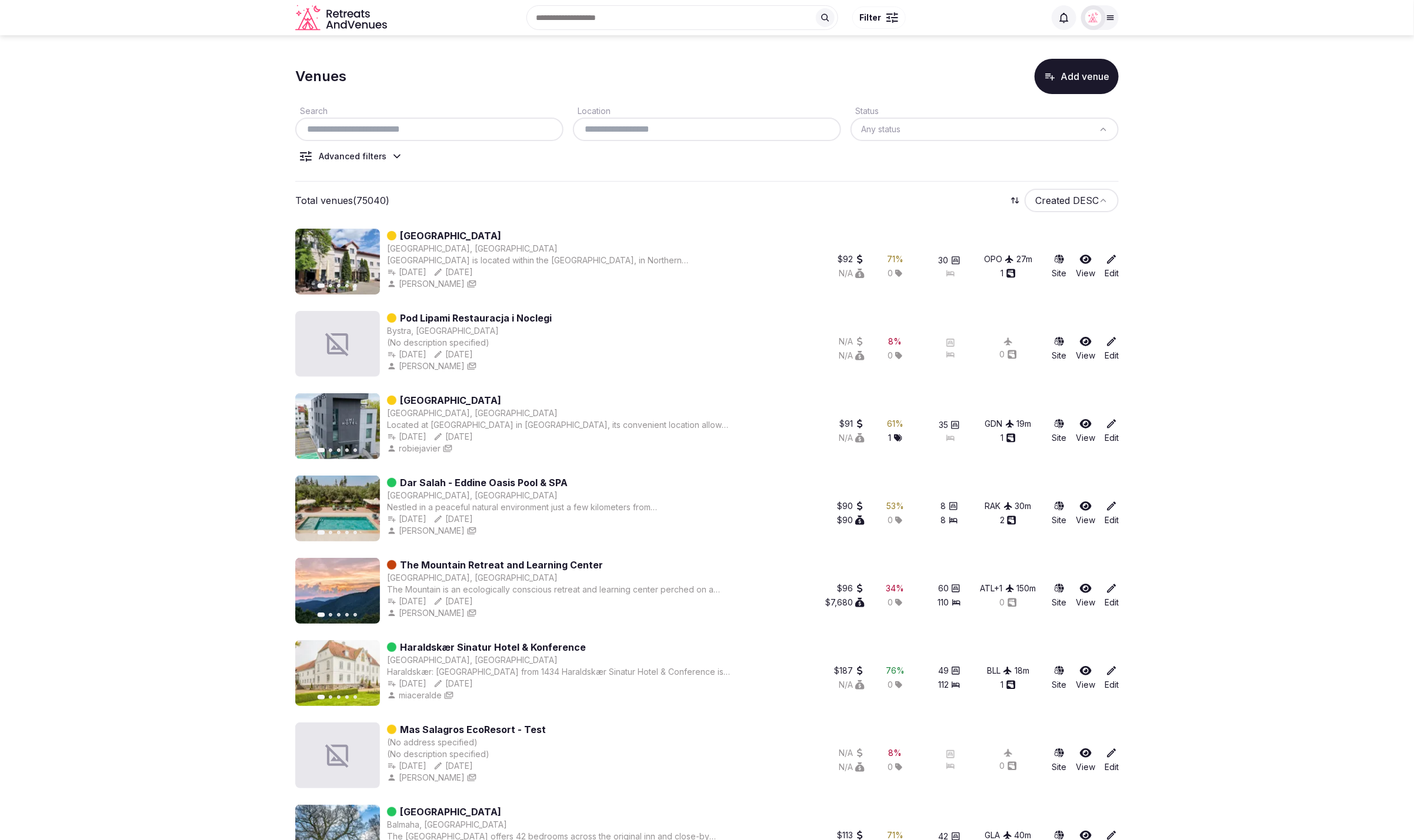
click at [396, 151] on icon at bounding box center [397, 156] width 12 height 12
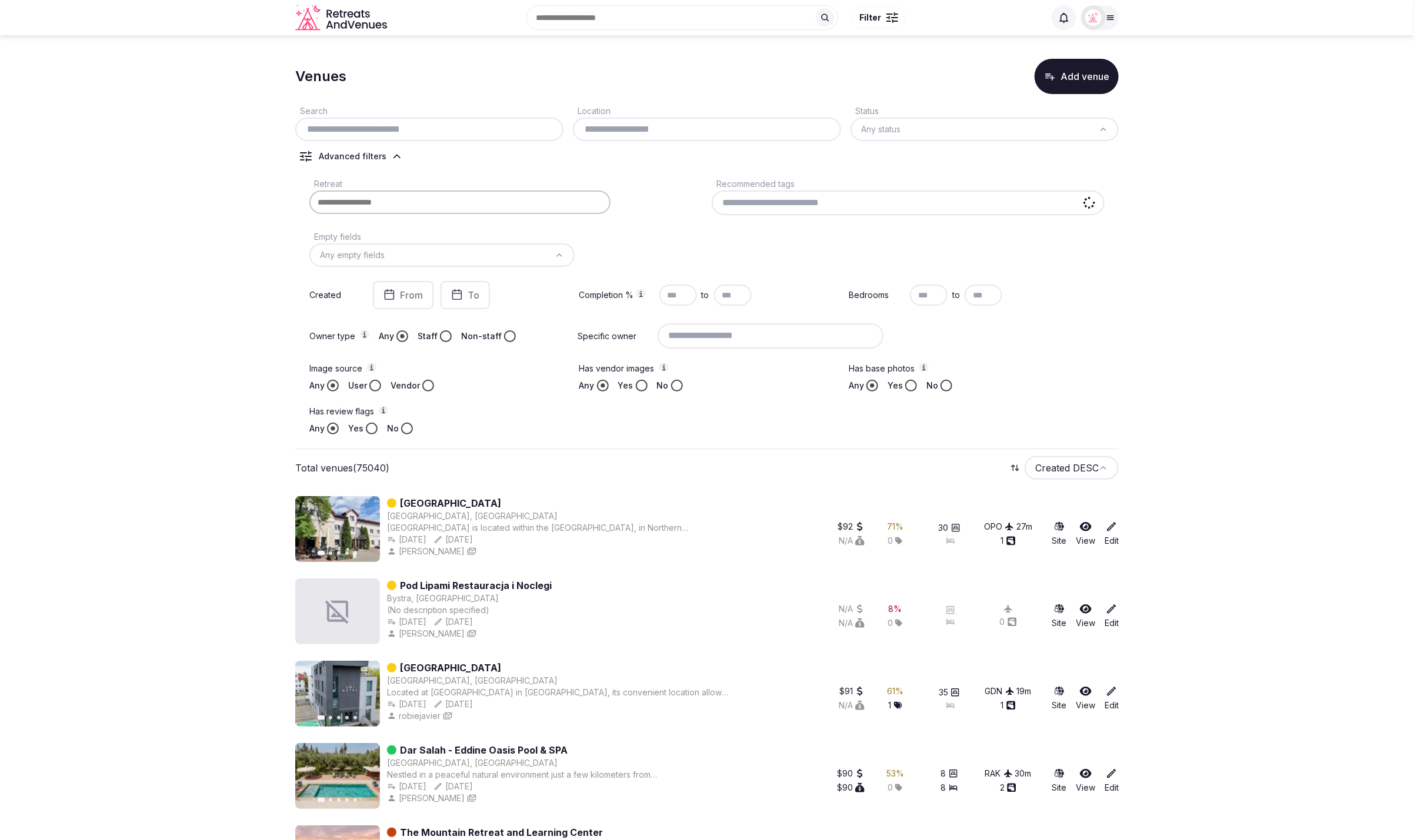
click at [426, 129] on input "text" at bounding box center [429, 130] width 259 height 15
paste input "**********"
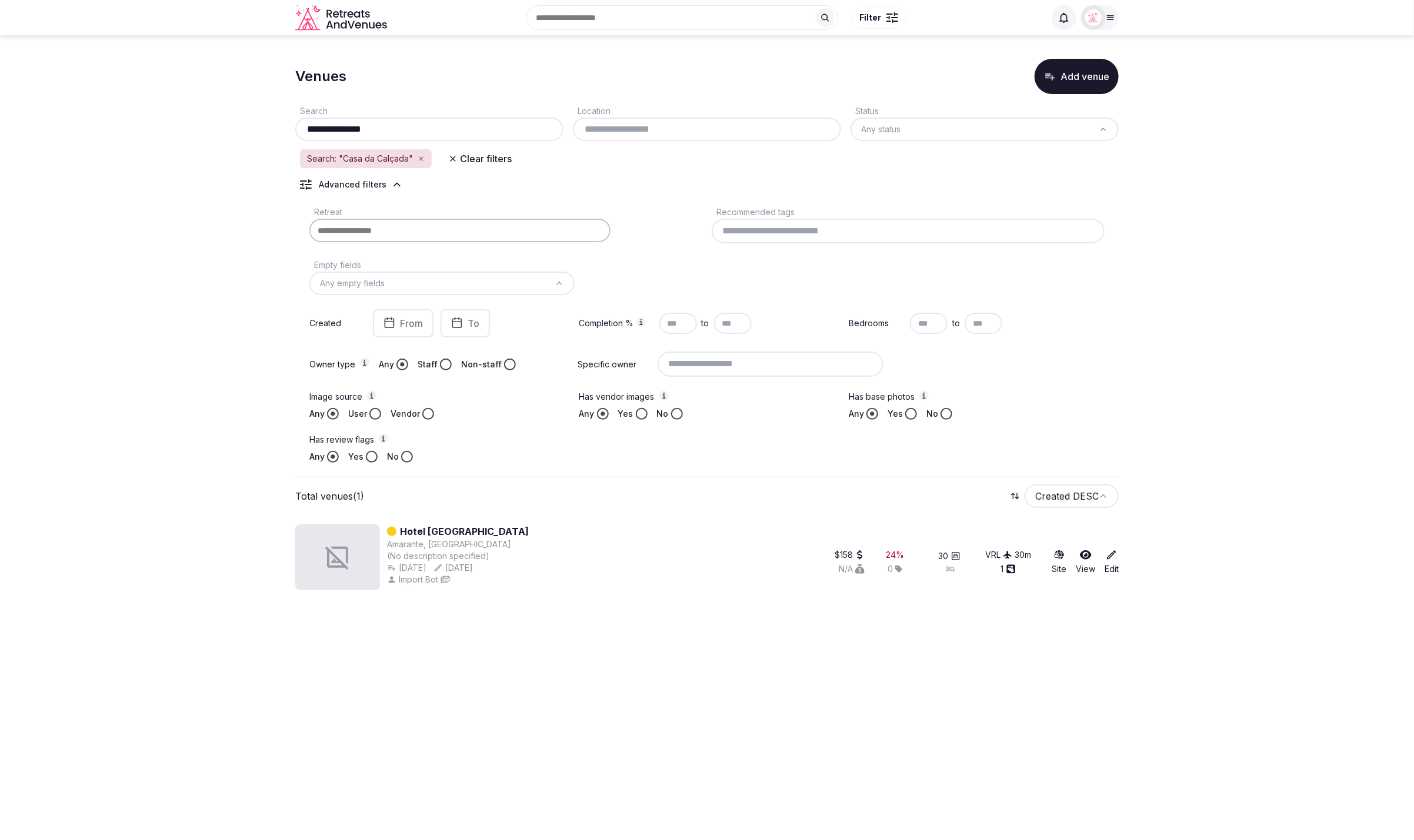
click at [1179, 418] on section "**********" at bounding box center [707, 322] width 1414 height 574
click at [365, 131] on input "**********" at bounding box center [429, 130] width 259 height 15
type input "**********"
click at [1224, 243] on section "**********" at bounding box center [707, 322] width 1414 height 574
click at [1225, 243] on section "**********" at bounding box center [707, 322] width 1414 height 574
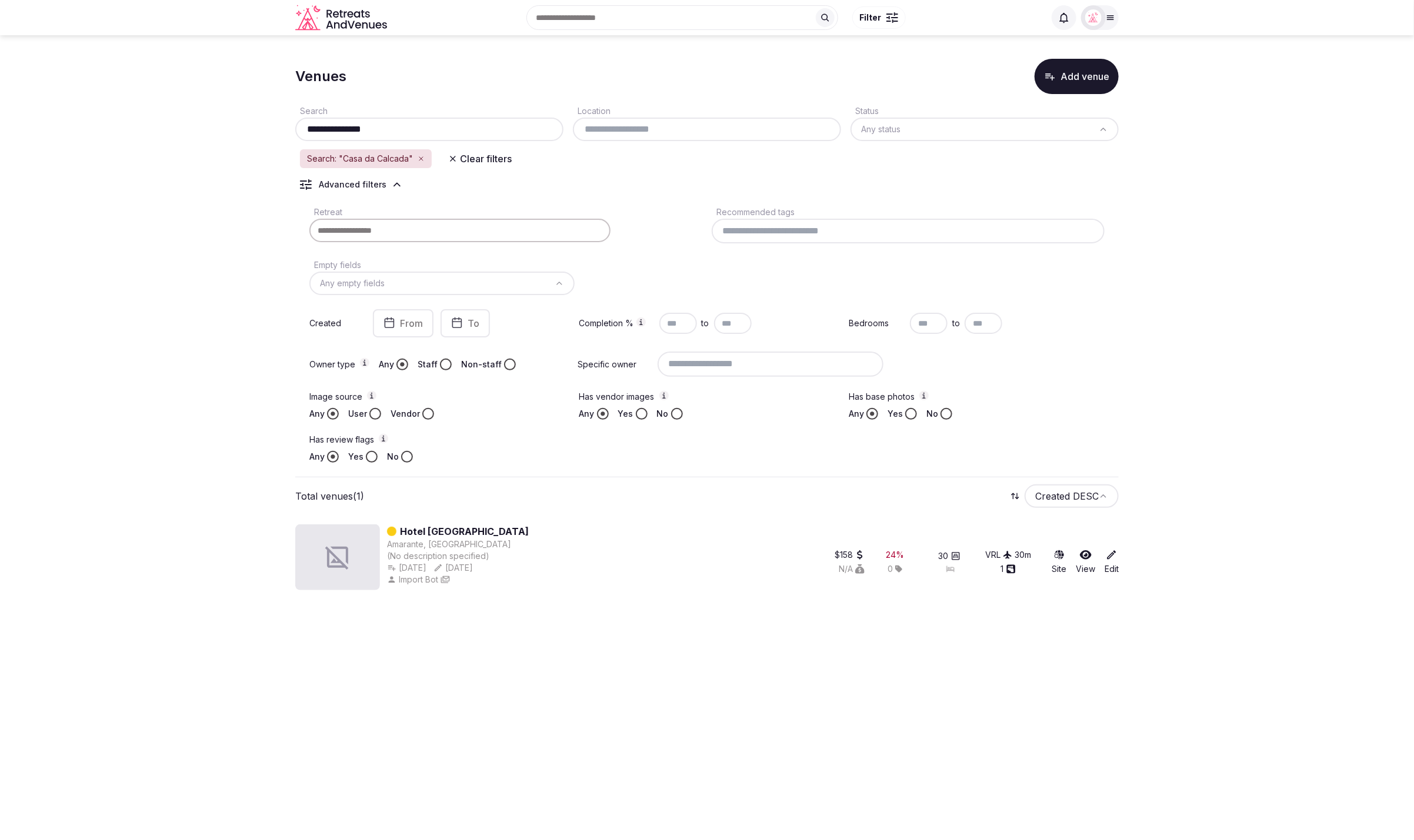
click at [875, 193] on div "**********" at bounding box center [706, 286] width 823 height 384
click at [1213, 244] on section "**********" at bounding box center [707, 322] width 1414 height 574
click at [1226, 360] on section "**********" at bounding box center [707, 322] width 1414 height 574
drag, startPoint x: 1354, startPoint y: 372, endPoint x: 1345, endPoint y: 374, distance: 9.2
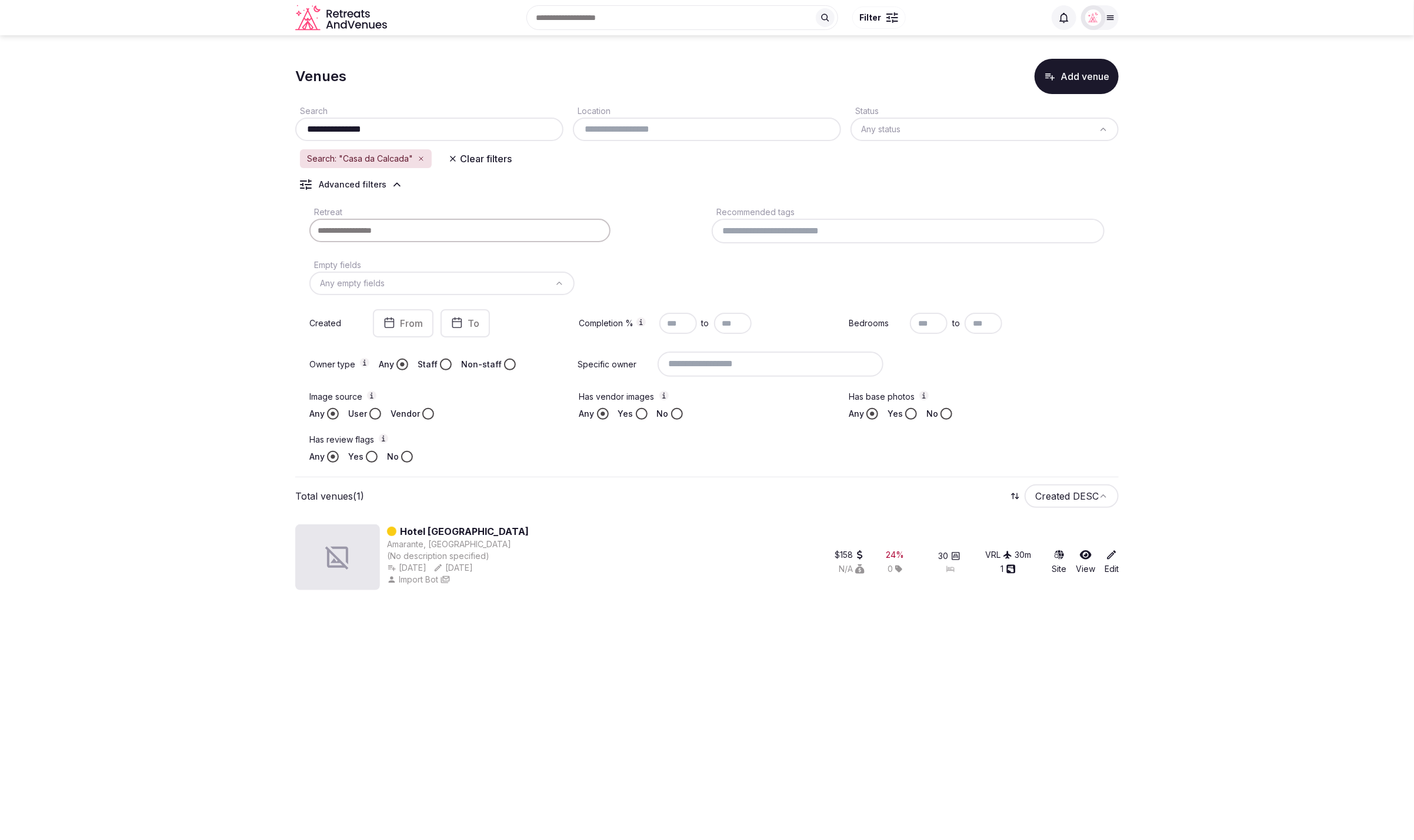
click at [1354, 372] on section "**********" at bounding box center [707, 322] width 1414 height 574
click at [1248, 409] on section "**********" at bounding box center [707, 322] width 1414 height 574
click at [230, 325] on section "**********" at bounding box center [707, 322] width 1414 height 574
click at [1171, 214] on section "**********" at bounding box center [707, 322] width 1414 height 574
click at [1305, 177] on section "**********" at bounding box center [707, 322] width 1414 height 574
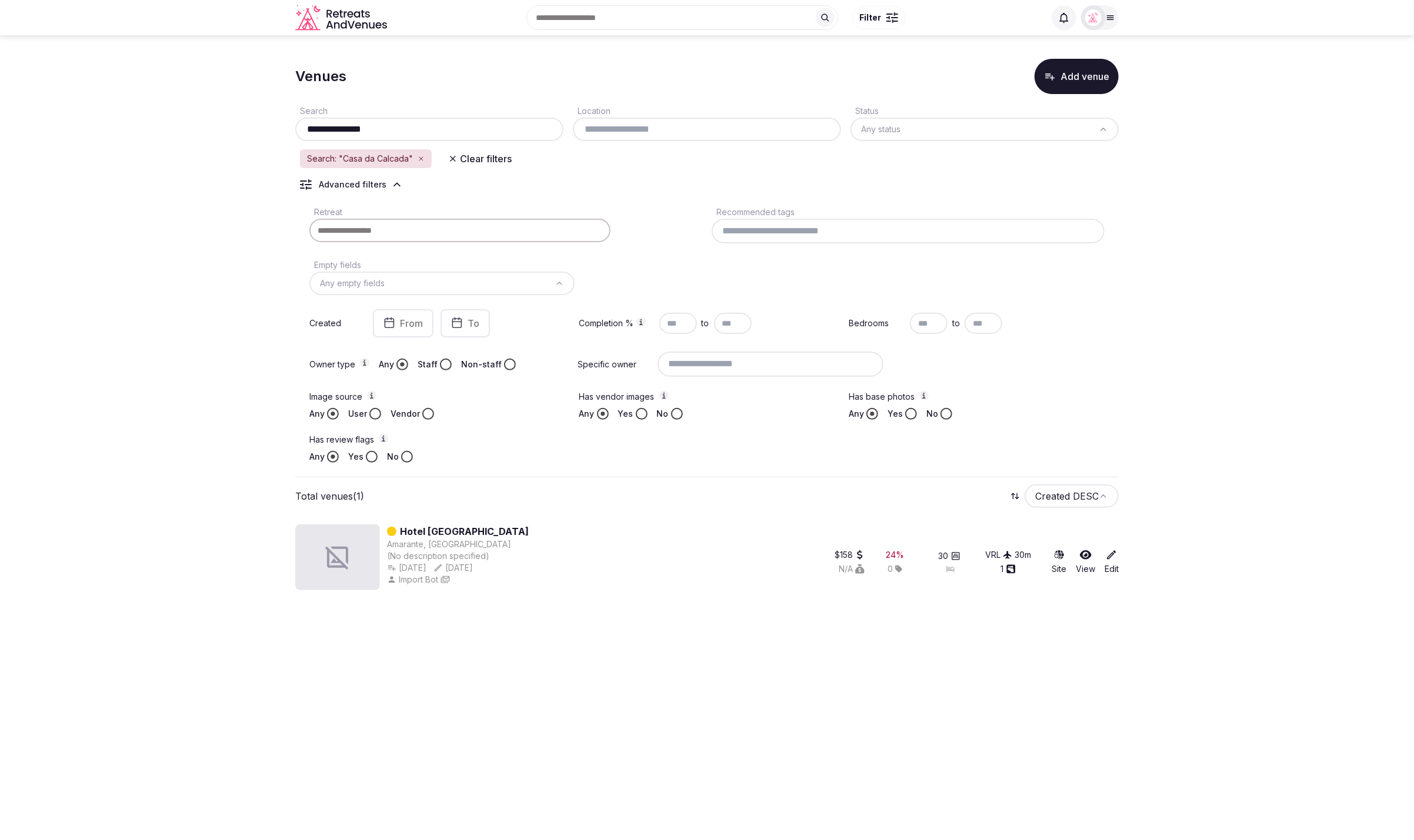
click at [154, 185] on section "**********" at bounding box center [707, 322] width 1414 height 574
click at [393, 127] on input "**********" at bounding box center [429, 130] width 259 height 15
click at [177, 181] on section "**********" at bounding box center [707, 322] width 1414 height 574
drag, startPoint x: 390, startPoint y: 131, endPoint x: 287, endPoint y: 129, distance: 103.0
click at [287, 129] on section "**********" at bounding box center [707, 322] width 1414 height 574
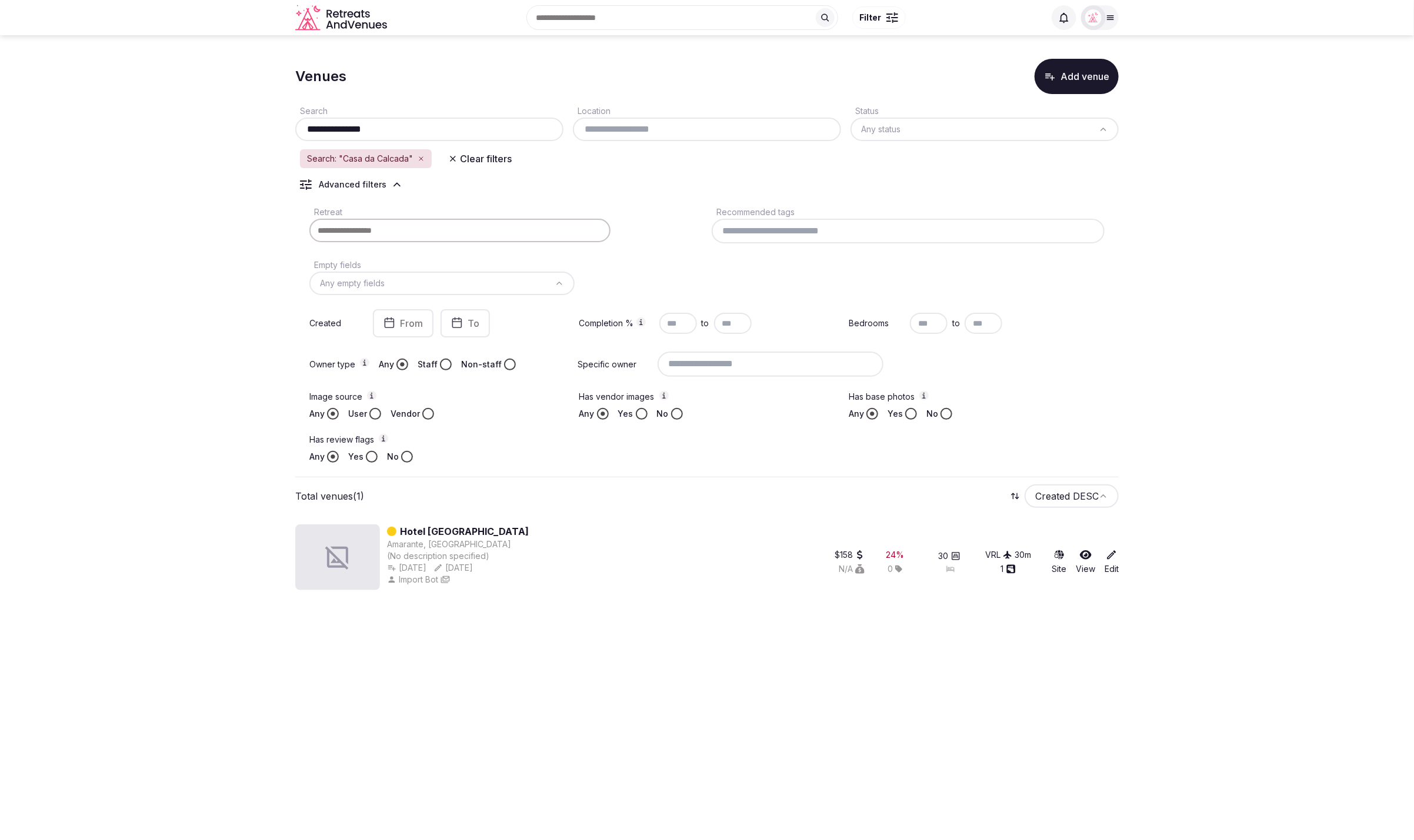
click at [1108, 555] on icon at bounding box center [1112, 555] width 9 height 9
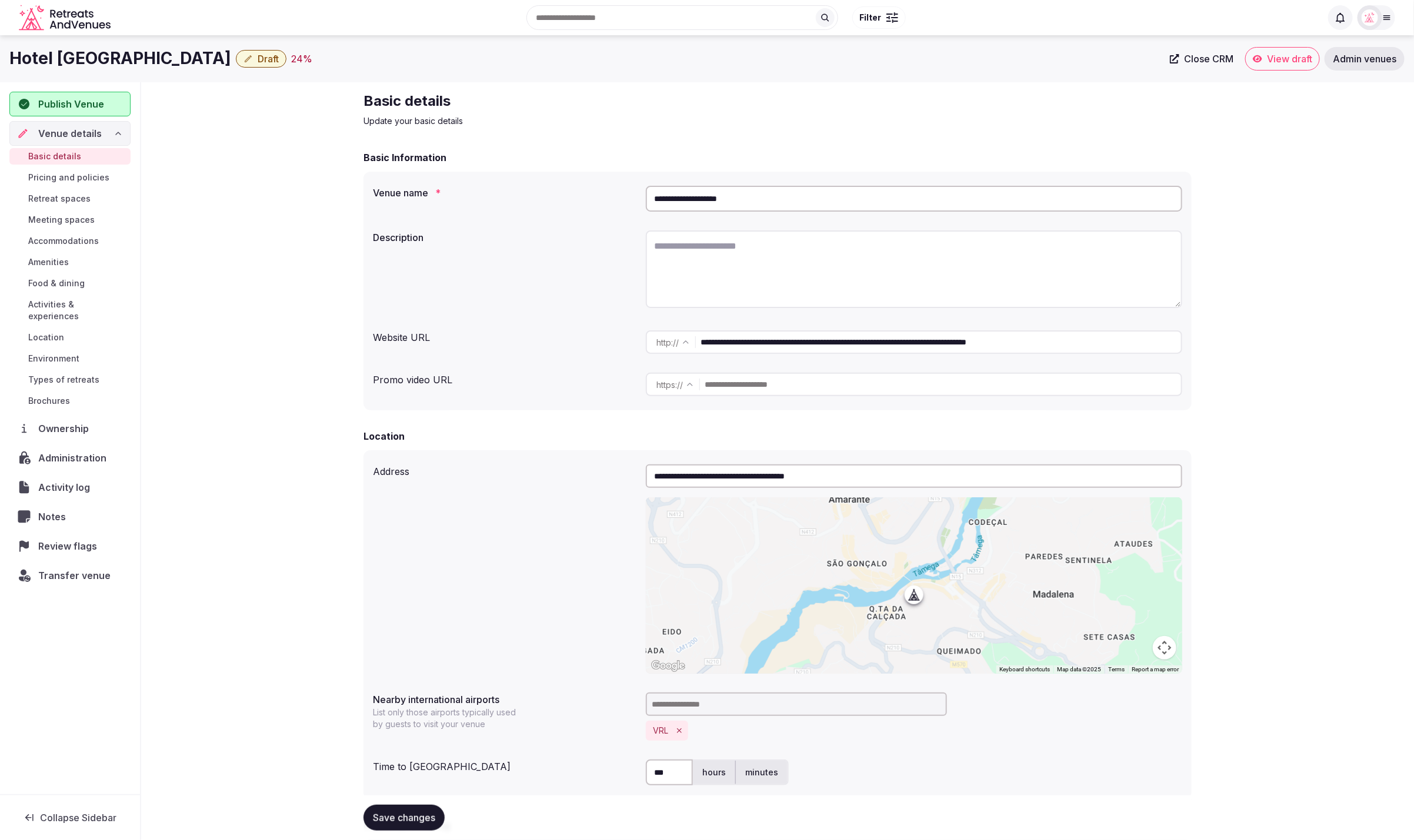
click at [1201, 307] on div "**********" at bounding box center [777, 854] width 1273 height 1543
drag, startPoint x: 1140, startPoint y: 343, endPoint x: 801, endPoint y: 345, distance: 339.0
click at [801, 345] on input "**********" at bounding box center [941, 342] width 480 height 23
type input "**********"
click at [1247, 364] on div "**********" at bounding box center [777, 854] width 1273 height 1543
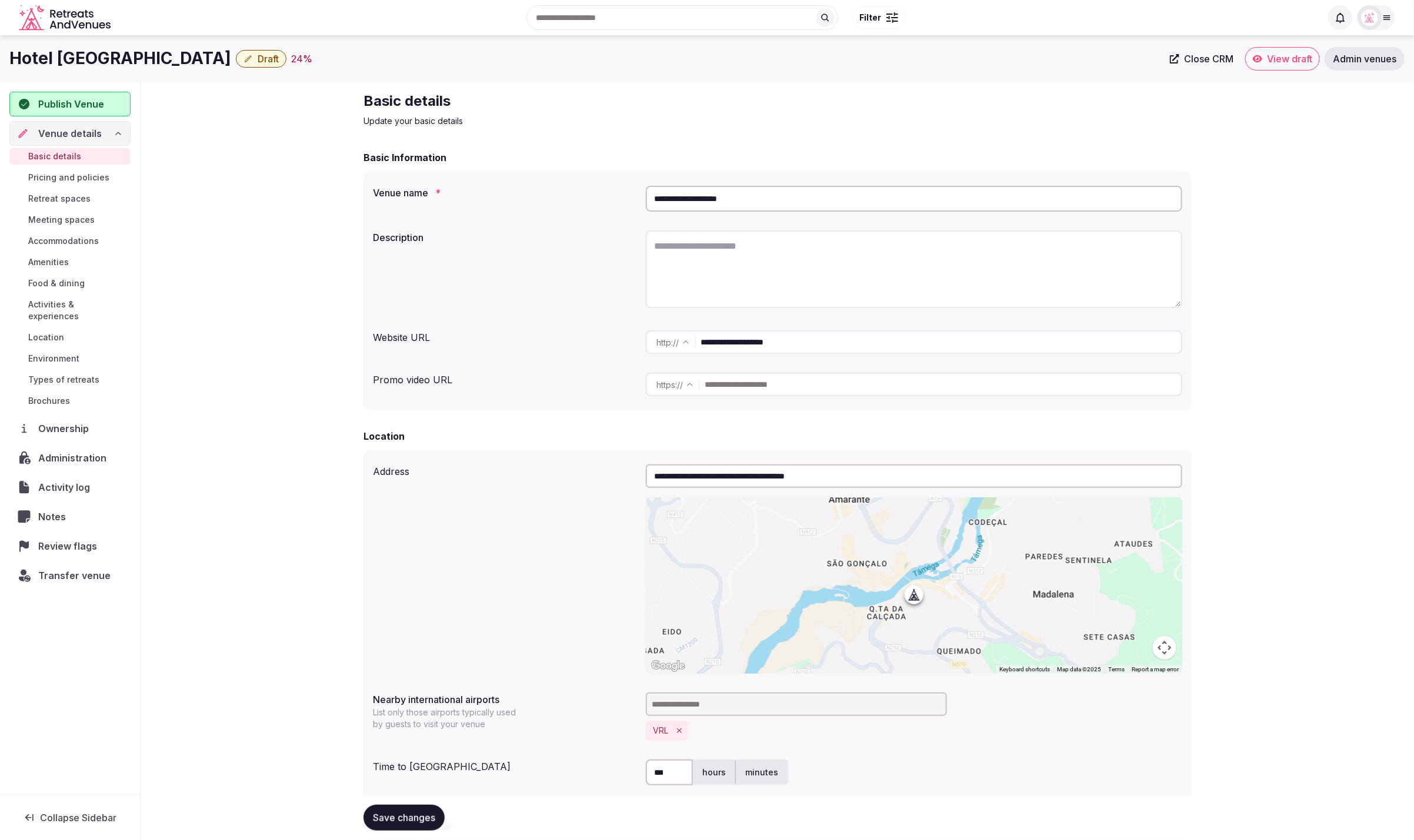
click at [1022, 113] on div "Basic details Update your basic details" at bounding box center [777, 110] width 828 height 35
click at [725, 260] on textarea at bounding box center [913, 269] width 536 height 77
paste textarea "**********"
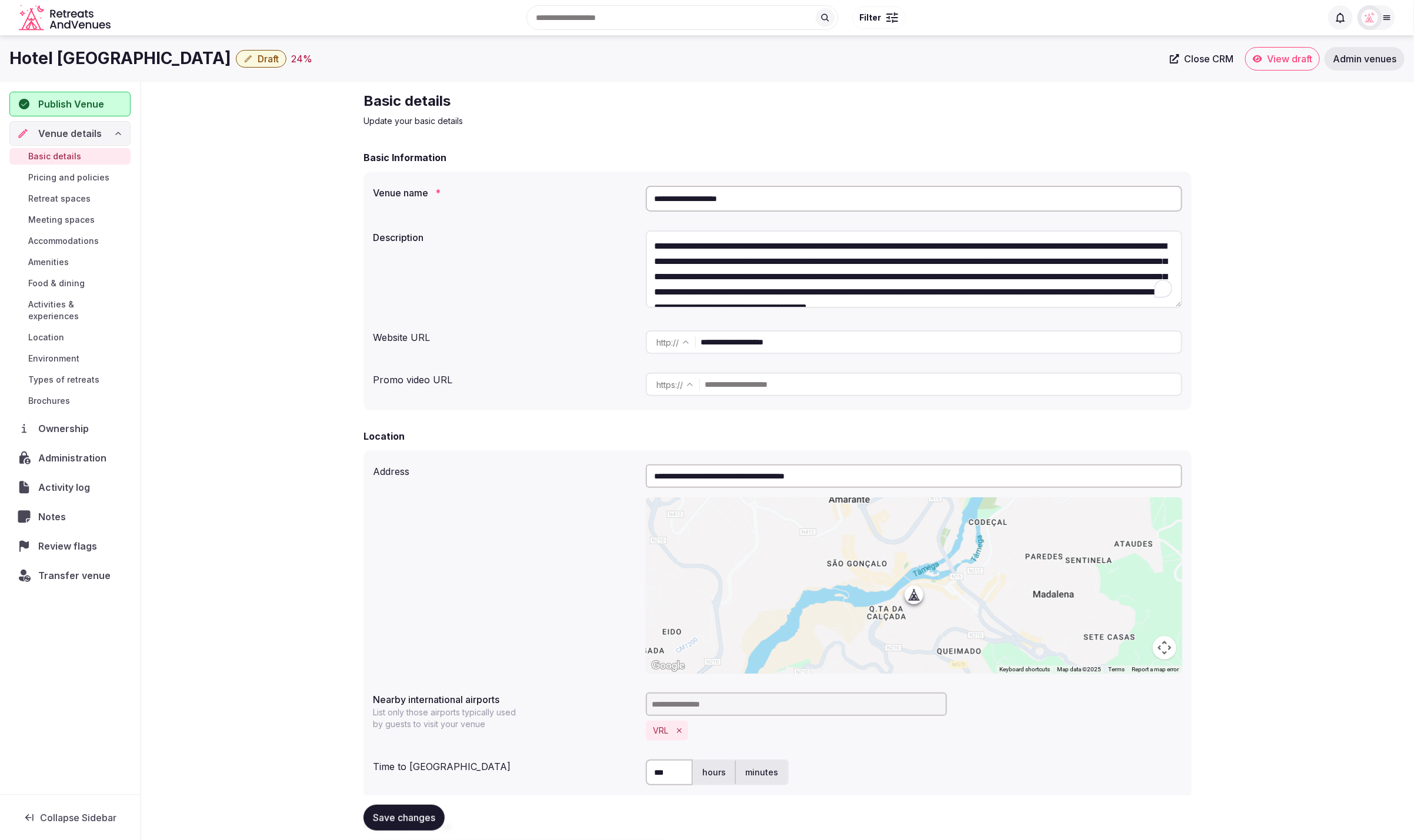
scroll to position [21, 0]
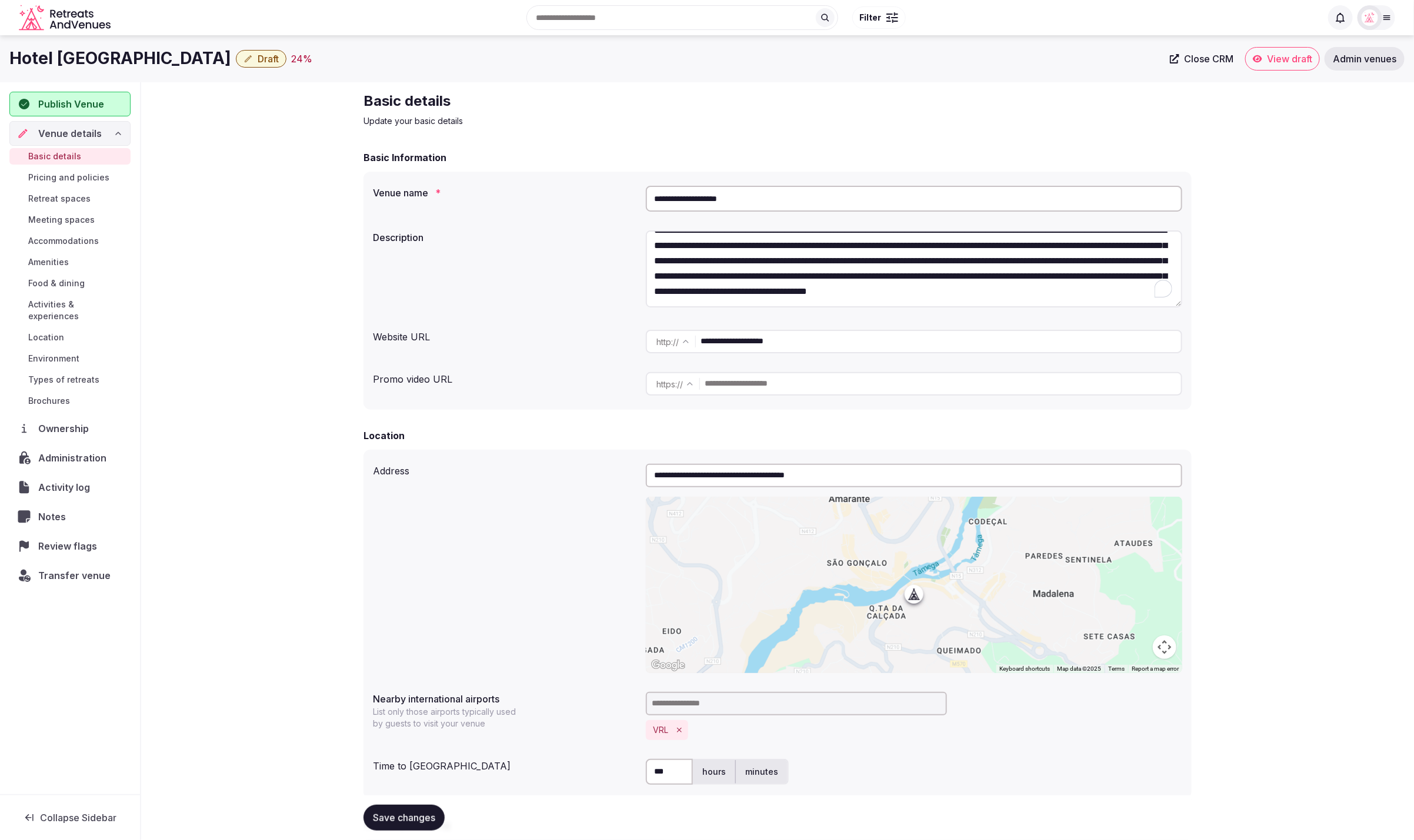
type textarea "**********"
drag, startPoint x: 695, startPoint y: 203, endPoint x: 619, endPoint y: 199, distance: 76.1
click at [619, 199] on div "**********" at bounding box center [778, 199] width 809 height 35
click at [555, 131] on div "**********" at bounding box center [777, 853] width 846 height 1542
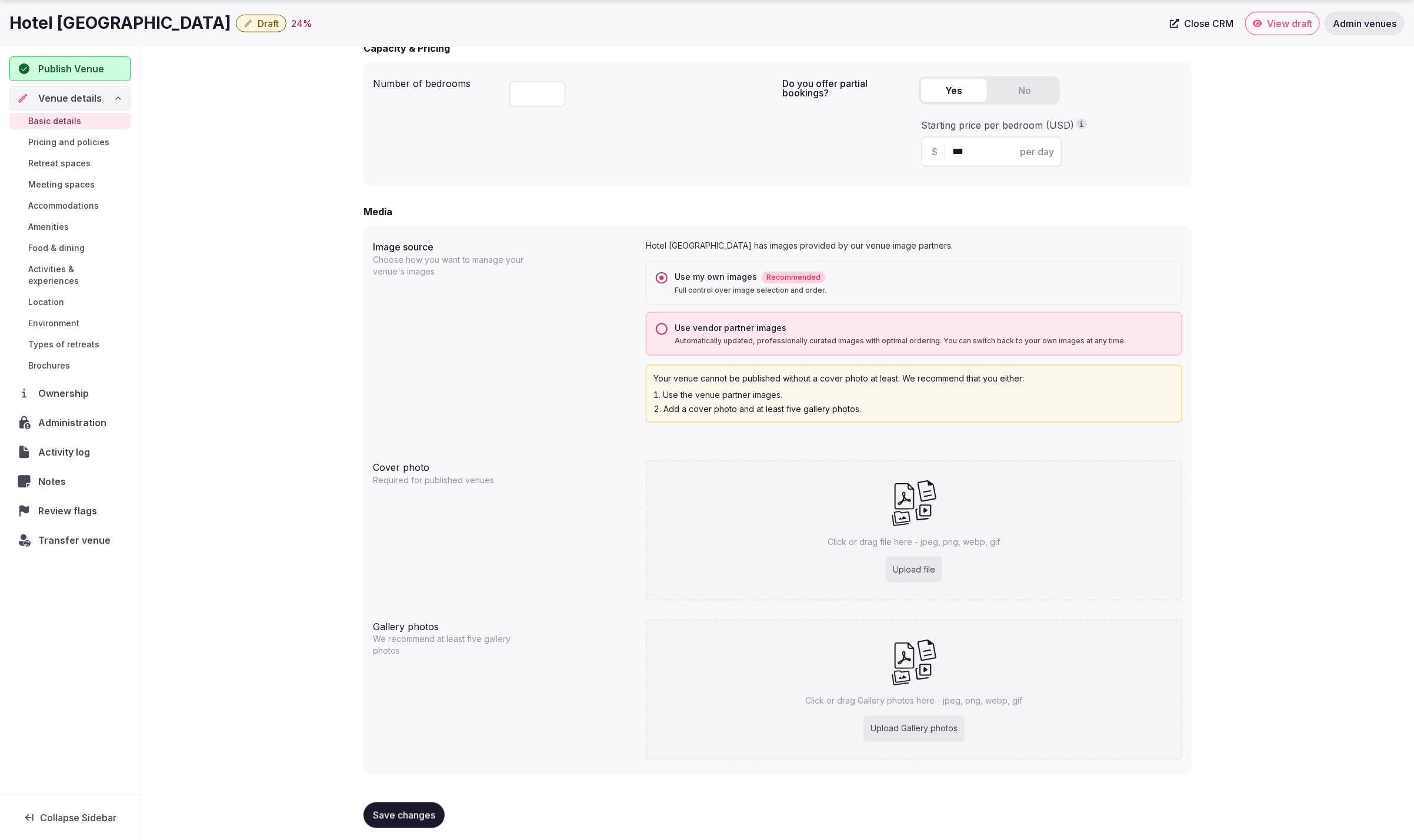
scroll to position [782, 0]
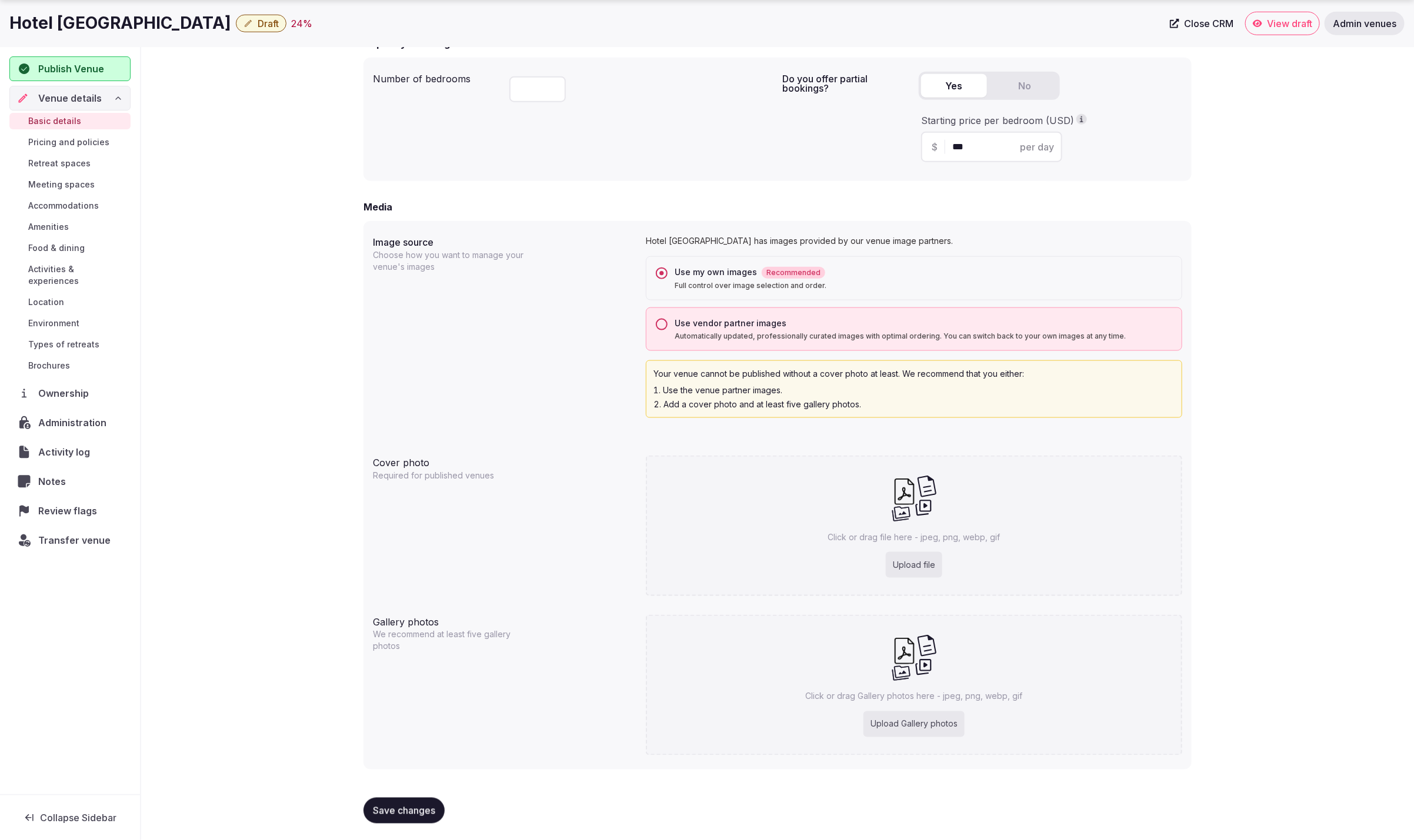
click at [662, 325] on button "Use vendor partner images Automatically updated, professionally curated images …" at bounding box center [661, 324] width 12 height 12
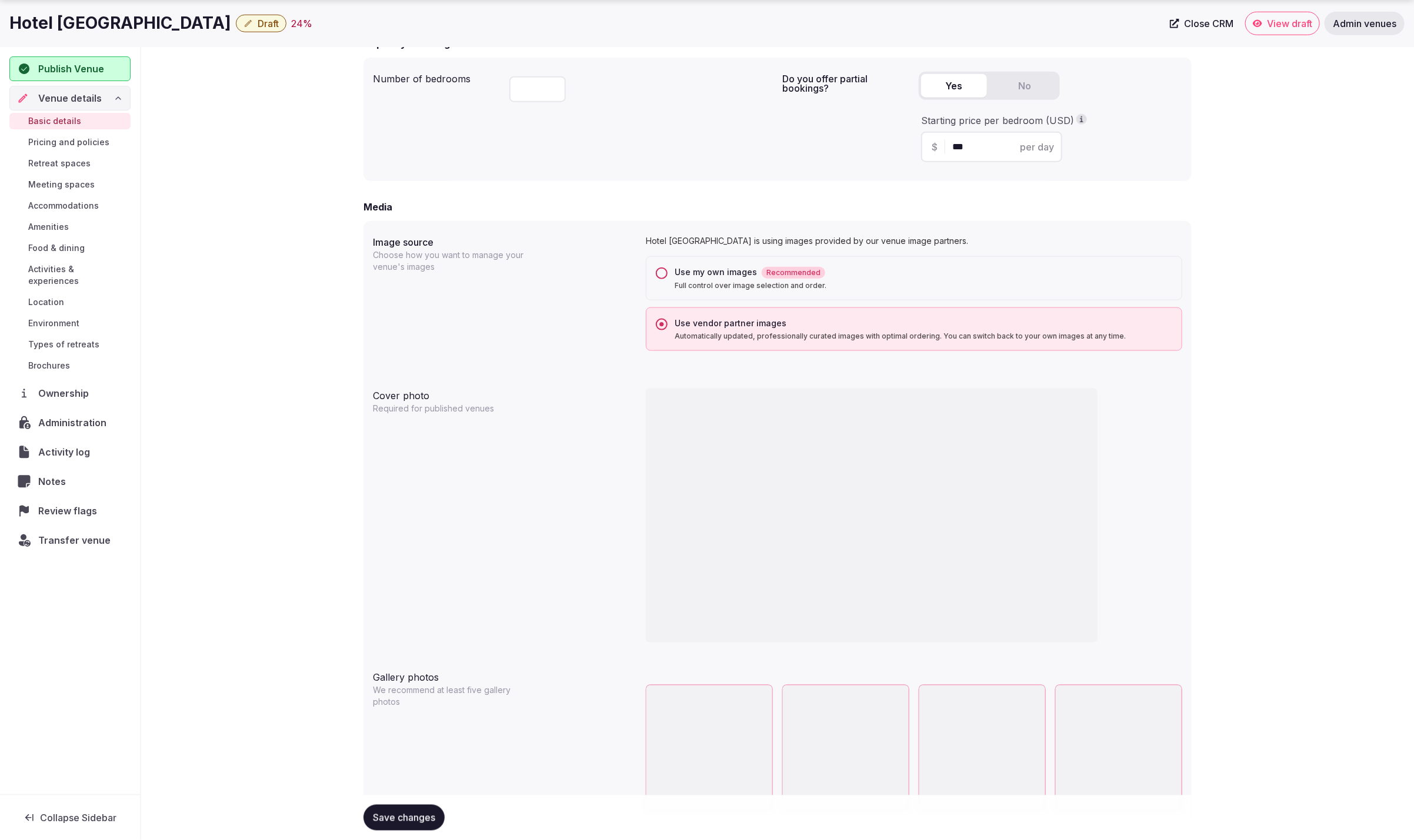
scroll to position [838, 0]
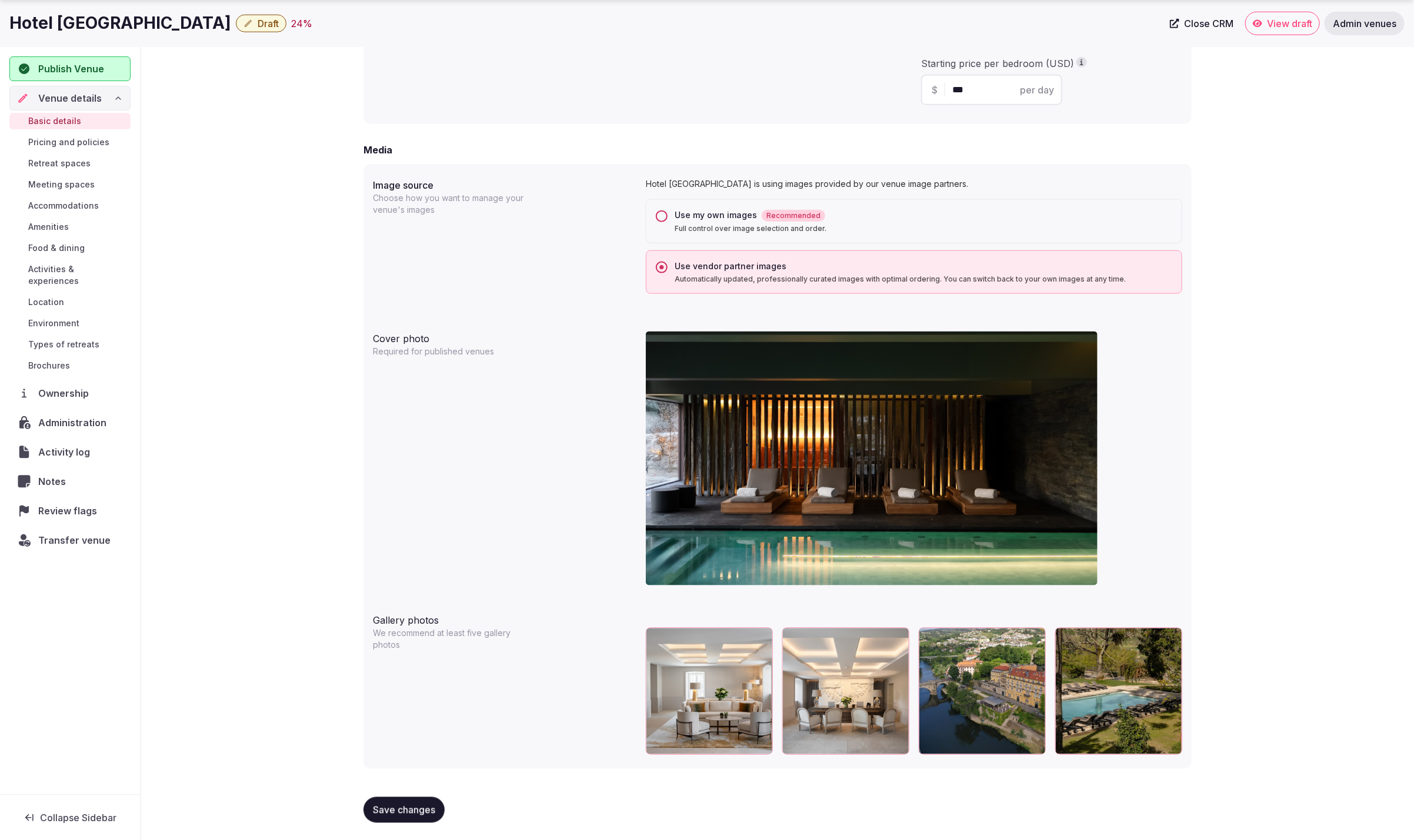
click at [698, 212] on div "Use my own images Recommended" at bounding box center [923, 215] width 497 height 12
click at [667, 212] on button "Use my own images Recommended Full control over image selection and order." at bounding box center [661, 216] width 12 height 12
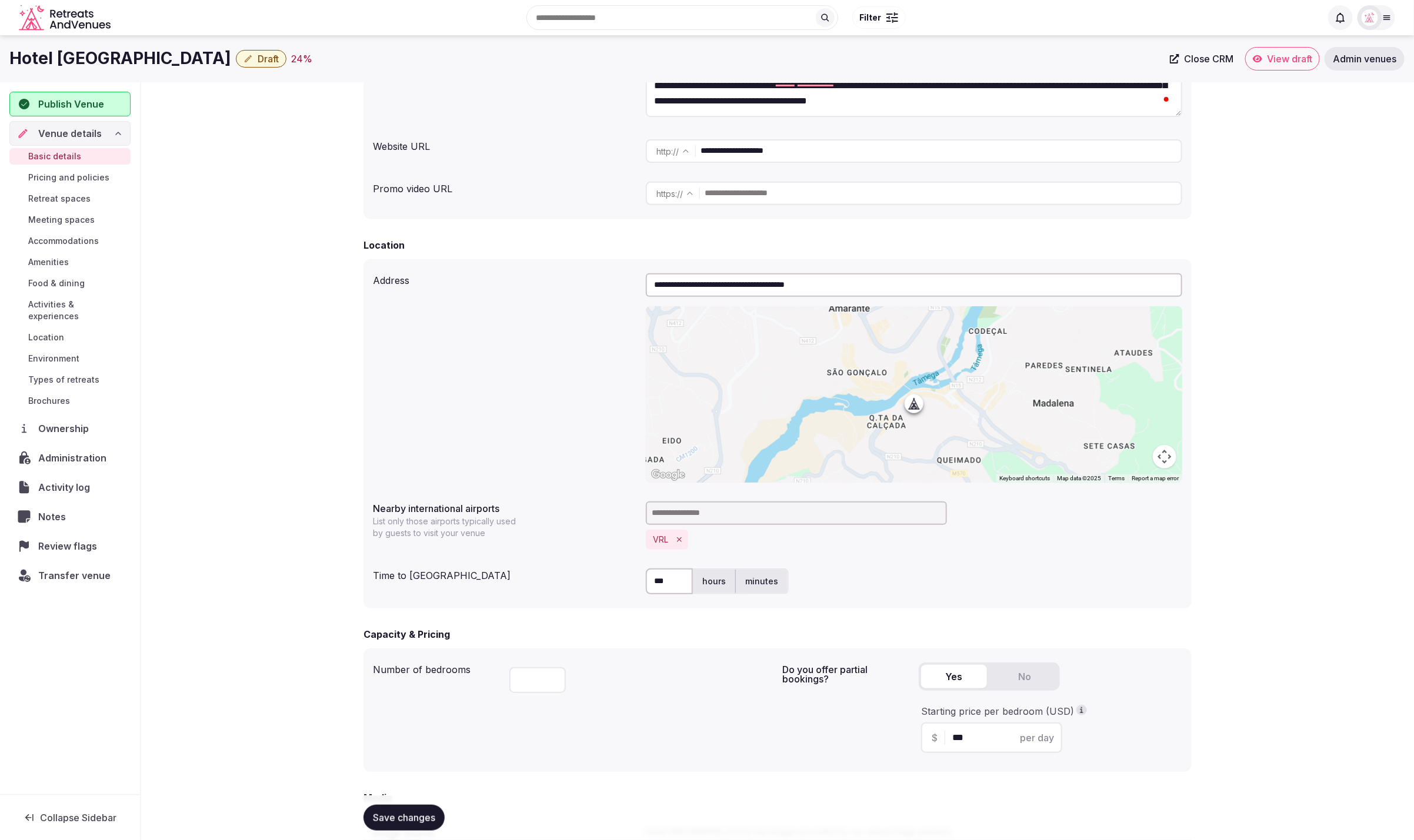
scroll to position [0, 0]
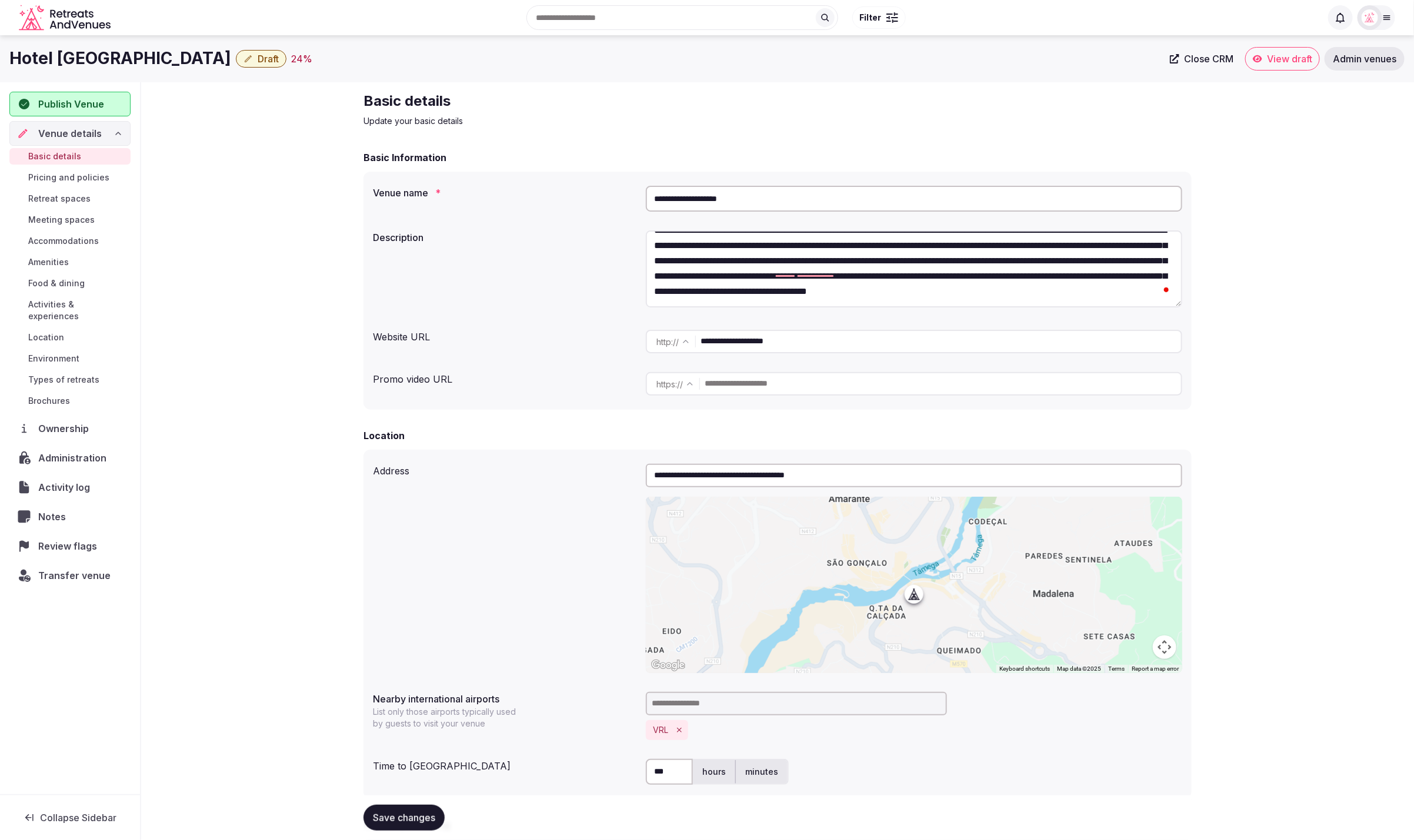
drag, startPoint x: 798, startPoint y: 201, endPoint x: 645, endPoint y: 186, distance: 153.7
click at [645, 186] on div "**********" at bounding box center [778, 199] width 809 height 35
click at [677, 200] on input "**********" at bounding box center [913, 199] width 536 height 26
type input "**********"
click at [1279, 196] on div "**********" at bounding box center [777, 853] width 1273 height 1542
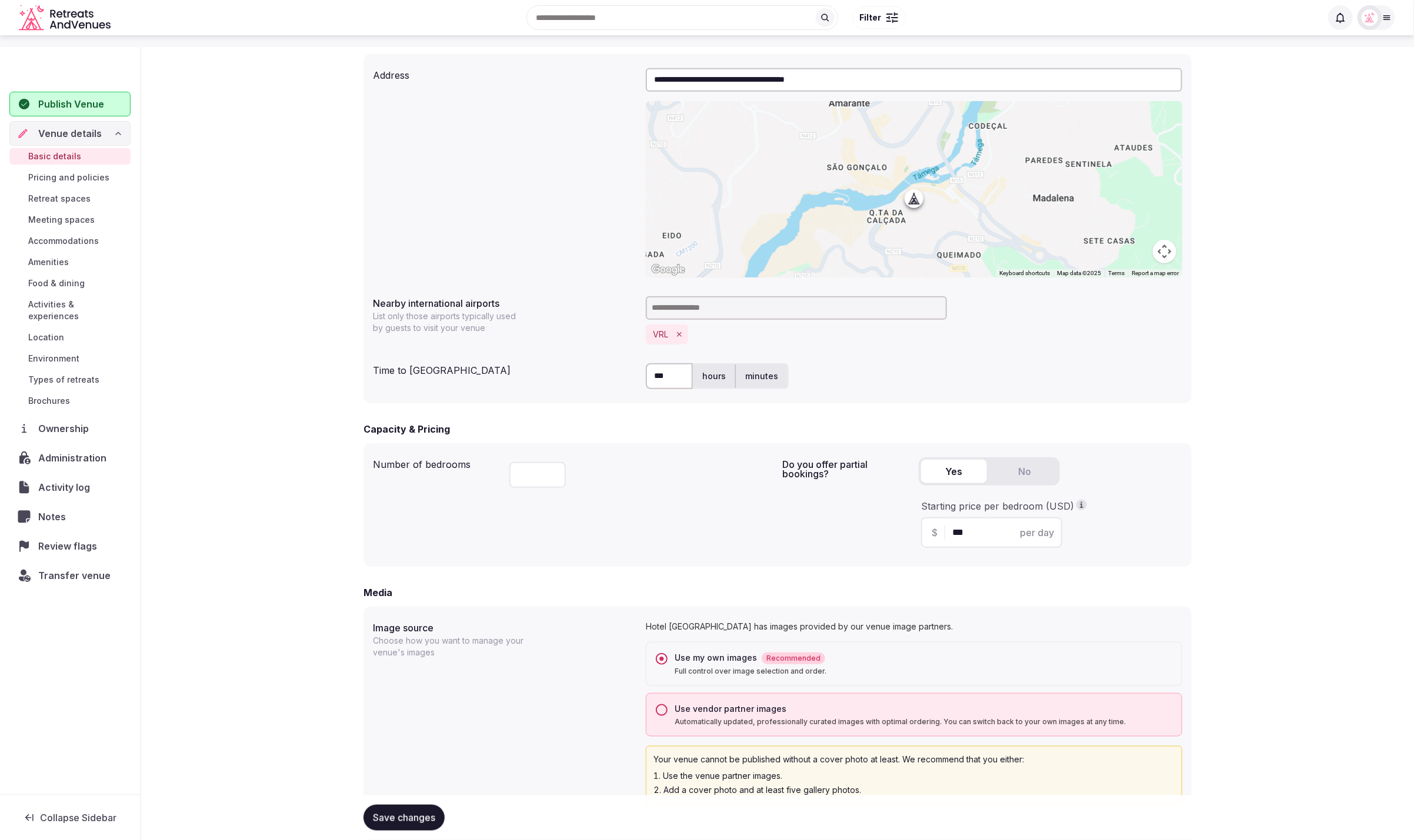
scroll to position [782, 0]
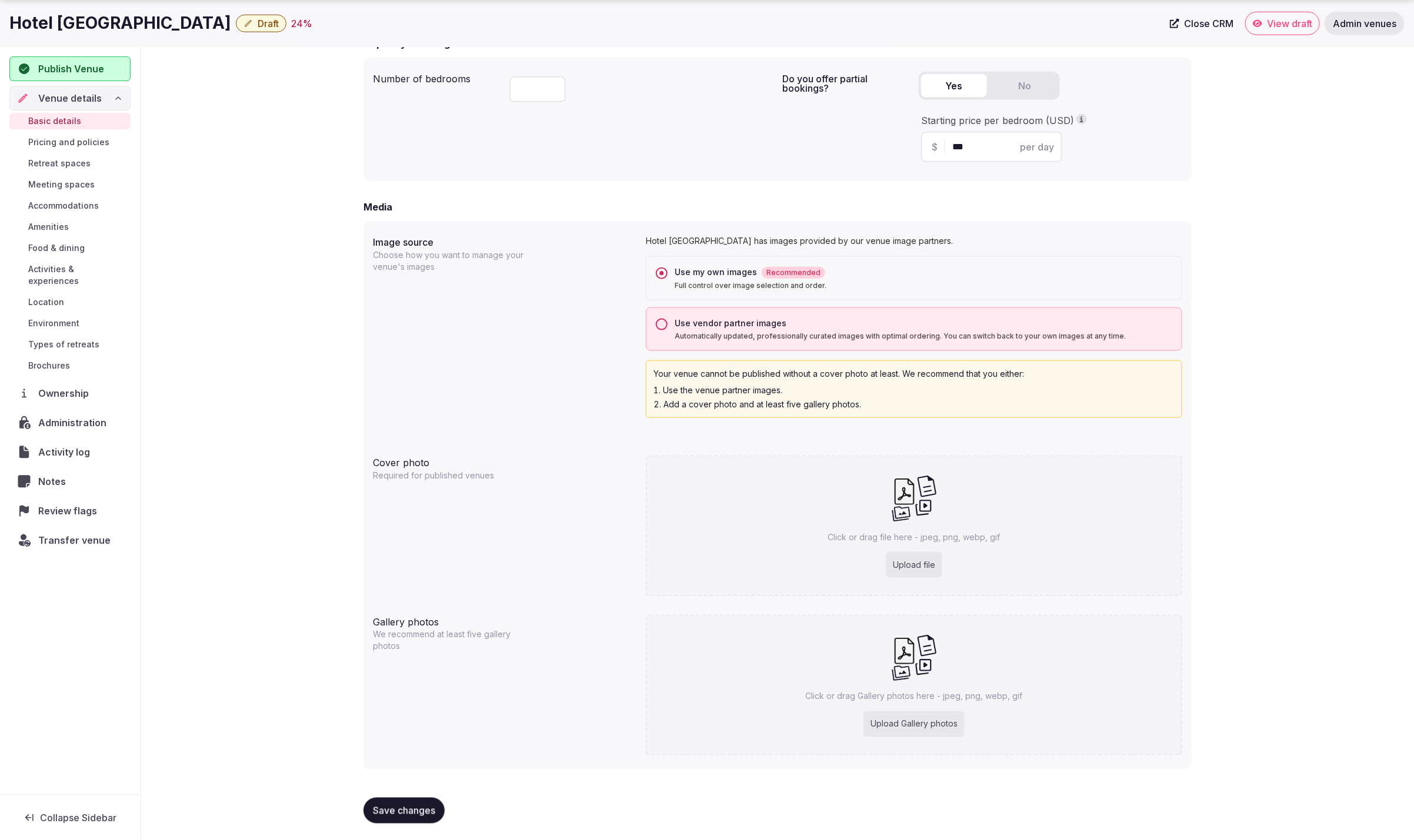
click at [501, 362] on div "Image source Choose how you want to manage your venue's images Hotel [GEOGRAPHI…" at bounding box center [778, 326] width 809 height 193
click at [1254, 231] on div "**********" at bounding box center [777, 72] width 1273 height 1542
